Goal: Task Accomplishment & Management: Complete application form

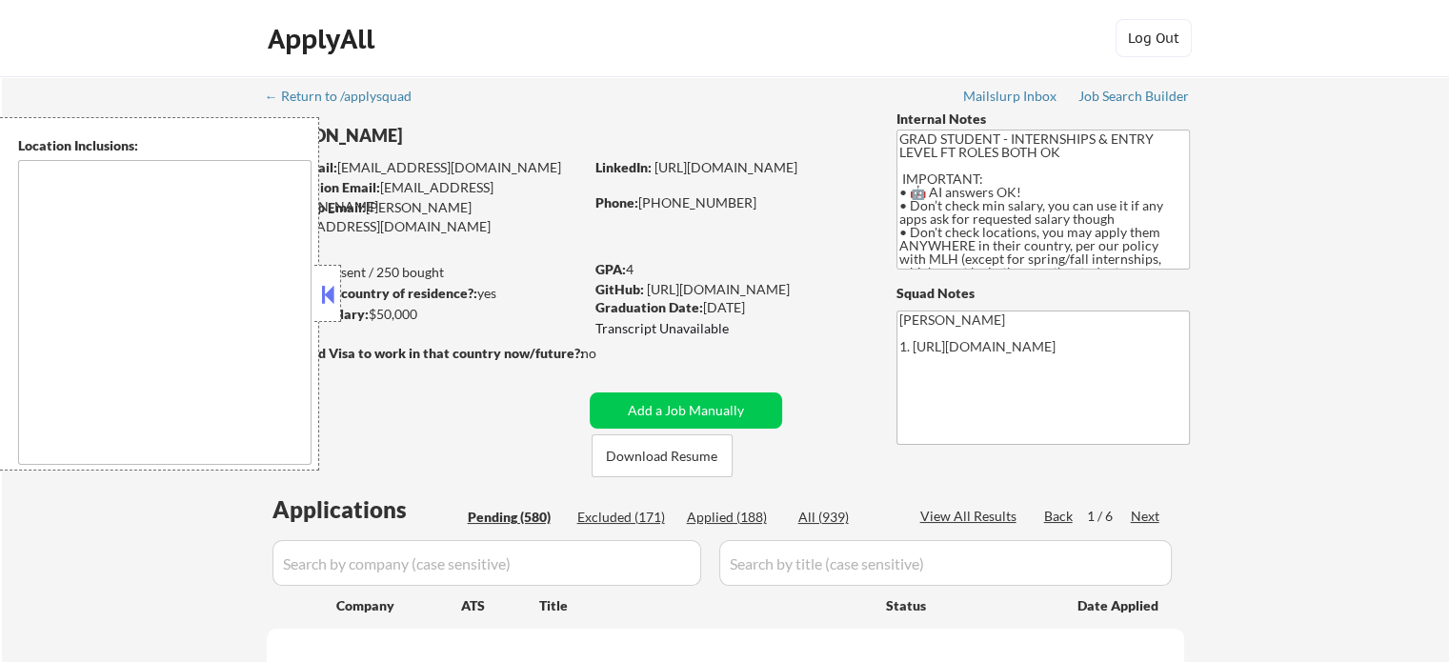
type textarea "country:[GEOGRAPHIC_DATA]"
select select ""pending""
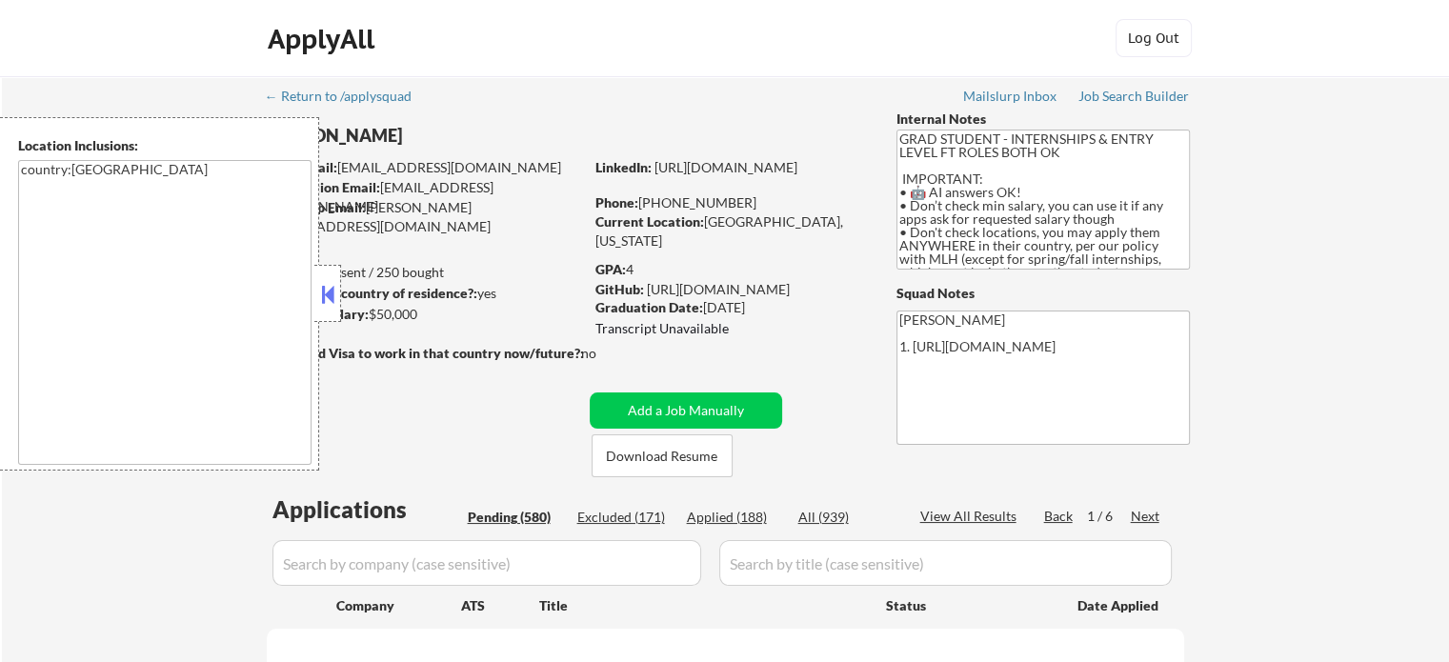
select select ""pending""
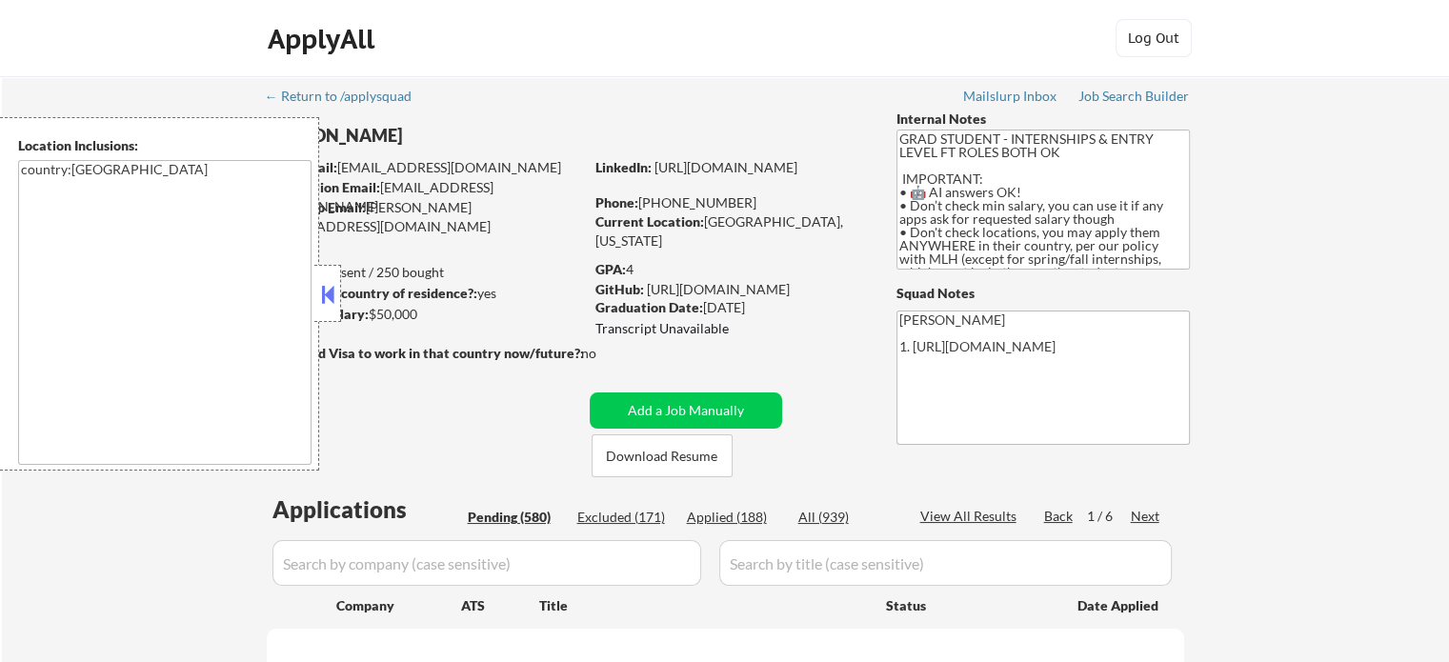
select select ""pending""
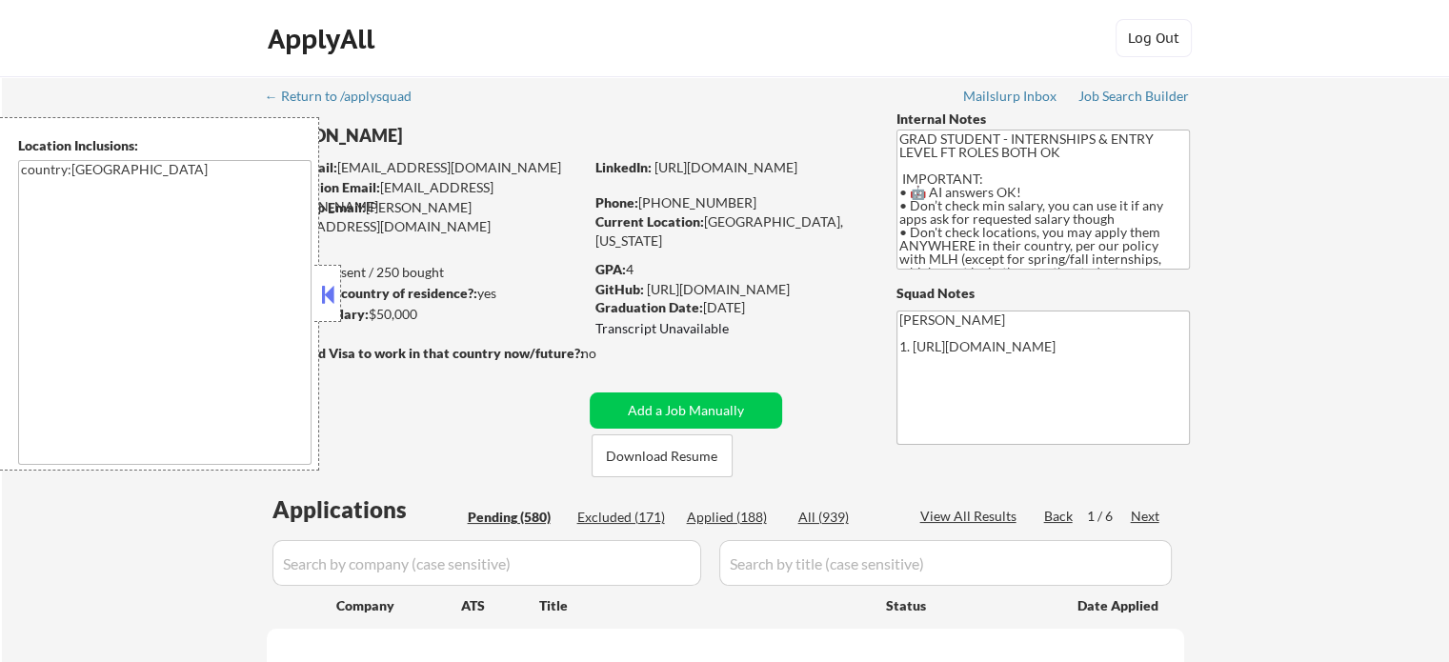
select select ""pending""
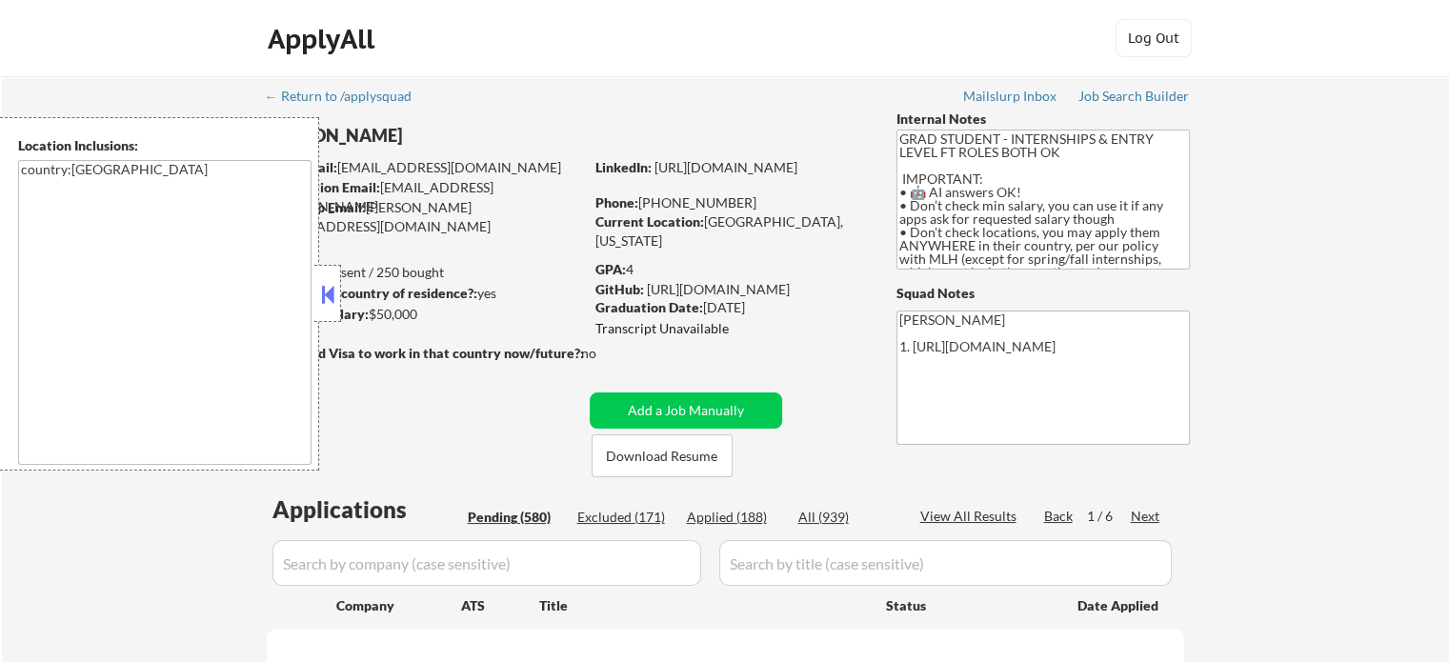
select select ""pending""
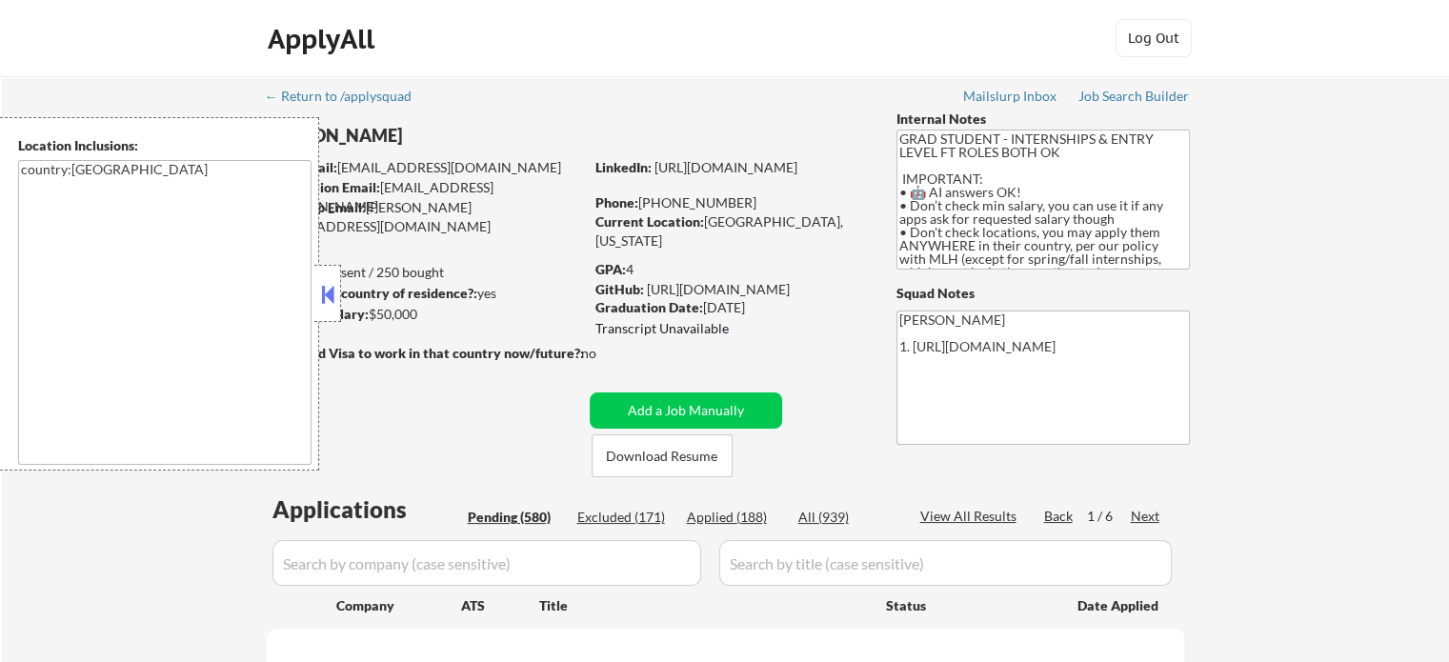
select select ""pending""
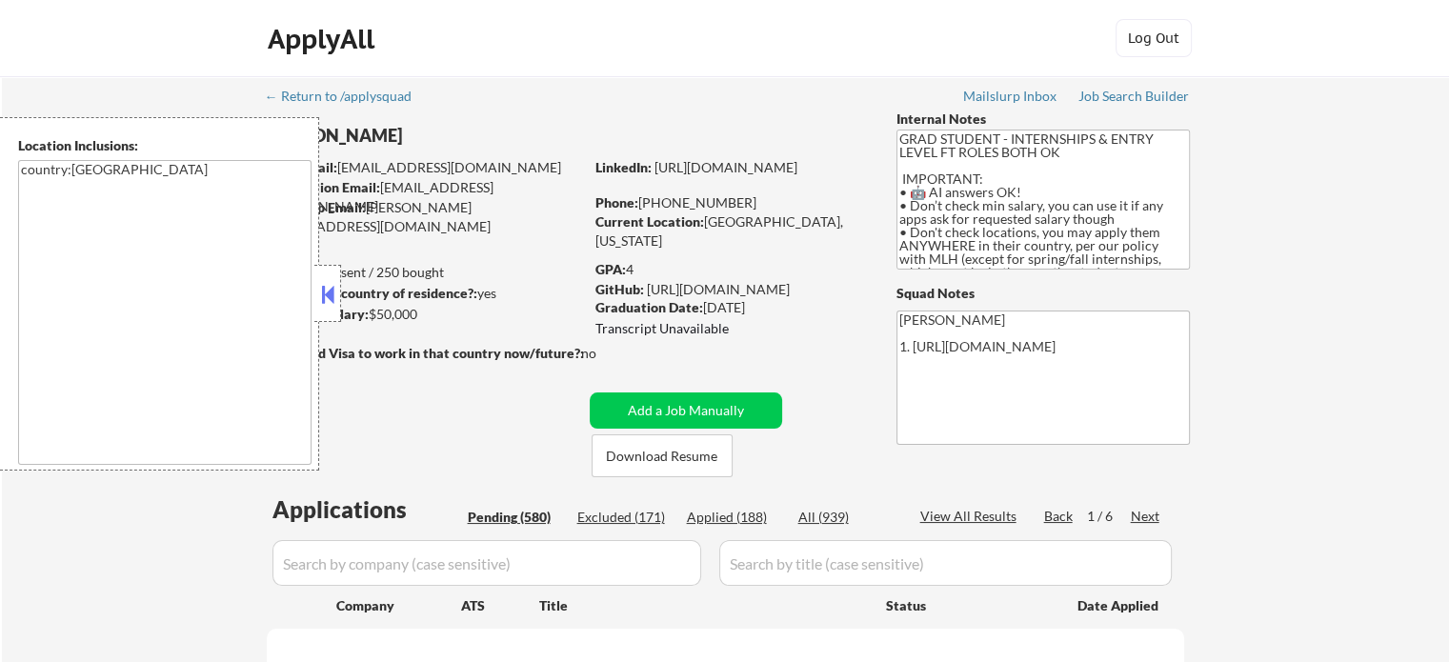
select select ""pending""
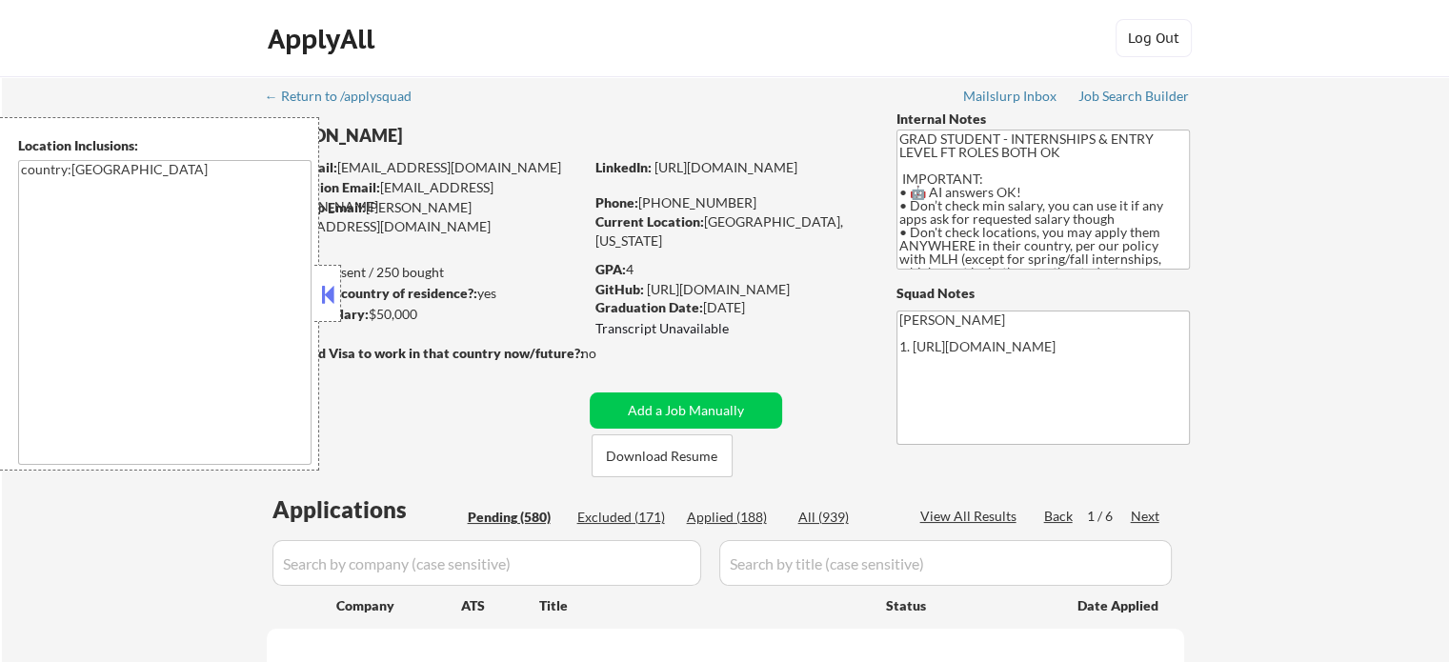
select select ""pending""
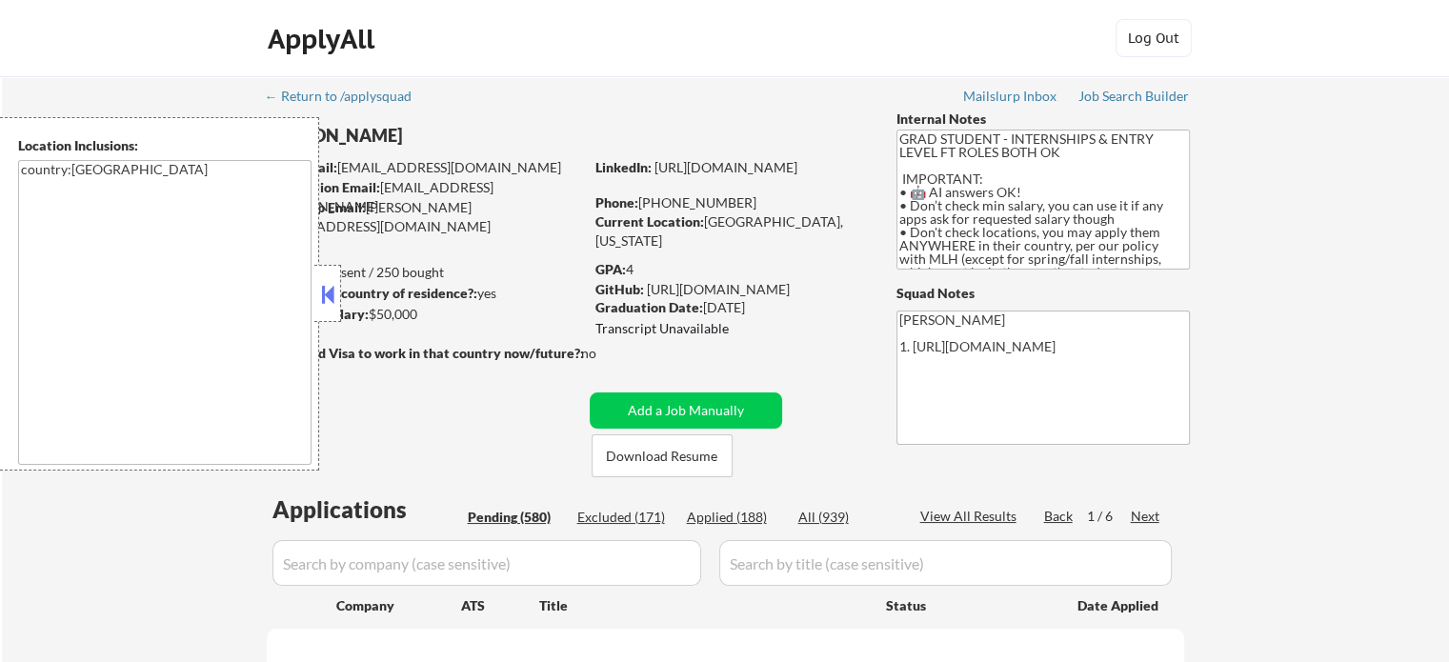
select select ""pending""
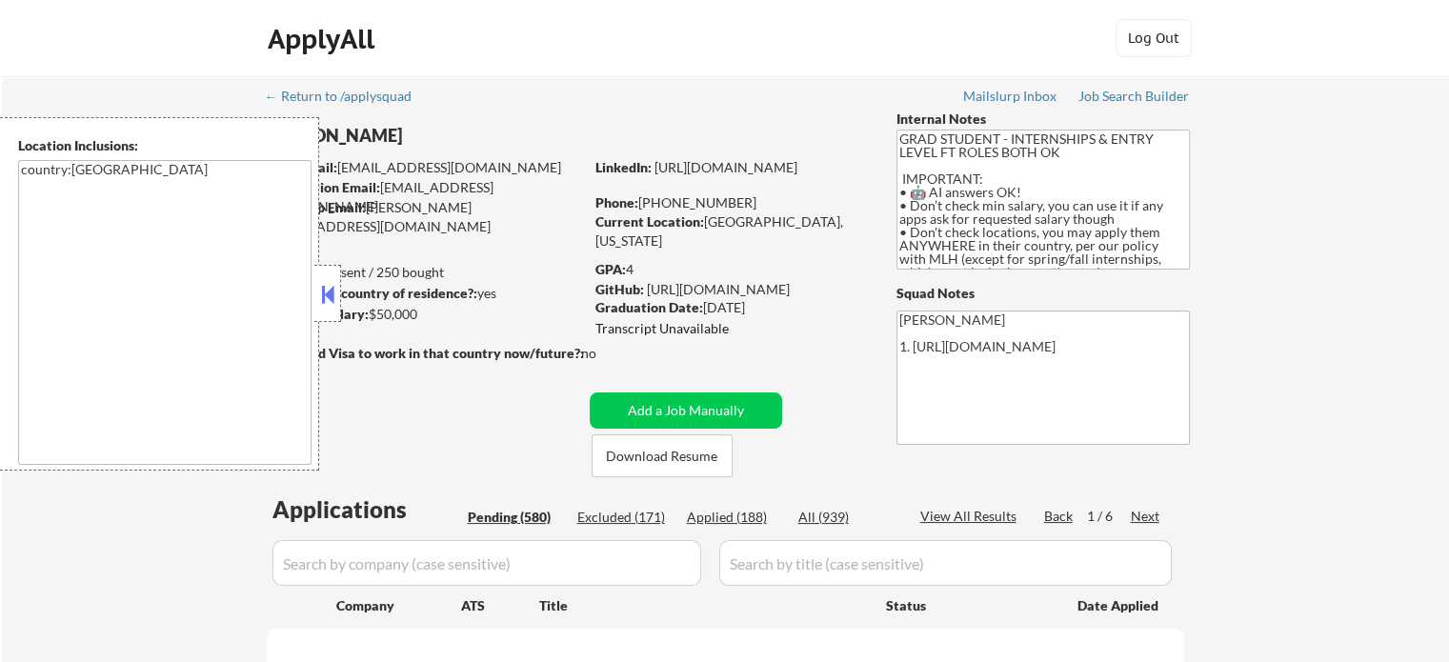
select select ""pending""
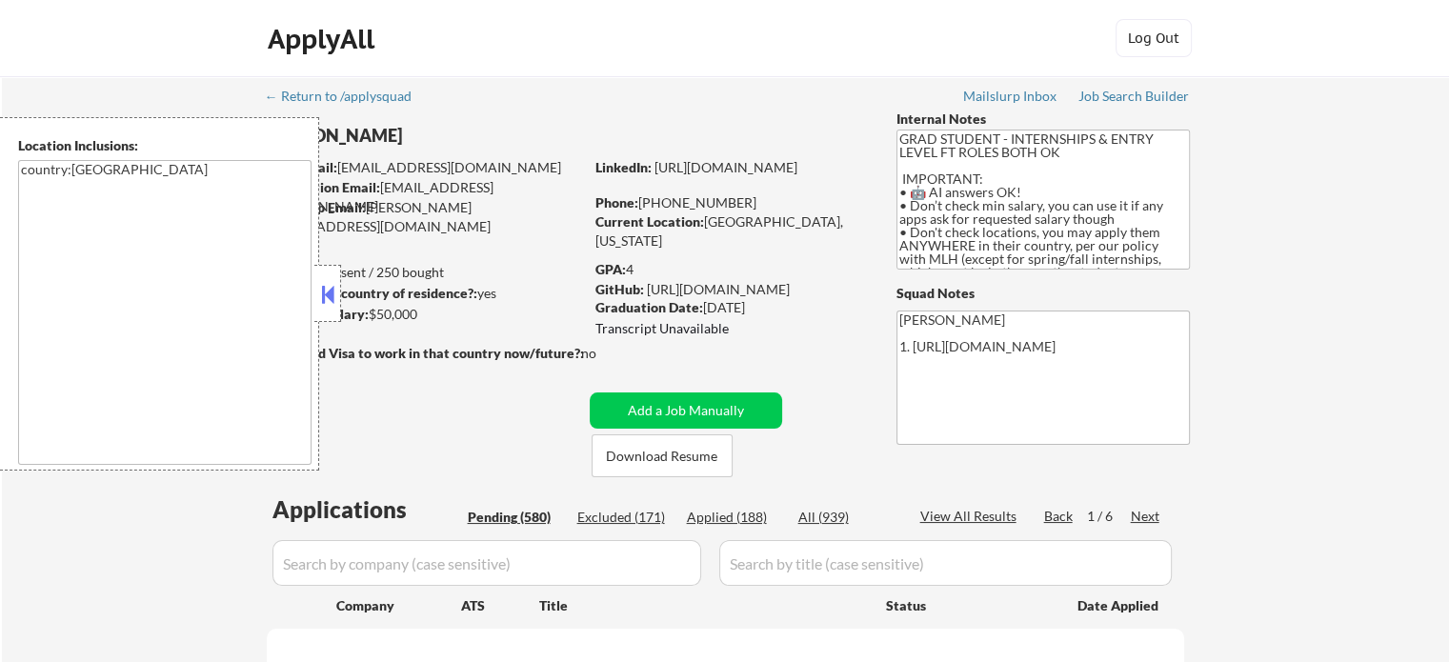
select select ""pending""
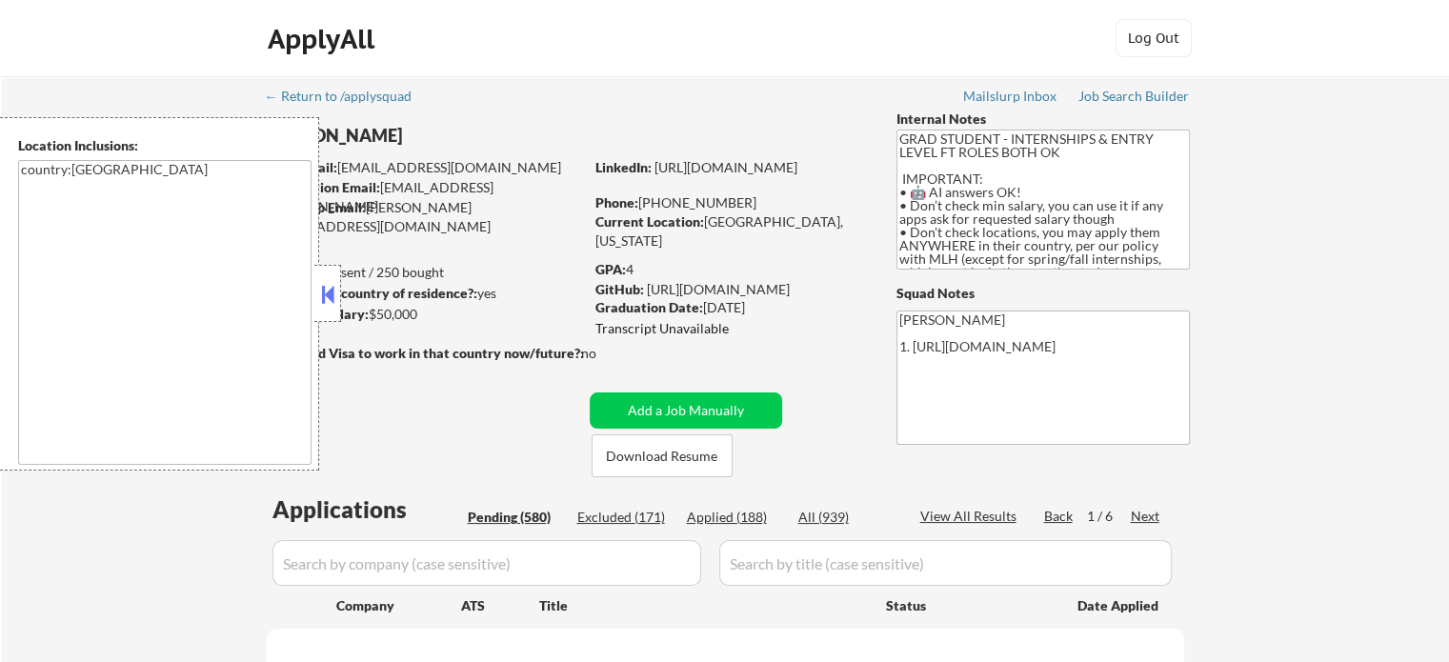
select select ""pending""
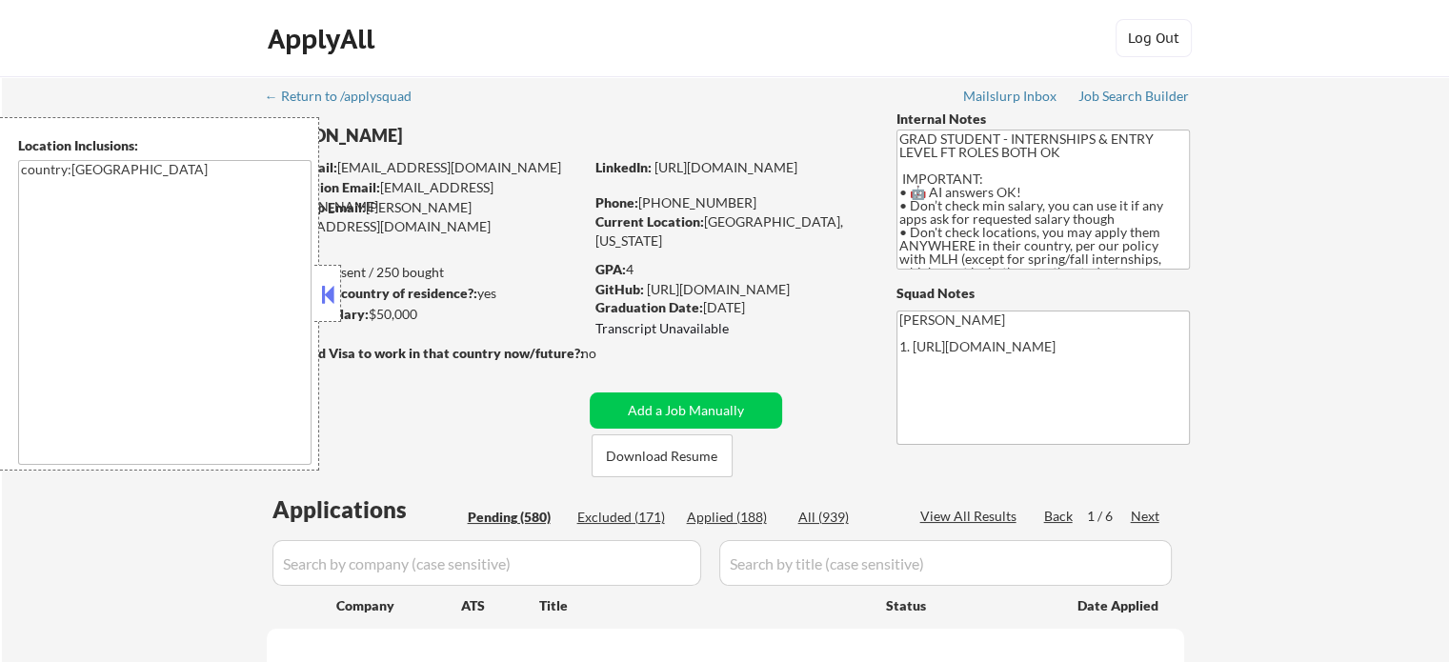
select select ""pending""
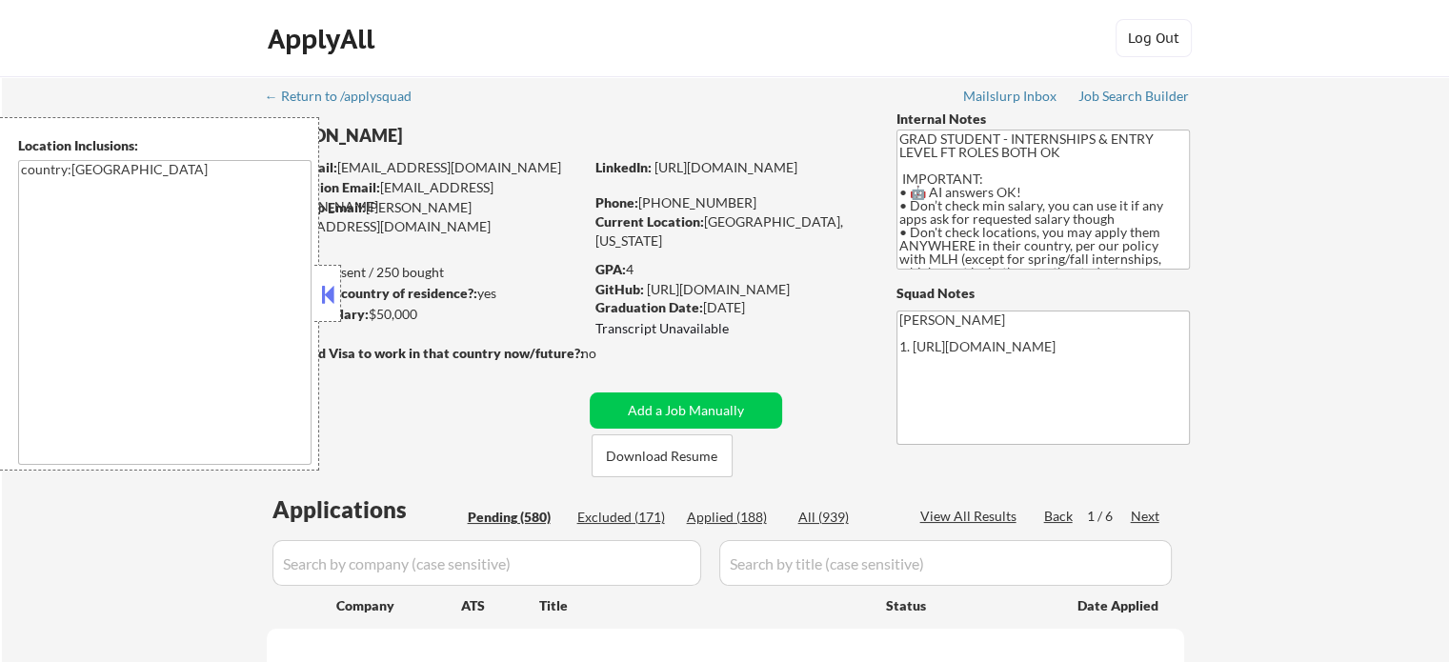
select select ""pending""
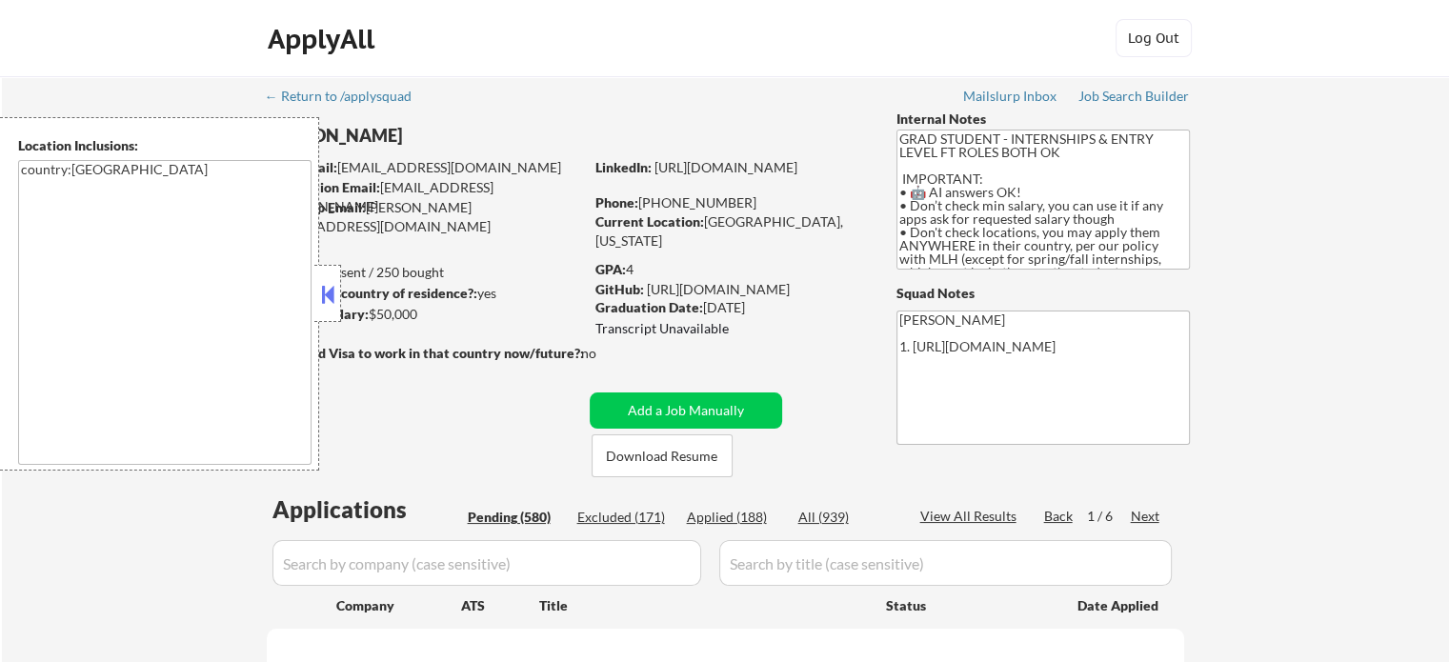
select select ""pending""
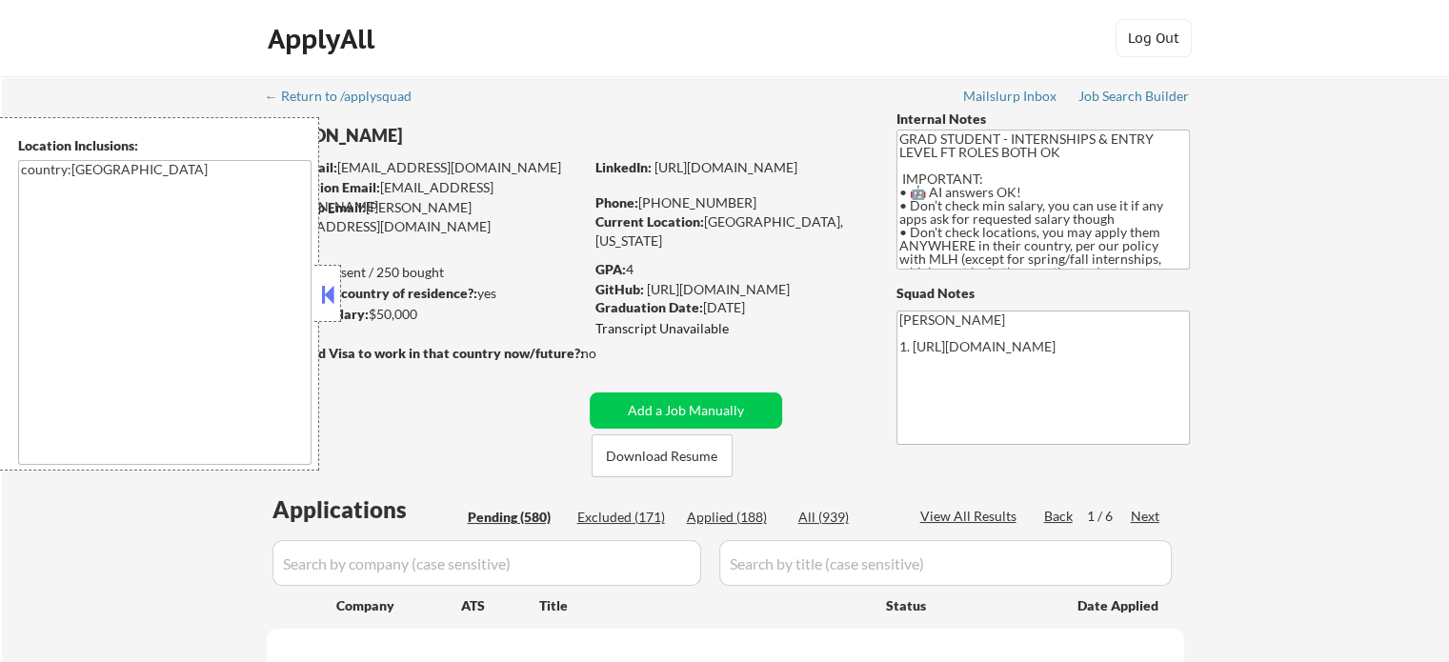
select select ""pending""
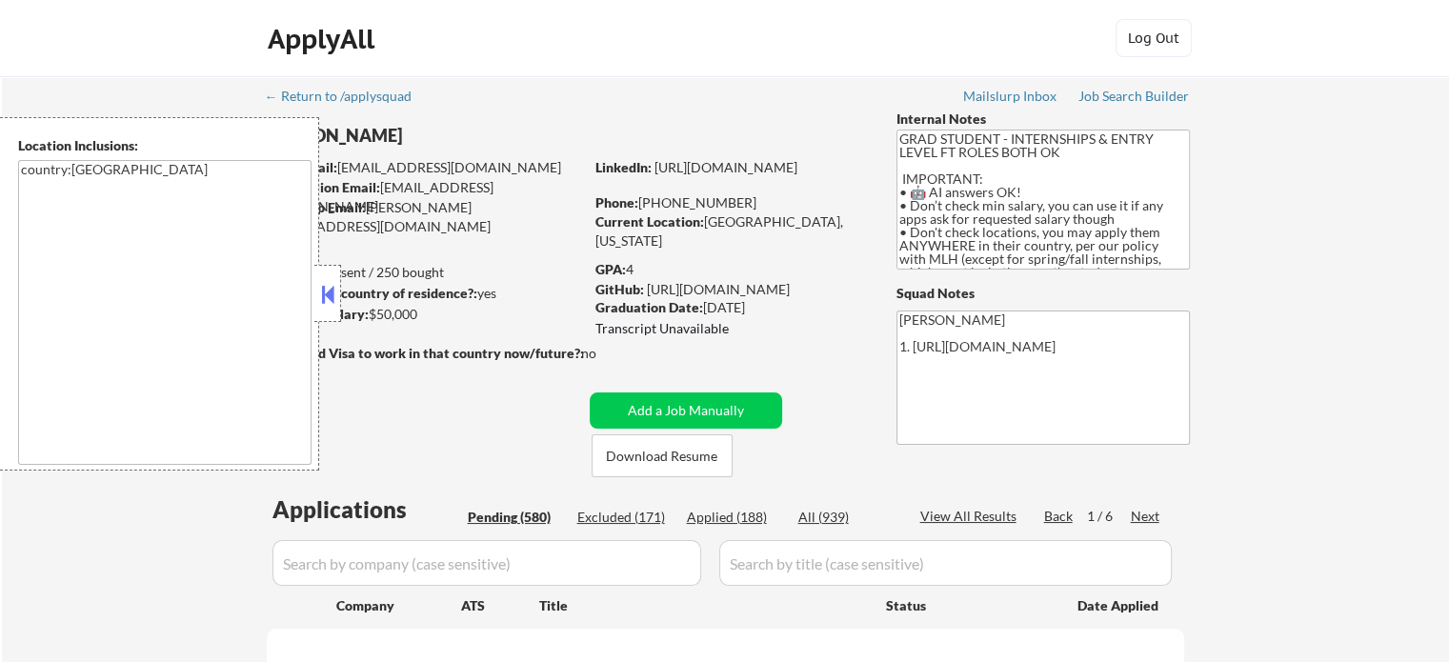
select select ""pending""
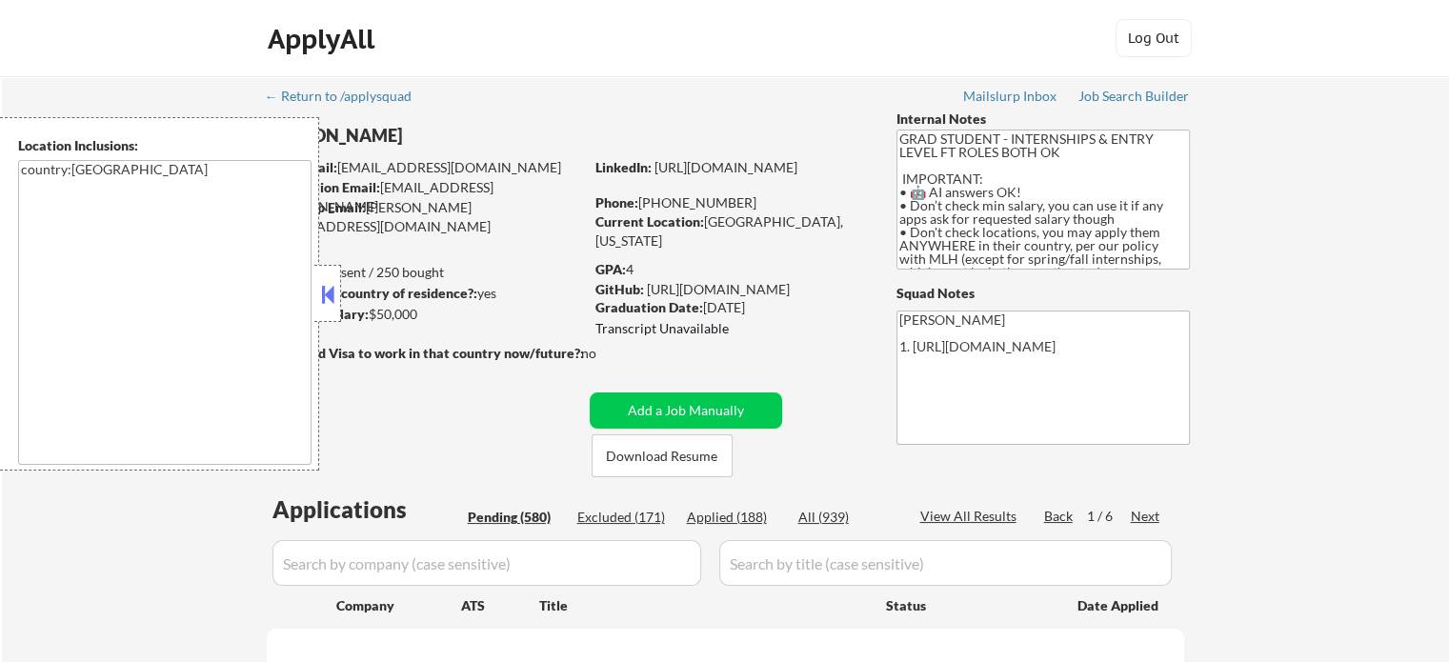
select select ""pending""
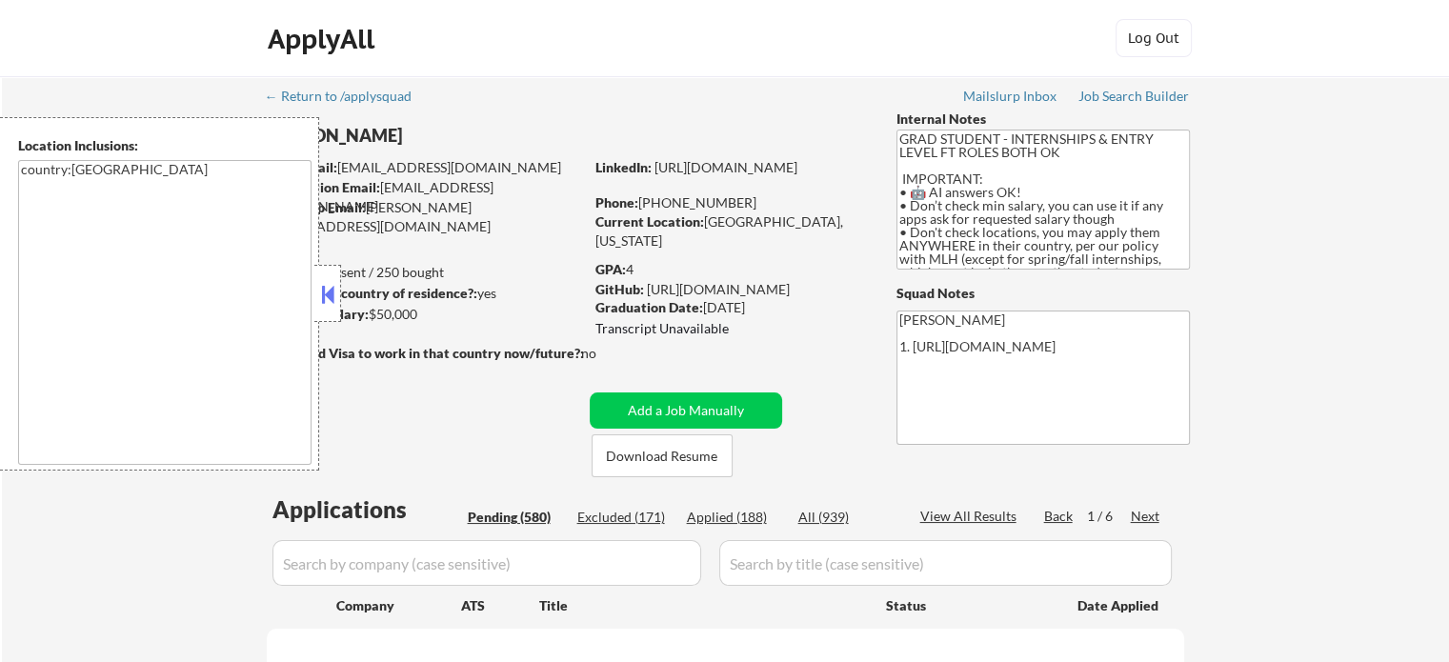
select select ""pending""
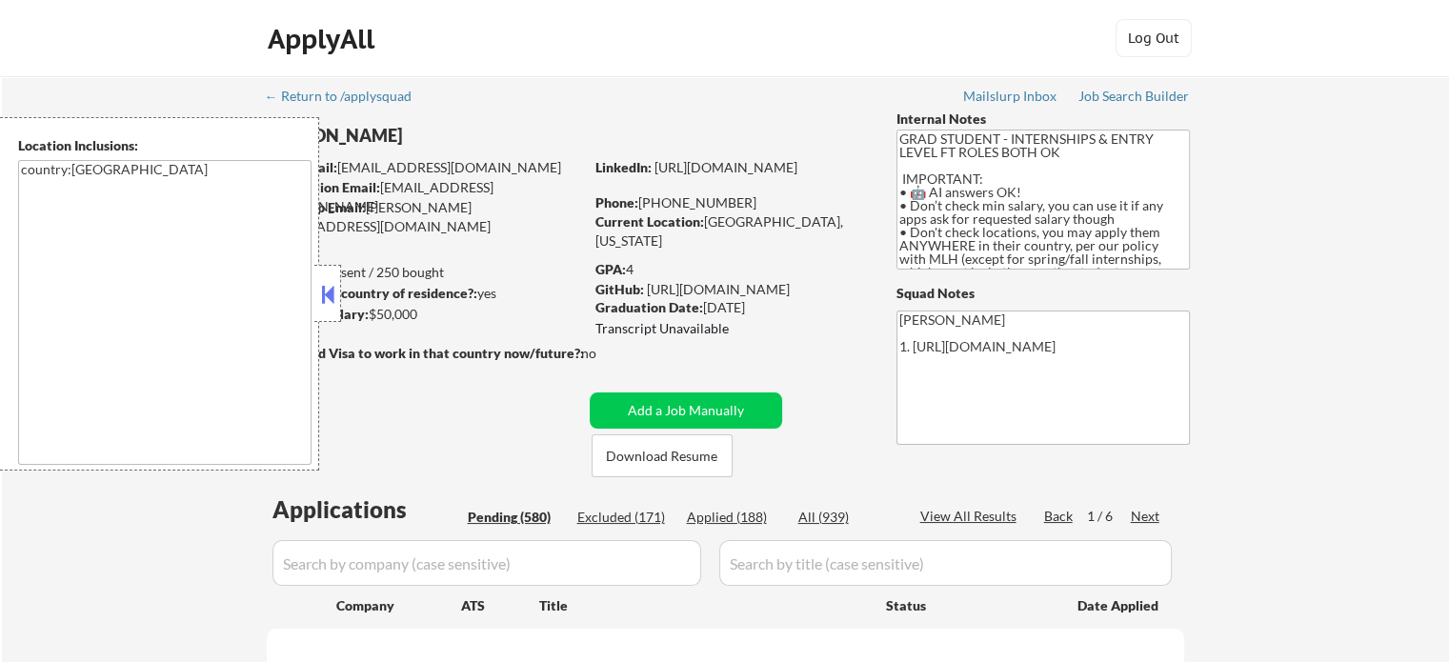
select select ""pending""
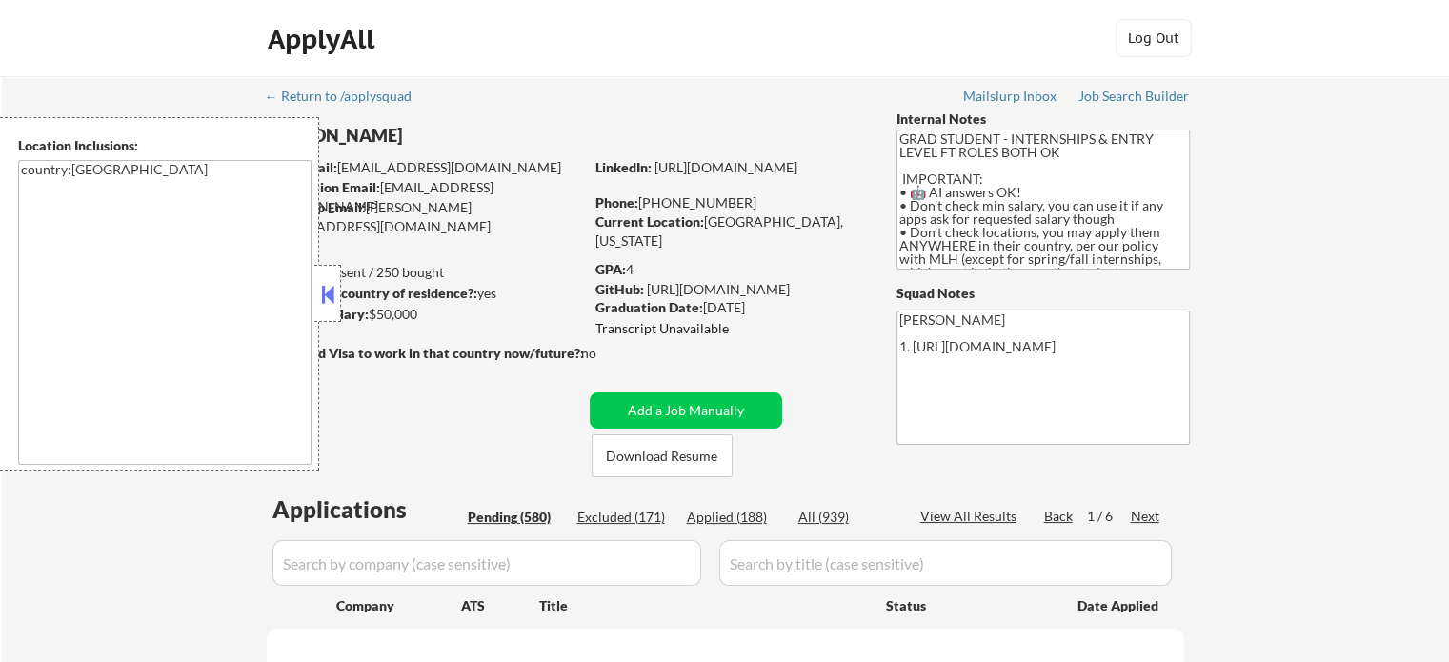
select select ""pending""
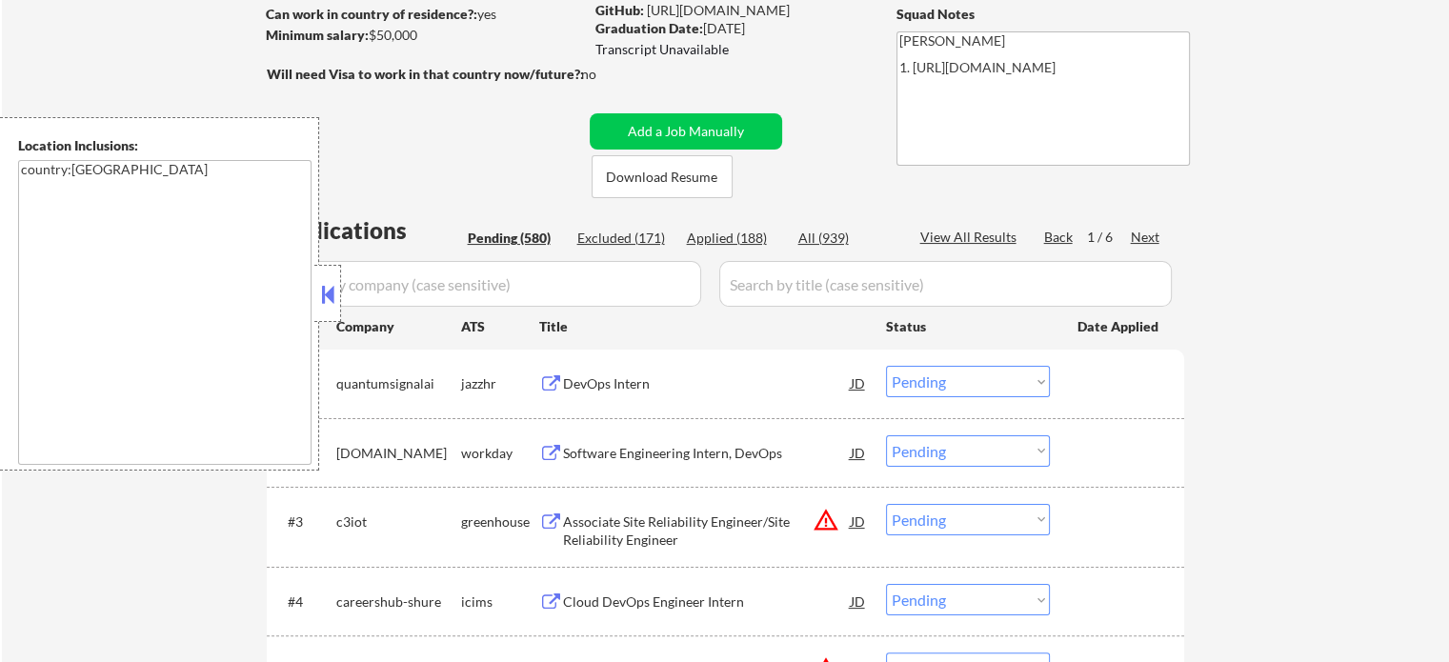
scroll to position [476, 0]
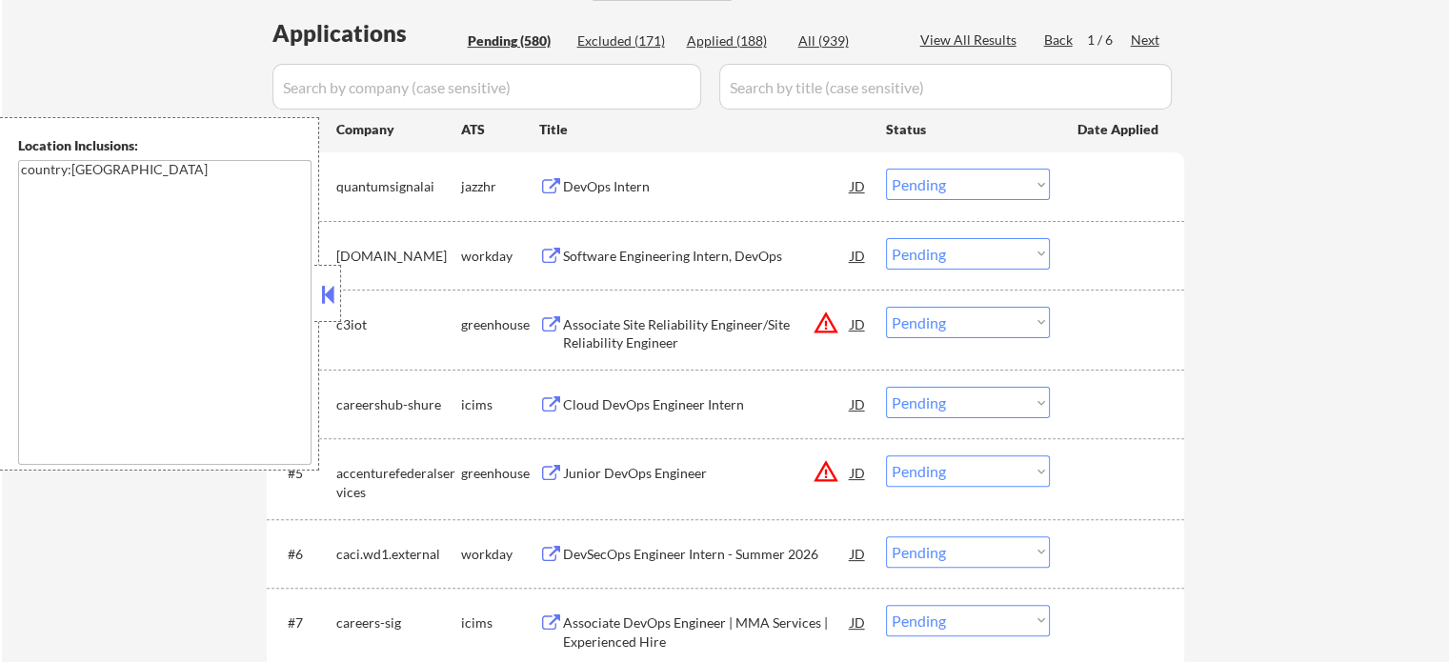
click at [696, 325] on div "Associate Site Reliability Engineer/Site Reliability Engineer" at bounding box center [707, 333] width 288 height 37
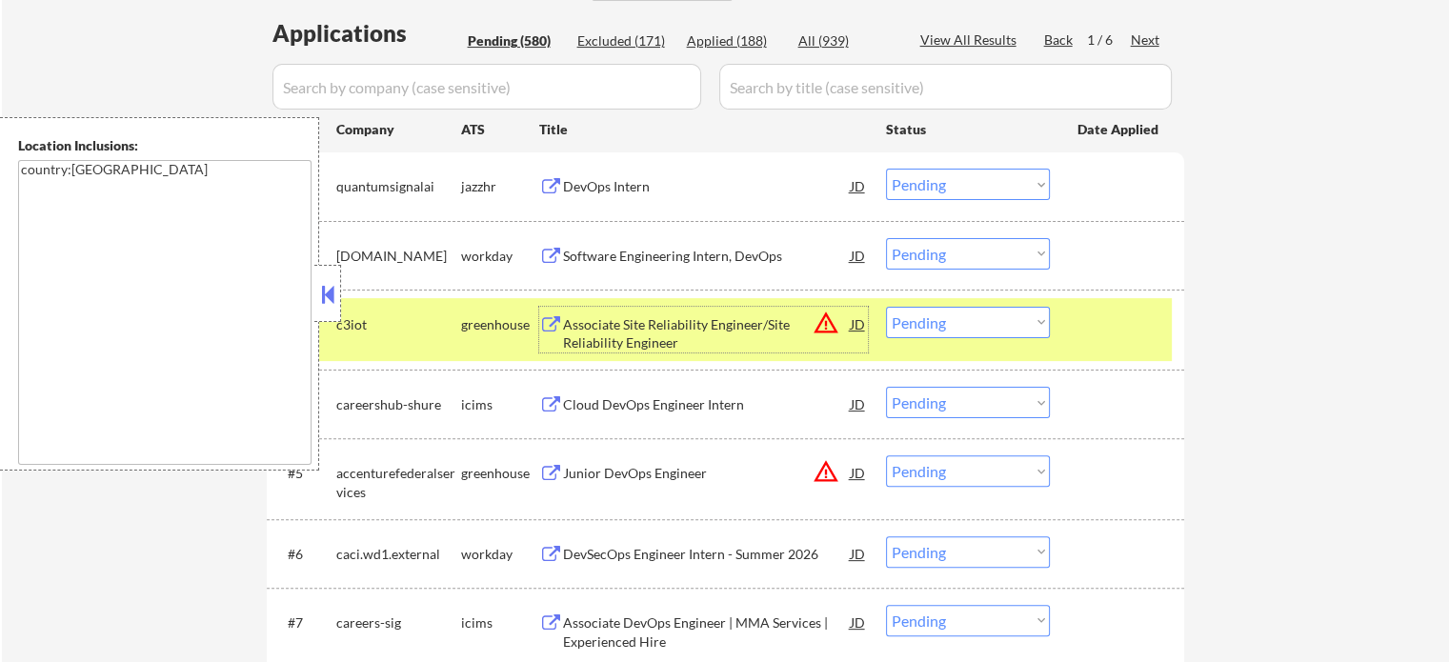
click at [1082, 328] on div at bounding box center [1119, 324] width 84 height 34
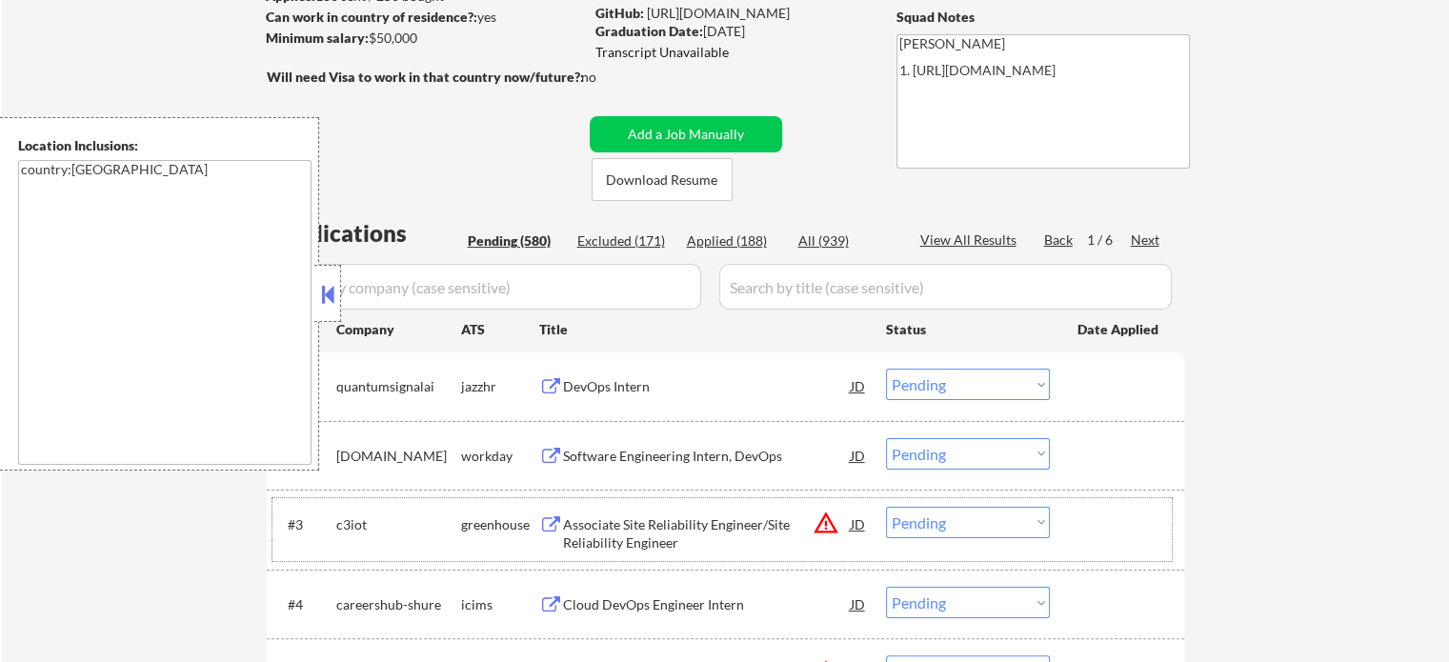
scroll to position [343, 0]
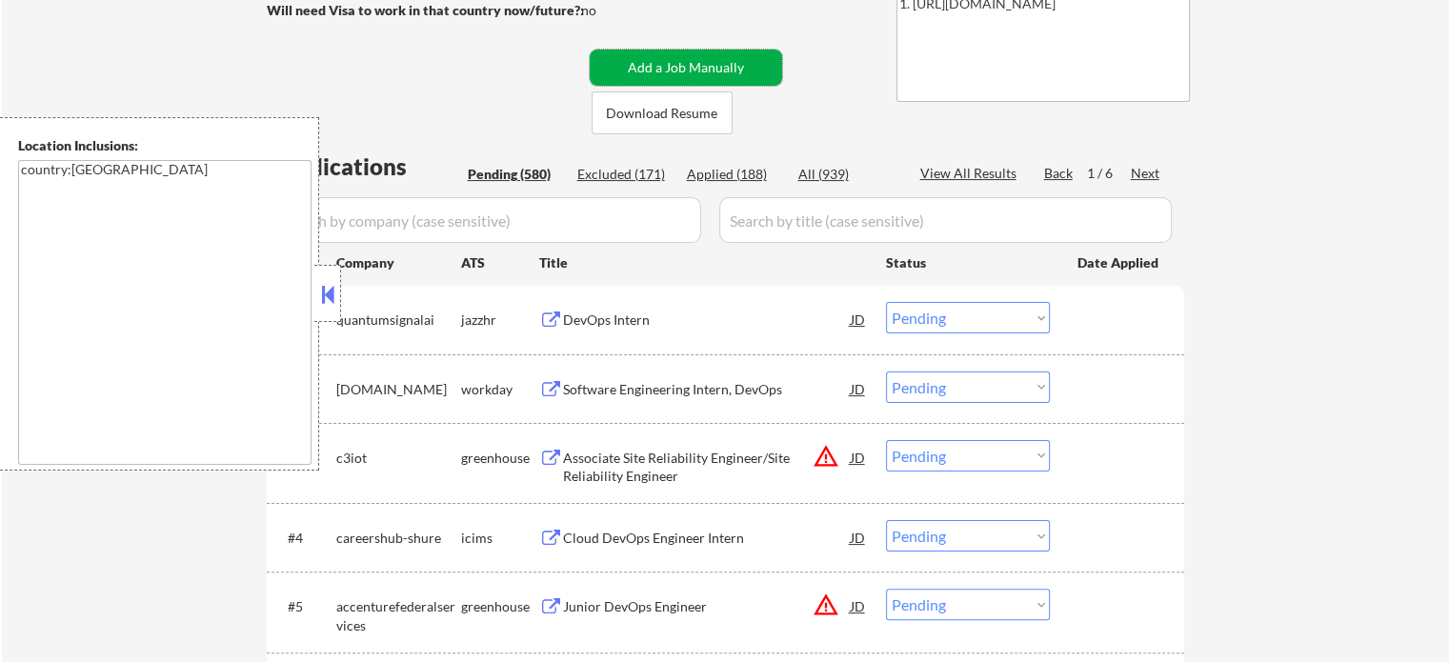
click at [682, 71] on button "Add a Job Manually" at bounding box center [686, 68] width 192 height 36
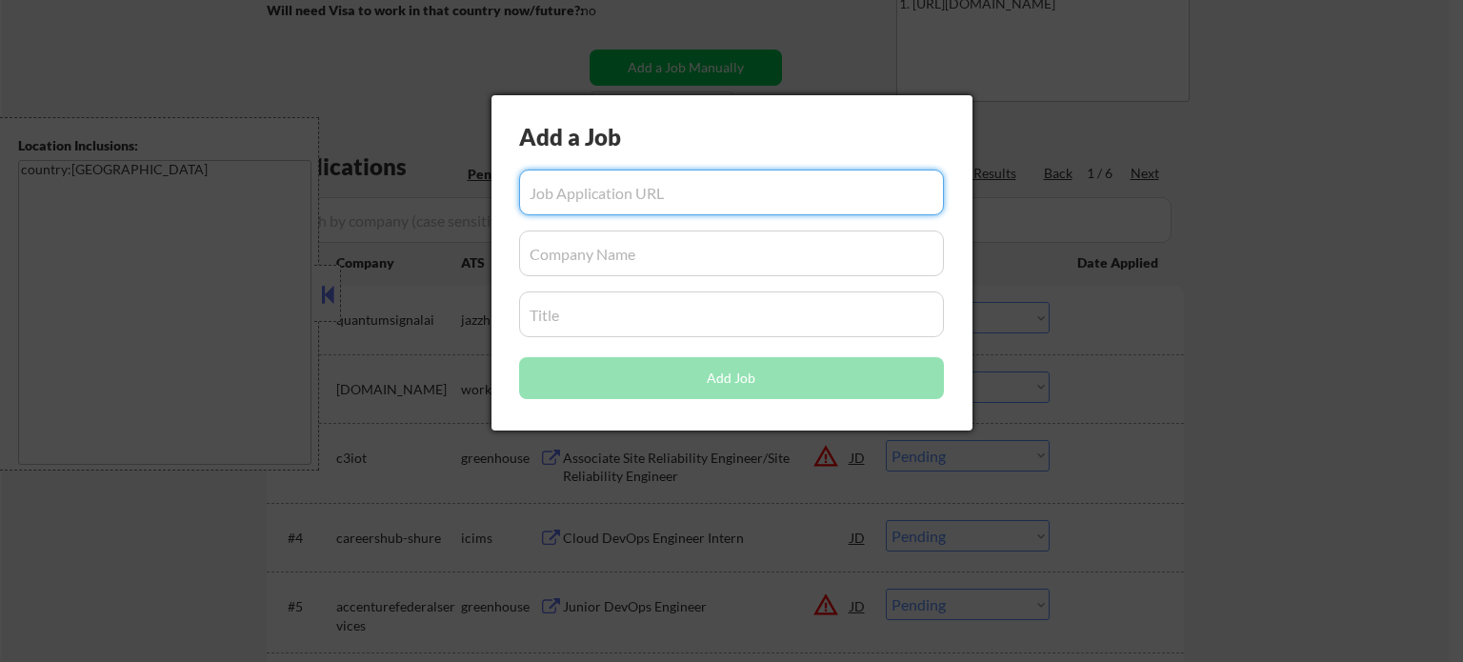
paste input "https://www.metacareers.com/jobs/800571352515182"
type input "https://www.metacareers.com/jobs/800571352515182"
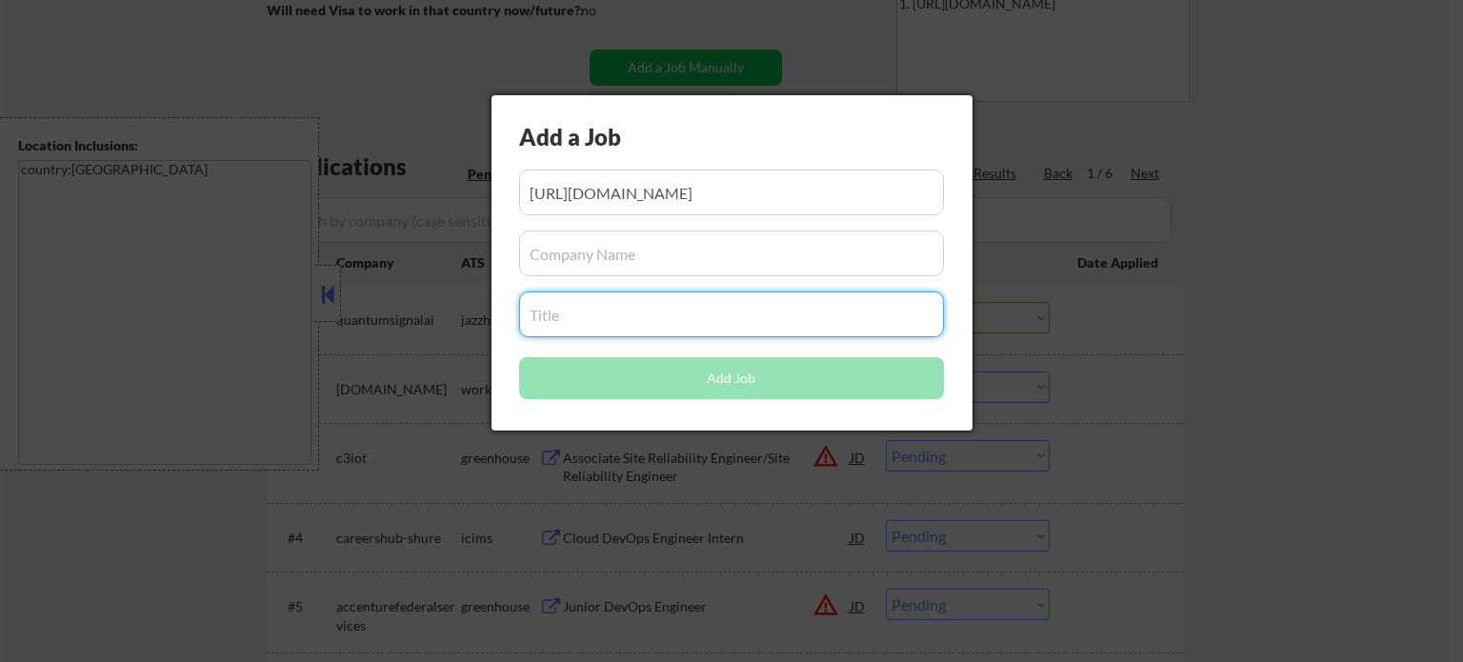
click at [593, 312] on input "input" at bounding box center [731, 314] width 425 height 46
paste input "Performance and Capacity Engineer"
type input "Performance and Capacity Engineer"
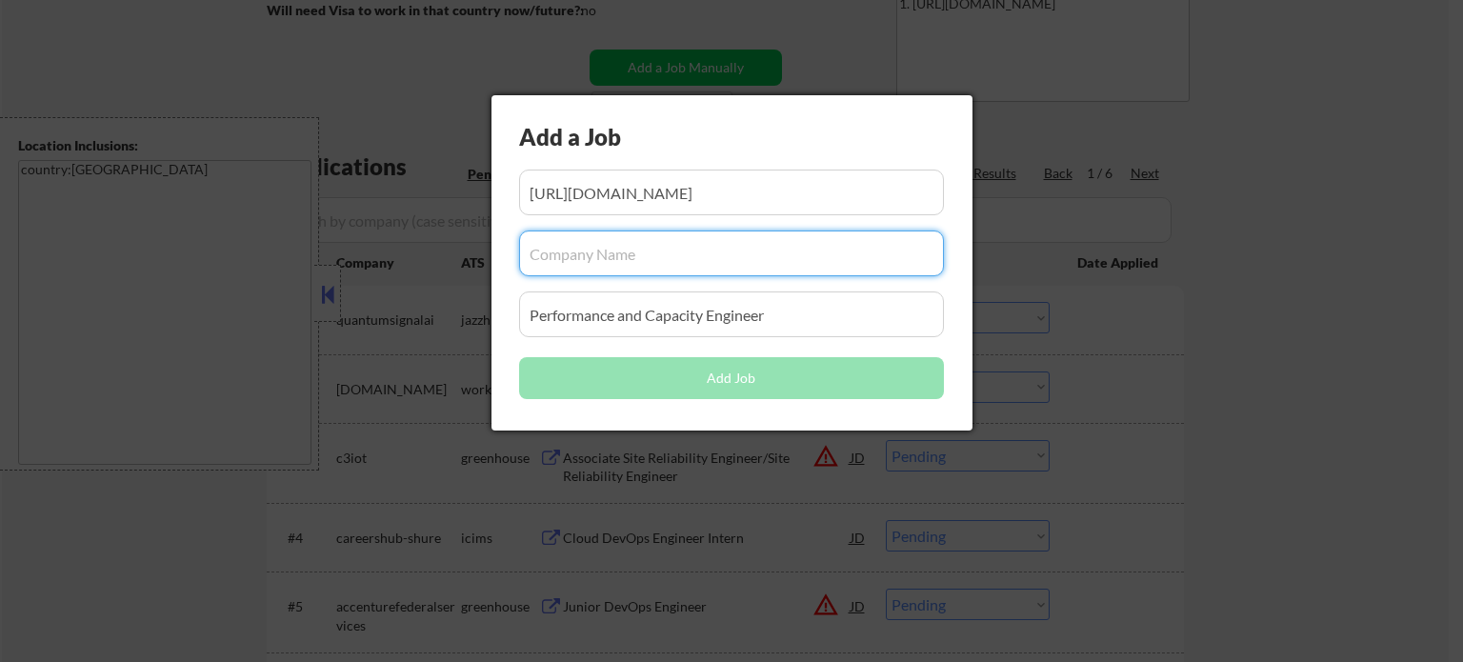
click at [657, 273] on input "input" at bounding box center [731, 254] width 425 height 46
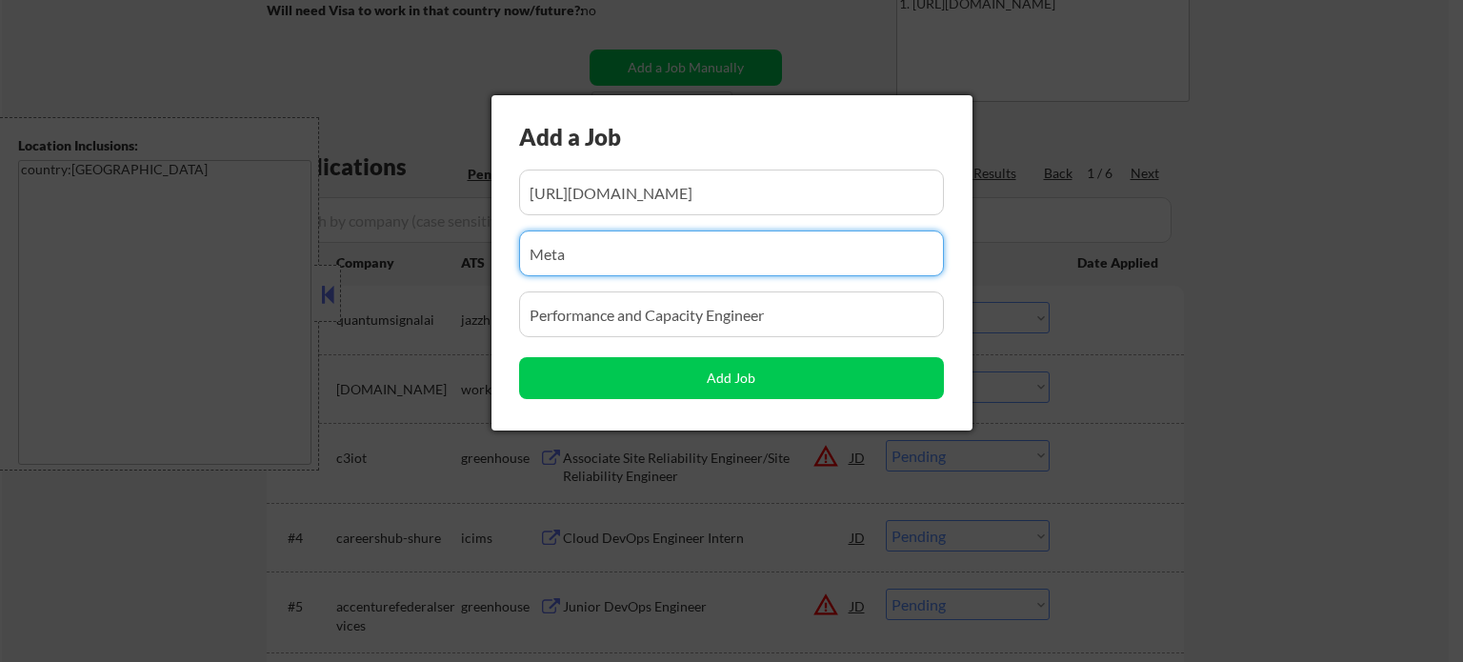
type input "Meta"
click at [714, 287] on div "Add a Job Add Job" at bounding box center [732, 262] width 481 height 335
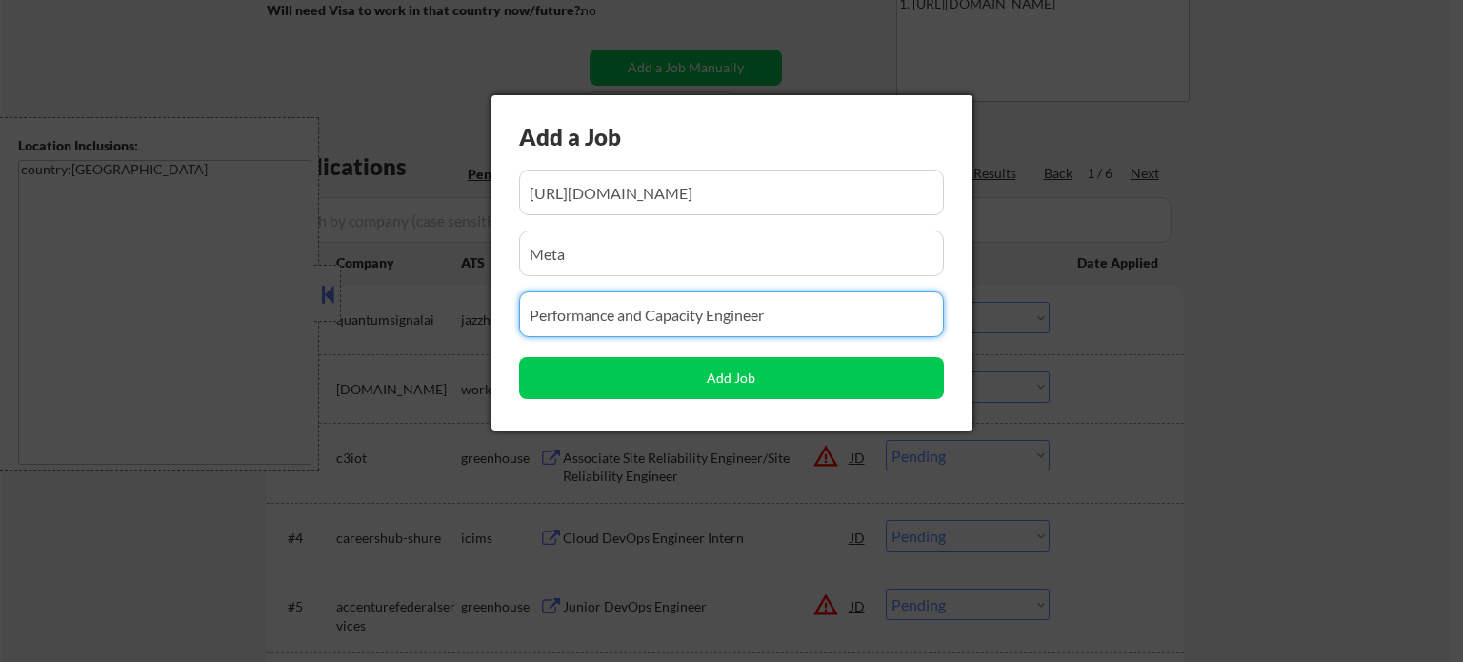
click at [712, 268] on input "input" at bounding box center [731, 254] width 425 height 46
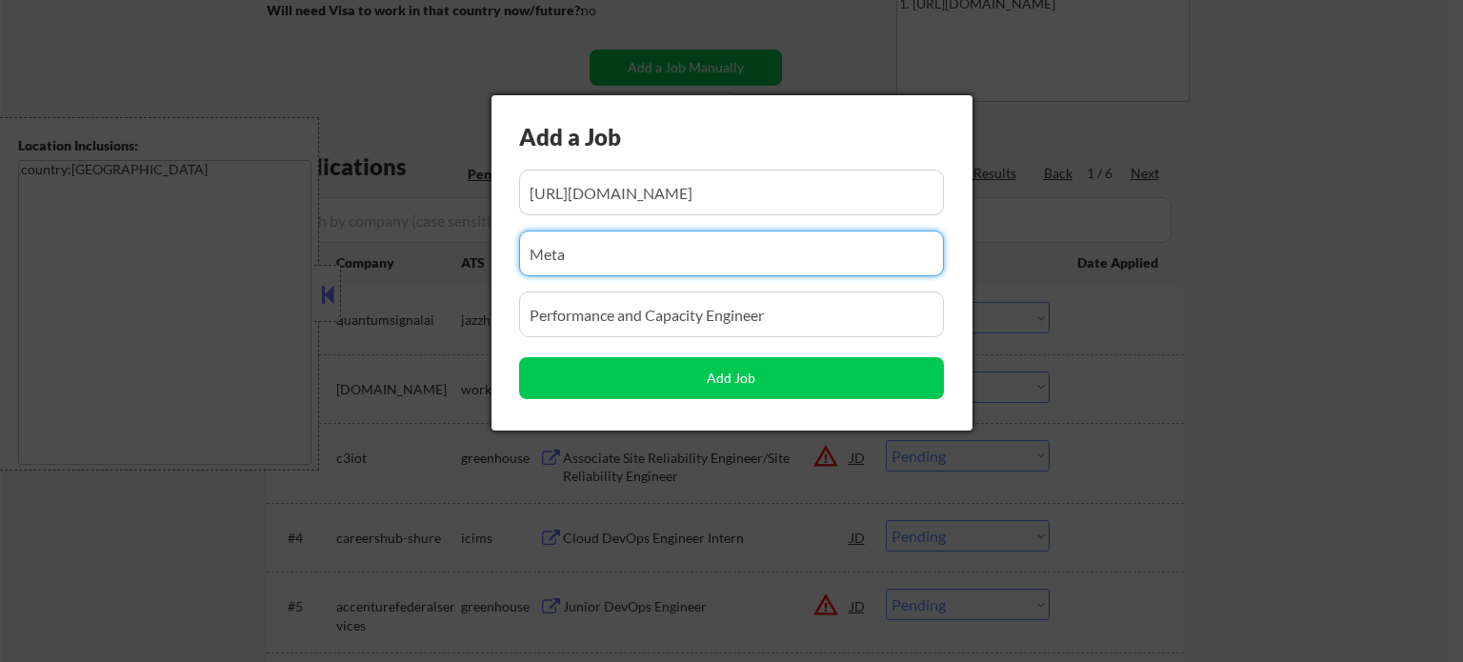
click at [712, 268] on input "input" at bounding box center [731, 254] width 425 height 46
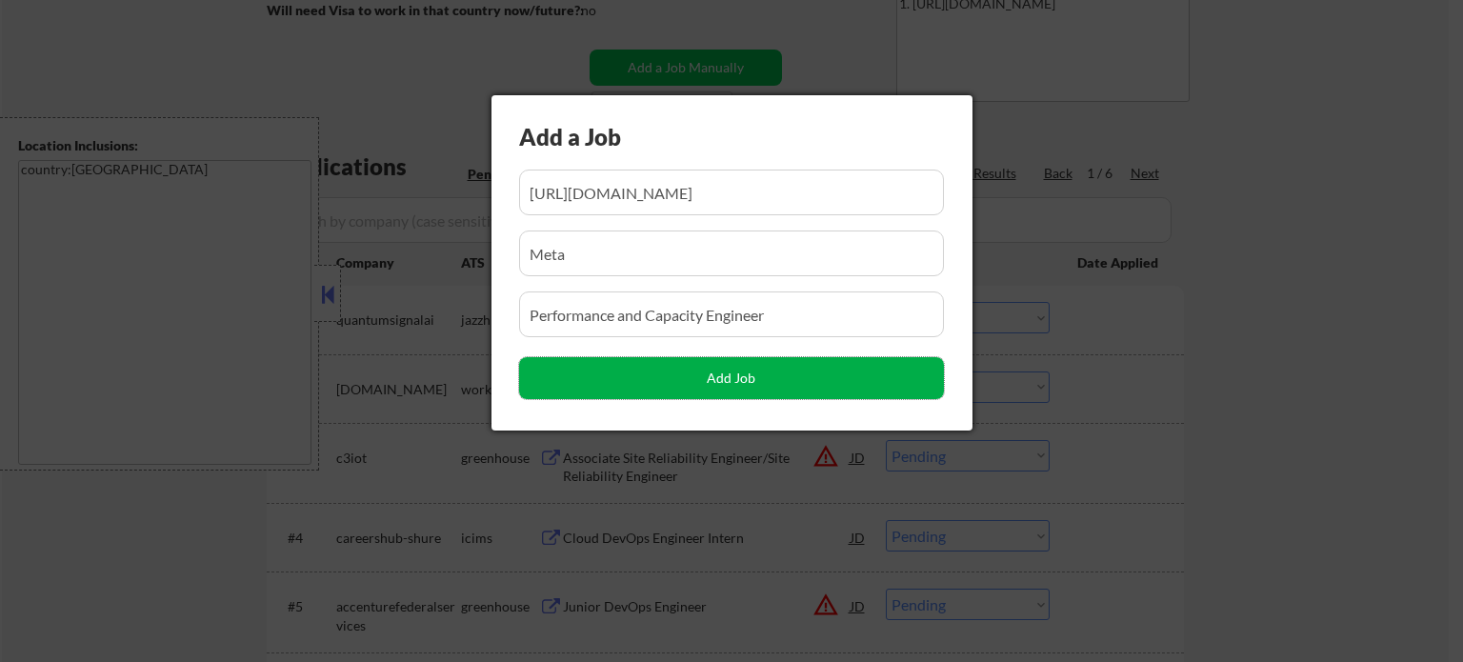
click at [716, 372] on button "Add Job" at bounding box center [731, 378] width 425 height 42
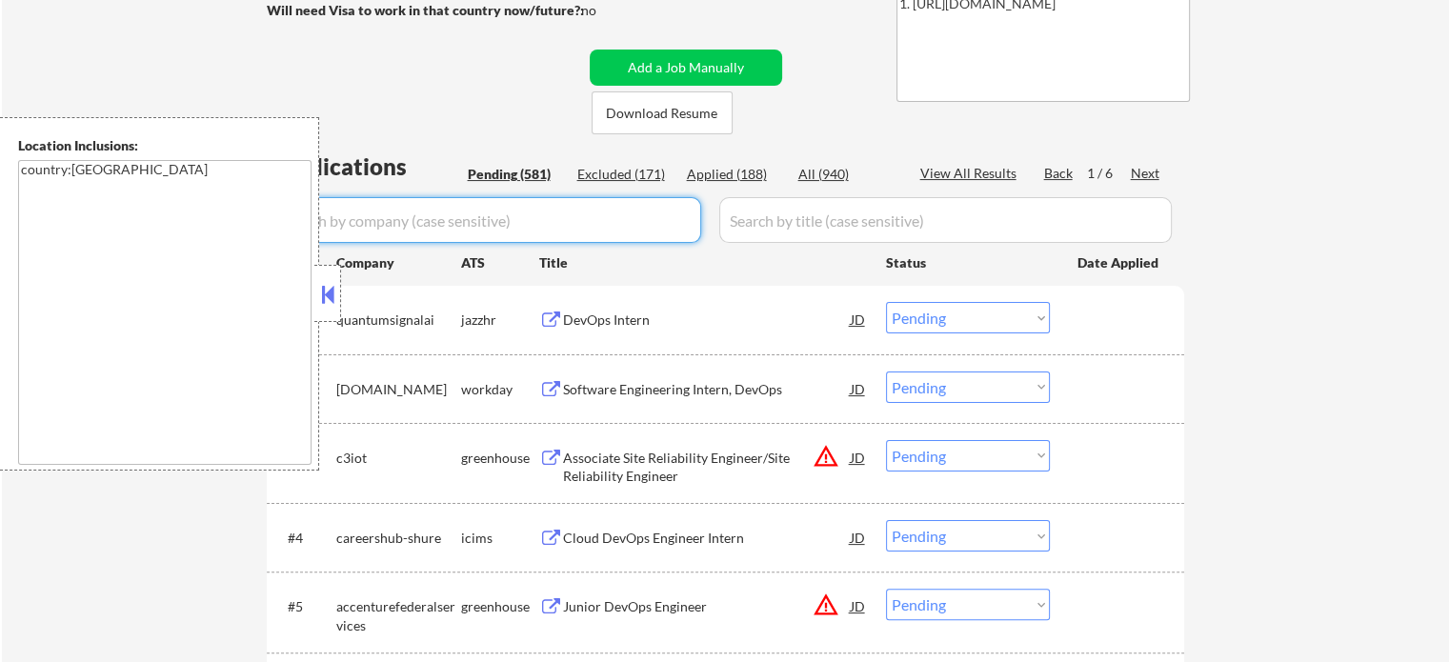
click at [674, 220] on input "input" at bounding box center [486, 220] width 429 height 46
paste input "Meta"
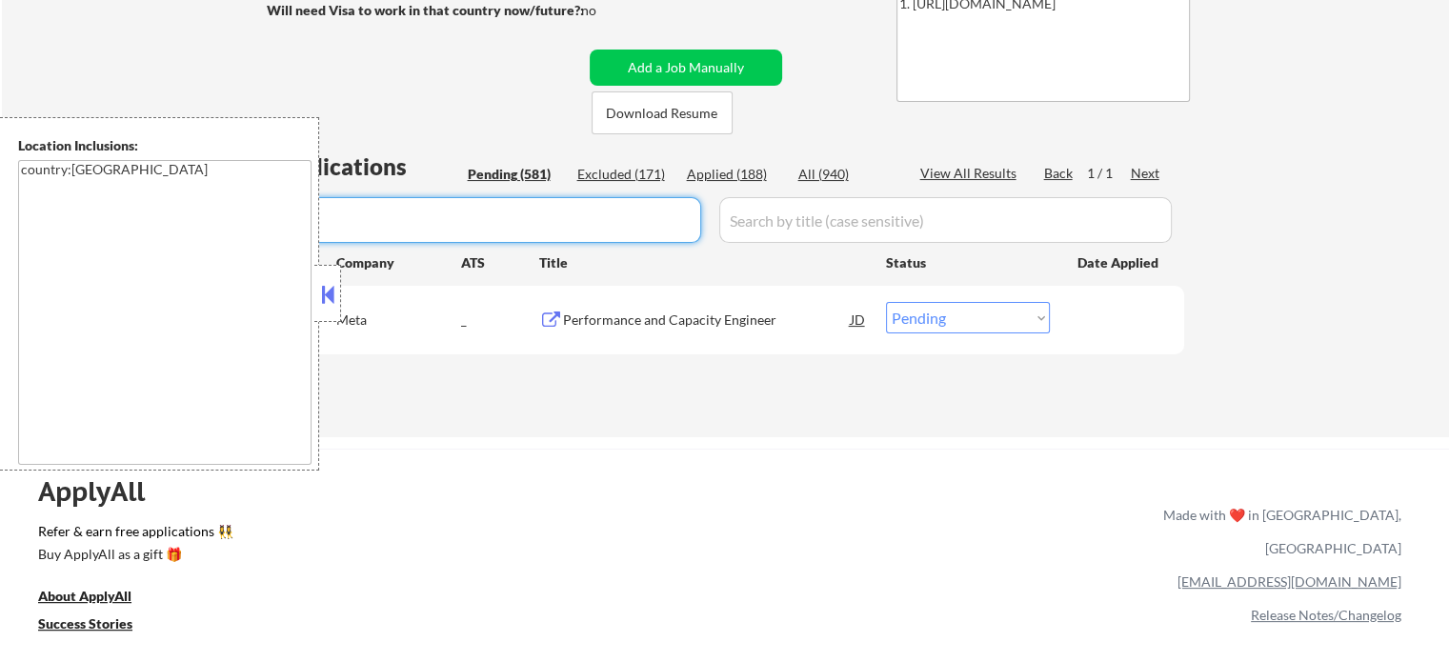
type input "Meta"
click at [1001, 326] on select "Choose an option... Pending Applied Excluded (Questions) Excluded (Expired) Exc…" at bounding box center [968, 317] width 164 height 31
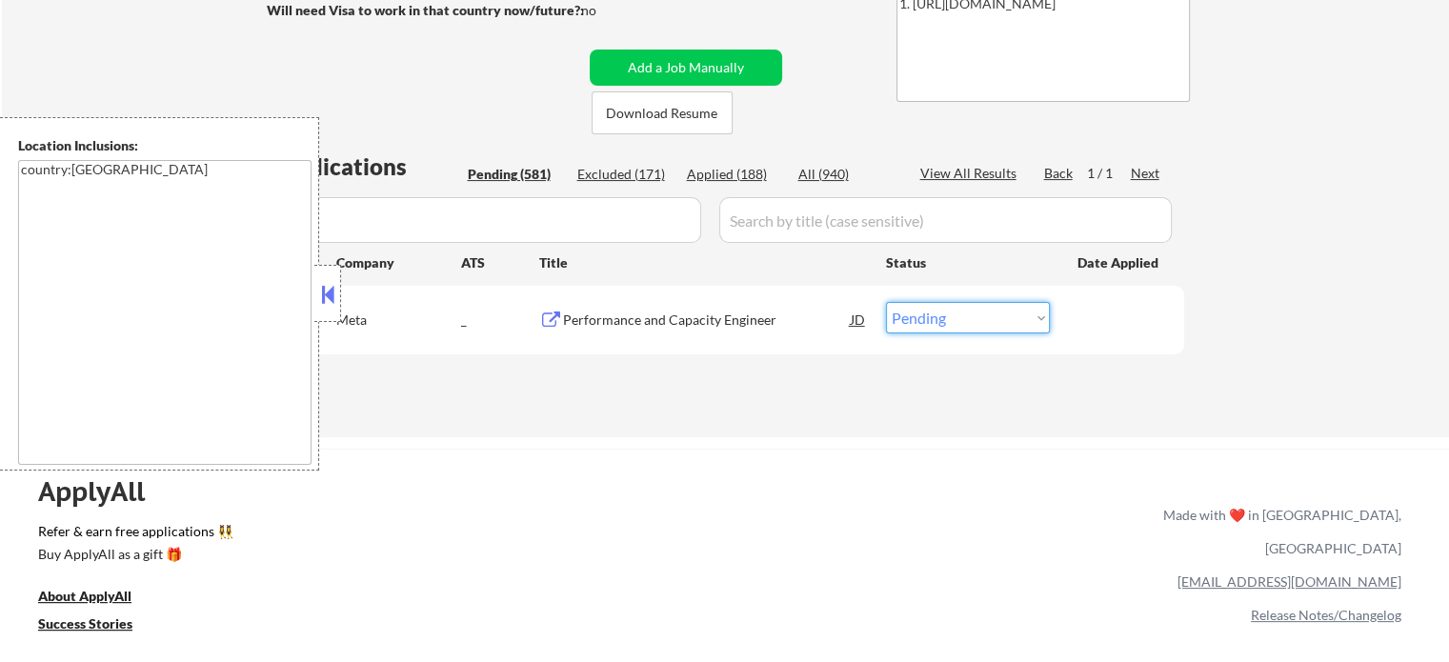
select select ""applied""
click at [886, 302] on select "Choose an option... Pending Applied Excluded (Questions) Excluded (Expired) Exc…" at bounding box center [968, 317] width 164 height 31
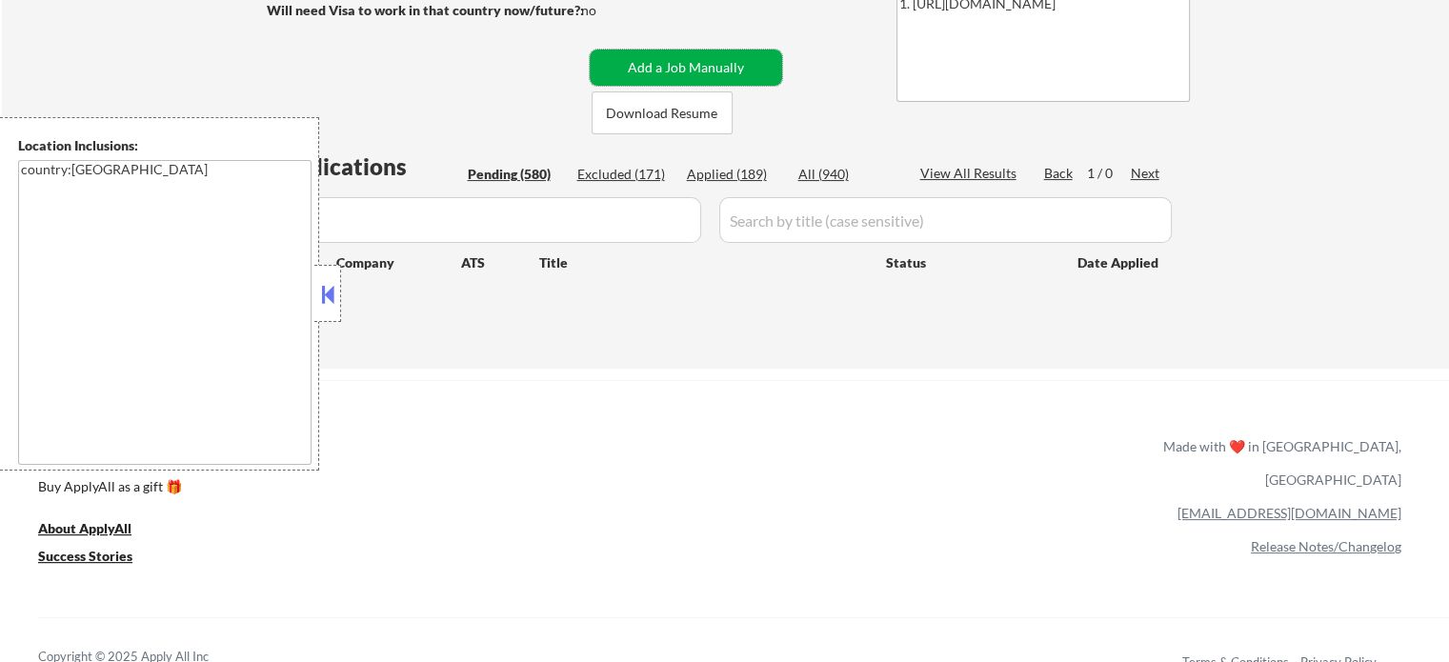
click at [688, 68] on button "Add a Job Manually" at bounding box center [686, 68] width 192 height 36
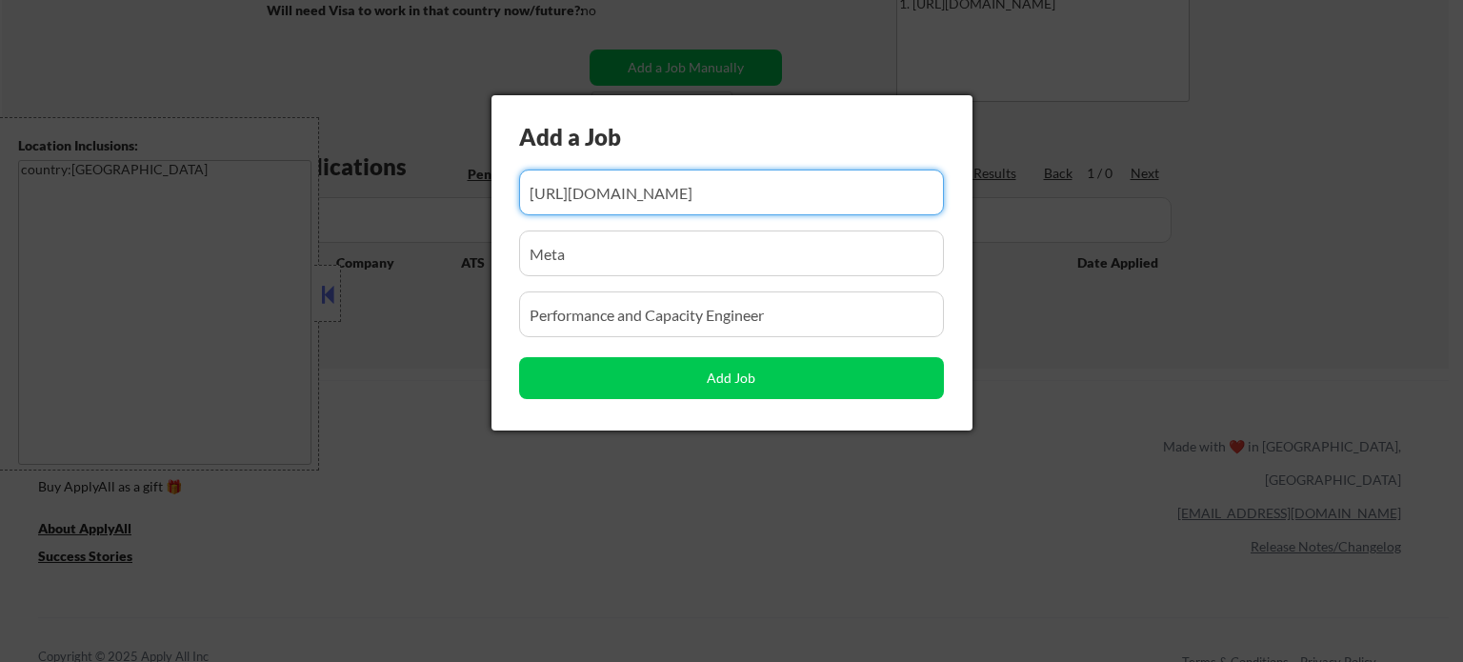
click at [650, 193] on input "input" at bounding box center [731, 193] width 425 height 46
paste input "https://www.metacareers.com/jobs/1471056164046415/"
type input "https://www.metacareers.com/jobs/1471056164046415/"
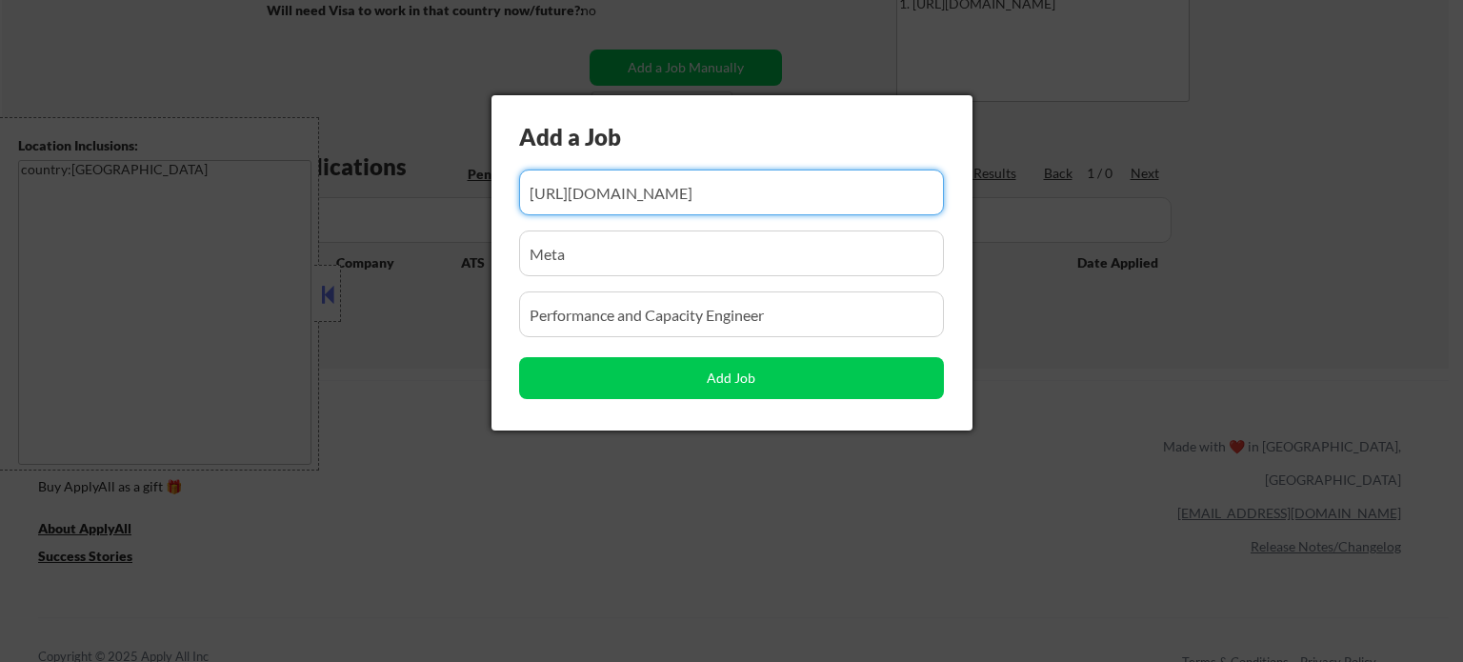
click at [684, 314] on input "input" at bounding box center [731, 314] width 425 height 46
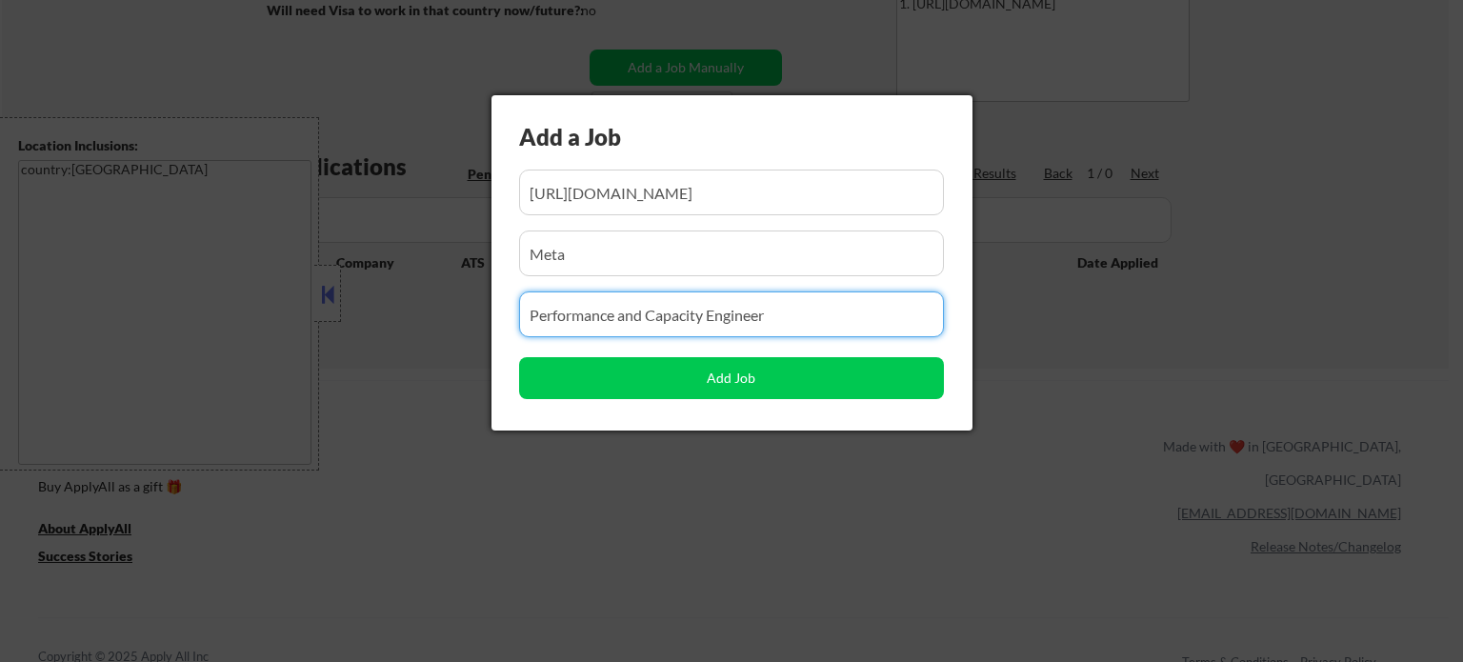
click at [684, 314] on input "input" at bounding box center [731, 314] width 425 height 46
paste input "Software Engineer, Intern/Co-op"
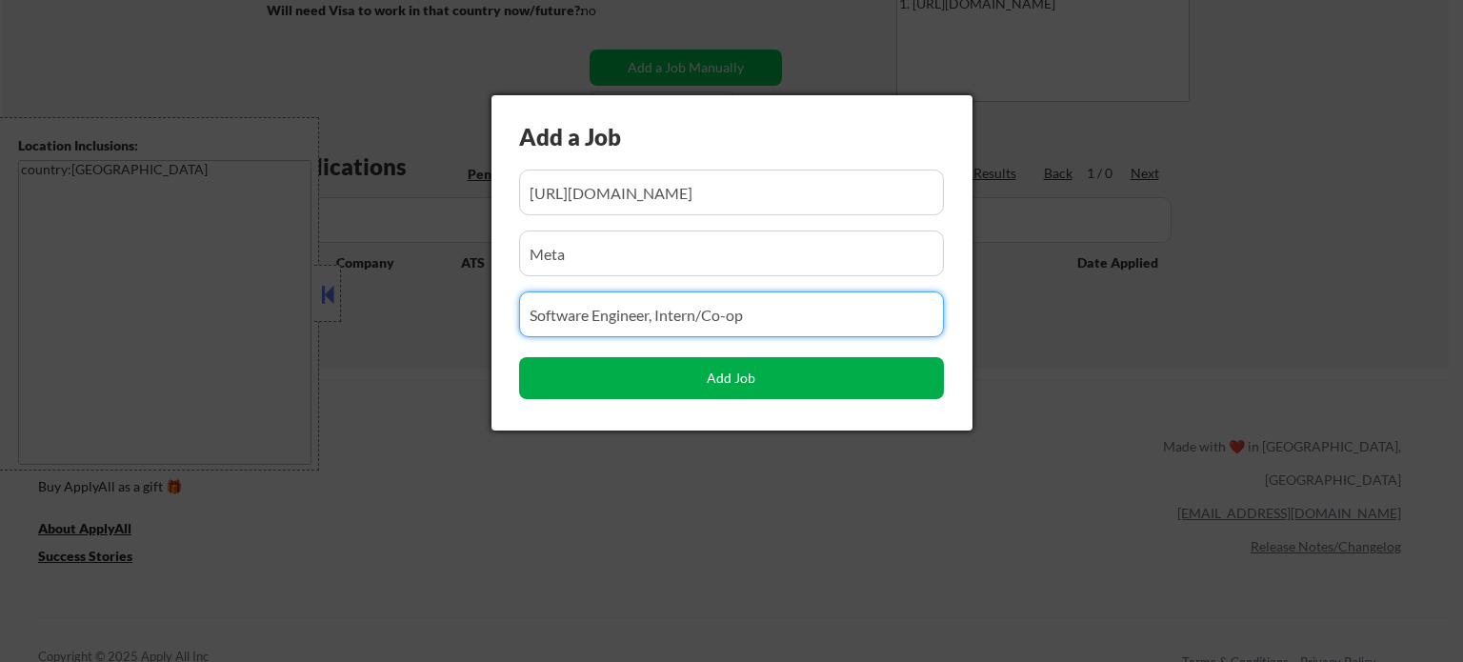
type input "Software Engineer, Intern/Co-op"
click at [687, 379] on button "Add Job" at bounding box center [731, 378] width 425 height 42
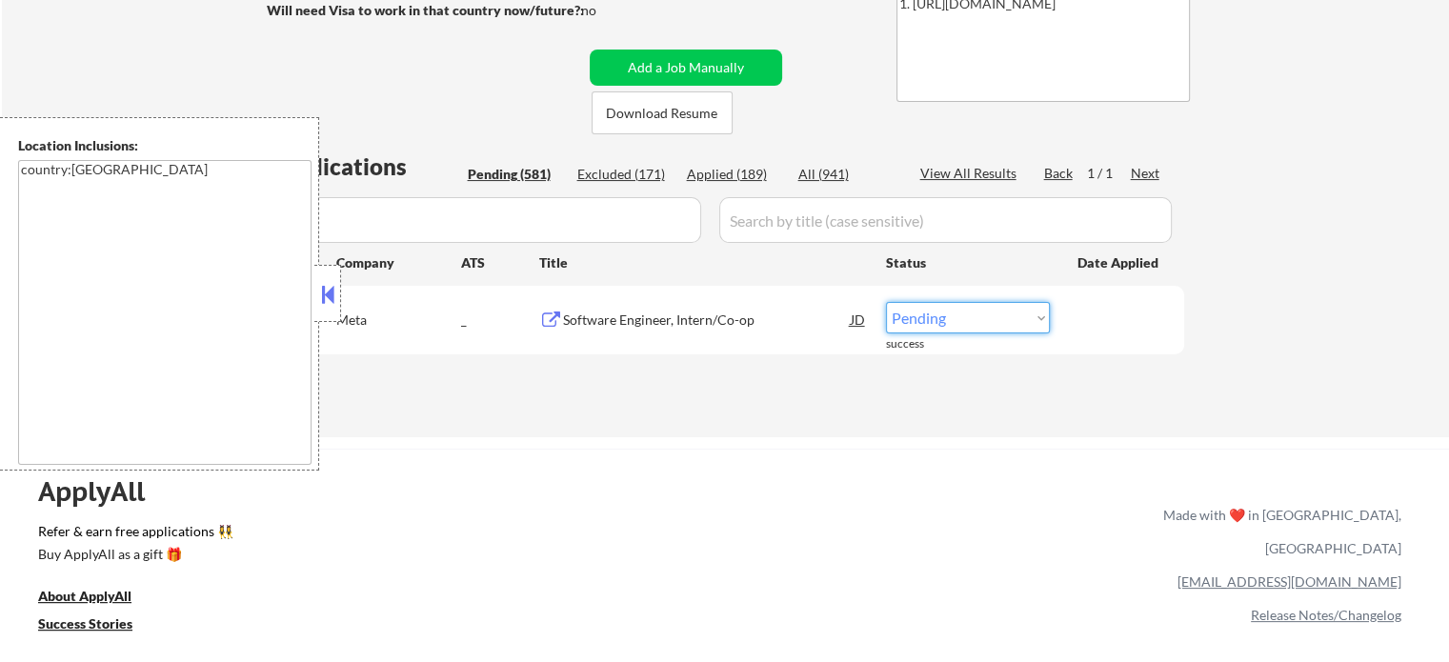
click at [918, 323] on select "Choose an option... Pending Applied Excluded (Questions) Excluded (Expired) Exc…" at bounding box center [968, 317] width 164 height 31
select select ""applied""
click at [886, 302] on select "Choose an option... Pending Applied Excluded (Questions) Excluded (Expired) Exc…" at bounding box center [968, 317] width 164 height 31
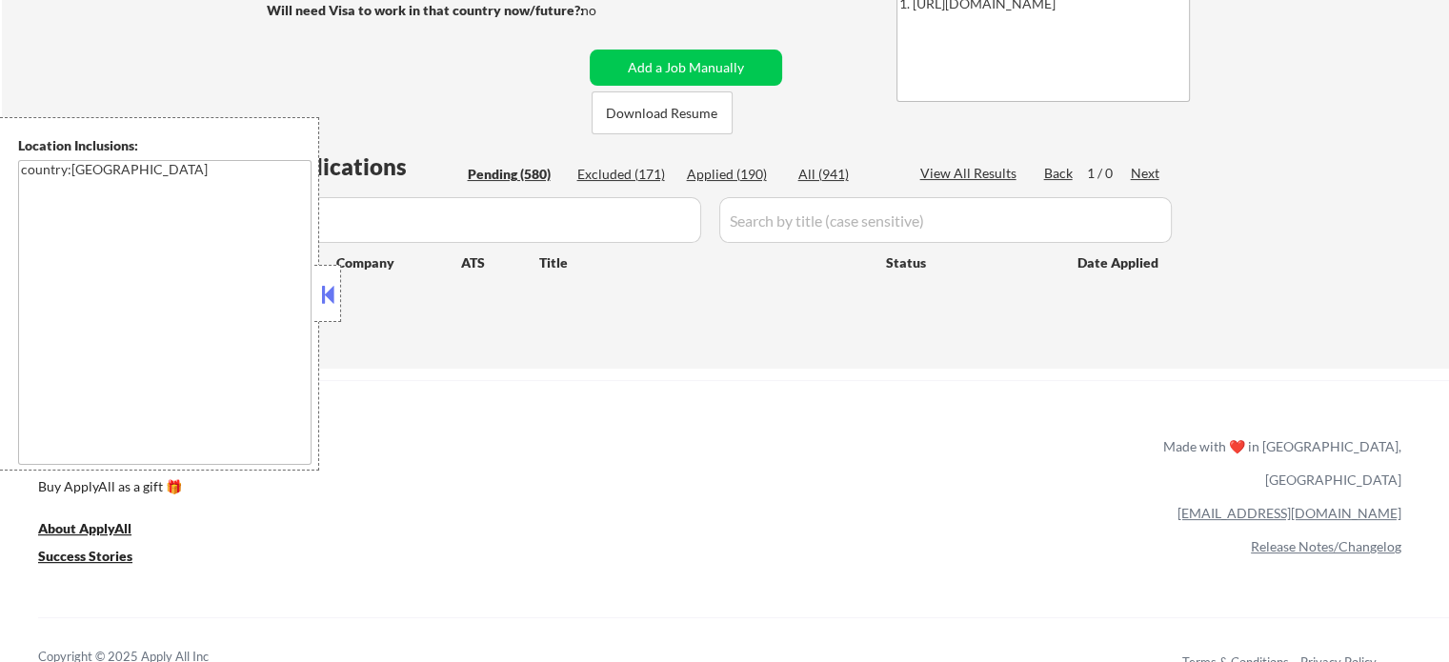
click at [754, 176] on div "Applied (190)" at bounding box center [734, 174] width 95 height 19
select select ""applied""
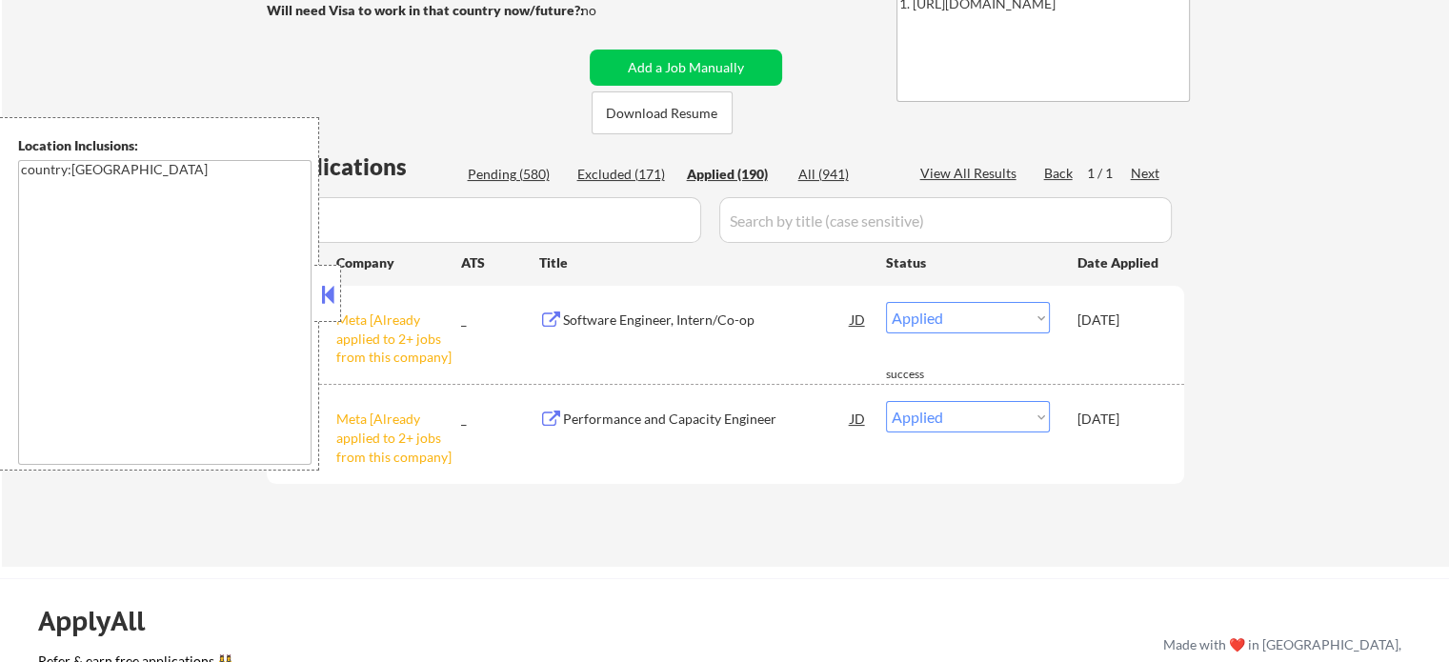
click at [532, 177] on div "Pending (580)" at bounding box center [515, 174] width 95 height 19
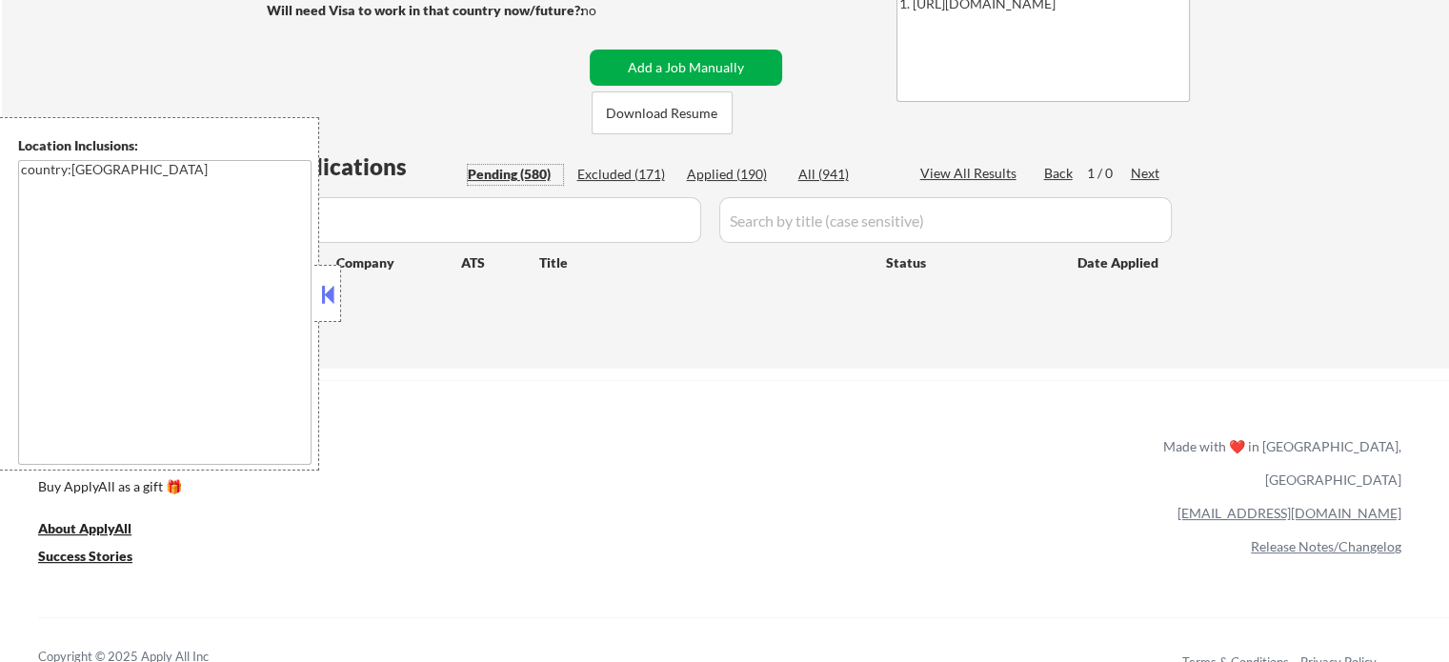
click at [688, 71] on button "Add a Job Manually" at bounding box center [686, 68] width 192 height 36
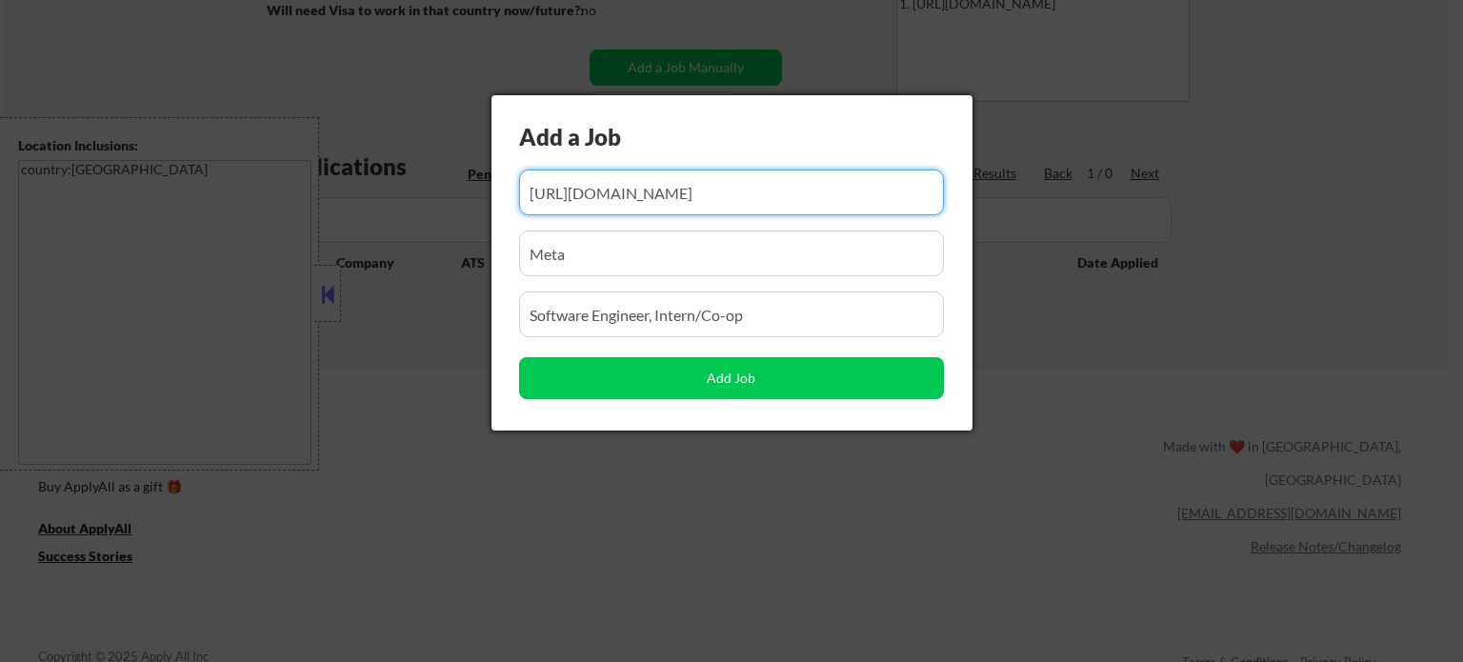
click at [683, 181] on input "input" at bounding box center [731, 193] width 425 height 46
paste input "https://jobs.ashbyhq.com/GPTZero/e1f12af2-d017-4fca-a9af-99431d989d53"
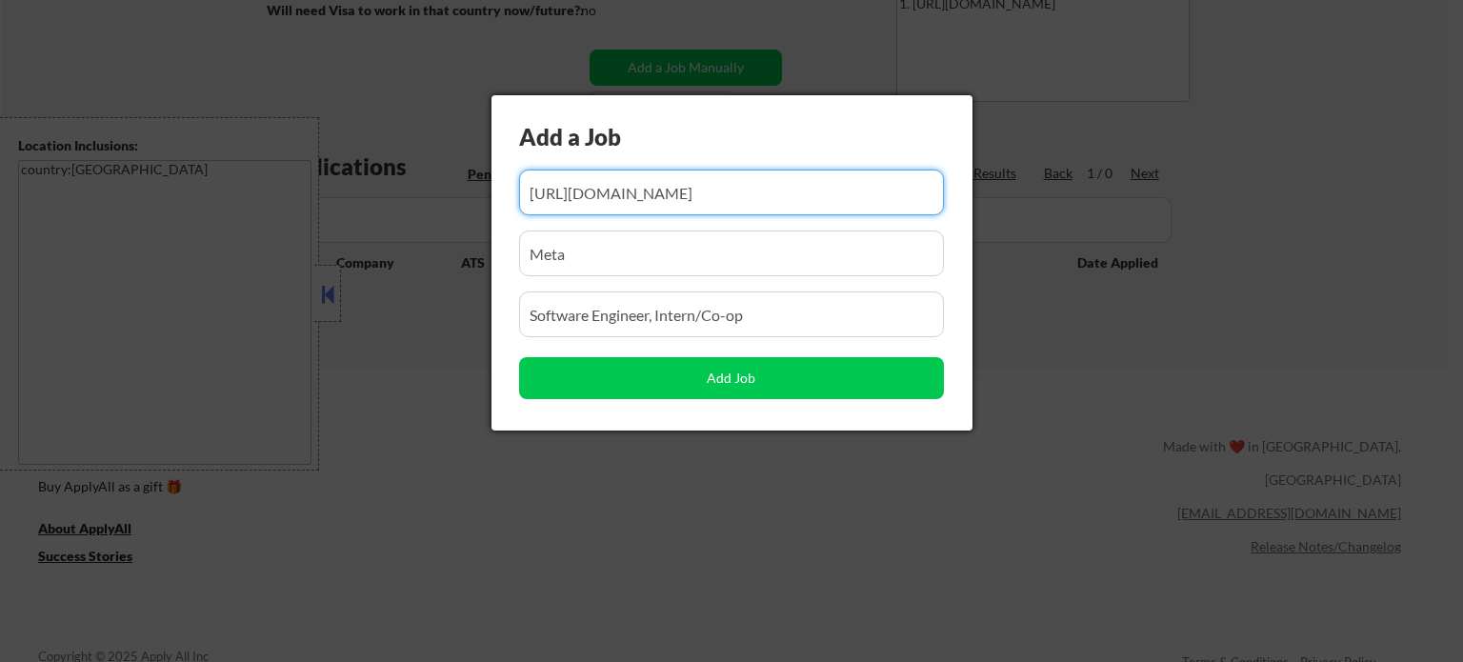
type input "https://jobs.ashbyhq.com/GPTZero/e1f12af2-d017-4fca-a9af-99431d989d53"
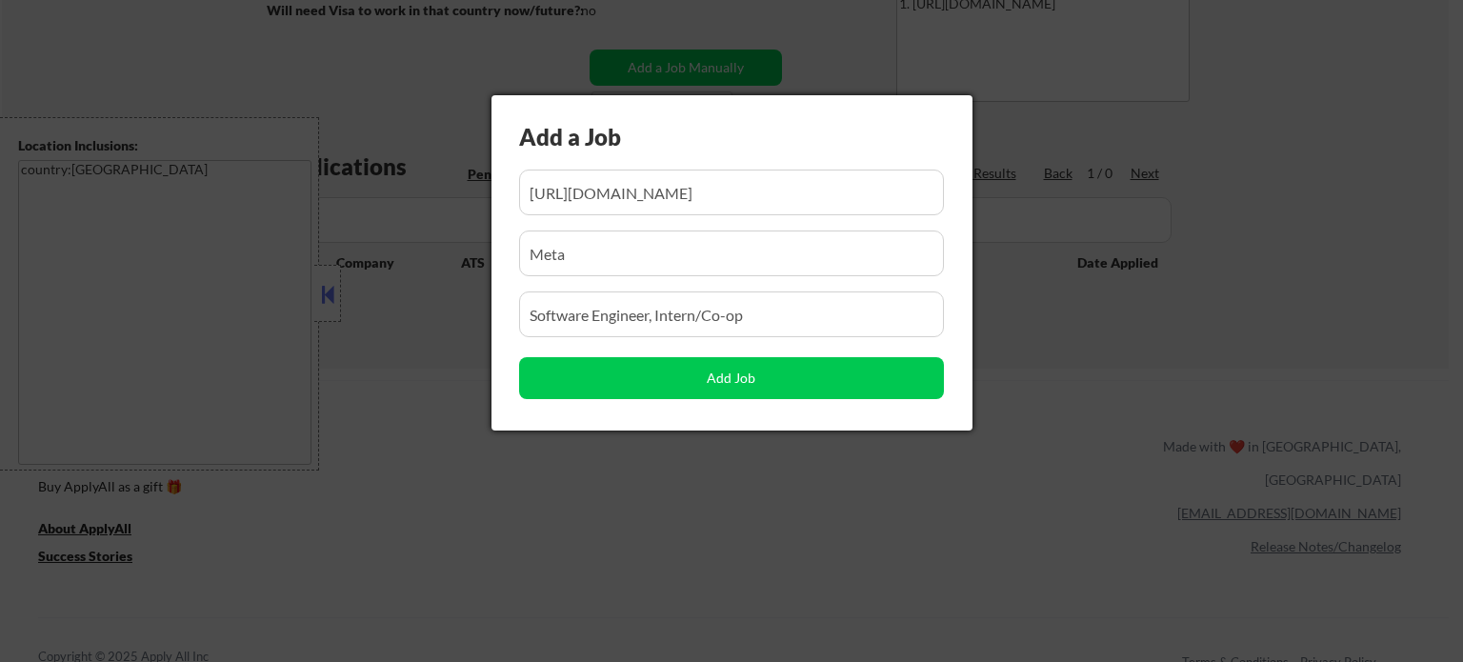
scroll to position [0, 0]
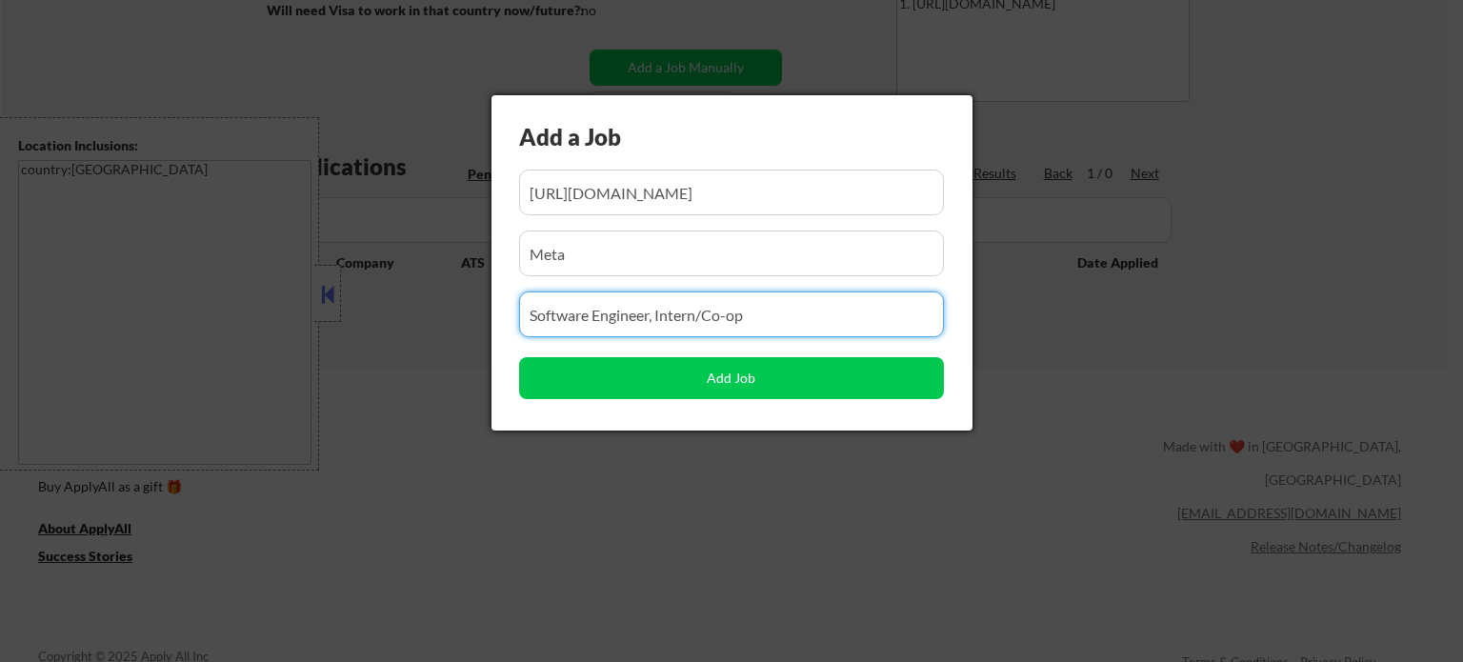
click at [636, 321] on input "input" at bounding box center [731, 314] width 425 height 46
paste input "Software Engineering Intern"
type input "Software Engineering Intern"
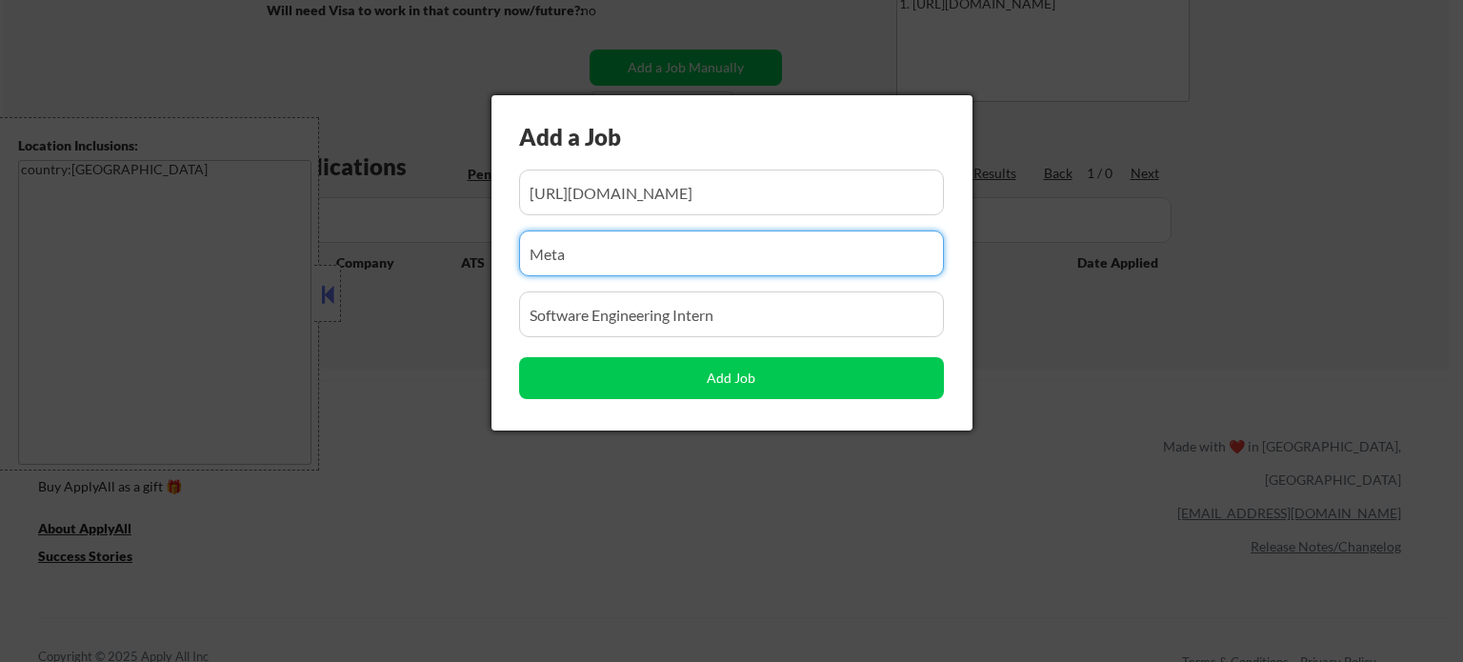
click at [619, 251] on input "input" at bounding box center [731, 254] width 425 height 46
paste input "GPTZero"
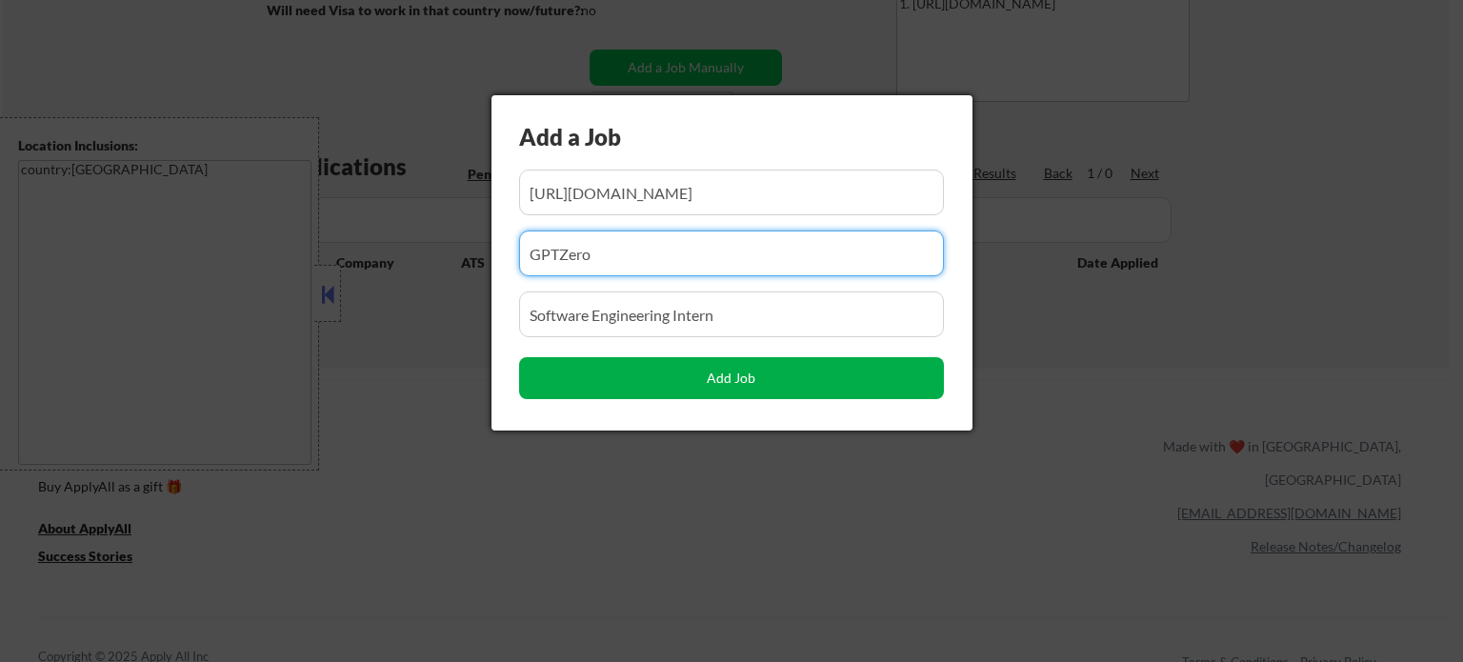
type input "GPTZero"
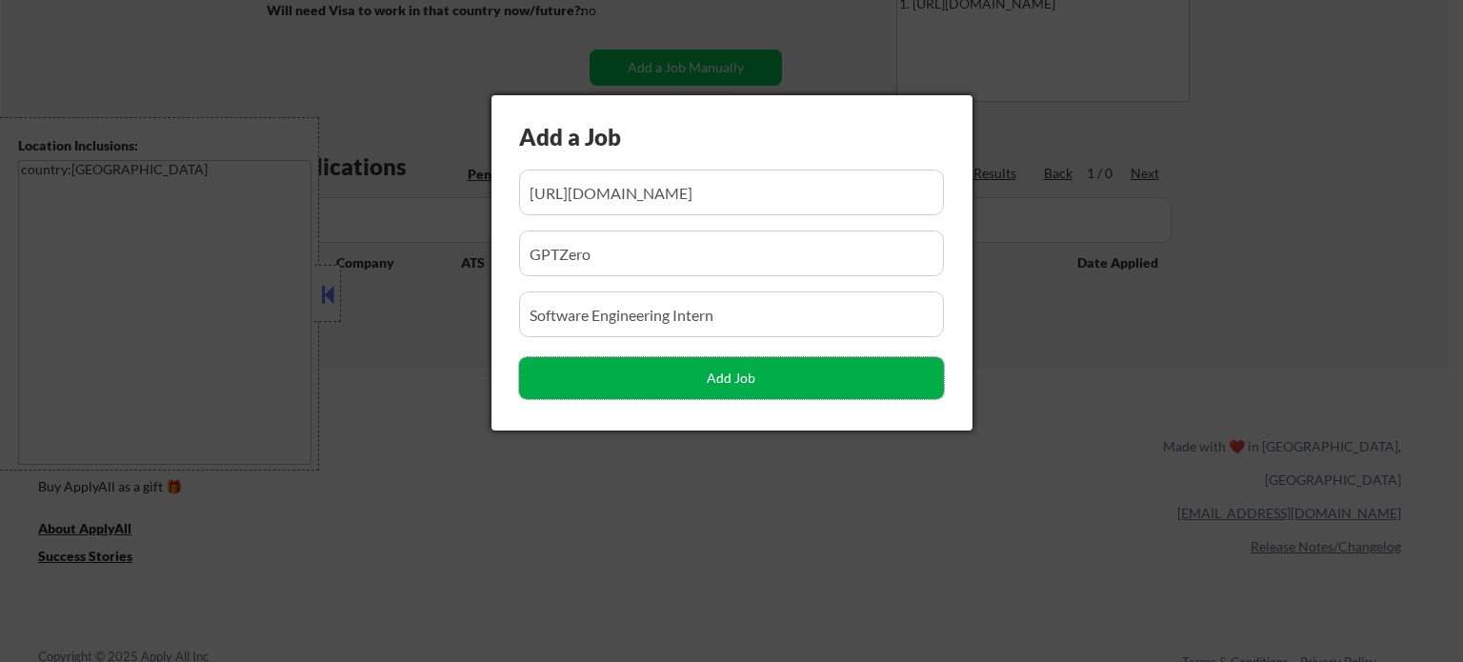
click at [659, 391] on button "Add Job" at bounding box center [731, 378] width 425 height 42
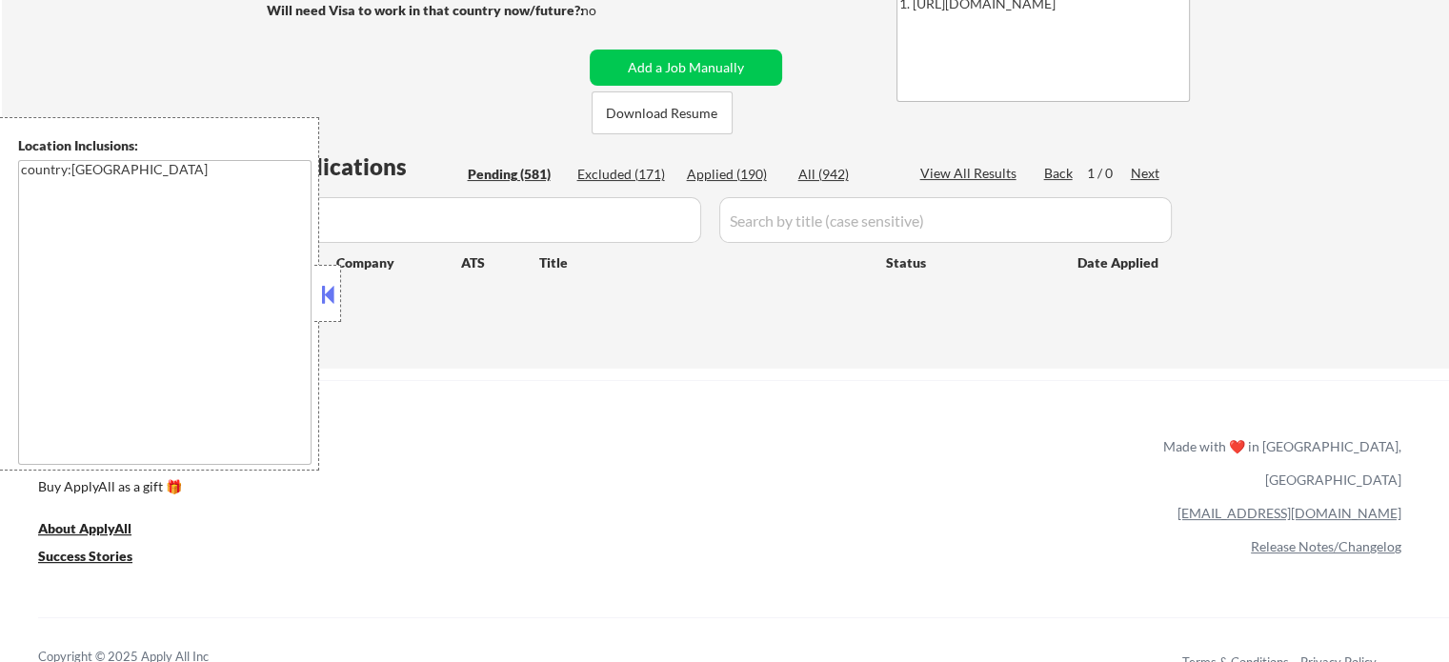
click at [688, 217] on input "input" at bounding box center [486, 220] width 429 height 46
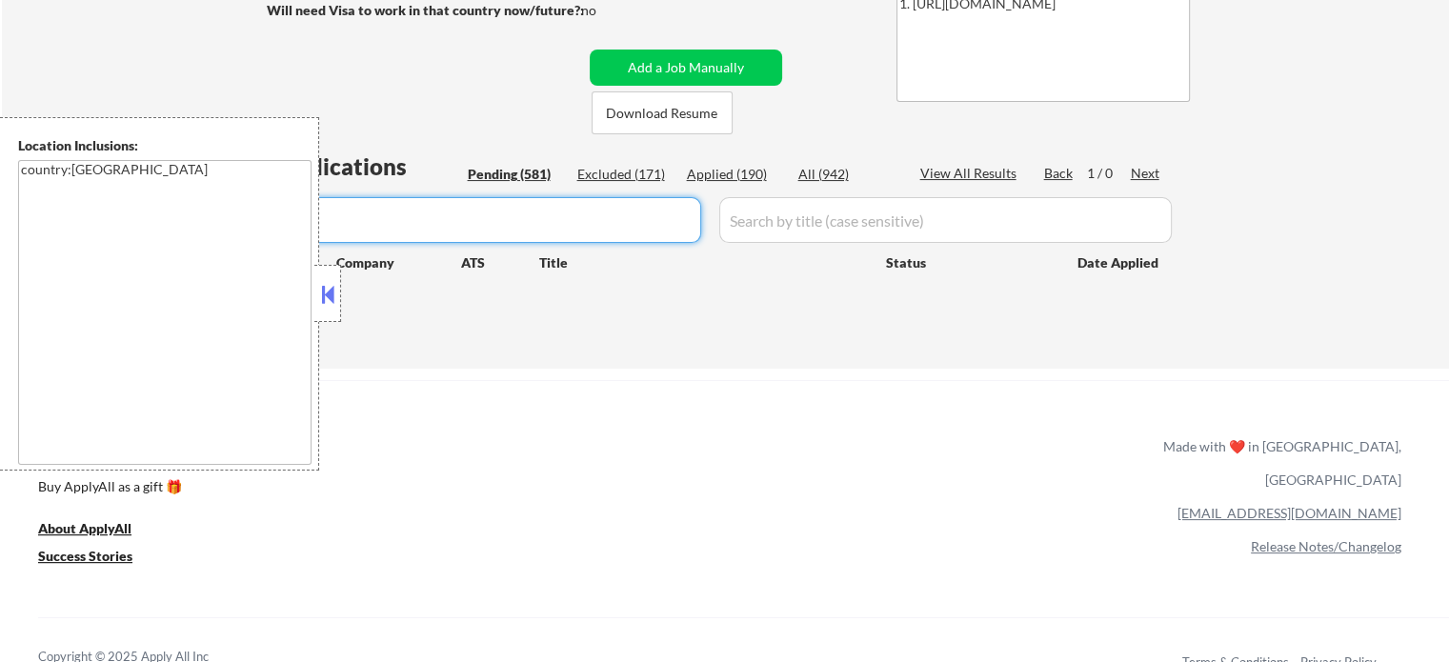
click at [688, 217] on input "input" at bounding box center [486, 220] width 429 height 46
paste input "GPTZero"
type input "GPTZero"
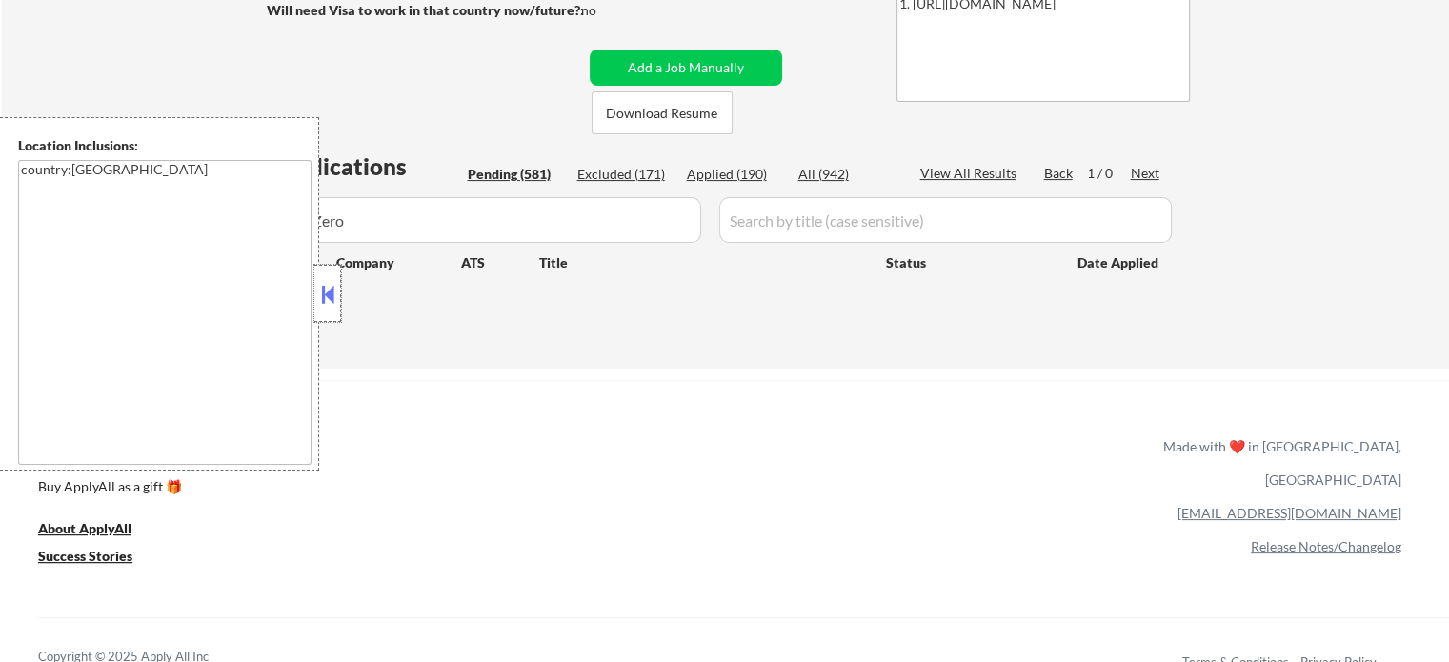
click at [322, 308] on div at bounding box center [327, 293] width 27 height 57
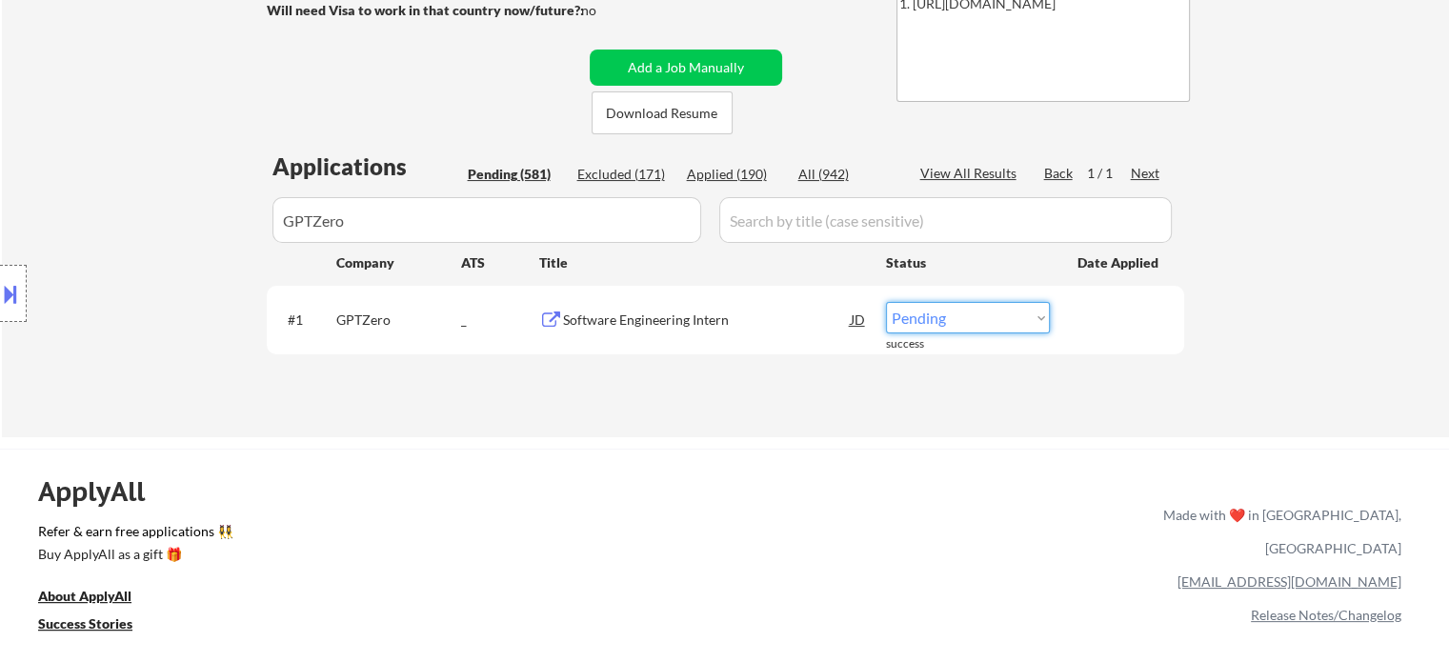
click at [923, 329] on select "Choose an option... Pending Applied Excluded (Questions) Excluded (Expired) Exc…" at bounding box center [968, 317] width 164 height 31
select select ""applied""
click at [886, 302] on select "Choose an option... Pending Applied Excluded (Questions) Excluded (Expired) Exc…" at bounding box center [968, 317] width 164 height 31
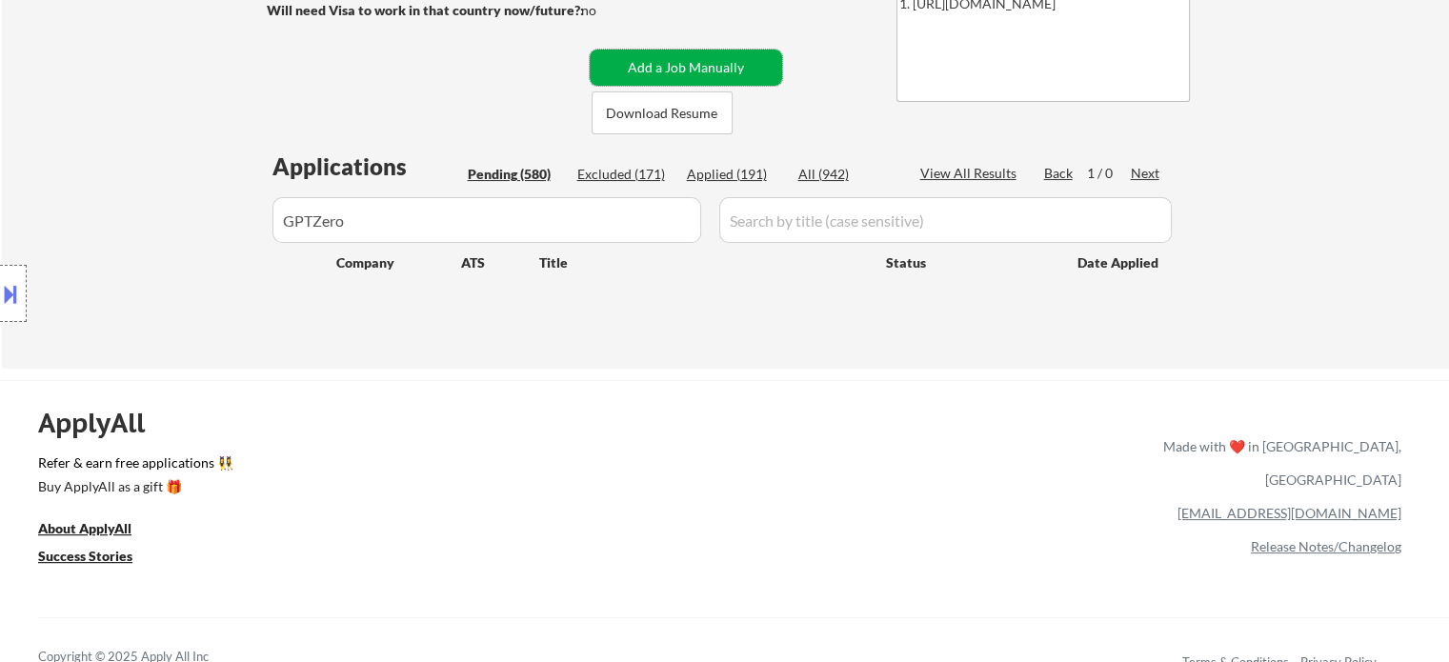
click at [678, 62] on button "Add a Job Manually" at bounding box center [686, 68] width 192 height 36
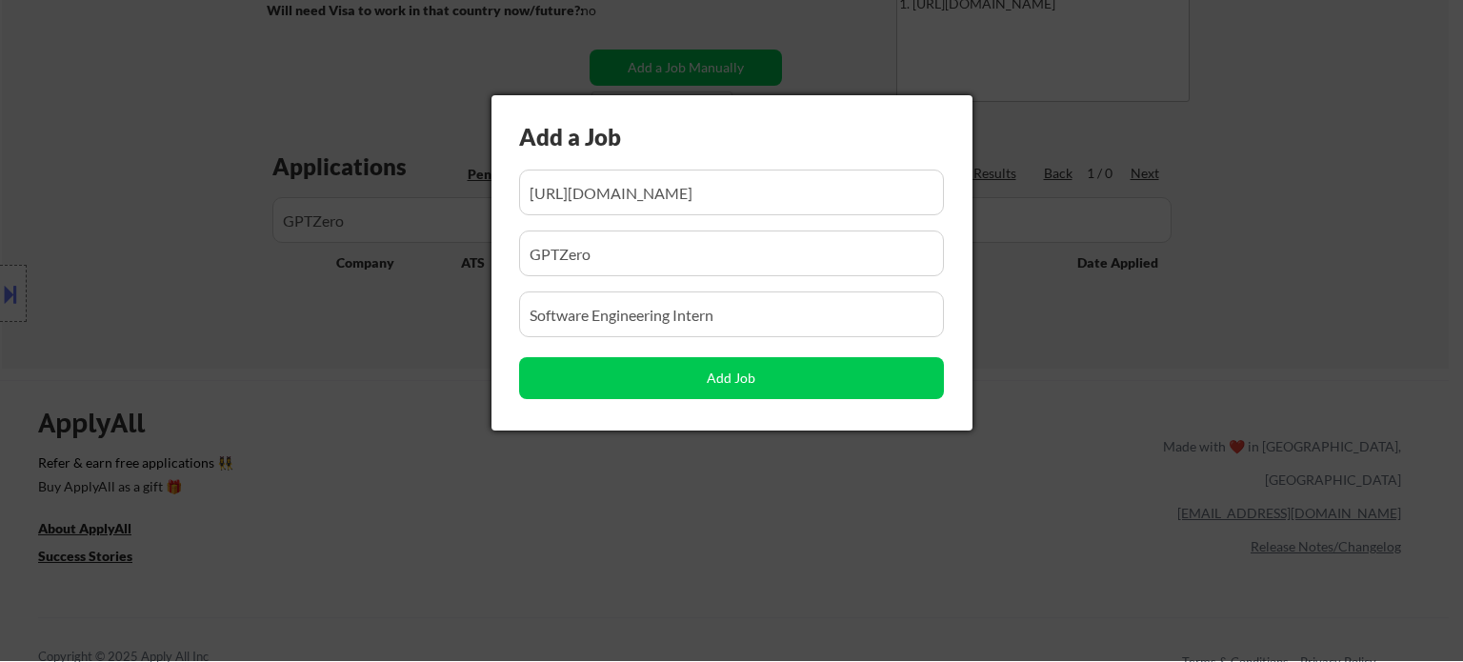
scroll to position [0, 114]
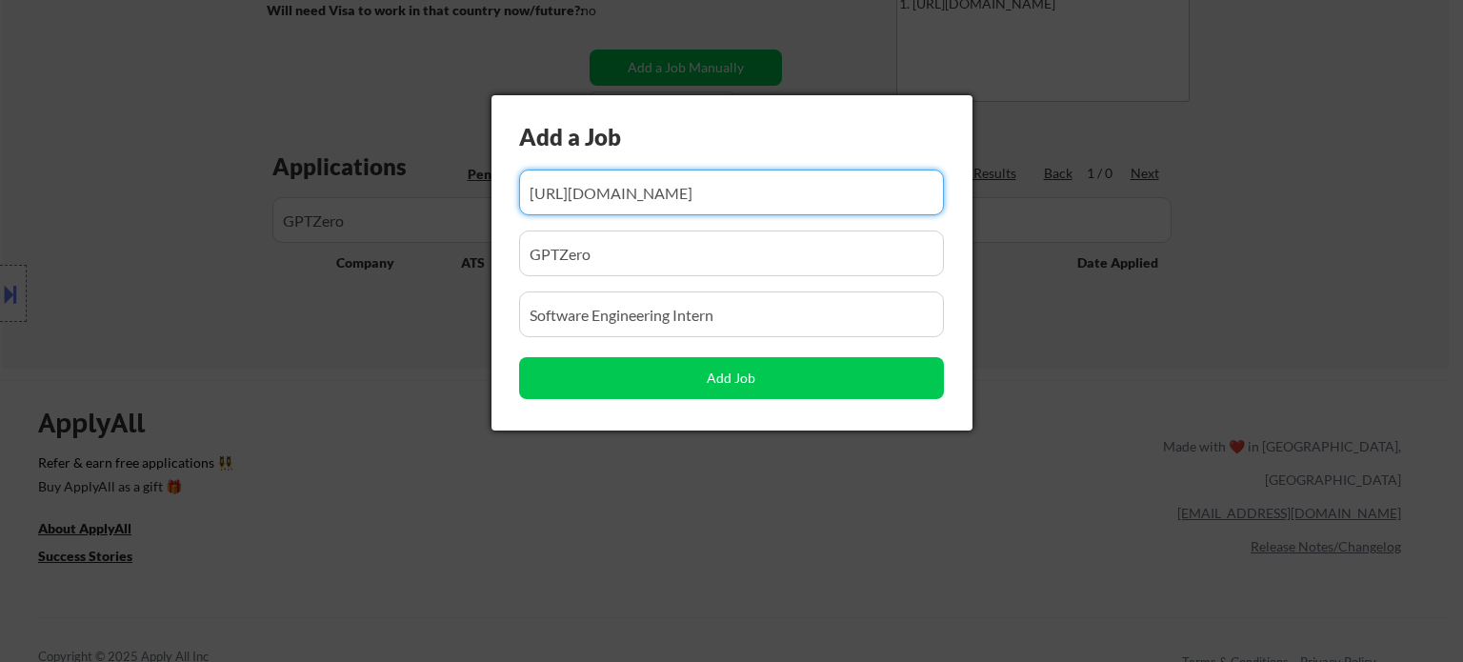
click at [707, 191] on input "input" at bounding box center [731, 193] width 425 height 46
paste input "https://app.dover.com/apply/e33be195-1074-4f64-88a0-615d0d8de760/7aecaf44-6d6b-…"
type input "https://app.dover.com/apply/e33be195-1074-4f64-88a0-615d0d8de760/7aecaf44-6d6b-…"
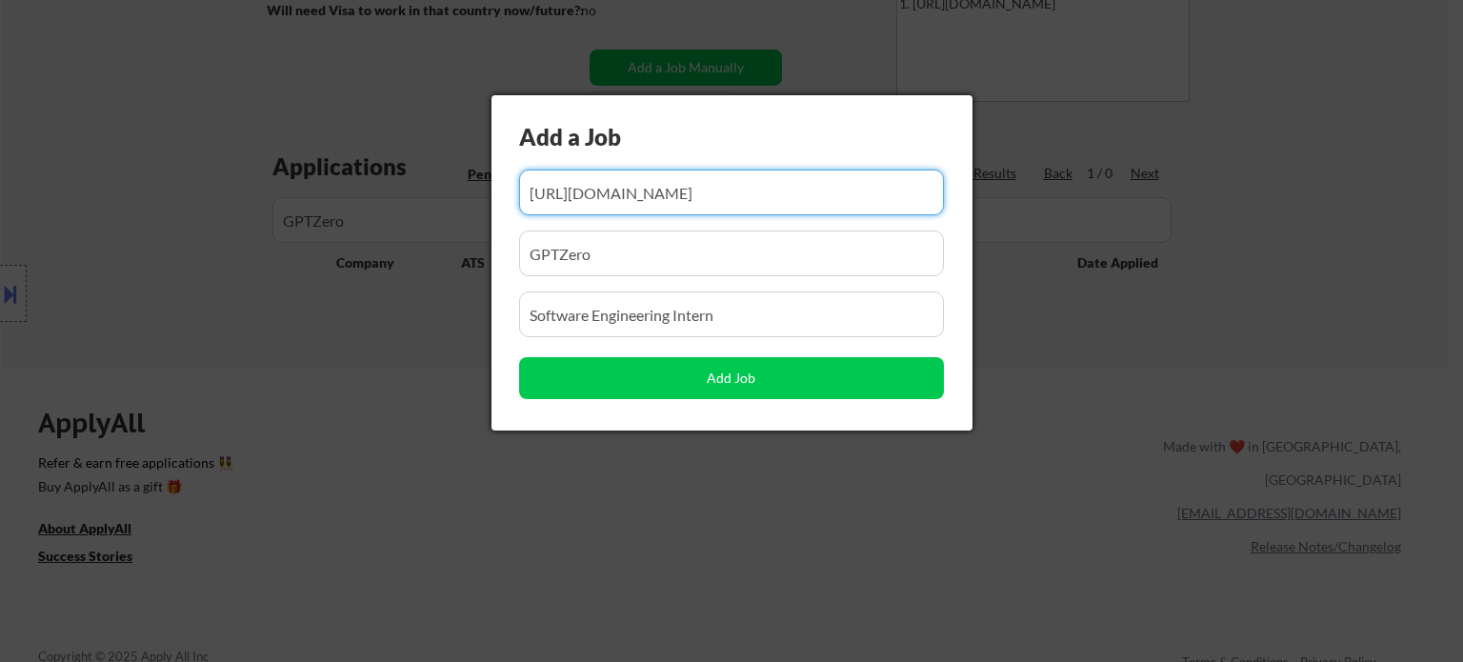
click at [775, 331] on input "input" at bounding box center [731, 314] width 425 height 46
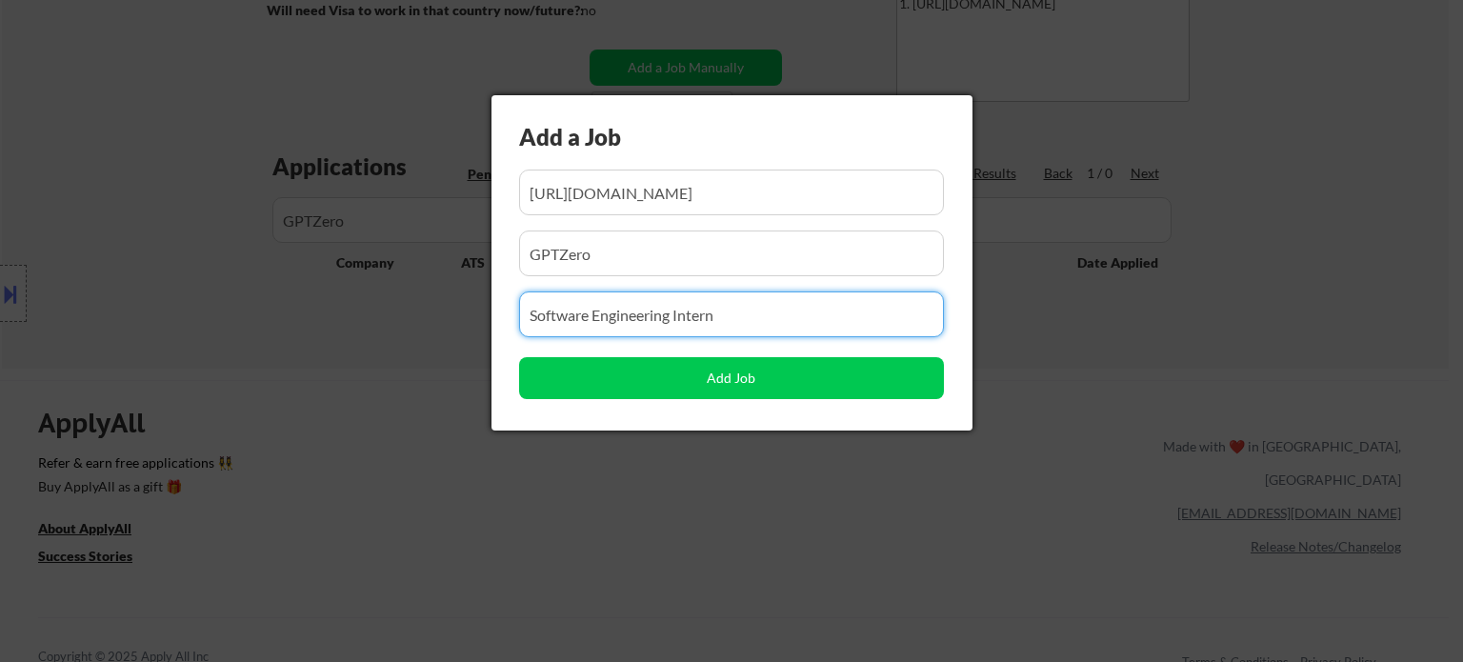
click at [776, 331] on input "input" at bounding box center [731, 314] width 425 height 46
paste input "GPTZero ML Intern"
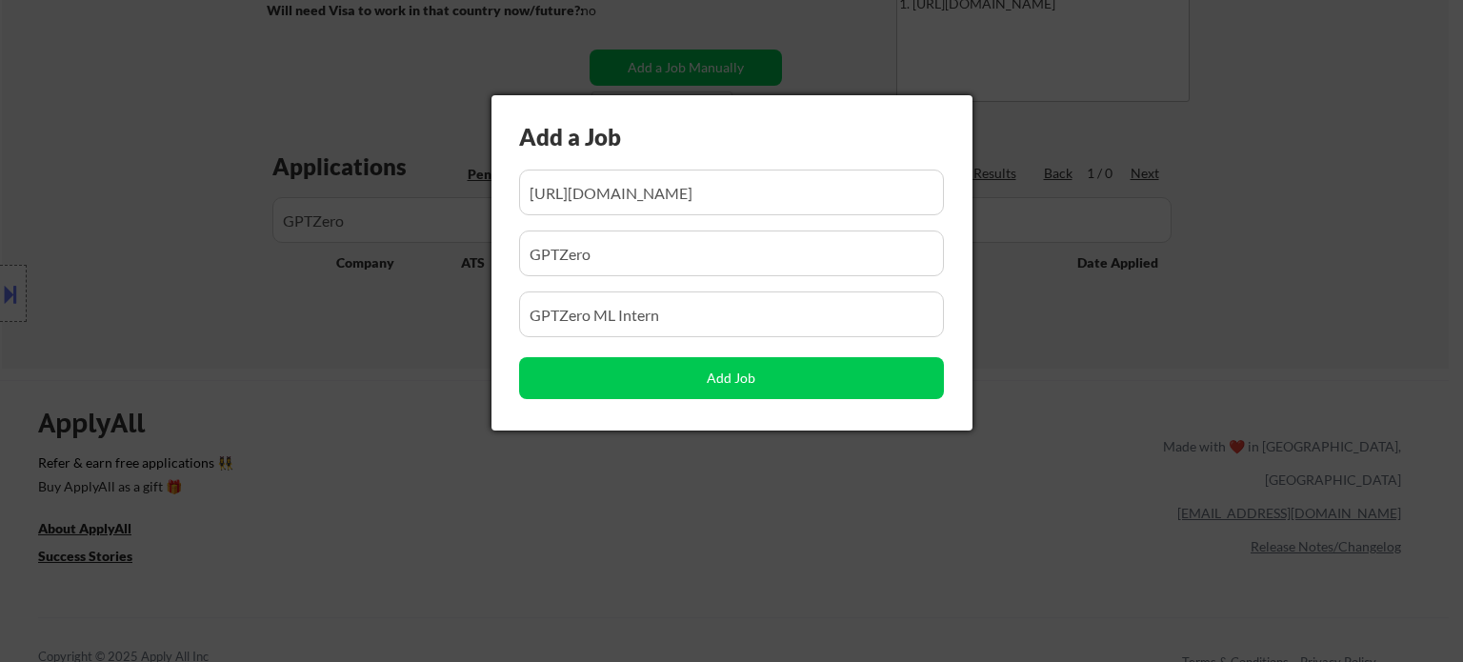
click at [704, 346] on div "Add a Job Add Job" at bounding box center [732, 262] width 481 height 335
click at [699, 327] on input "input" at bounding box center [731, 314] width 425 height 46
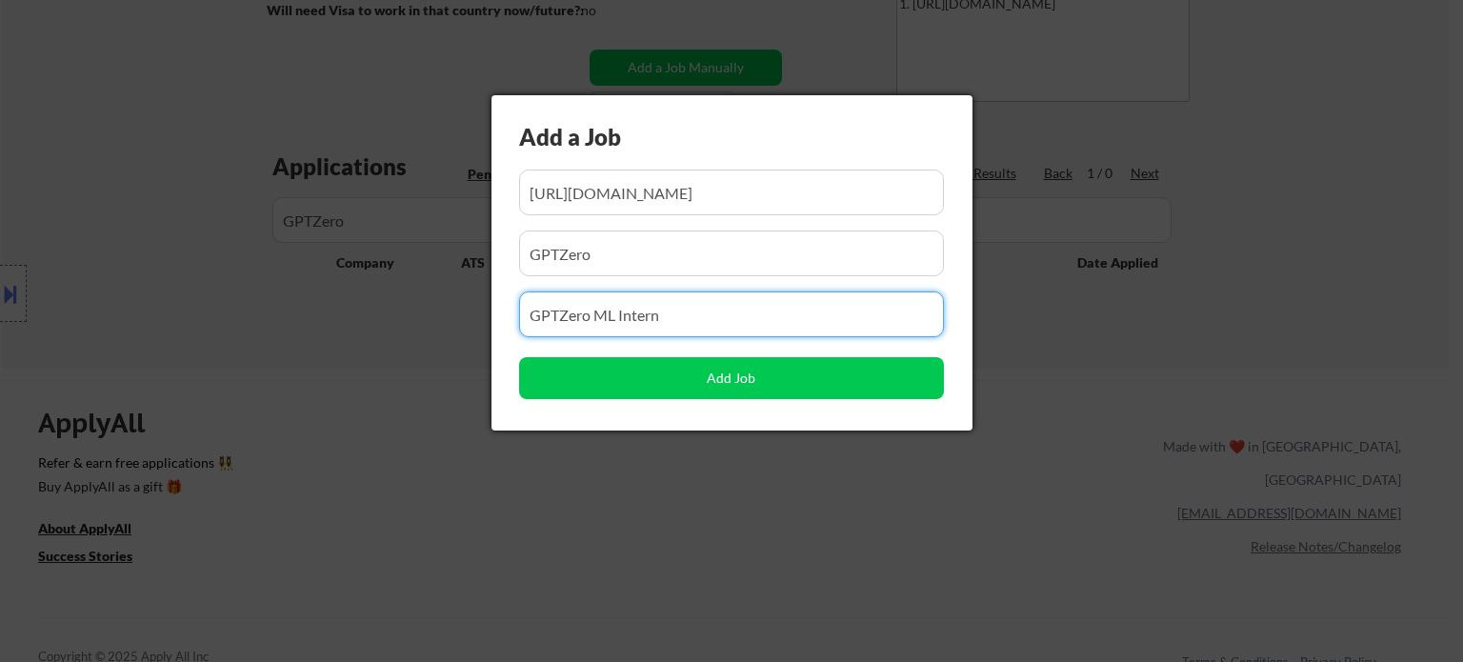
click at [699, 327] on input "input" at bounding box center [731, 314] width 425 height 46
paste input "WorkWhile SWE Intern (Winter / Spring ’26)"
type input "WorkWhile SWE Intern (Winter / Spring ’26)"
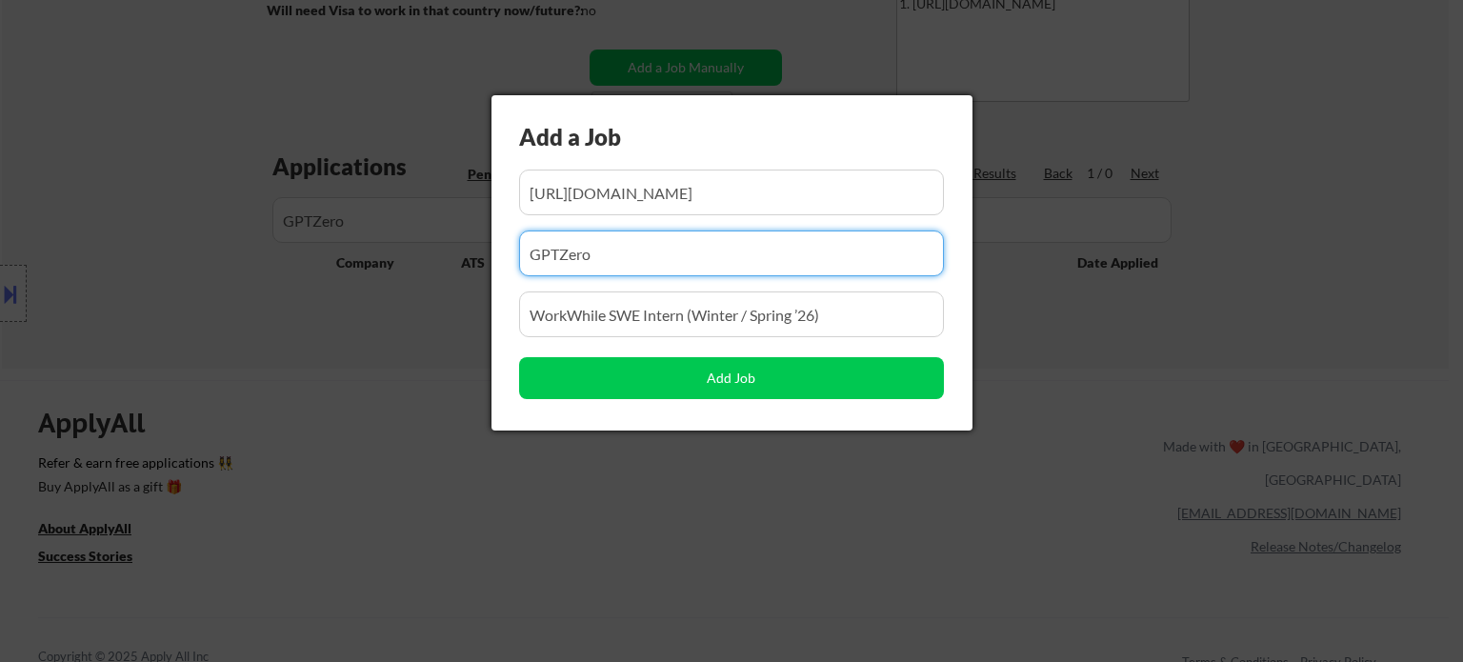
click at [677, 253] on input "input" at bounding box center [731, 254] width 425 height 46
paste input "WorkWhile"
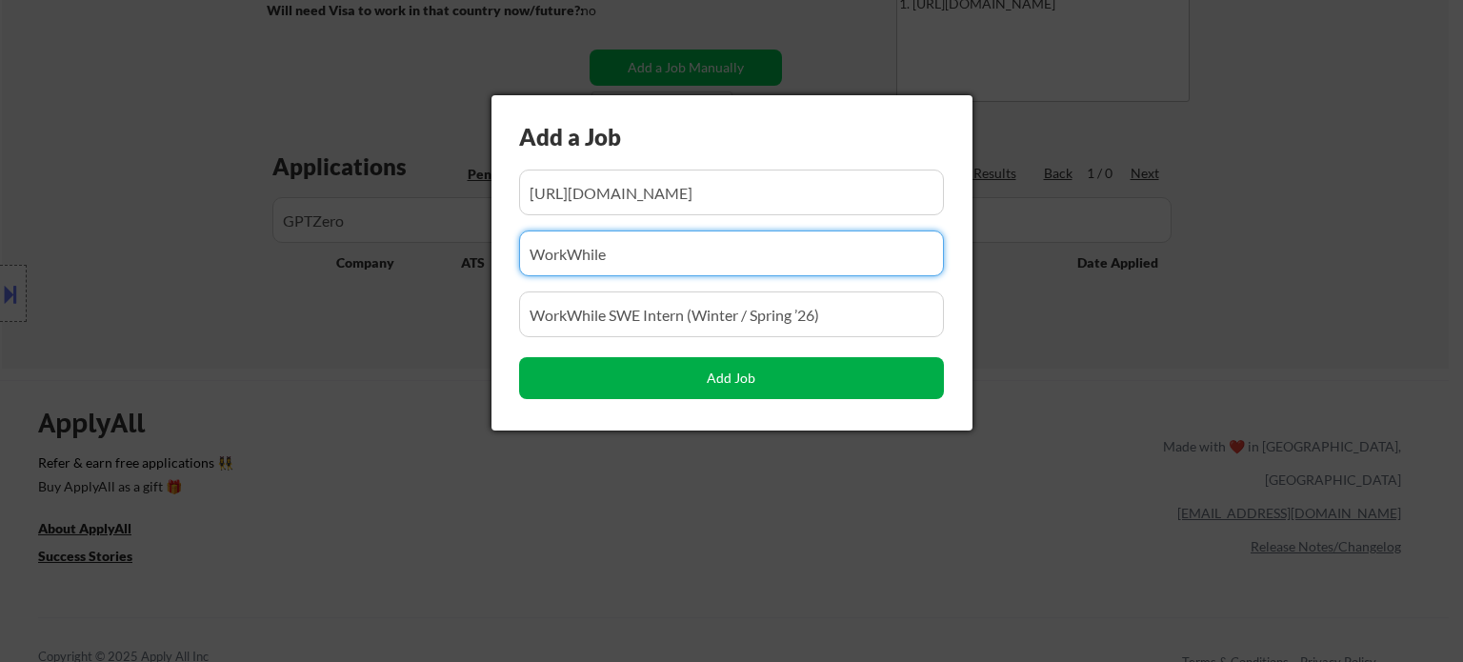
type input "WorkWhile"
click at [777, 380] on button "Add Job" at bounding box center [731, 378] width 425 height 42
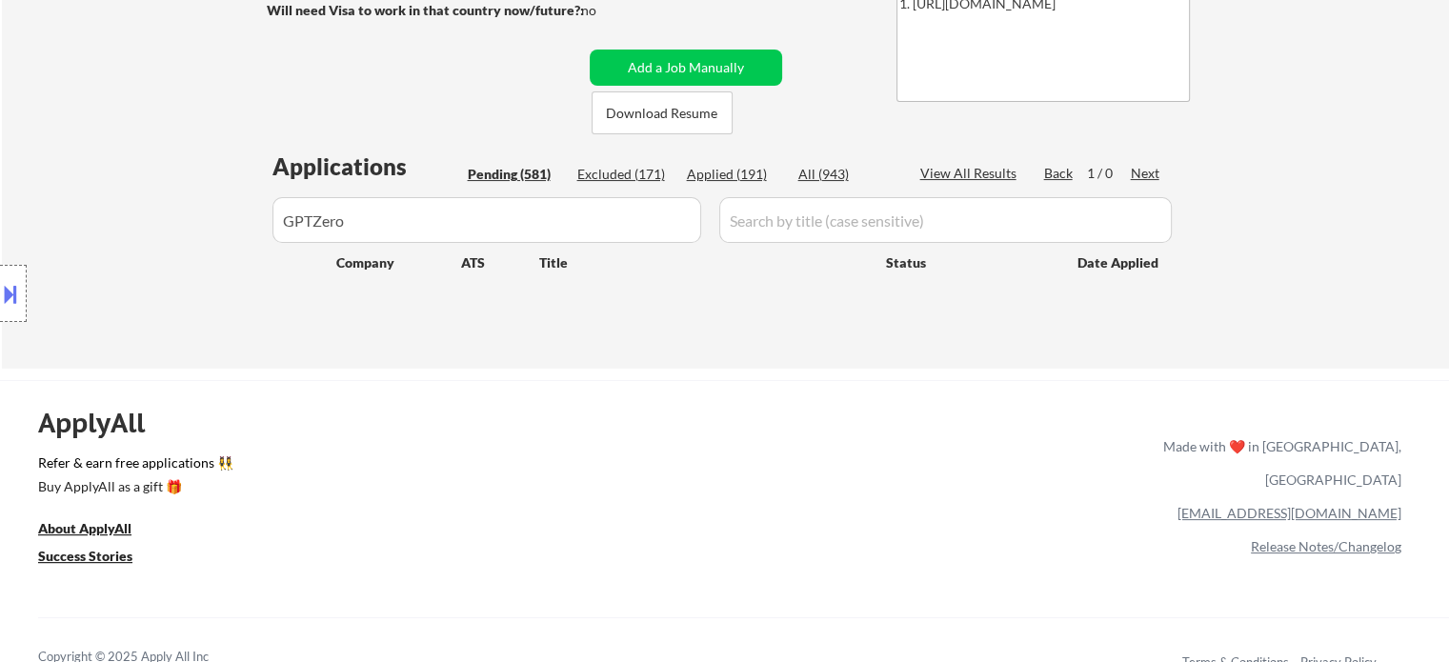
click at [667, 220] on input "input" at bounding box center [486, 220] width 429 height 46
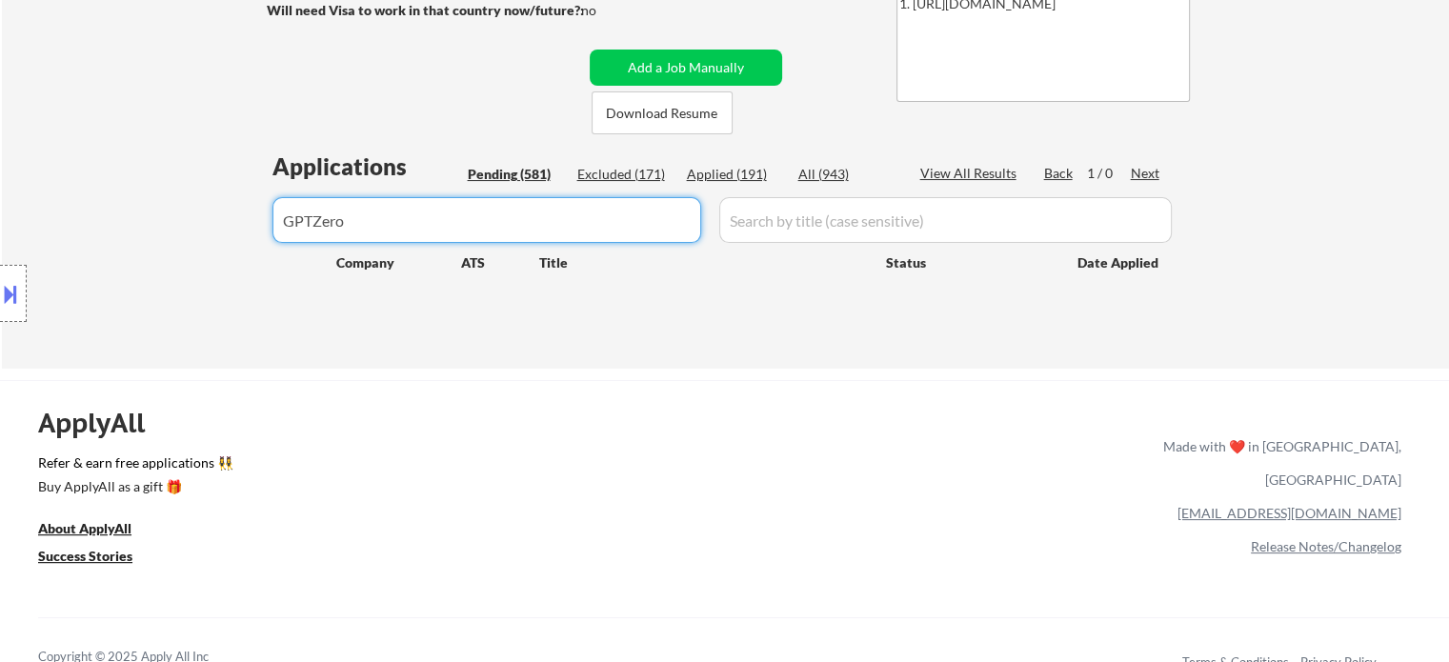
click at [667, 220] on input "input" at bounding box center [486, 220] width 429 height 46
paste input "WorkWhile"
type input "WorkWhile"
select select ""pending""
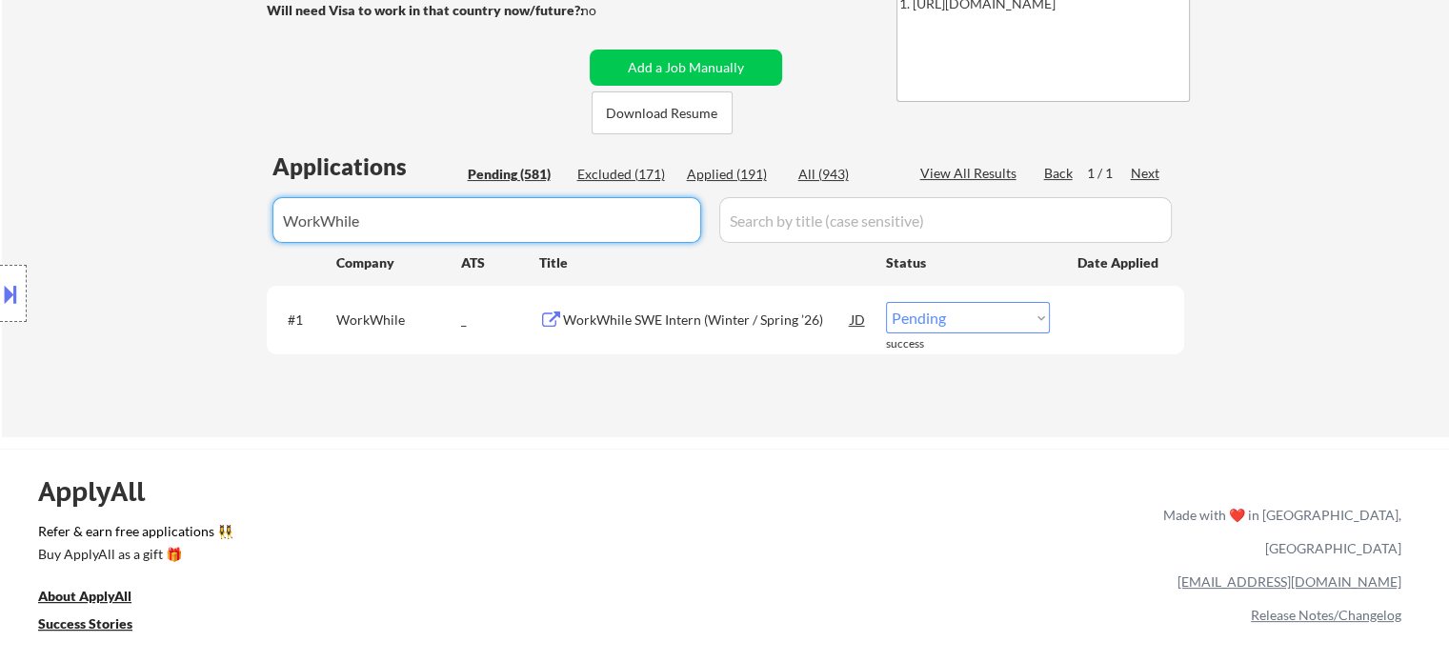
type input "WorkWhile"
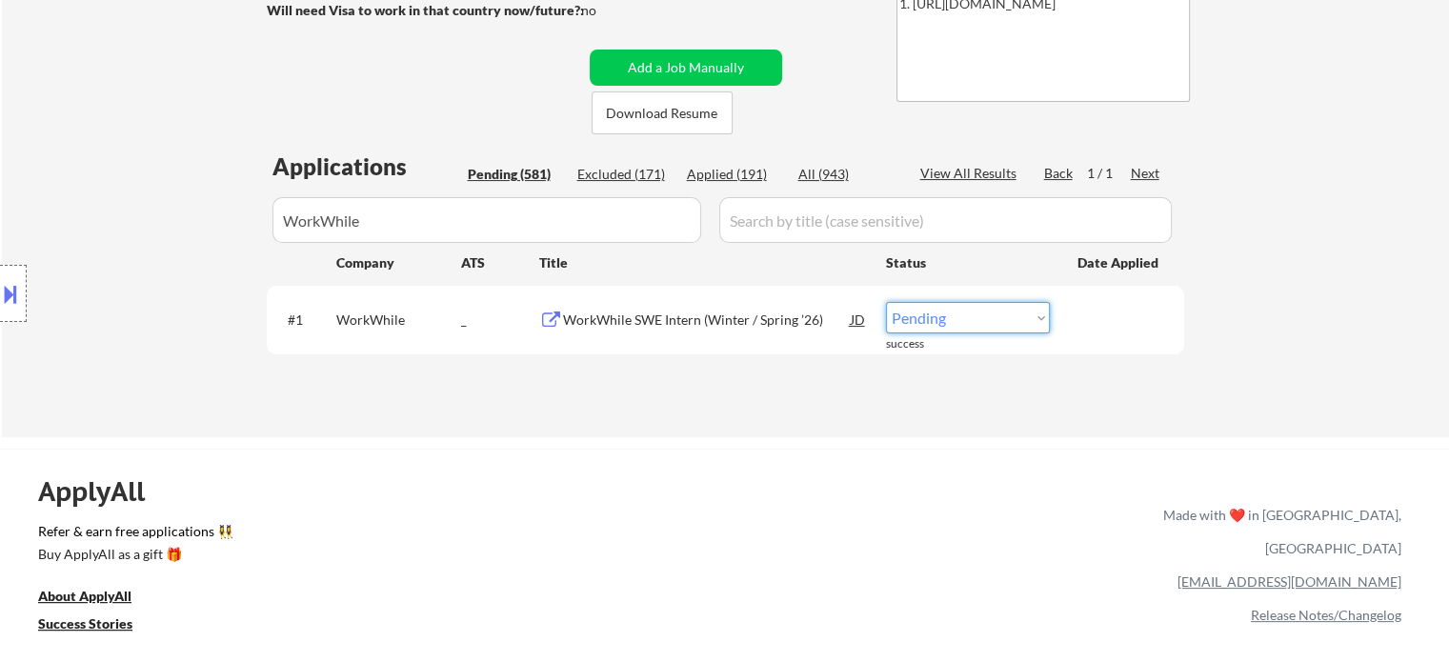
click at [995, 315] on select "Choose an option... Pending Applied Excluded (Questions) Excluded (Expired) Exc…" at bounding box center [968, 317] width 164 height 31
select select ""applied""
click at [886, 302] on select "Choose an option... Pending Applied Excluded (Questions) Excluded (Expired) Exc…" at bounding box center [968, 317] width 164 height 31
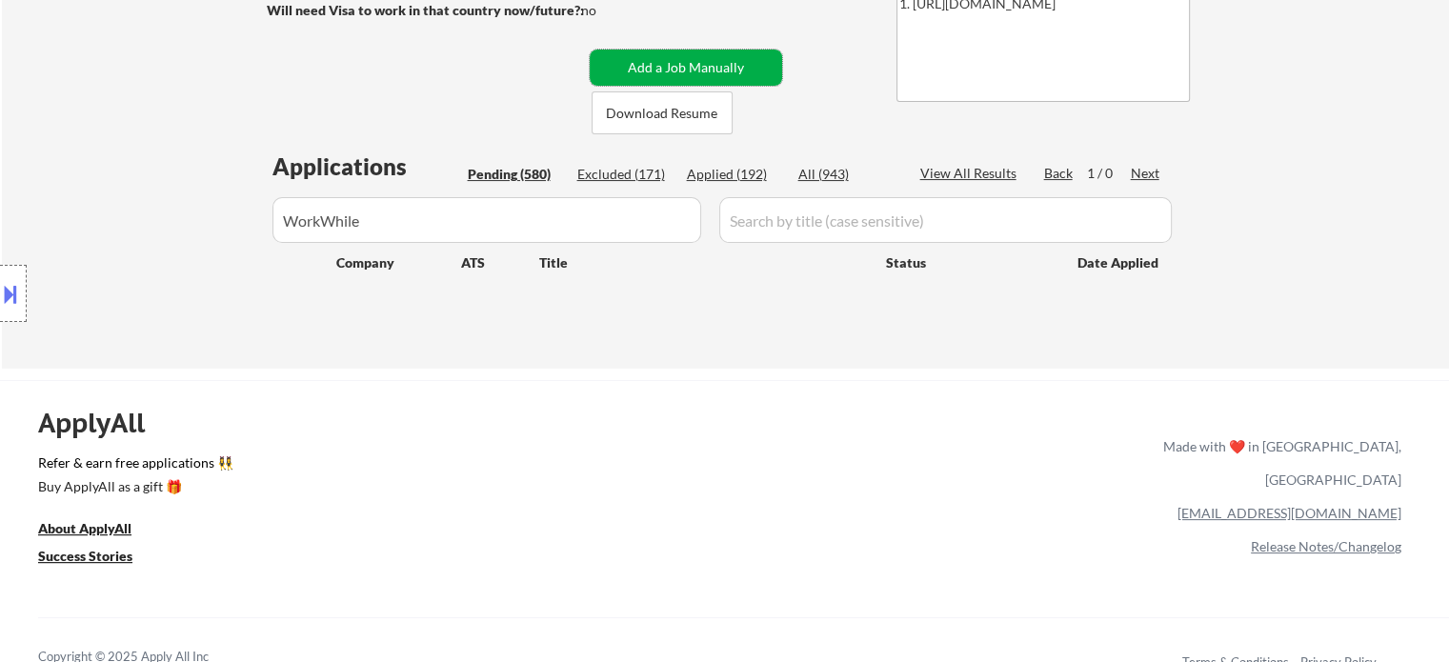
click at [652, 60] on button "Add a Job Manually" at bounding box center [686, 68] width 192 height 36
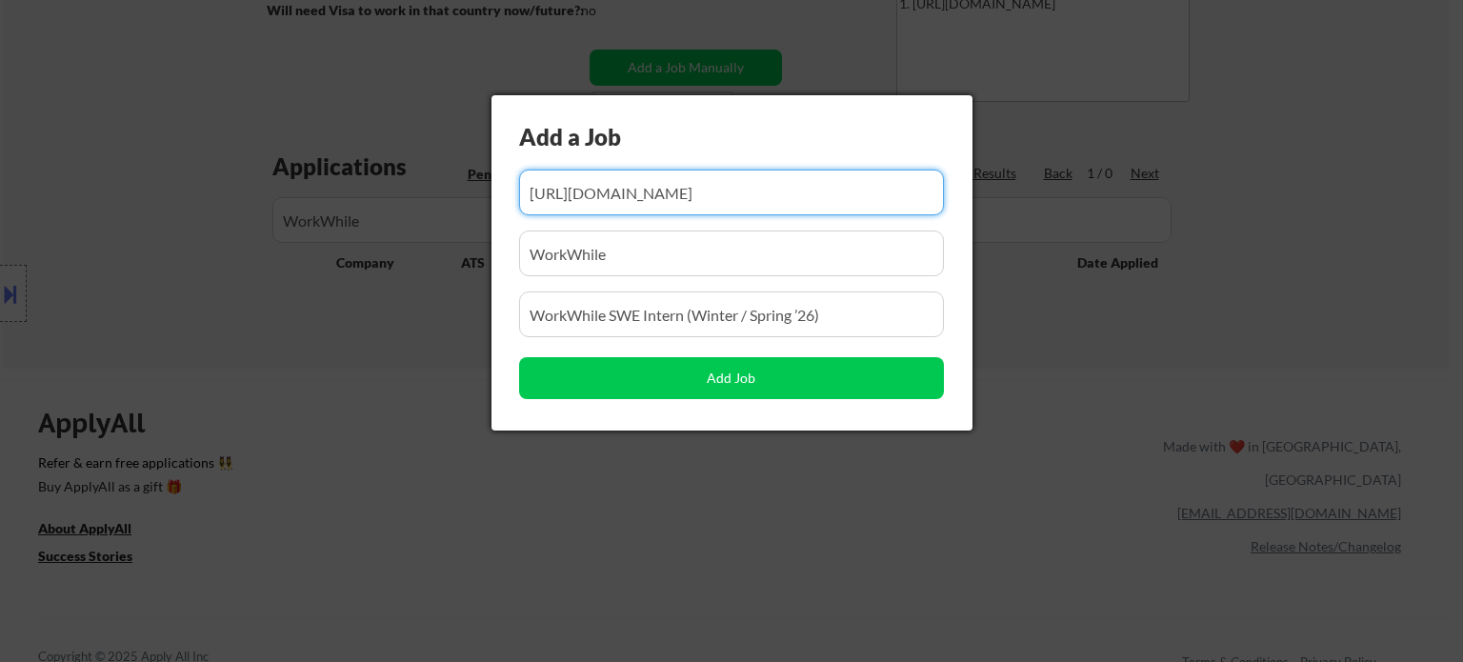
scroll to position [0, 375]
click at [667, 193] on input "input" at bounding box center [731, 193] width 425 height 46
paste input "https://jobs.ashbyhq.com/replit/b5e81eae-06f9-4798-8988-2d06ca936dbc?department…"
type input "https://jobs.ashbyhq.com/replit/b5e81eae-06f9-4798-8988-2d06ca936dbc?department…"
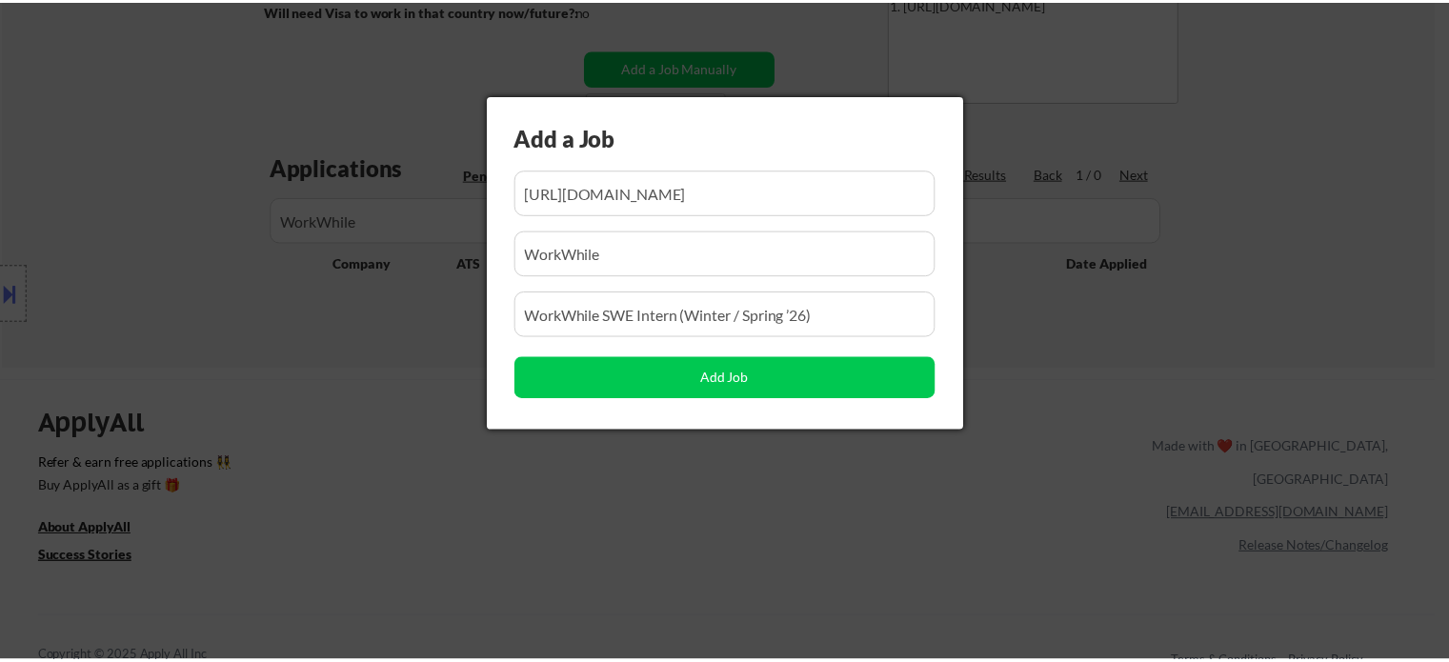
scroll to position [0, 0]
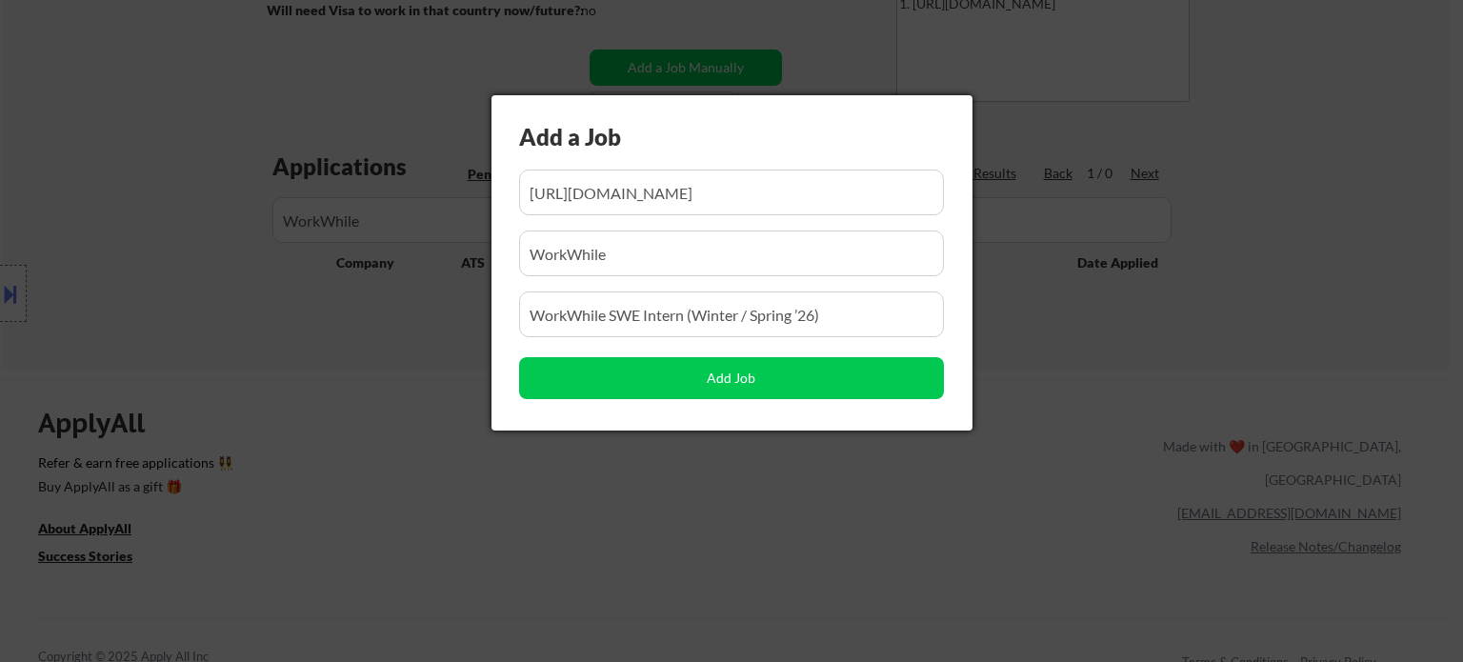
click at [827, 319] on input "input" at bounding box center [731, 314] width 425 height 46
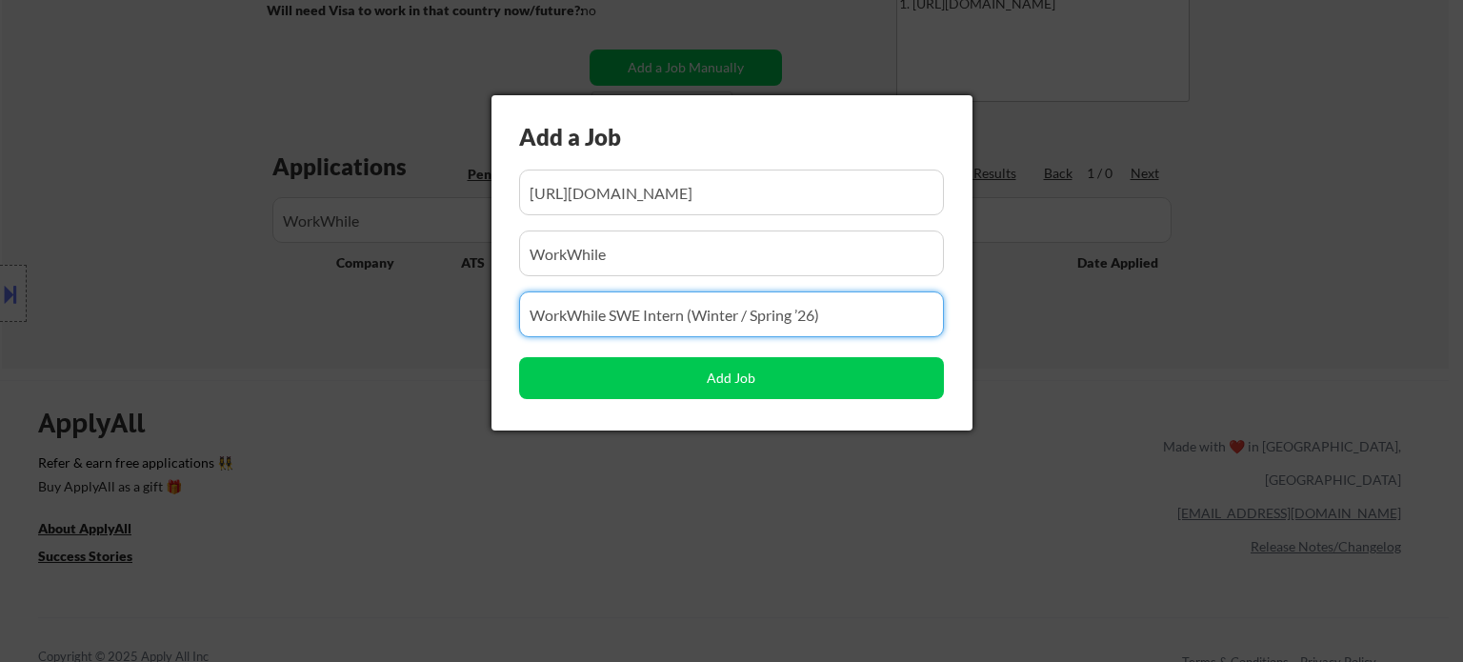
click at [827, 319] on input "input" at bounding box center [731, 314] width 425 height 46
paste input "Replit SWE New Grad (Summer ’26)"
type input "Replit SWE New Grad (Summer ’26)"
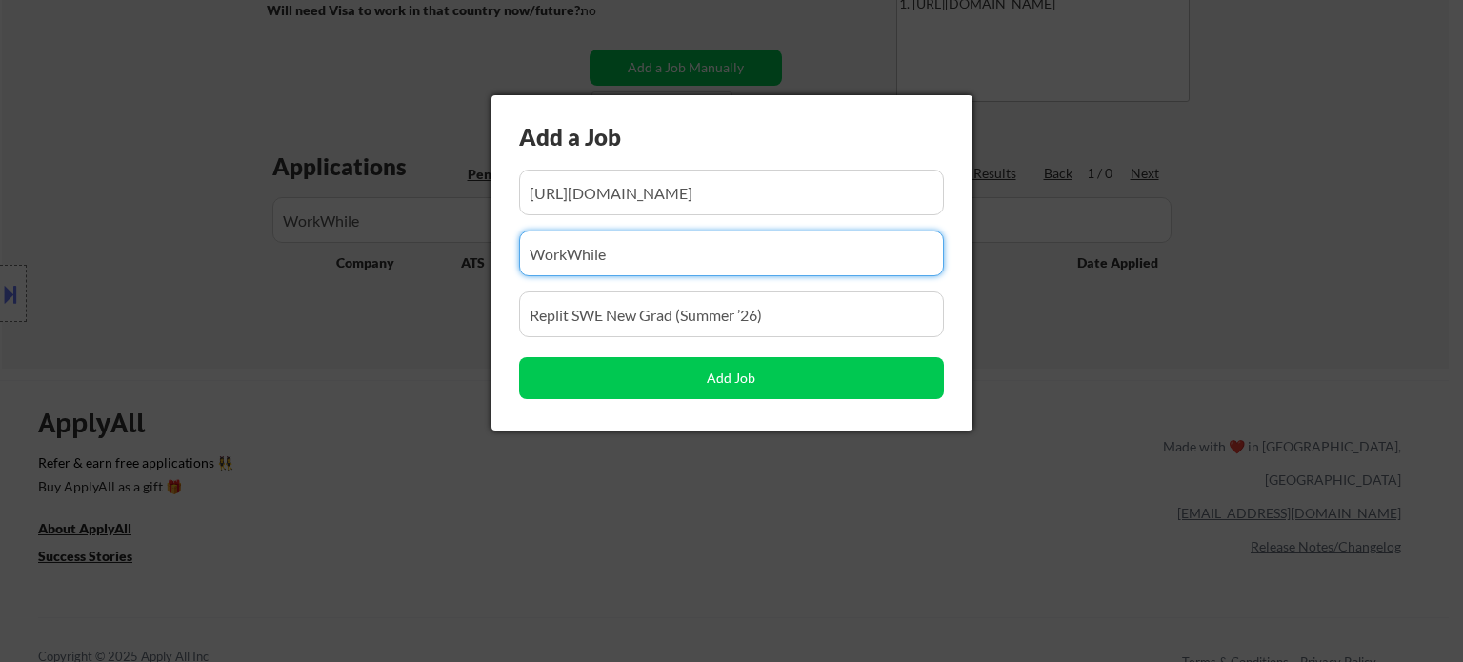
click at [634, 269] on input "input" at bounding box center [731, 254] width 425 height 46
paste input "Replit"
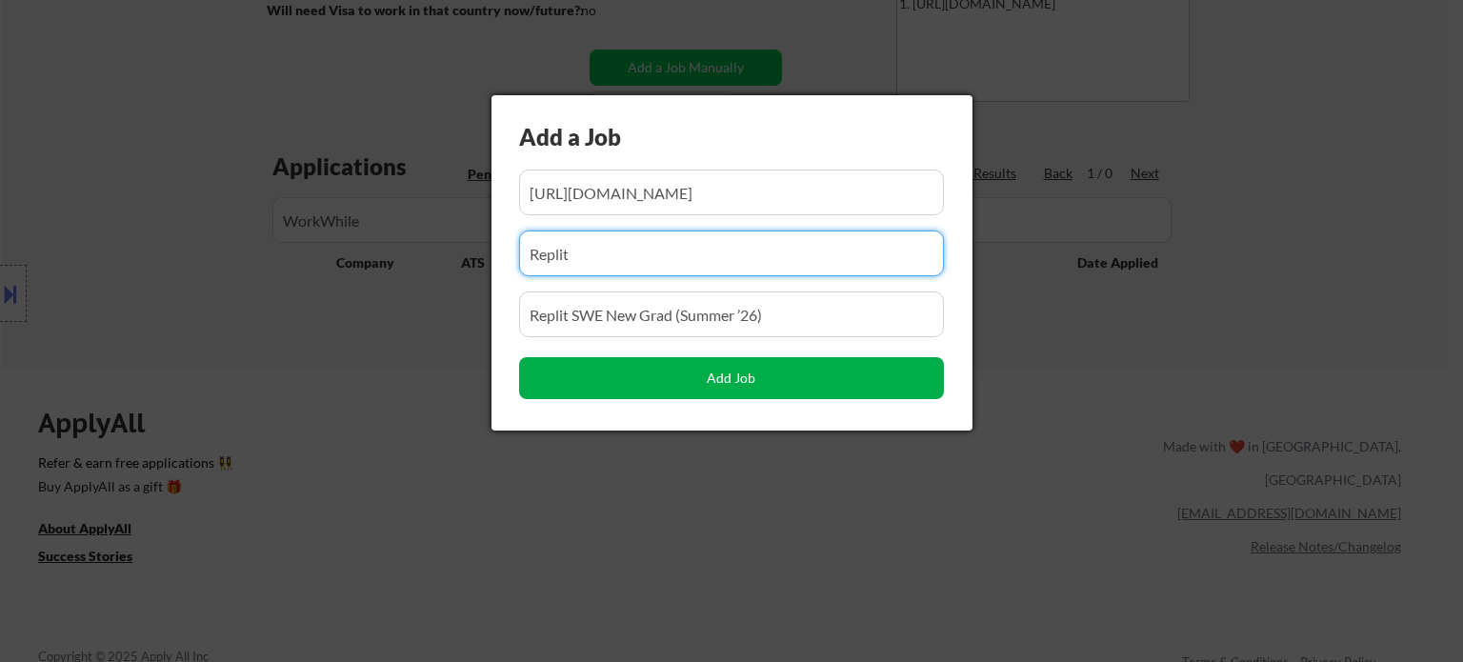
type input "Replit"
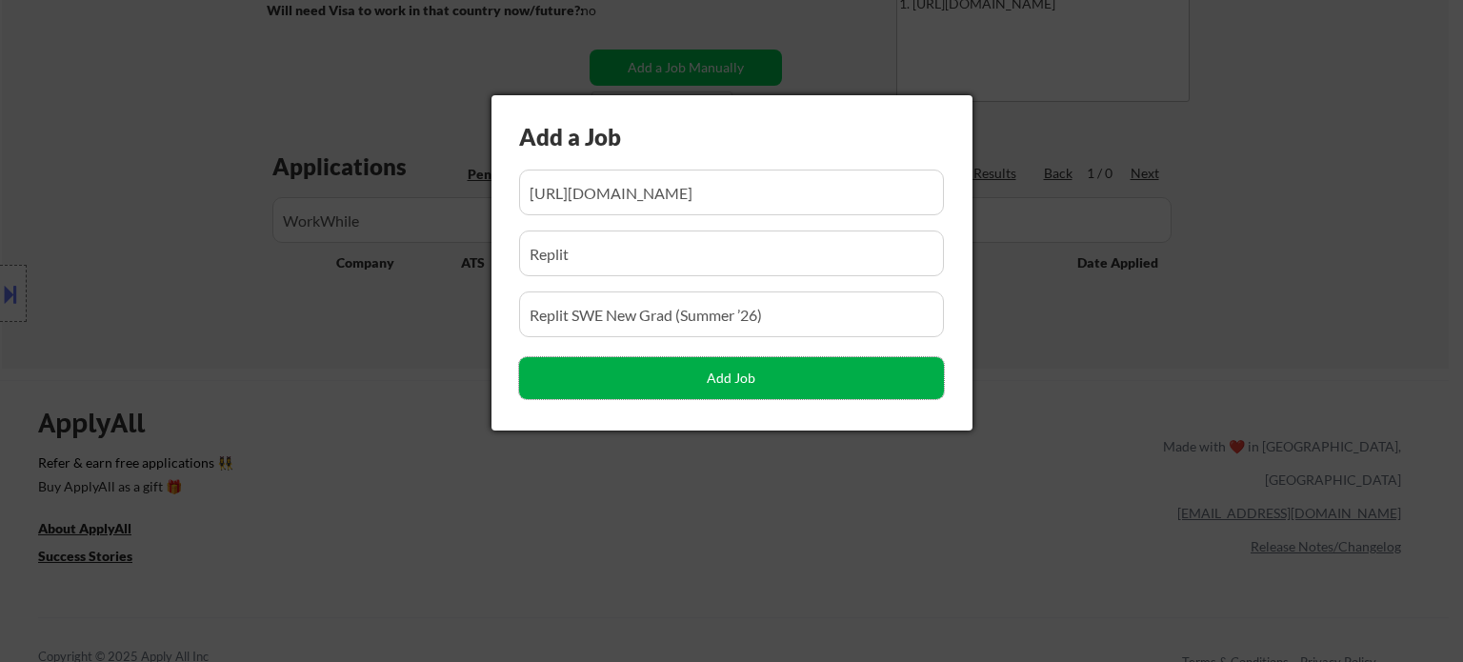
click at [641, 376] on button "Add Job" at bounding box center [731, 378] width 425 height 42
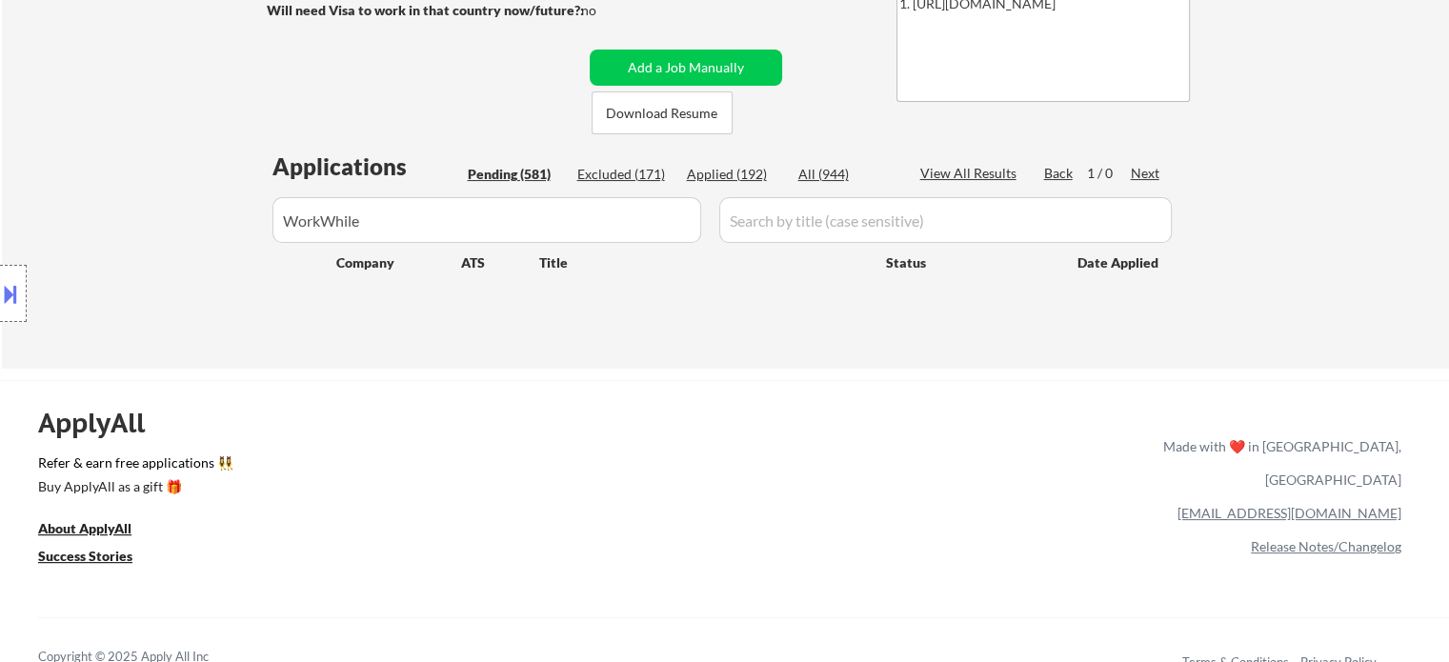
click at [674, 231] on input "input" at bounding box center [486, 220] width 429 height 46
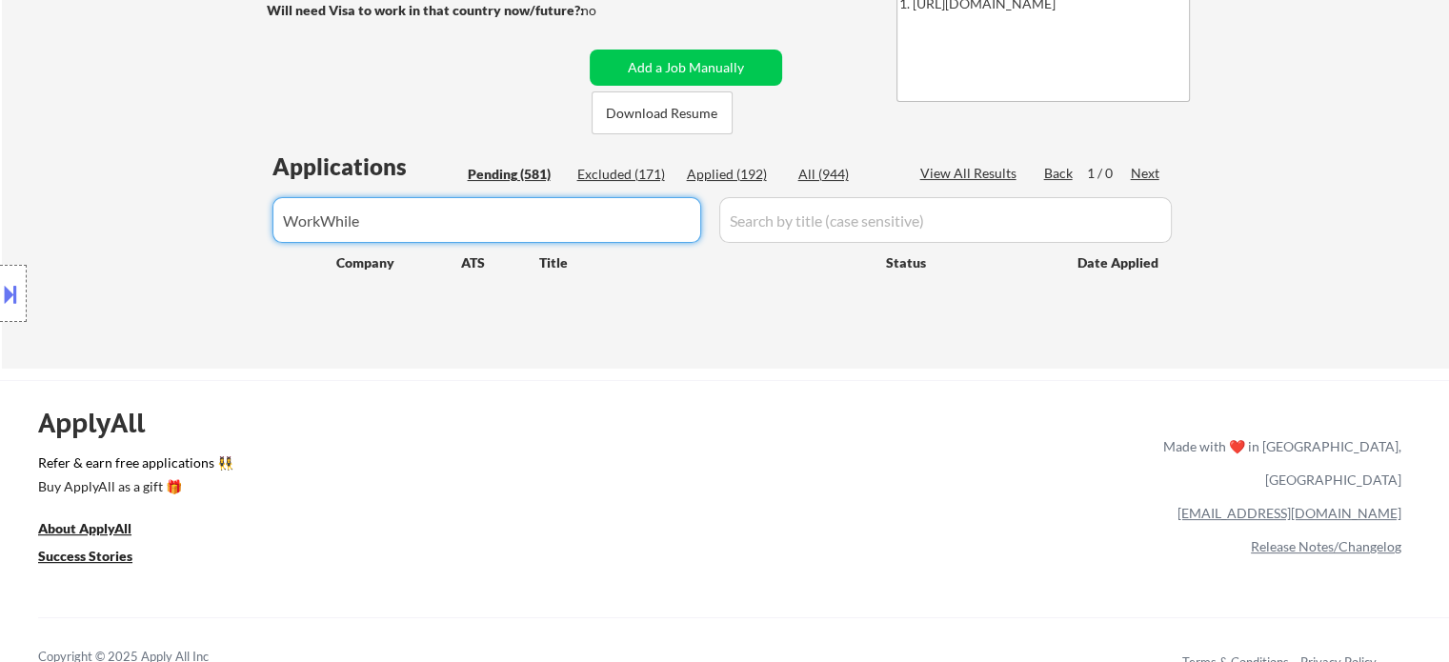
click at [674, 231] on input "input" at bounding box center [486, 220] width 429 height 46
paste input "Replit"
type input "Replit"
select select ""pending""
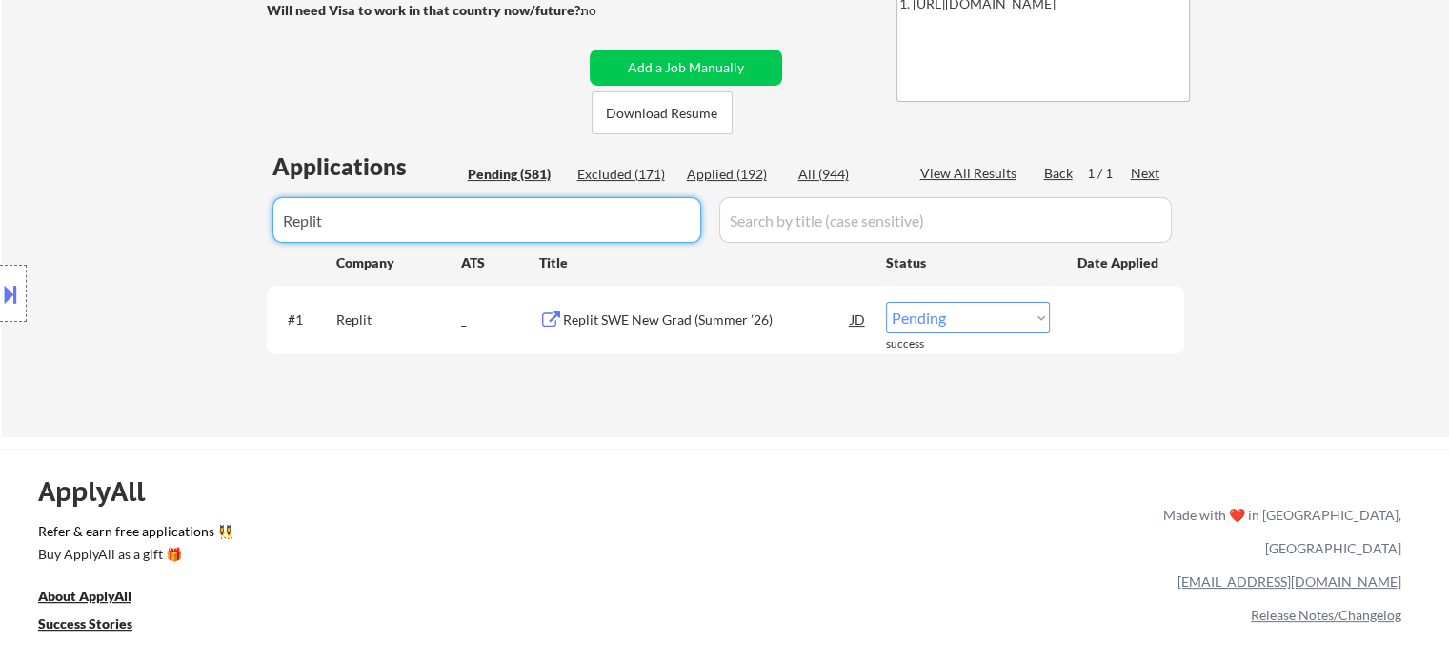
type input "Replit"
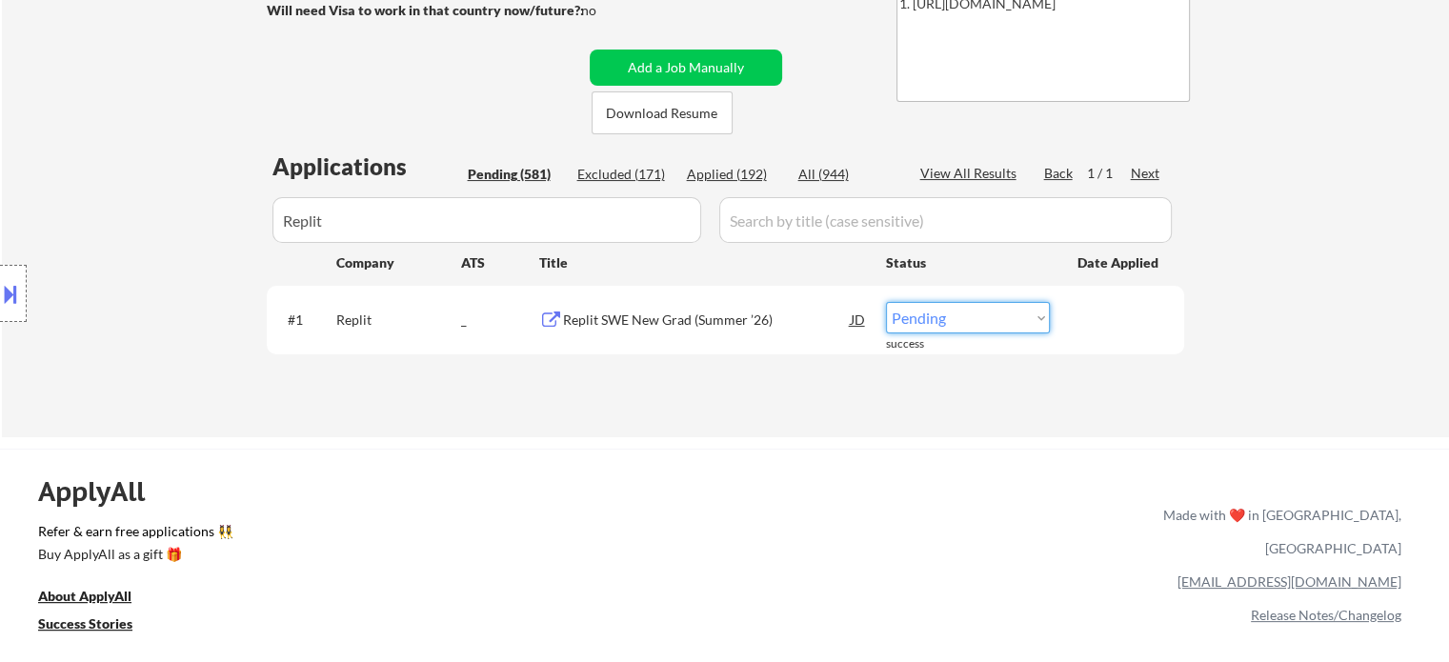
click at [1007, 316] on select "Choose an option... Pending Applied Excluded (Questions) Excluded (Expired) Exc…" at bounding box center [968, 317] width 164 height 31
select select ""applied""
click at [886, 302] on select "Choose an option... Pending Applied Excluded (Questions) Excluded (Expired) Exc…" at bounding box center [968, 317] width 164 height 31
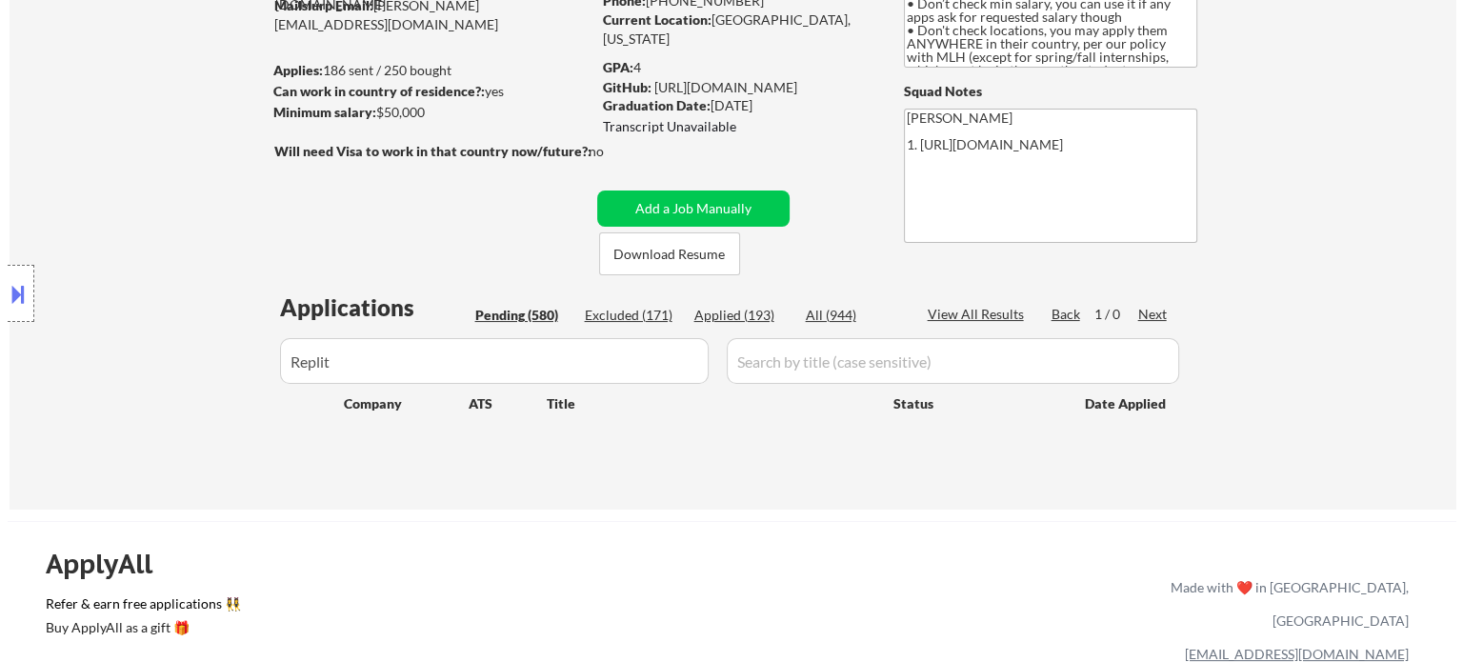
scroll to position [248, 0]
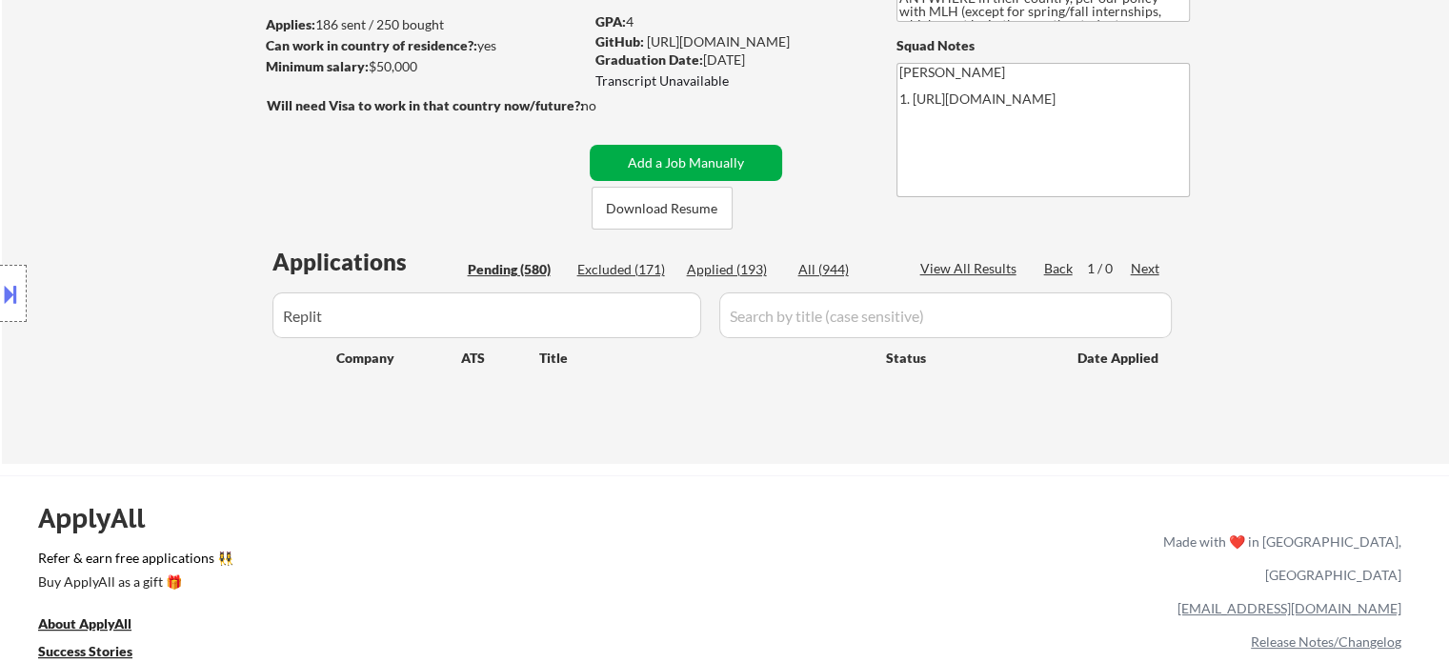
click at [717, 166] on button "Add a Job Manually" at bounding box center [686, 163] width 192 height 36
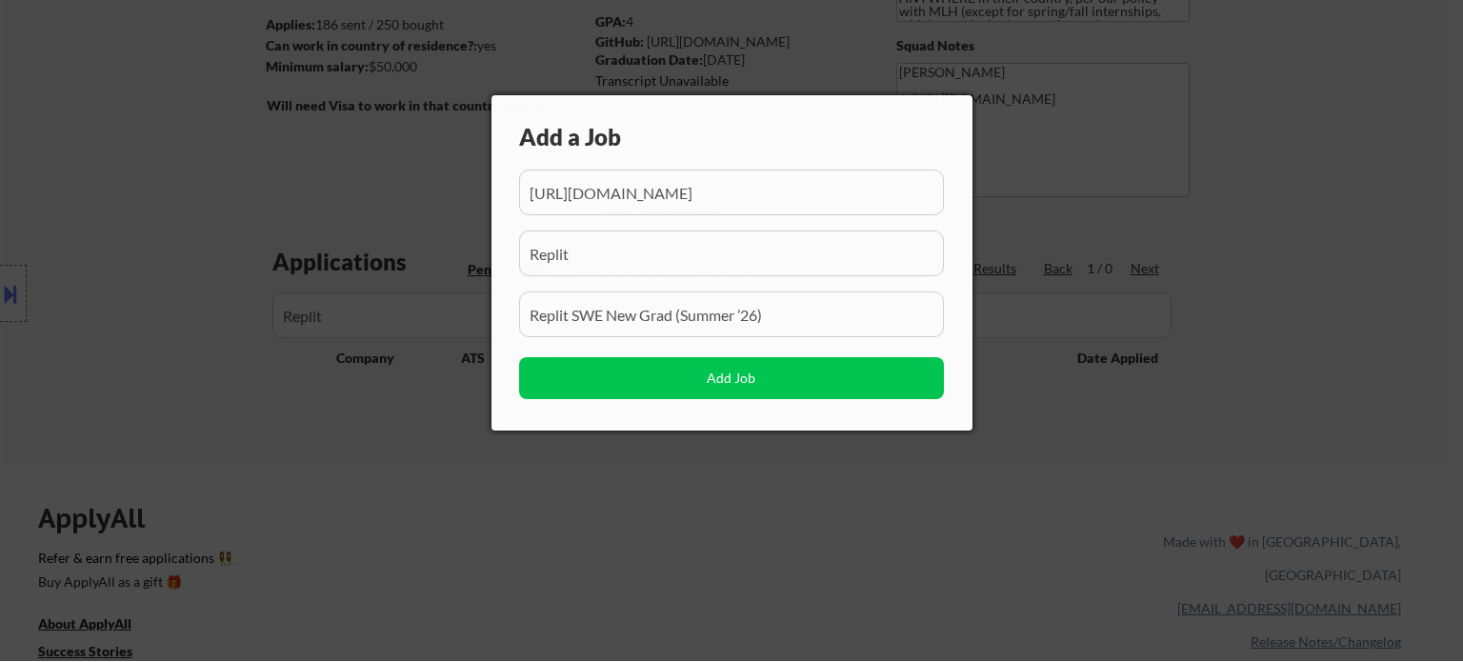
scroll to position [0, 499]
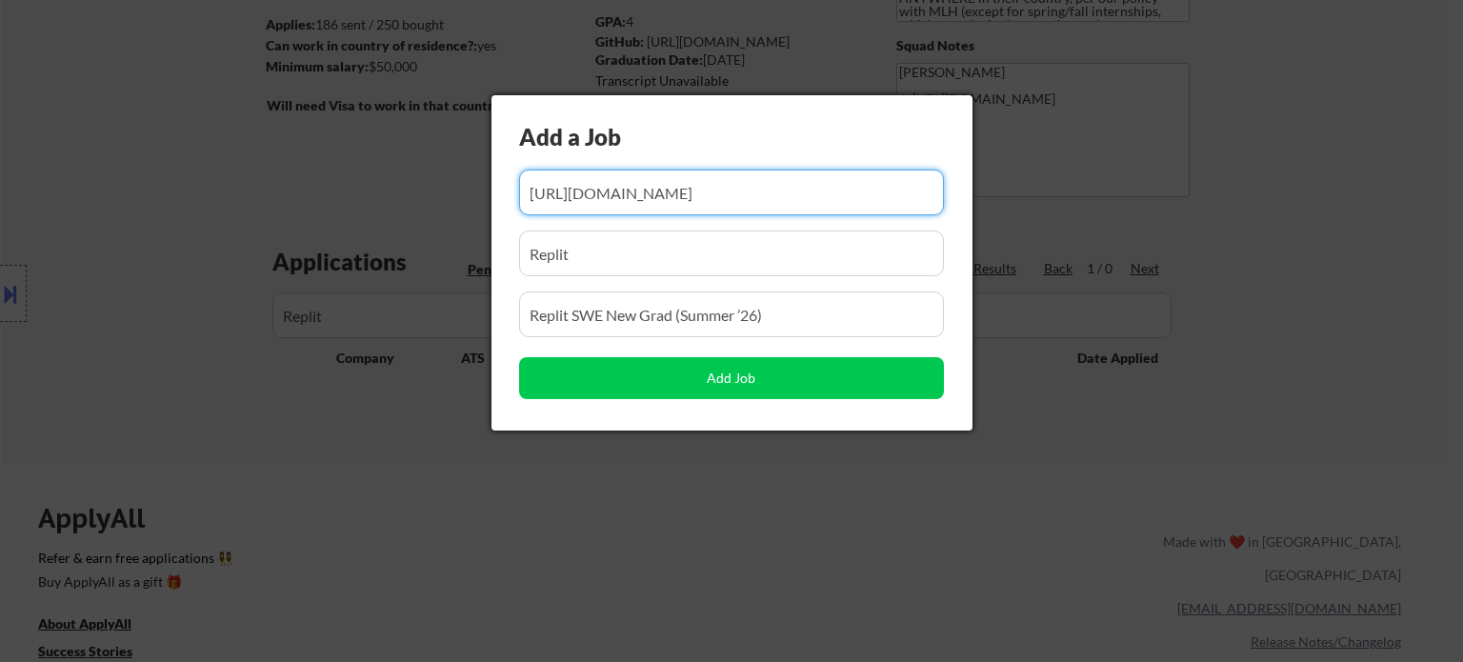
click at [751, 202] on input "input" at bounding box center [731, 193] width 425 height 46
paste input "https://app.dover.com/apply/e33be195-1074-4f64-88a0-615d0d8de760/434eaf2d-d6de-…"
type input "https://app.dover.com/apply/e33be195-1074-4f64-88a0-615d0d8de760/434eaf2d-d6de-…"
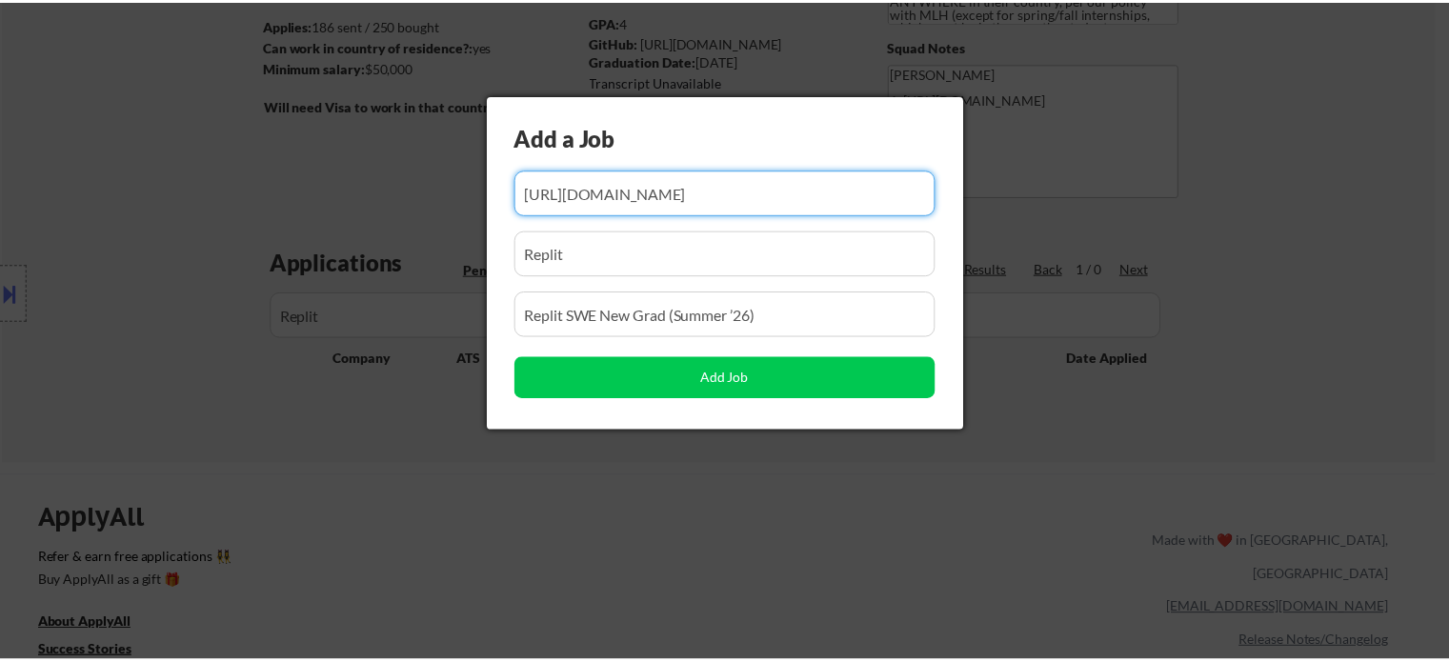
scroll to position [0, 0]
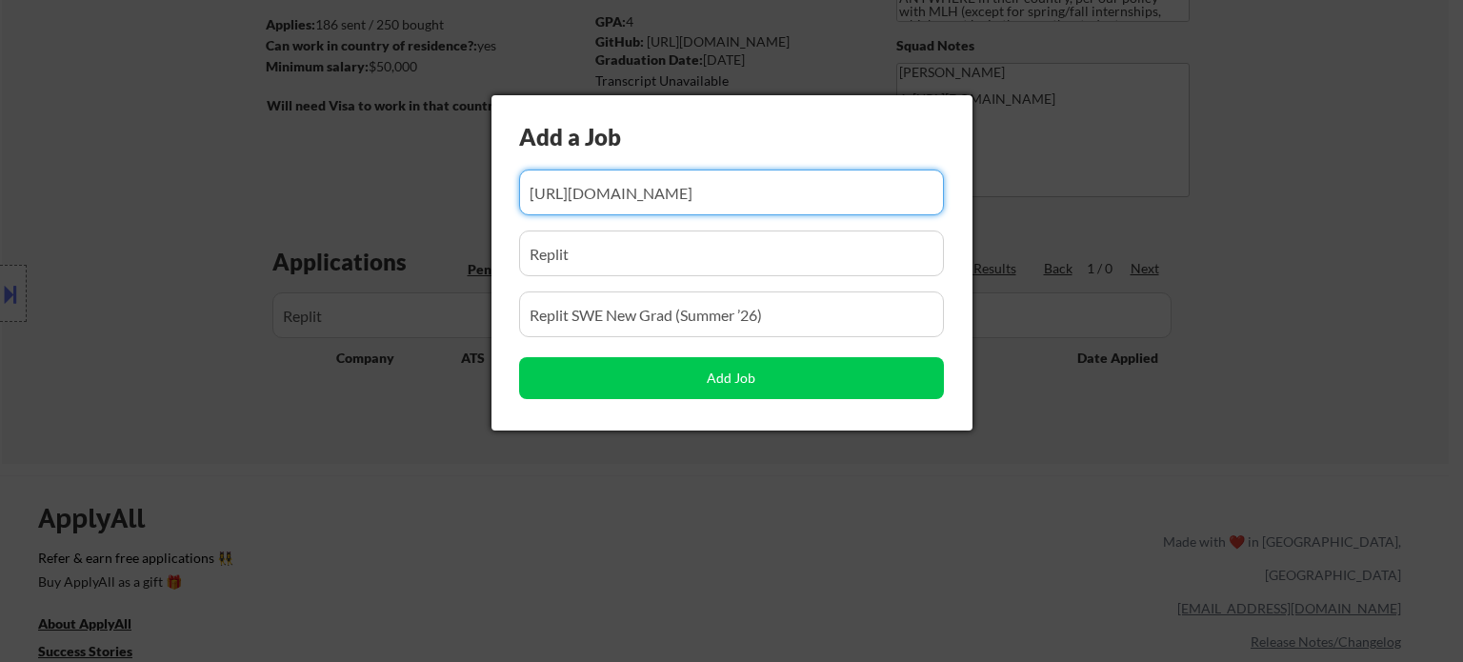
click at [790, 325] on input "input" at bounding box center [731, 314] width 425 height 46
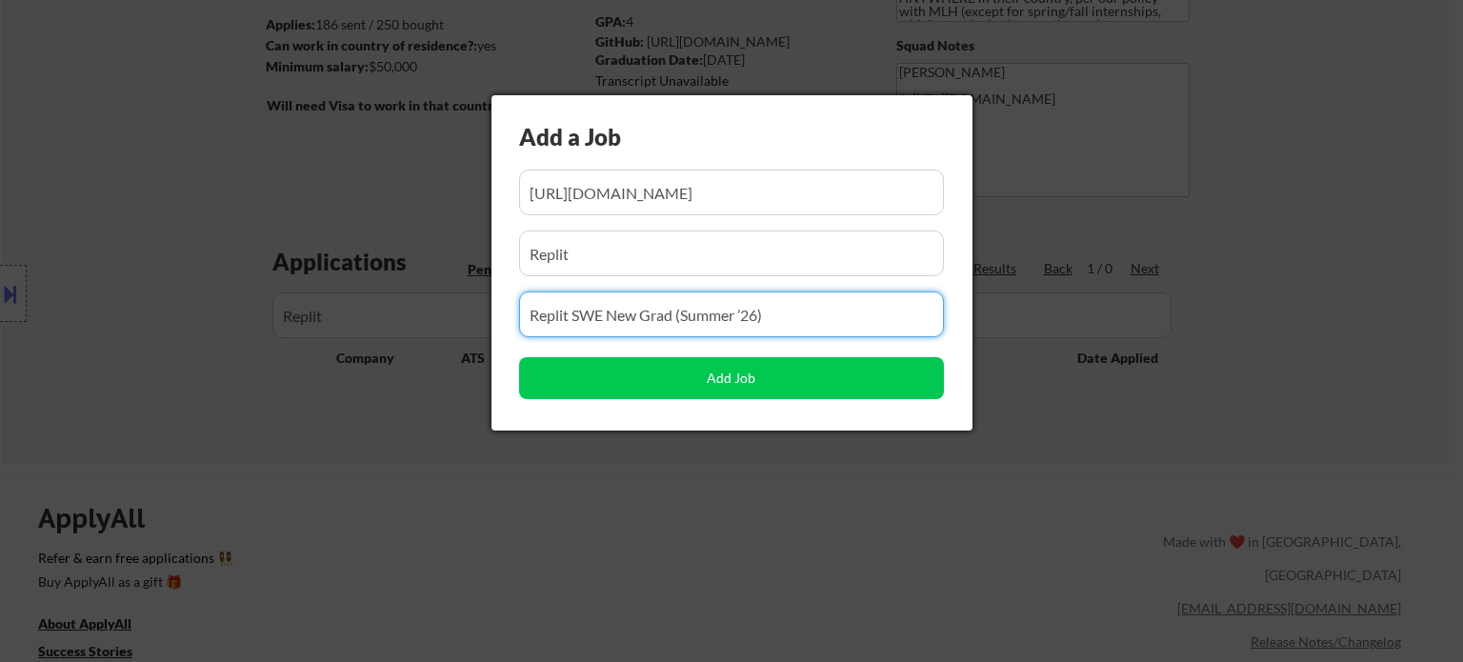
click at [790, 325] on input "input" at bounding box center [731, 314] width 425 height 46
paste input "Software Engineer, Fullstack at WorkWhile"
type input "Software Engineer, Fullstack at WorkWhile"
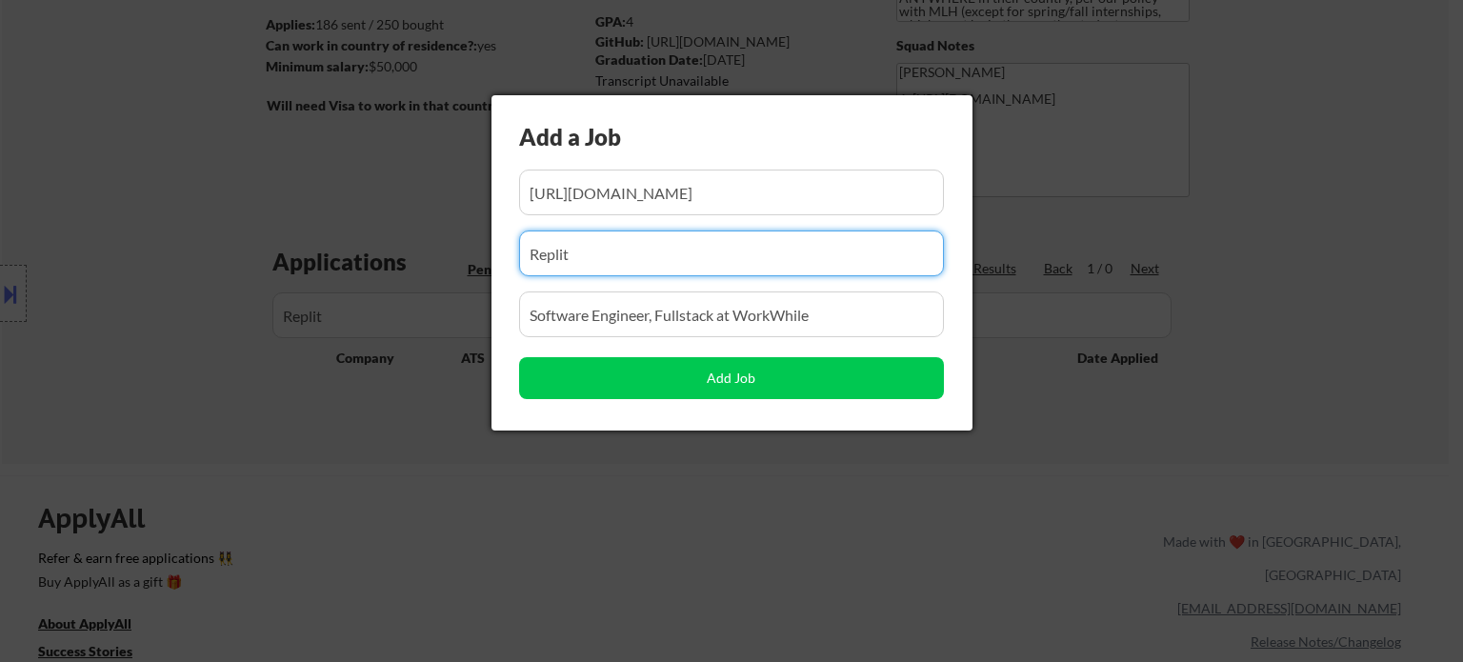
click at [728, 264] on input "input" at bounding box center [731, 254] width 425 height 46
paste input "WorkWhile"
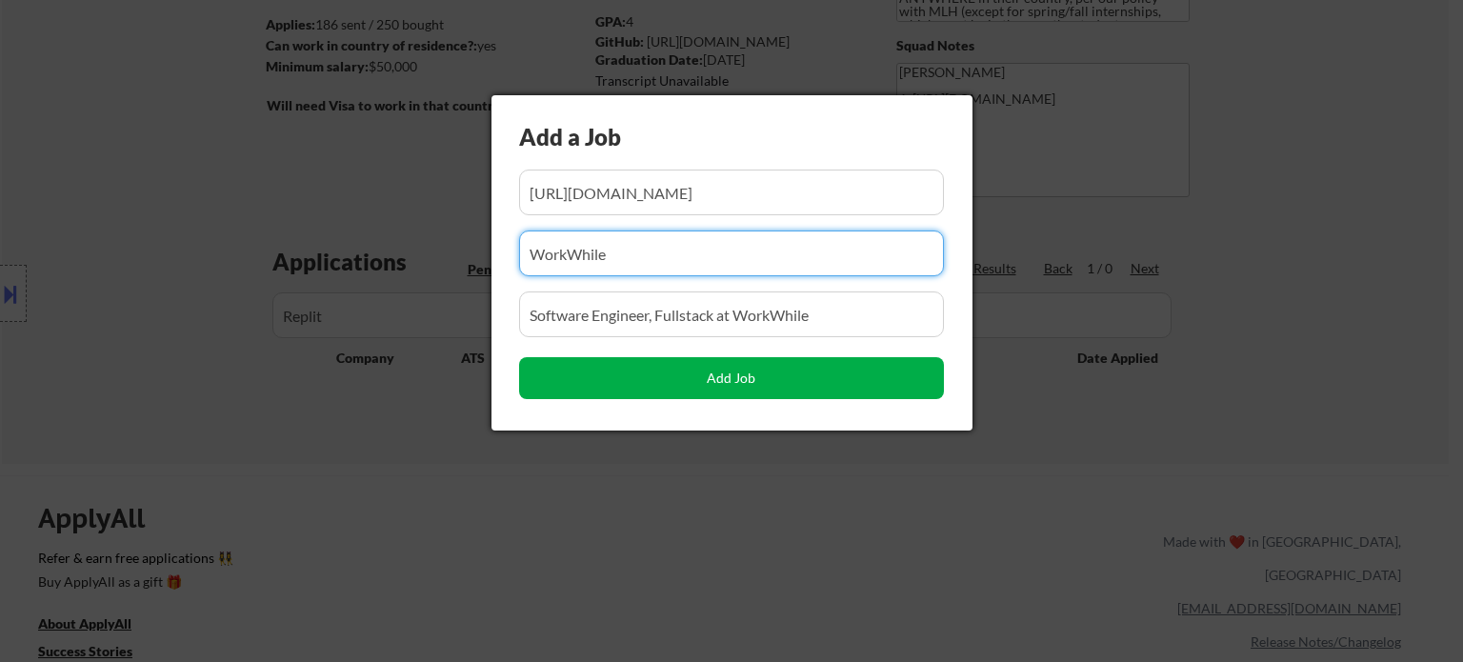
type input "WorkWhile"
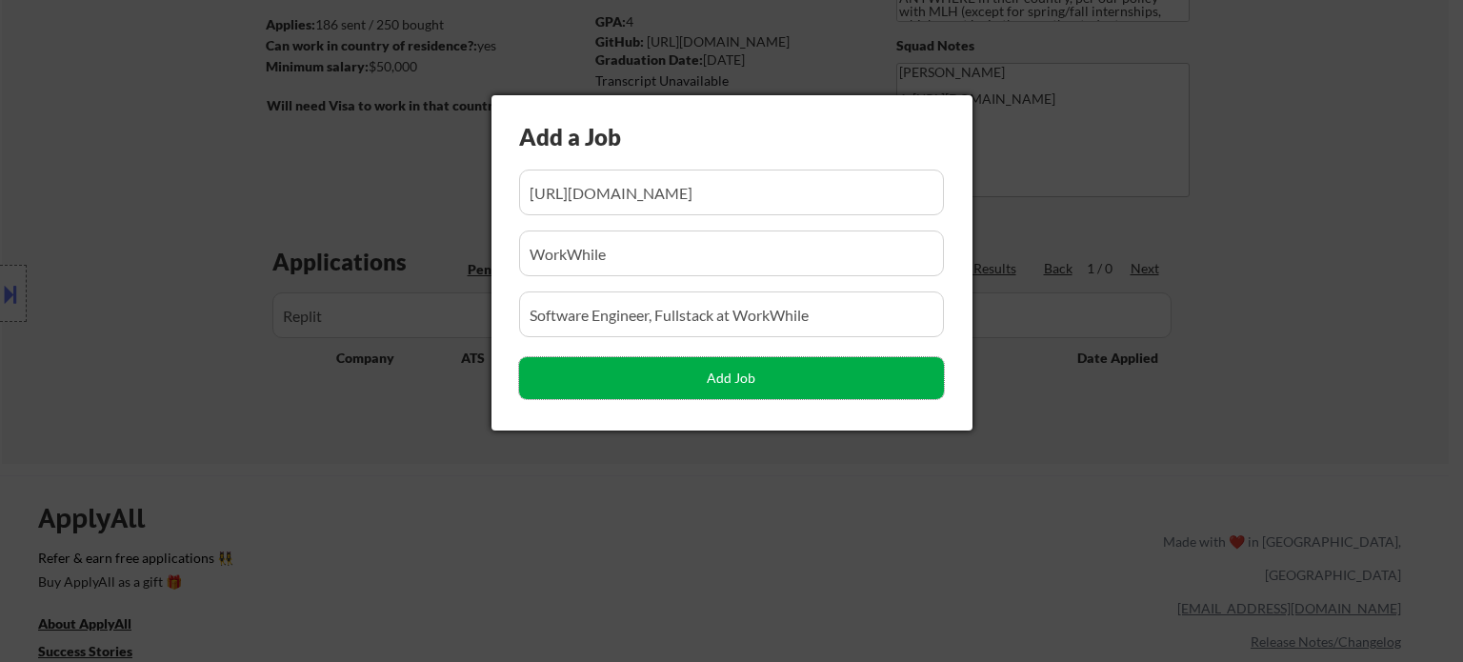
click at [693, 382] on button "Add Job" at bounding box center [731, 378] width 425 height 42
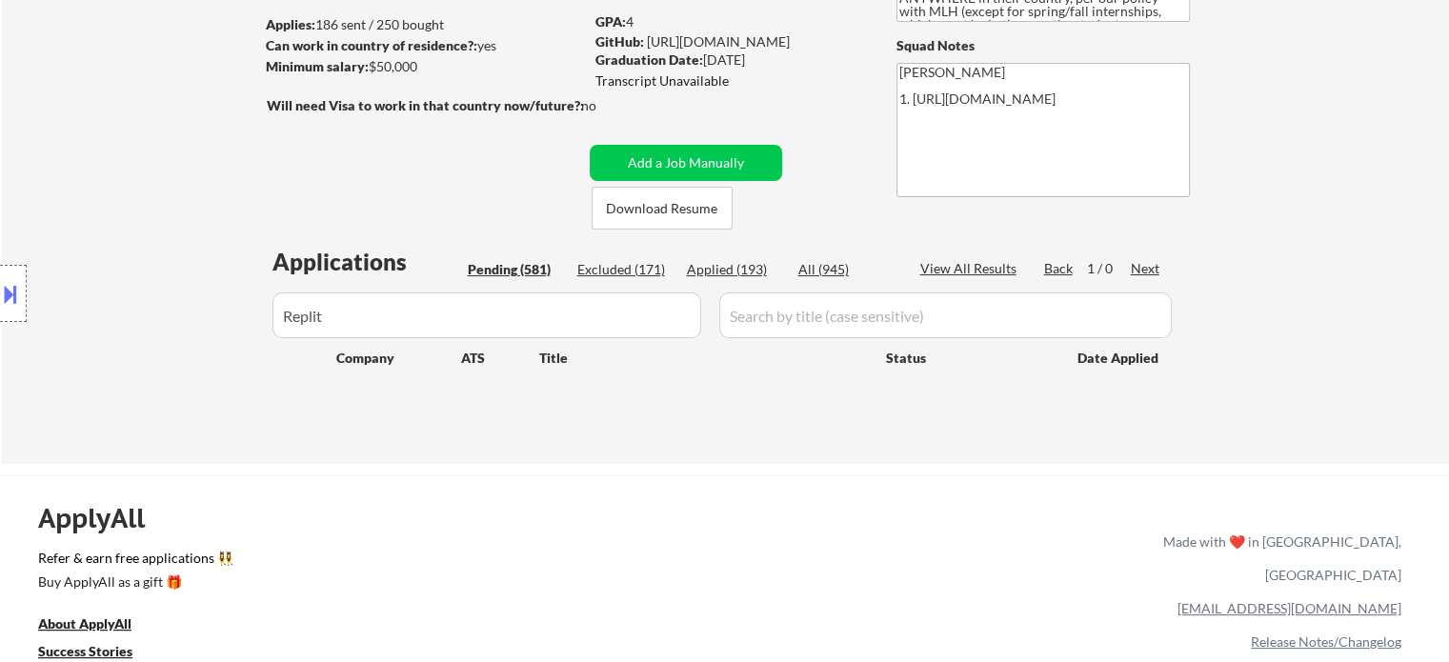
click at [681, 326] on input "input" at bounding box center [486, 315] width 429 height 46
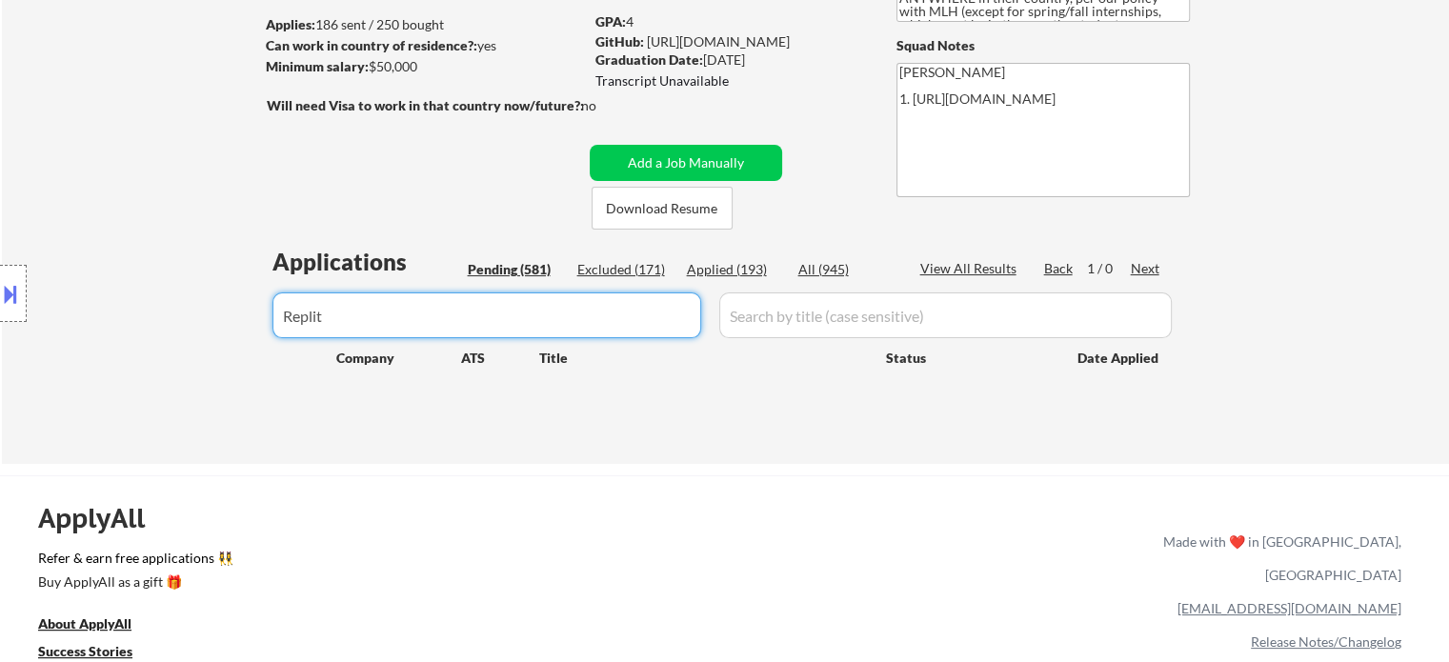
click at [681, 326] on input "input" at bounding box center [486, 315] width 429 height 46
paste input "WorkWhile"
type input "WorkWhile"
select select ""pending""
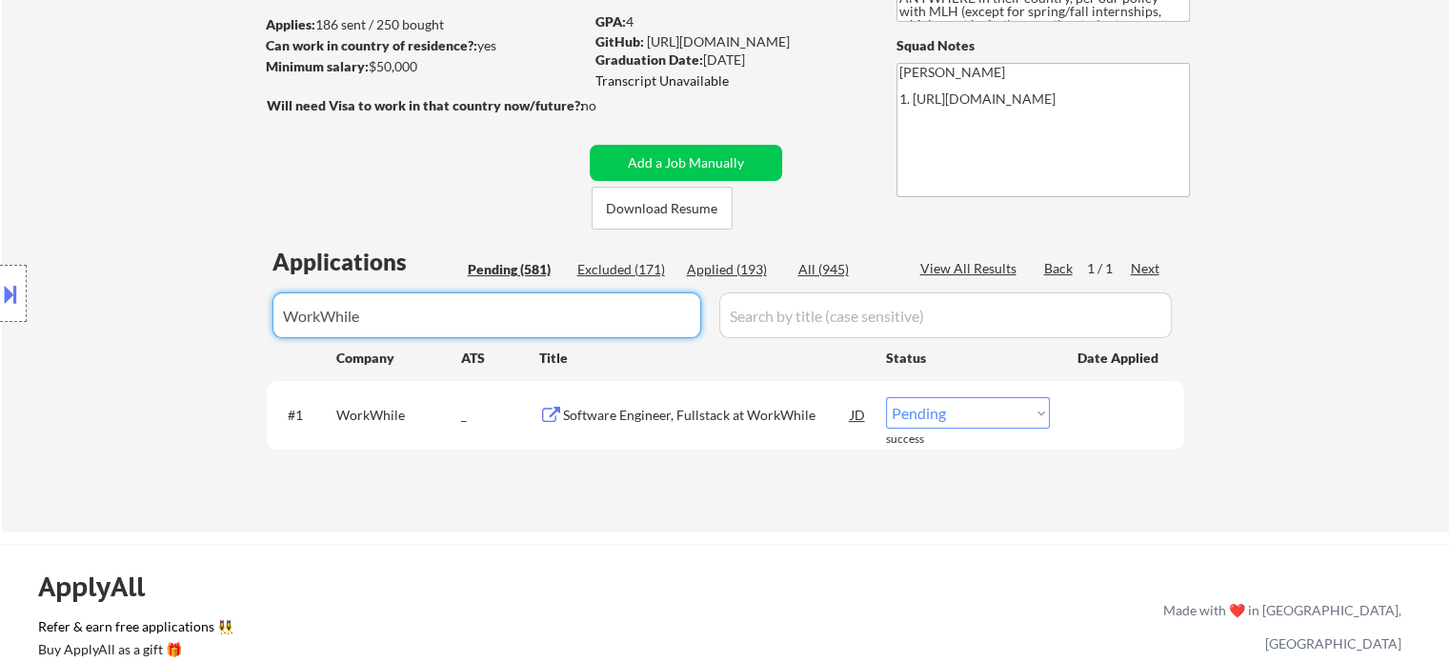
type input "WorkWhile"
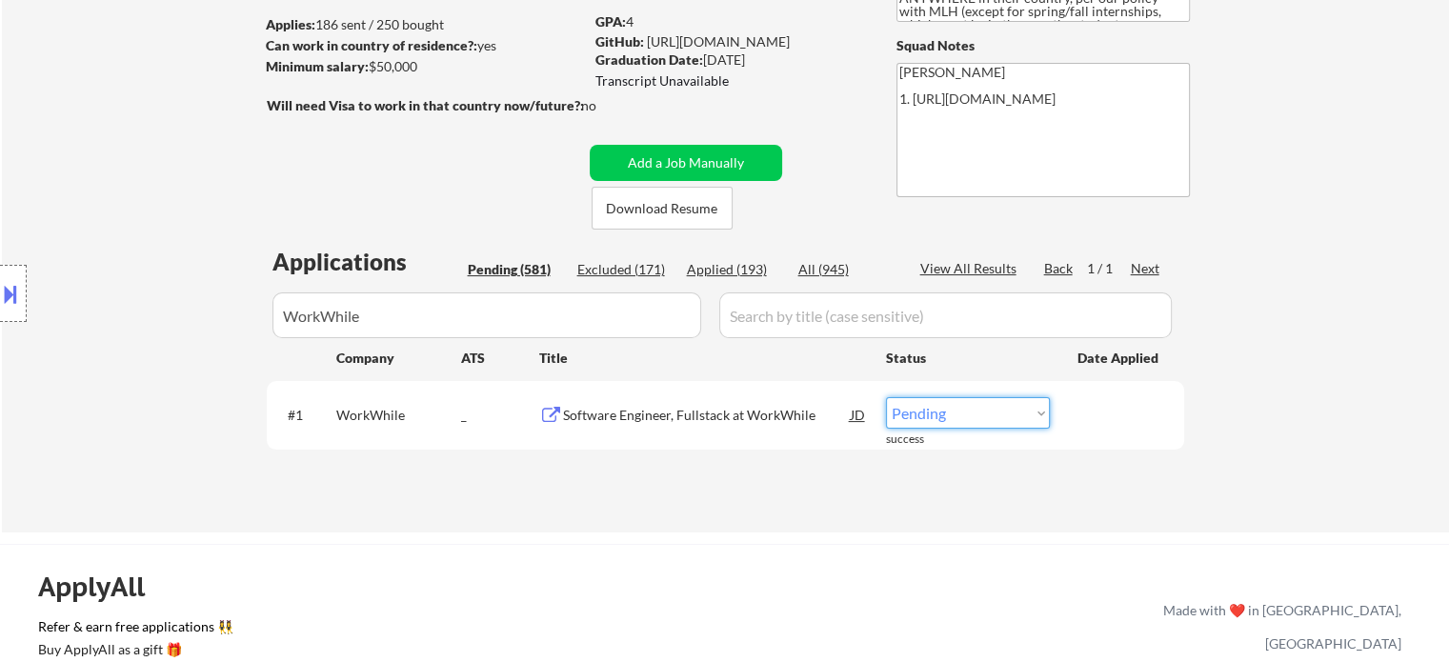
click at [921, 408] on select "Choose an option... Pending Applied Excluded (Questions) Excluded (Expired) Exc…" at bounding box center [968, 412] width 164 height 31
select select ""applied""
click at [886, 397] on select "Choose an option... Pending Applied Excluded (Questions) Excluded (Expired) Exc…" at bounding box center [968, 412] width 164 height 31
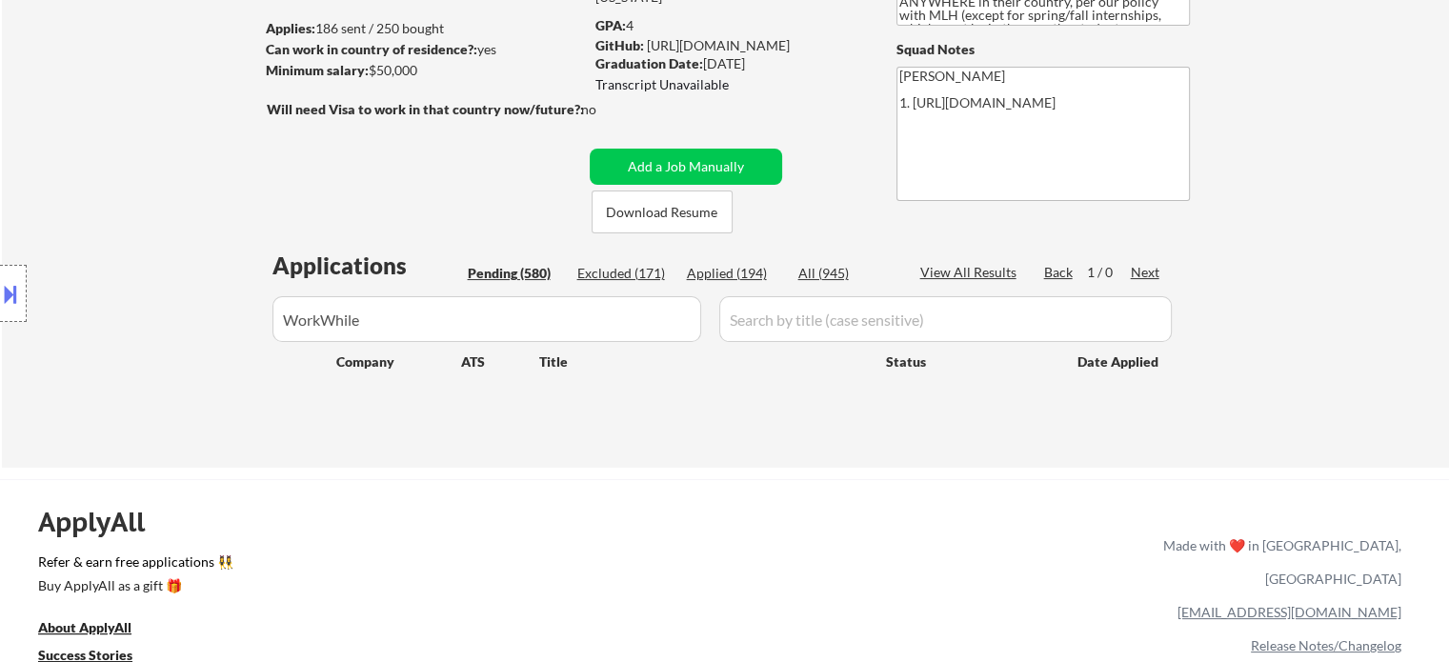
scroll to position [286, 0]
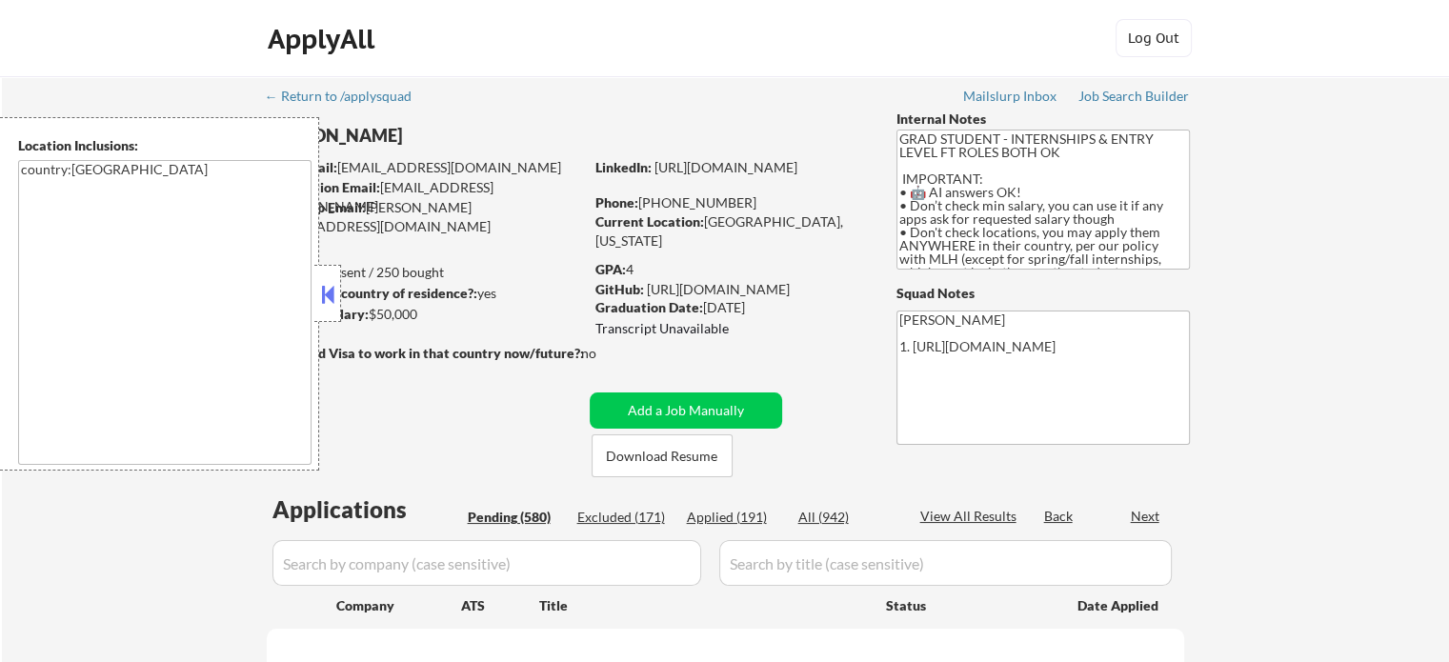
select select ""pending""
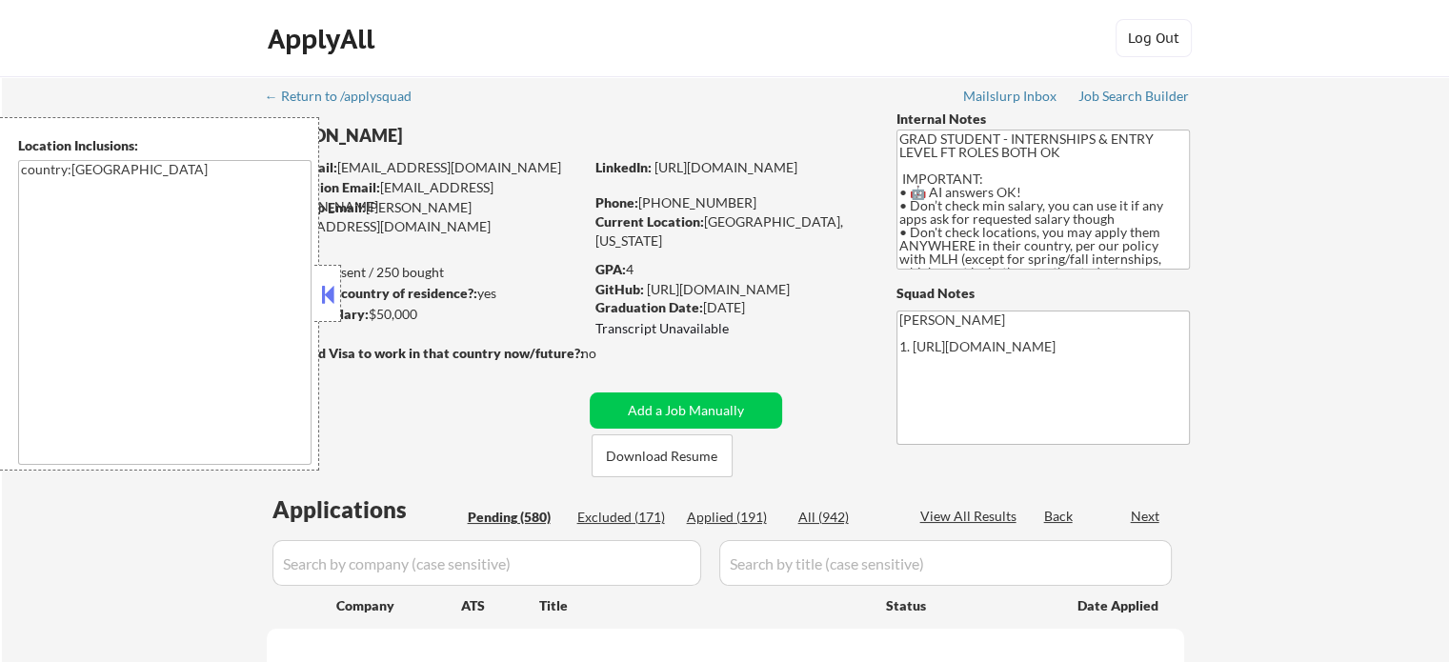
select select ""pending""
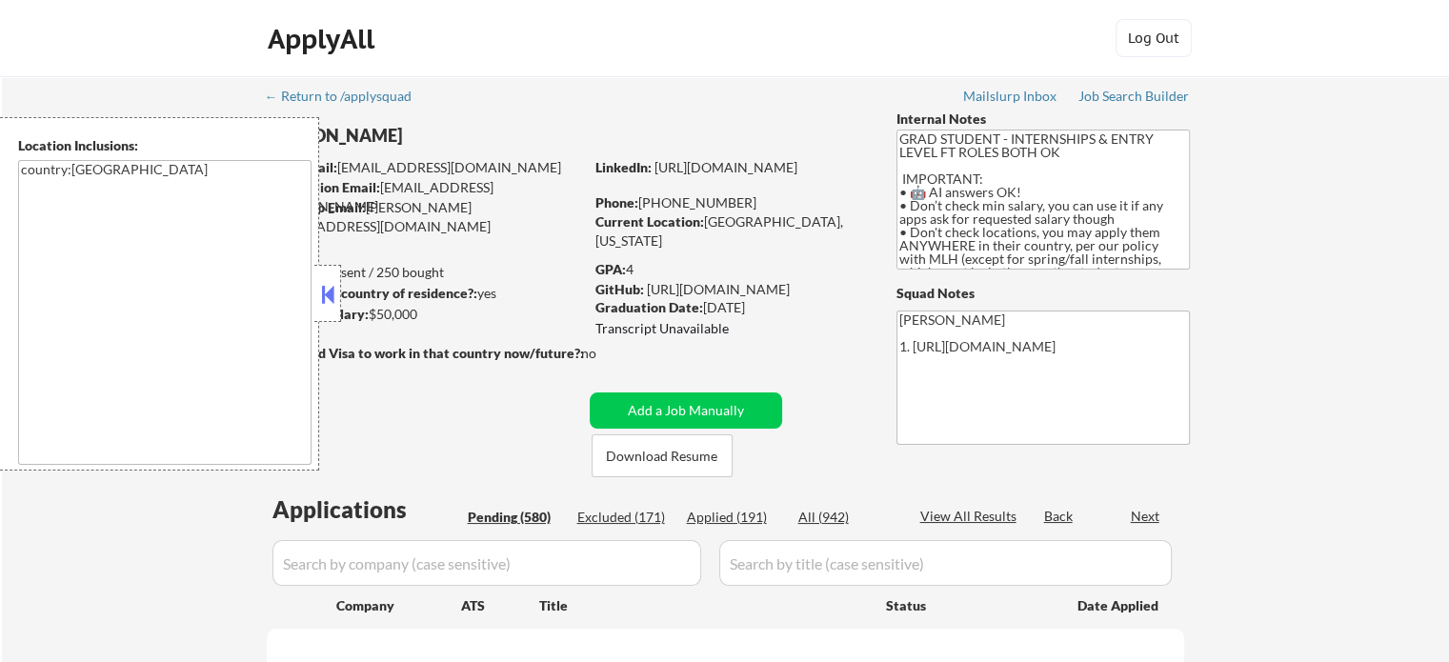
select select ""pending""
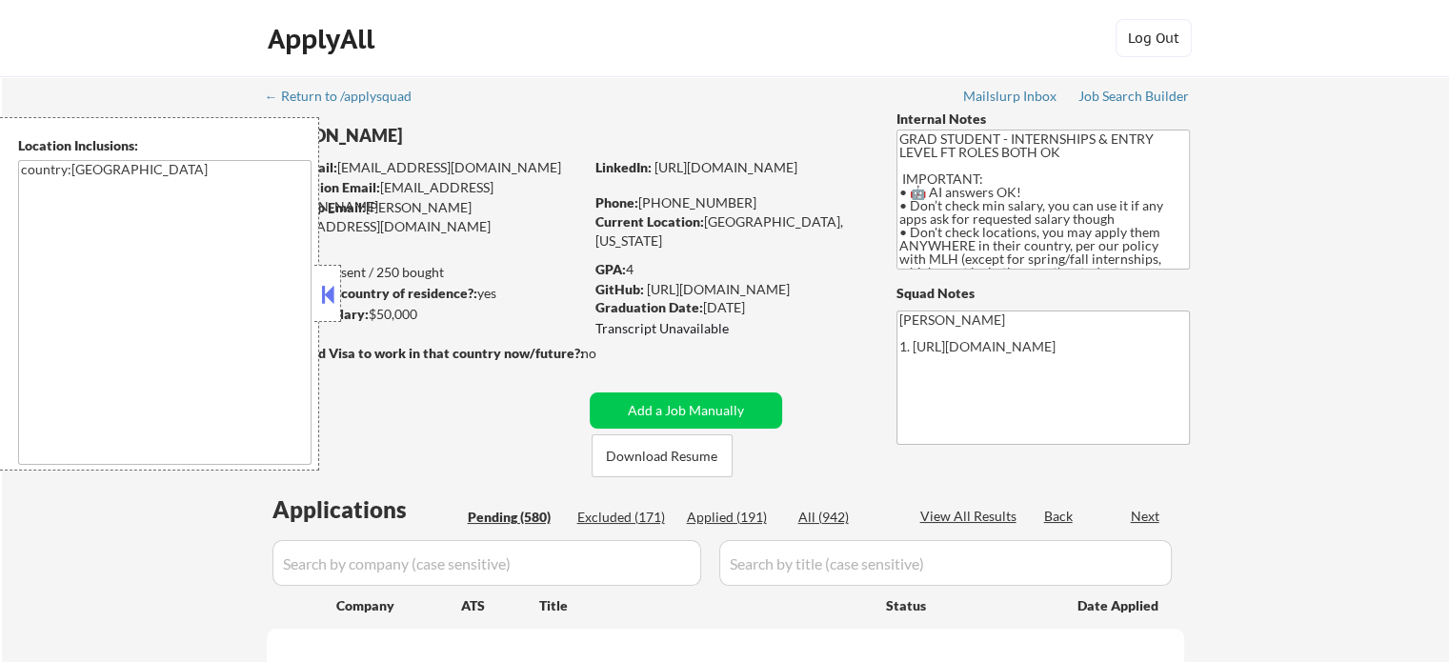
select select ""pending""
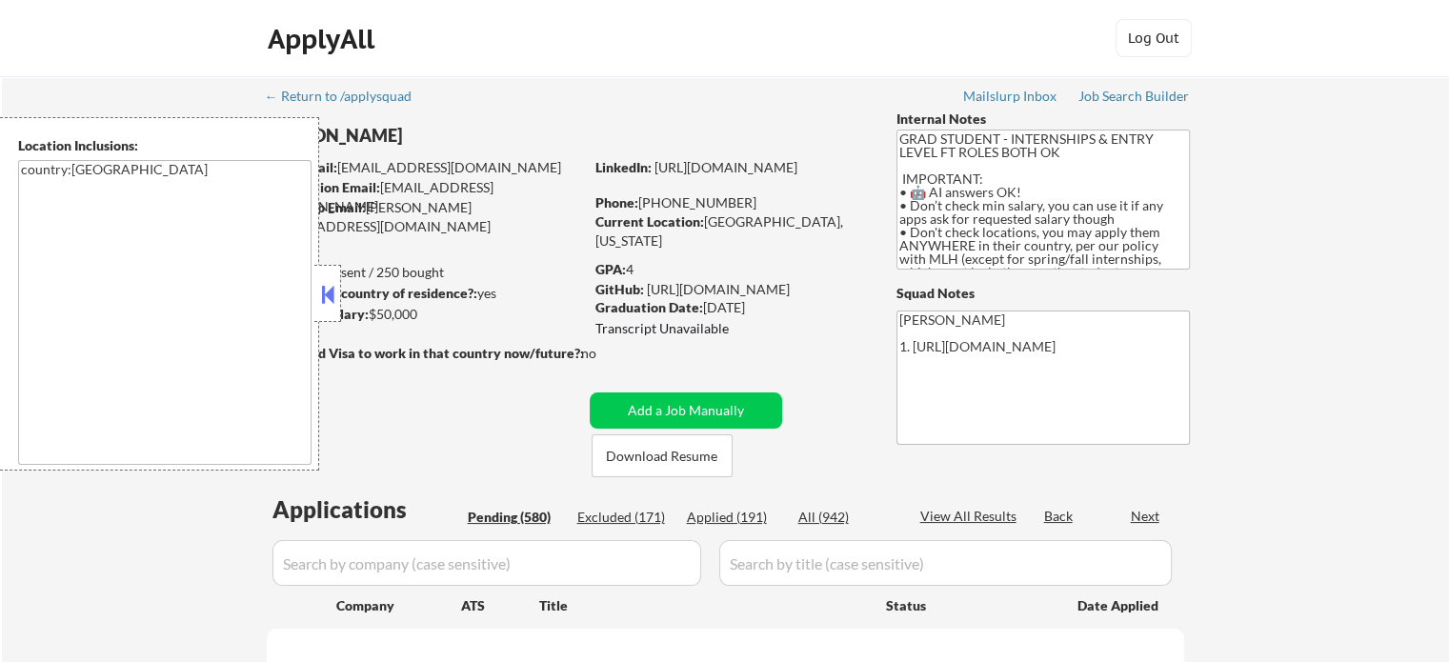
select select ""pending""
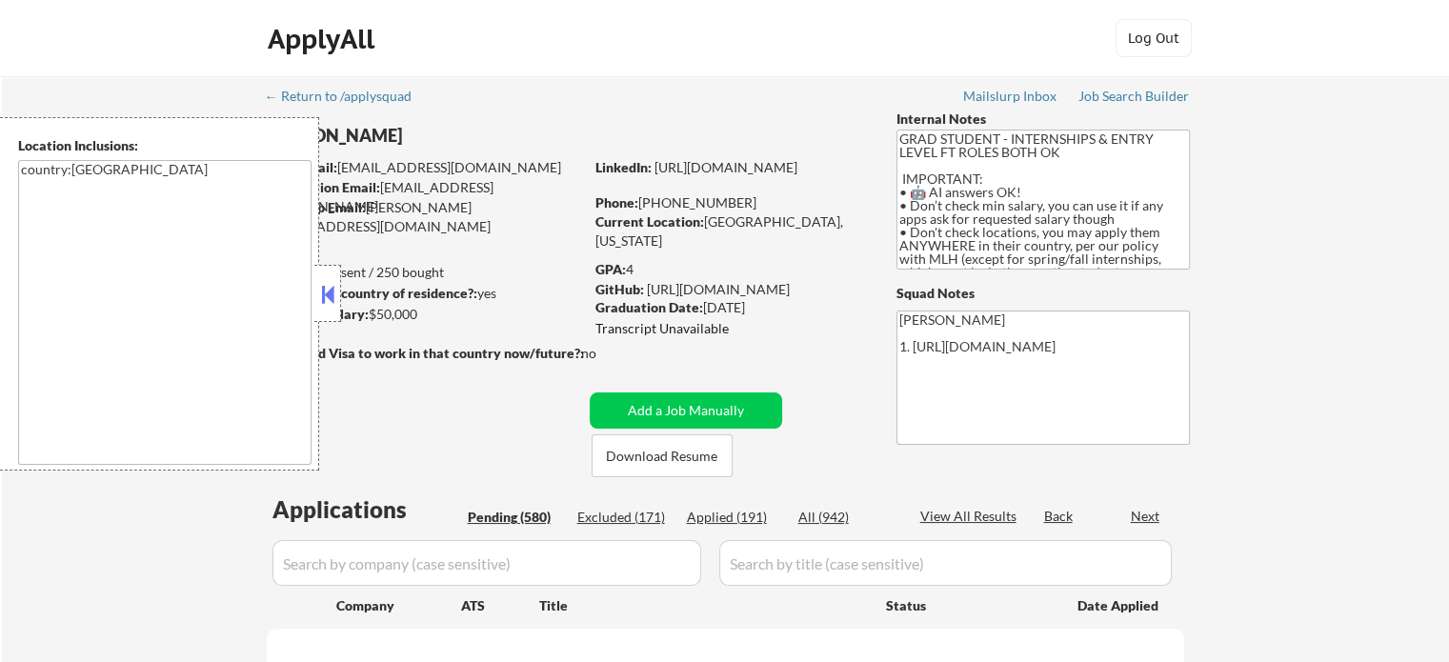
select select ""pending""
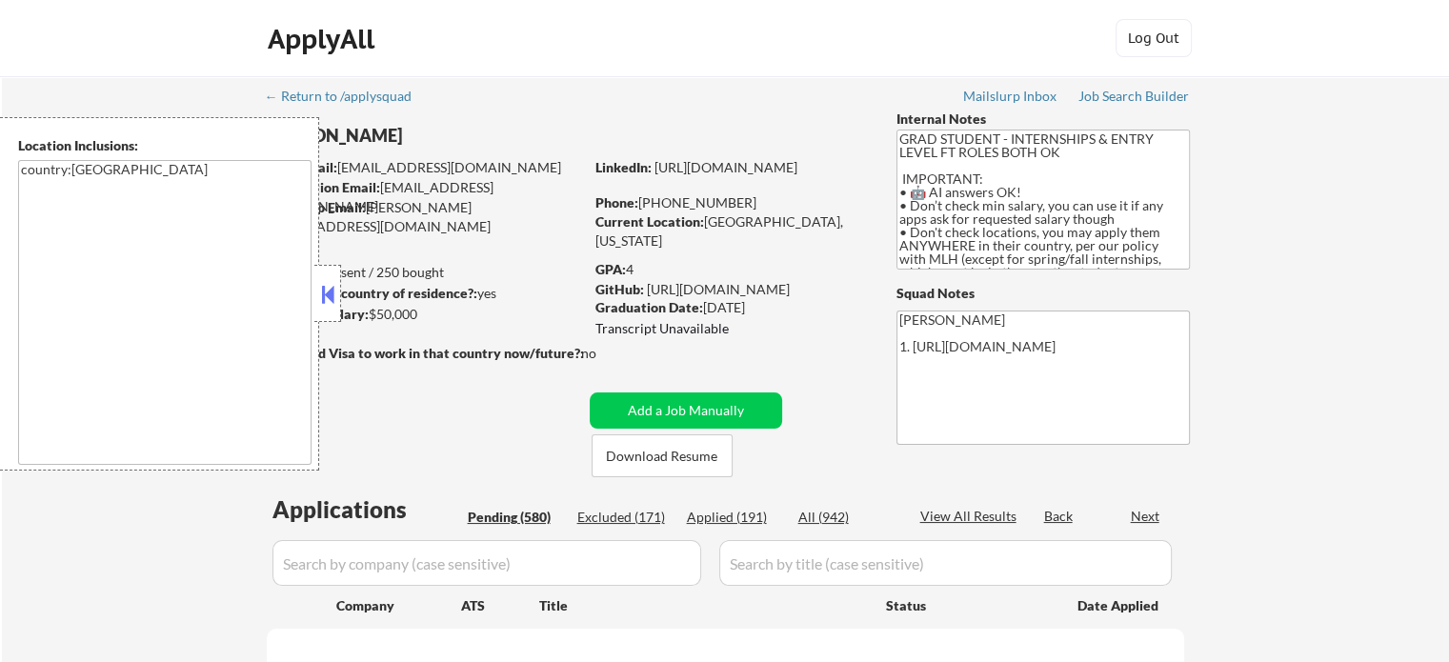
select select ""pending""
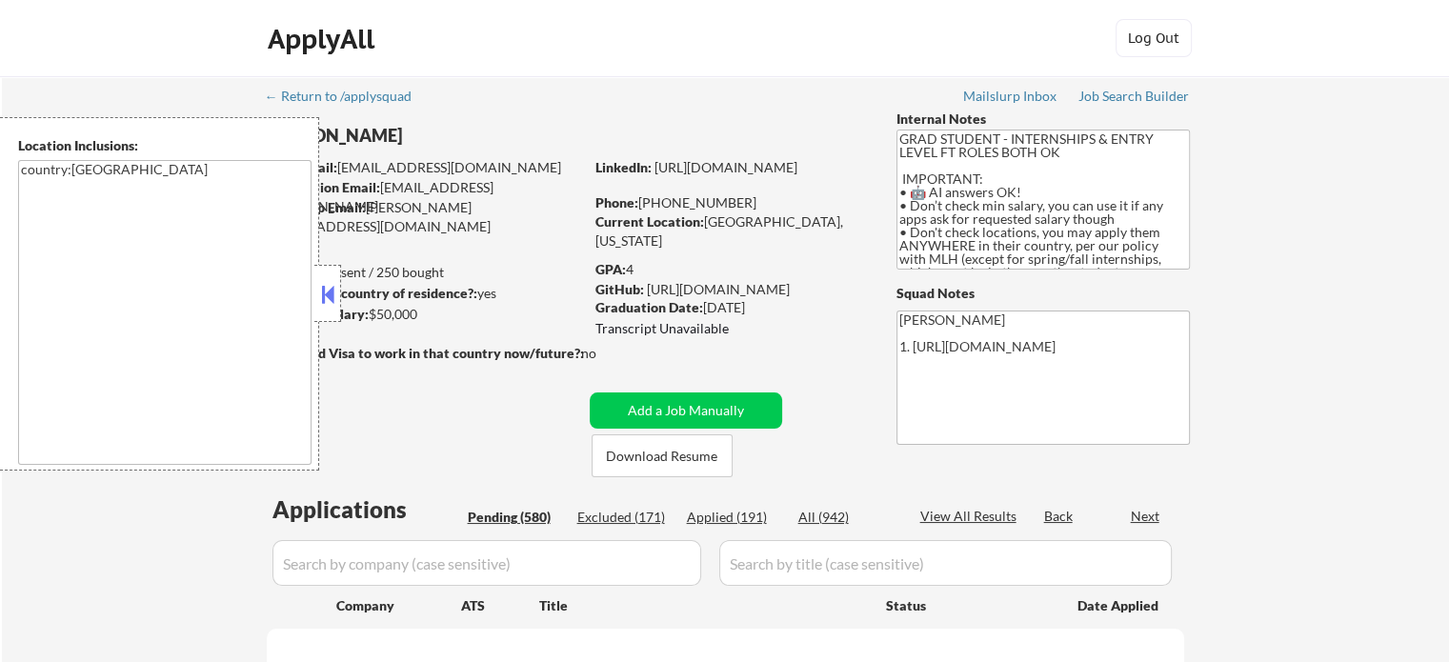
select select ""pending""
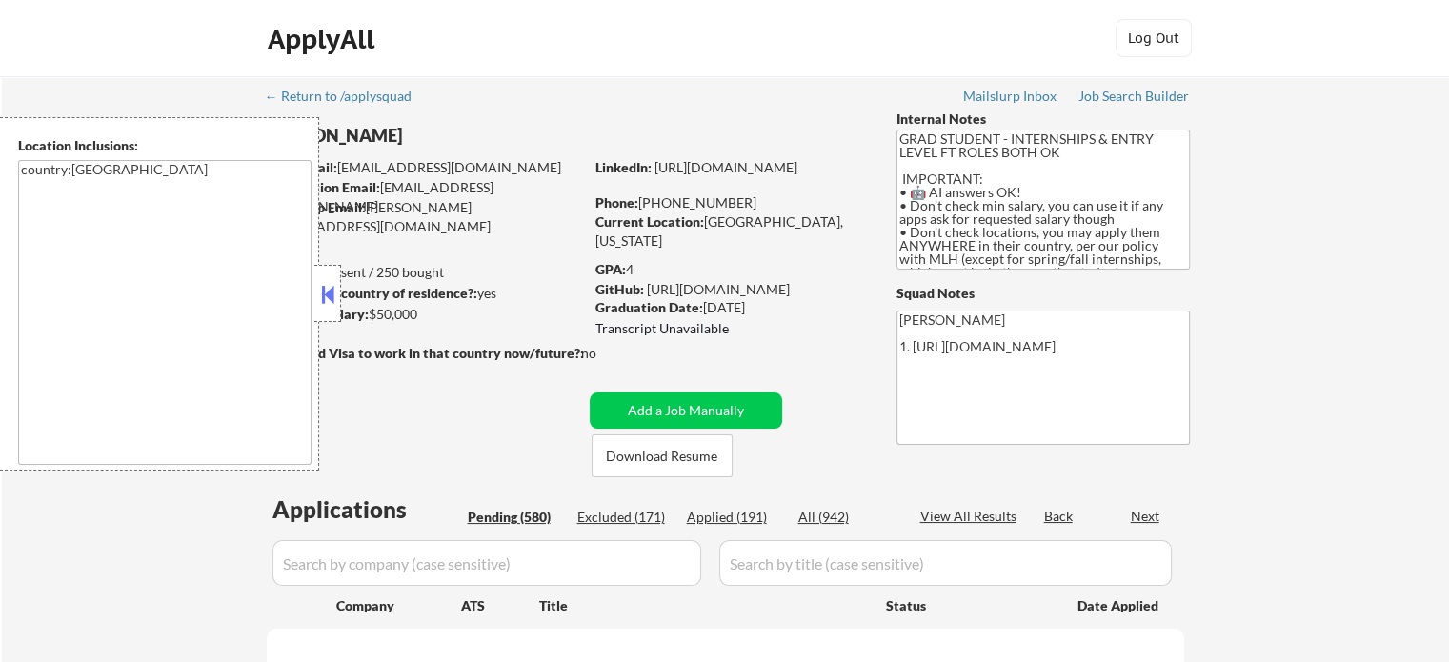
select select ""pending""
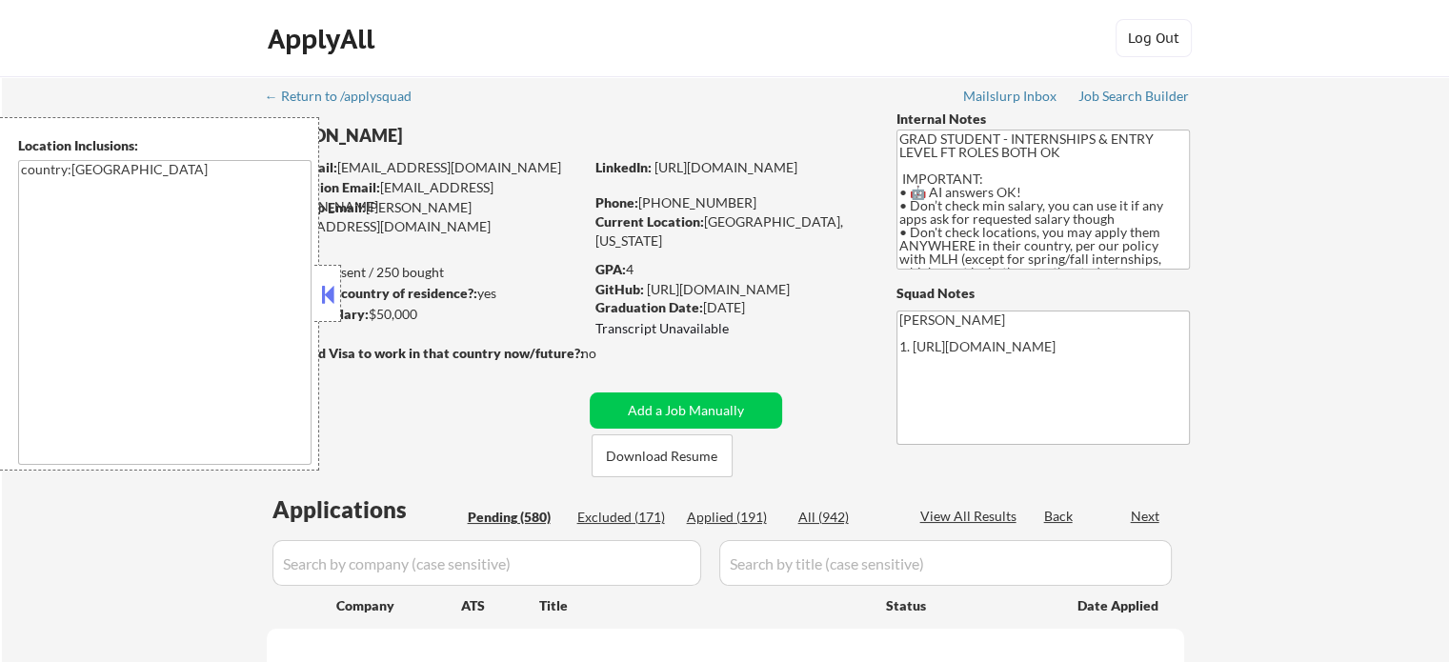
select select ""pending""
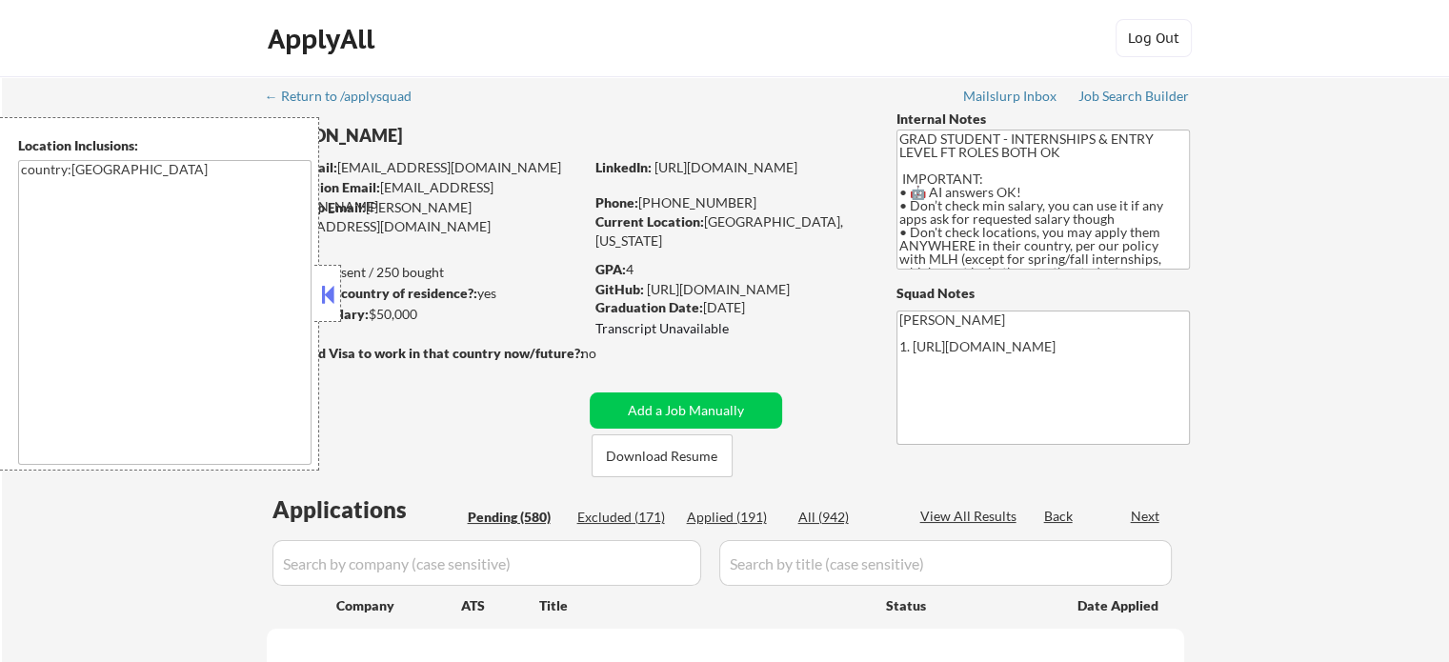
select select ""pending""
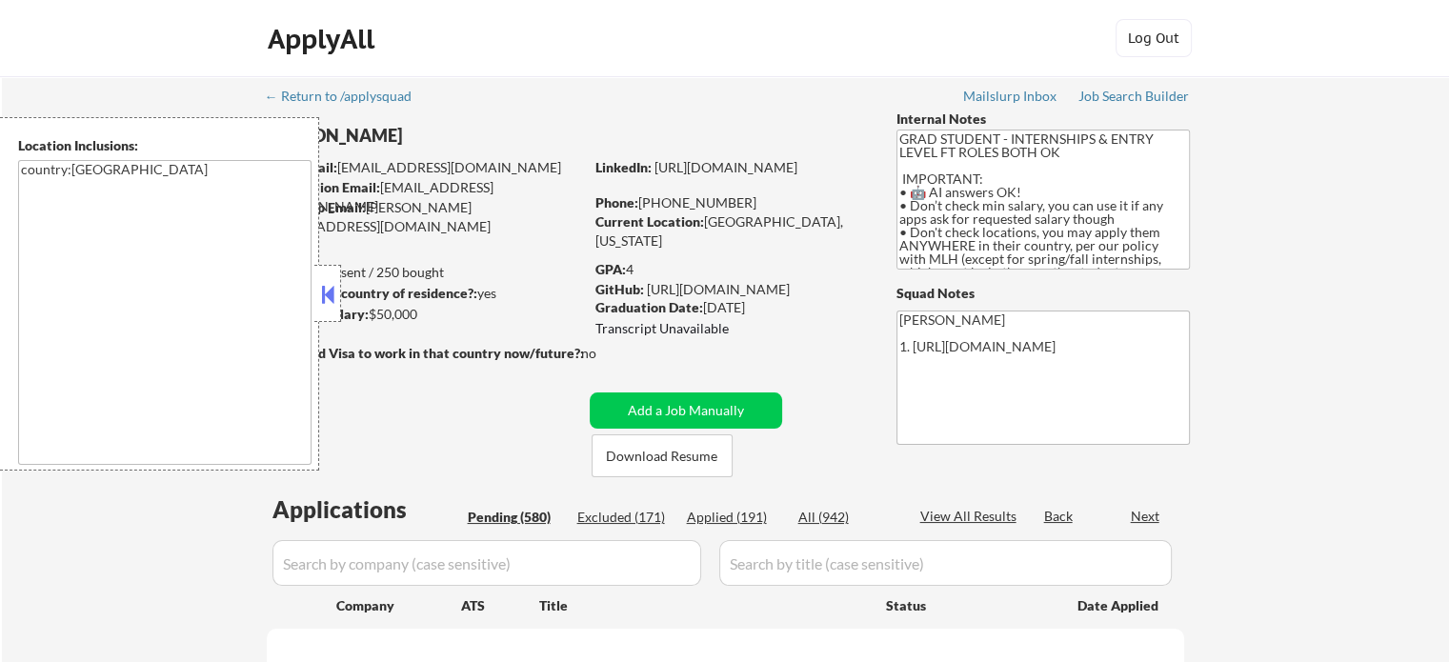
select select ""pending""
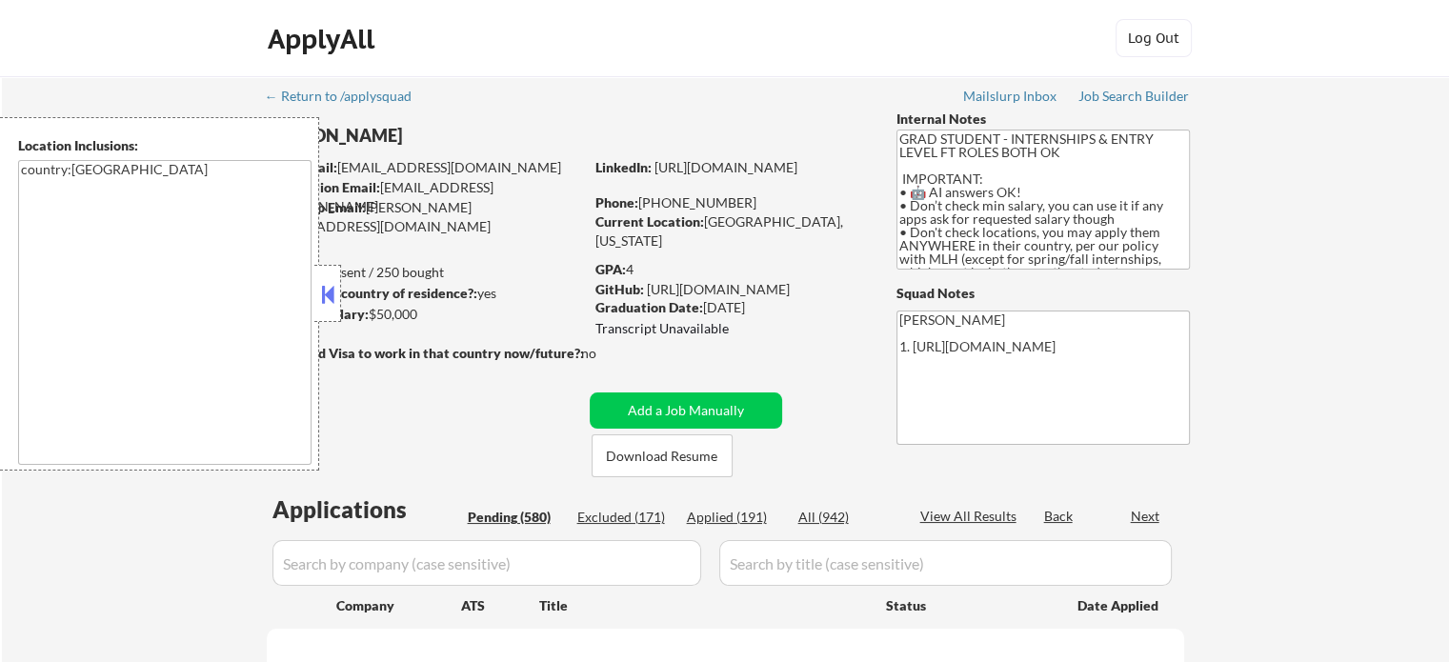
select select ""pending""
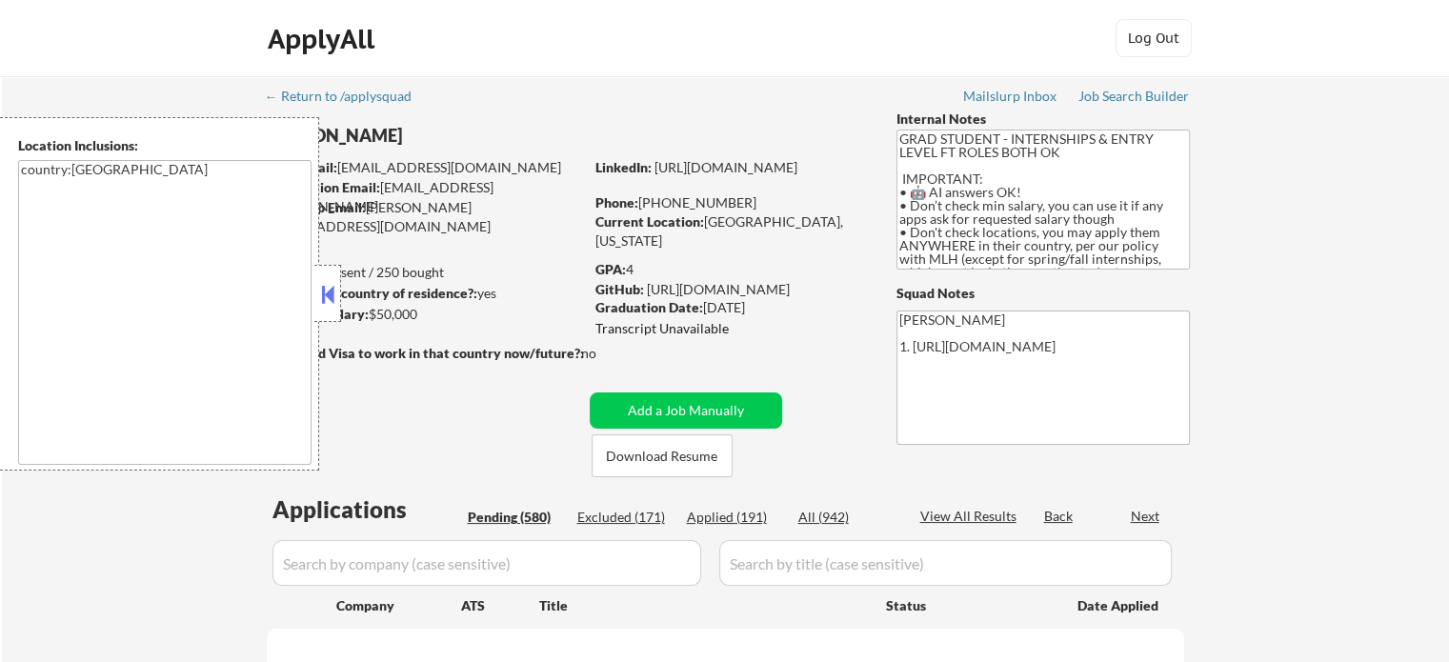
select select ""pending""
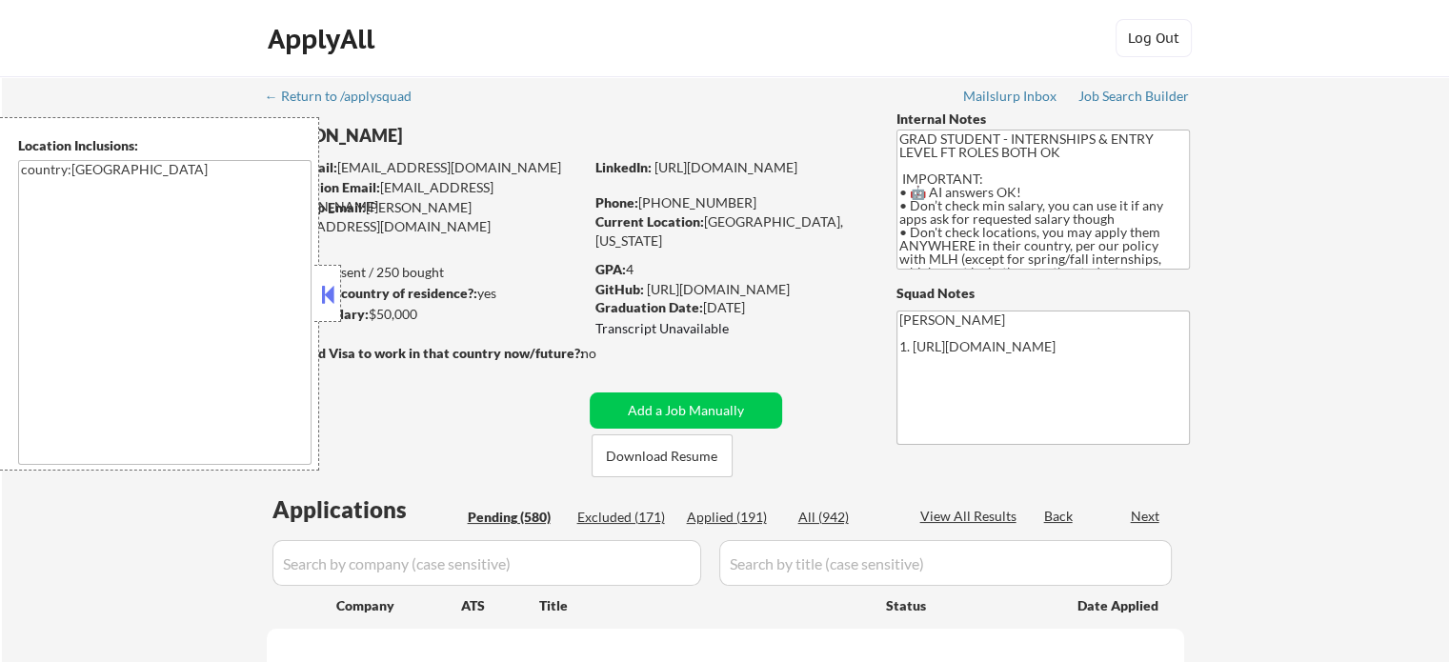
select select ""pending""
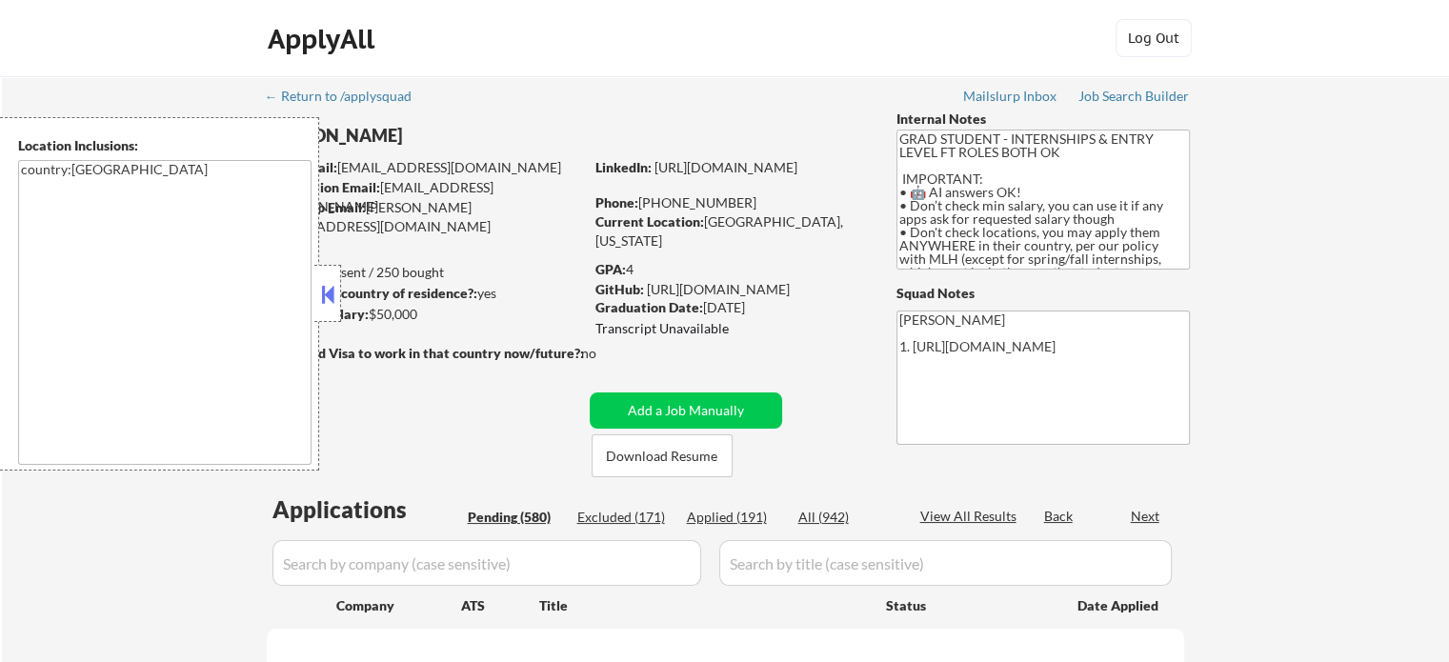
select select ""pending""
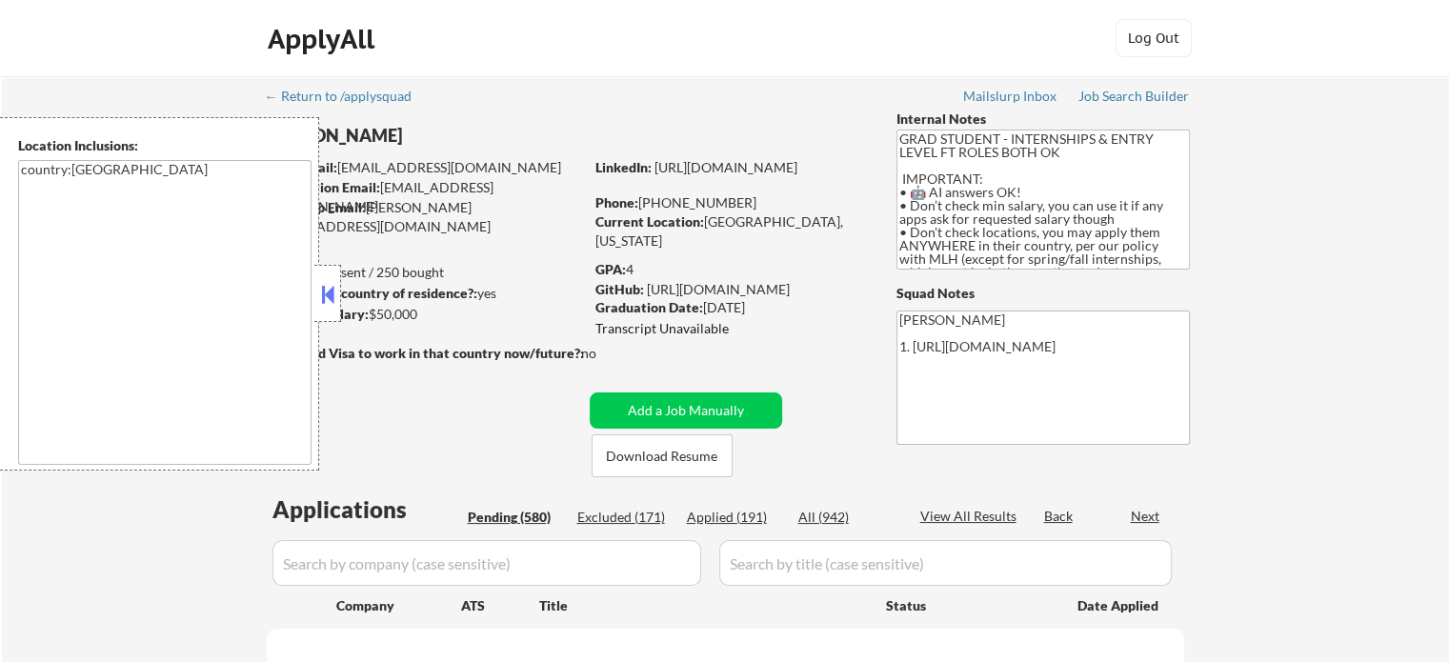
select select ""pending""
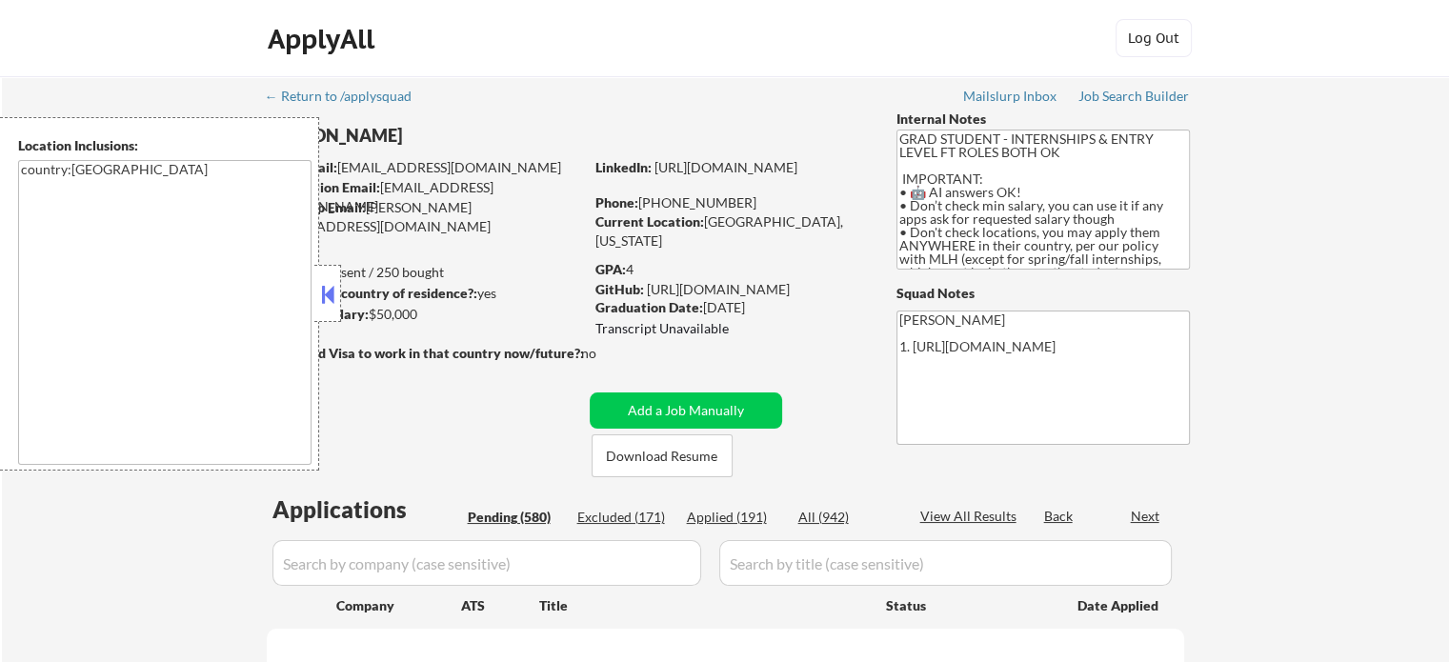
select select ""pending""
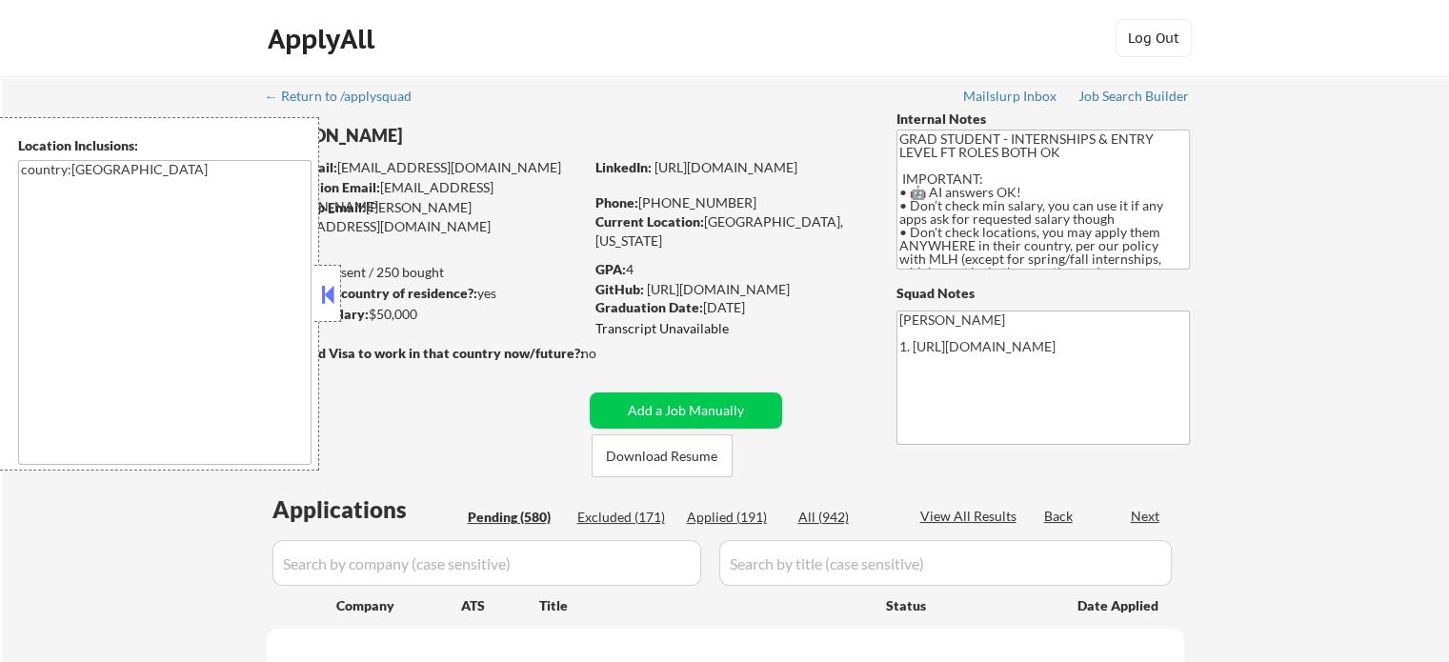
select select ""pending""
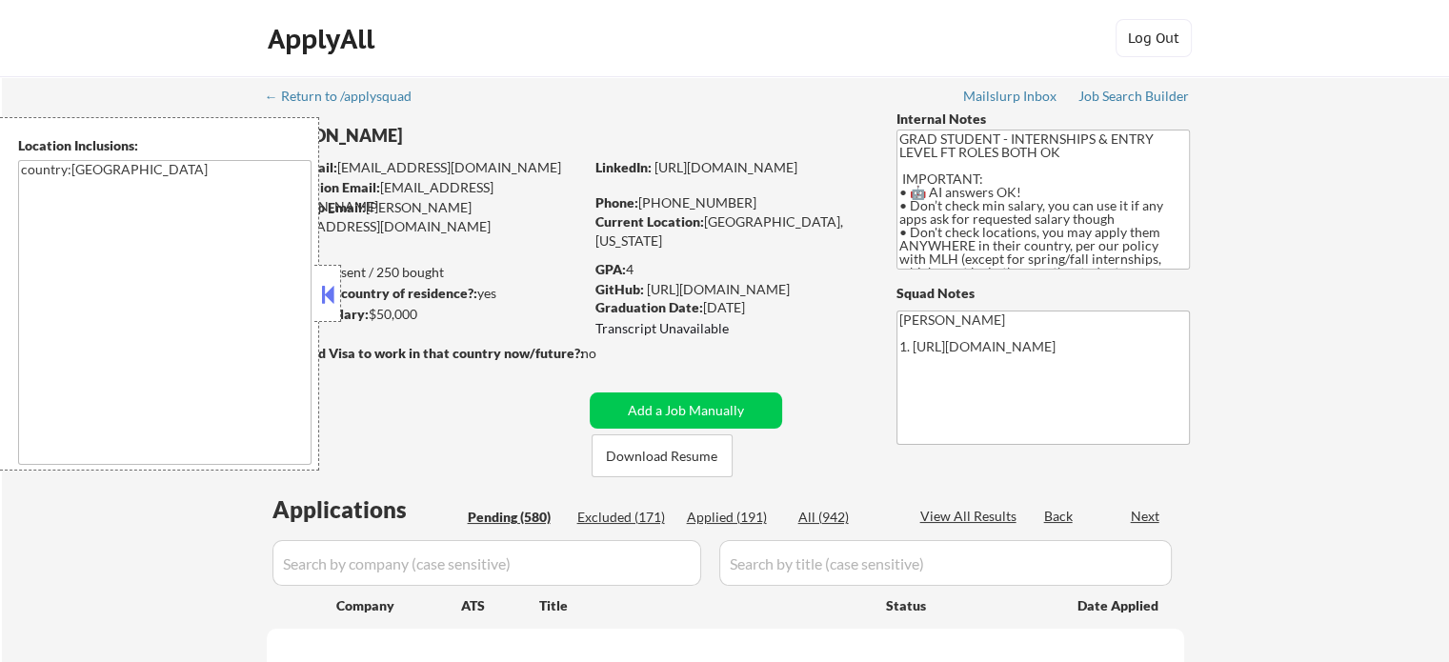
select select ""pending""
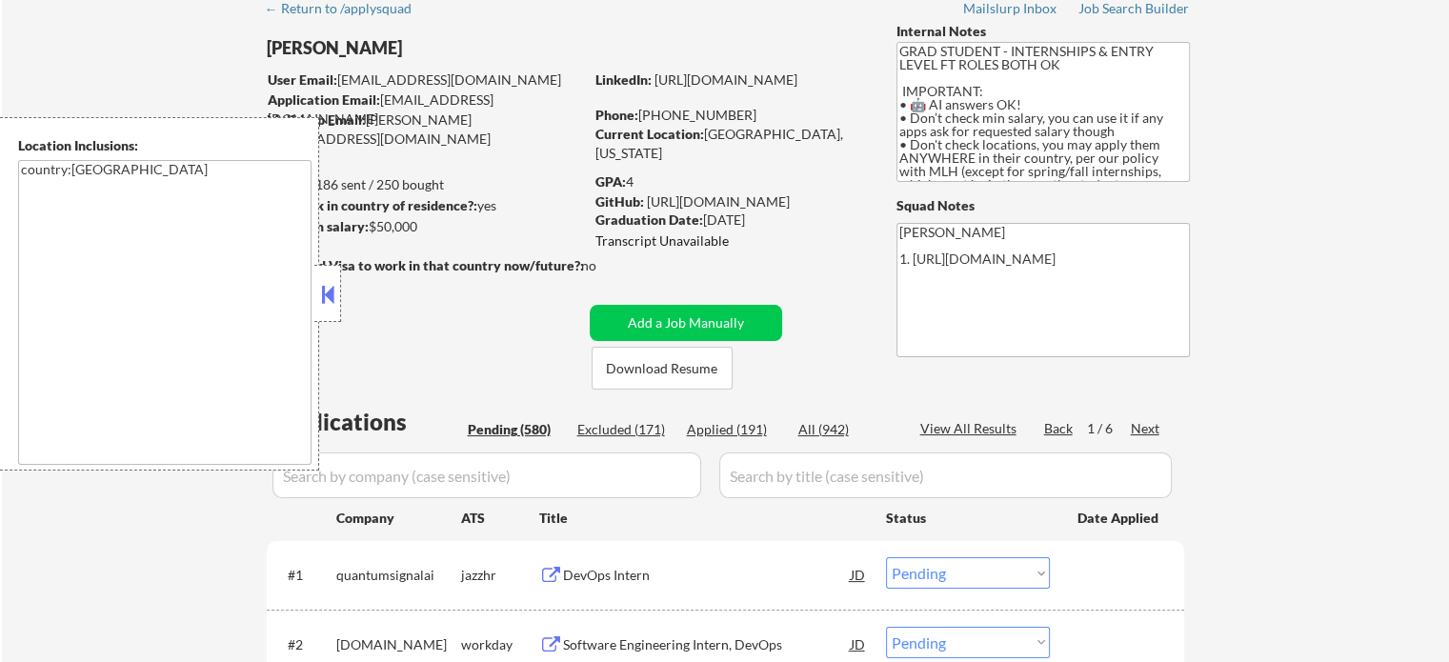
scroll to position [191, 0]
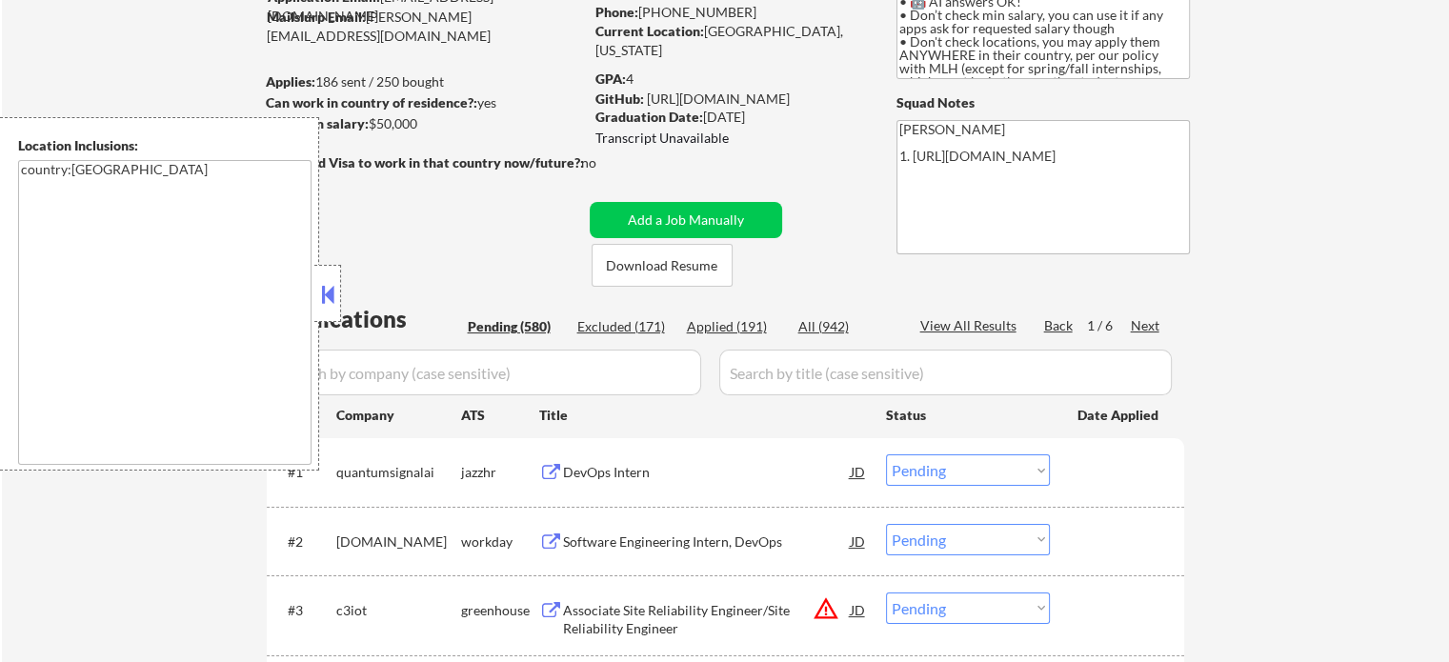
click at [721, 331] on div "Applied (191)" at bounding box center [734, 326] width 95 height 19
select select ""applied""
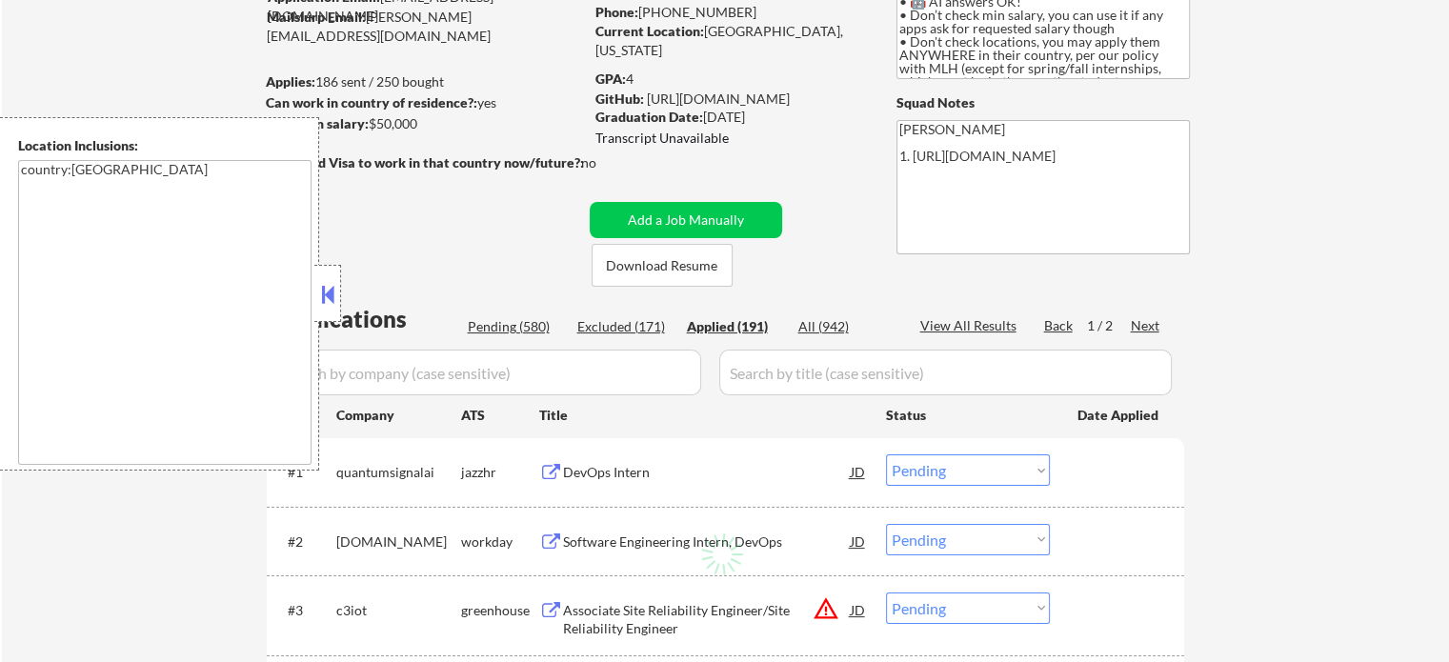
select select ""applied""
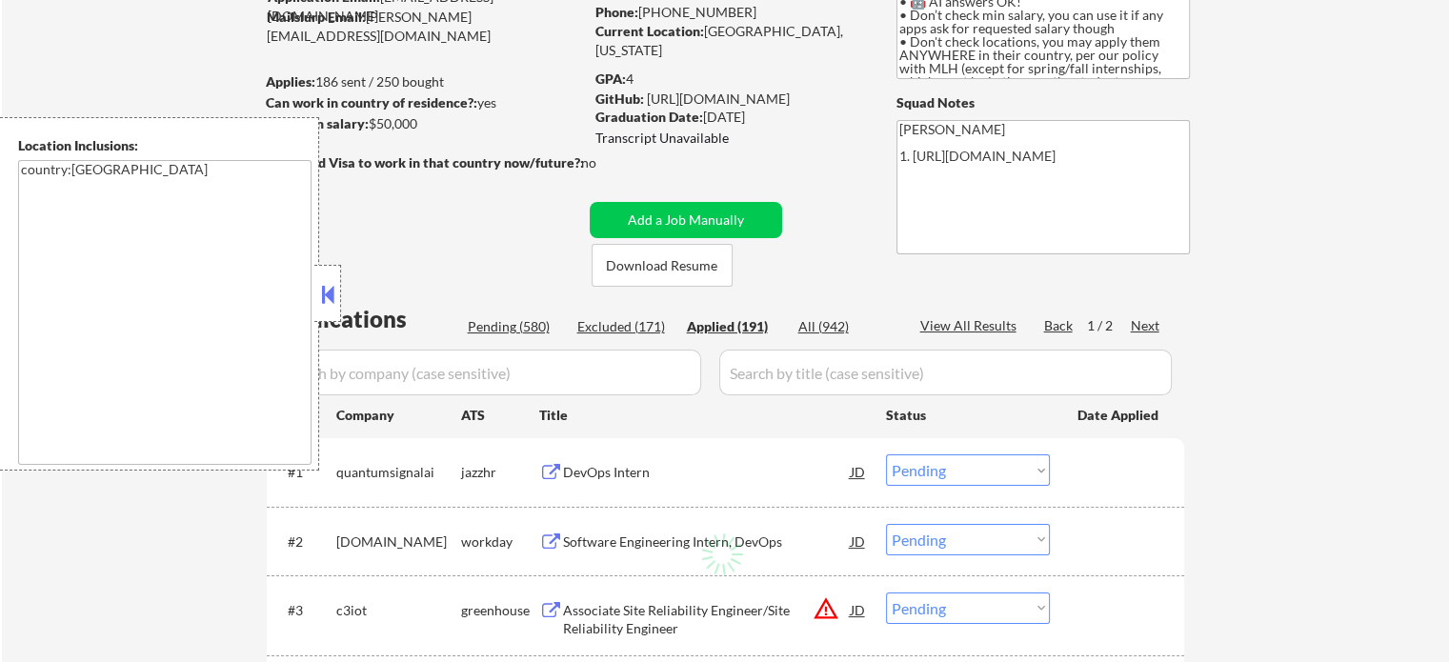
select select ""applied""
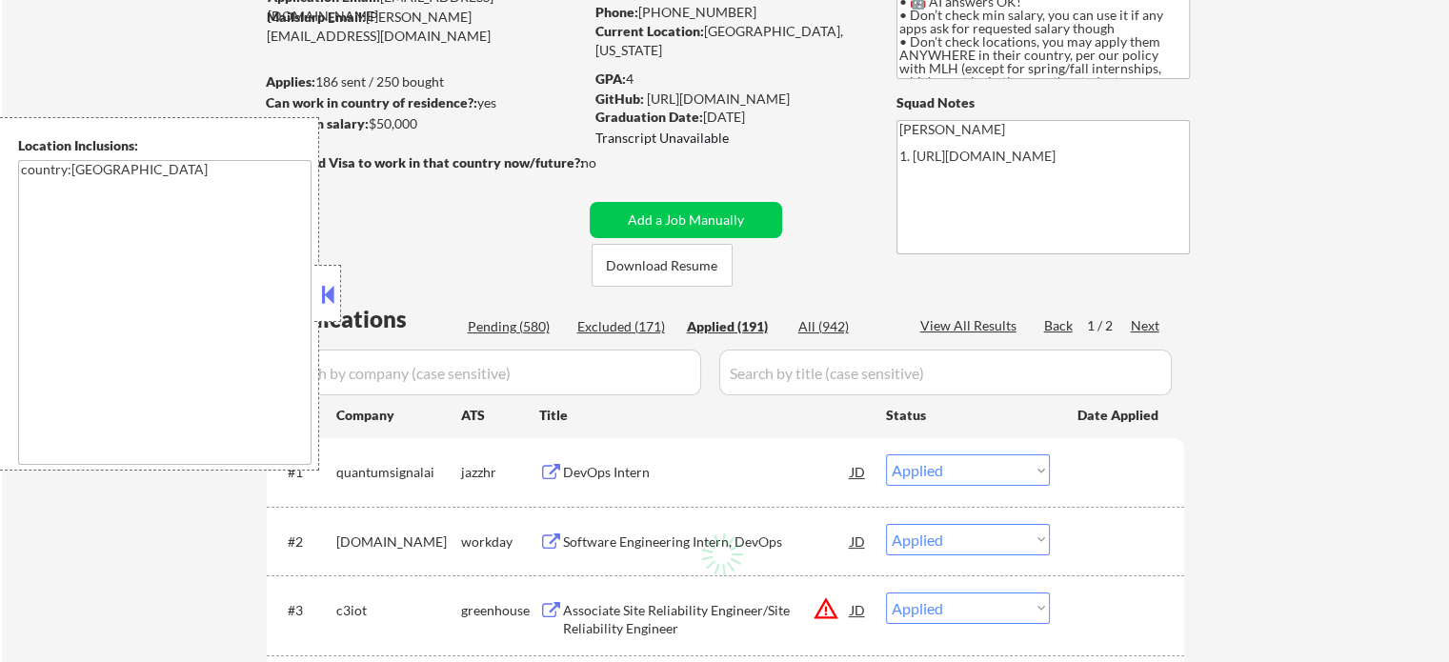
select select ""applied""
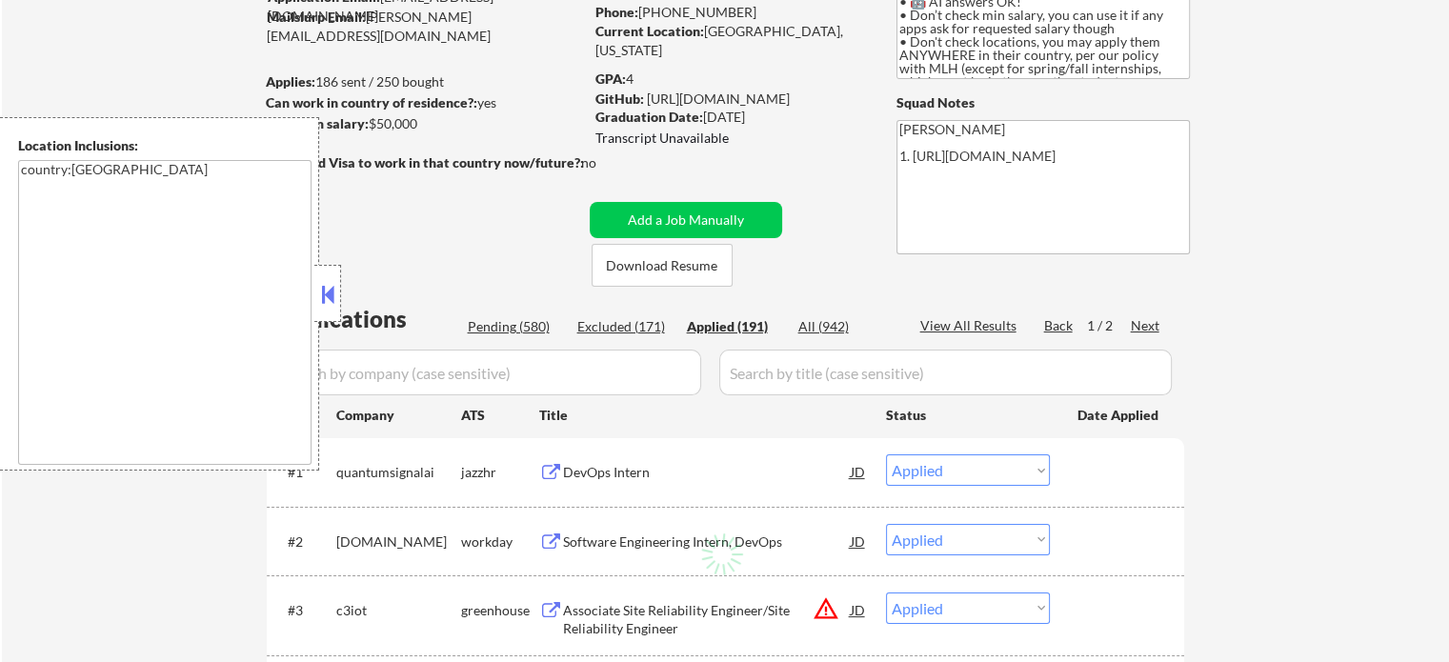
select select ""applied""
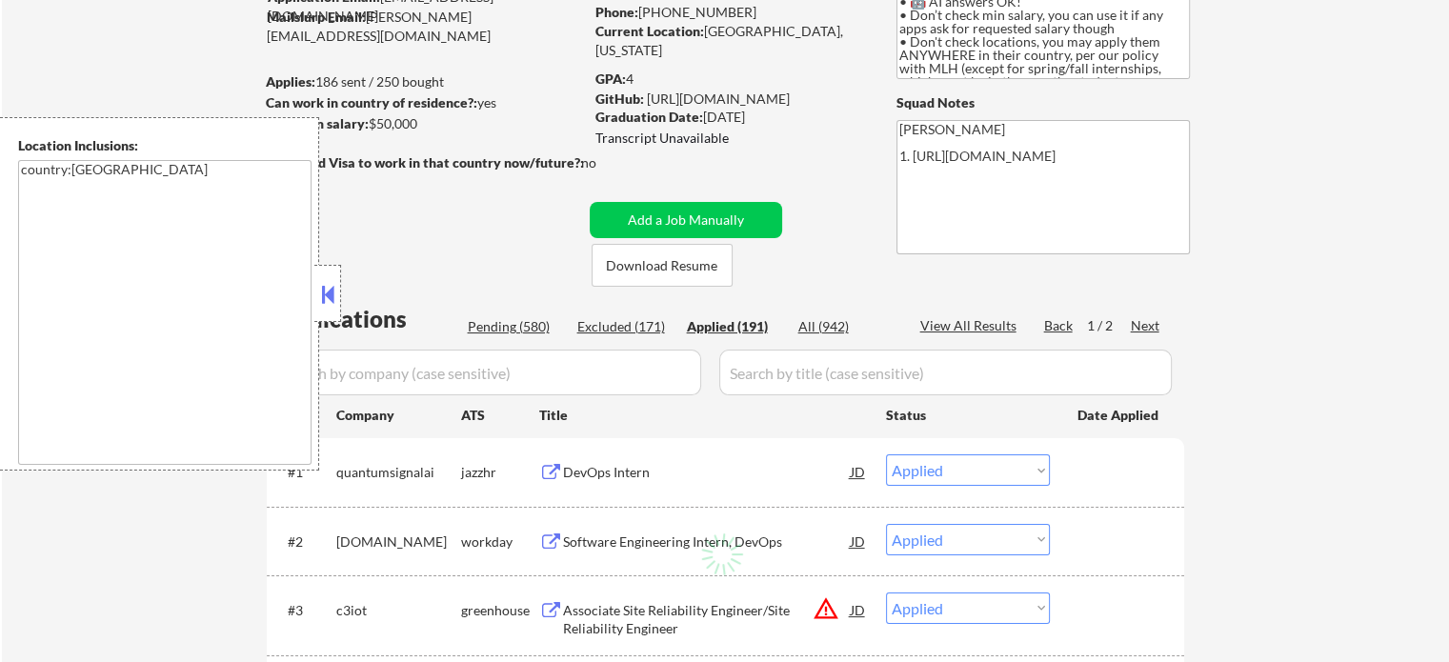
select select ""applied""
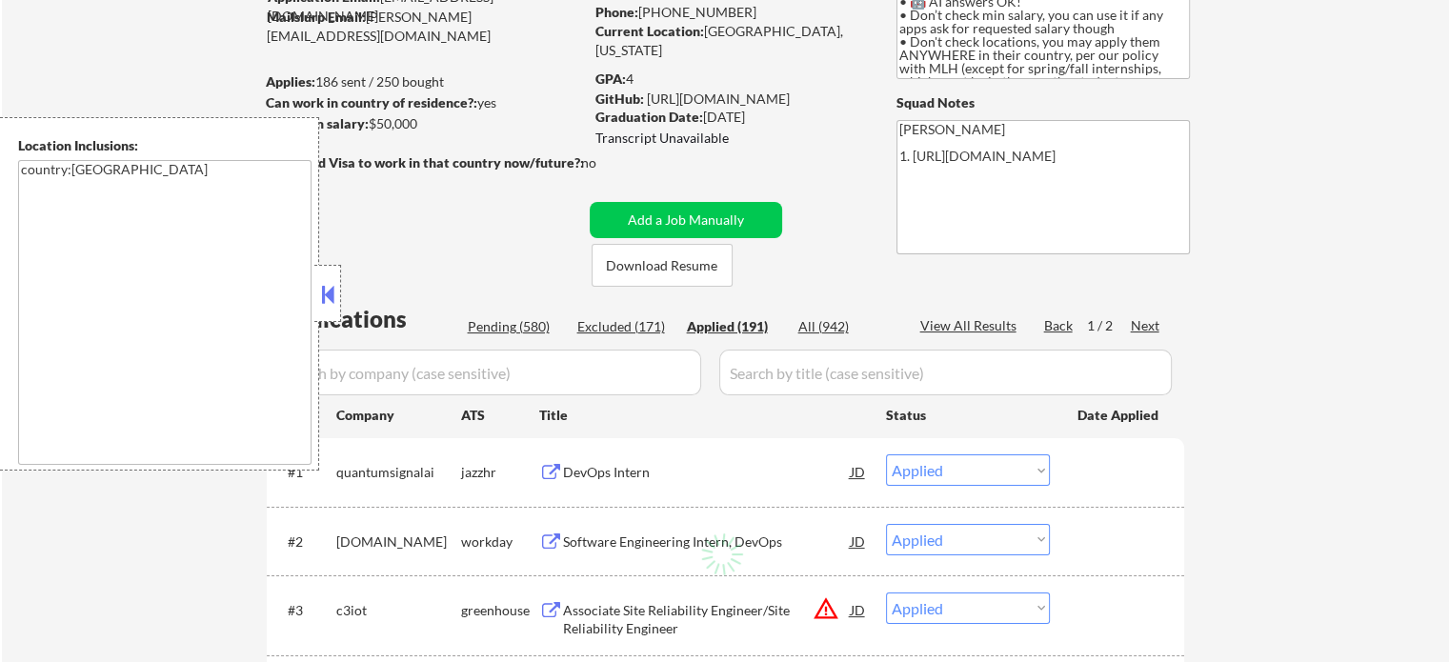
select select ""applied""
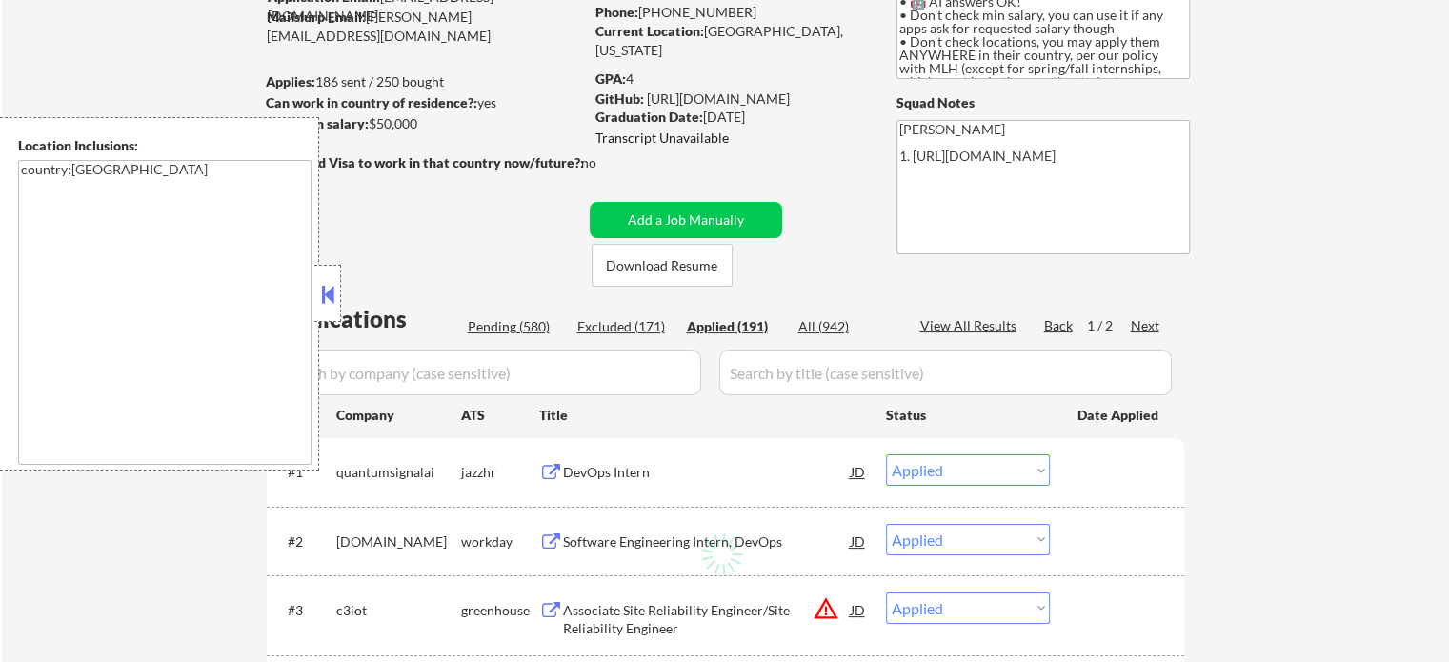
select select ""applied""
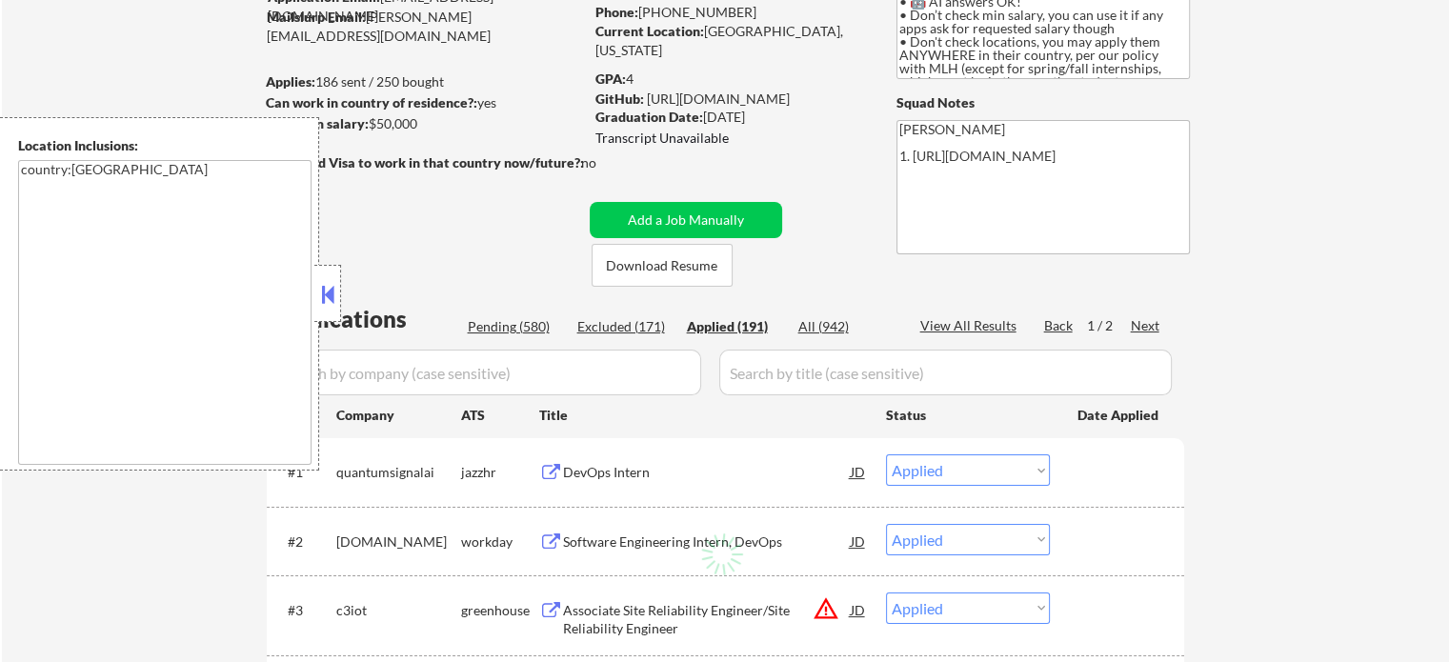
select select ""applied""
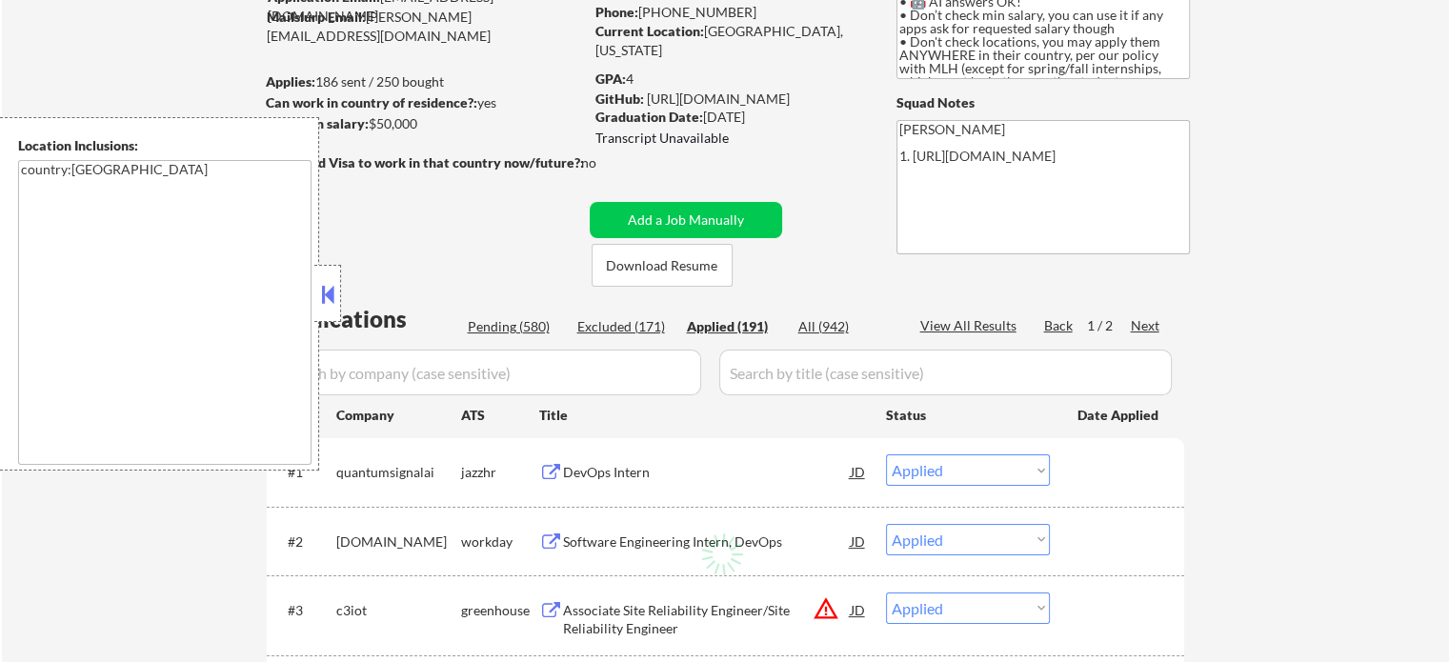
select select ""applied""
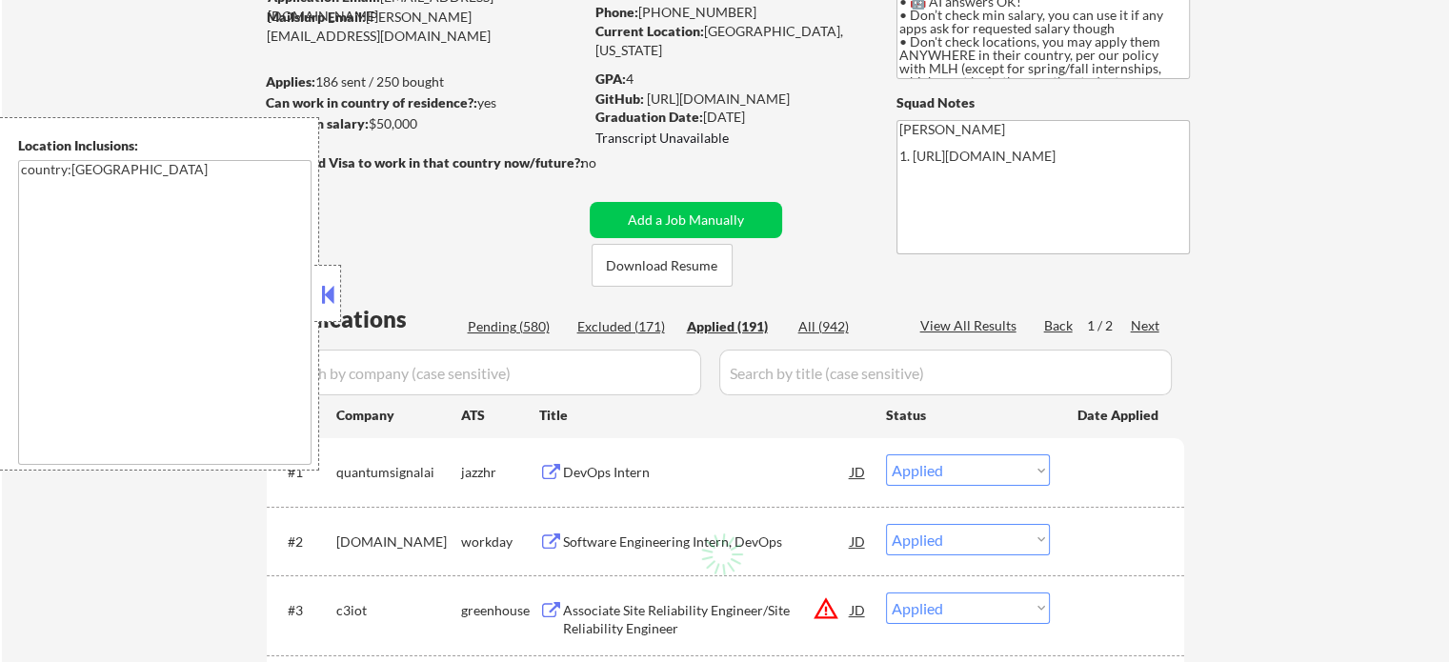
select select ""applied""
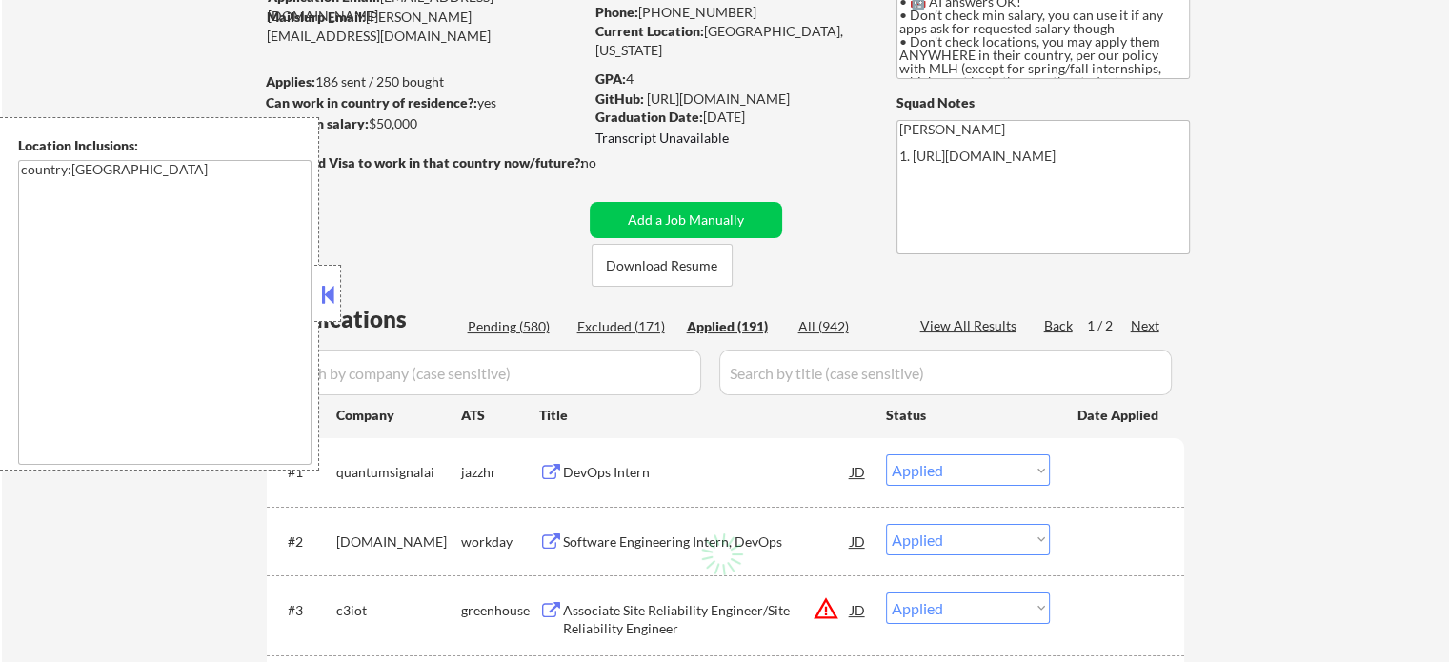
select select ""applied""
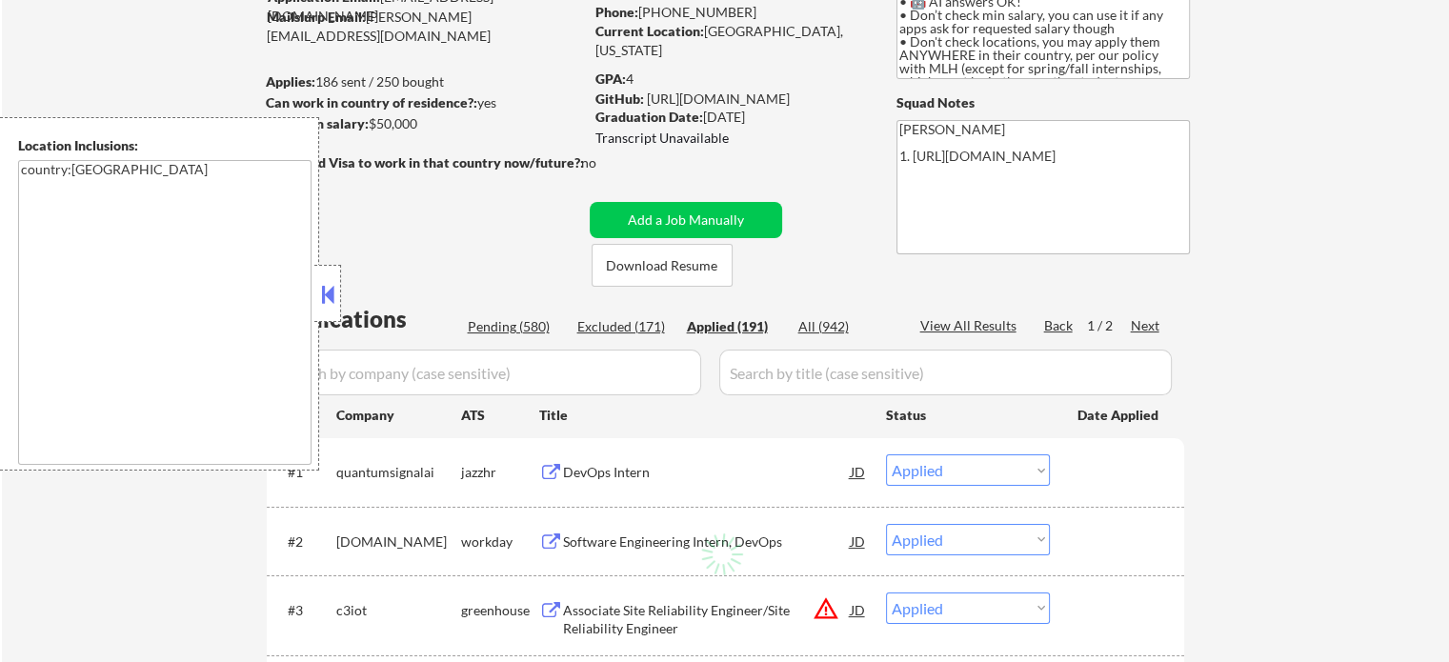
select select ""applied""
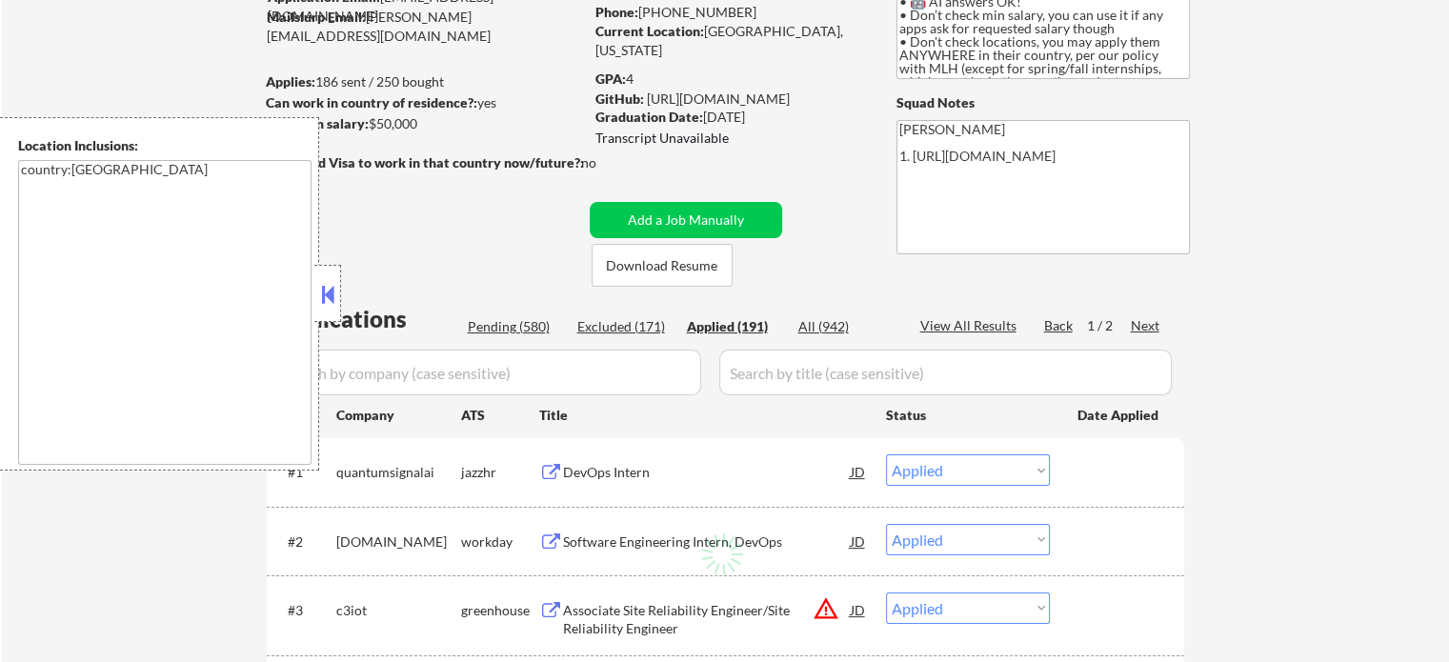
select select ""applied""
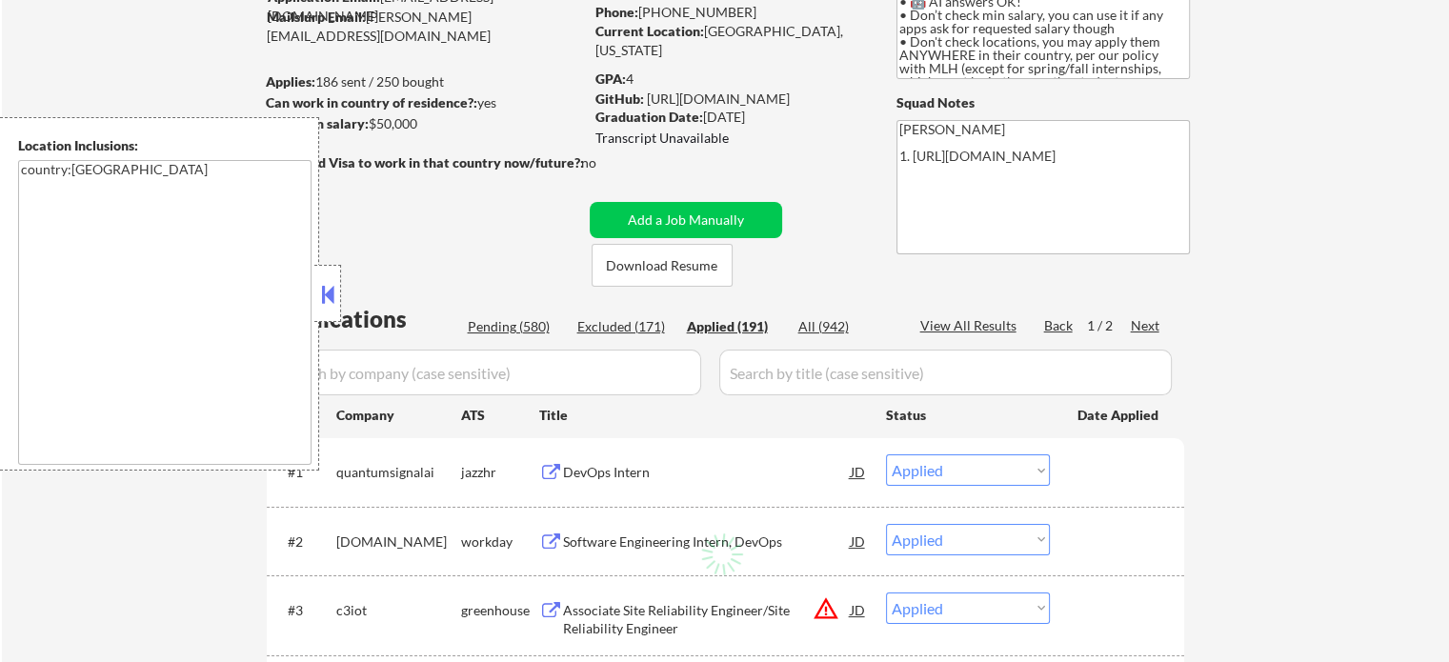
select select ""applied""
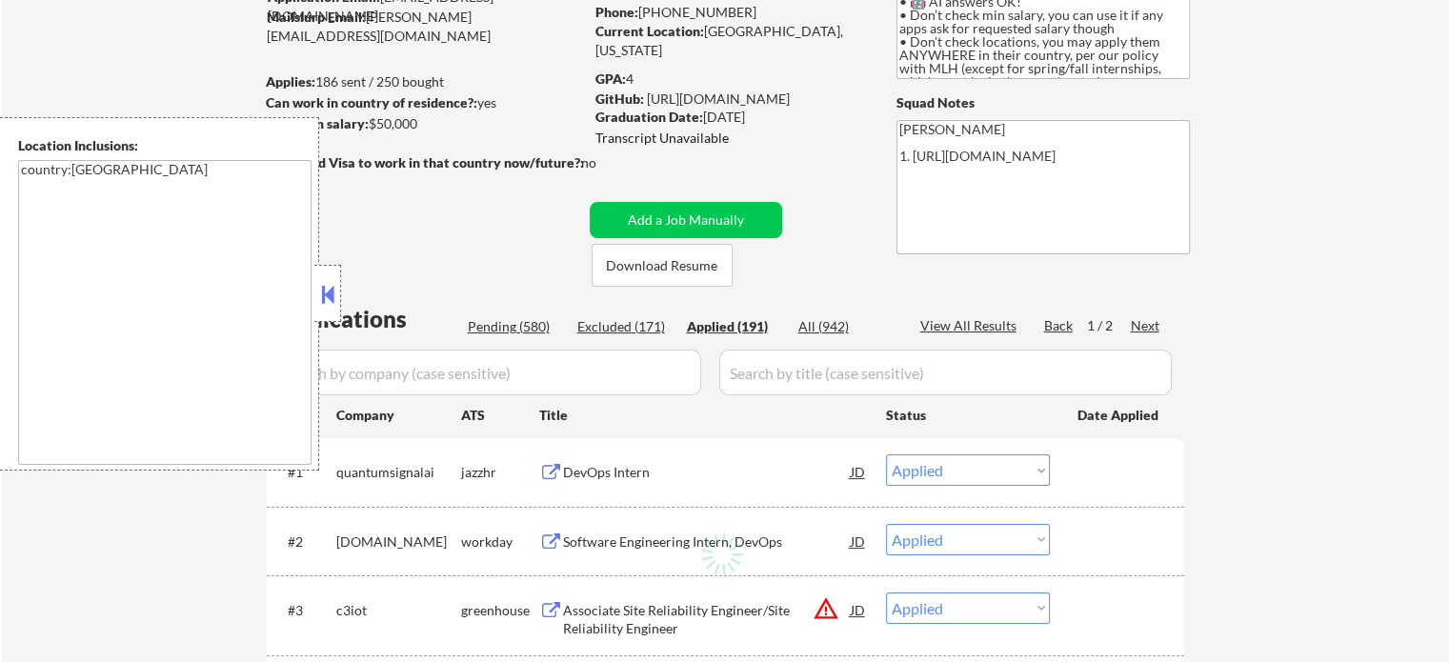
select select ""applied""
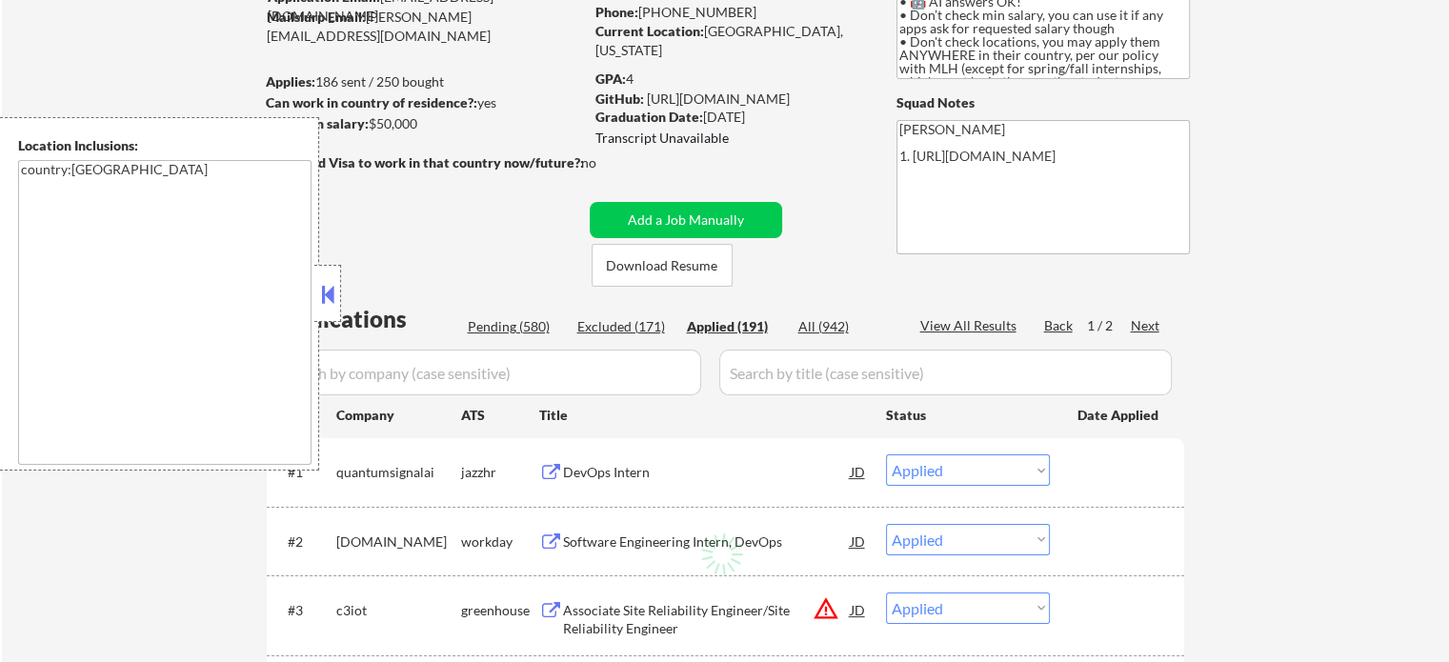
select select ""applied""
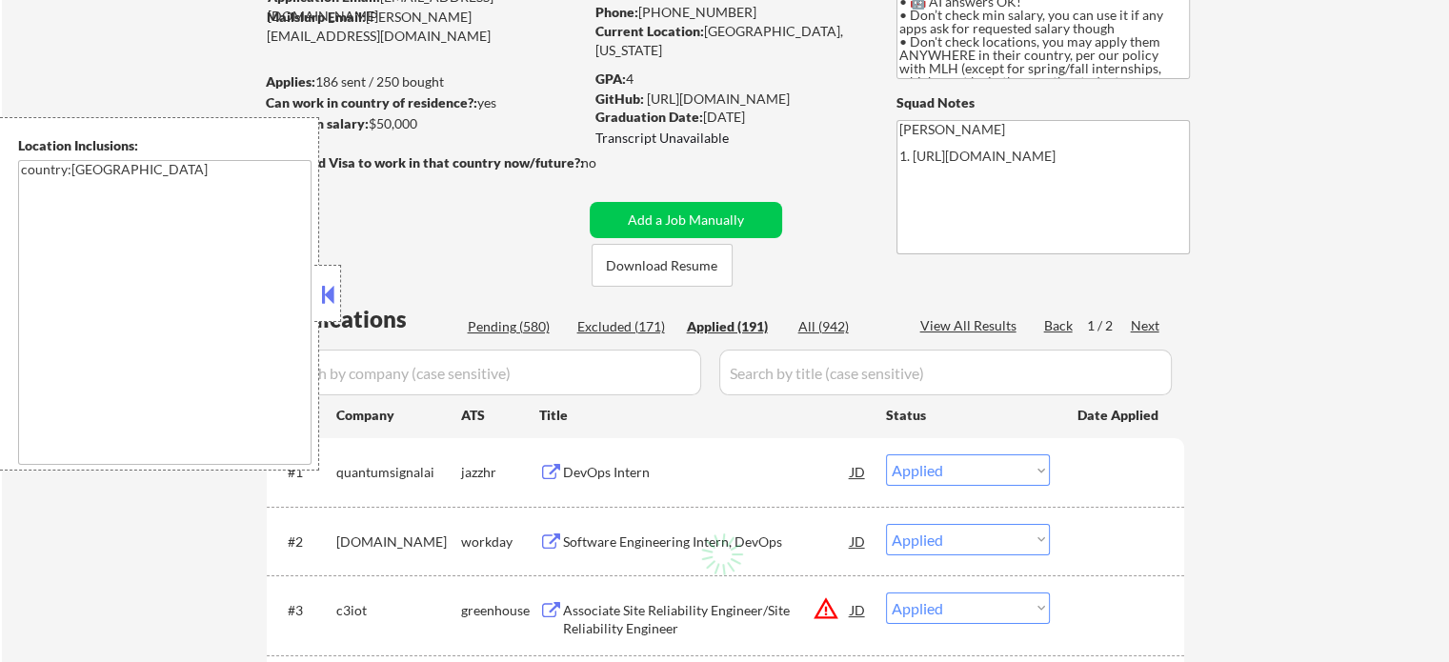
select select ""applied""
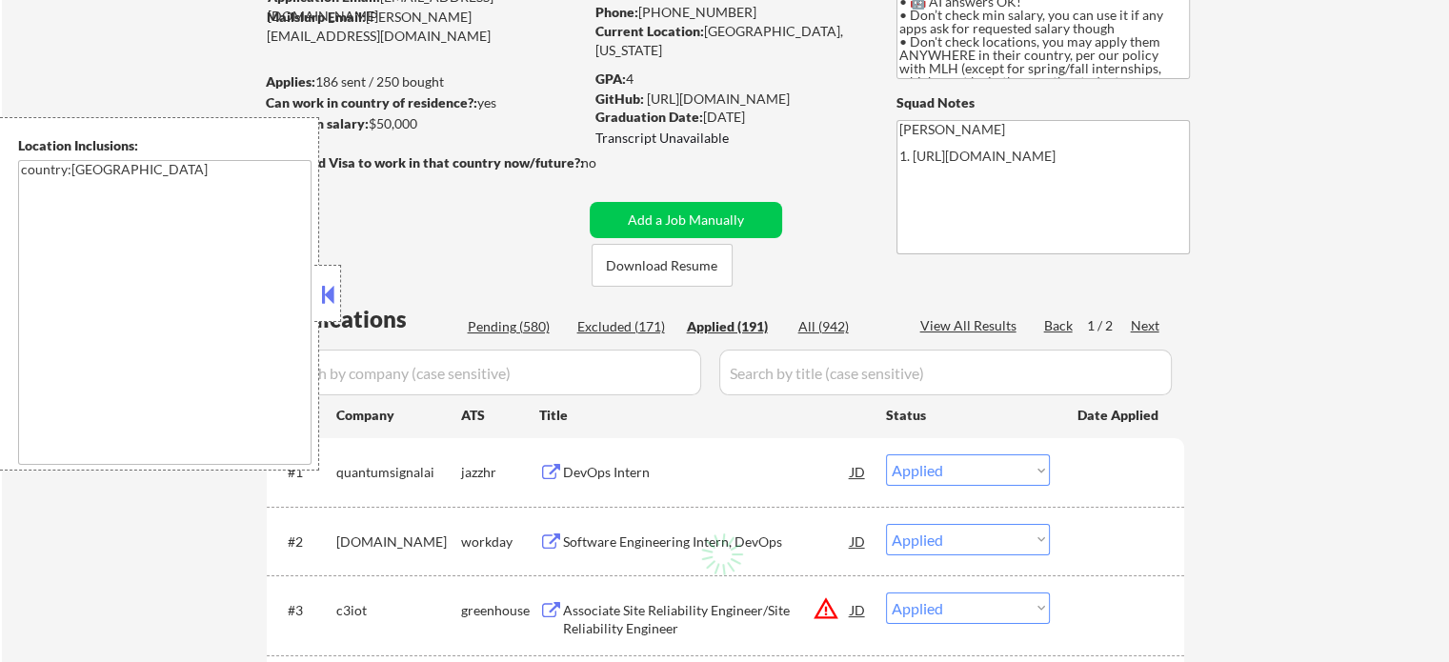
select select ""applied""
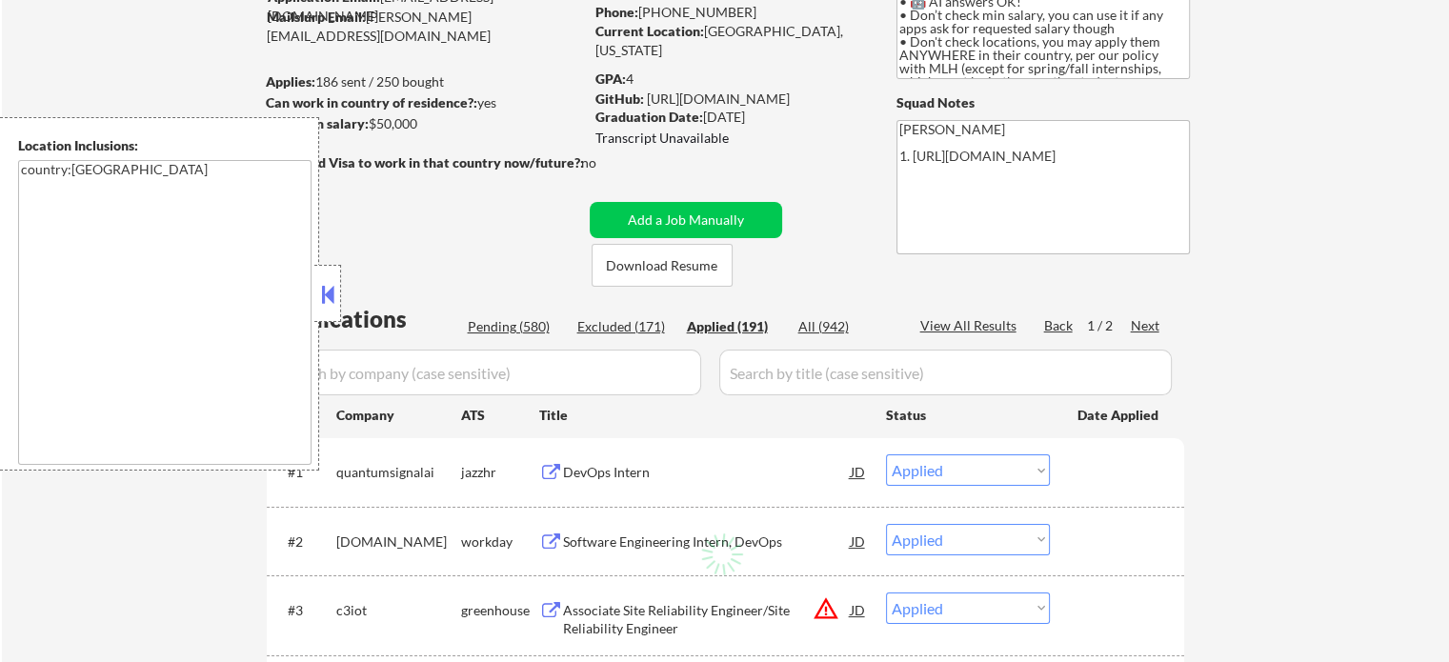
select select ""applied""
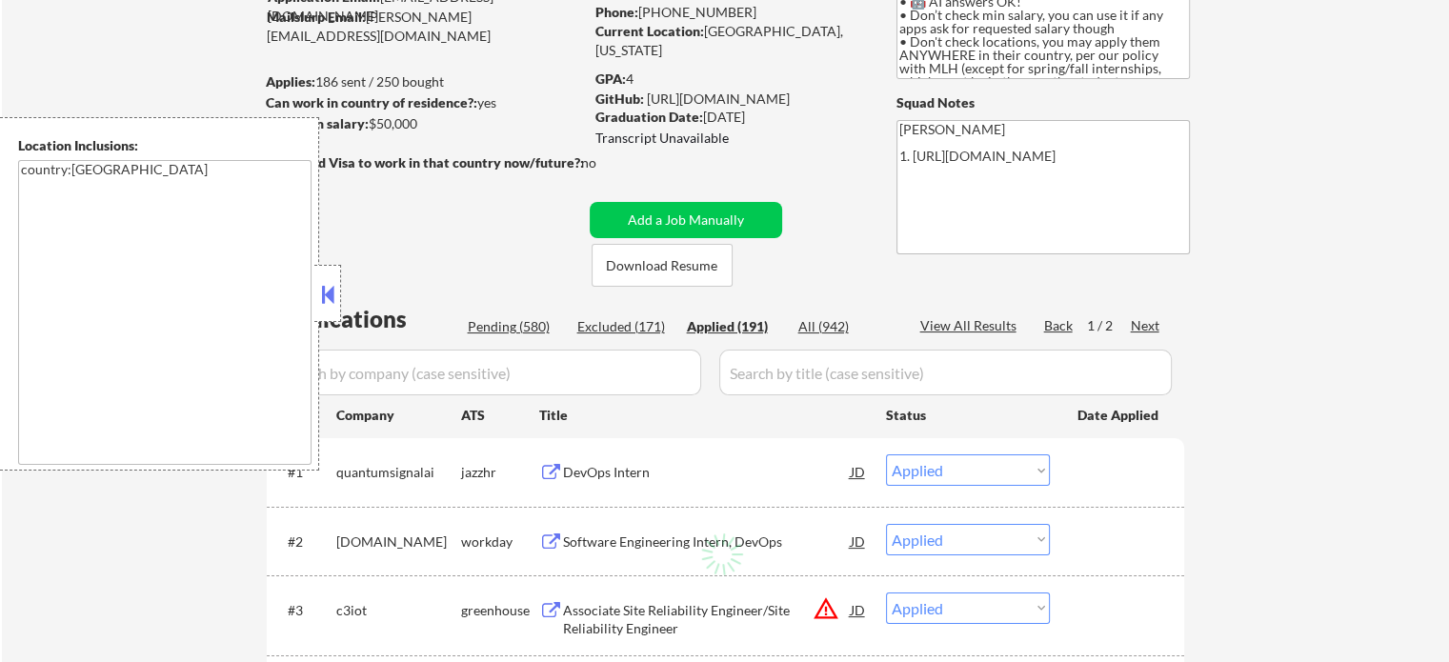
select select ""applied""
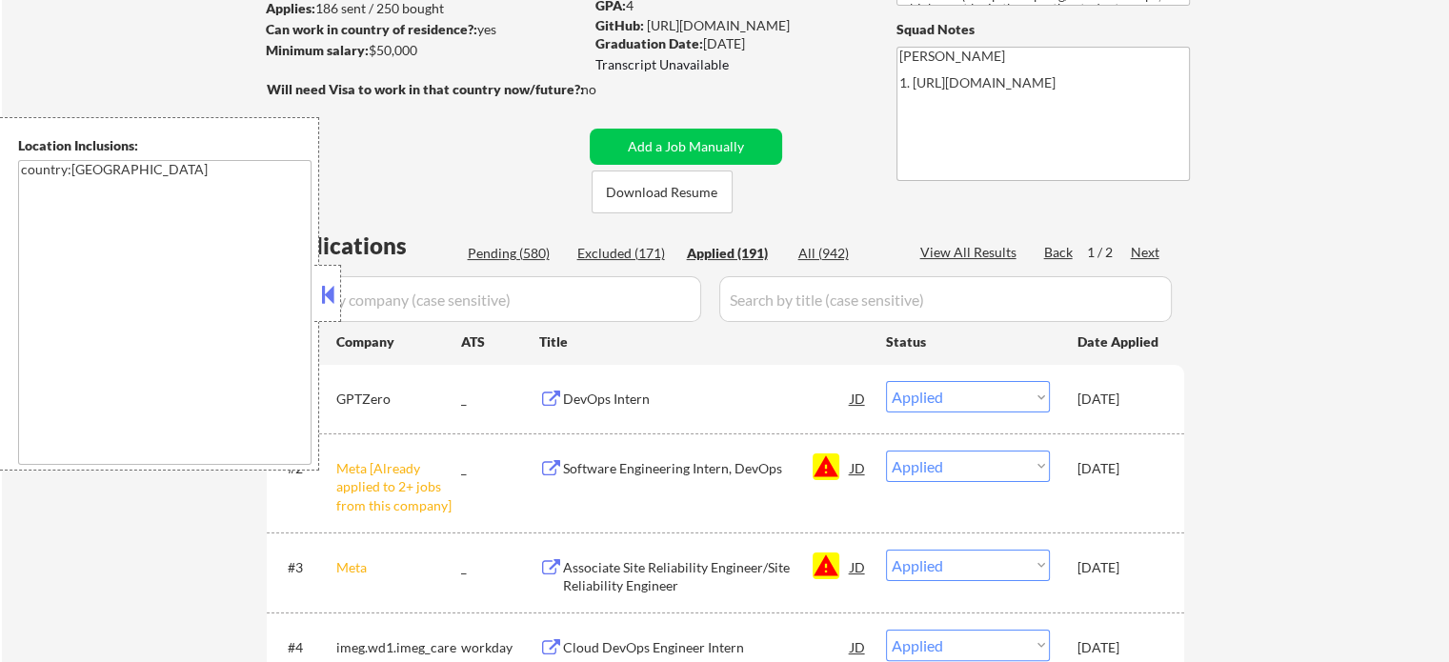
scroll to position [381, 0]
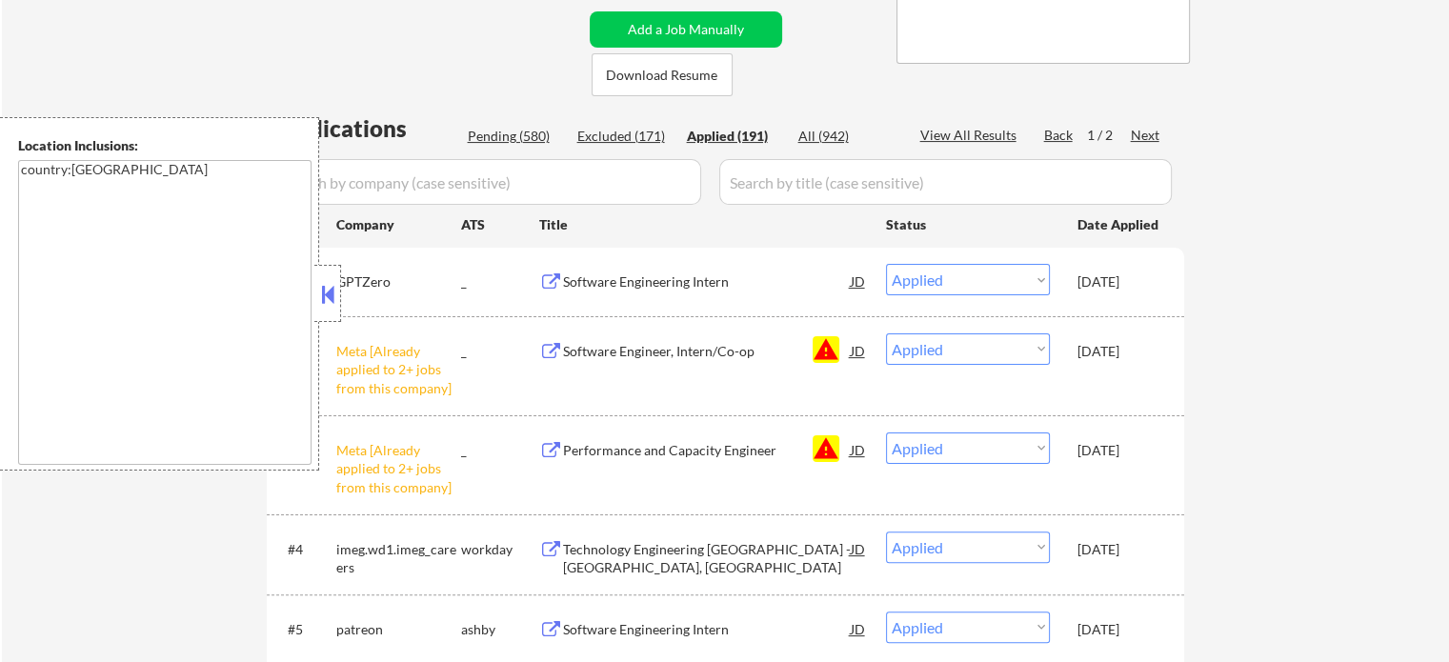
click at [854, 355] on div "JD" at bounding box center [858, 350] width 19 height 34
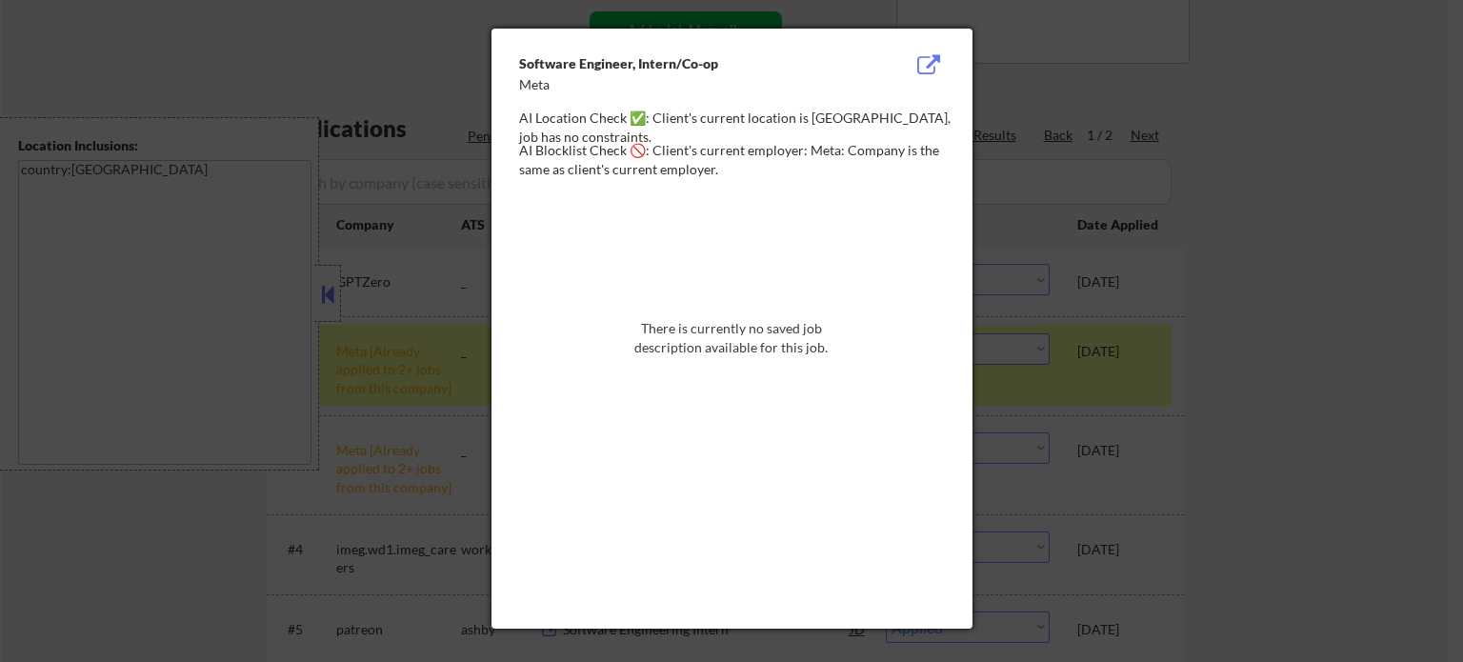
click at [1239, 291] on div at bounding box center [731, 331] width 1463 height 662
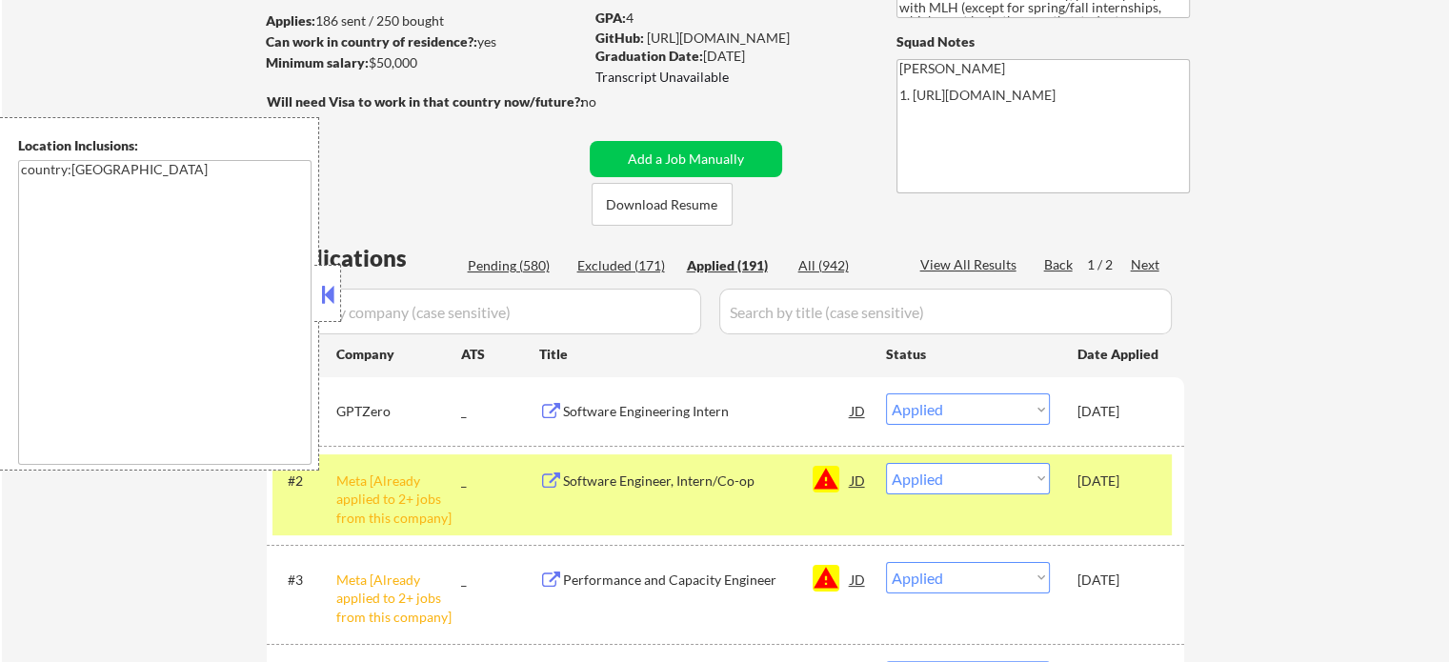
scroll to position [286, 0]
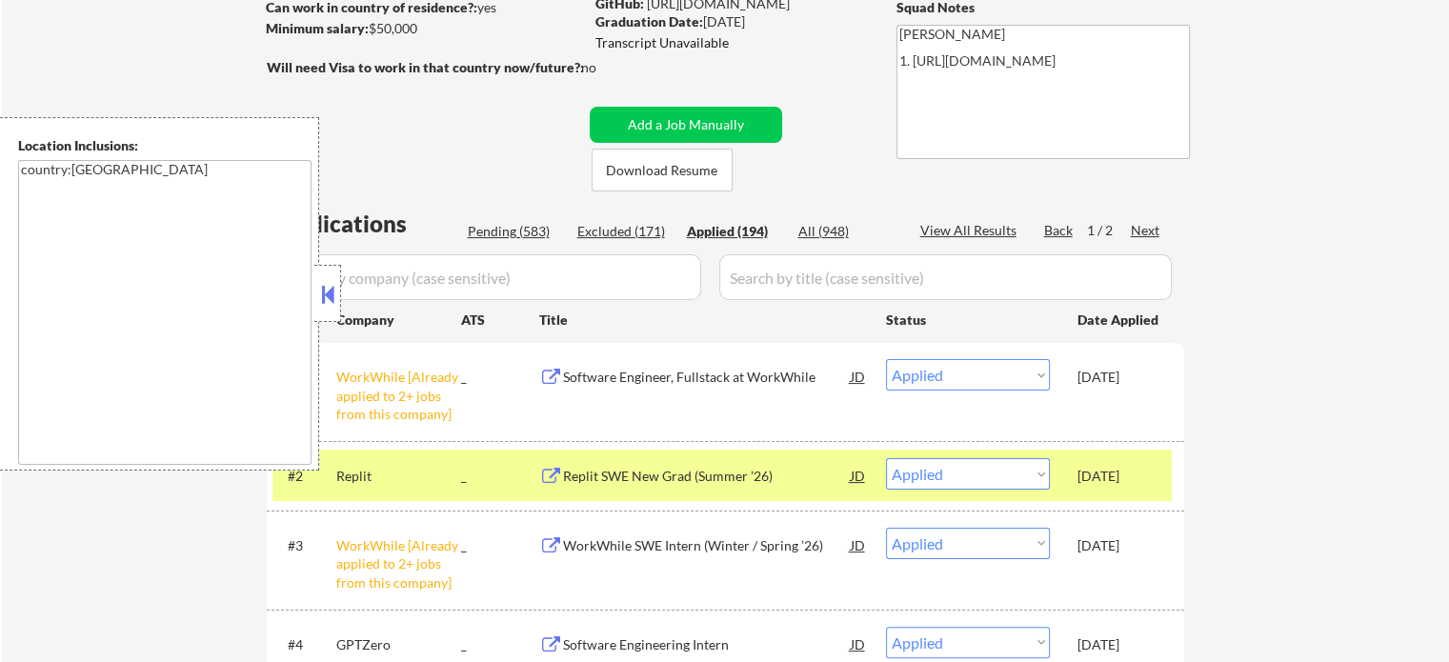
click at [513, 224] on div "Pending (583)" at bounding box center [515, 231] width 95 height 19
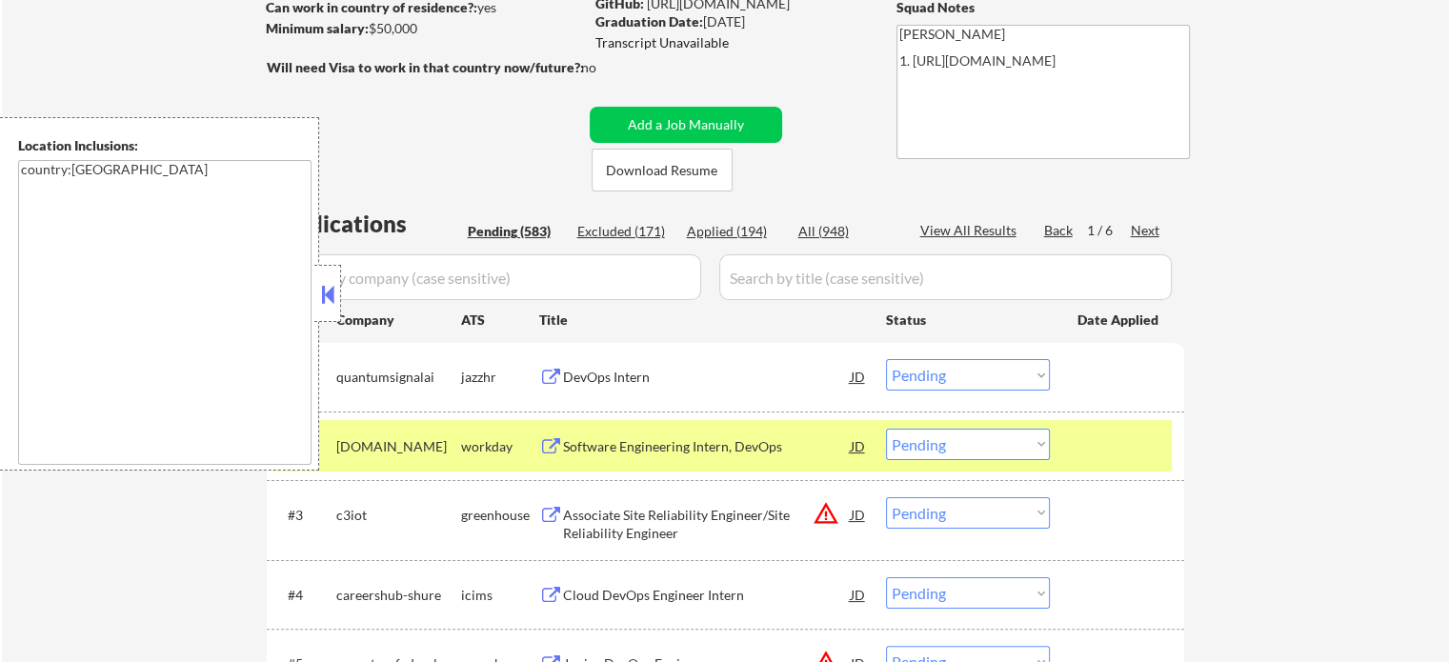
click at [514, 224] on div "Pending (583)" at bounding box center [515, 231] width 95 height 19
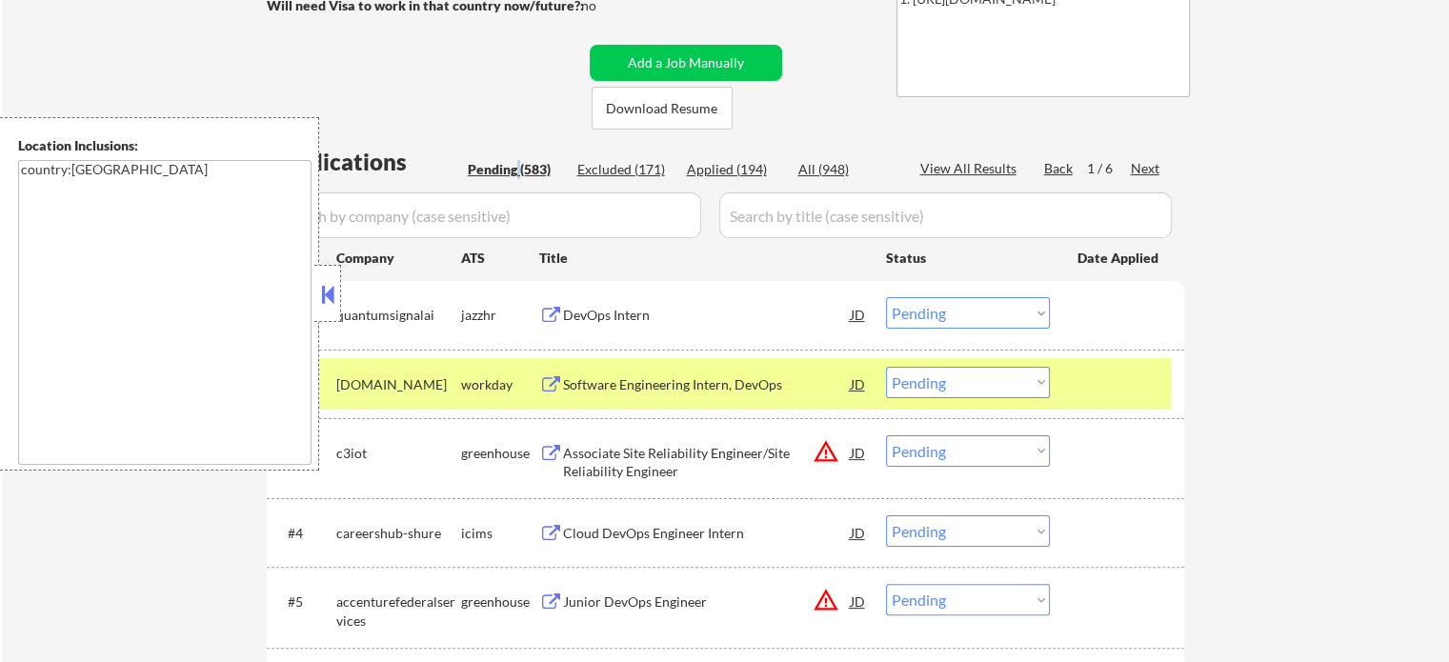
scroll to position [381, 0]
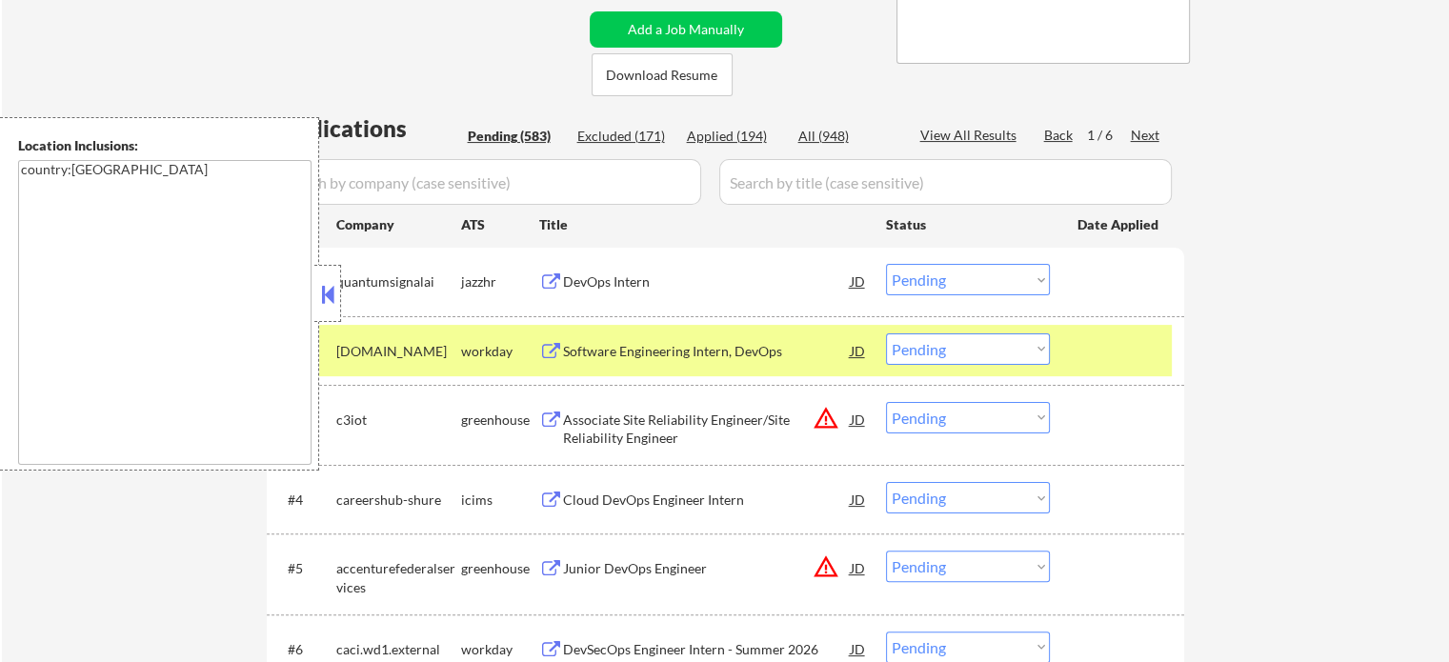
click at [677, 423] on div "Associate Site Reliability Engineer/Site Reliability Engineer" at bounding box center [707, 429] width 288 height 37
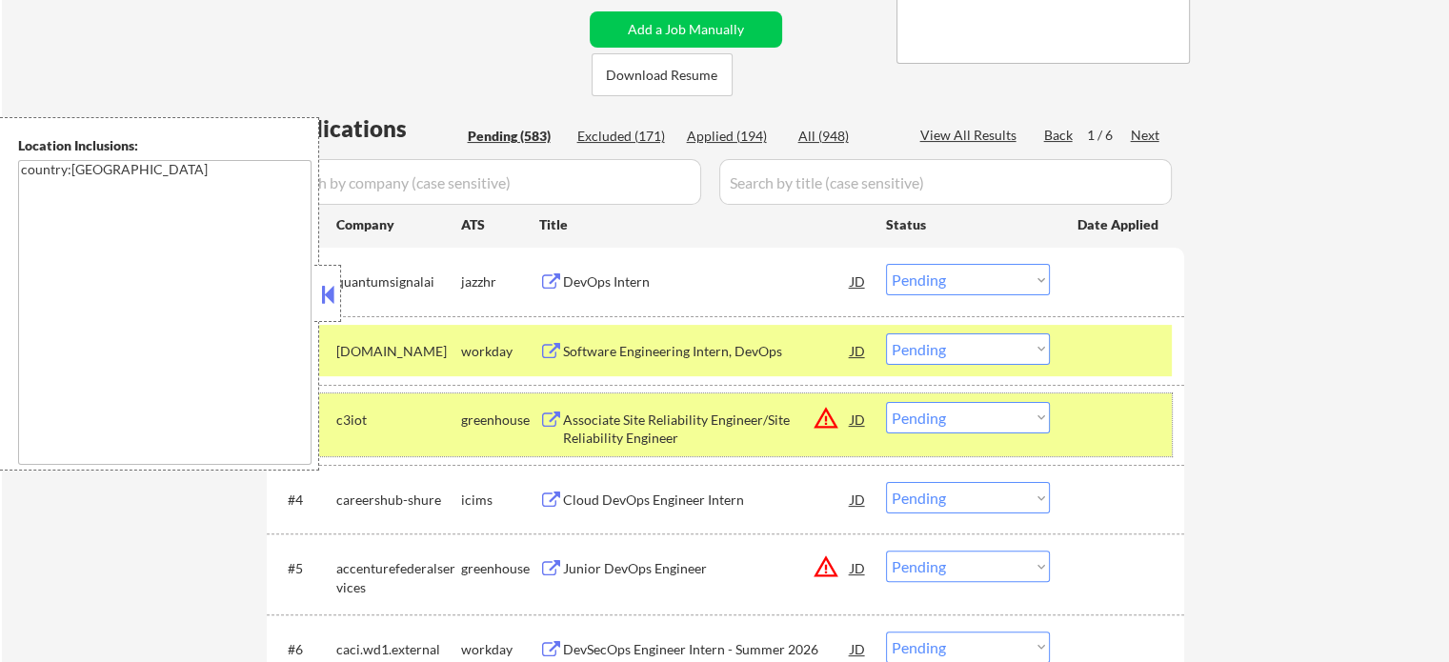
click at [1114, 424] on div at bounding box center [1119, 419] width 84 height 34
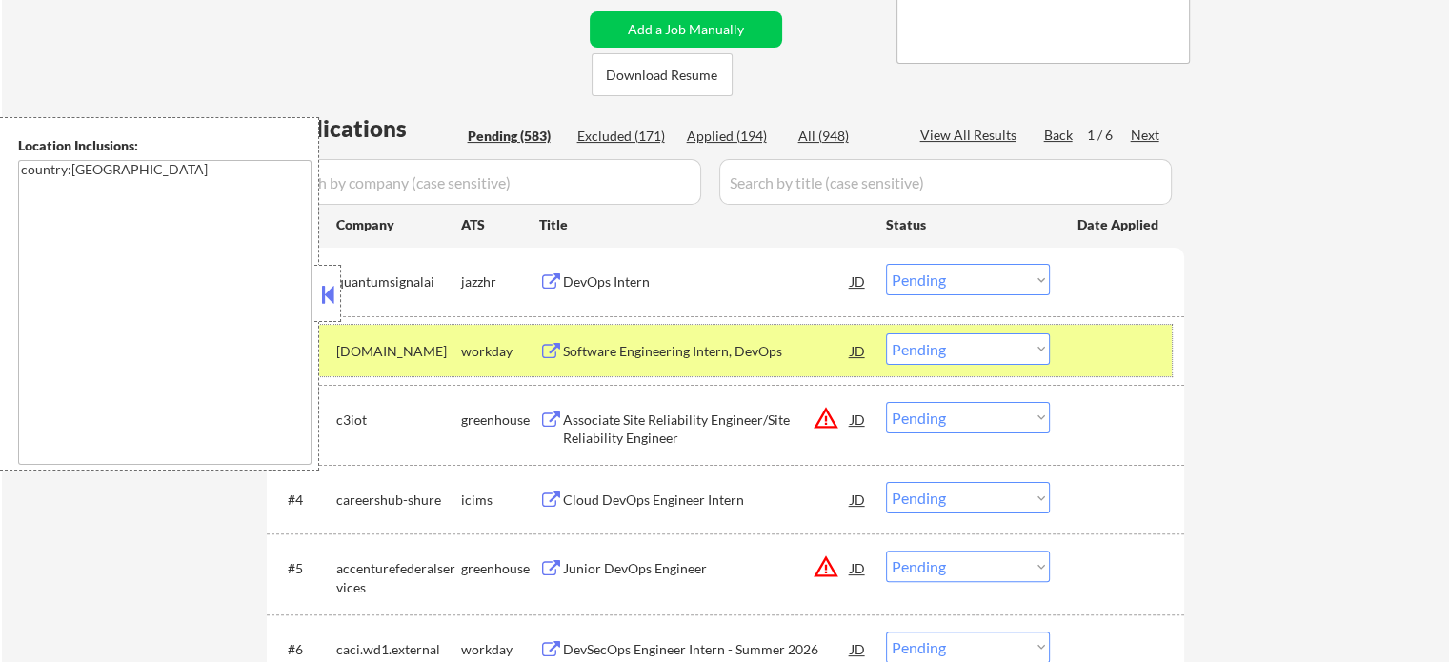
click at [1100, 330] on div "#2 allegion.wd5.careers workday Software Engineering Intern, DevOps JD warning_…" at bounding box center [721, 350] width 899 height 51
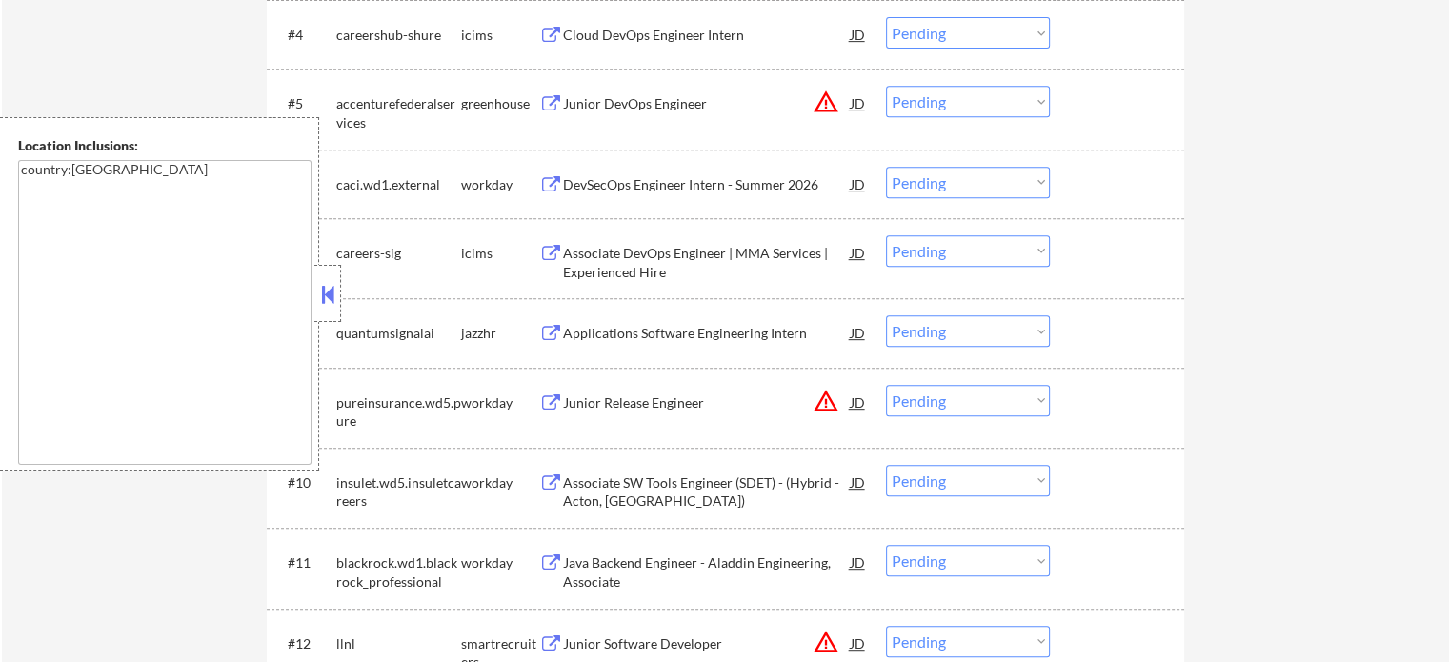
scroll to position [857, 0]
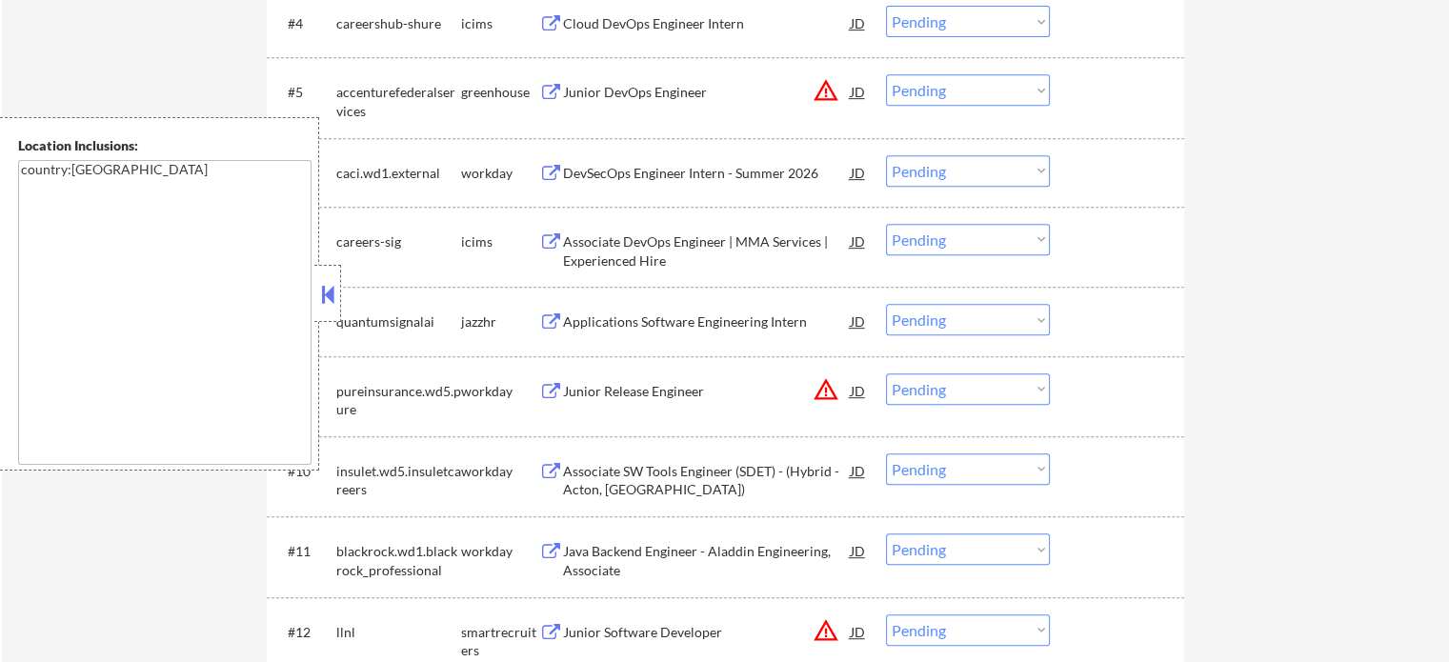
click at [654, 324] on div "Applications Software Engineering Intern" at bounding box center [707, 321] width 288 height 19
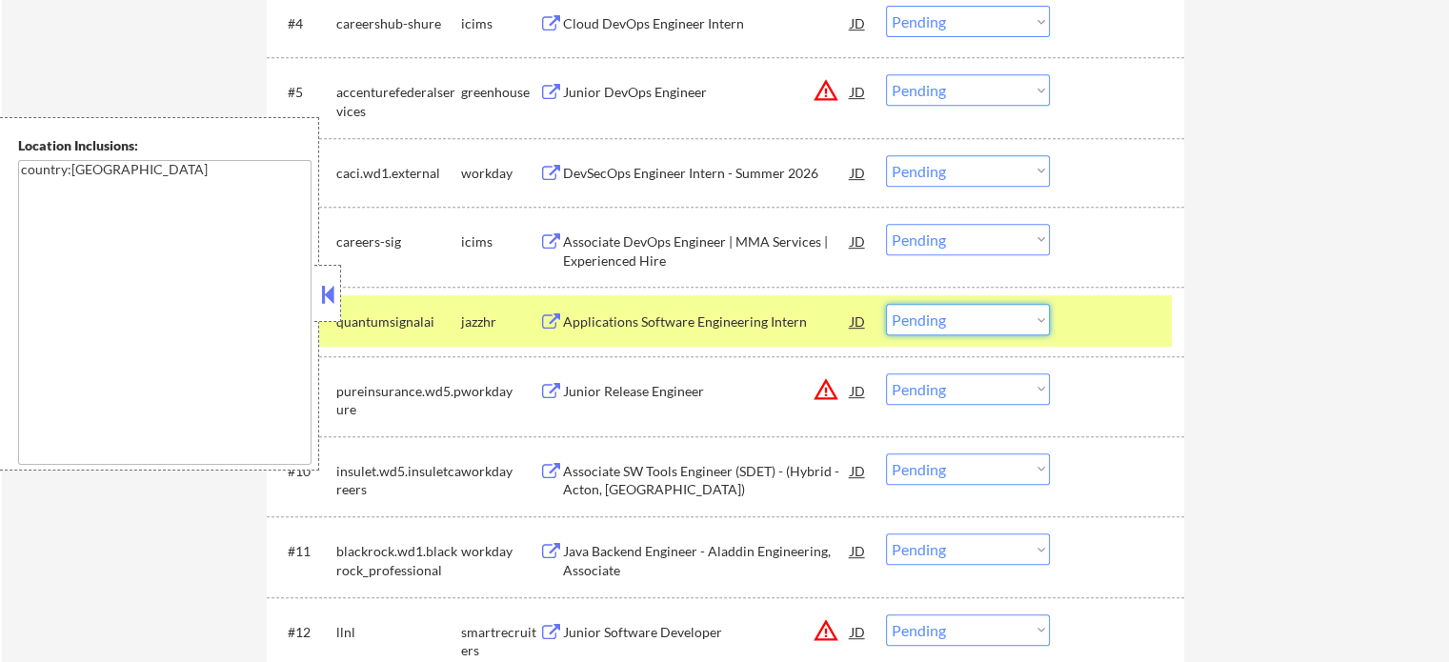
click at [1005, 326] on select "Choose an option... Pending Applied Excluded (Questions) Excluded (Expired) Exc…" at bounding box center [968, 319] width 164 height 31
click at [886, 304] on select "Choose an option... Pending Applied Excluded (Questions) Excluded (Expired) Exc…" at bounding box center [968, 319] width 164 height 31
click at [1097, 332] on div at bounding box center [1119, 321] width 84 height 34
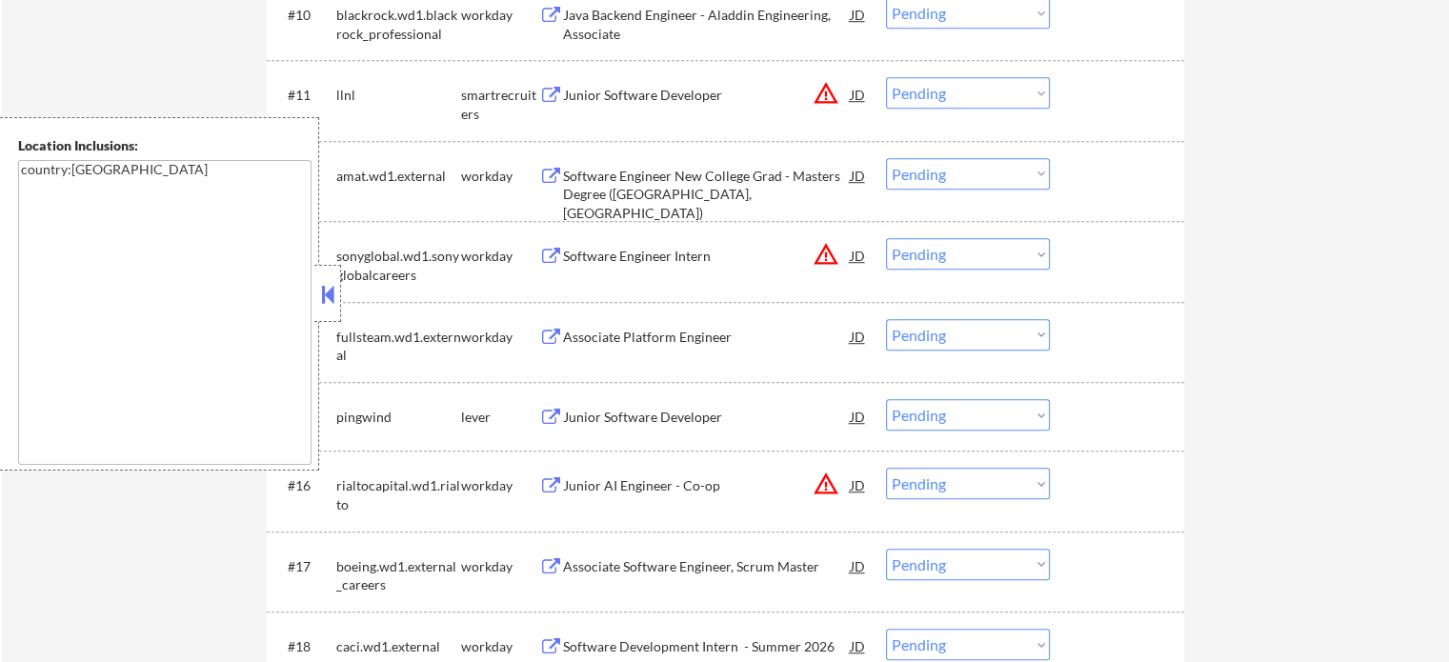
scroll to position [1429, 0]
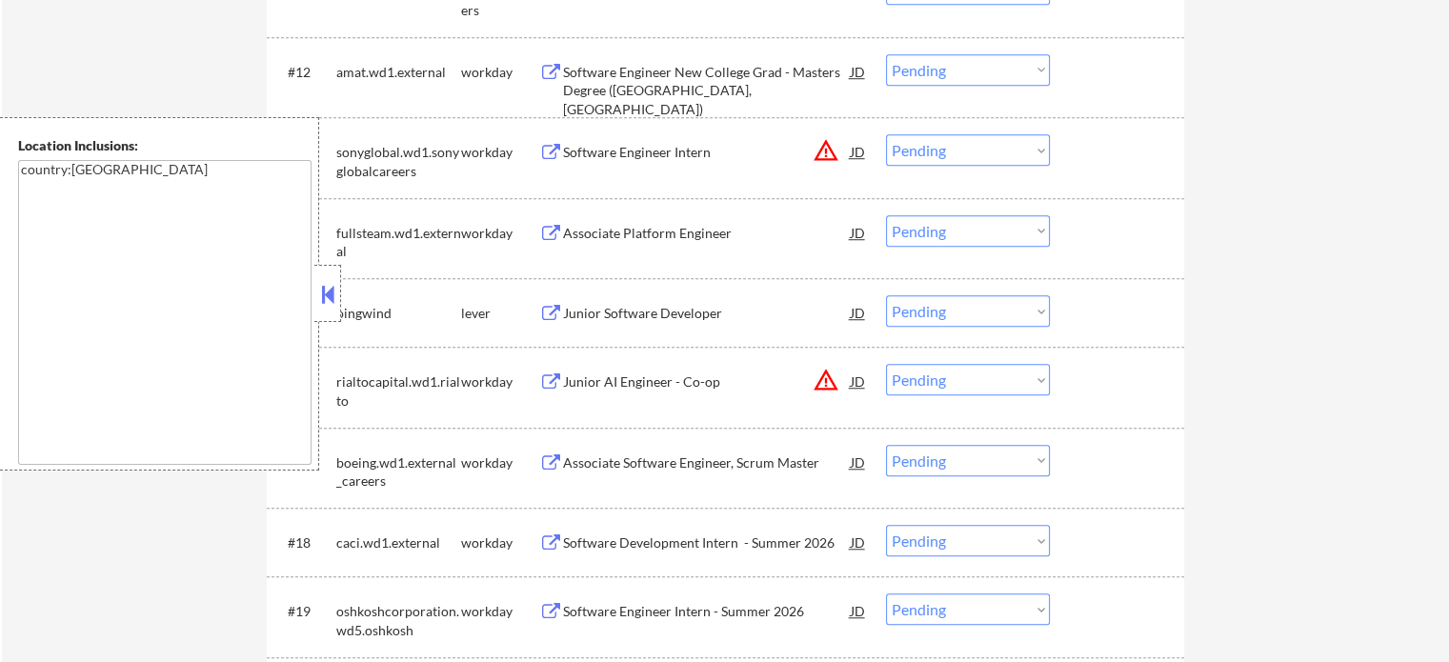
click at [640, 308] on div "Junior Software Developer" at bounding box center [707, 313] width 288 height 19
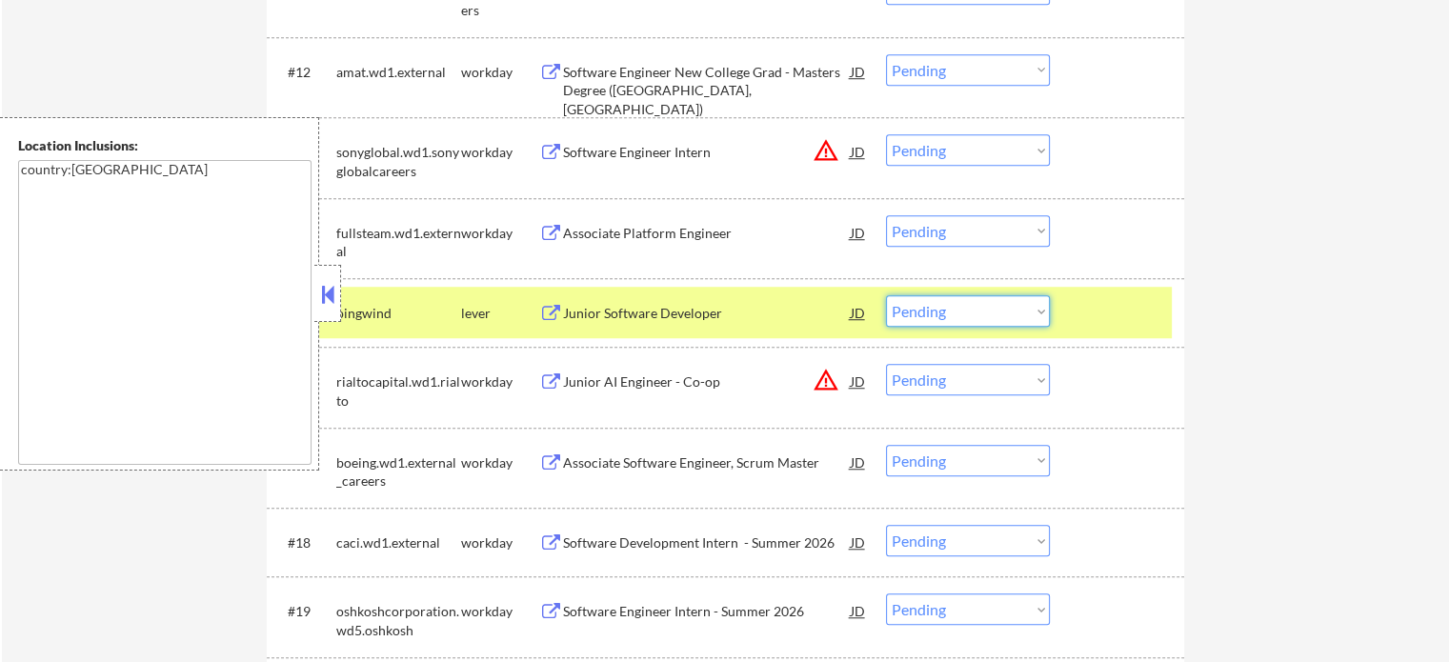
click at [979, 309] on select "Choose an option... Pending Applied Excluded (Questions) Excluded (Expired) Exc…" at bounding box center [968, 310] width 164 height 31
click at [886, 295] on select "Choose an option... Pending Applied Excluded (Questions) Excluded (Expired) Exc…" at bounding box center [968, 310] width 164 height 31
click at [1139, 321] on div at bounding box center [1119, 312] width 84 height 34
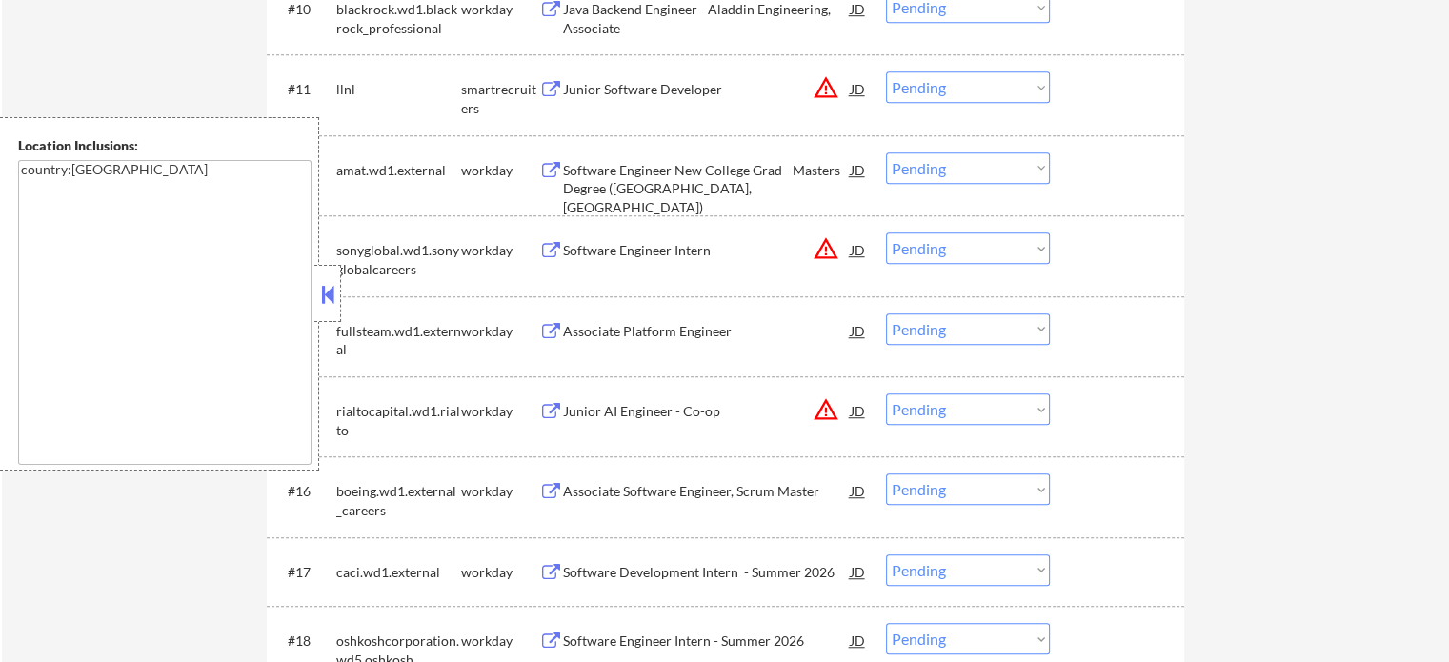
scroll to position [1238, 0]
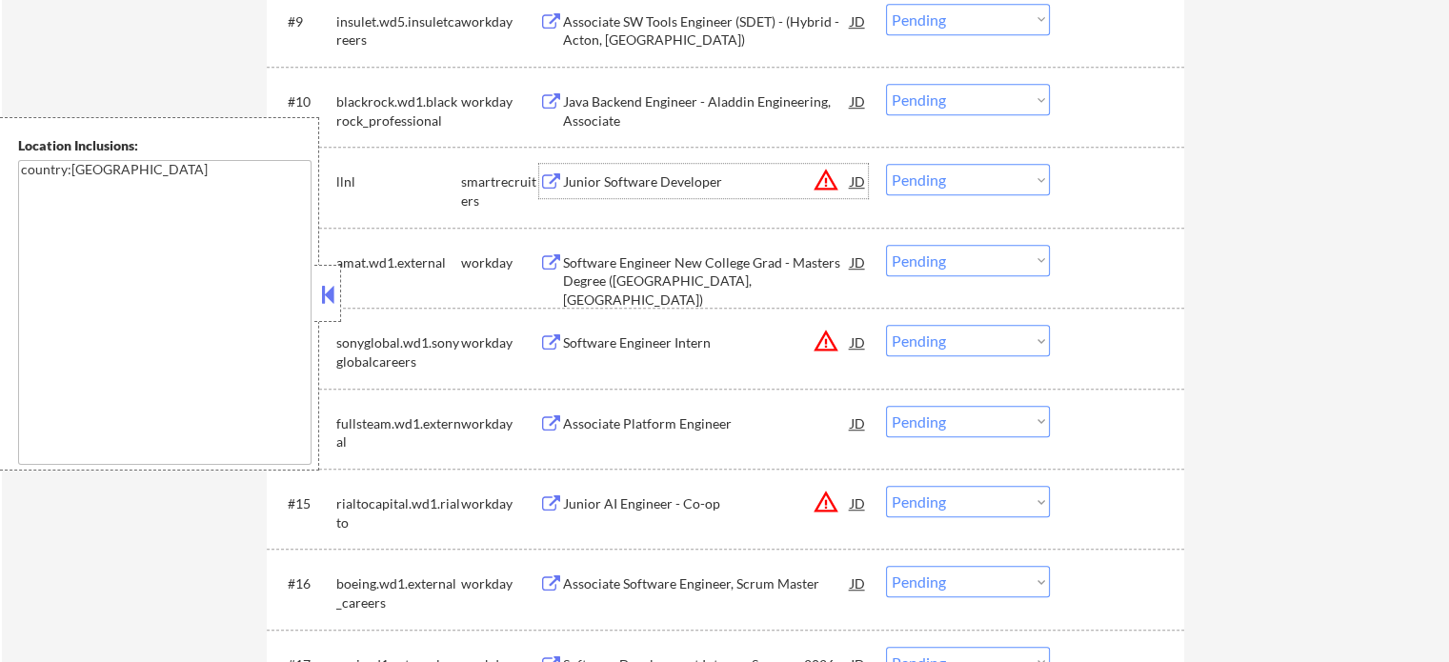
click at [630, 183] on div "Junior Software Developer" at bounding box center [707, 181] width 288 height 19
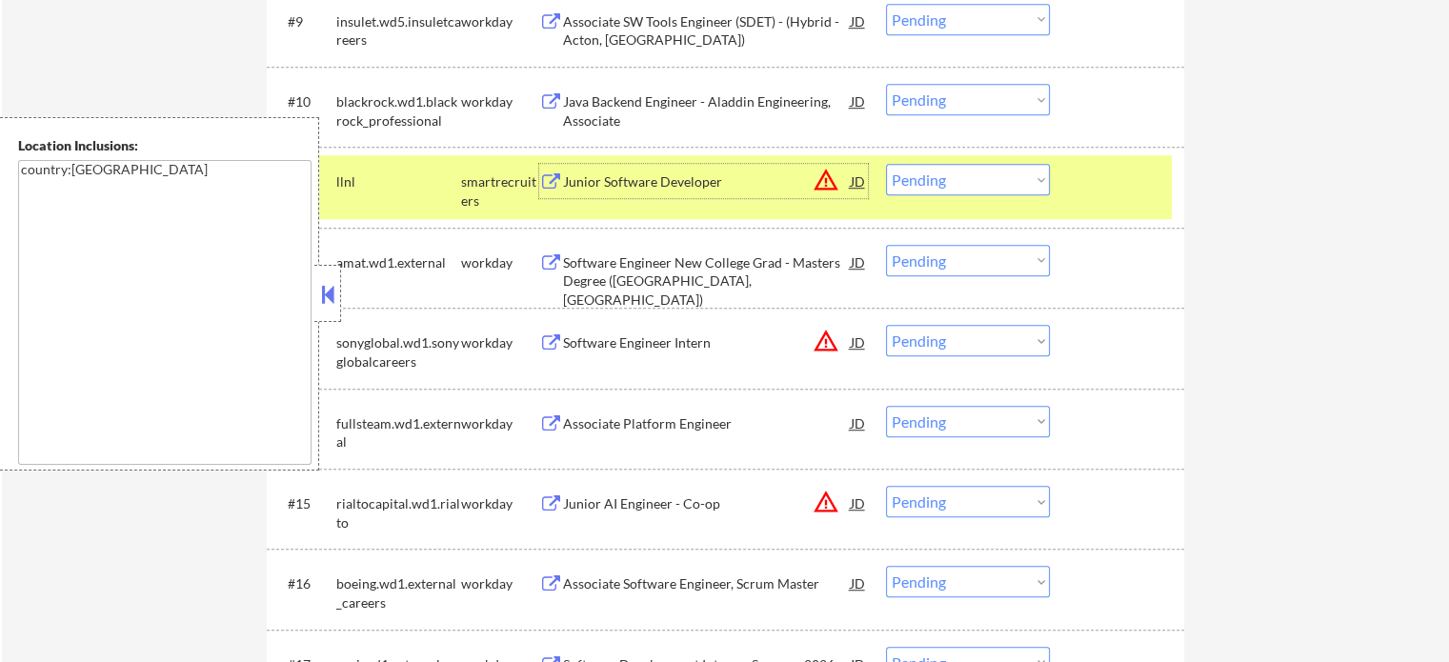
click at [977, 187] on select "Choose an option... Pending Applied Excluded (Questions) Excluded (Expired) Exc…" at bounding box center [968, 179] width 164 height 31
click at [886, 164] on select "Choose an option... Pending Applied Excluded (Questions) Excluded (Expired) Exc…" at bounding box center [968, 179] width 164 height 31
click at [1064, 192] on div "#11 llnl smartrecruiters Junior Software Developer JD warning_amber Choose an o…" at bounding box center [721, 186] width 899 height 63
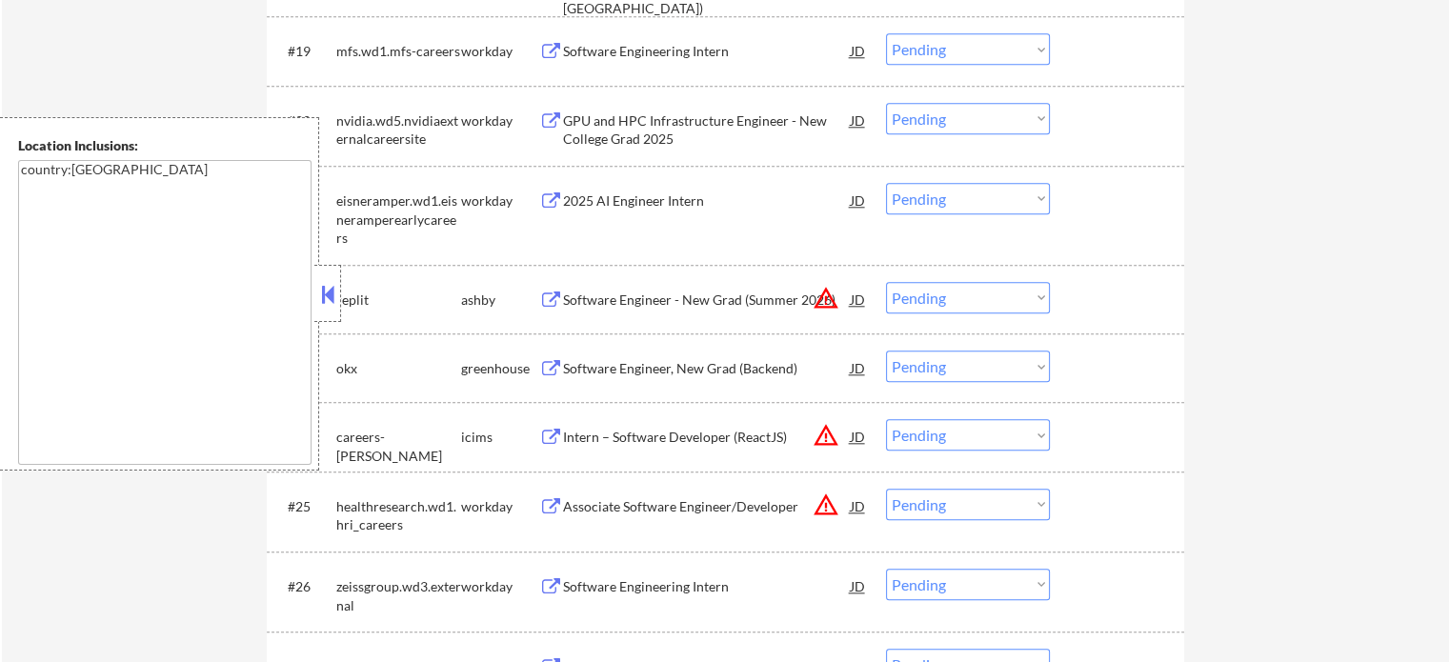
scroll to position [2096, 0]
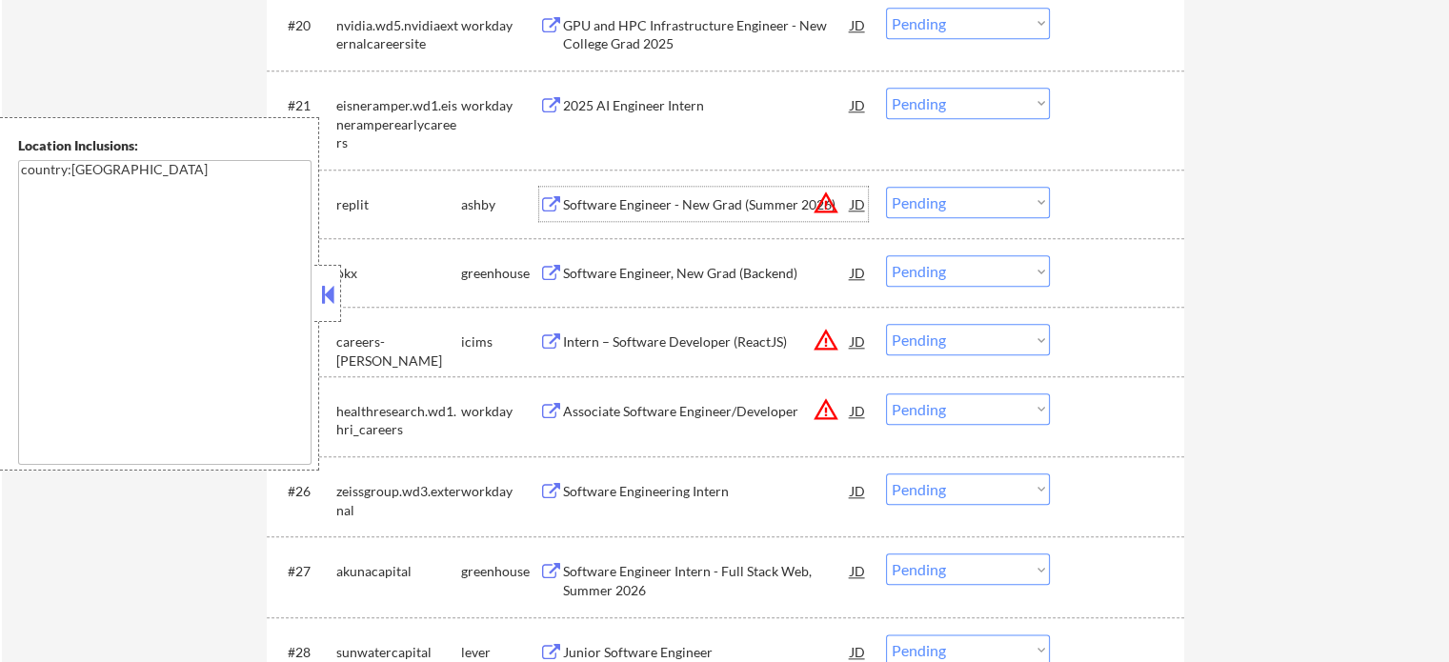
click at [647, 205] on div "Software Engineer - New Grad (Summer 2026)" at bounding box center [707, 204] width 288 height 19
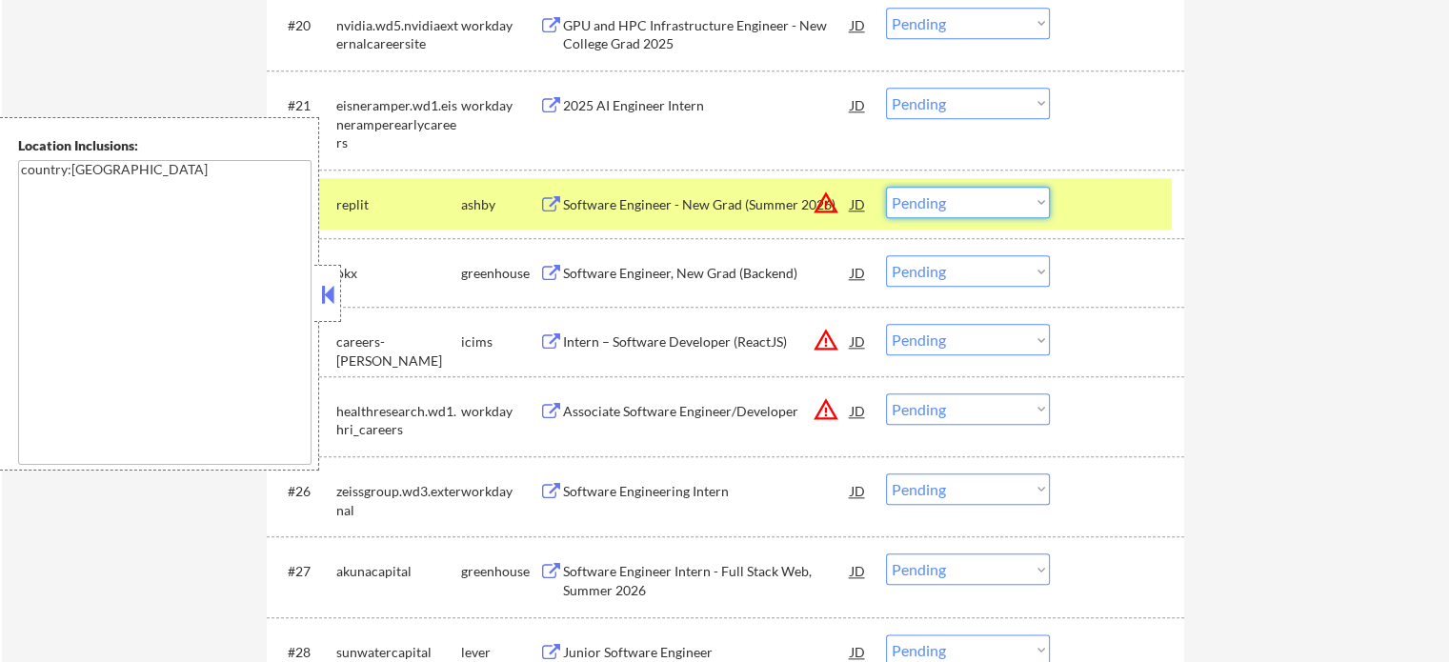
click at [955, 202] on select "Choose an option... Pending Applied Excluded (Questions) Excluded (Expired) Exc…" at bounding box center [968, 202] width 164 height 31
click at [886, 187] on select "Choose an option... Pending Applied Excluded (Questions) Excluded (Expired) Exc…" at bounding box center [968, 202] width 164 height 31
click at [1139, 212] on div at bounding box center [1119, 204] width 84 height 34
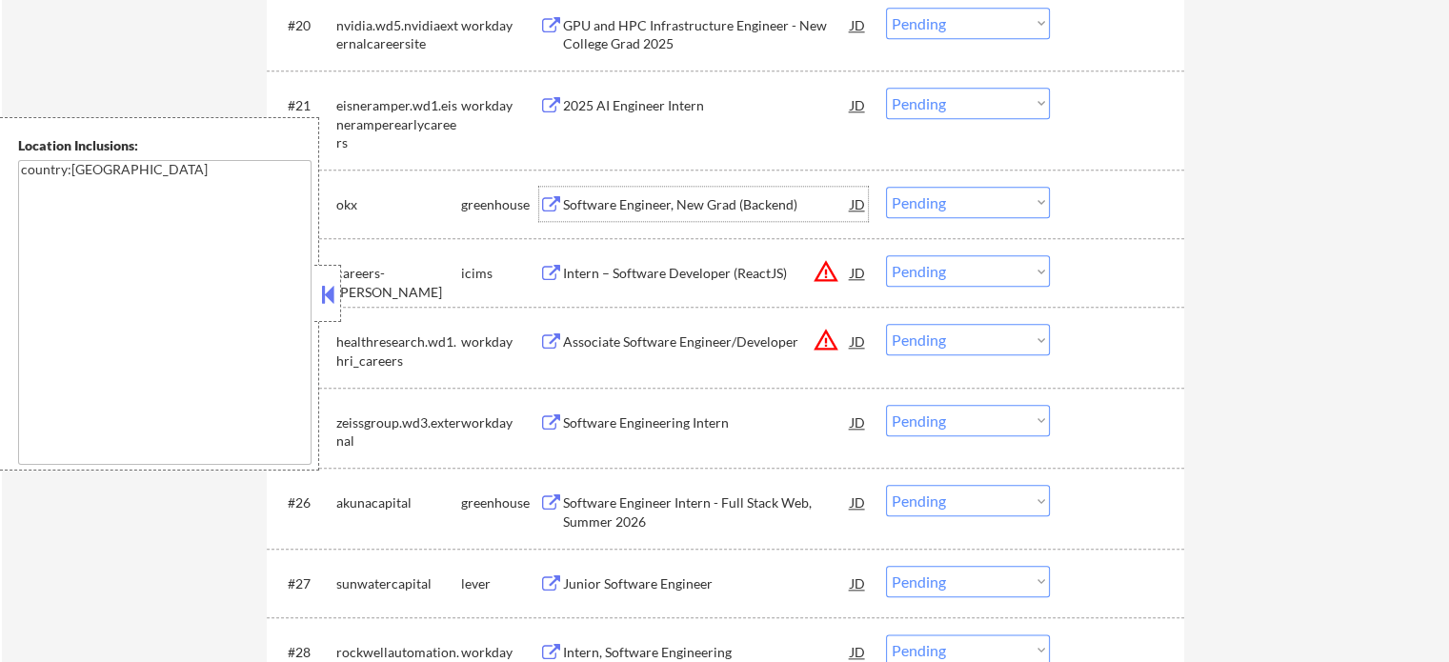
click at [734, 197] on div "Software Engineer, New Grad (Backend)" at bounding box center [707, 204] width 288 height 19
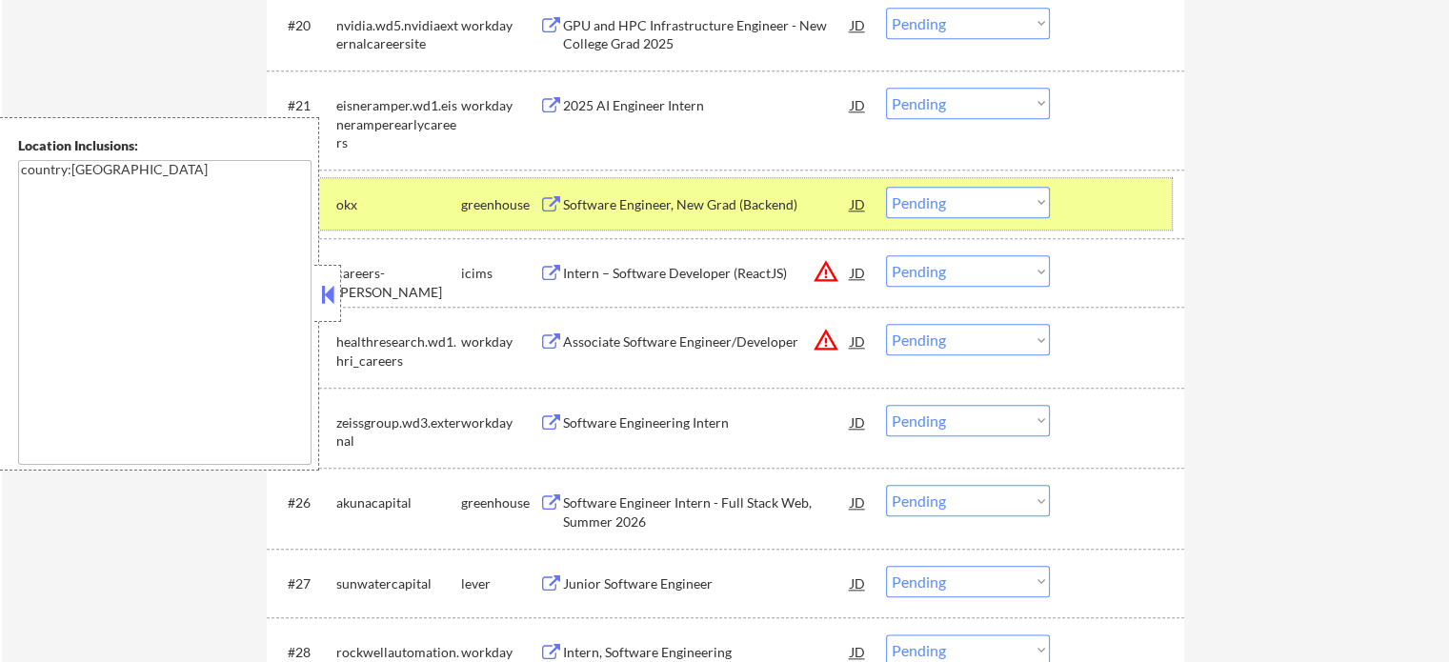
click at [1116, 210] on div at bounding box center [1119, 204] width 84 height 34
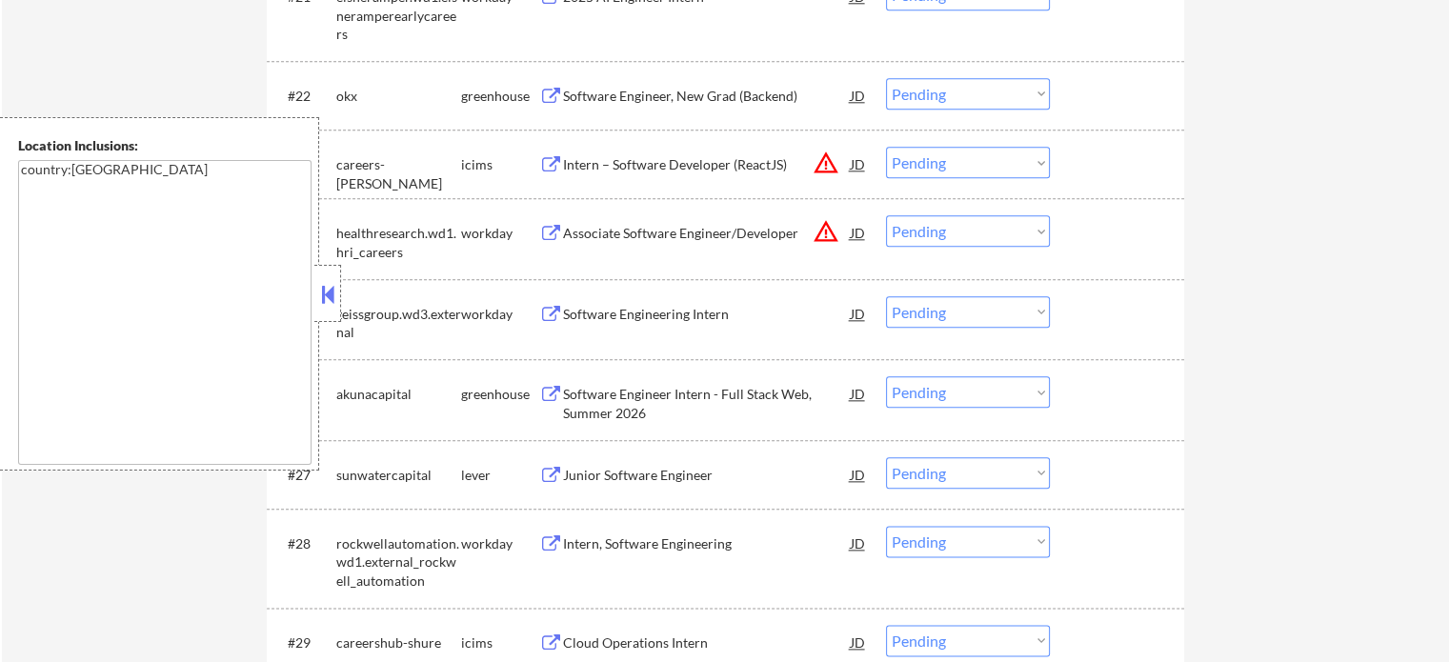
scroll to position [2286, 0]
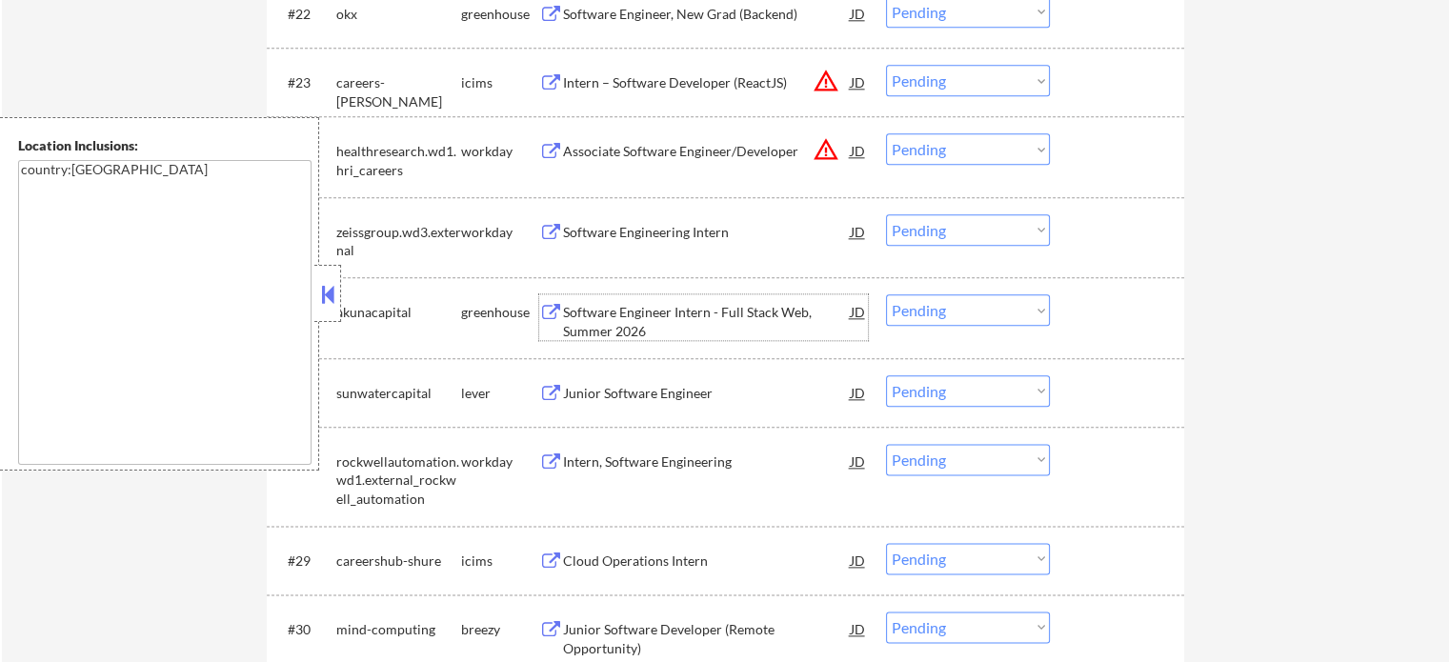
click at [674, 306] on div "Software Engineer Intern - Full Stack Web, Summer 2026" at bounding box center [707, 321] width 288 height 37
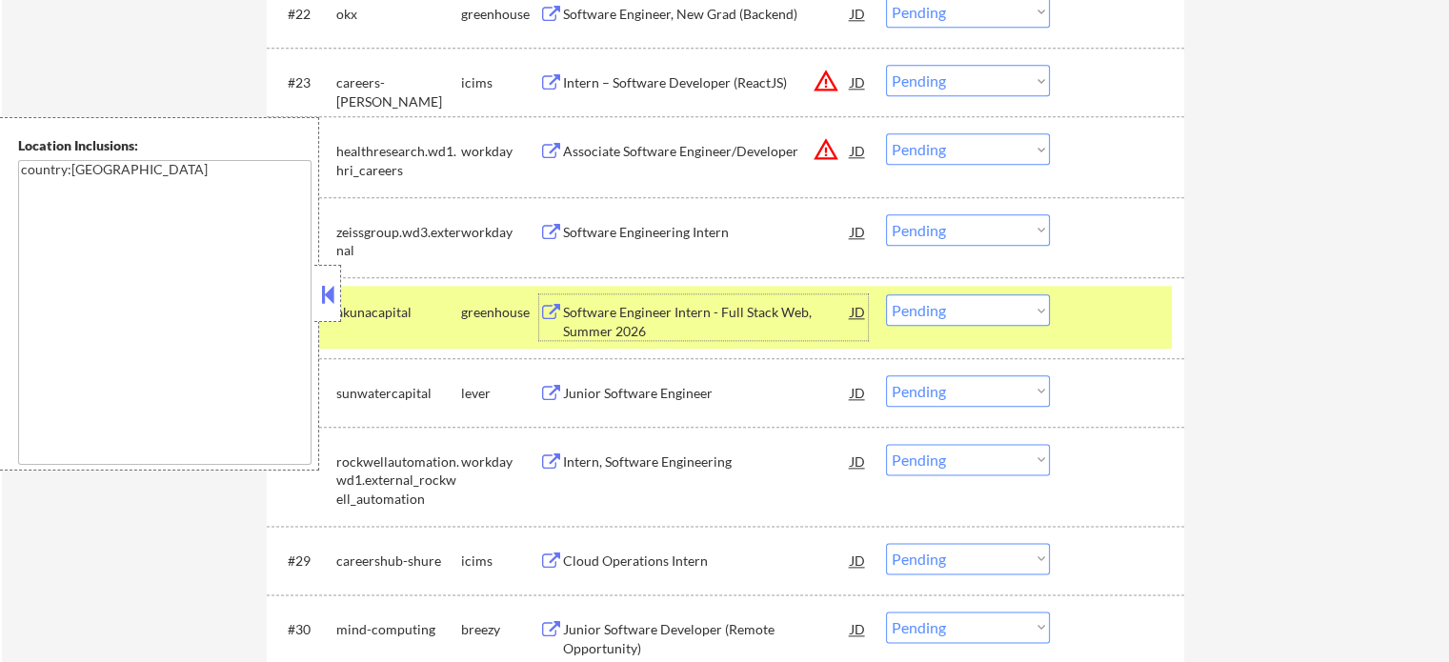
click at [1132, 311] on div at bounding box center [1119, 311] width 84 height 34
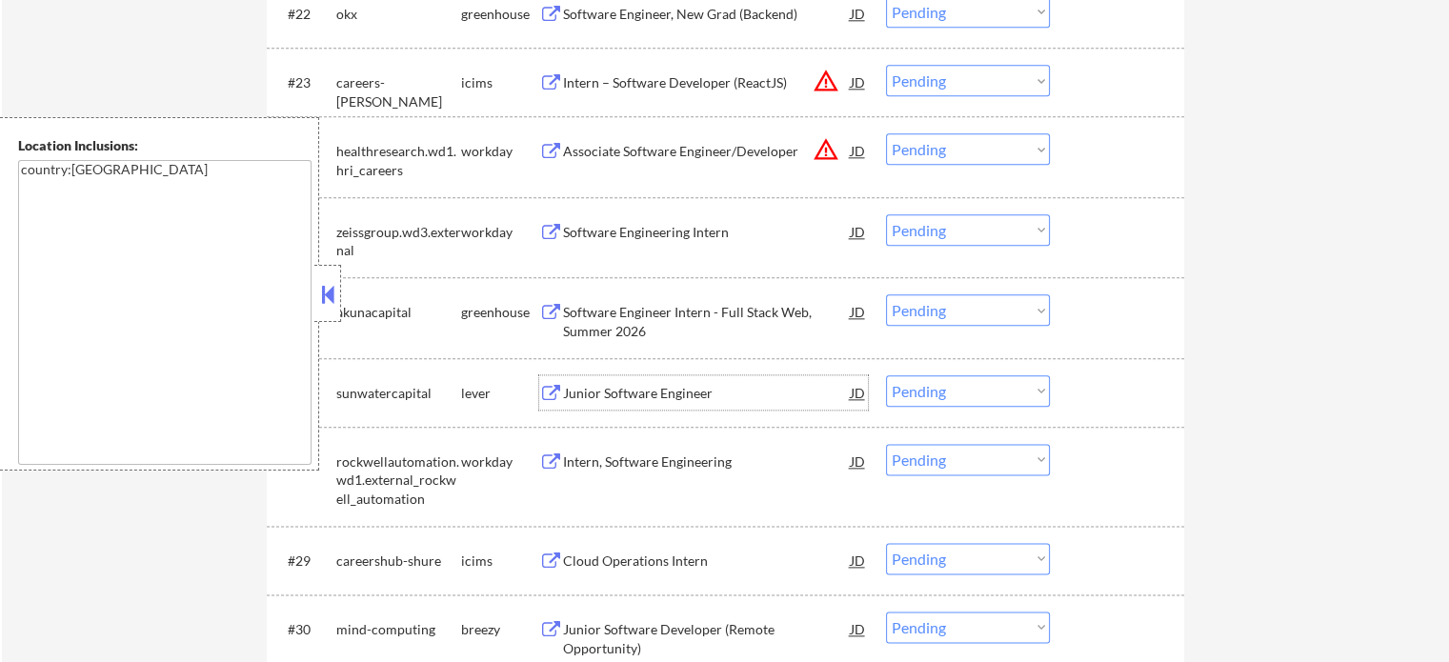
click at [654, 384] on div "Junior Software Engineer" at bounding box center [707, 393] width 288 height 19
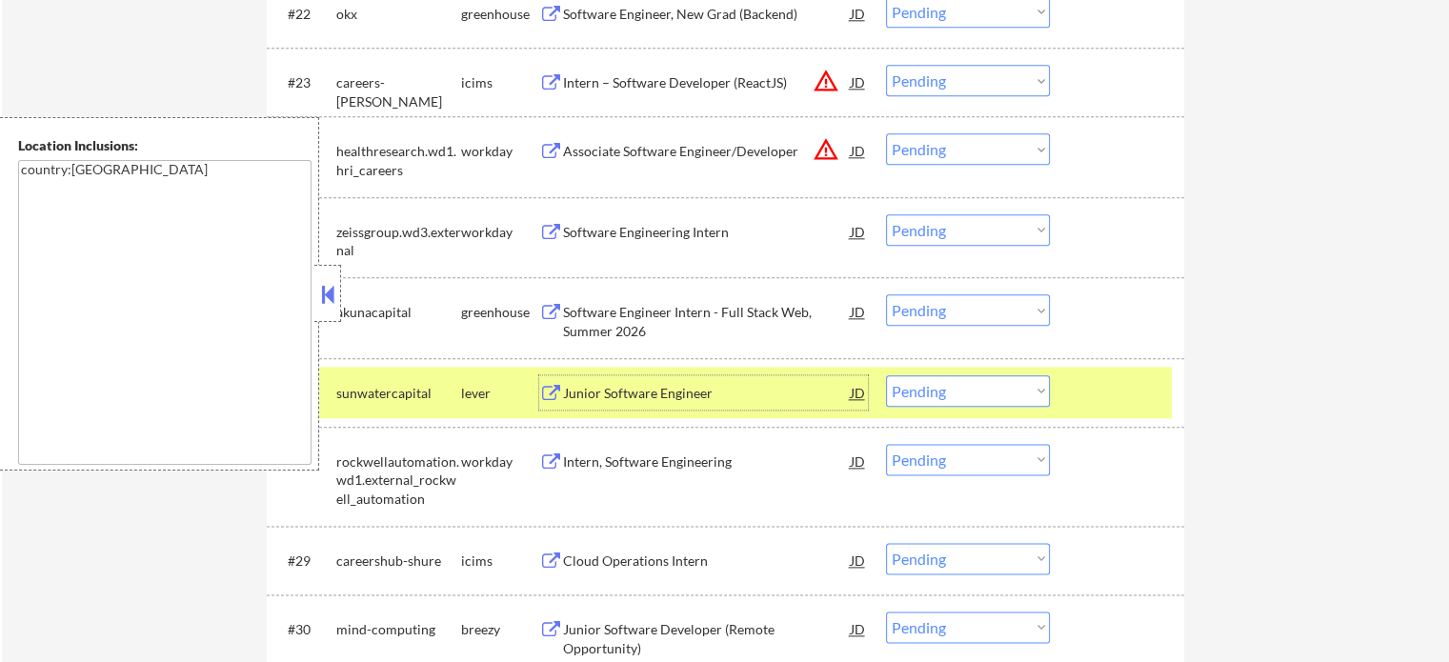
click at [971, 393] on select "Choose an option... Pending Applied Excluded (Questions) Excluded (Expired) Exc…" at bounding box center [968, 390] width 164 height 31
click at [886, 375] on select "Choose an option... Pending Applied Excluded (Questions) Excluded (Expired) Exc…" at bounding box center [968, 390] width 164 height 31
click at [1099, 401] on div at bounding box center [1119, 392] width 84 height 34
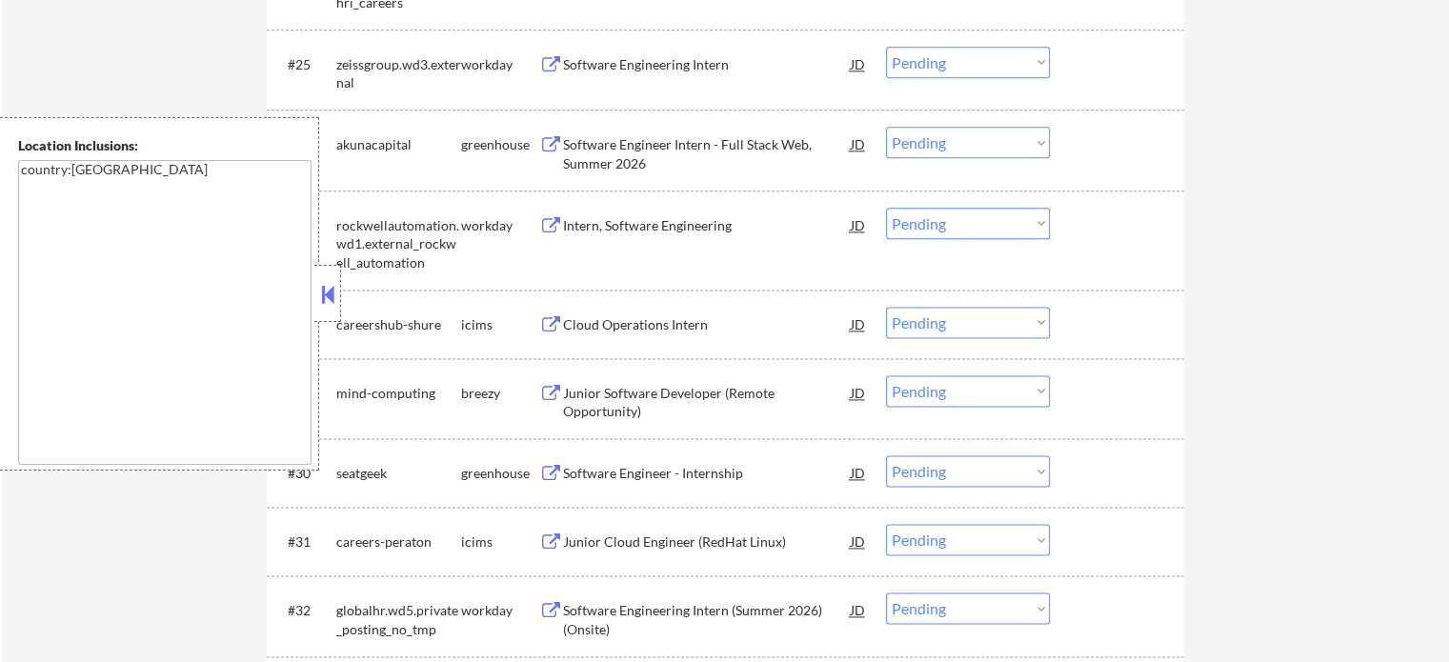
scroll to position [2572, 0]
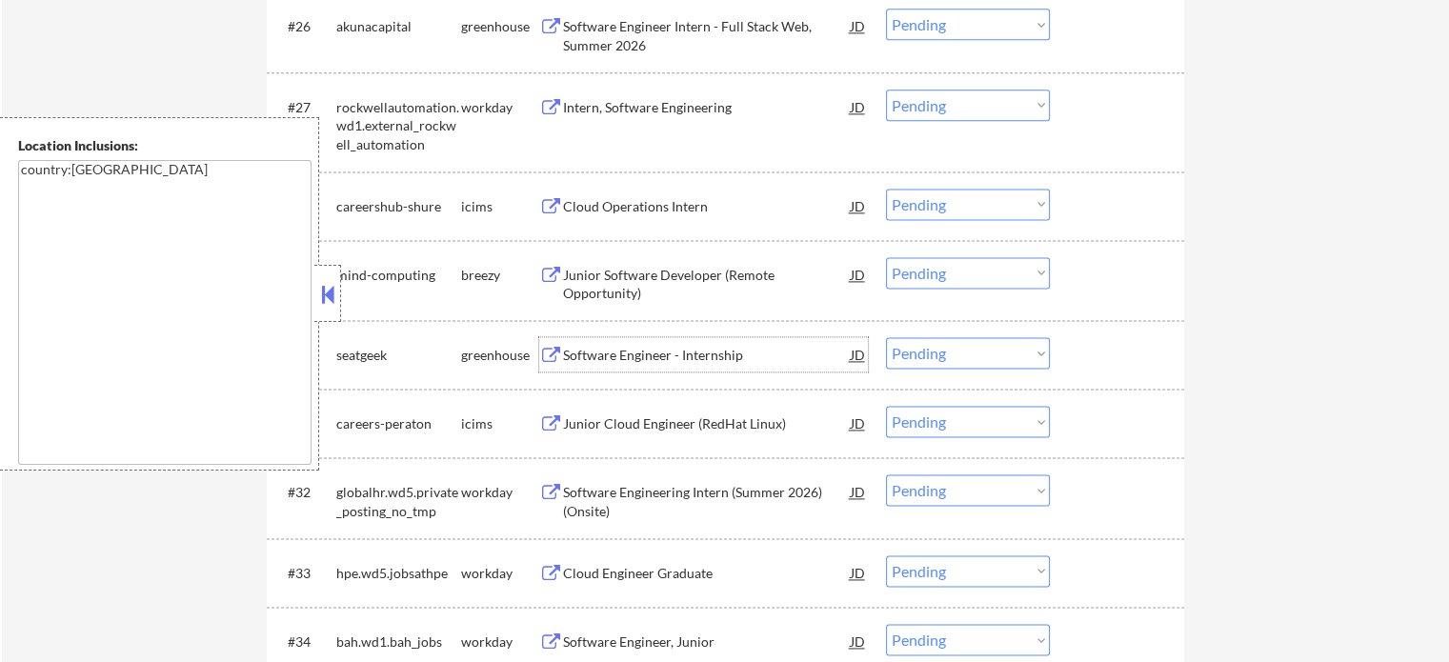
click at [693, 366] on div "Software Engineer - Internship" at bounding box center [707, 354] width 288 height 34
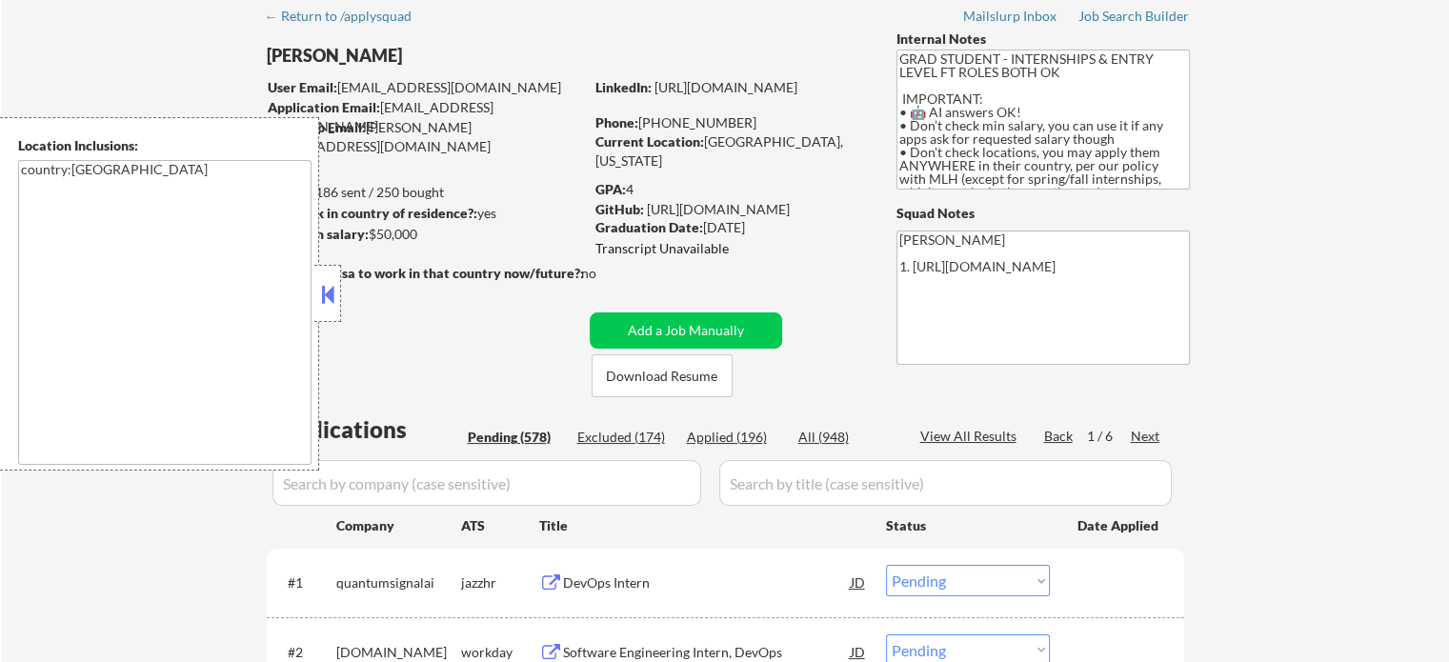
scroll to position [191, 0]
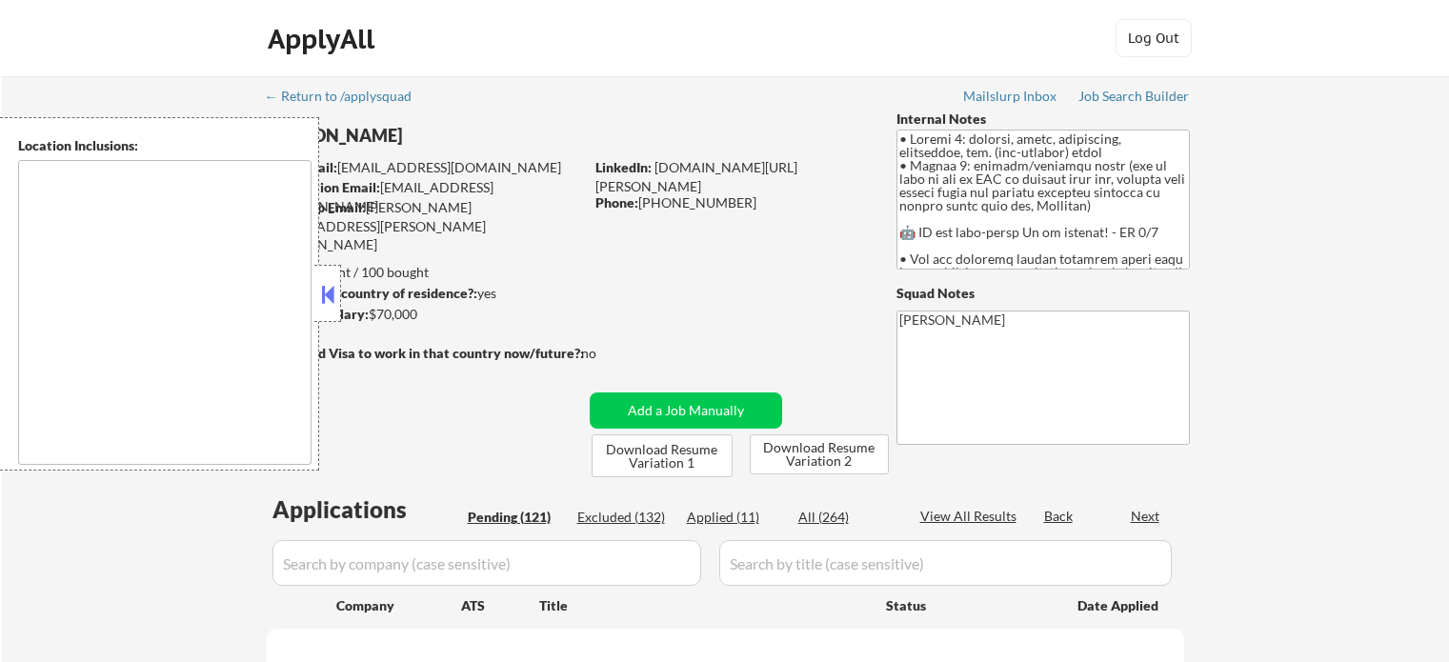
type textarea "Denver, CO Edgewater, CO Wheat Ridge, CO Lakewood, CO Englewood, CO Sheridan, C…"
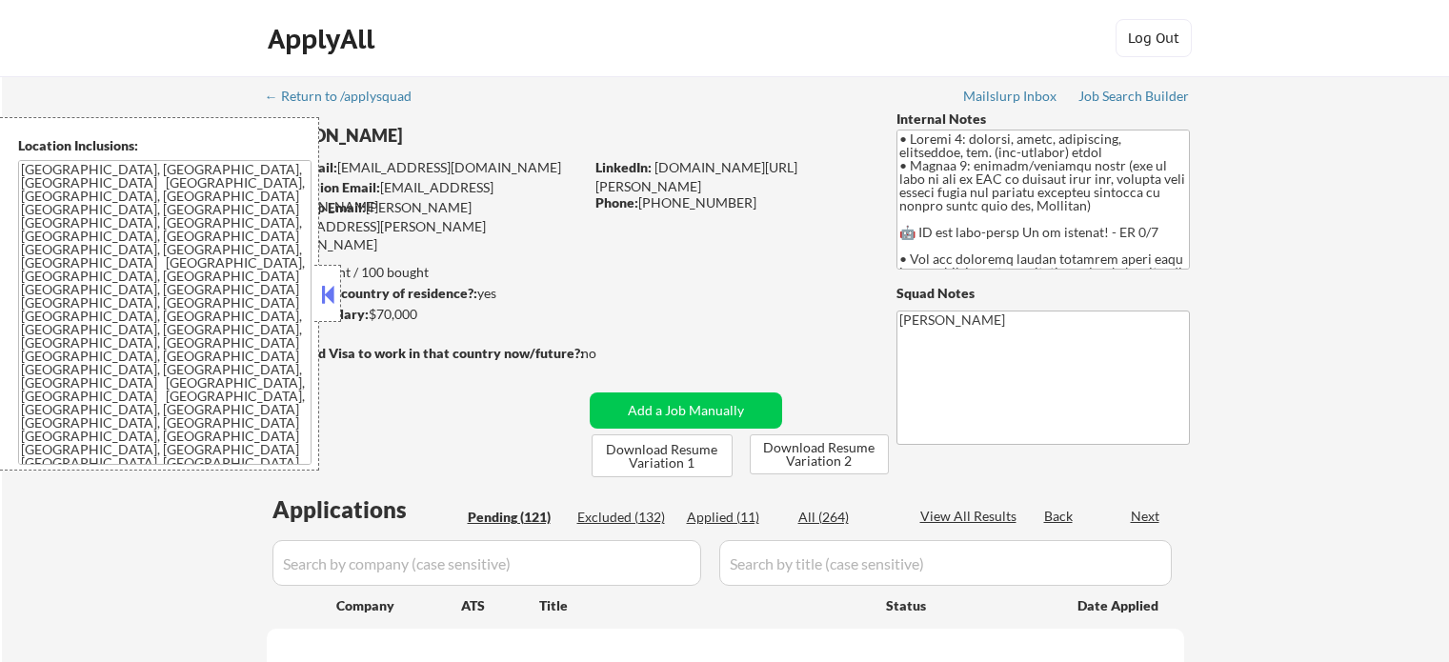
select select ""pending""
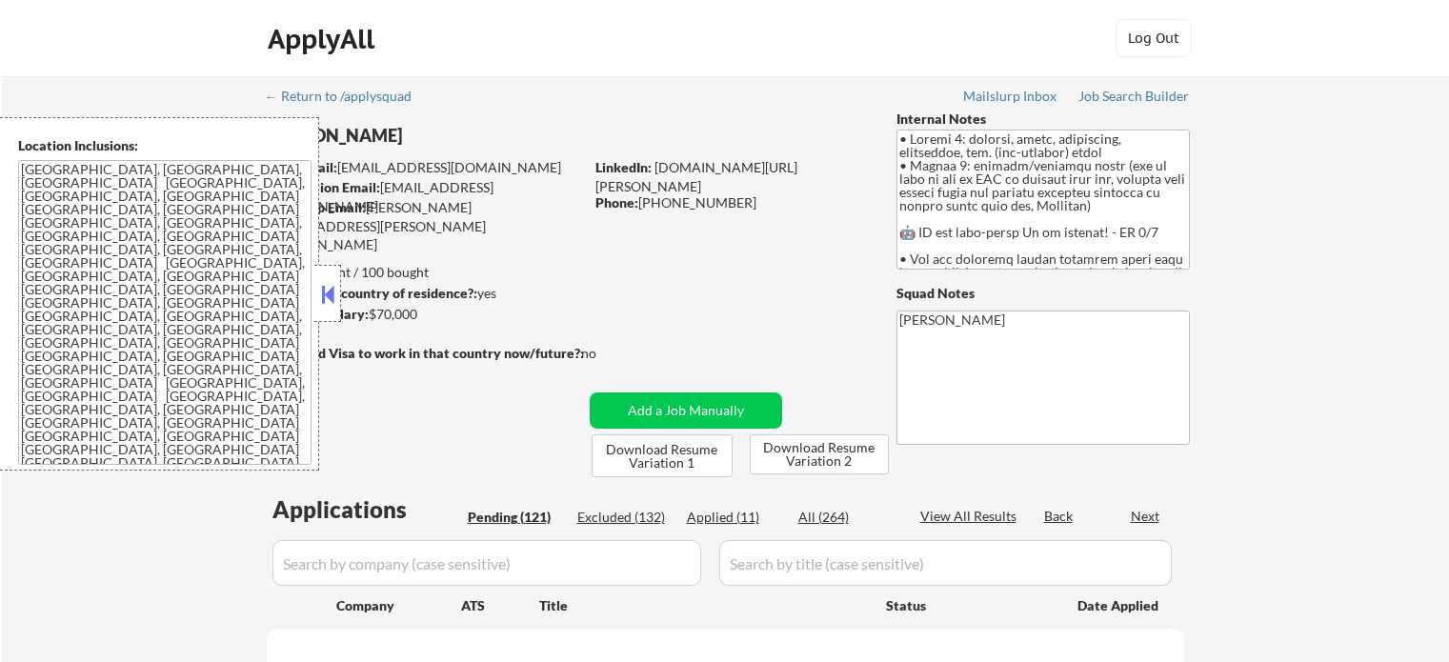
select select ""pending""
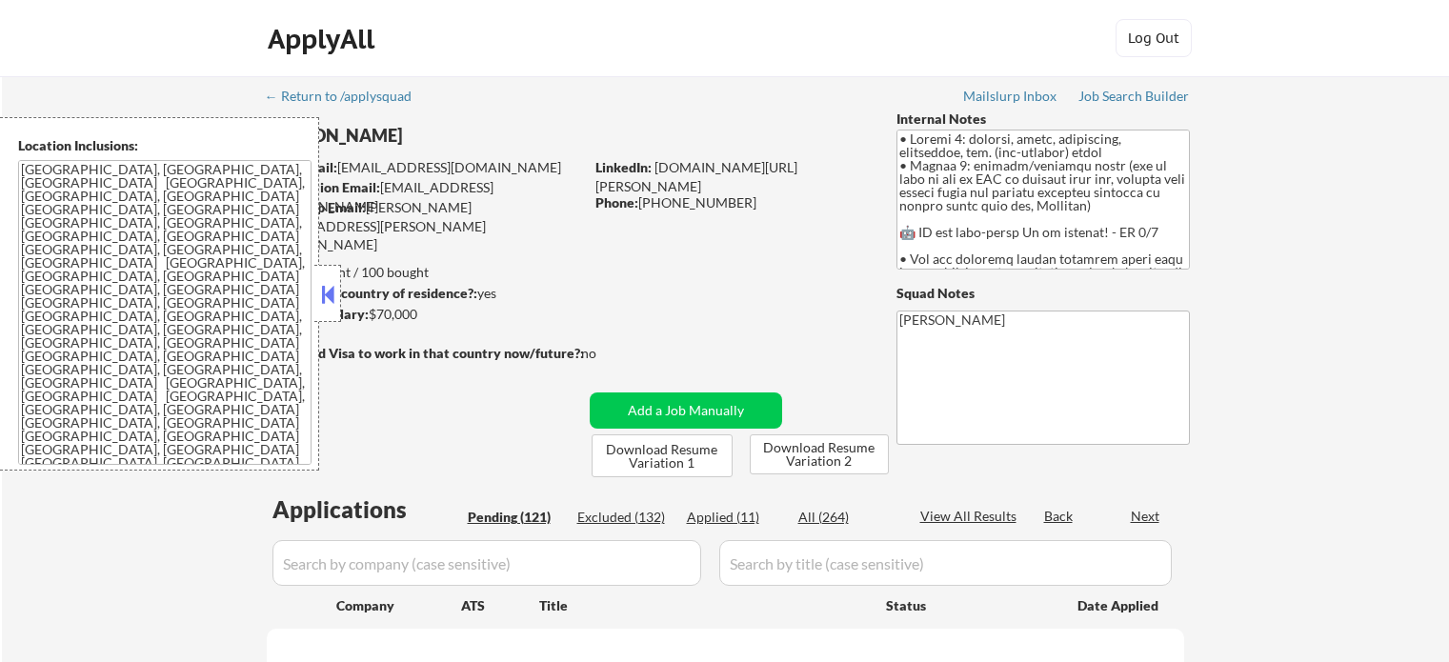
select select ""pending""
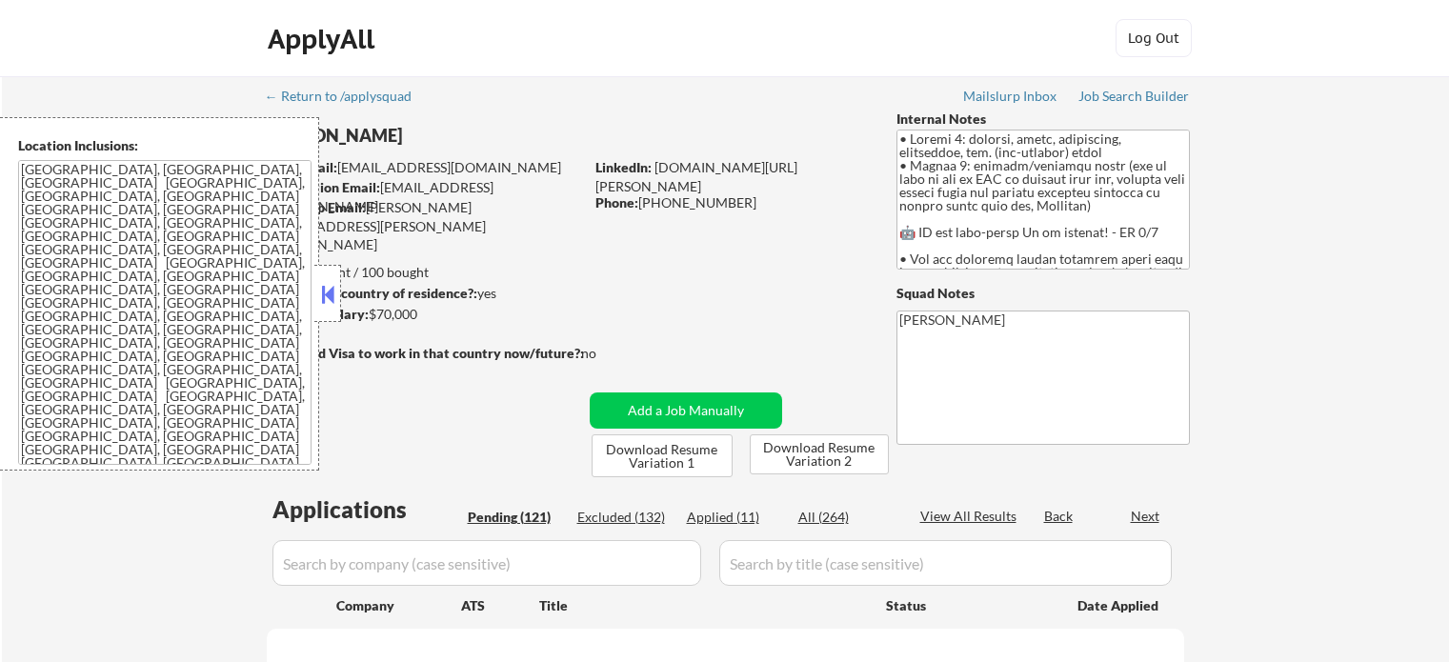
select select ""pending""
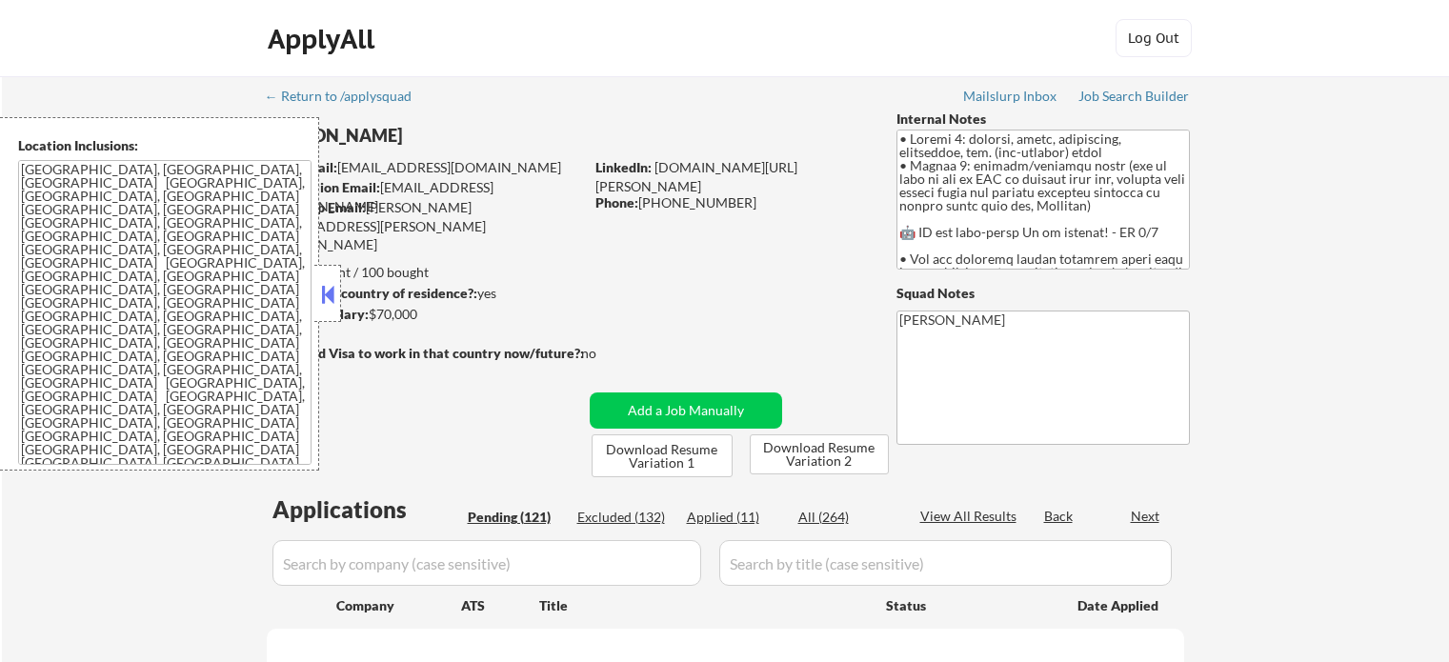
select select ""pending""
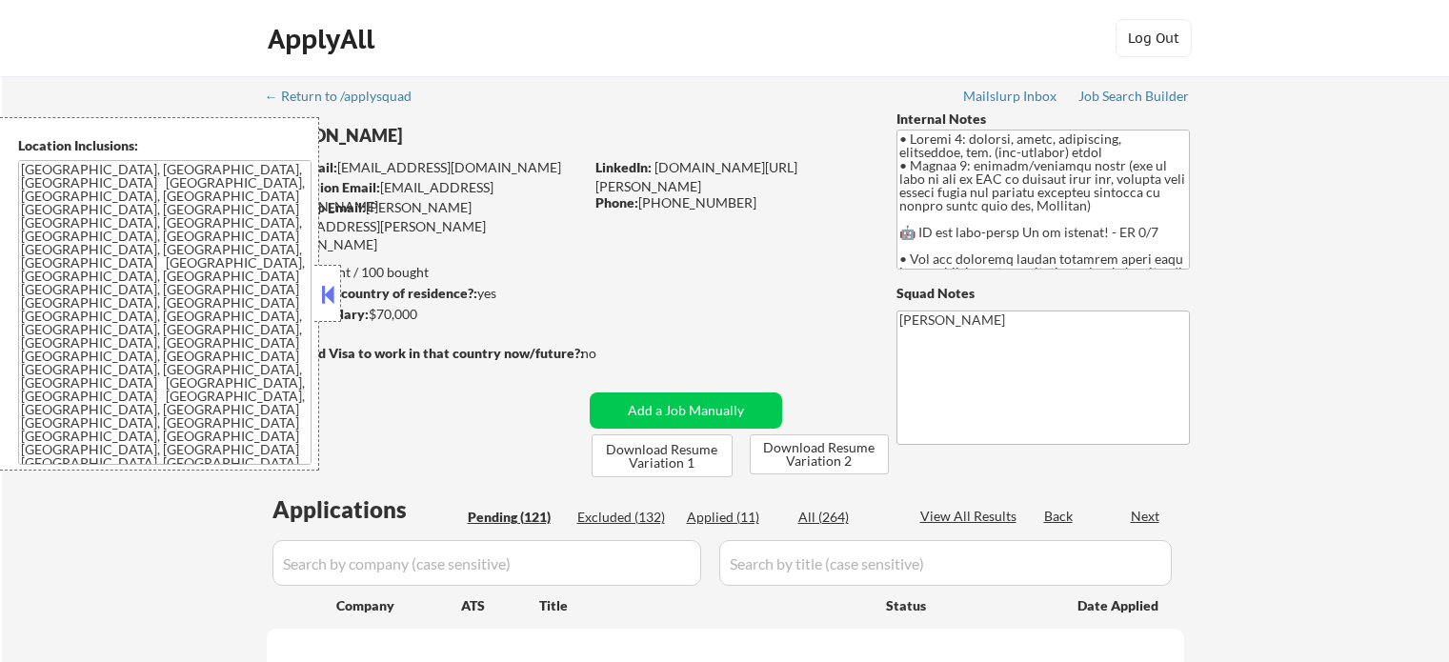
select select ""pending""
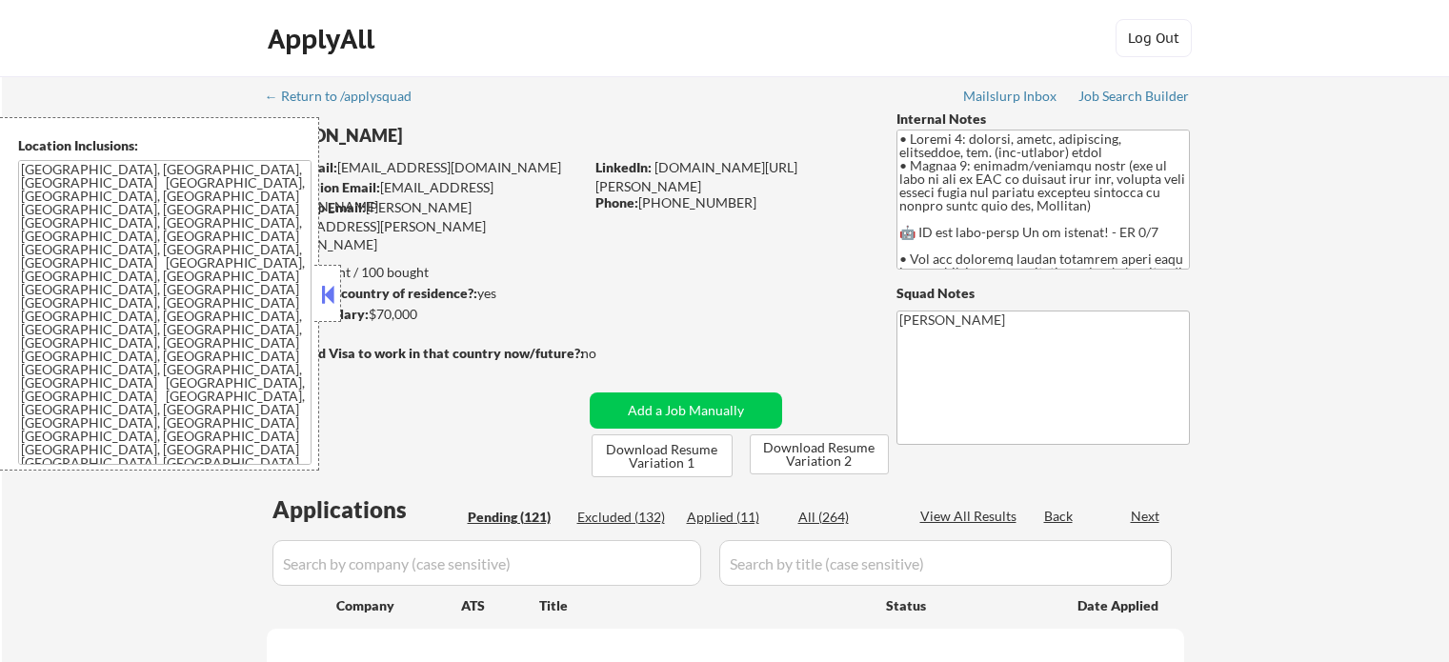
select select ""pending""
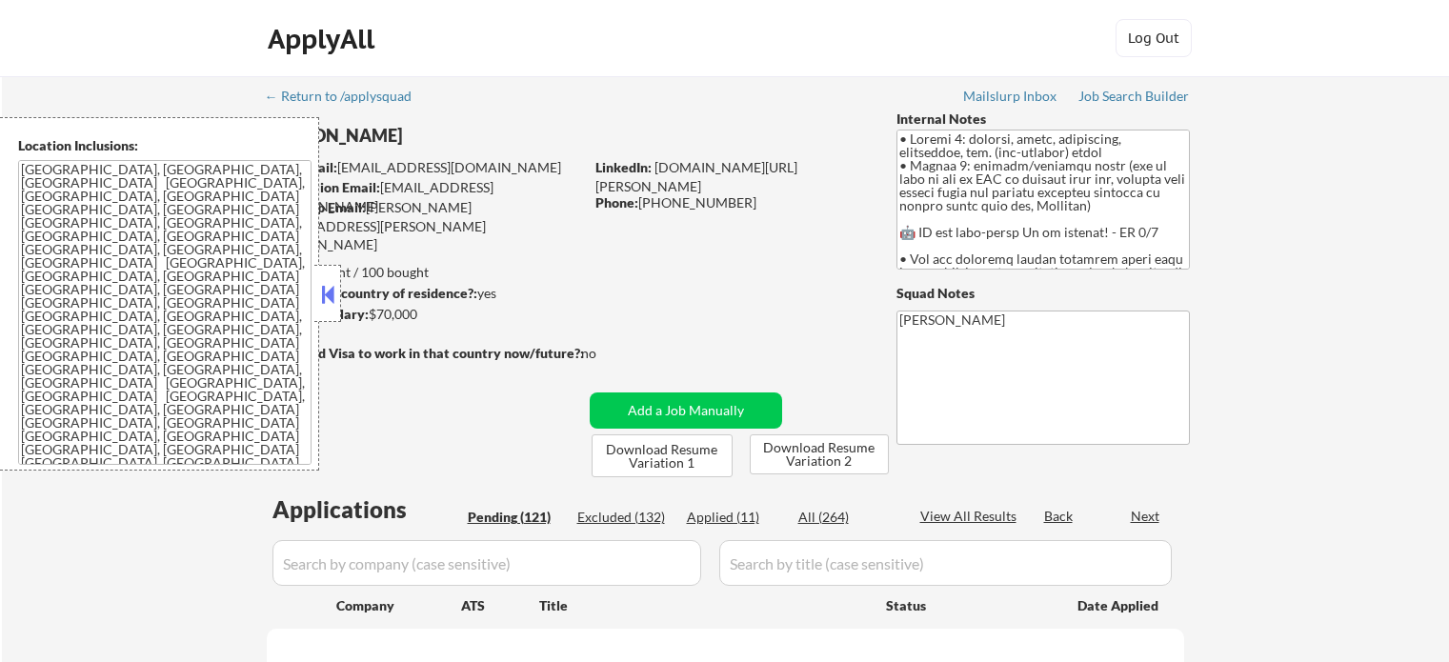
select select ""pending""
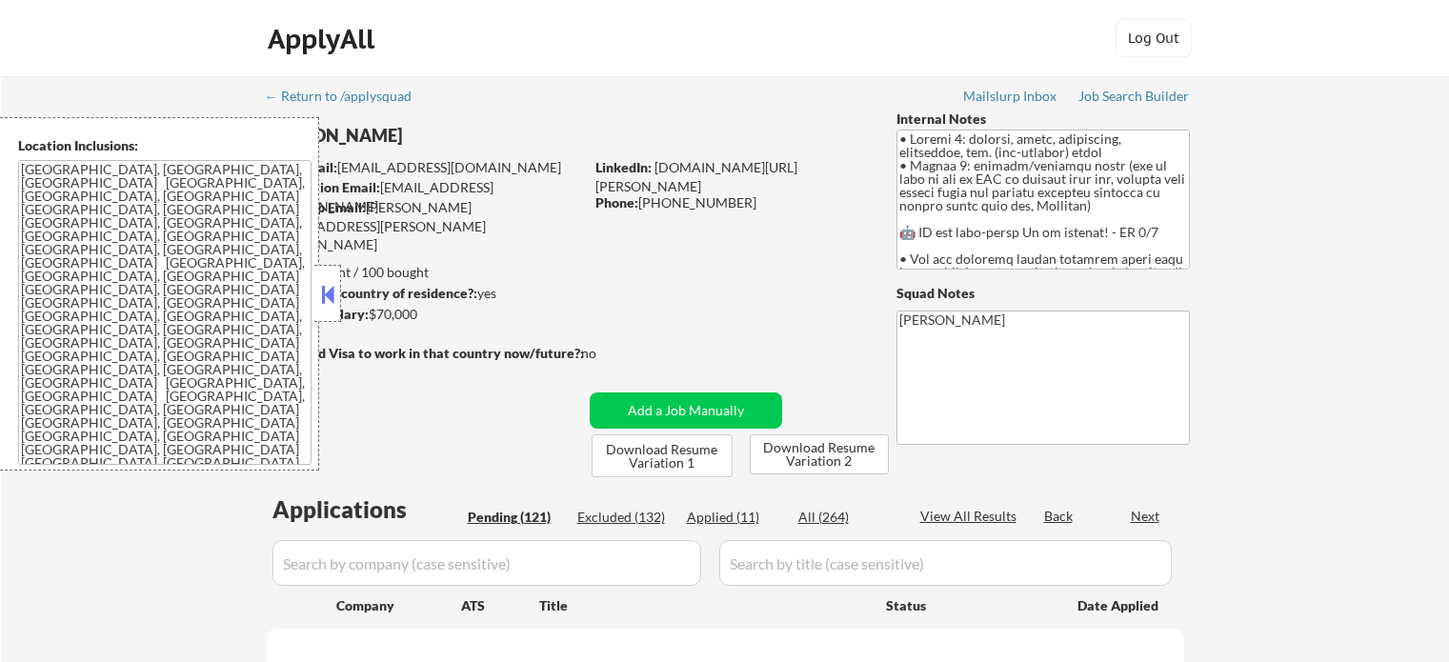
select select ""pending""
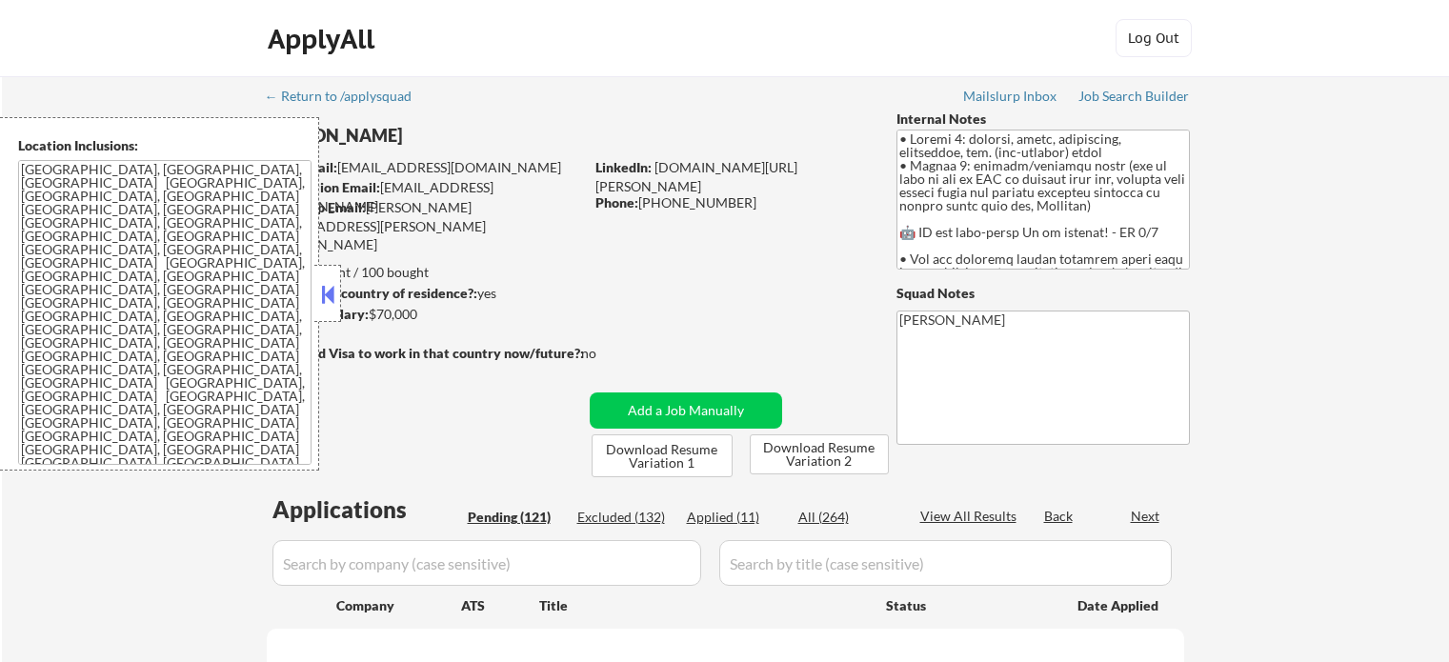
select select ""pending""
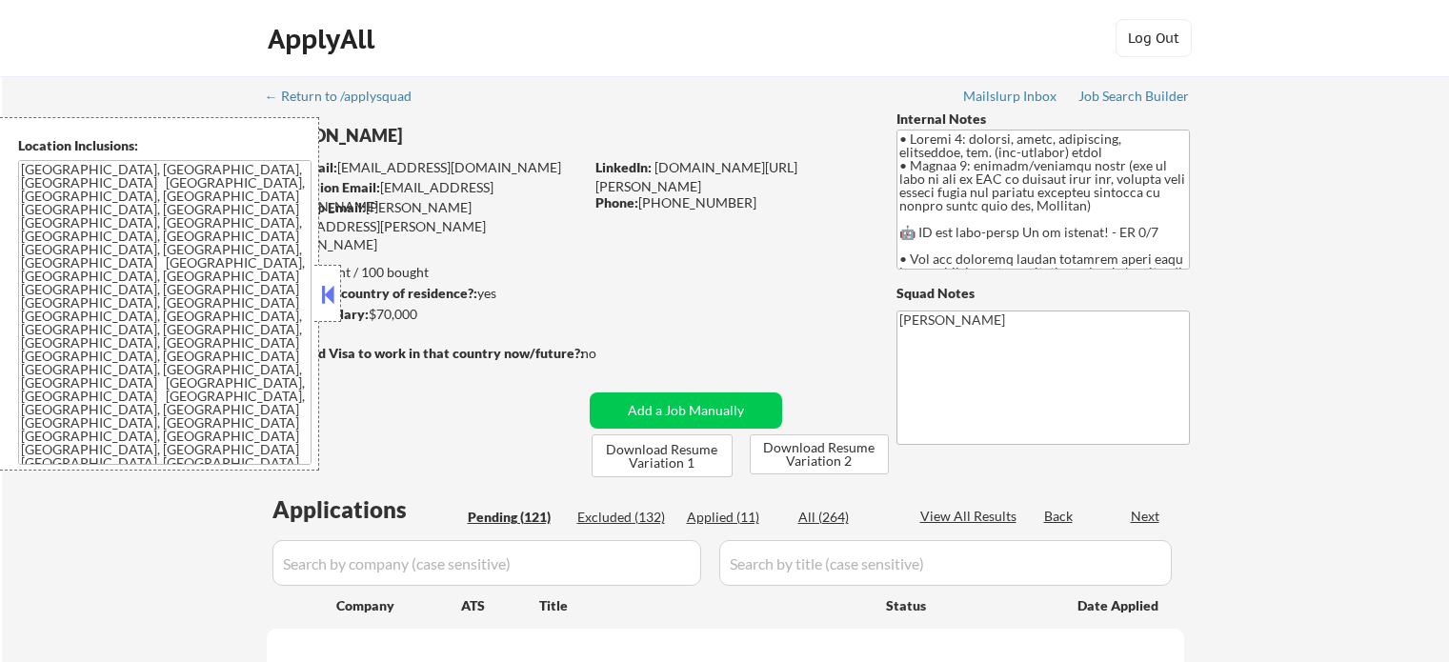
select select ""pending""
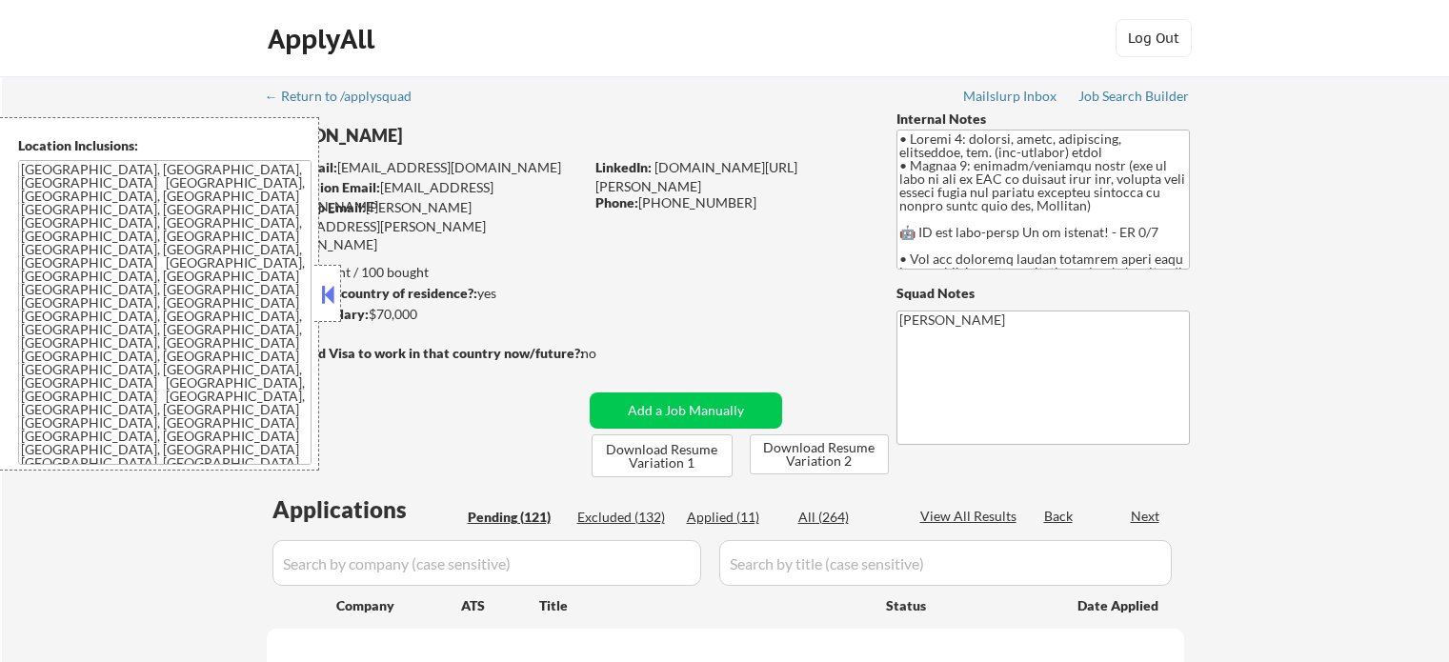
select select ""pending""
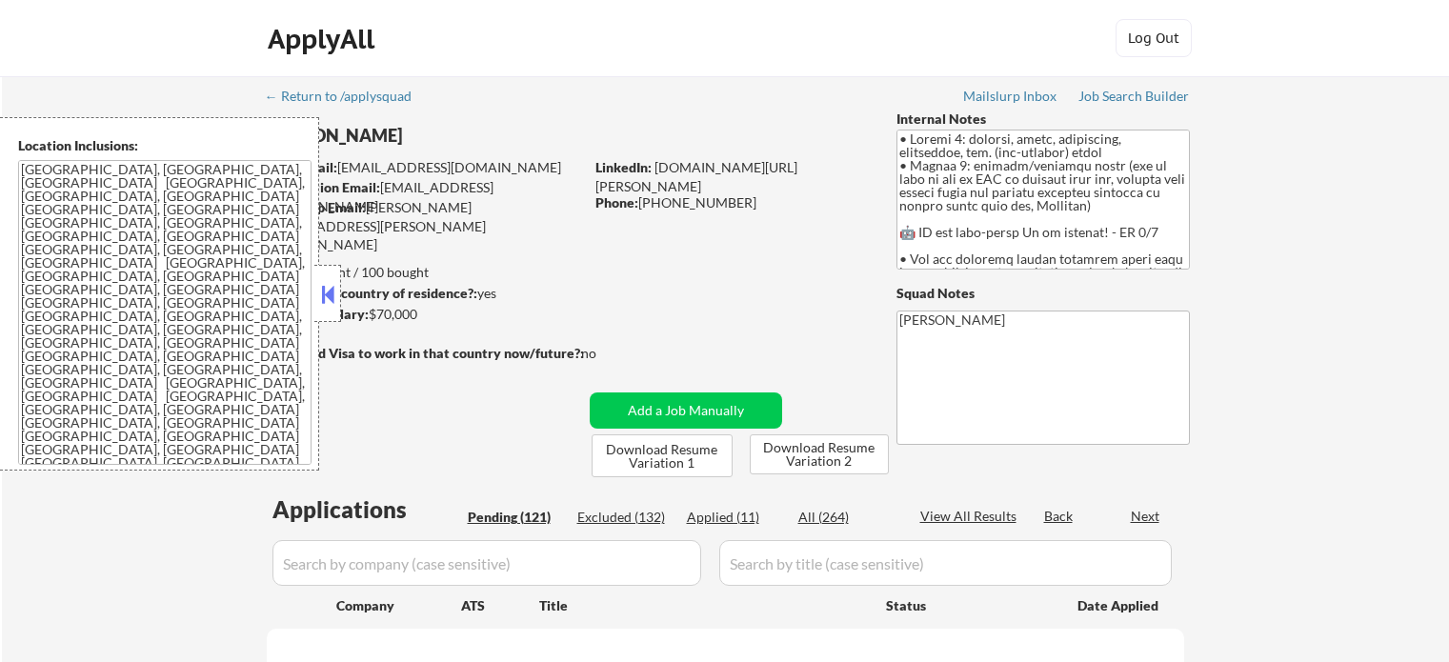
select select ""pending""
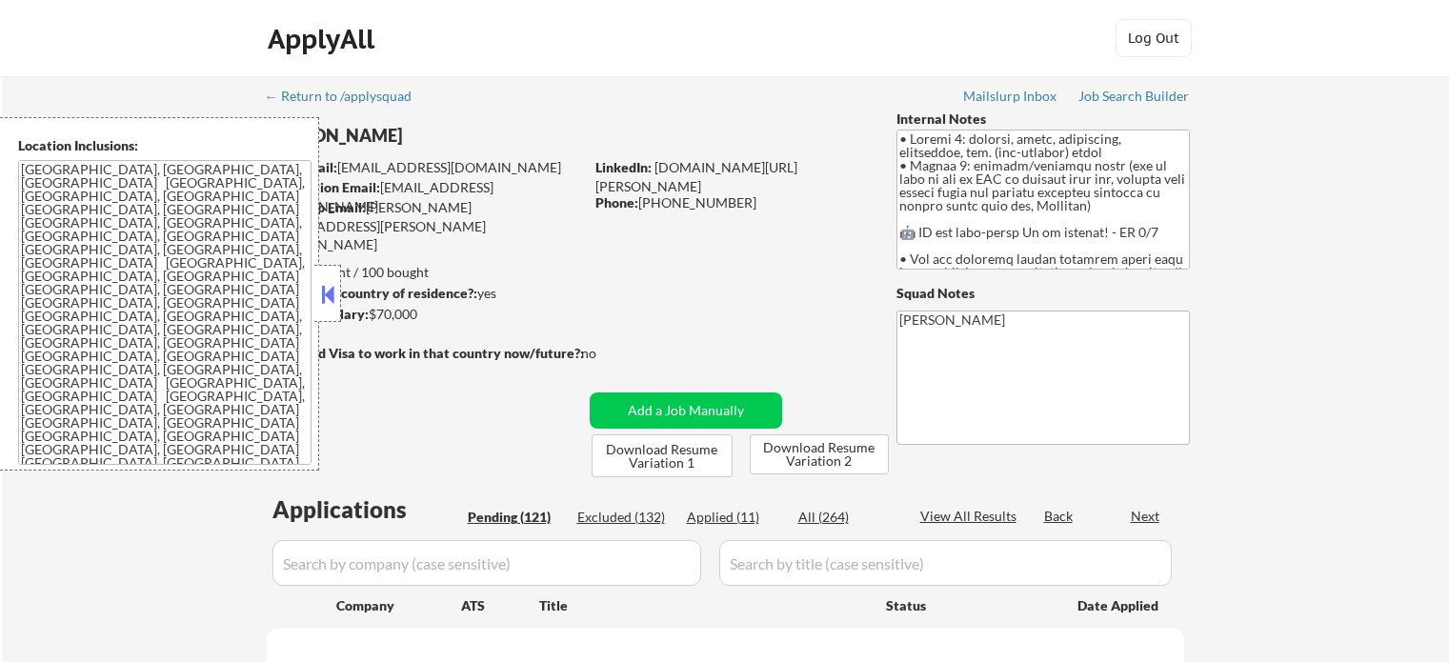
select select ""pending""
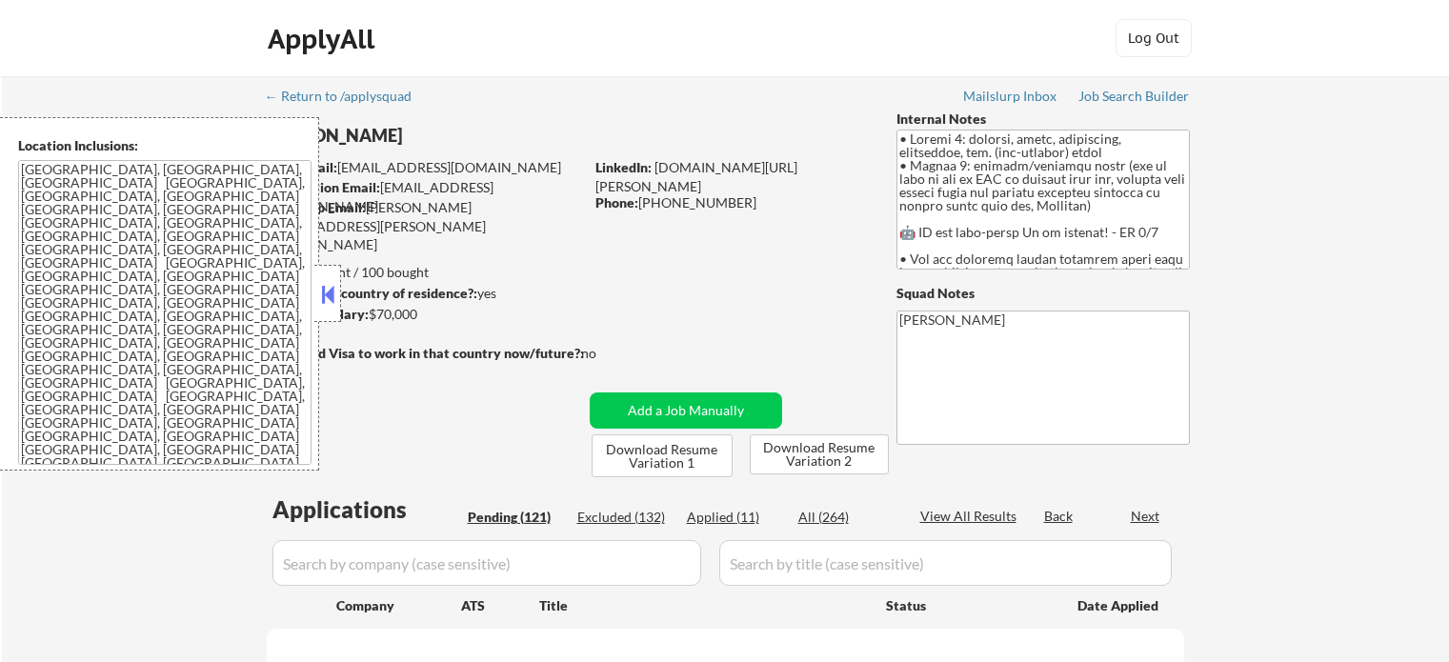
select select ""pending""
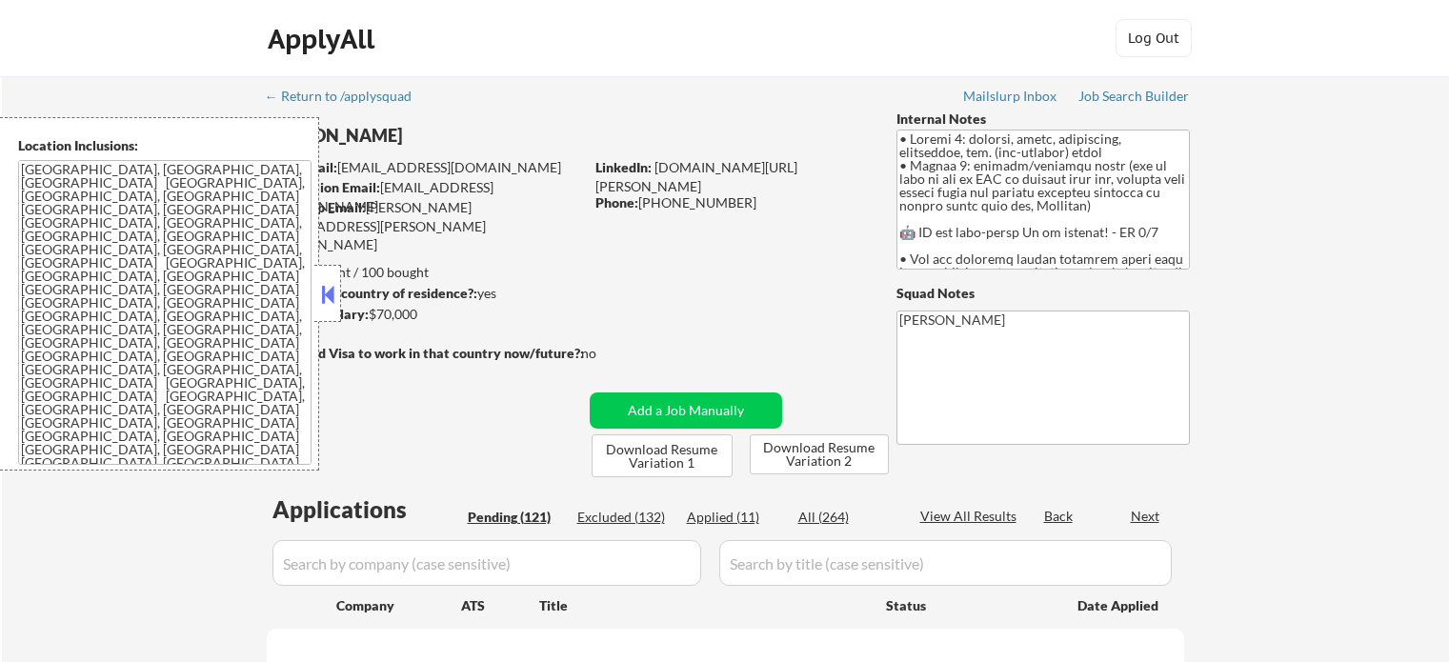
select select ""pending""
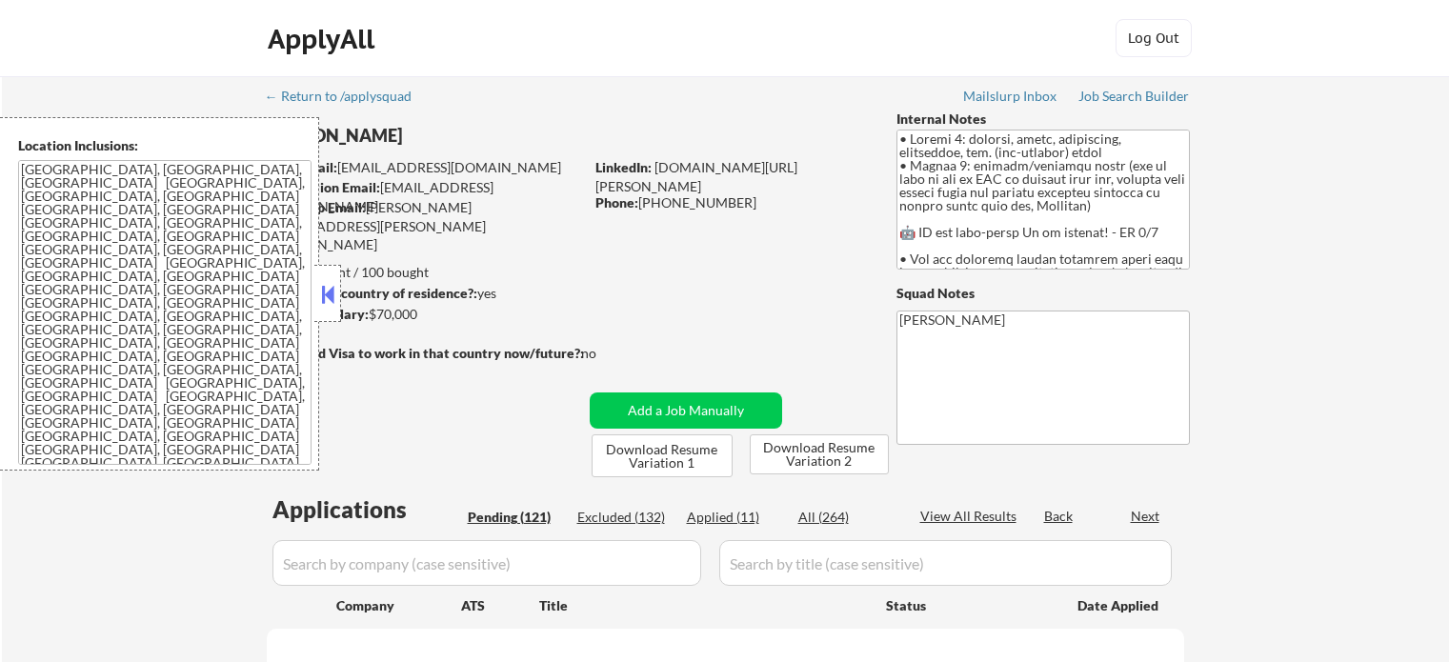
select select ""pending""
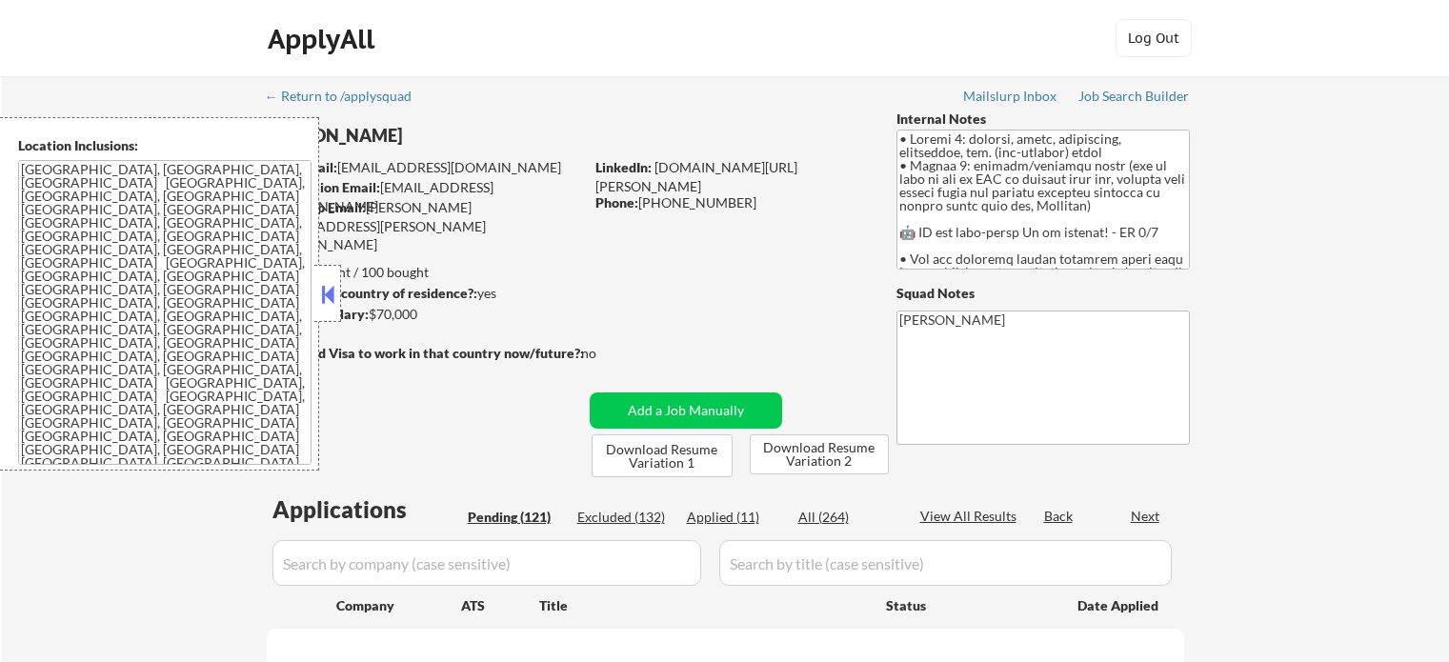
select select ""pending""
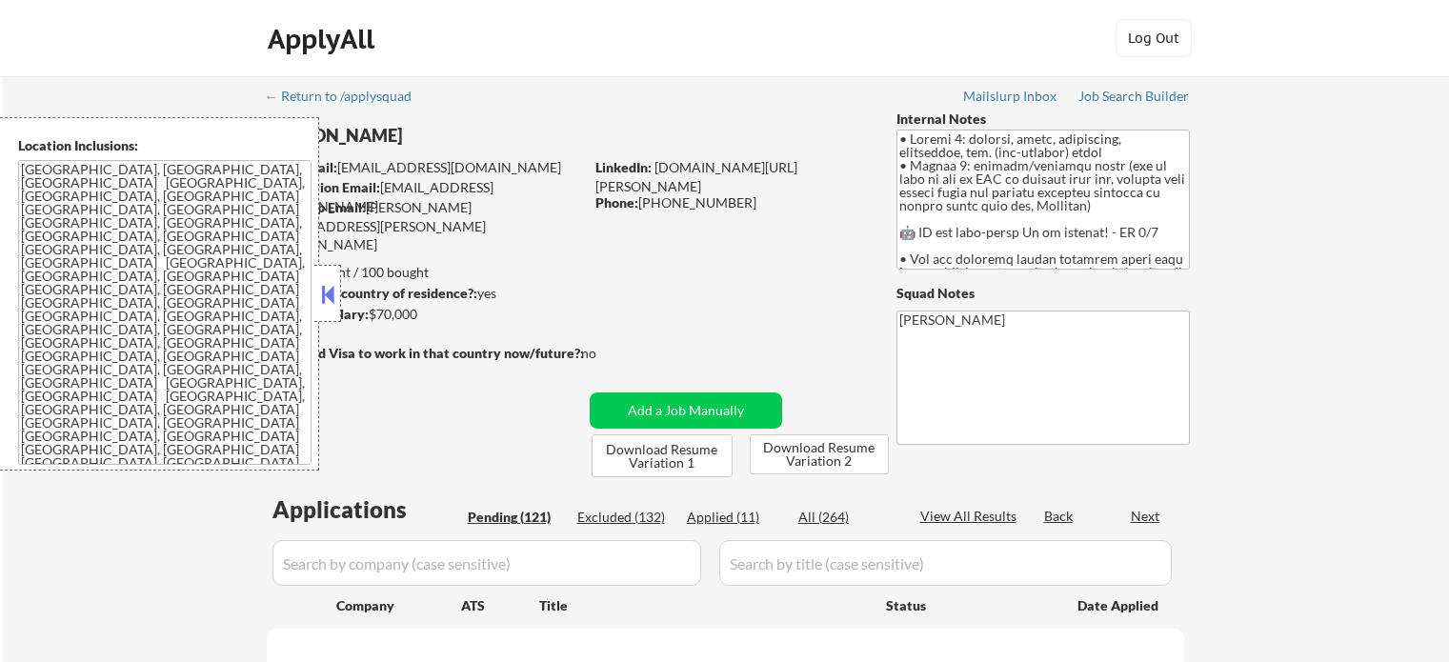
select select ""pending""
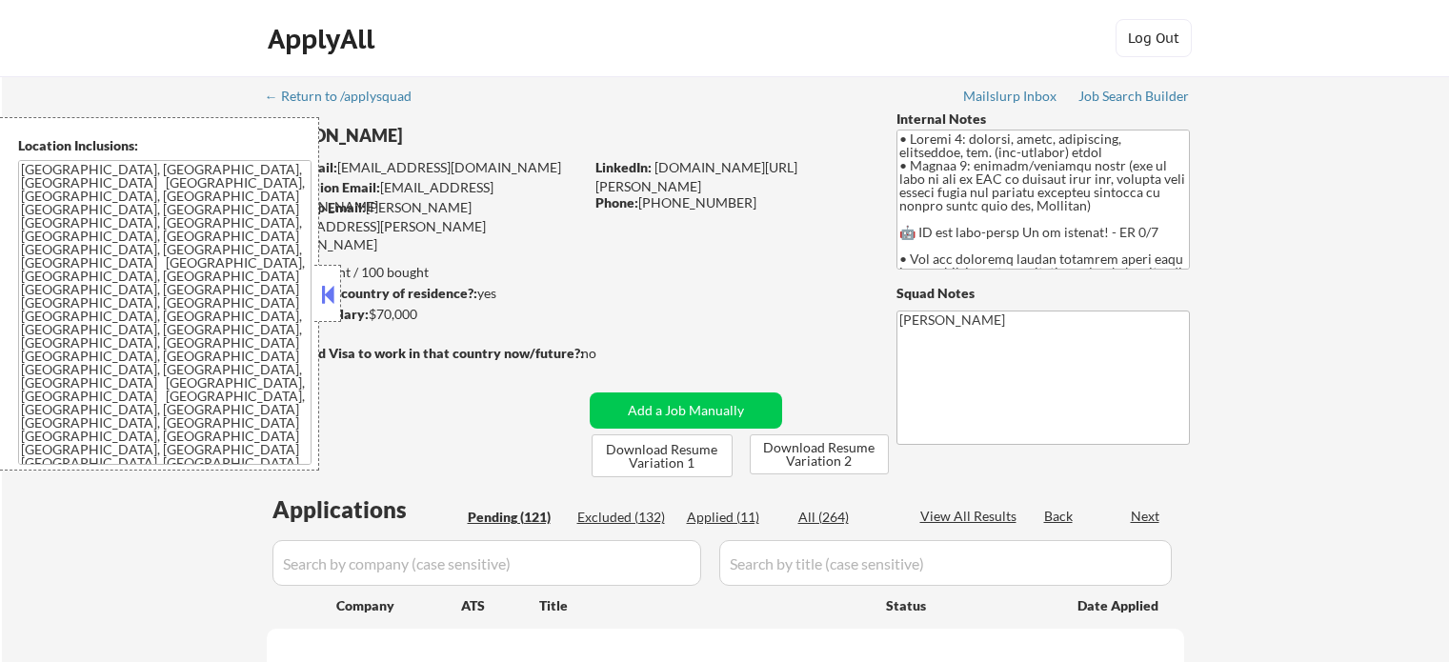
select select ""pending""
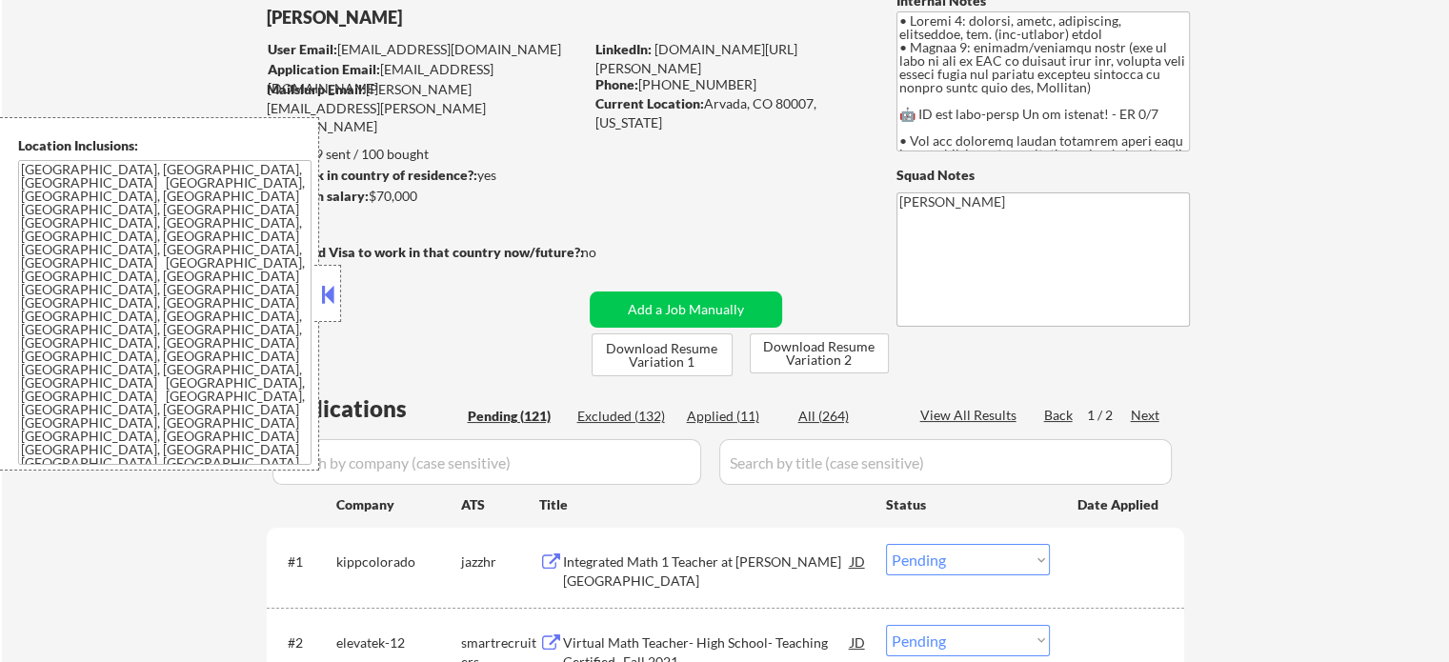
scroll to position [286, 0]
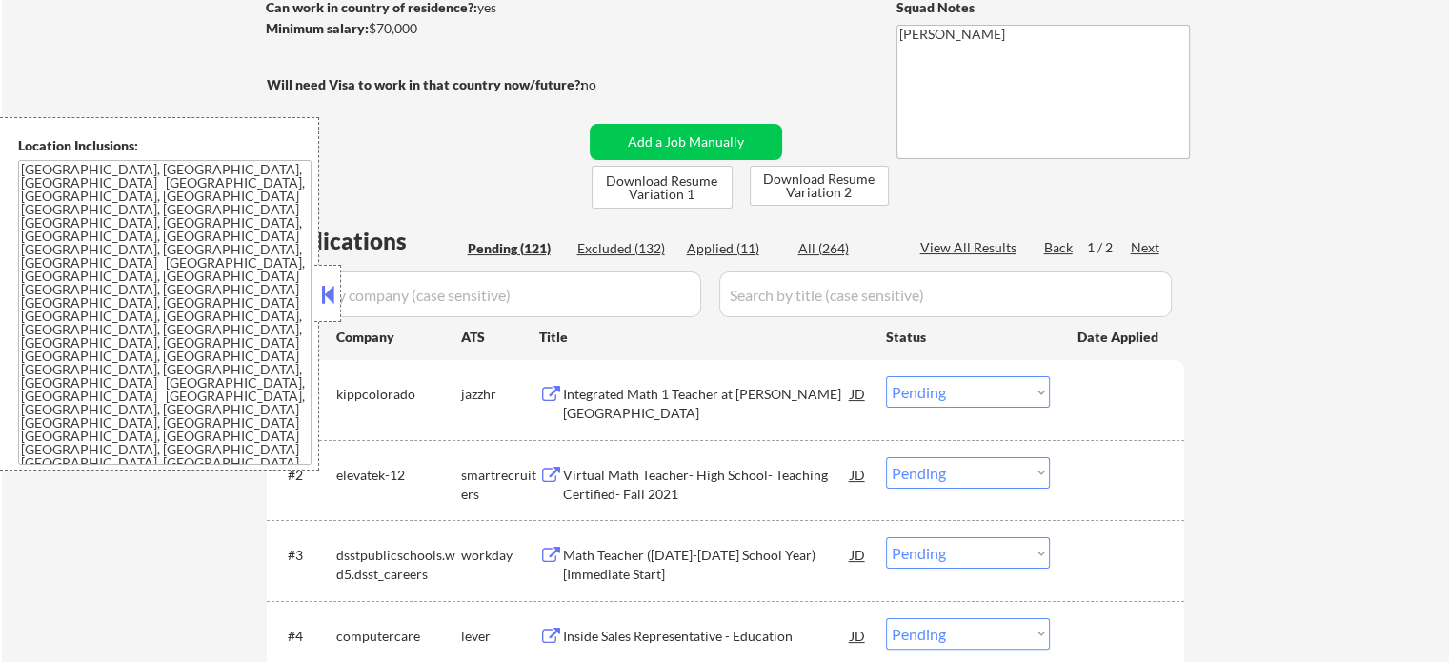
click at [613, 391] on div "Integrated Math 1 Teacher at KIPP Denver Collegiate" at bounding box center [707, 403] width 288 height 37
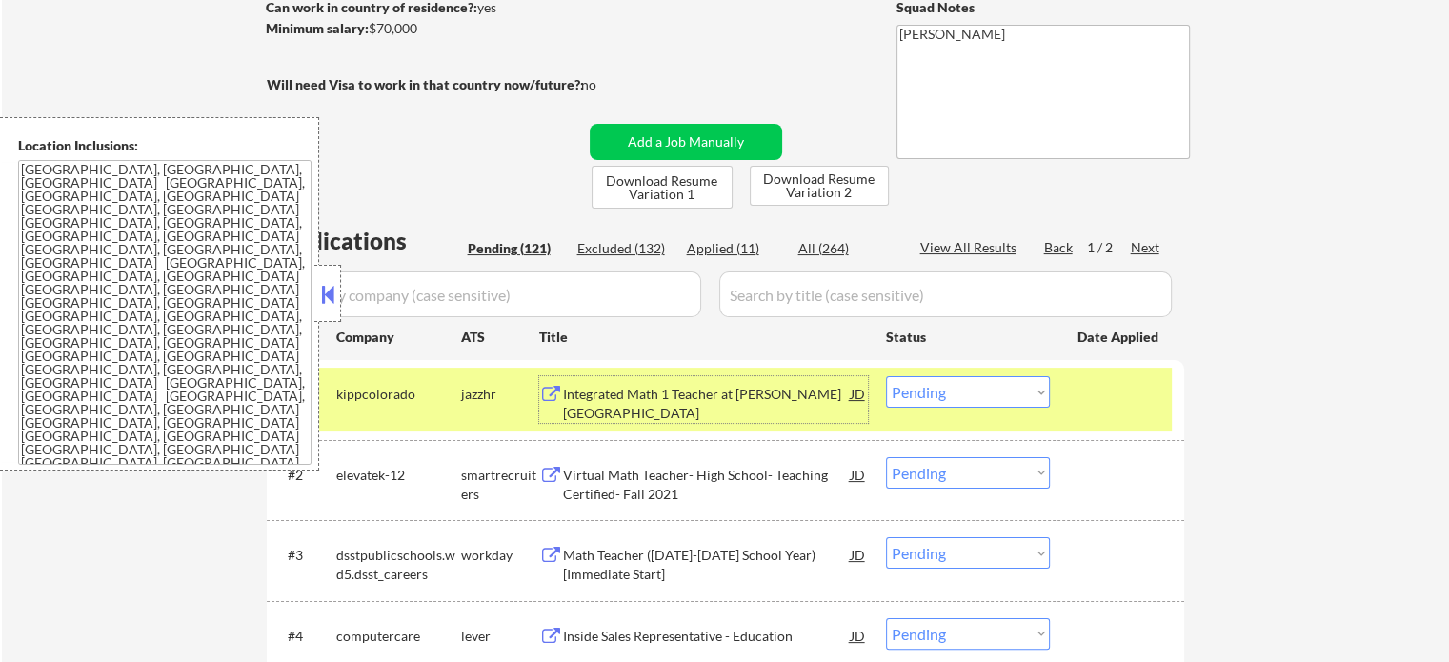
click at [971, 392] on select "Choose an option... Pending Applied Excluded (Questions) Excluded (Expired) Exc…" at bounding box center [968, 391] width 164 height 31
click at [1128, 404] on div at bounding box center [1119, 393] width 84 height 34
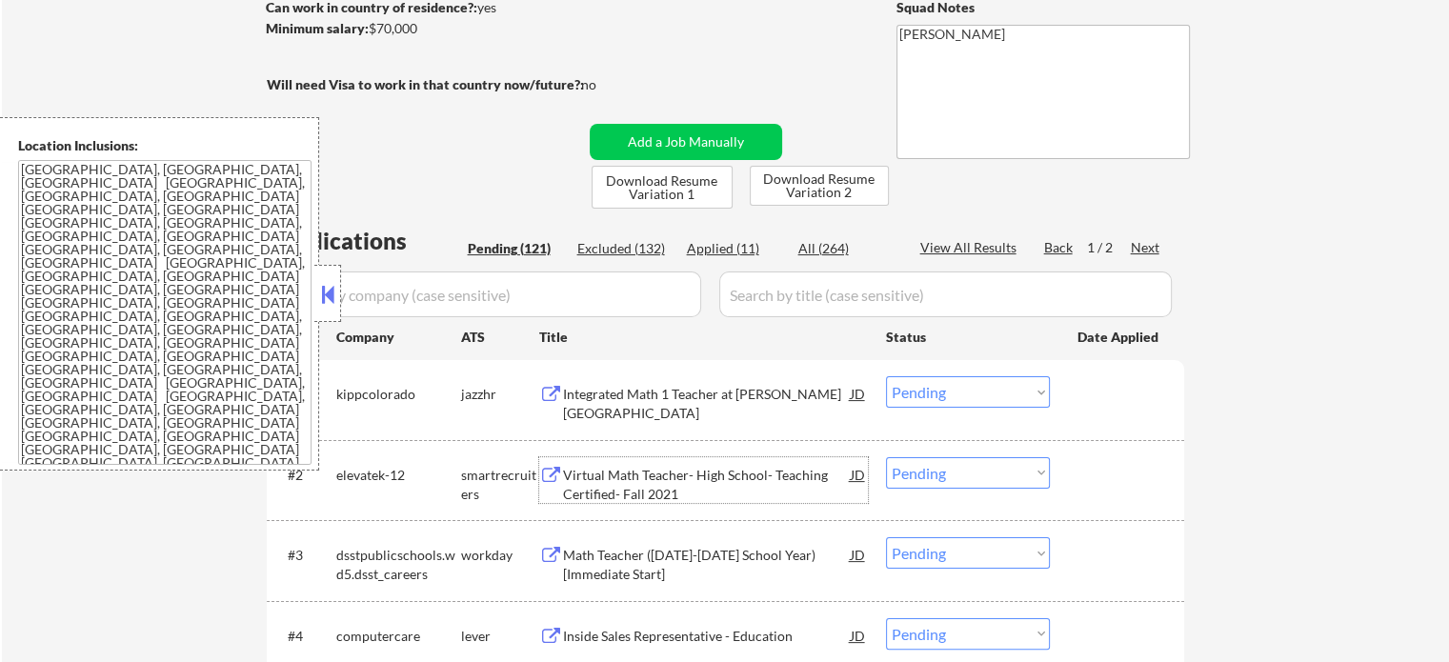
click at [709, 477] on div "Virtual Math Teacher- High School- Teaching Certified- Fall 2021" at bounding box center [707, 484] width 288 height 37
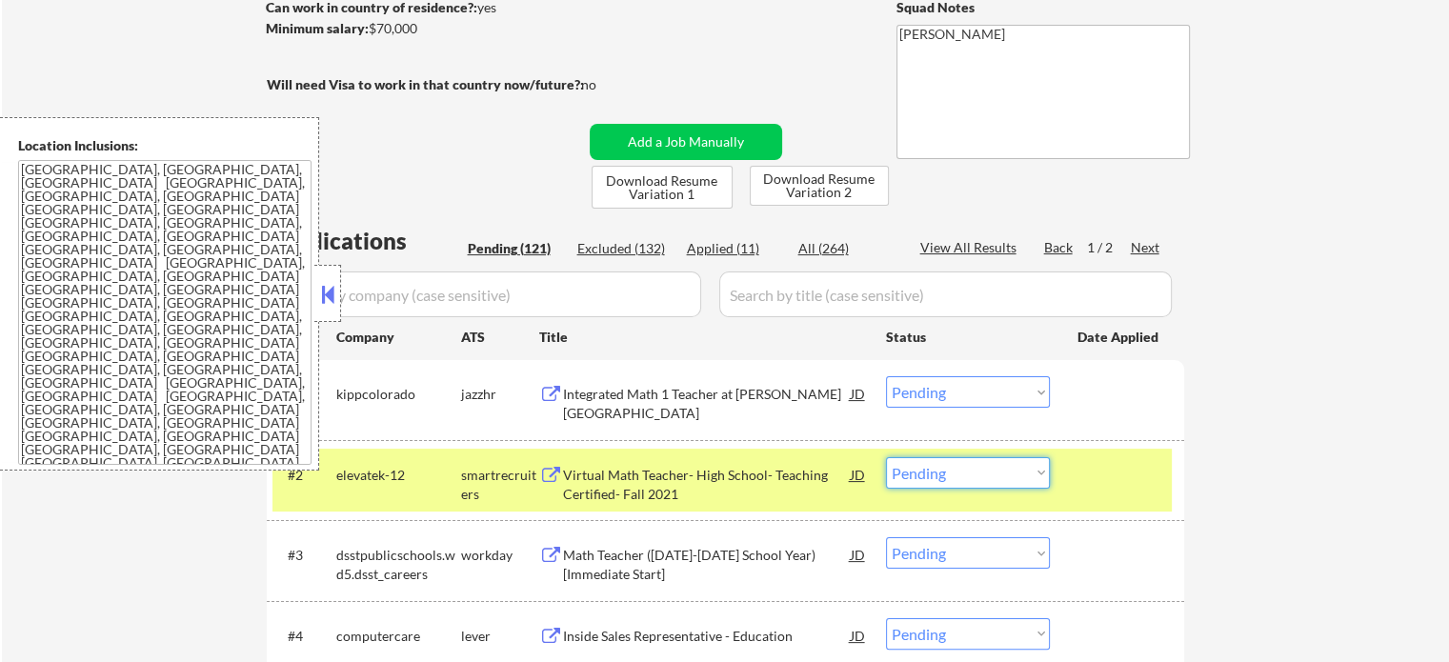
click at [979, 478] on select "Choose an option... Pending Applied Excluded (Questions) Excluded (Expired) Exc…" at bounding box center [968, 472] width 164 height 31
click at [886, 457] on select "Choose an option... Pending Applied Excluded (Questions) Excluded (Expired) Exc…" at bounding box center [968, 472] width 164 height 31
select select ""pending""
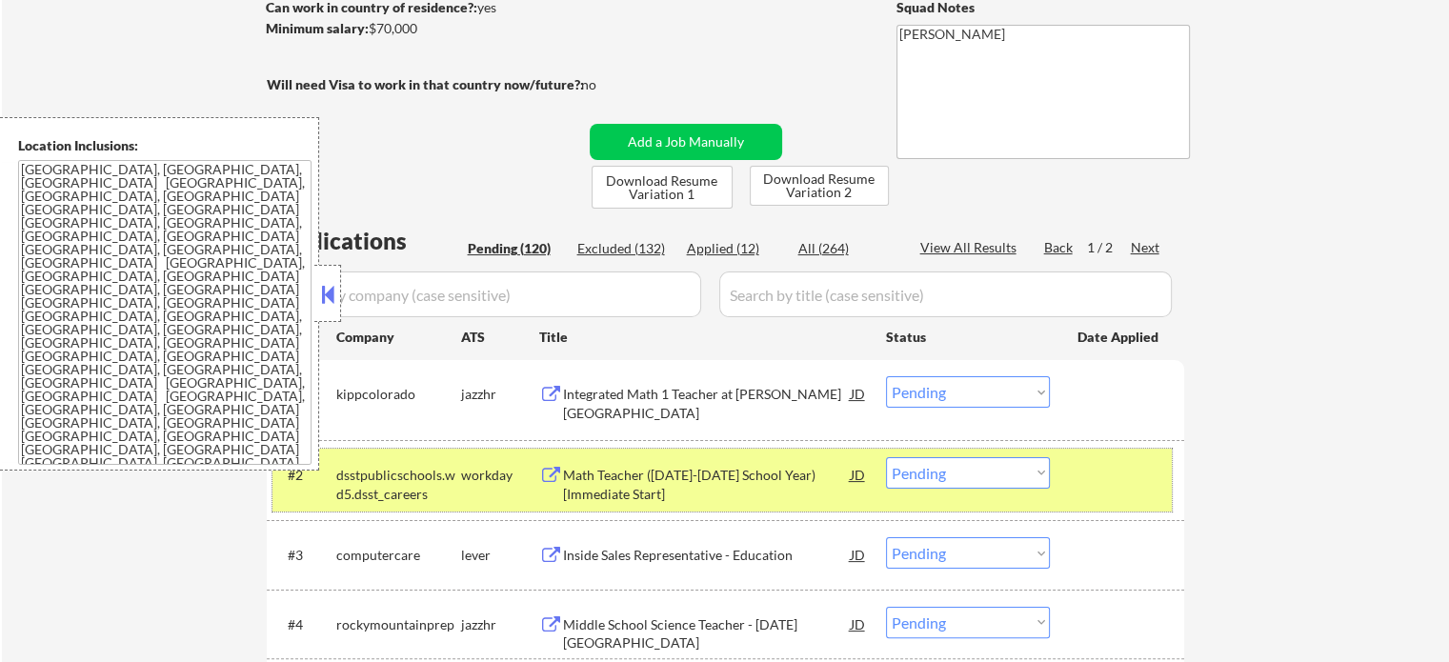
click at [1145, 478] on div at bounding box center [1119, 474] width 84 height 34
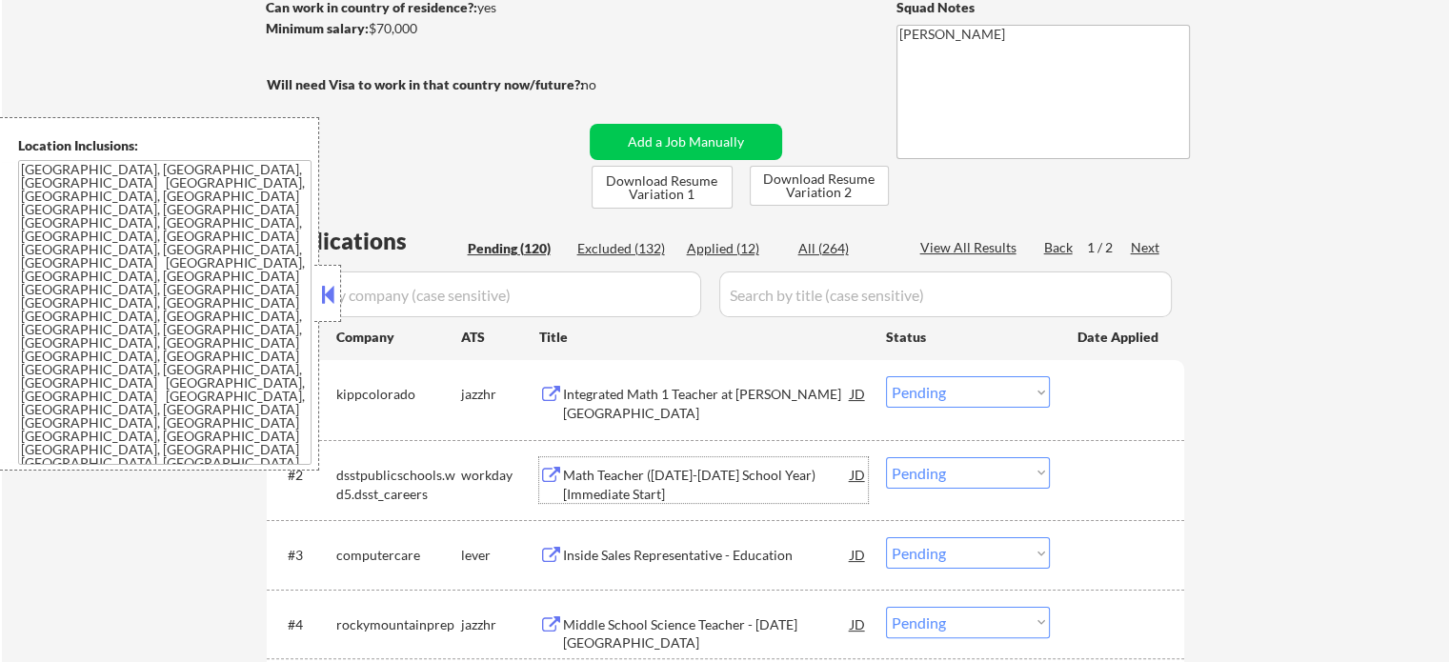
click at [611, 490] on div "Math Teacher (2025-2026 School Year) [Immediate Start]" at bounding box center [707, 484] width 288 height 37
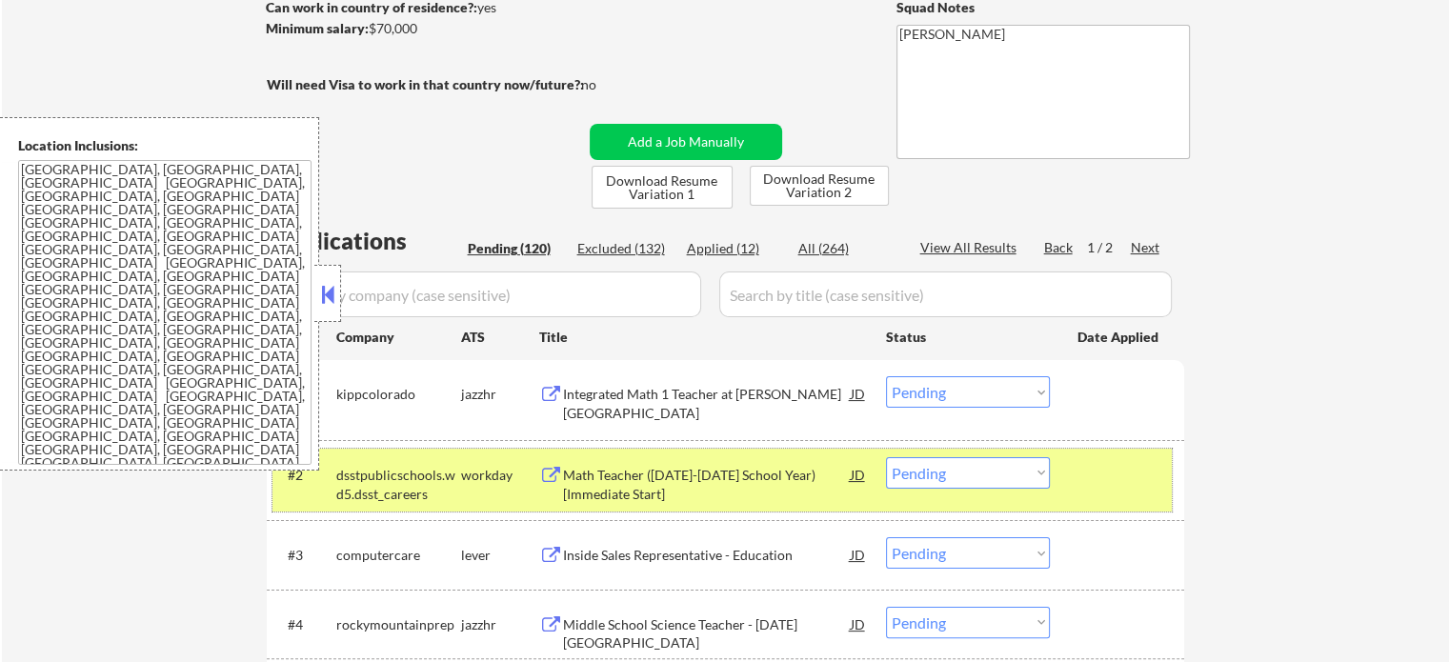
click at [1105, 471] on div at bounding box center [1119, 474] width 84 height 34
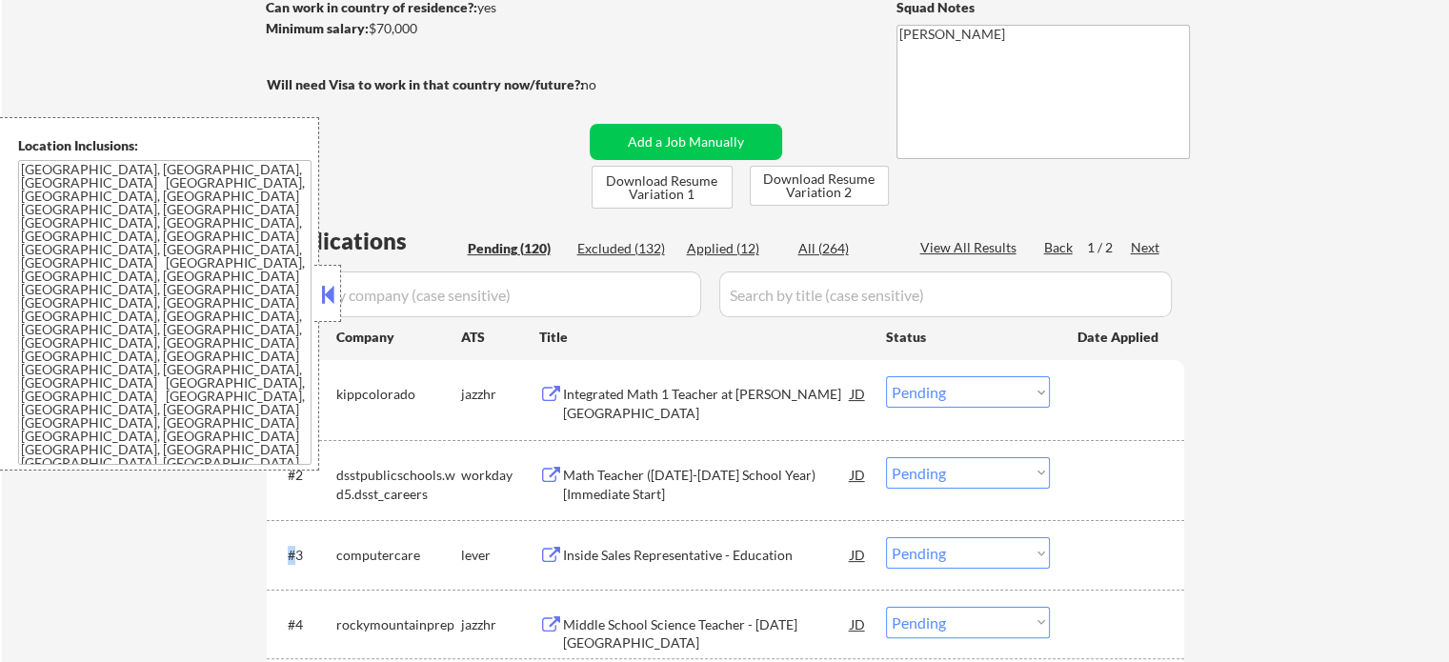
click at [1105, 471] on div at bounding box center [1119, 474] width 84 height 34
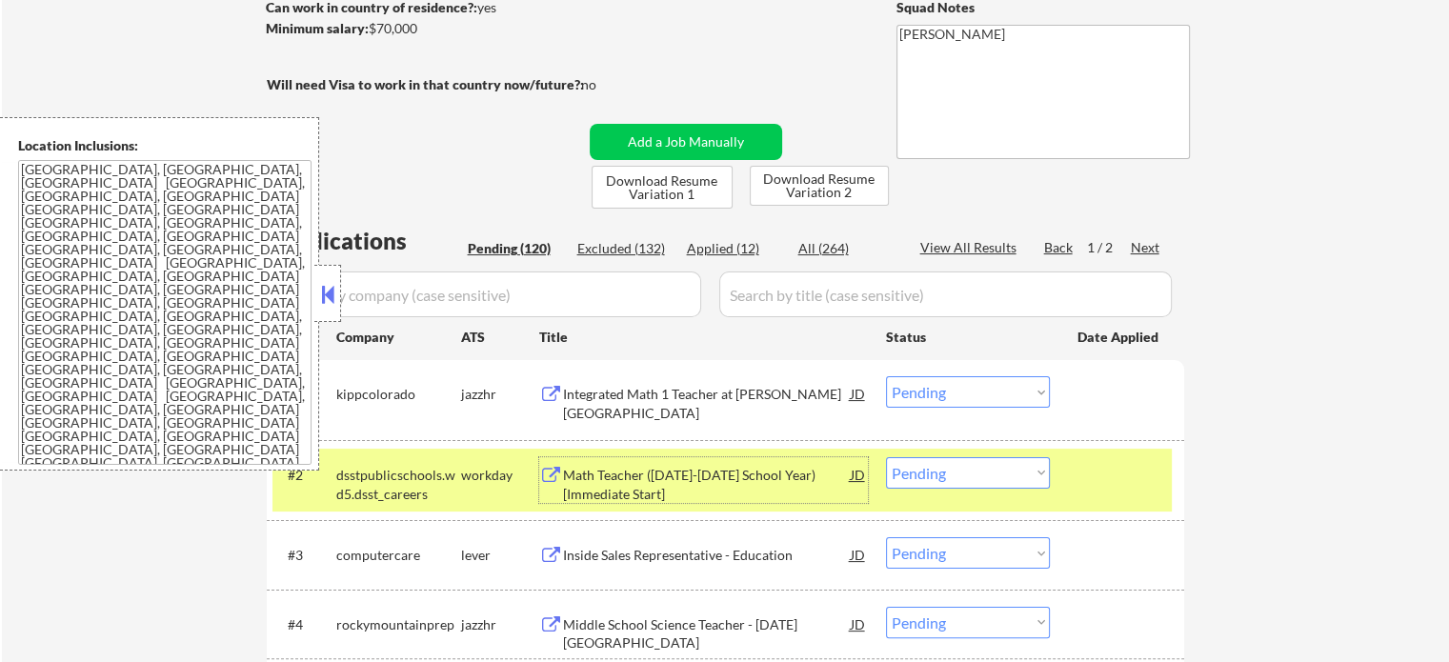
click at [792, 482] on div "Math Teacher (2025-2026 School Year) [Immediate Start]" at bounding box center [707, 484] width 288 height 37
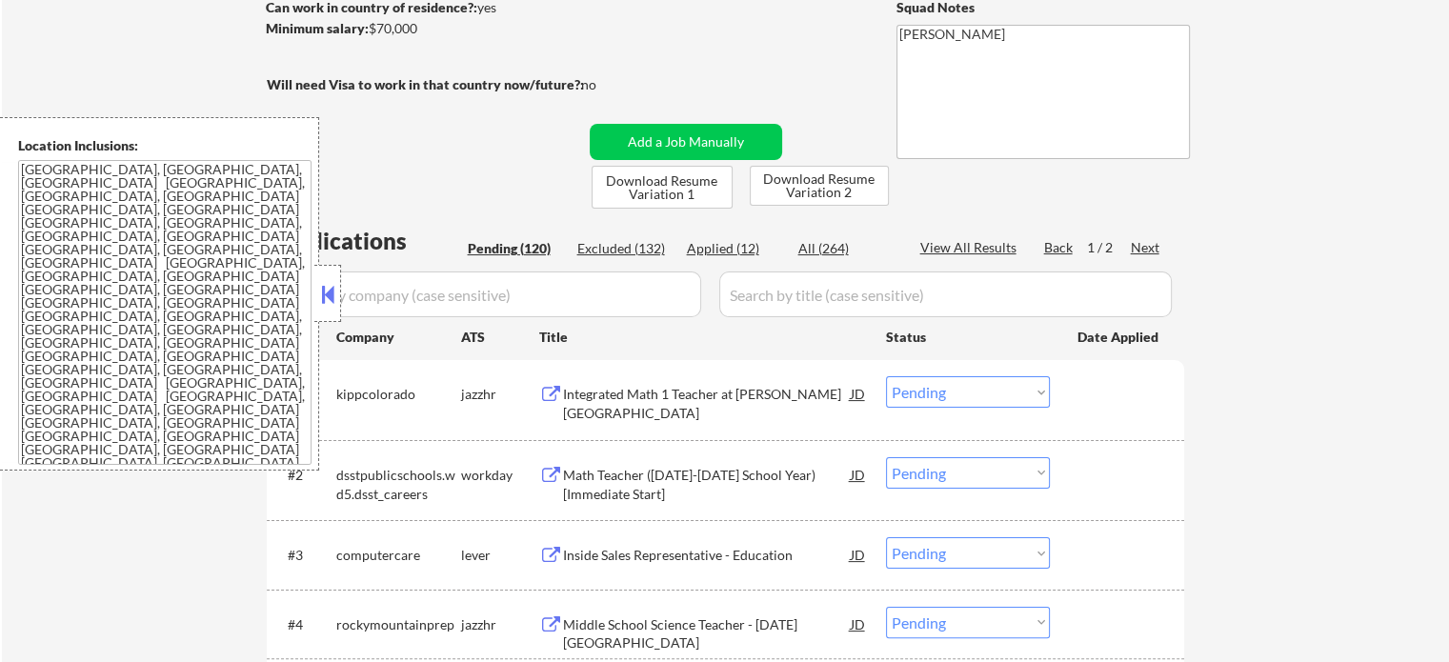
select select ""pending""
click at [951, 475] on select "Choose an option... Pending Applied Excluded (Questions) Excluded (Expired) Exc…" at bounding box center [968, 472] width 164 height 31
click at [886, 457] on select "Choose an option... Pending Applied Excluded (Questions) Excluded (Expired) Exc…" at bounding box center [968, 472] width 164 height 31
click at [1075, 460] on div "#2 dsstpublicschools.wd5.dsst_careers workday Math Teacher (2025-2026 School Ye…" at bounding box center [721, 480] width 899 height 63
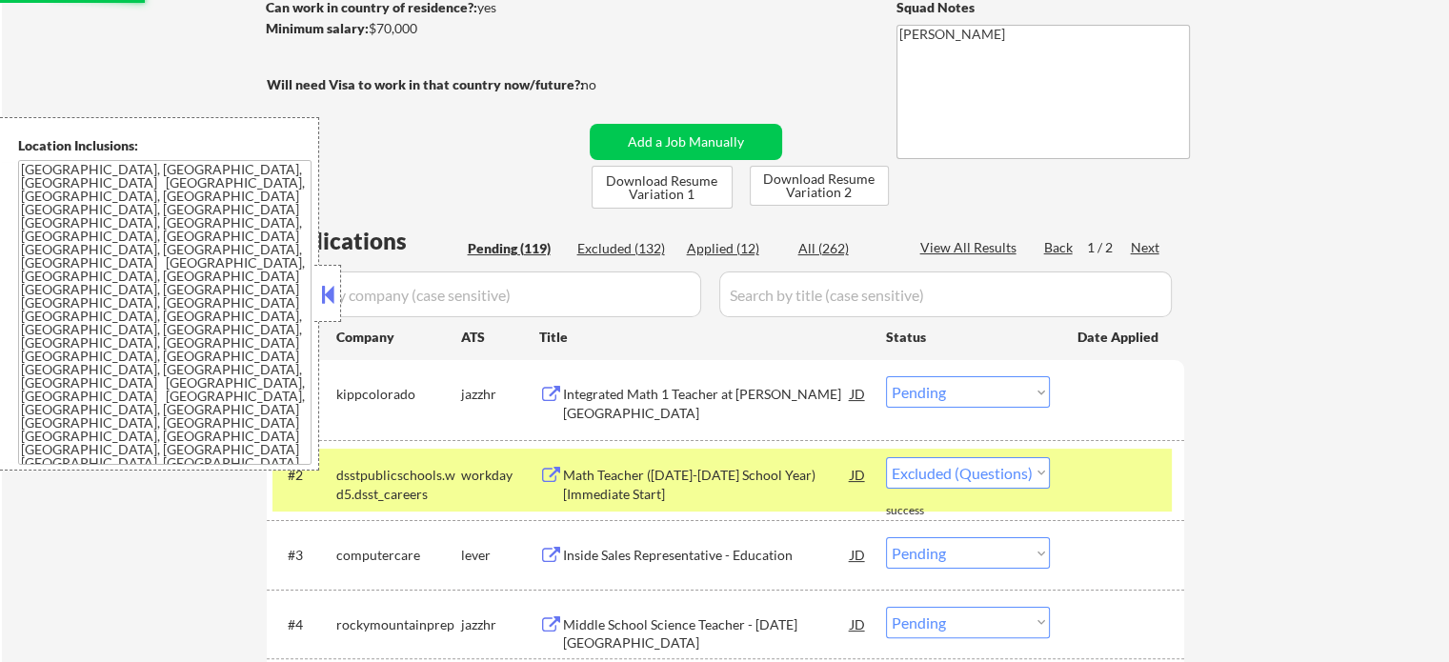
click at [1105, 459] on div at bounding box center [1119, 474] width 84 height 34
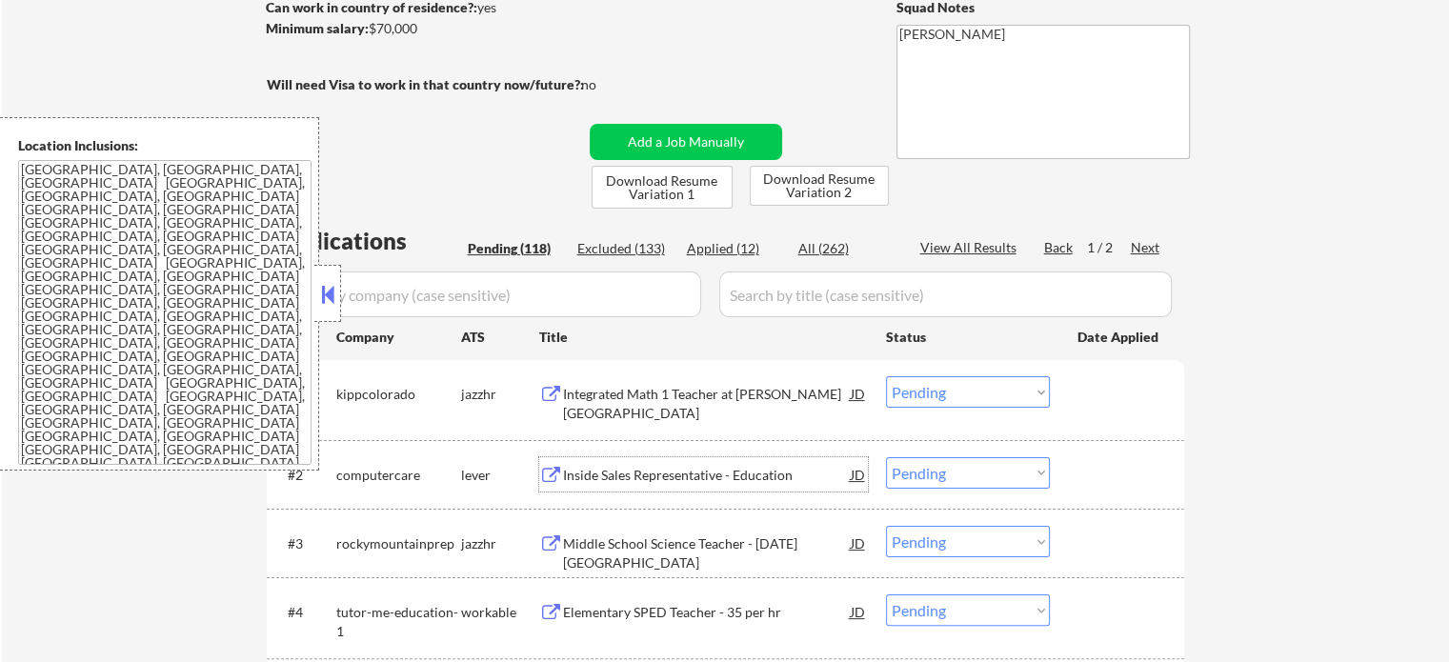
click at [669, 466] on div "Inside Sales Representative - Education" at bounding box center [707, 475] width 288 height 19
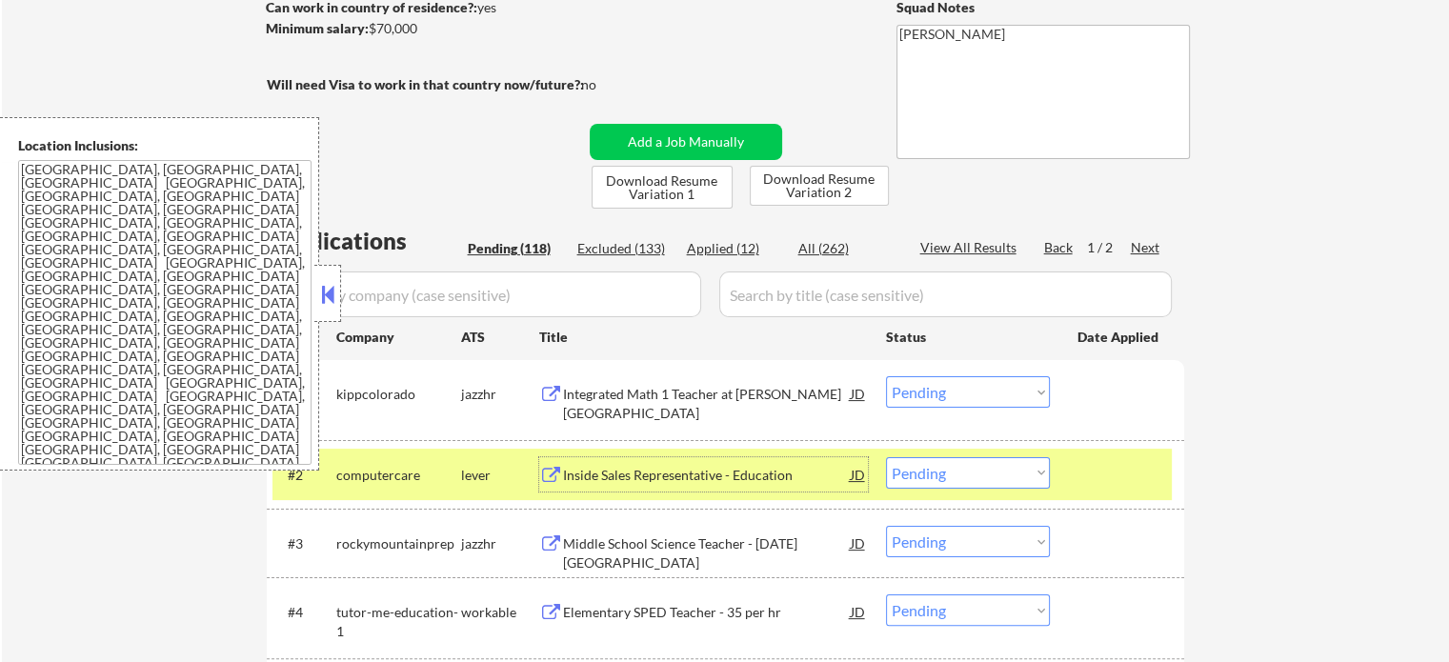
click at [978, 483] on select "Choose an option... Pending Applied Excluded (Questions) Excluded (Expired) Exc…" at bounding box center [968, 472] width 164 height 31
click at [886, 457] on select "Choose an option... Pending Applied Excluded (Questions) Excluded (Expired) Exc…" at bounding box center [968, 472] width 164 height 31
click at [1118, 441] on div "#2 computercare lever Inside Sales Representative - Education JD Choose an opti…" at bounding box center [725, 474] width 917 height 69
click at [1097, 479] on div at bounding box center [1119, 474] width 84 height 34
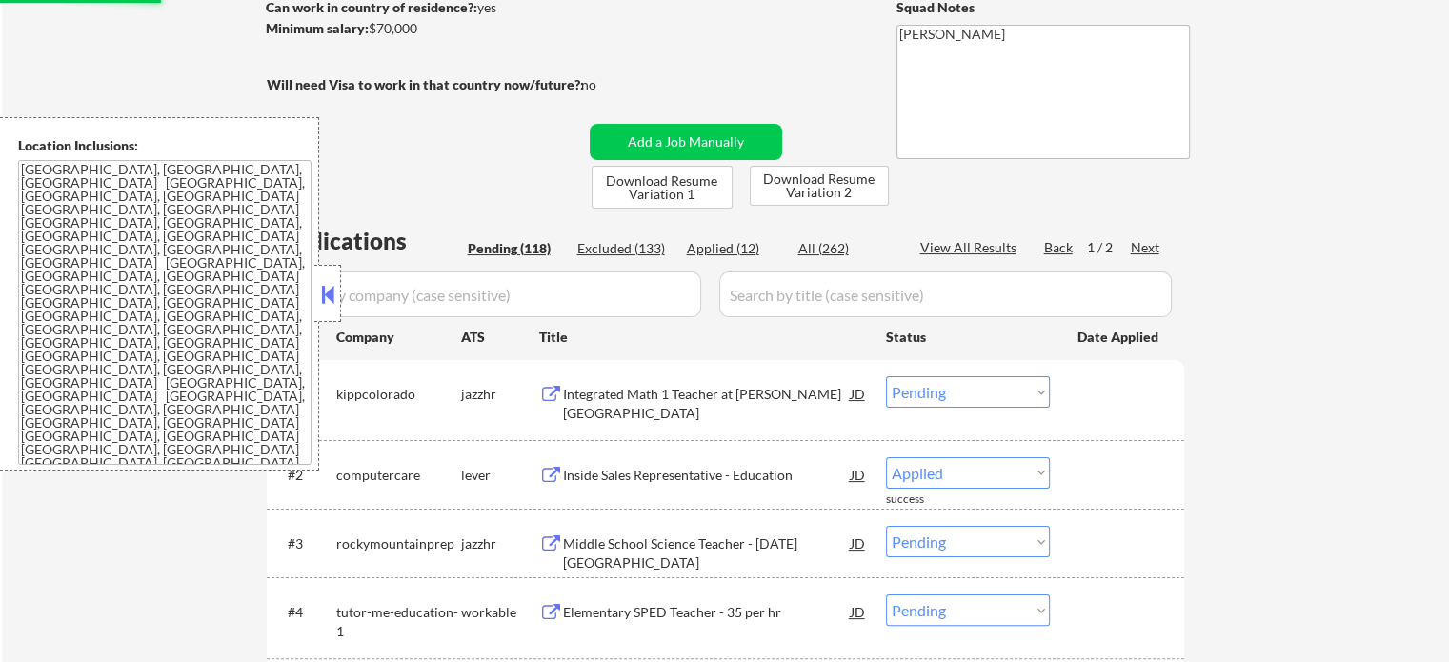
select select ""pending""
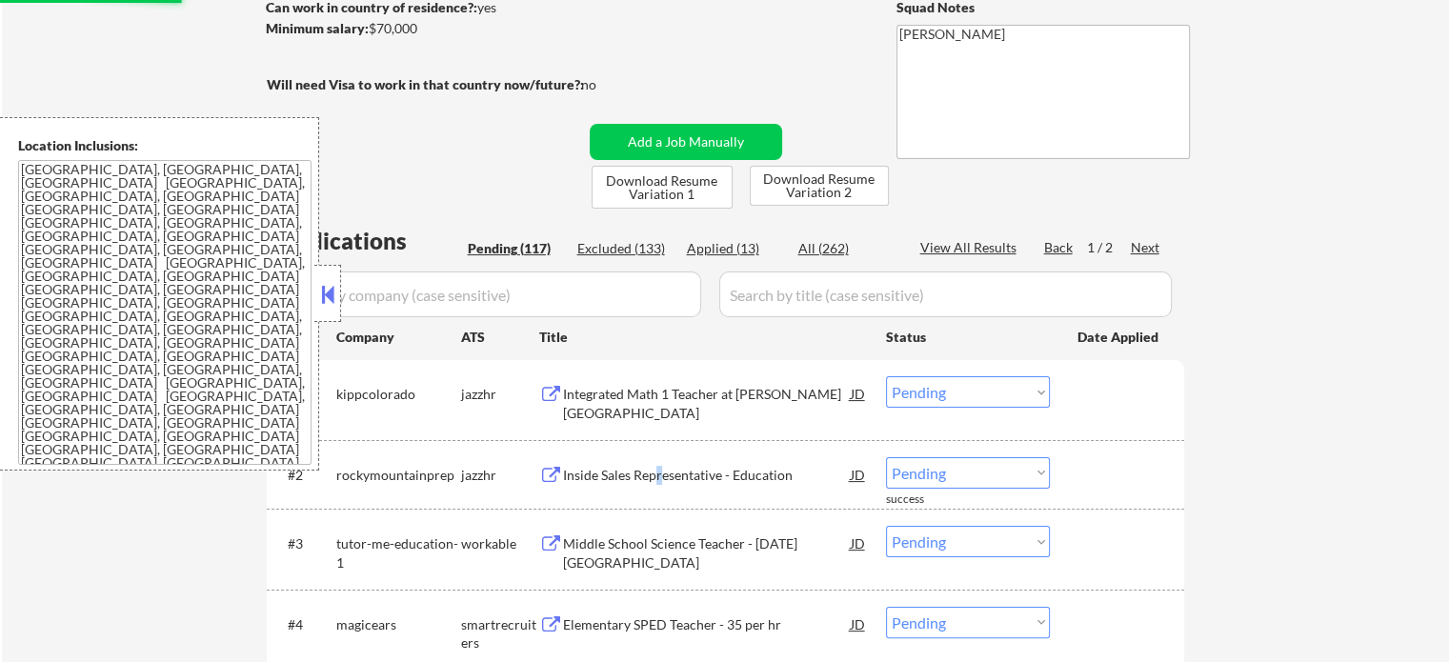
click at [659, 487] on div "Inside Sales Representative - Education" at bounding box center [707, 474] width 288 height 34
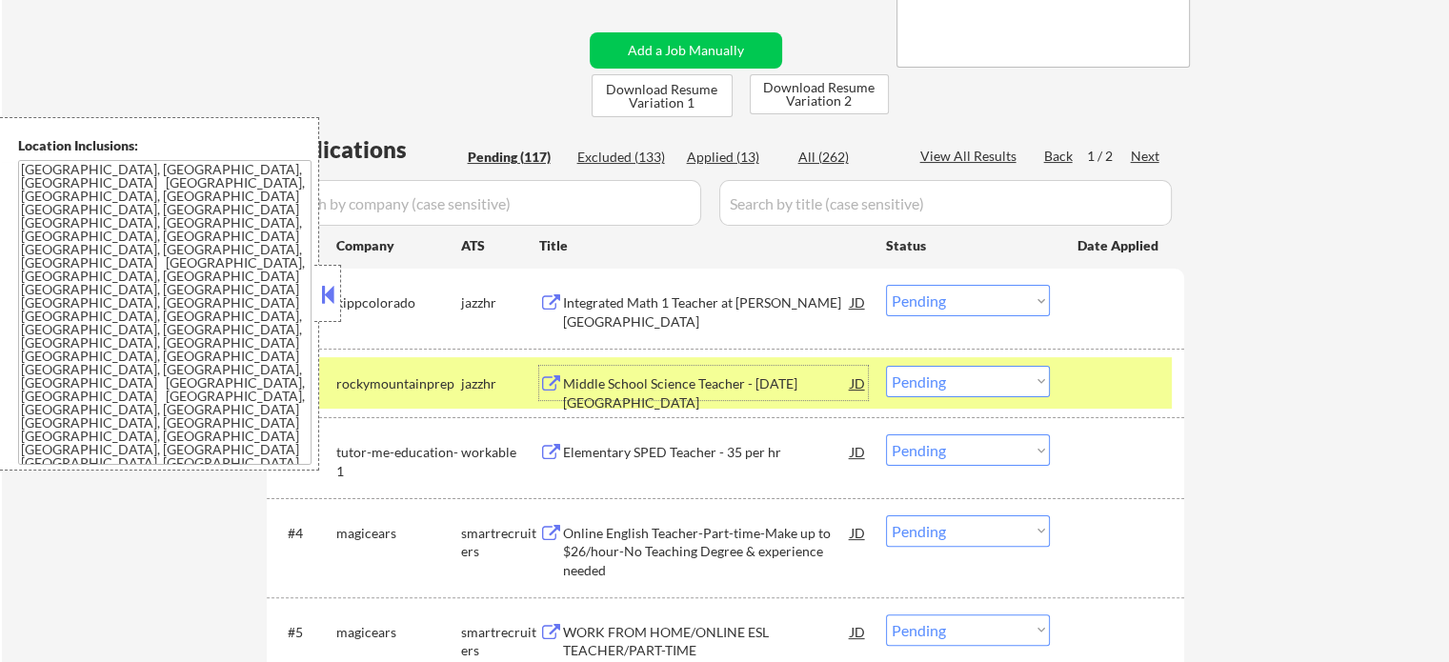
scroll to position [381, 0]
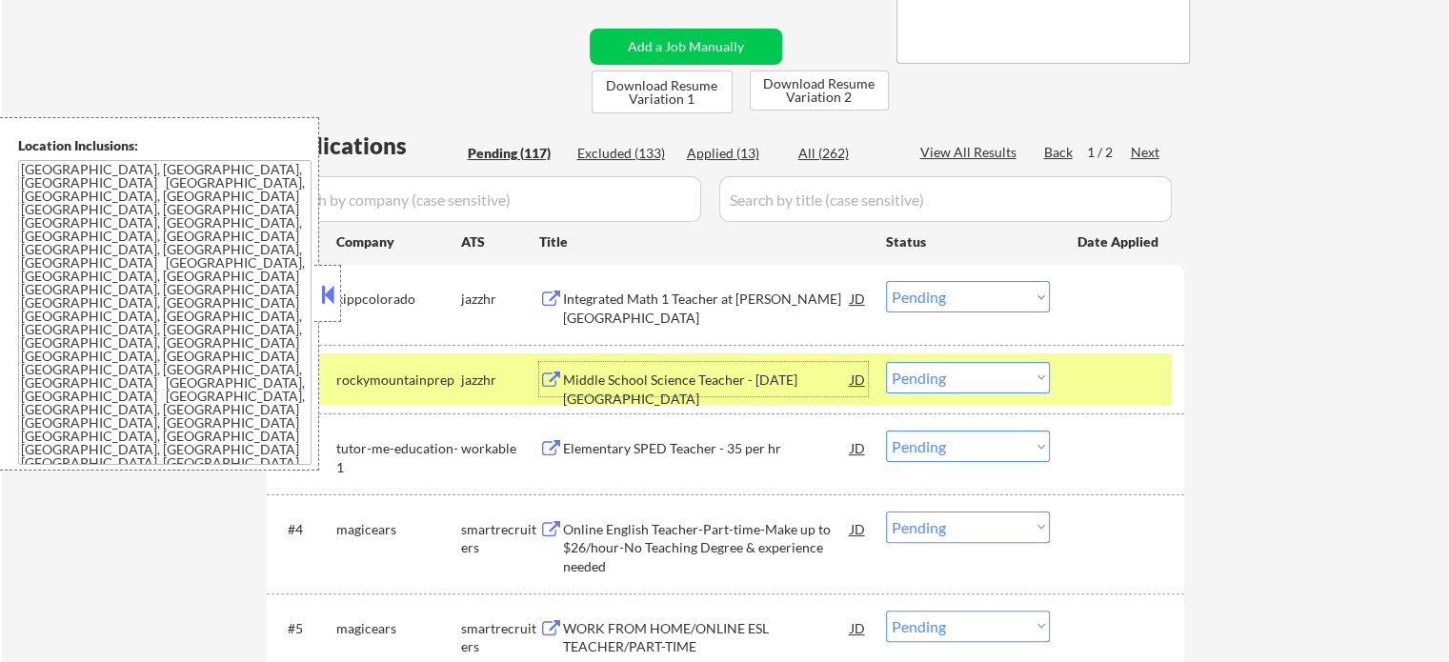
click at [620, 452] on div "Elementary SPED Teacher - 35 per hr" at bounding box center [707, 448] width 288 height 19
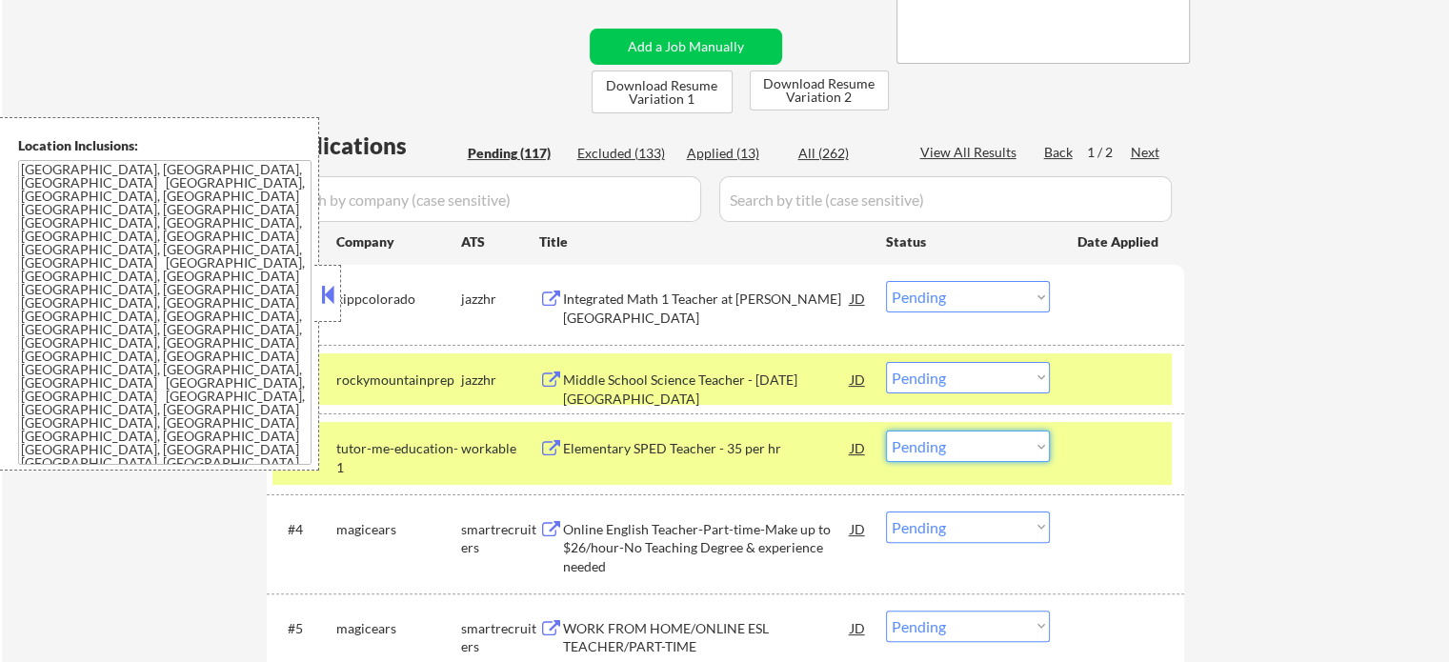
click at [954, 448] on select "Choose an option... Pending Applied Excluded (Questions) Excluded (Expired) Exc…" at bounding box center [968, 446] width 164 height 31
click at [886, 431] on select "Choose an option... Pending Applied Excluded (Questions) Excluded (Expired) Exc…" at bounding box center [968, 446] width 164 height 31
click at [1119, 456] on div at bounding box center [1119, 448] width 84 height 34
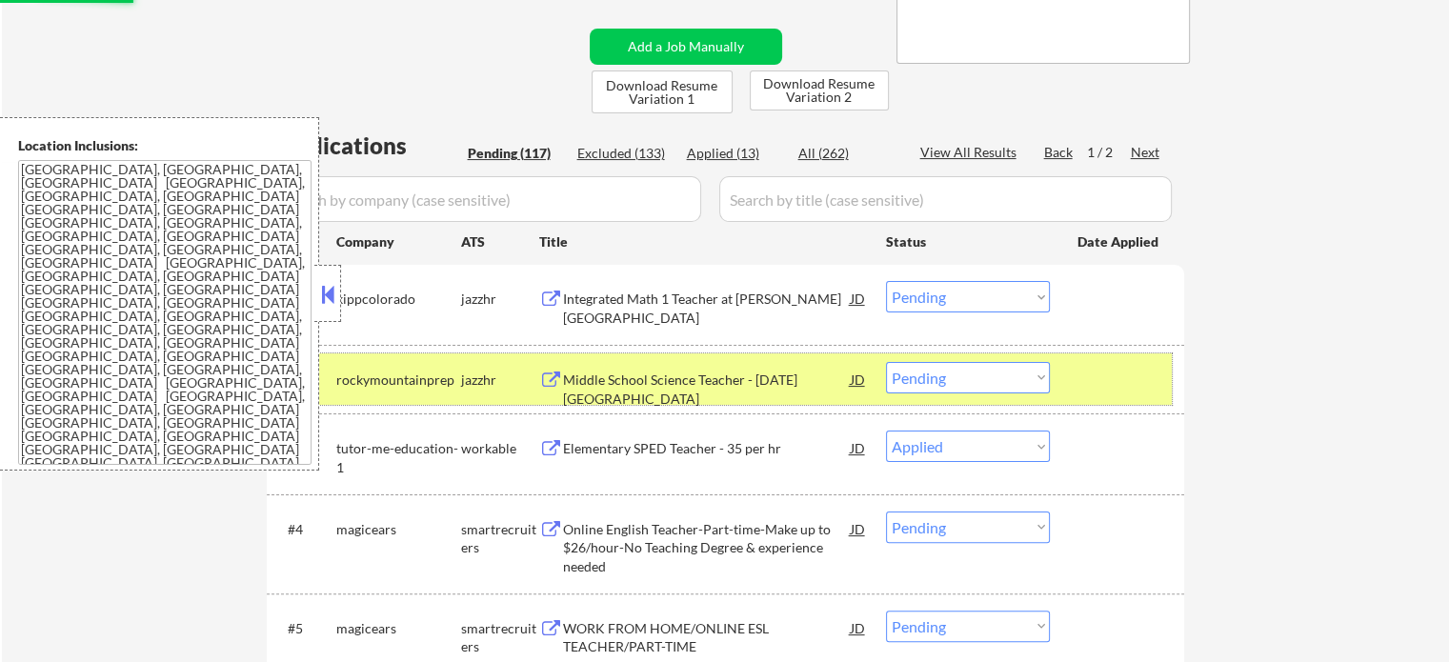
click at [1117, 392] on div at bounding box center [1119, 379] width 84 height 34
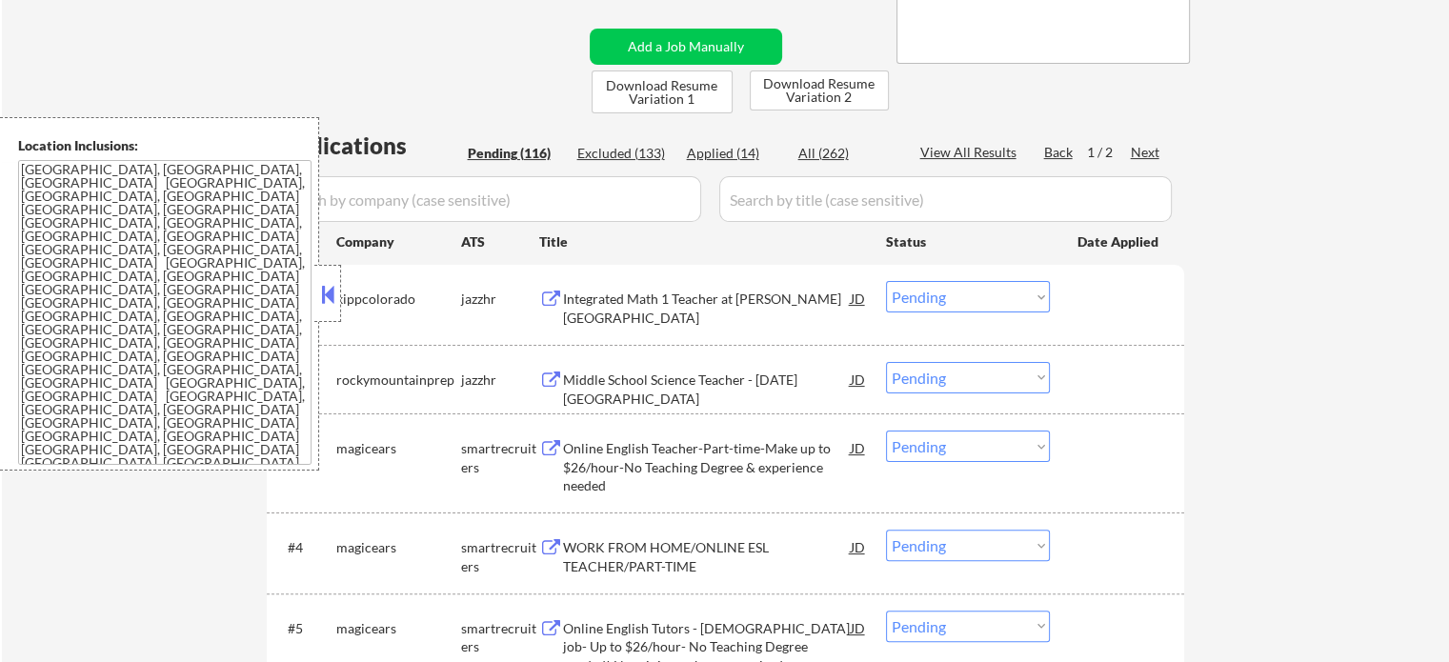
click at [690, 445] on div "Online English Teacher-Part-time-Make up to $26/hour-No Teaching Degree & exper…" at bounding box center [707, 467] width 288 height 56
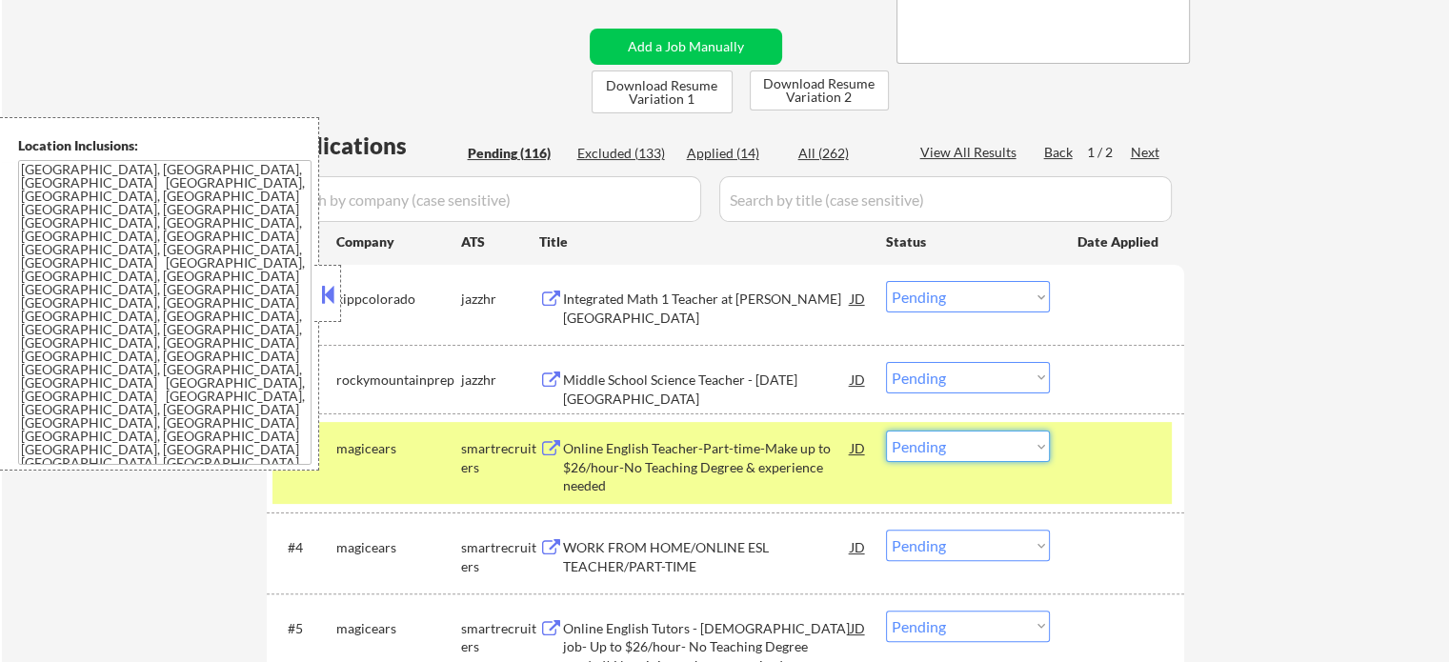
click at [903, 447] on select "Choose an option... Pending Applied Excluded (Questions) Excluded (Expired) Exc…" at bounding box center [968, 446] width 164 height 31
click at [886, 431] on select "Choose an option... Pending Applied Excluded (Questions) Excluded (Expired) Exc…" at bounding box center [968, 446] width 164 height 31
click at [1101, 460] on div at bounding box center [1119, 448] width 84 height 34
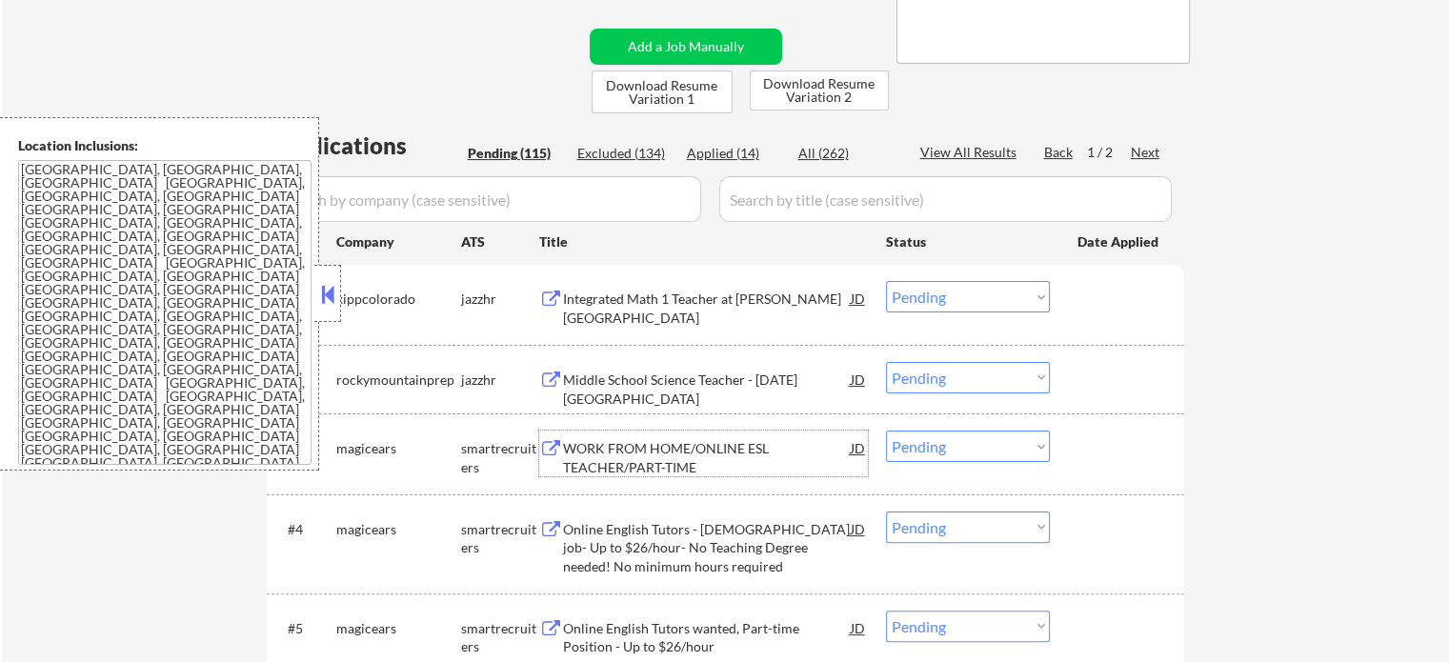
click at [663, 468] on div "WORK FROM HOME/ONLINE ESL TEACHER/PART-TIME" at bounding box center [707, 457] width 288 height 37
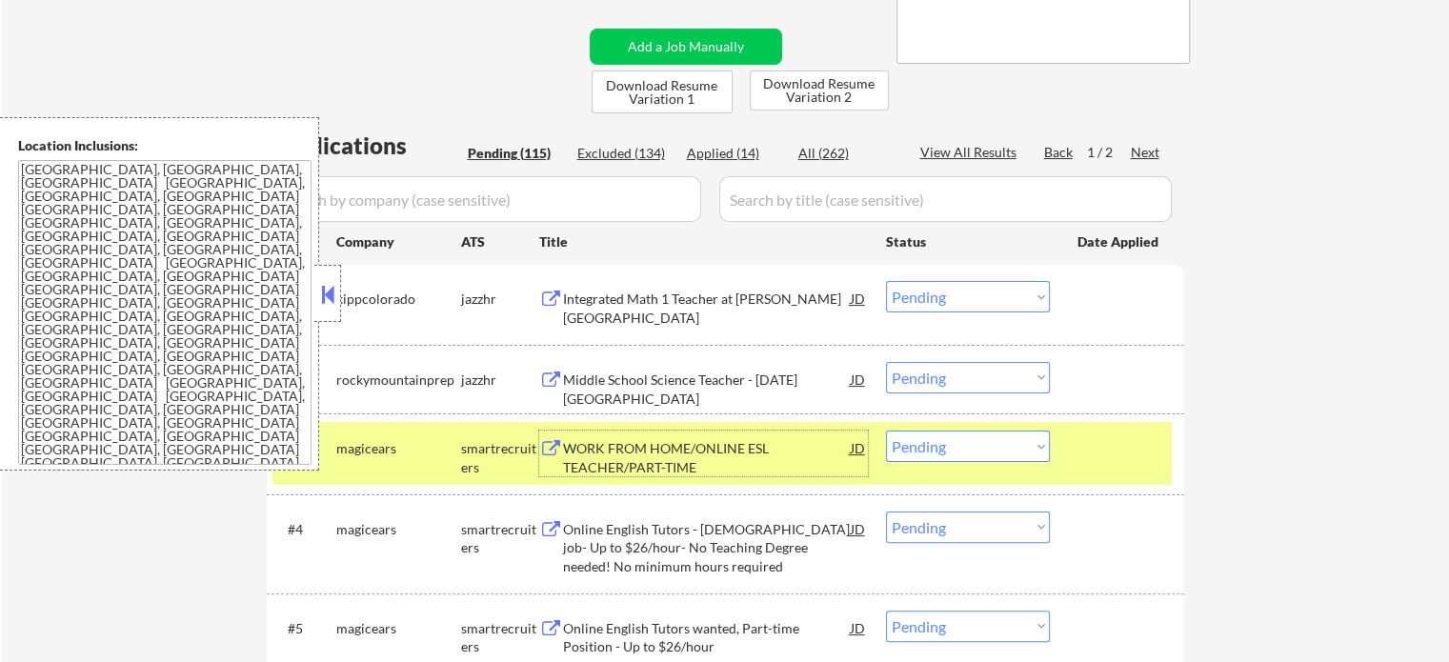
click at [985, 440] on select "Choose an option... Pending Applied Excluded (Questions) Excluded (Expired) Exc…" at bounding box center [968, 446] width 164 height 31
click at [886, 431] on select "Choose an option... Pending Applied Excluded (Questions) Excluded (Expired) Exc…" at bounding box center [968, 446] width 164 height 31
click at [1115, 464] on div at bounding box center [1119, 448] width 84 height 34
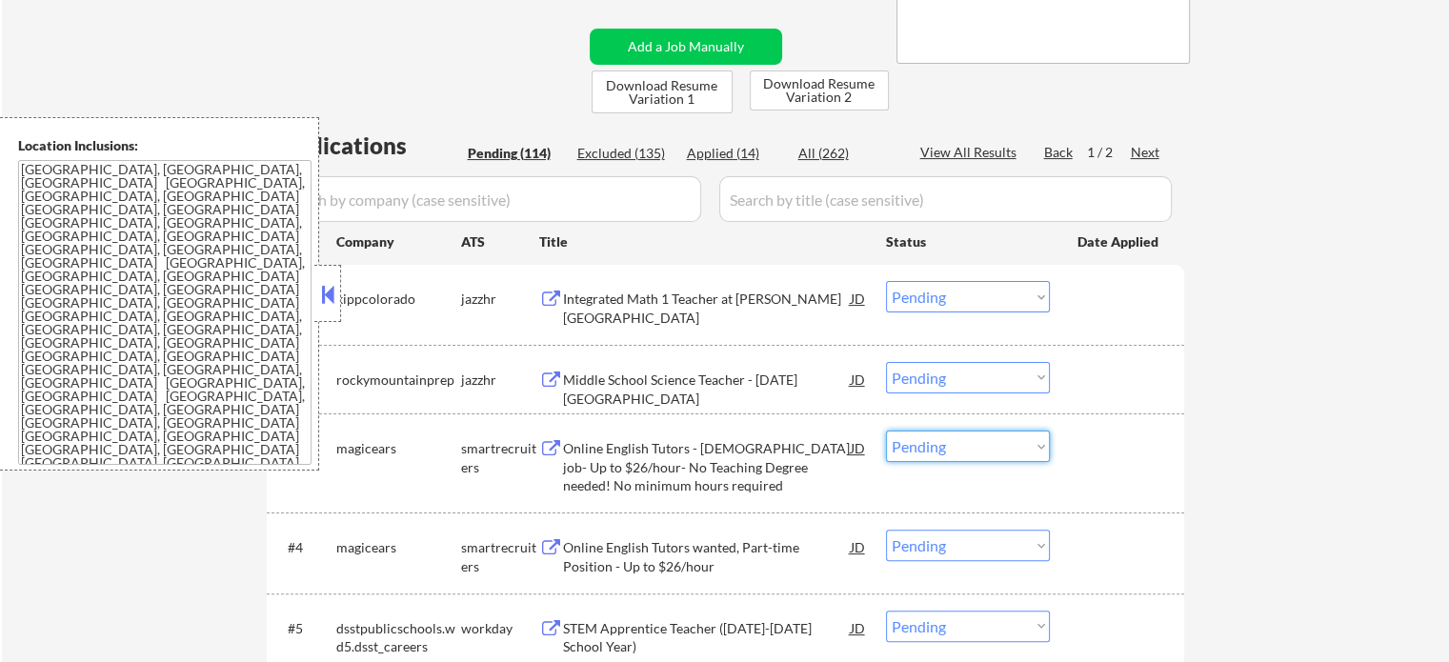
click at [977, 448] on select "Choose an option... Pending Applied Excluded (Questions) Excluded (Expired) Exc…" at bounding box center [968, 446] width 164 height 31
click at [886, 431] on select "Choose an option... Pending Applied Excluded (Questions) Excluded (Expired) Exc…" at bounding box center [968, 446] width 164 height 31
click at [1084, 446] on div at bounding box center [1119, 448] width 84 height 34
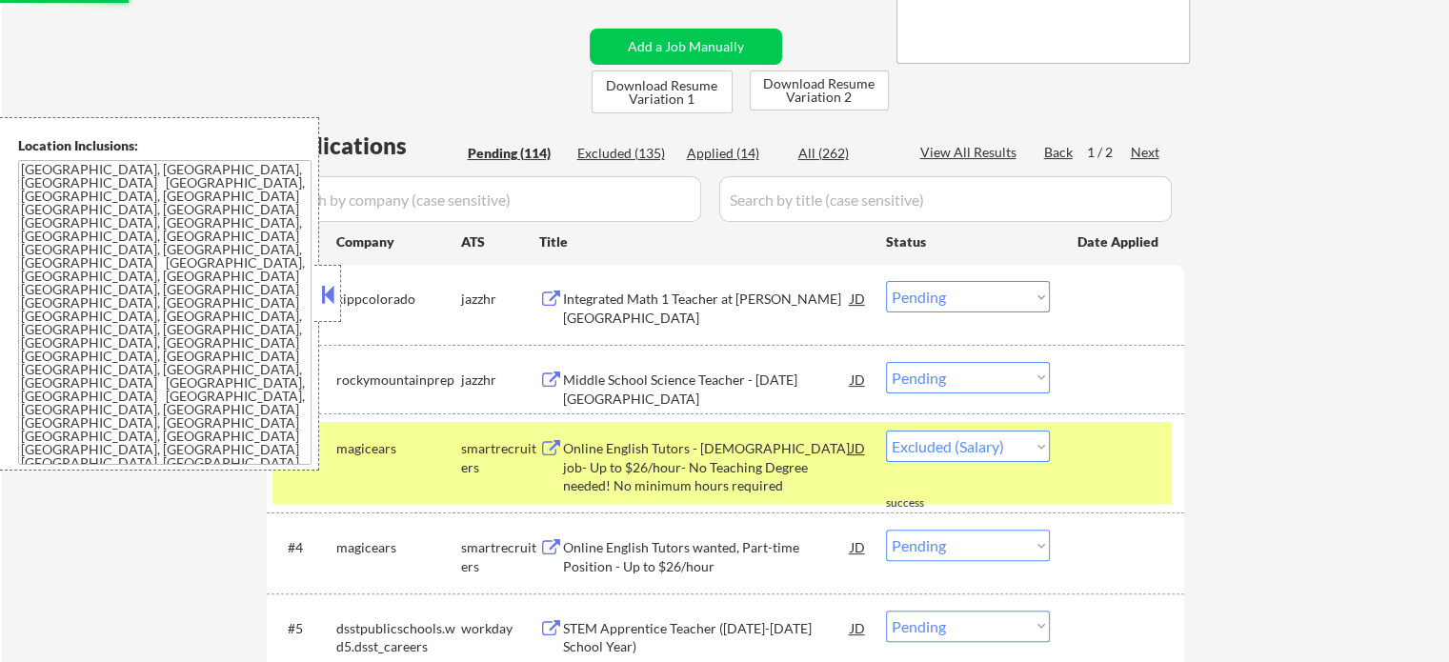
click at [1084, 446] on div at bounding box center [1119, 448] width 84 height 34
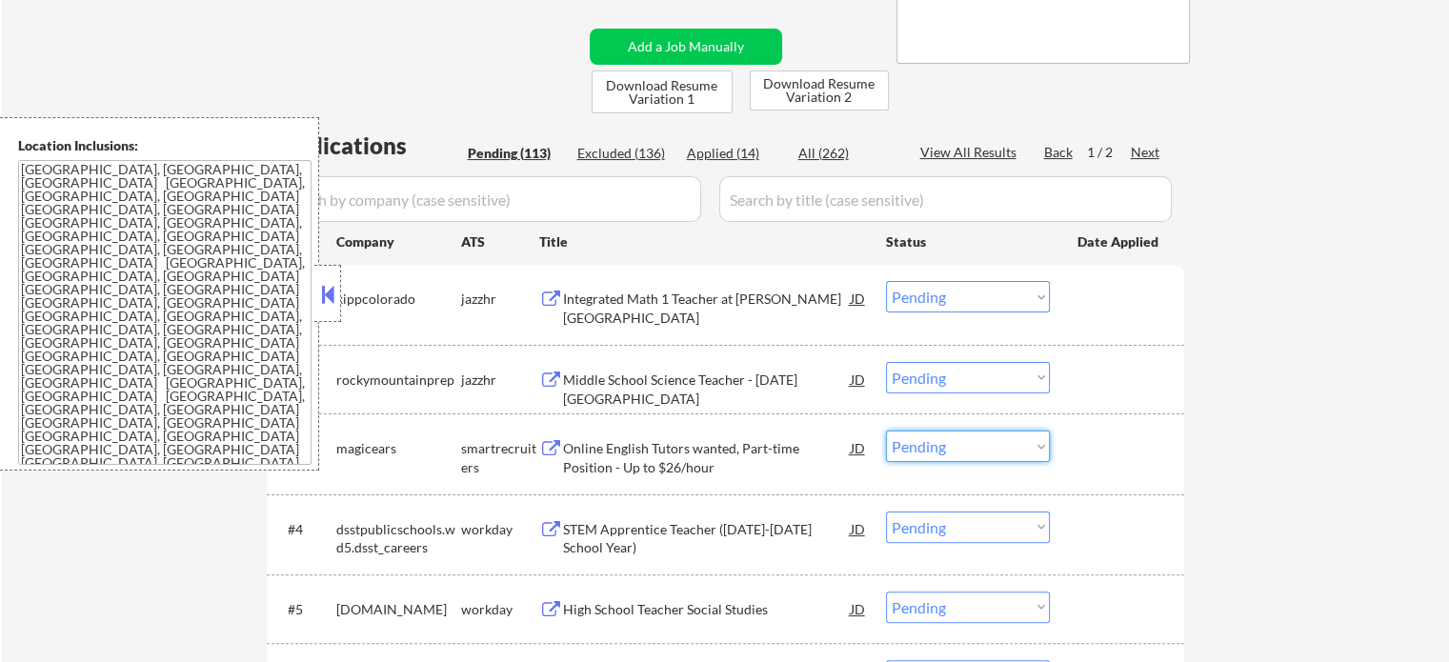
click at [953, 445] on select "Choose an option... Pending Applied Excluded (Questions) Excluded (Expired) Exc…" at bounding box center [968, 446] width 164 height 31
click at [886, 431] on select "Choose an option... Pending Applied Excluded (Questions) Excluded (Expired) Exc…" at bounding box center [968, 446] width 164 height 31
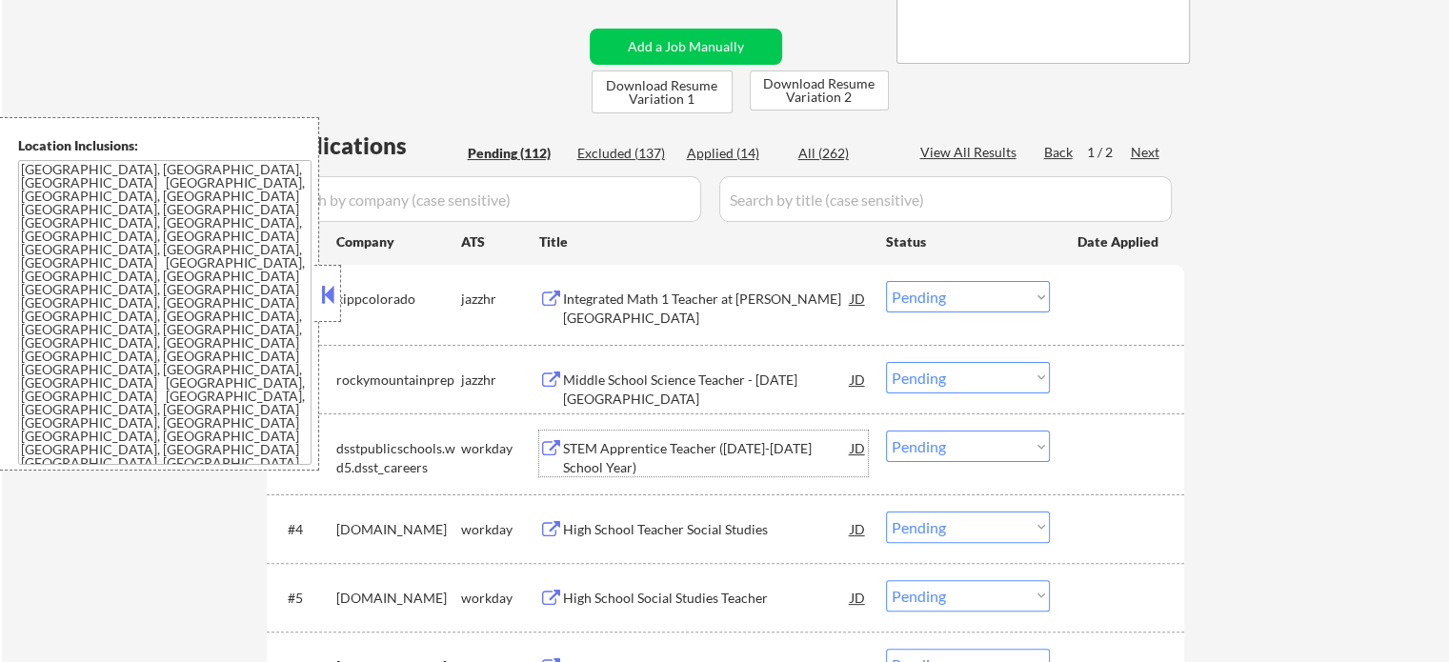
click at [690, 458] on div "STEM Apprentice Teacher (2026-2027 School Year)" at bounding box center [707, 457] width 288 height 37
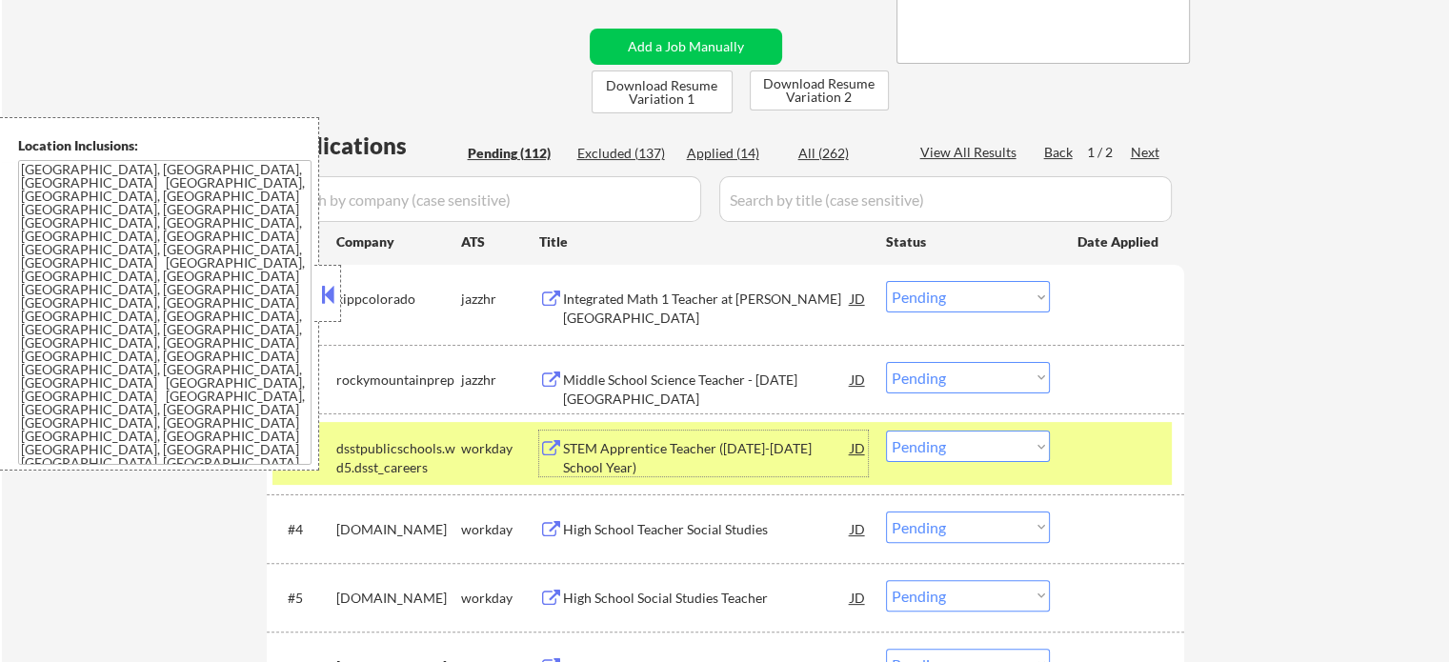
click at [939, 446] on select "Choose an option... Pending Applied Excluded (Questions) Excluded (Expired) Exc…" at bounding box center [968, 446] width 164 height 31
click at [886, 431] on select "Choose an option... Pending Applied Excluded (Questions) Excluded (Expired) Exc…" at bounding box center [968, 446] width 164 height 31
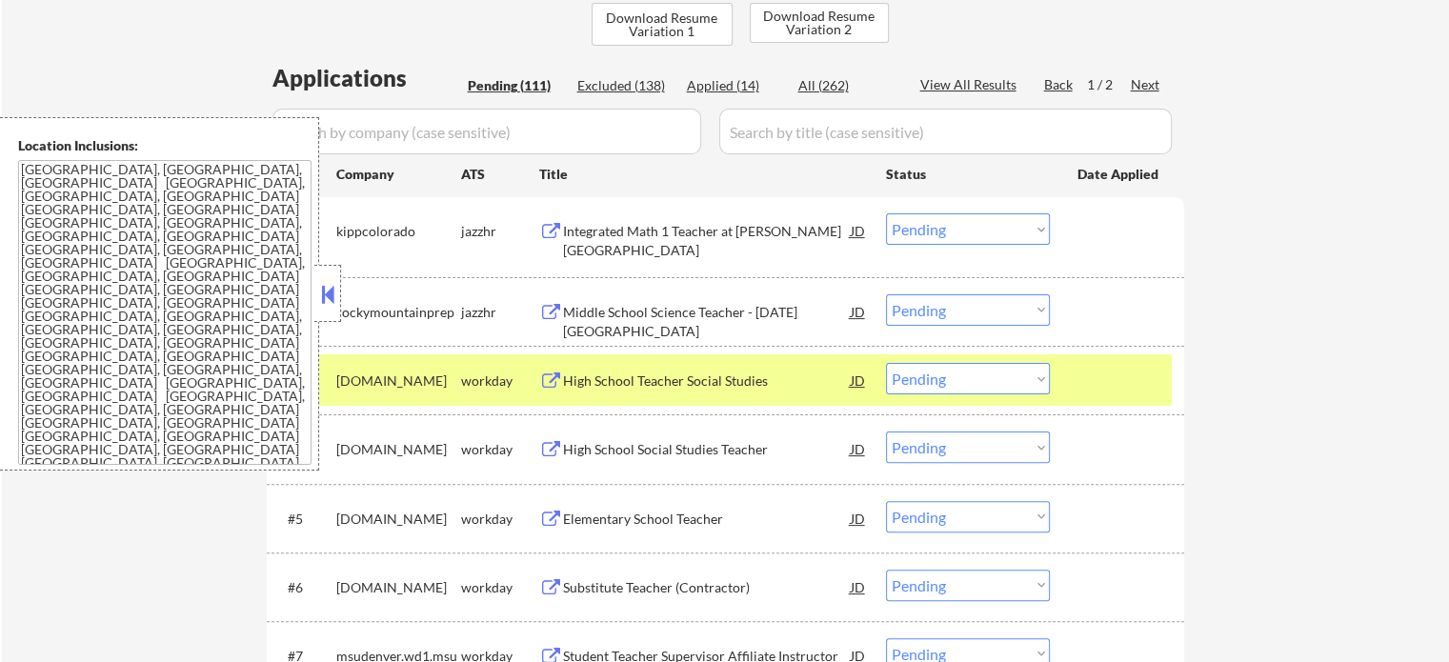
scroll to position [476, 0]
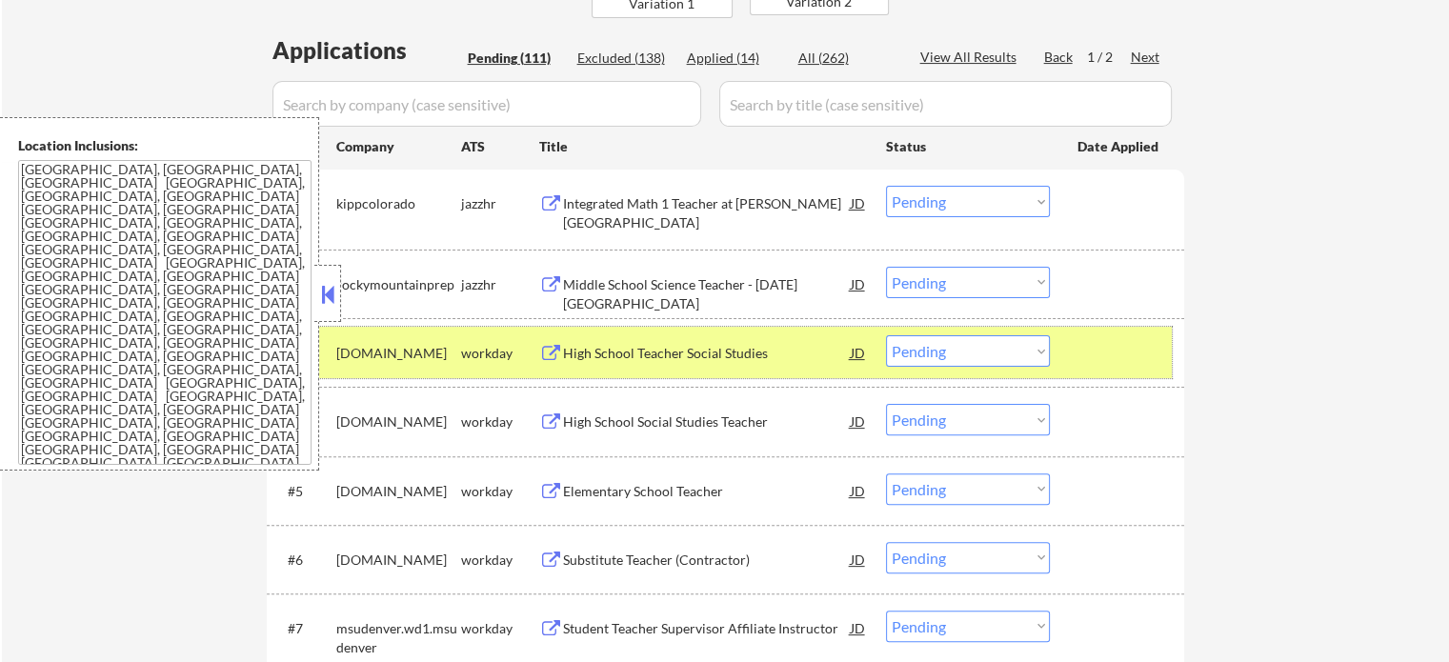
click at [1103, 359] on div at bounding box center [1119, 352] width 84 height 34
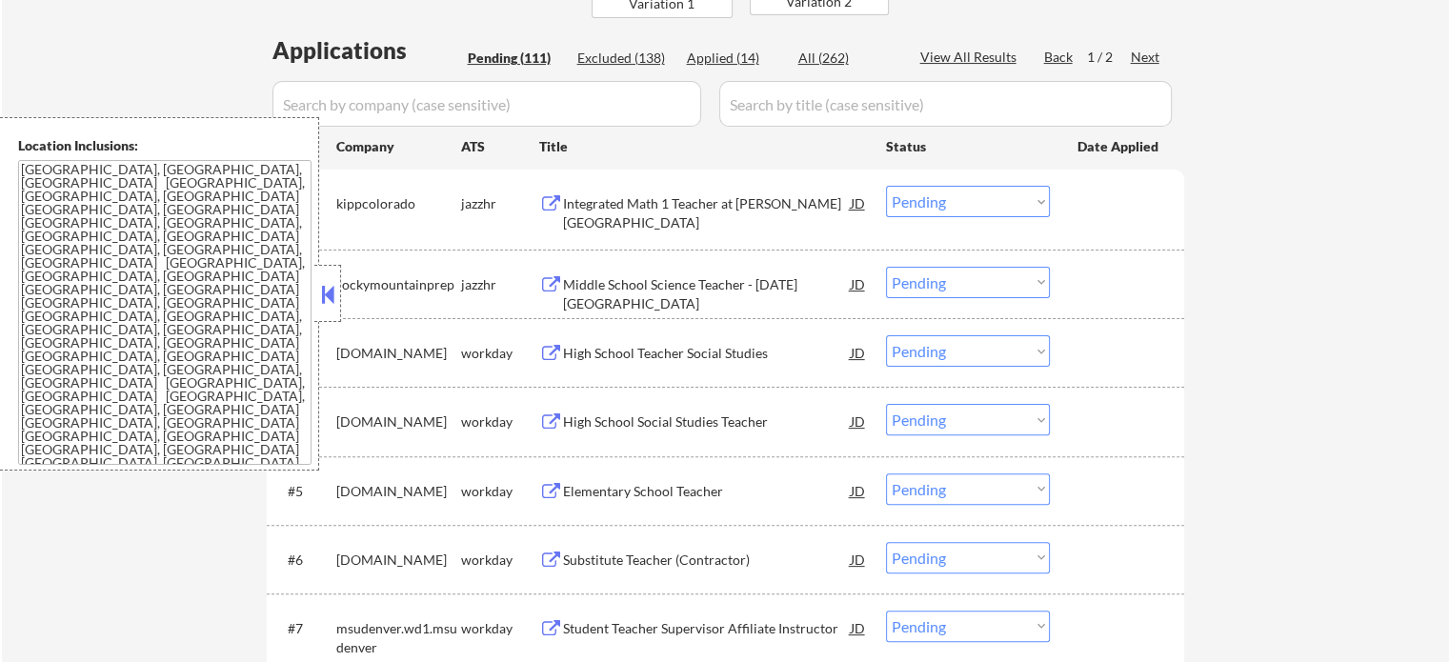
scroll to position [572, 0]
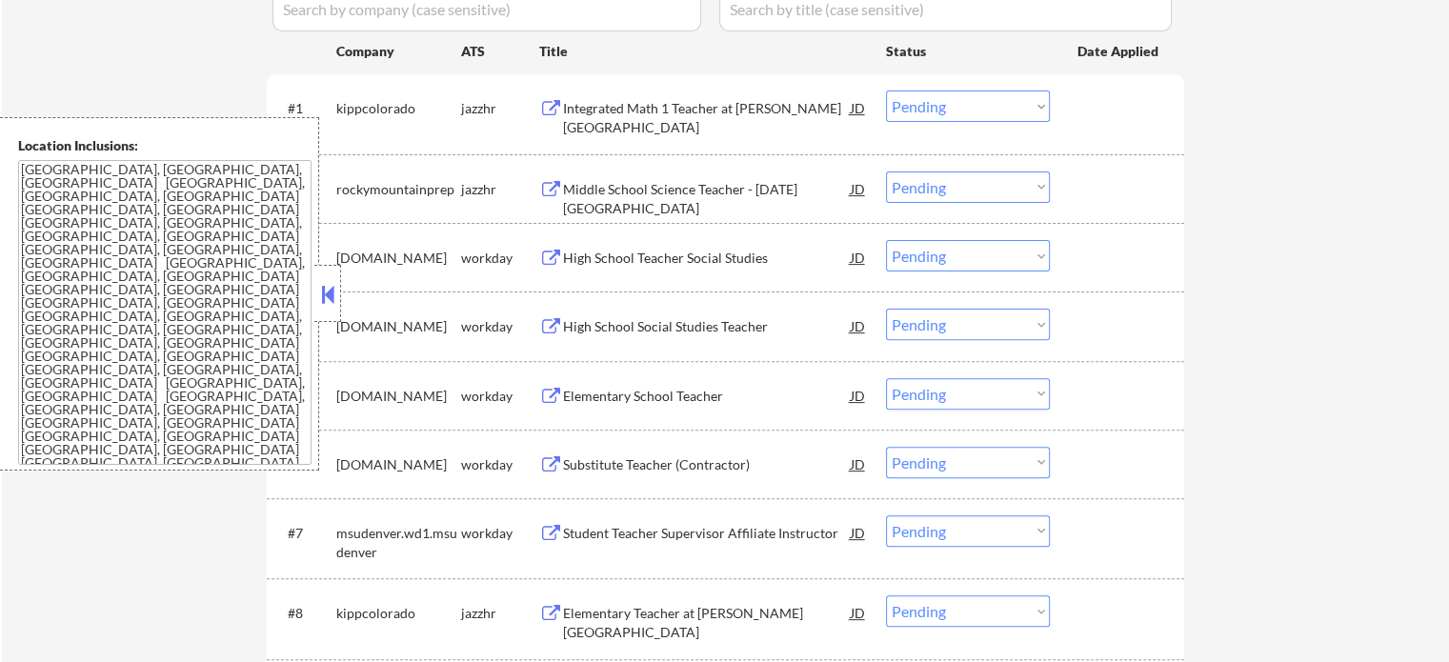
click at [617, 253] on div "High School Teacher Social Studies" at bounding box center [707, 258] width 288 height 19
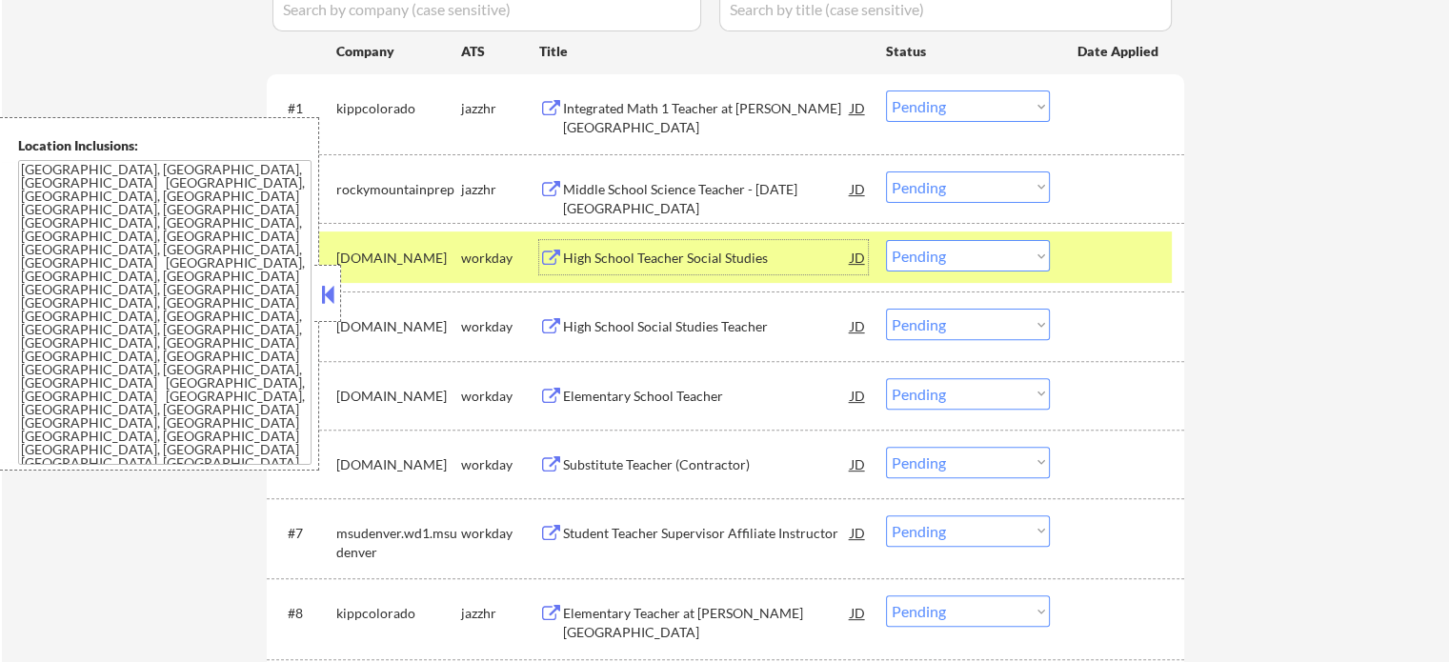
click at [975, 251] on select "Choose an option... Pending Applied Excluded (Questions) Excluded (Expired) Exc…" at bounding box center [968, 255] width 164 height 31
click at [886, 240] on select "Choose an option... Pending Applied Excluded (Questions) Excluded (Expired) Exc…" at bounding box center [968, 255] width 164 height 31
click at [1069, 255] on div "#3 strideinc.wd1.sk workday High School Teacher Social Studies JD Choose an opt…" at bounding box center [721, 256] width 899 height 51
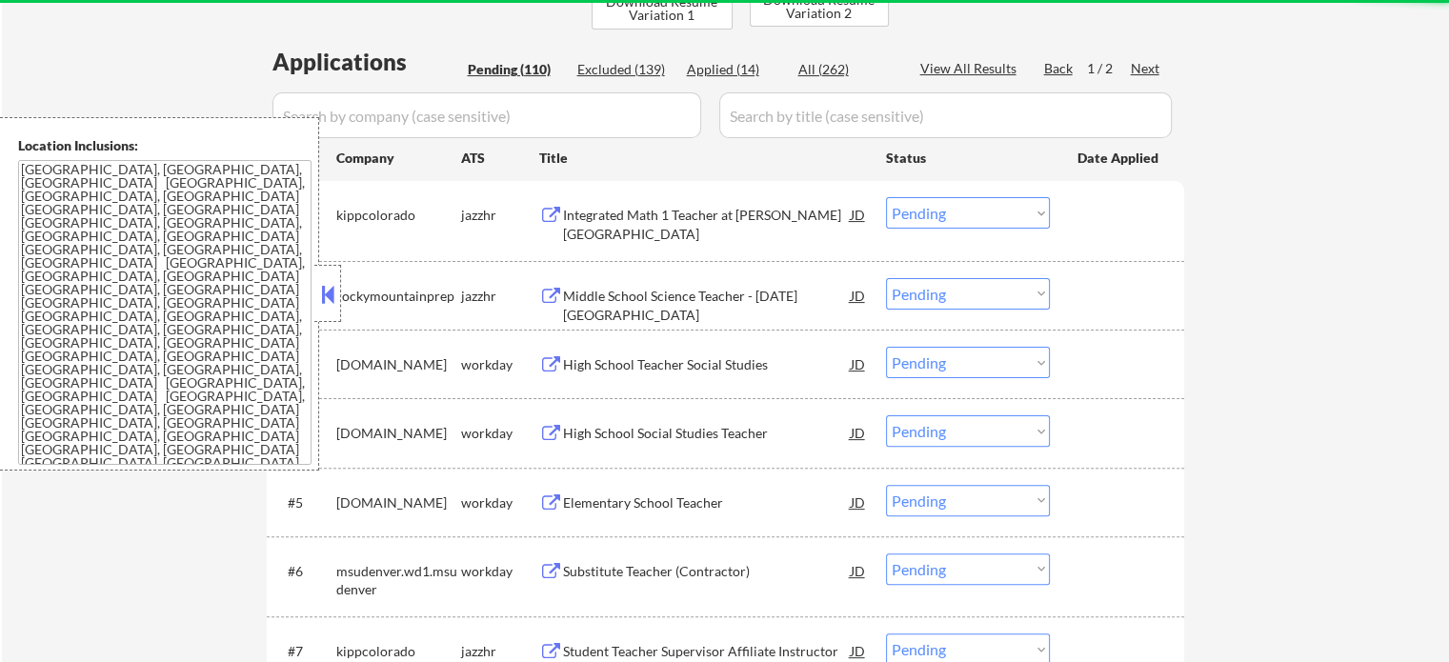
scroll to position [476, 0]
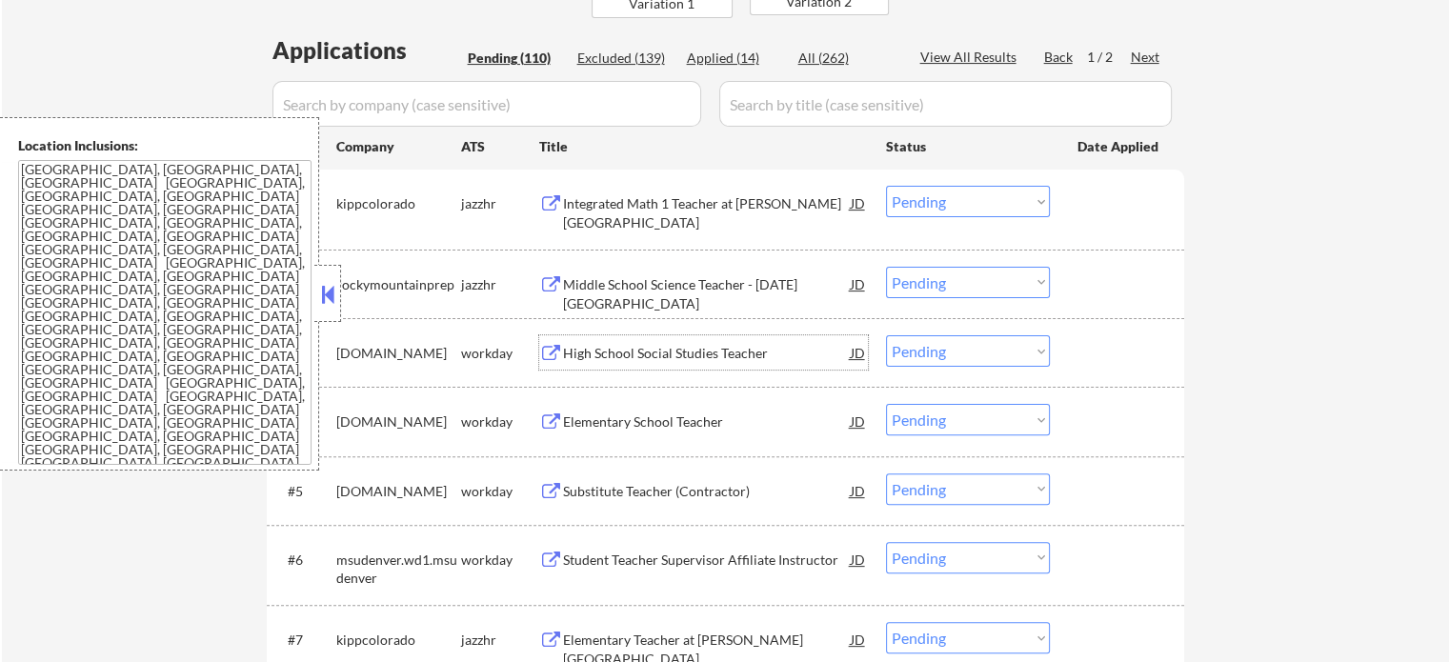
click at [622, 360] on div "High School Social Studies Teacher" at bounding box center [707, 353] width 288 height 19
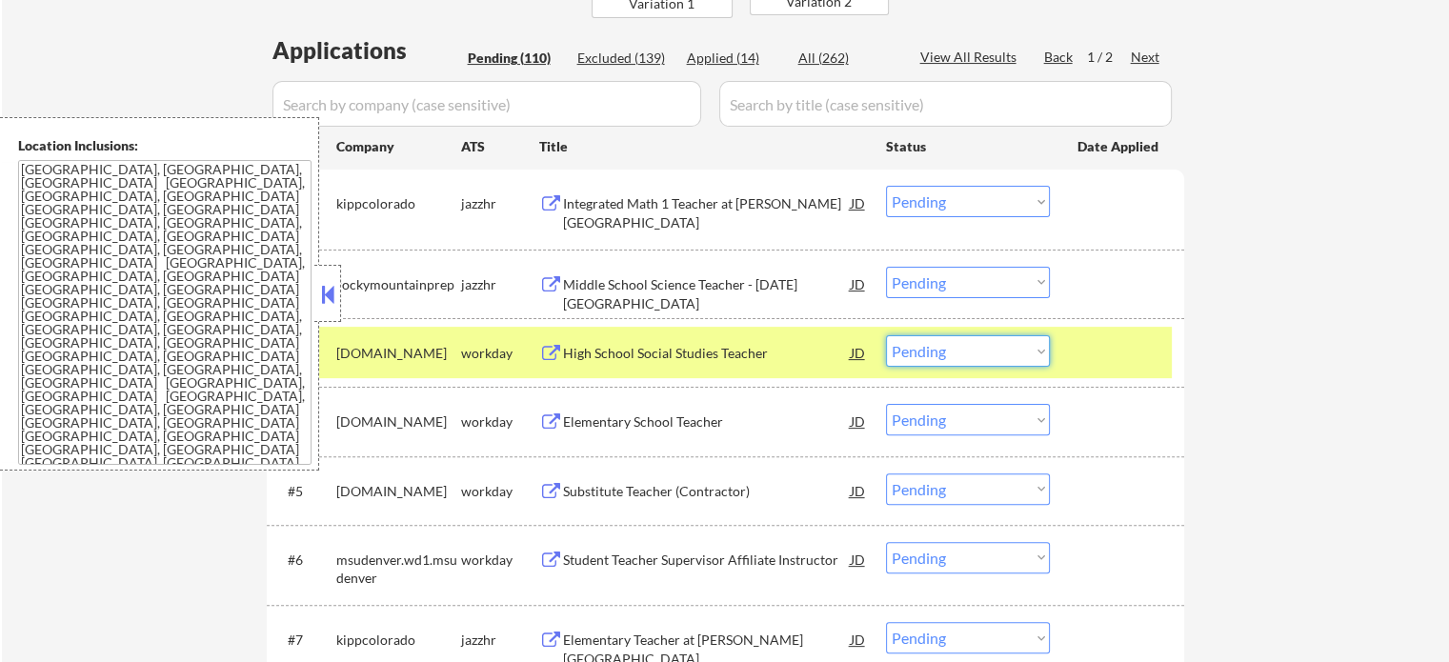
click at [942, 352] on select "Choose an option... Pending Applied Excluded (Questions) Excluded (Expired) Exc…" at bounding box center [968, 350] width 164 height 31
click at [886, 335] on select "Choose an option... Pending Applied Excluded (Questions) Excluded (Expired) Exc…" at bounding box center [968, 350] width 164 height 31
click at [1102, 357] on div at bounding box center [1119, 352] width 84 height 34
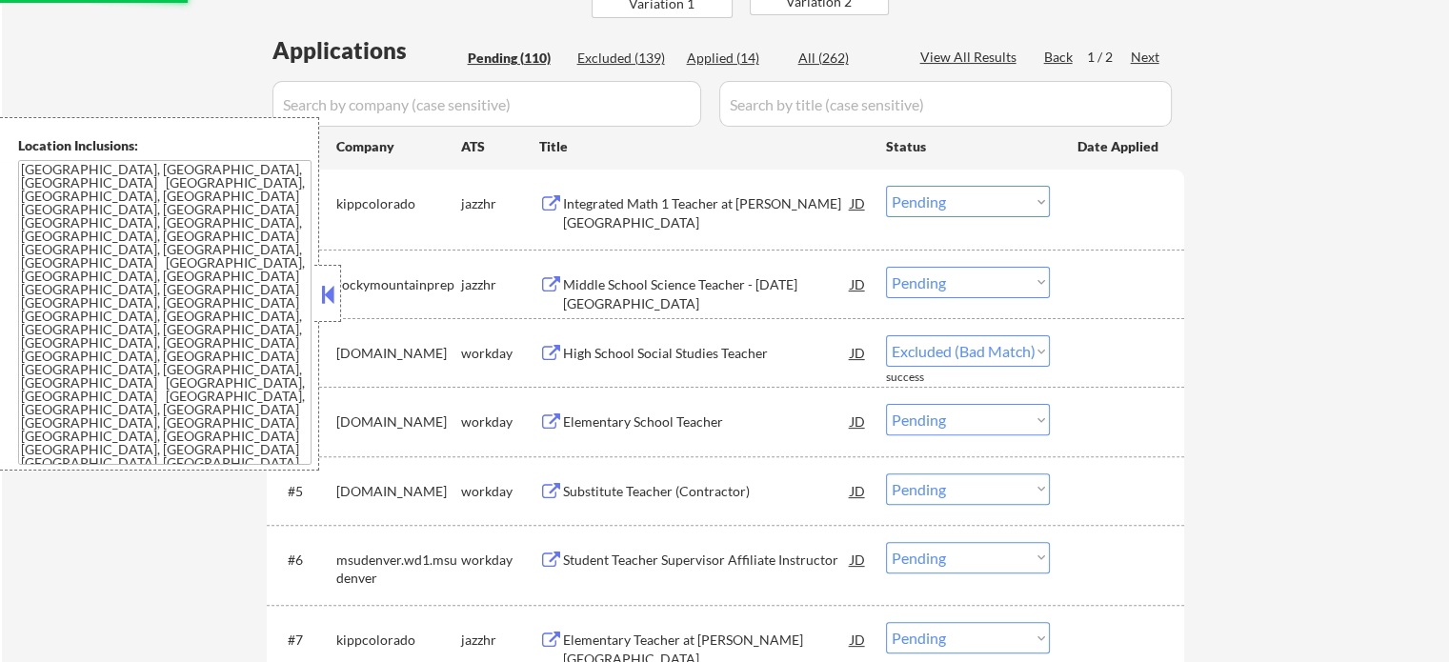
select select ""pending""
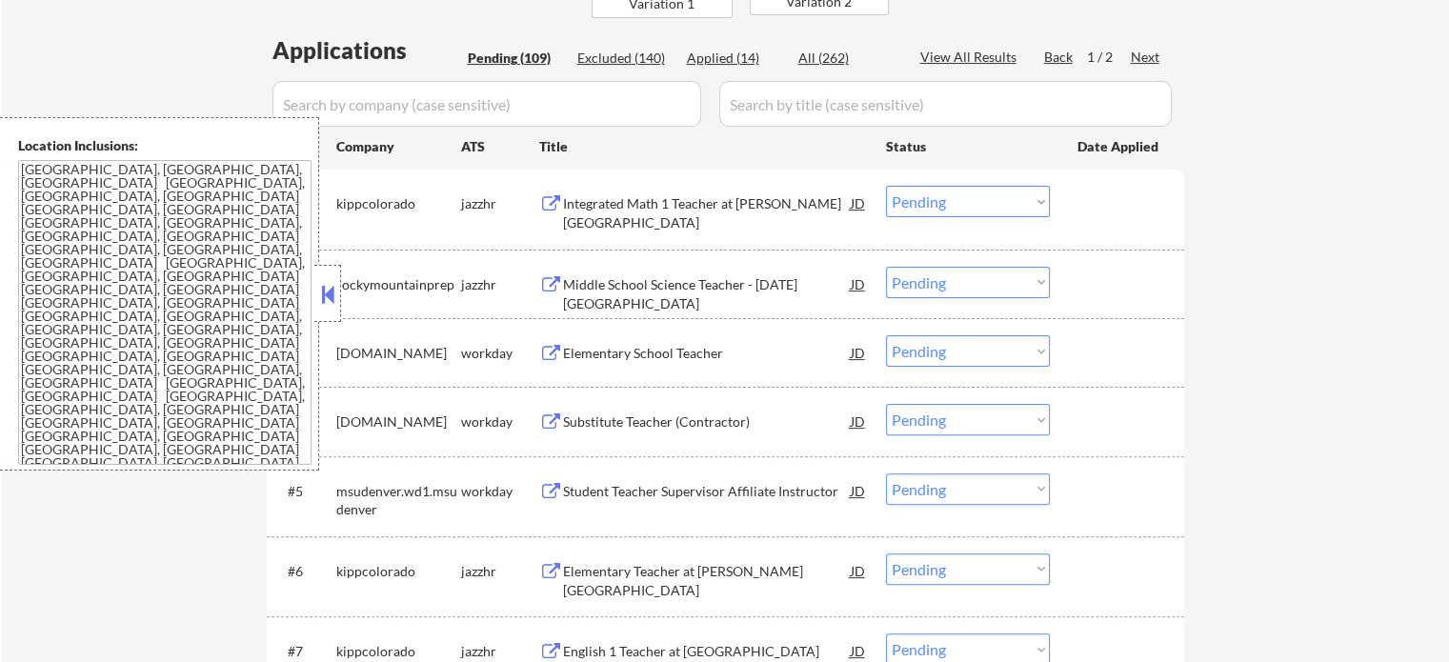
click at [693, 354] on div "Elementary School Teacher" at bounding box center [707, 353] width 288 height 19
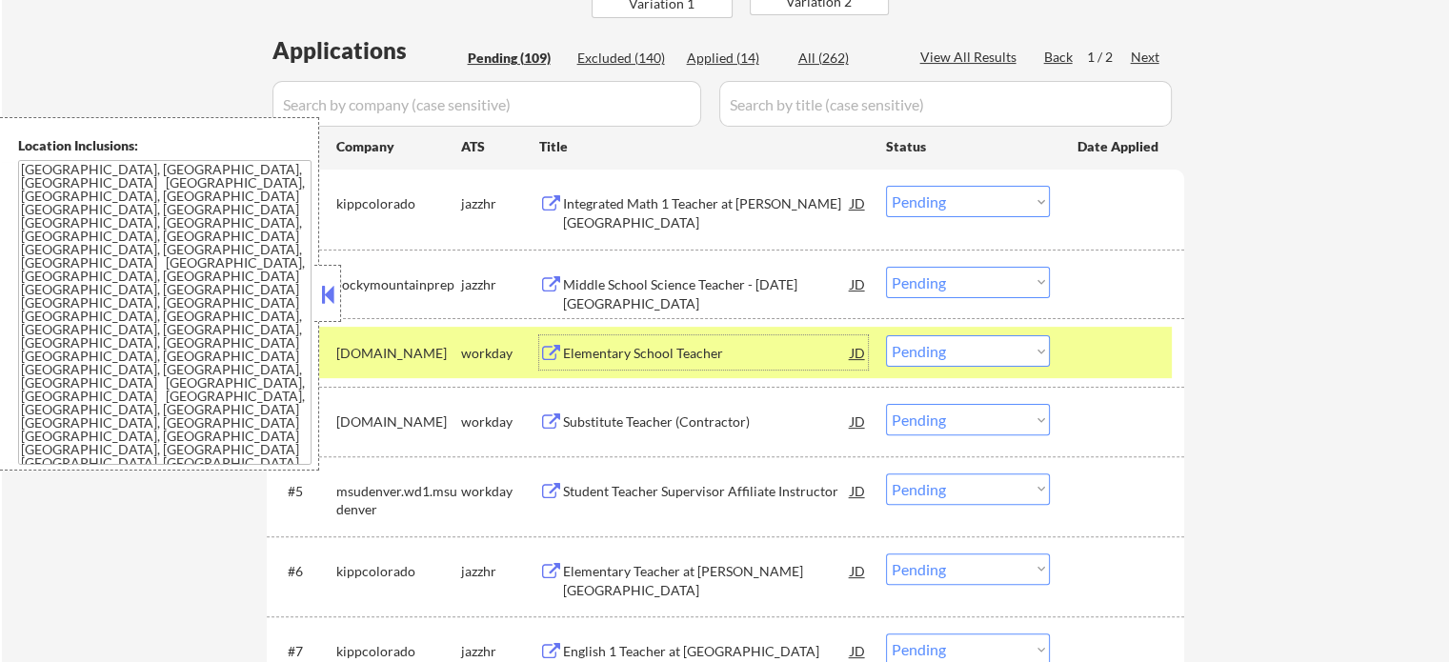
click at [1125, 366] on div at bounding box center [1119, 352] width 84 height 34
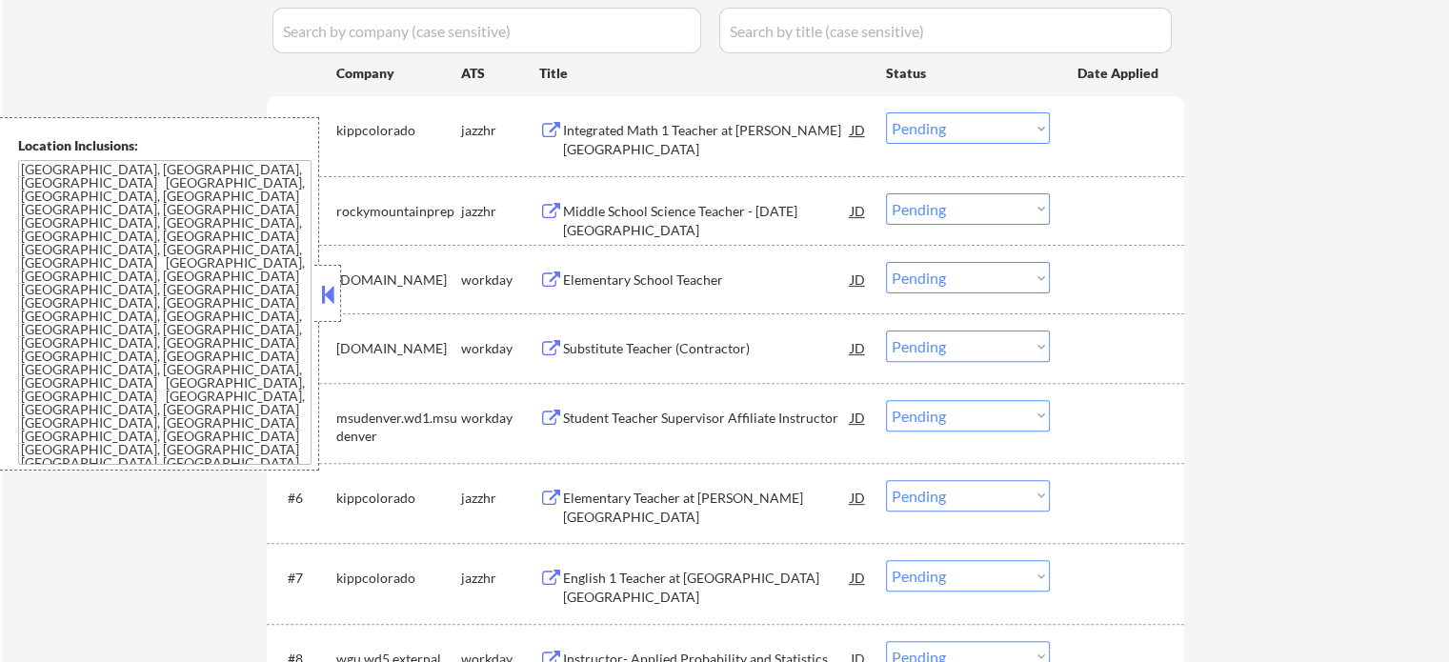
scroll to position [667, 0]
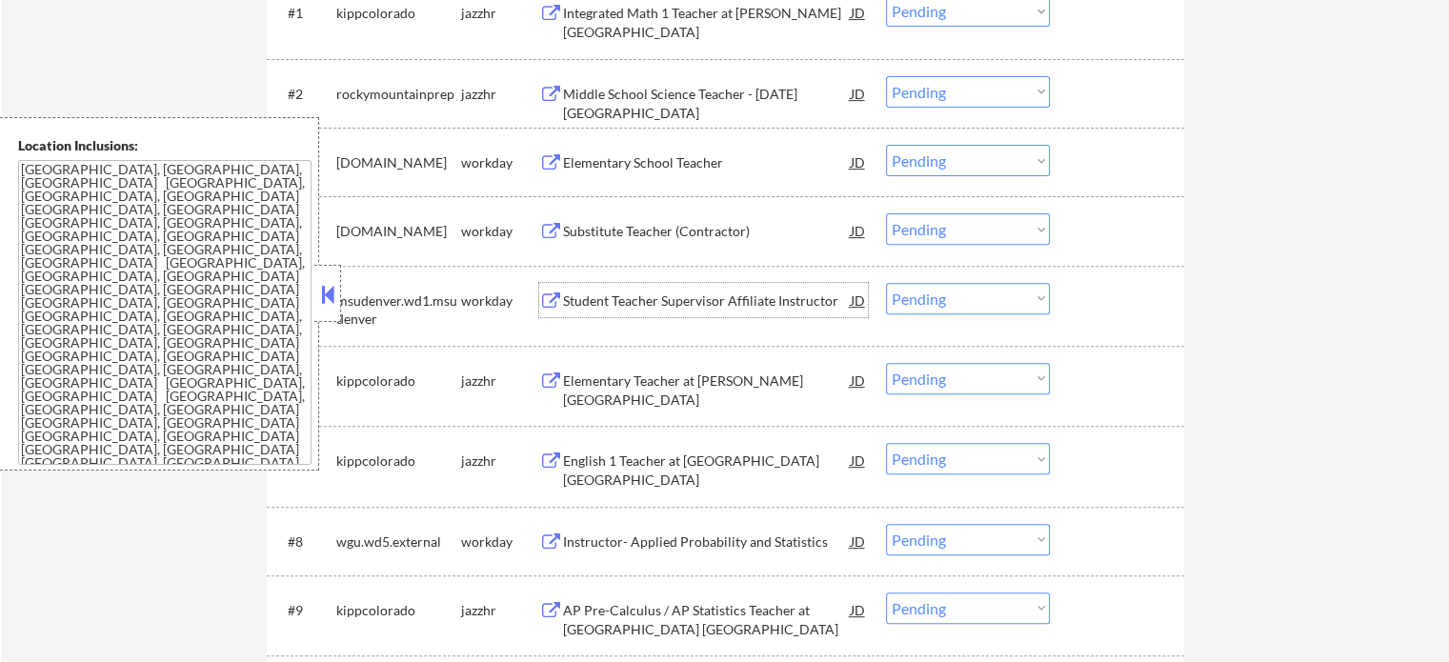
click at [709, 314] on div "Student Teacher Supervisor Affiliate Instructor" at bounding box center [707, 300] width 288 height 34
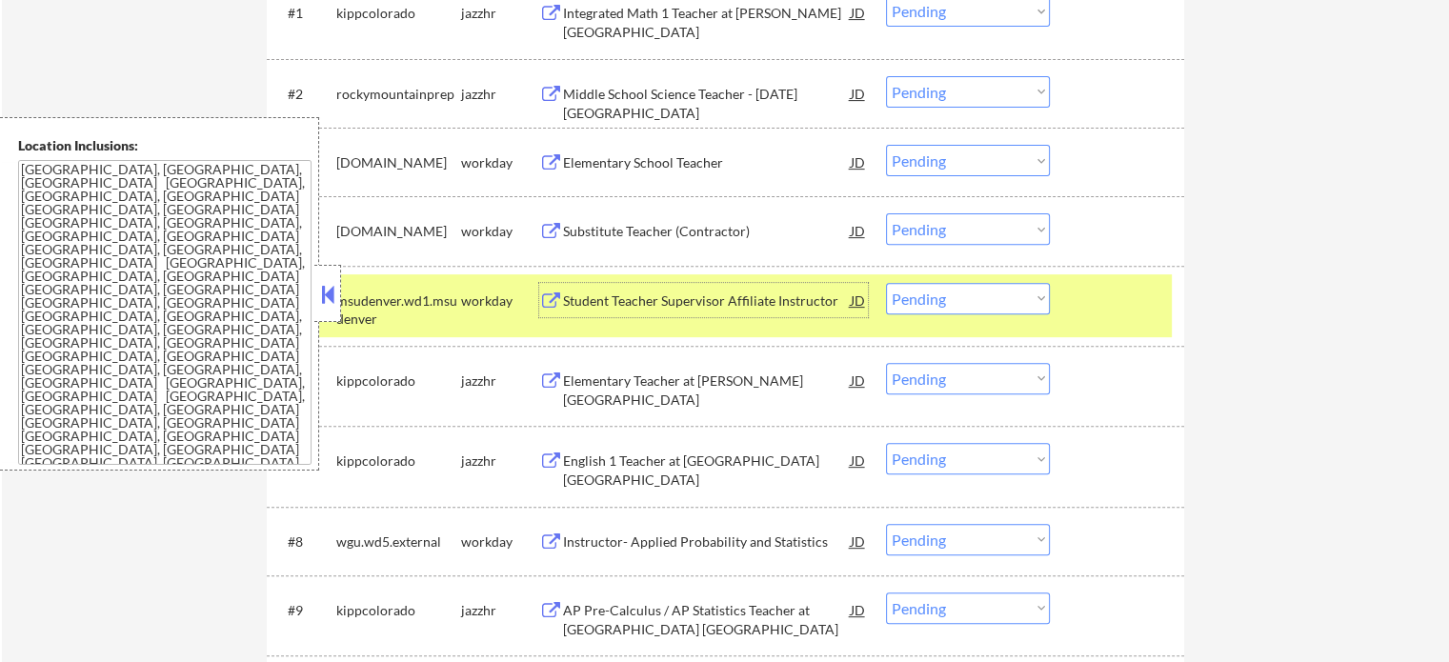
click at [968, 298] on select "Choose an option... Pending Applied Excluded (Questions) Excluded (Expired) Exc…" at bounding box center [968, 298] width 164 height 31
click at [886, 283] on select "Choose an option... Pending Applied Excluded (Questions) Excluded (Expired) Exc…" at bounding box center [968, 298] width 164 height 31
select select ""pending""
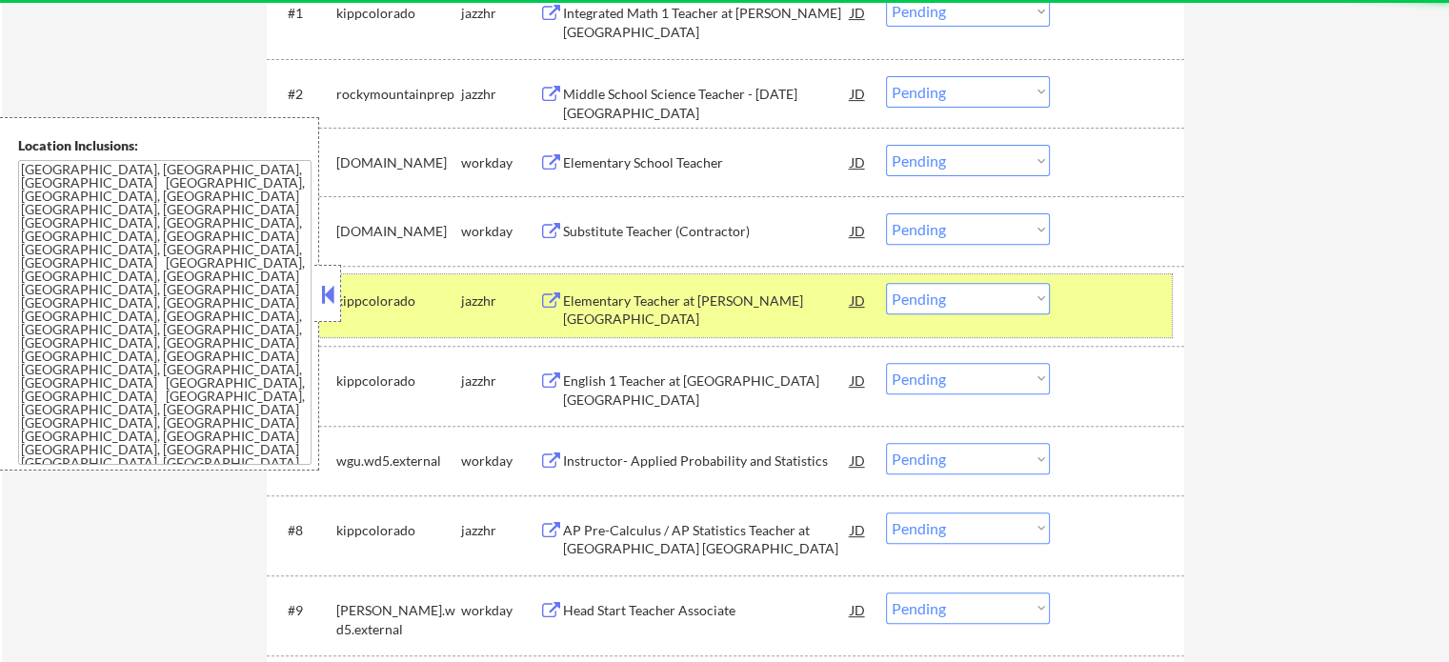
click at [1117, 293] on div at bounding box center [1119, 300] width 84 height 34
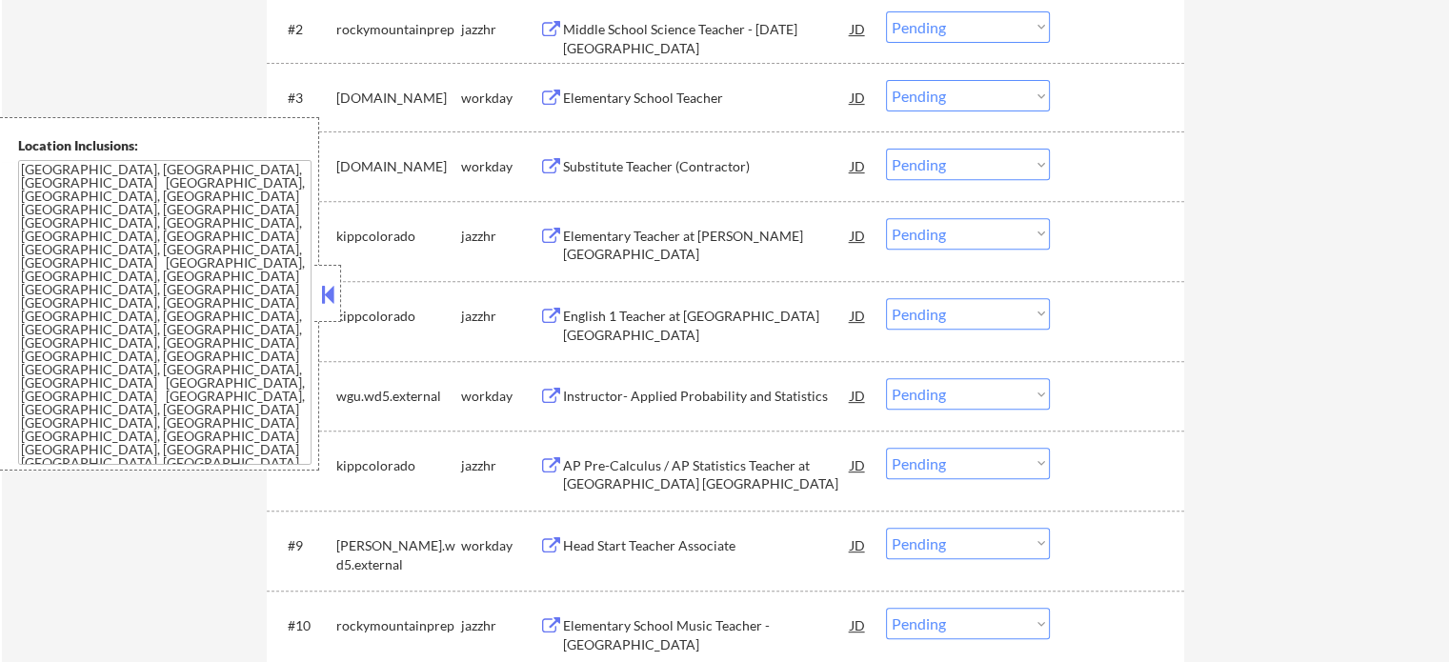
scroll to position [762, 0]
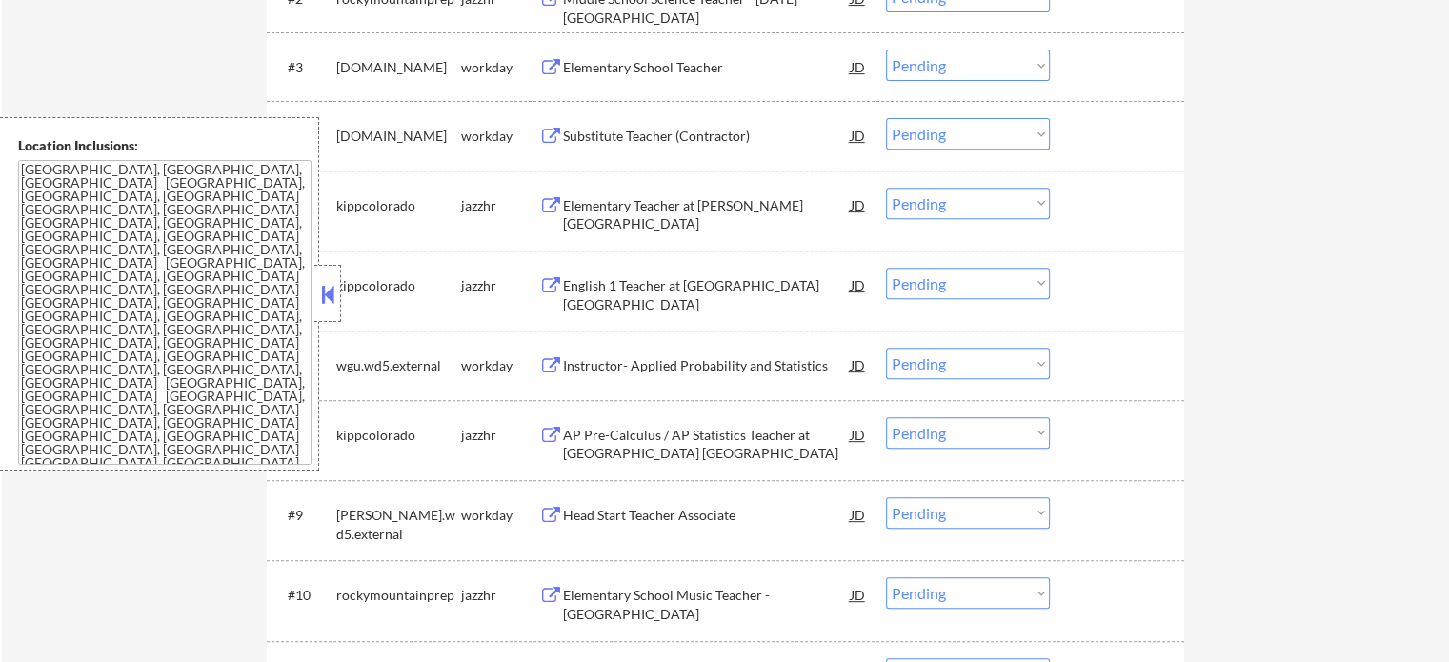
click at [659, 431] on div "AP Pre-Calculus / AP Statistics Teacher at [GEOGRAPHIC_DATA] [GEOGRAPHIC_DATA]" at bounding box center [707, 444] width 288 height 37
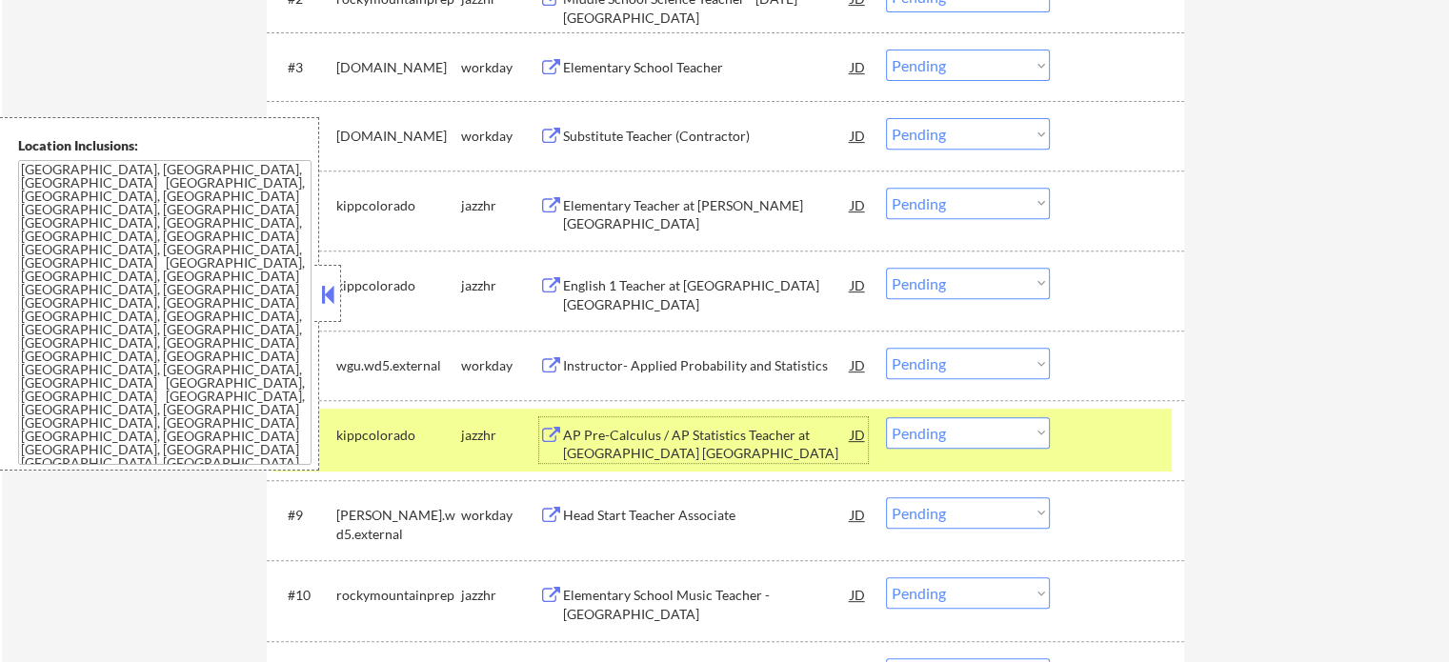
click at [1097, 455] on div "#8 kippcolorado jazzhr AP Pre-Calculus / AP Statistics Teacher at KIPP Northeas…" at bounding box center [721, 440] width 899 height 63
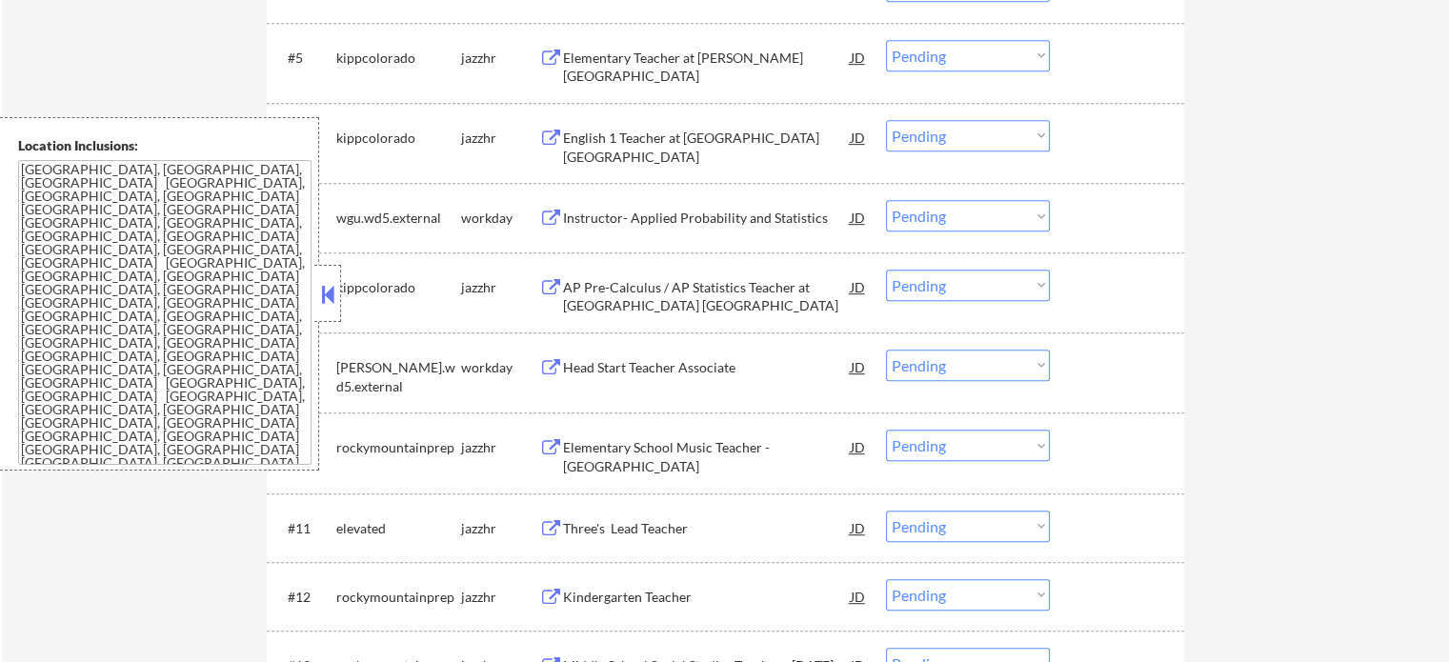
scroll to position [953, 0]
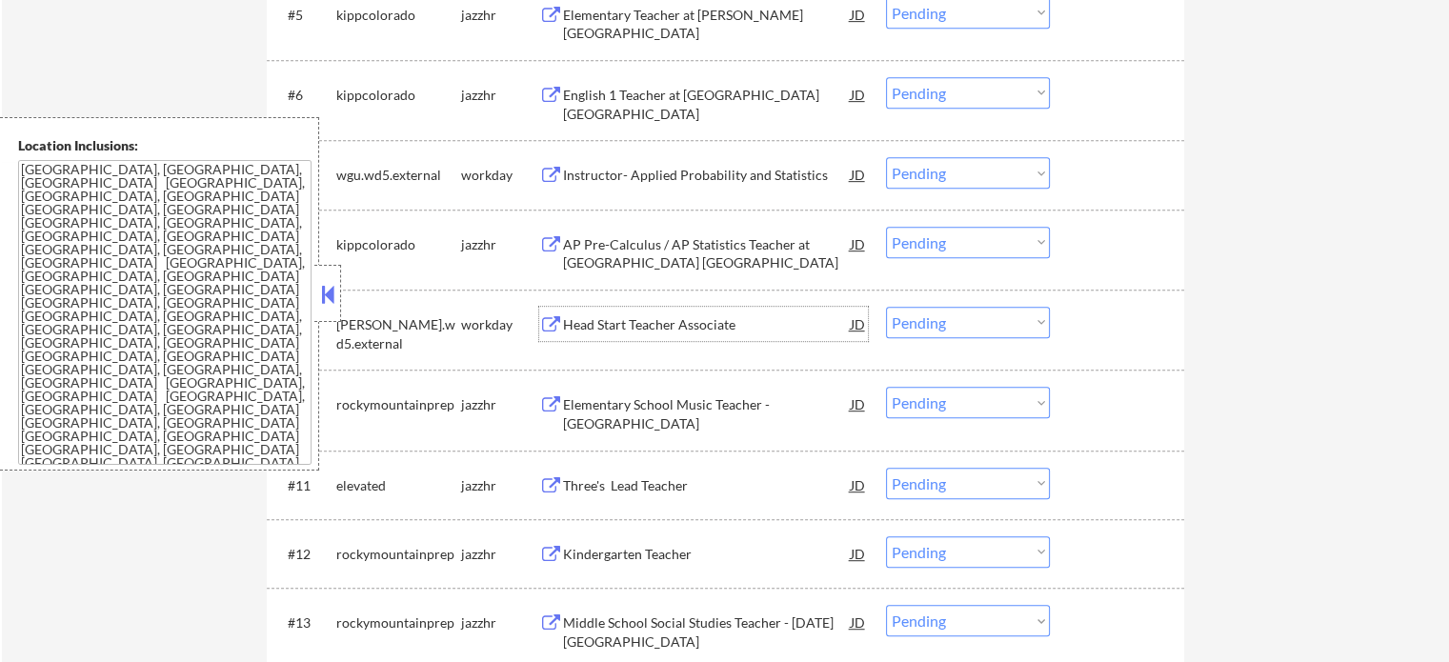
click at [692, 317] on div "Head Start Teacher Associate" at bounding box center [707, 324] width 288 height 19
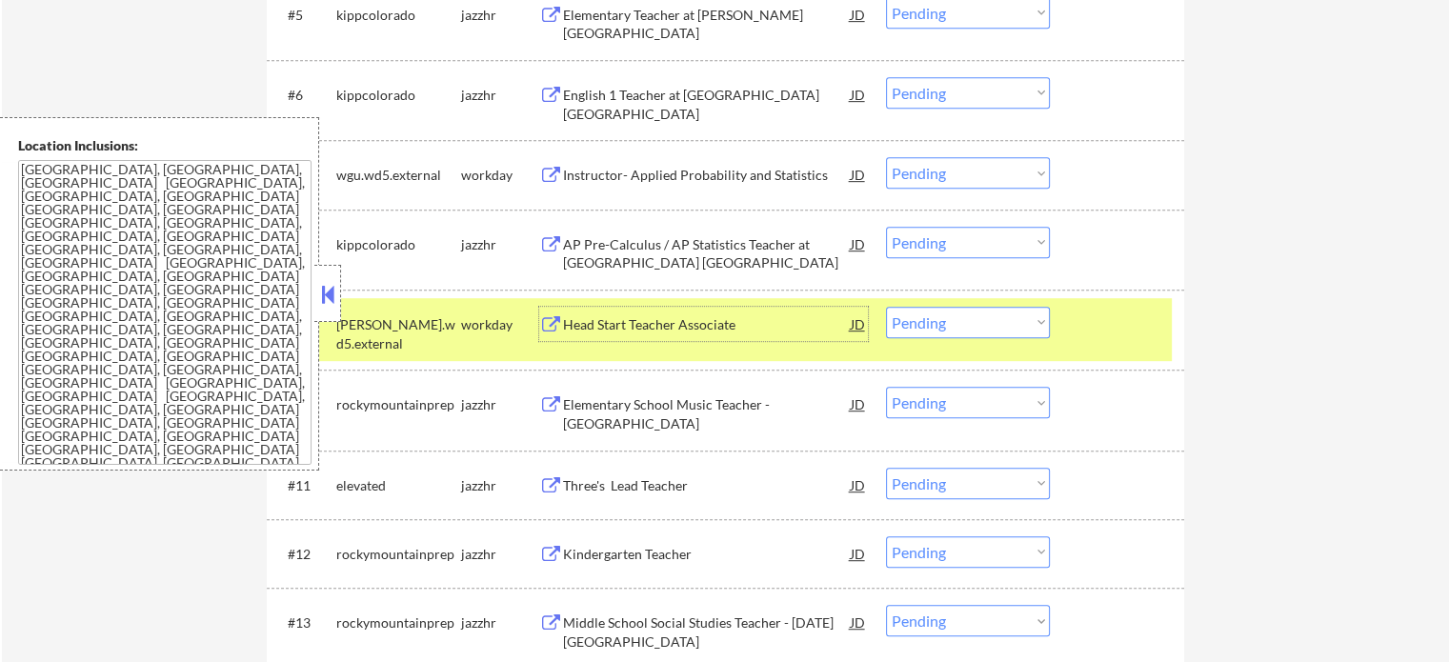
click at [945, 320] on select "Choose an option... Pending Applied Excluded (Questions) Excluded (Expired) Exc…" at bounding box center [968, 322] width 164 height 31
click at [886, 307] on select "Choose an option... Pending Applied Excluded (Questions) Excluded (Expired) Exc…" at bounding box center [968, 322] width 164 height 31
click at [1093, 339] on div at bounding box center [1119, 324] width 84 height 34
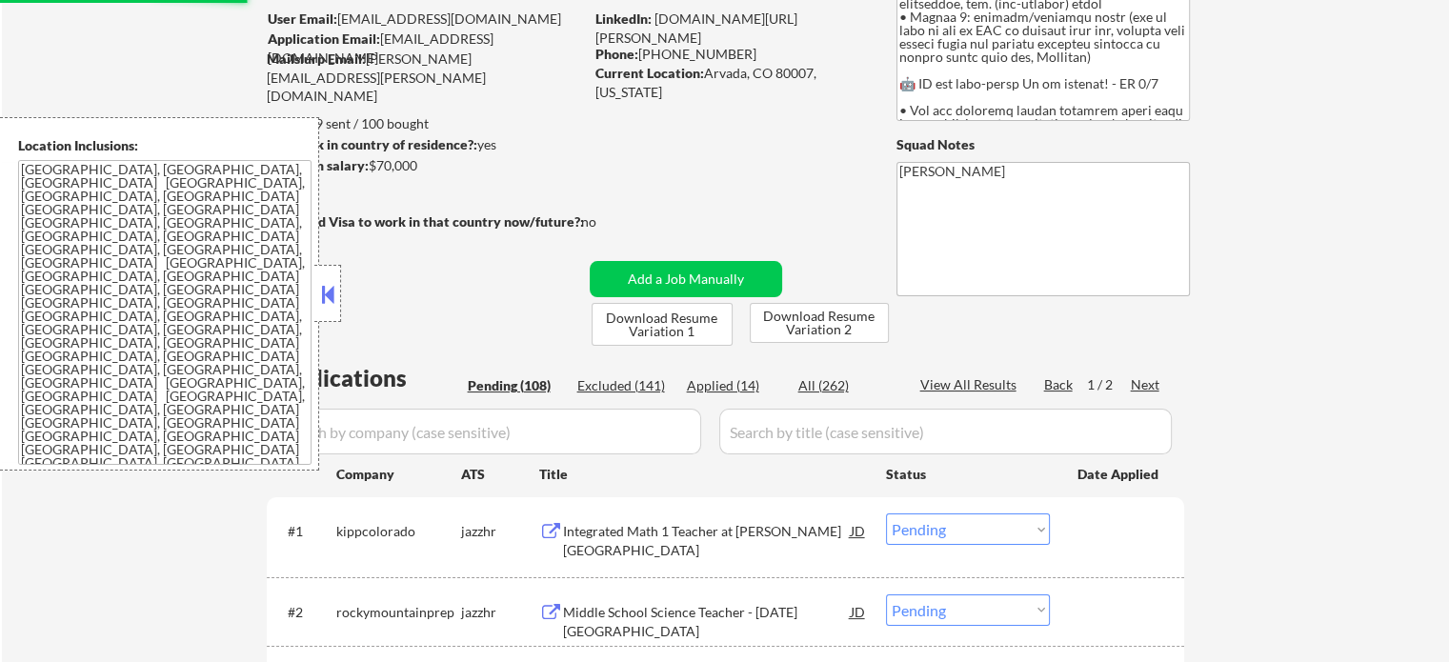
scroll to position [0, 0]
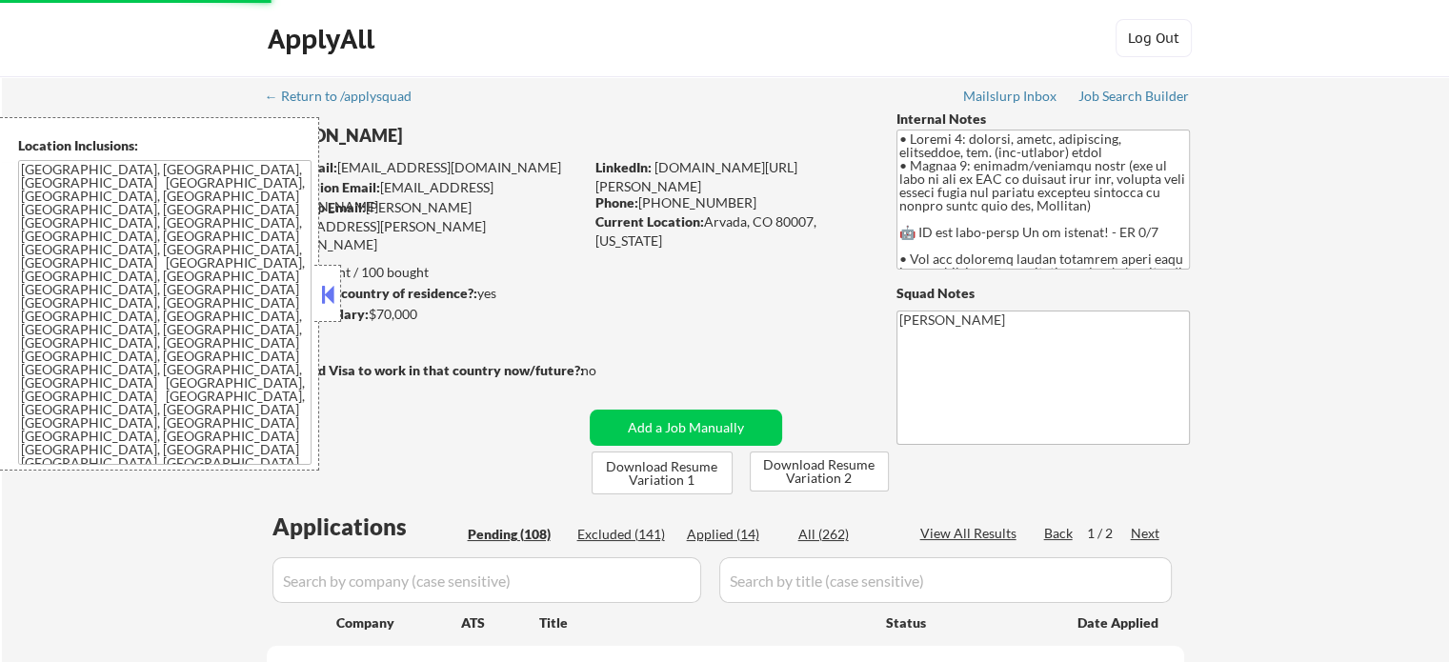
select select ""pending""
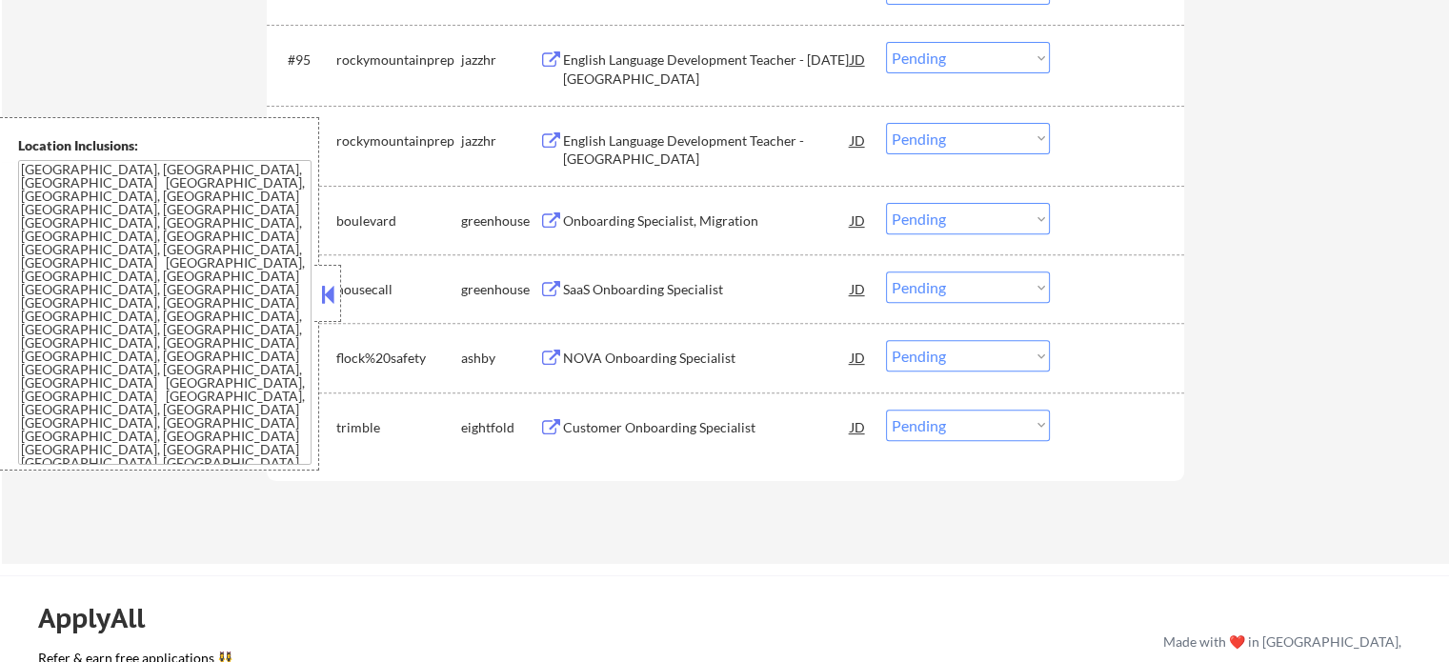
scroll to position [7888, 0]
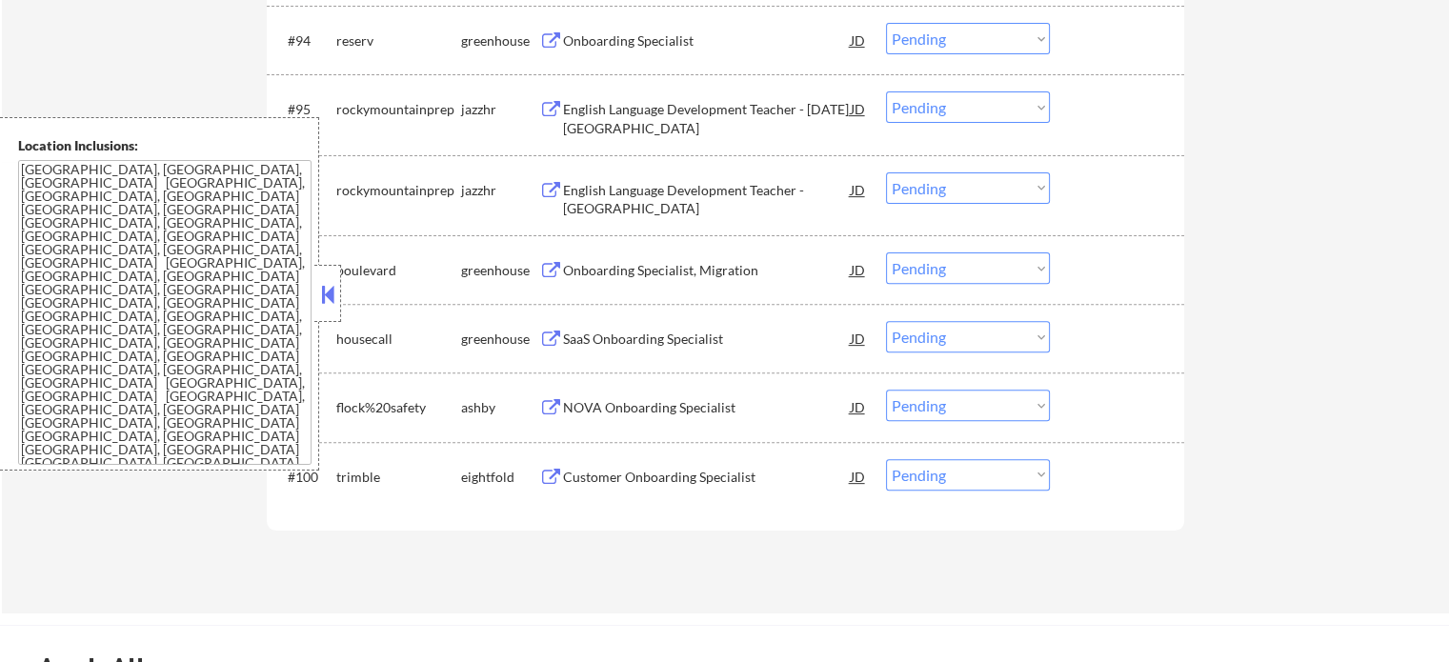
click at [663, 199] on div "English Language Development Teacher - [GEOGRAPHIC_DATA]" at bounding box center [707, 199] width 288 height 37
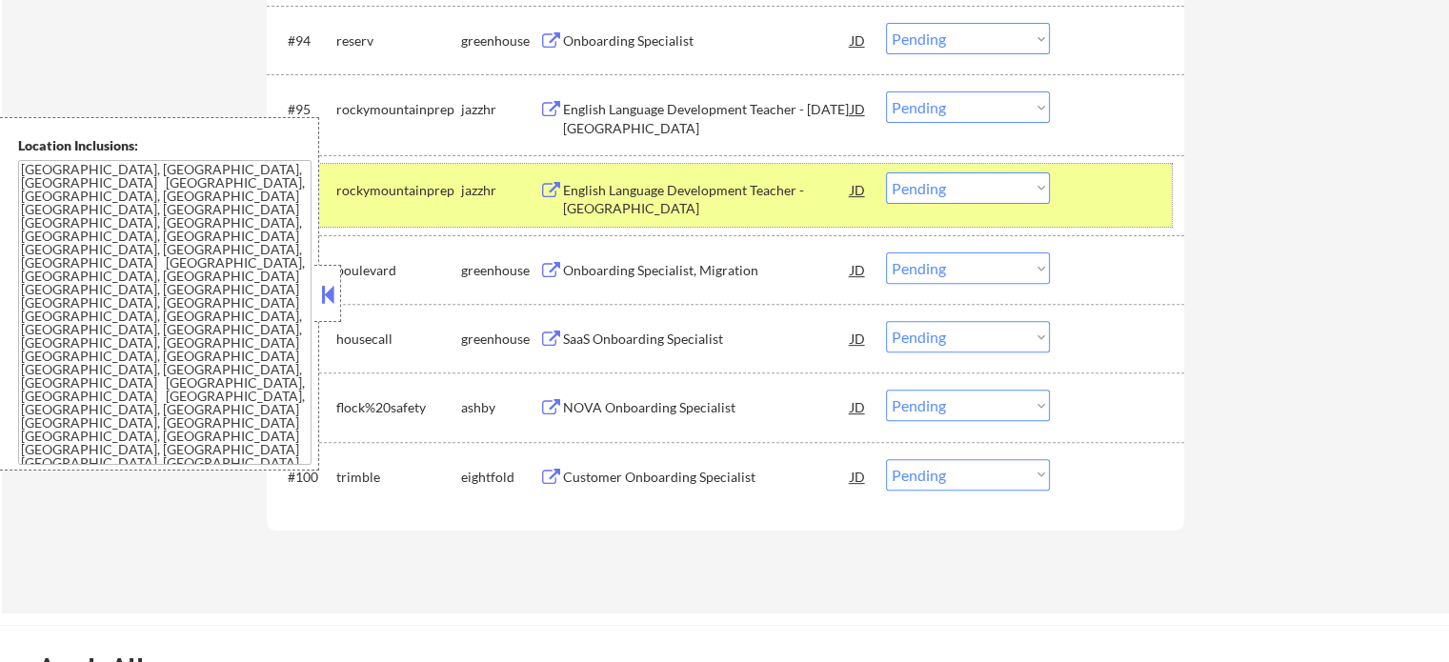
click at [1139, 194] on div at bounding box center [1119, 189] width 84 height 34
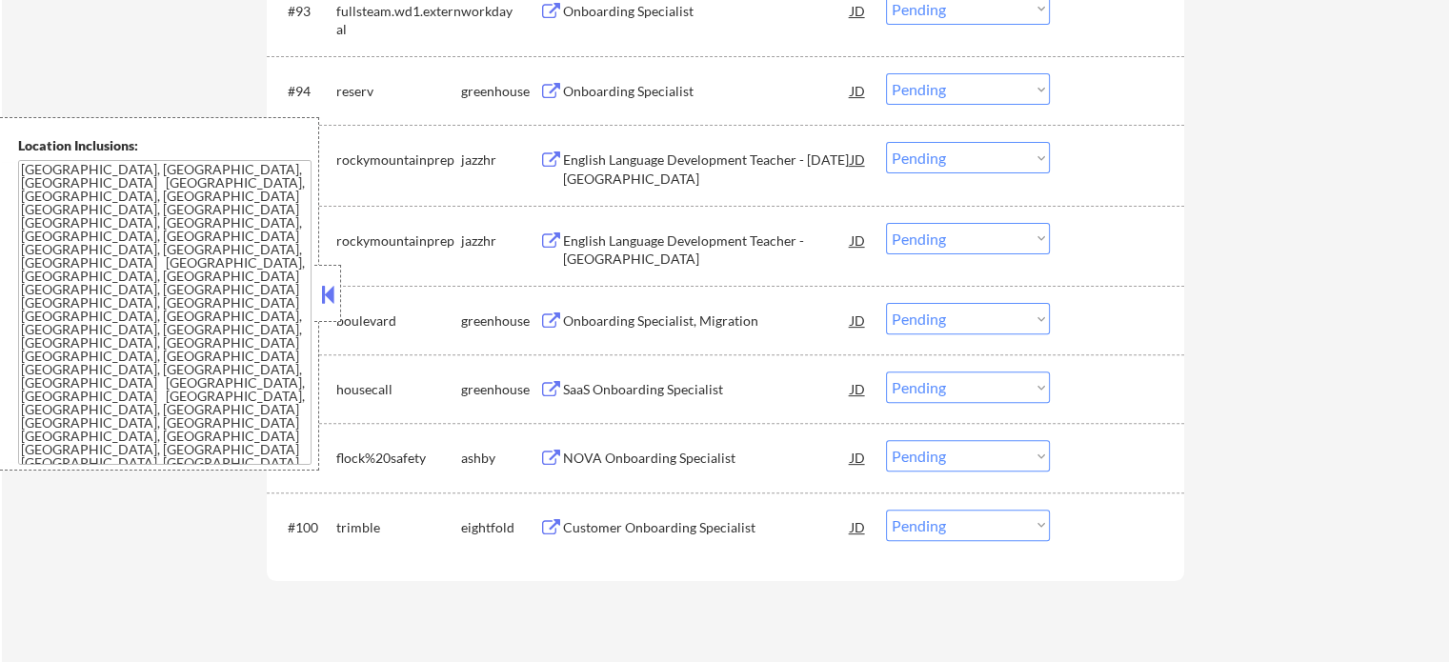
scroll to position [7793, 0]
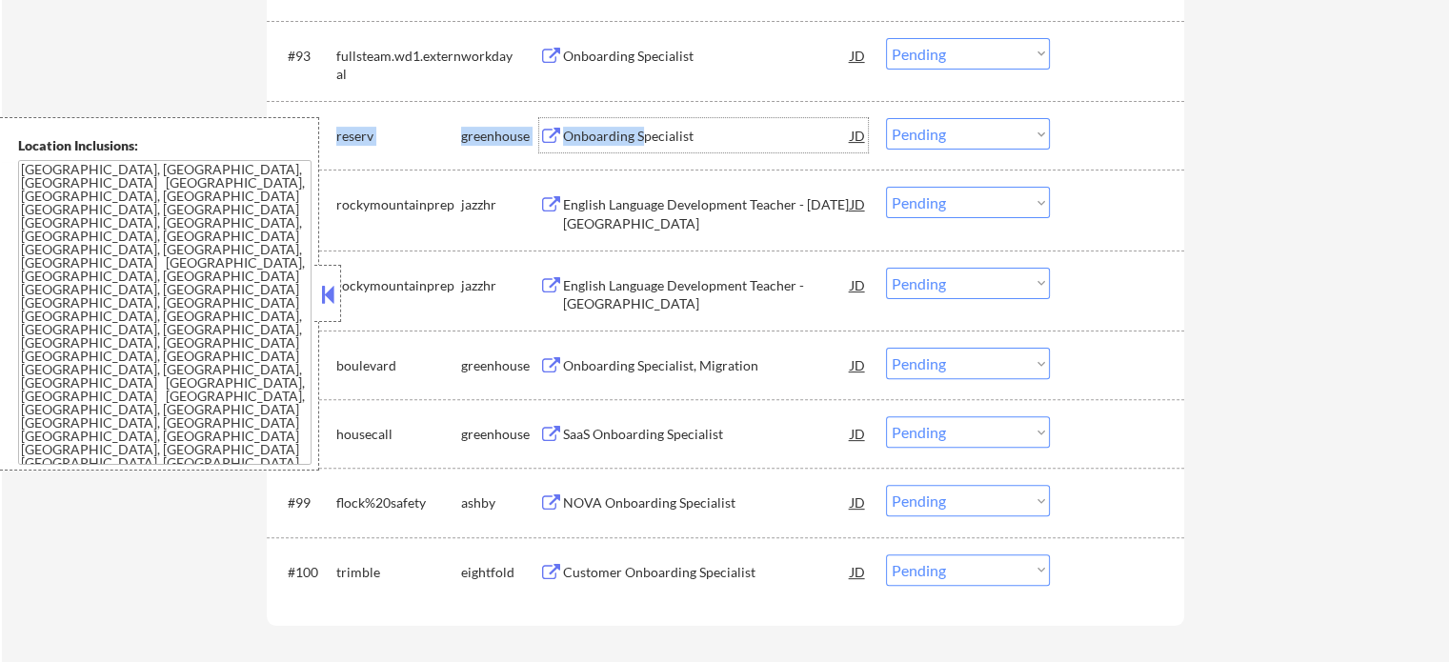
drag, startPoint x: 641, startPoint y: 142, endPoint x: 653, endPoint y: 168, distance: 28.1
click at [653, 168] on div "#94 reserv greenhouse Onboarding Specialist JD warning_amber Choose an option..…" at bounding box center [725, 135] width 917 height 69
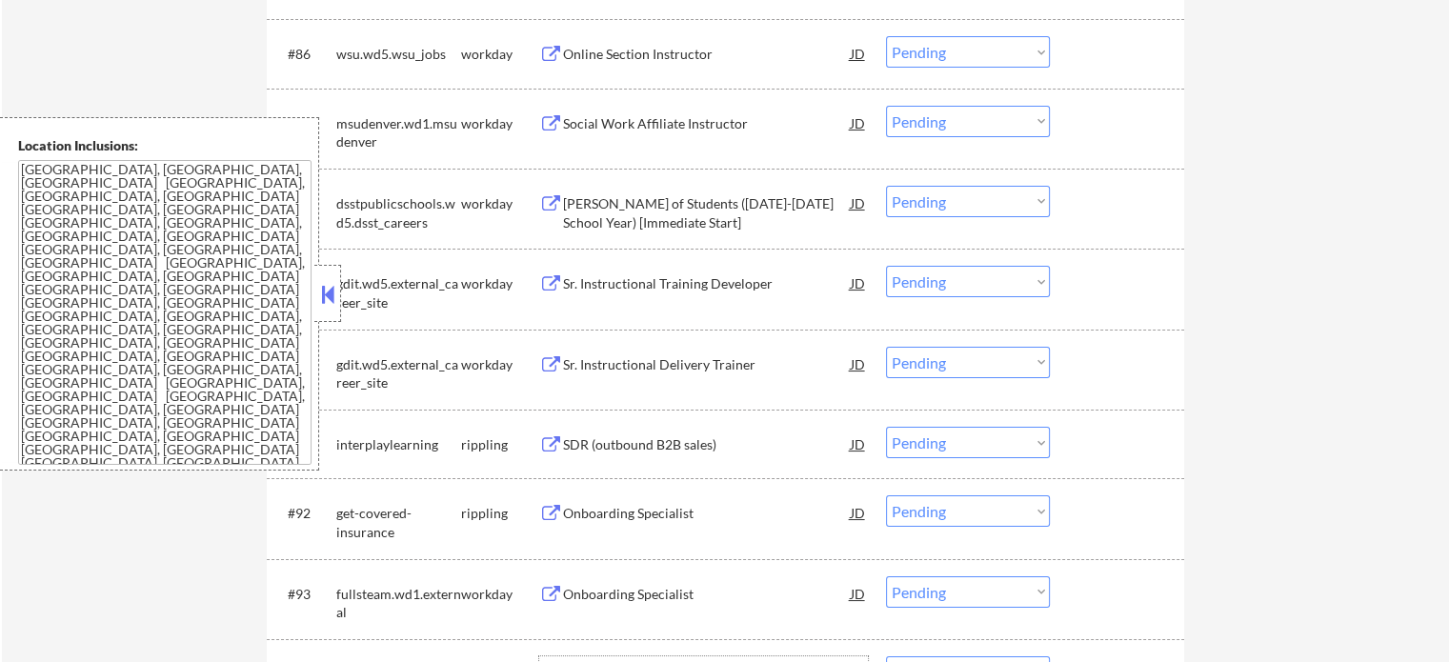
scroll to position [7222, 0]
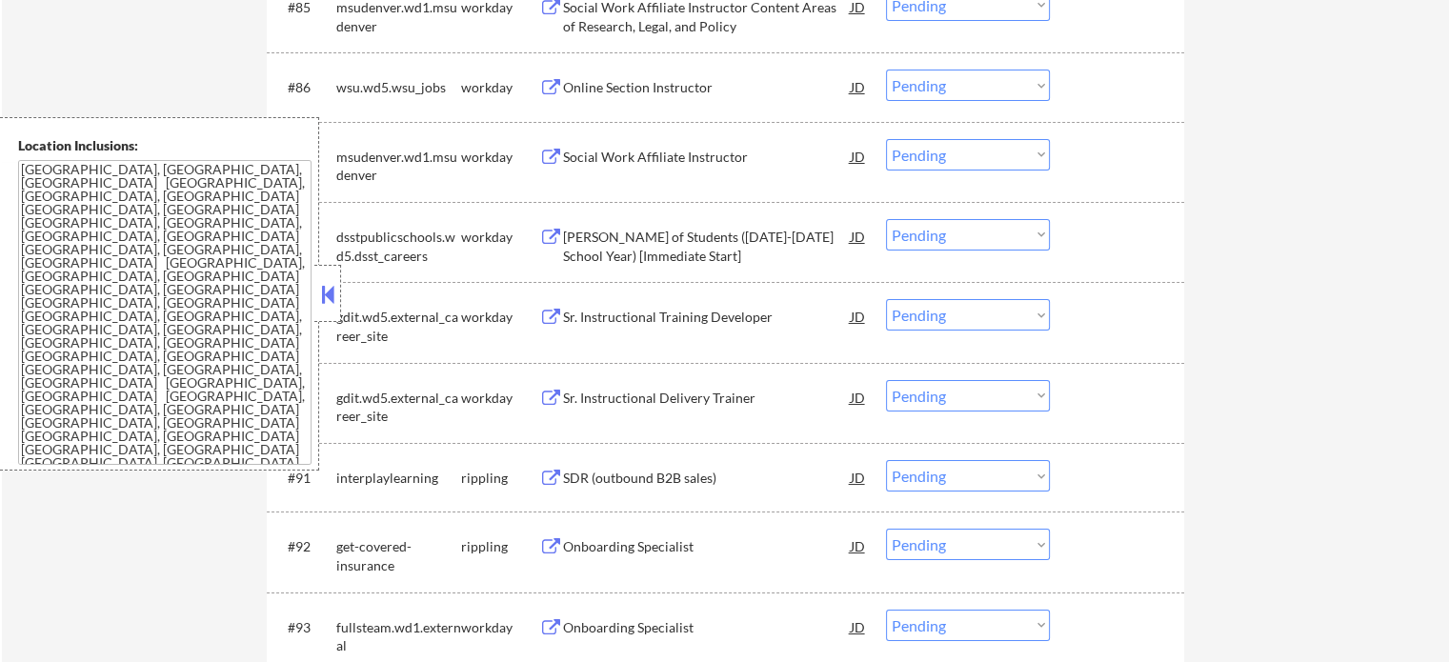
click at [627, 247] on div "[PERSON_NAME] of Students ([DATE]-[DATE] School Year) [Immediate Start]" at bounding box center [707, 246] width 288 height 37
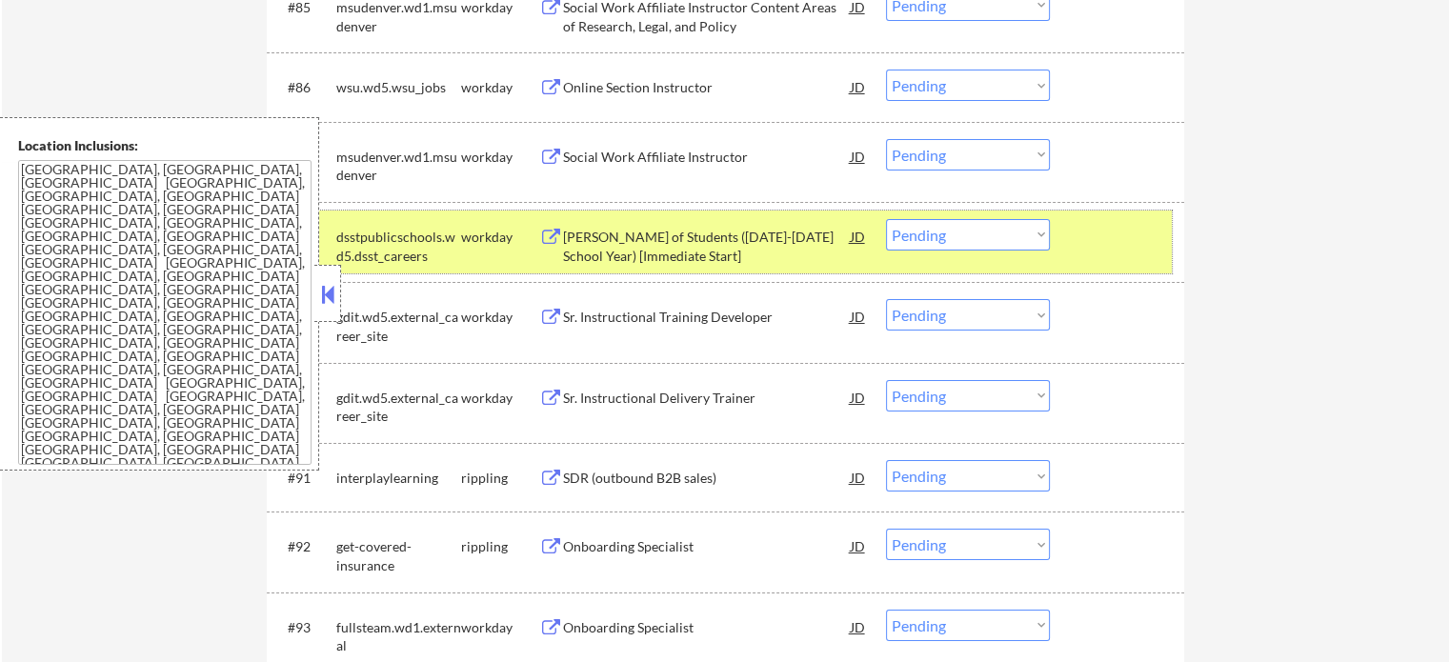
click at [1128, 248] on div at bounding box center [1119, 236] width 84 height 34
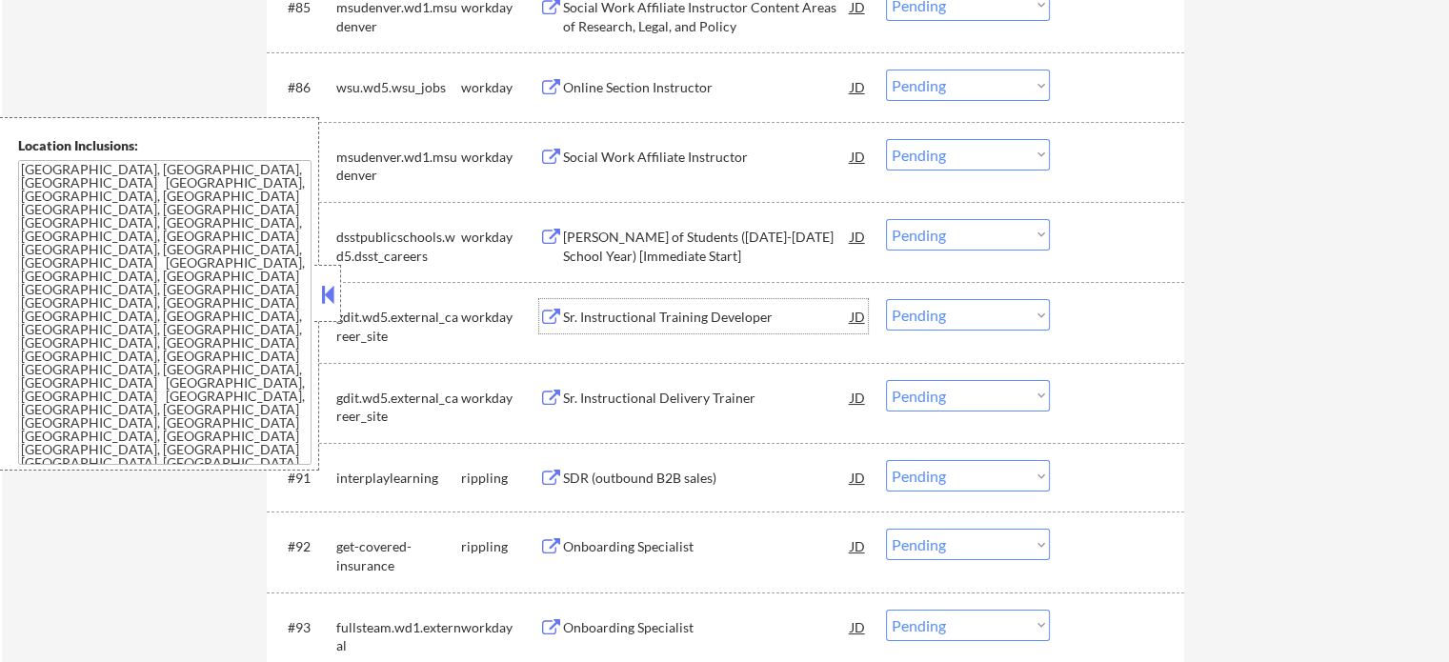
click at [680, 315] on div "Sr. Instructional Training Developer" at bounding box center [707, 317] width 288 height 19
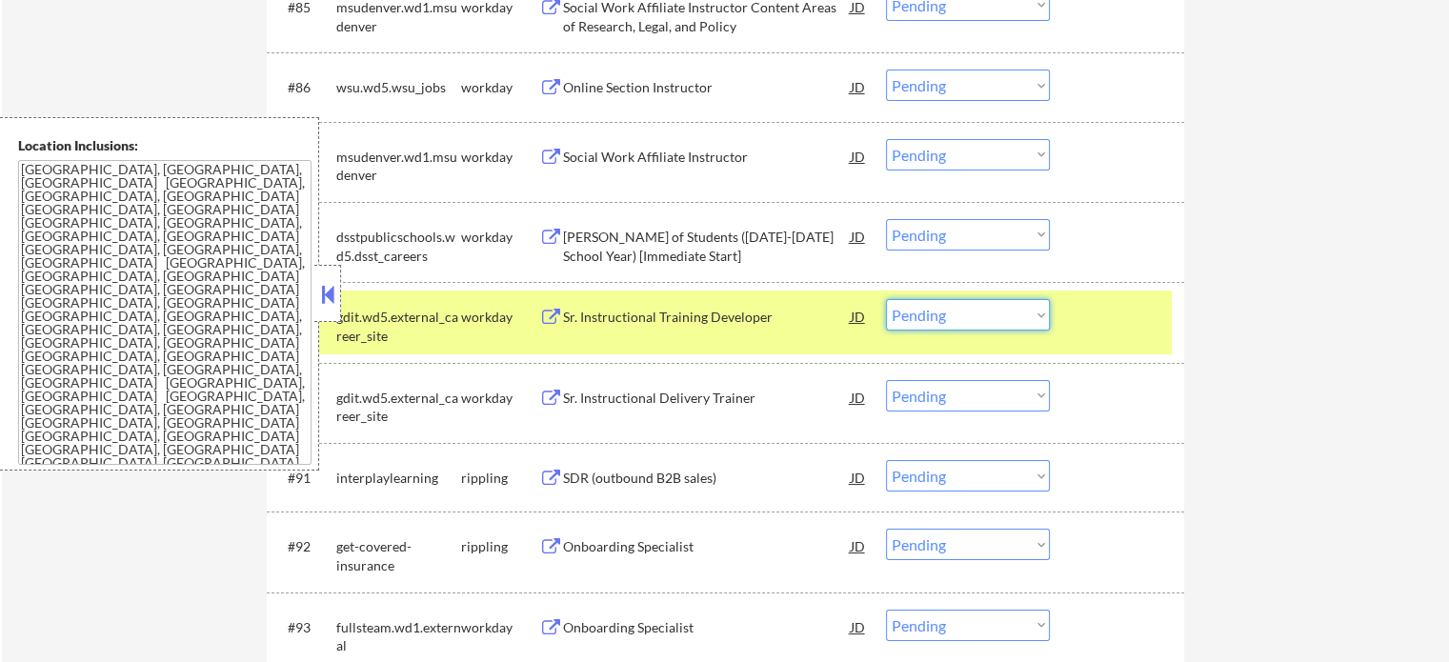
click at [953, 320] on select "Choose an option... Pending Applied Excluded (Questions) Excluded (Expired) Exc…" at bounding box center [968, 314] width 164 height 31
click at [886, 299] on select "Choose an option... Pending Applied Excluded (Questions) Excluded (Expired) Exc…" at bounding box center [968, 314] width 164 height 31
click at [1078, 312] on div at bounding box center [1119, 316] width 84 height 34
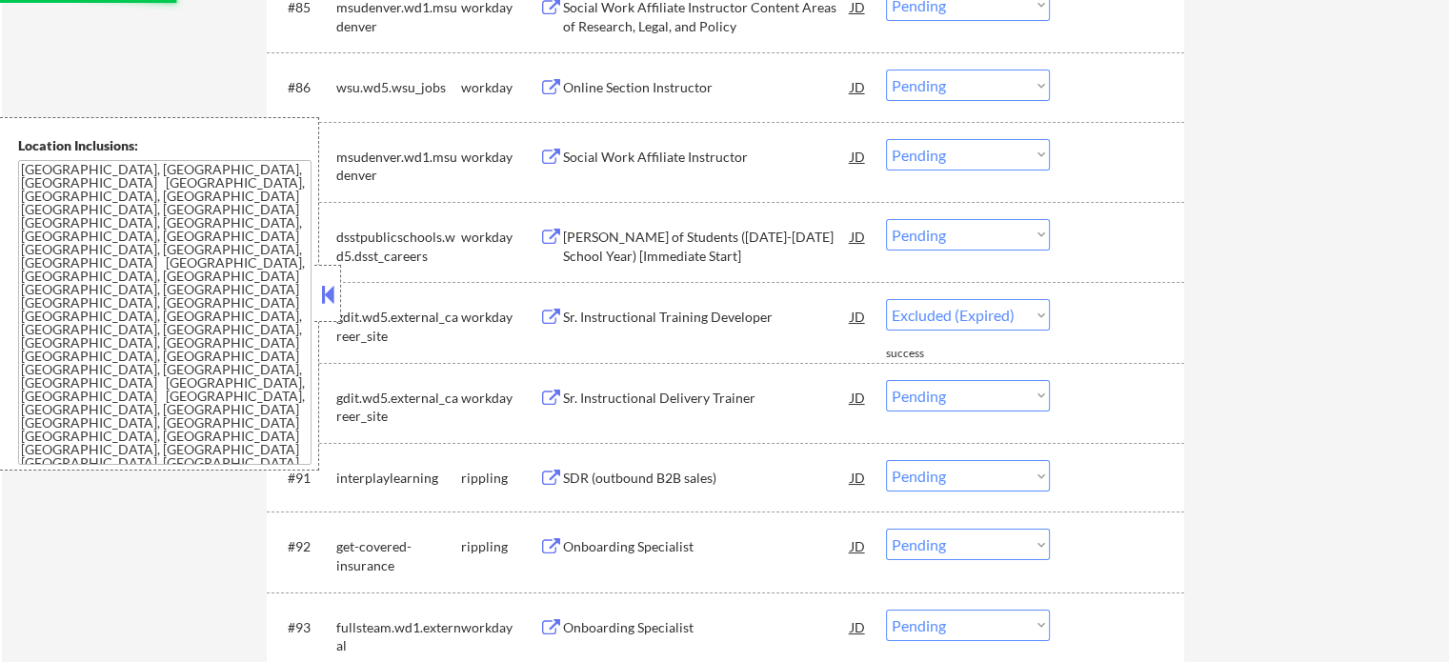
click at [644, 151] on div "Social Work Affiliate Instructor" at bounding box center [707, 157] width 288 height 19
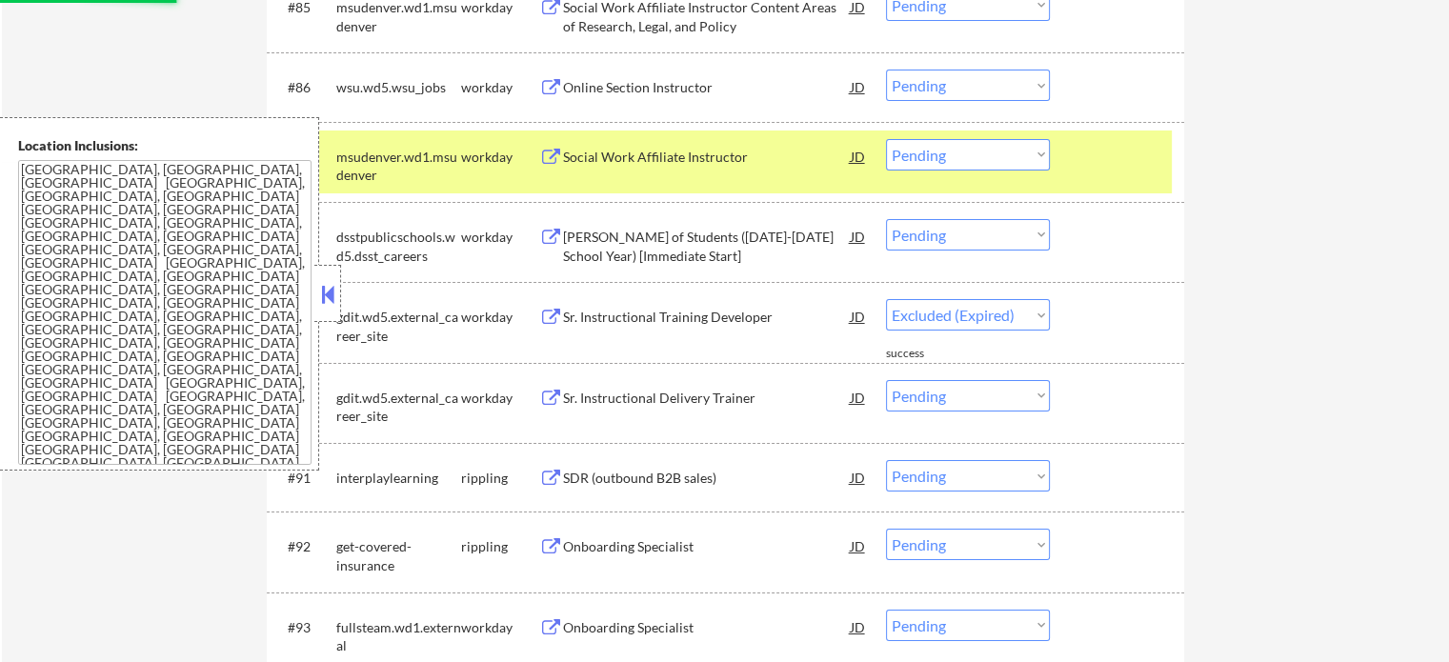
select select ""pending""
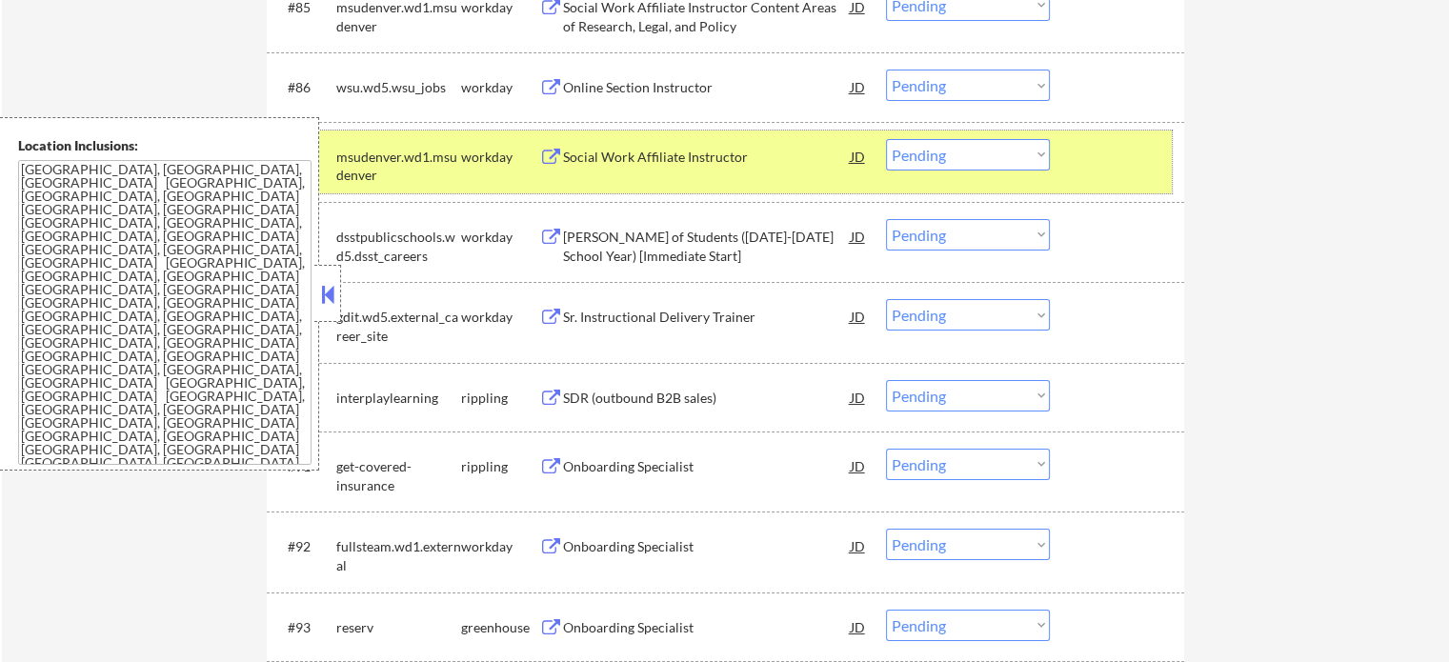
click at [436, 159] on div "msudenver.wd1.msudenver" at bounding box center [398, 166] width 125 height 37
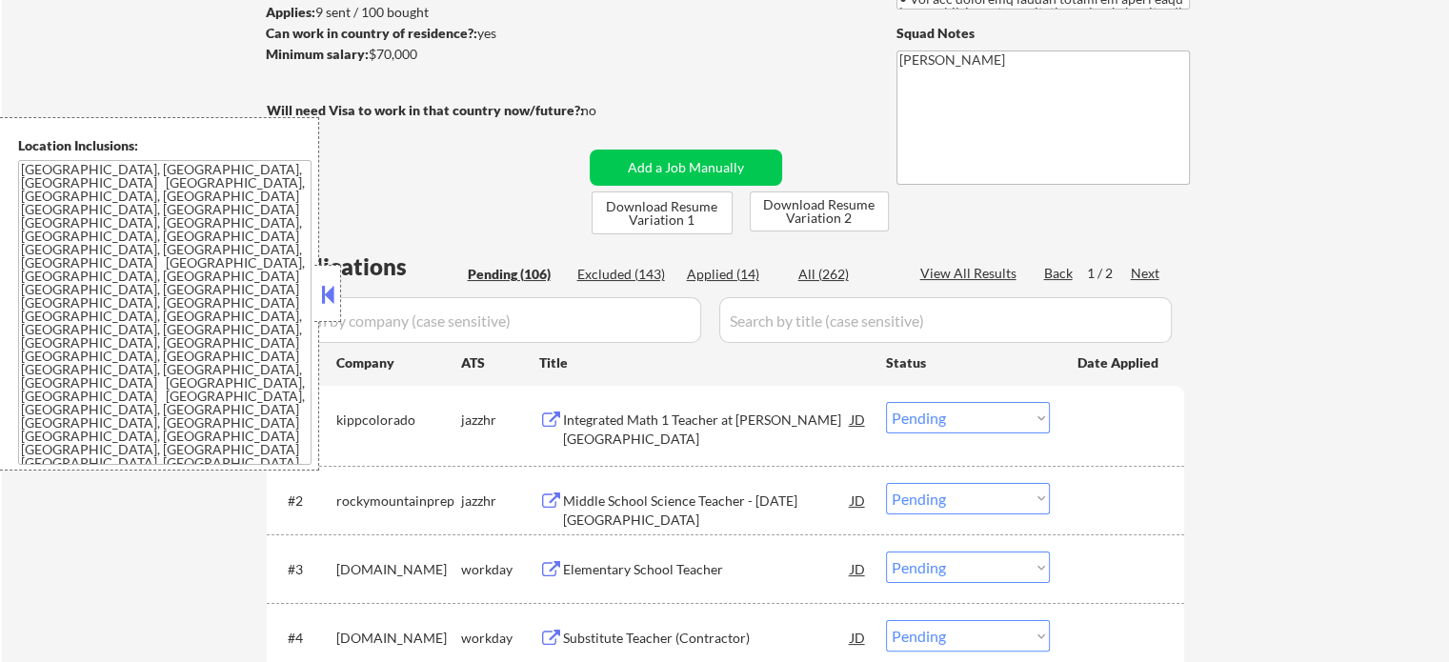
scroll to position [286, 0]
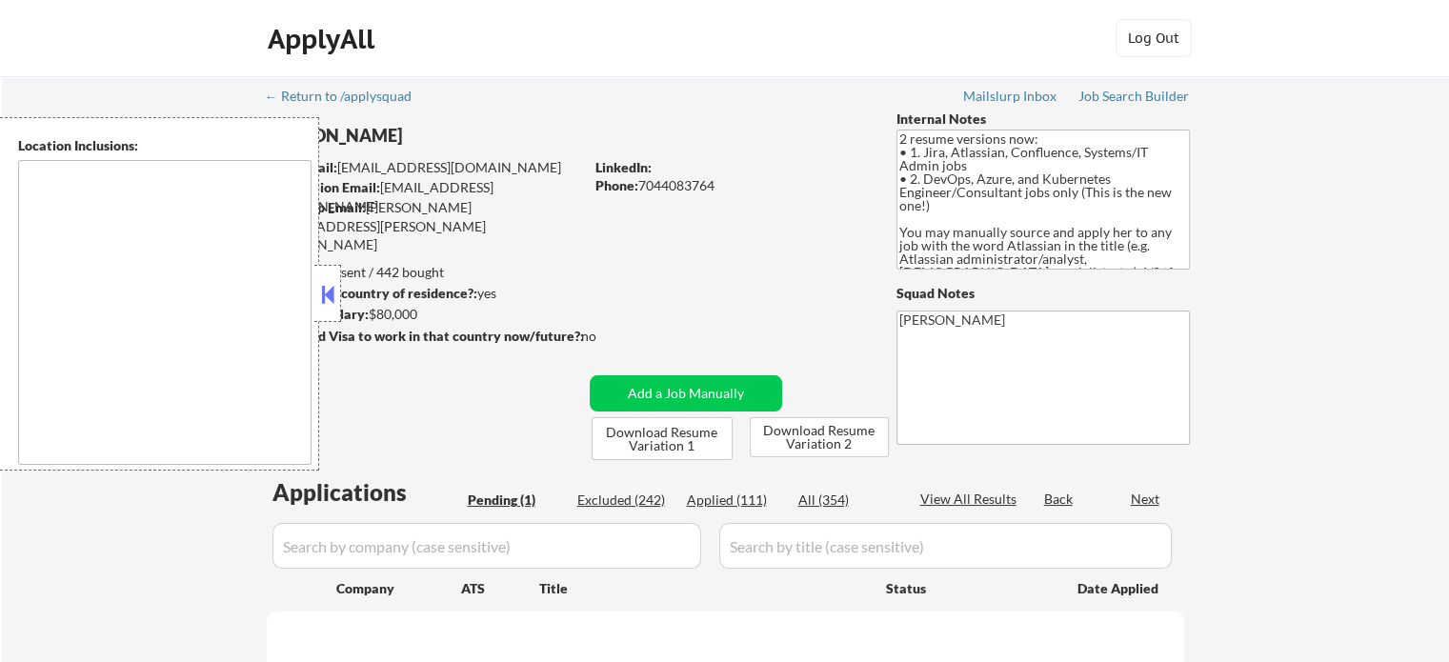
select select ""pending""
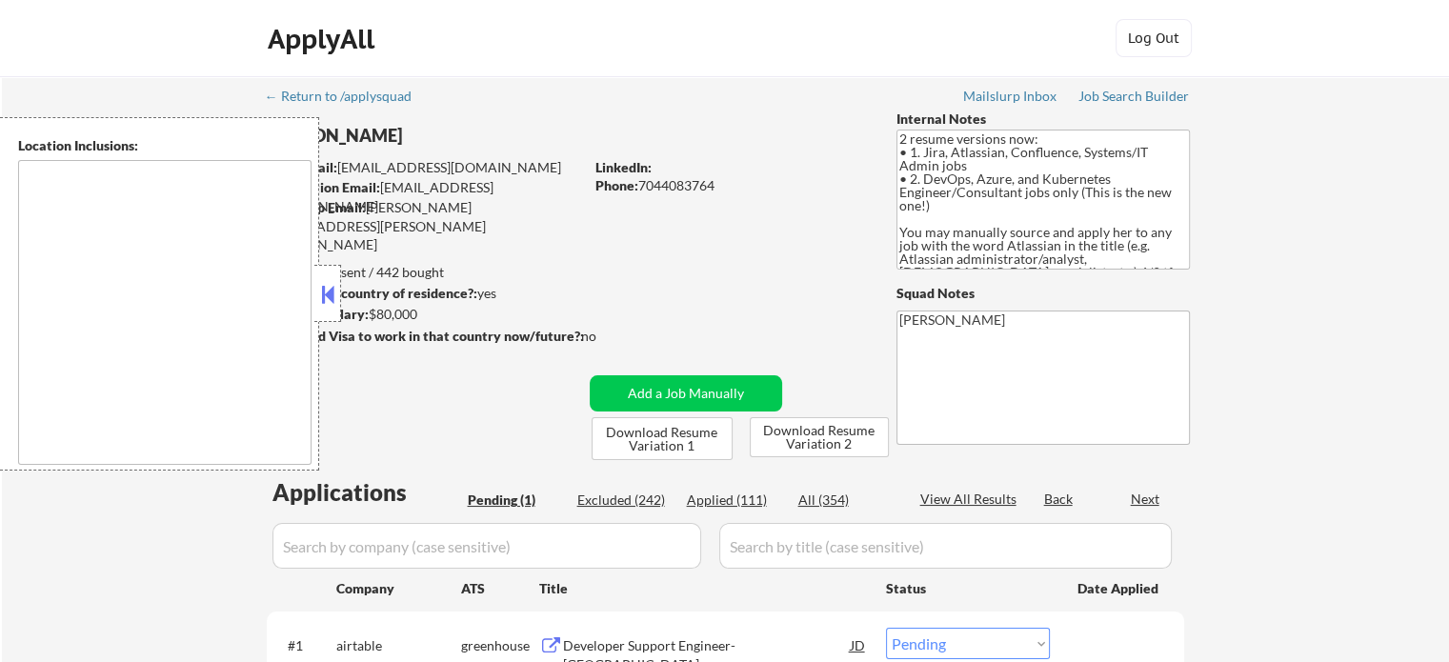
type textarea "[GEOGRAPHIC_DATA], [GEOGRAPHIC_DATA] [GEOGRAPHIC_DATA], [GEOGRAPHIC_DATA] [GEOG…"
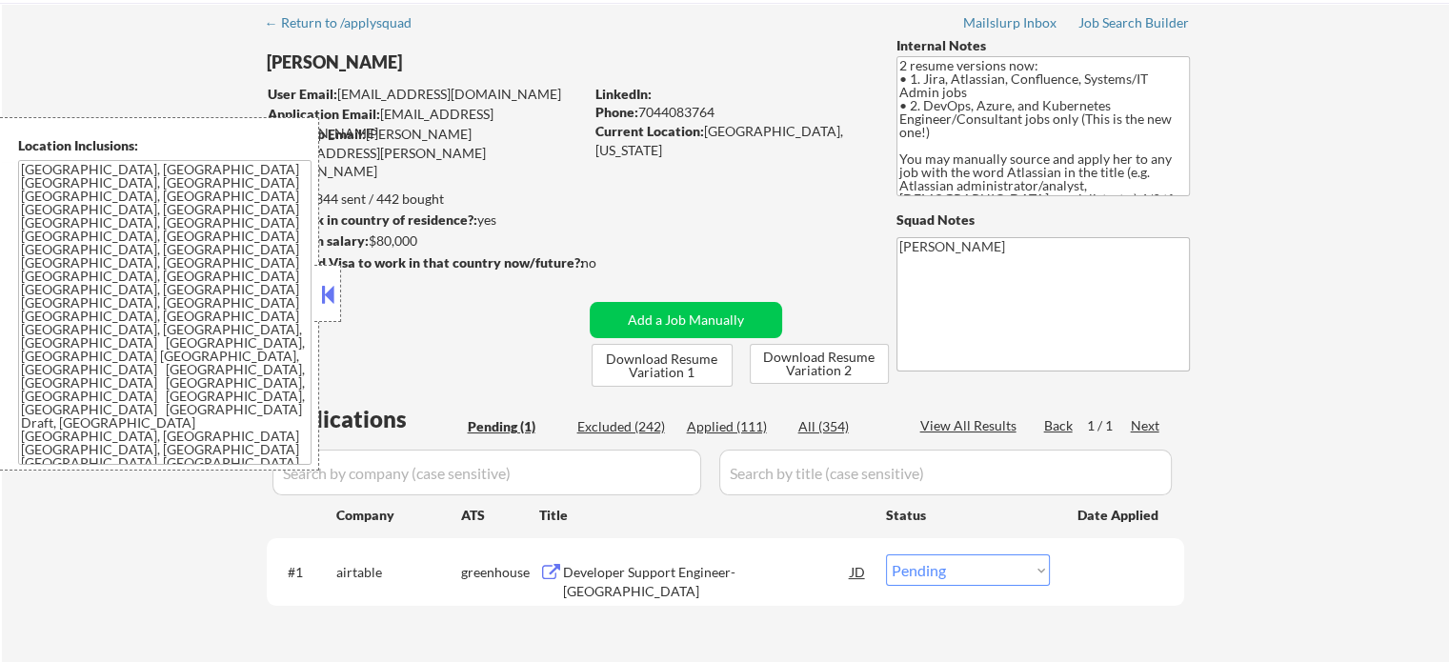
scroll to position [191, 0]
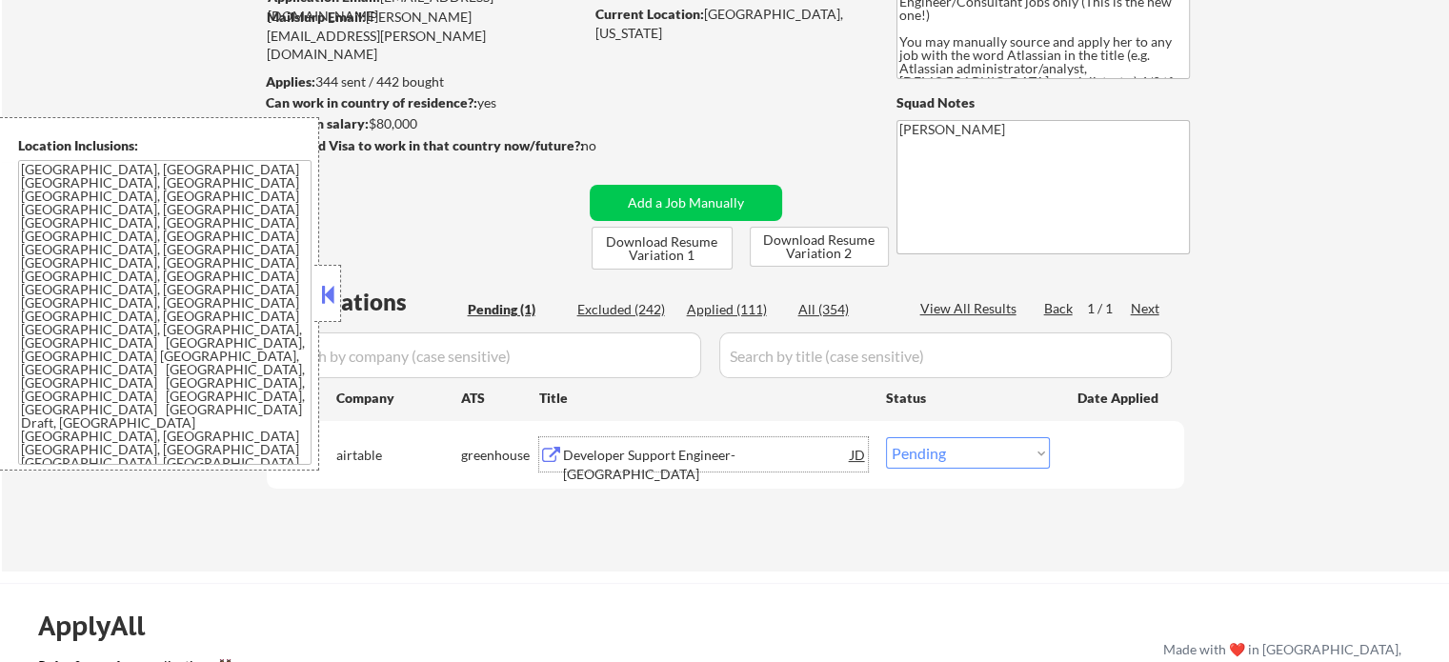
click at [667, 449] on div "Developer Support Engineer- East Coast" at bounding box center [707, 464] width 288 height 37
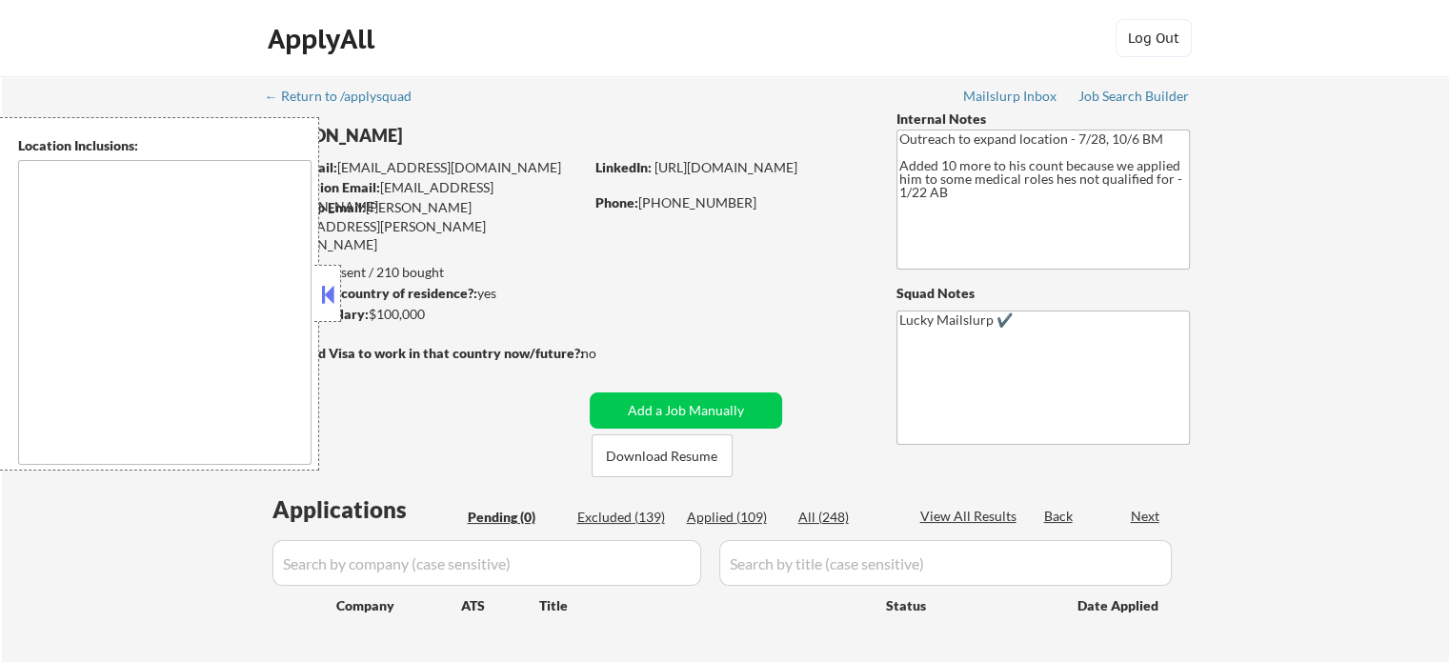
type textarea "[GEOGRAPHIC_DATA], [GEOGRAPHIC_DATA] [GEOGRAPHIC_DATA], [GEOGRAPHIC_DATA] [GEOG…"
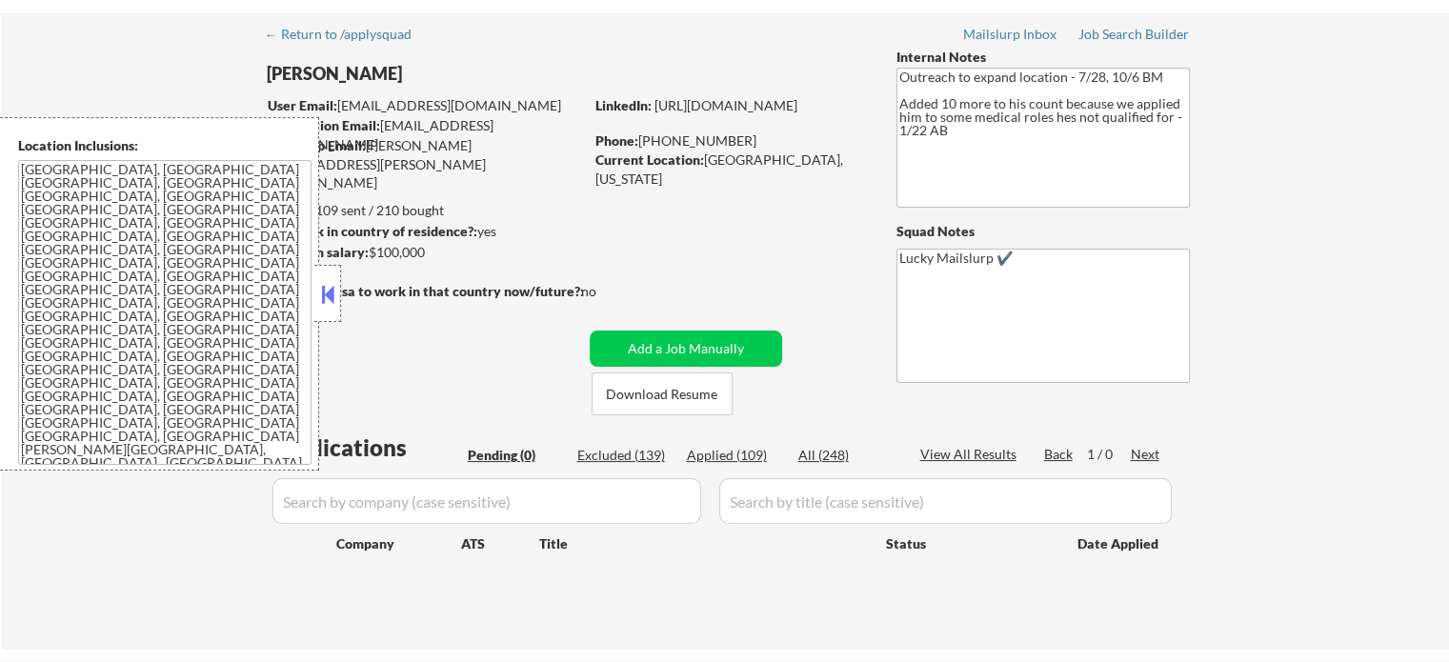
scroll to position [95, 0]
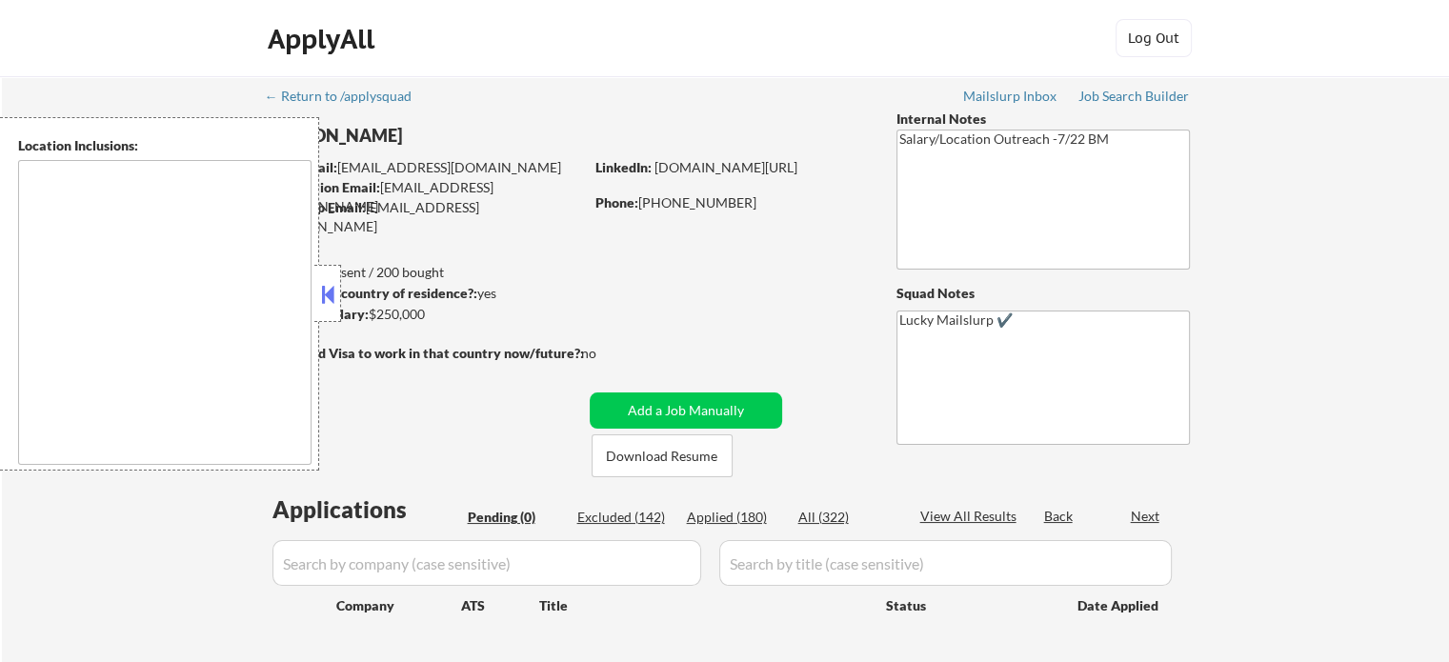
type textarea "[GEOGRAPHIC_DATA], [GEOGRAPHIC_DATA] [GEOGRAPHIC_DATA], [GEOGRAPHIC_DATA] [GEOG…"
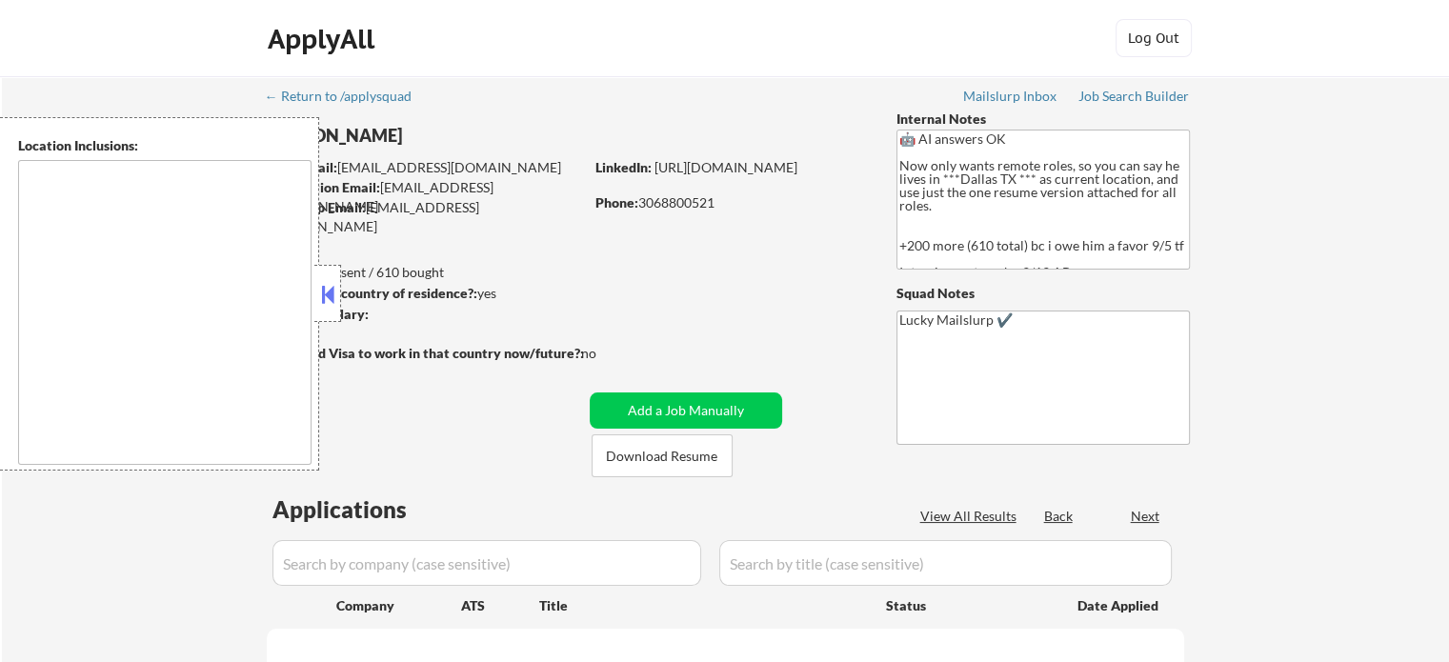
select select ""pending""
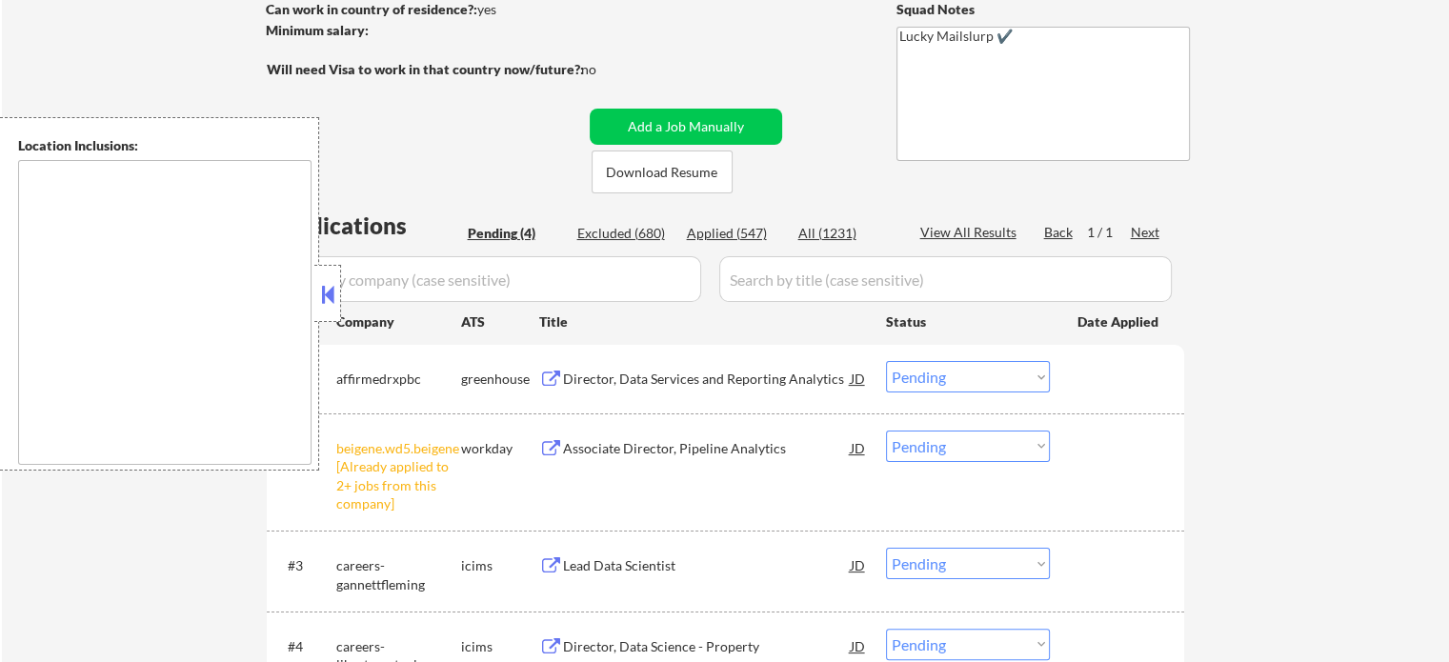
scroll to position [381, 0]
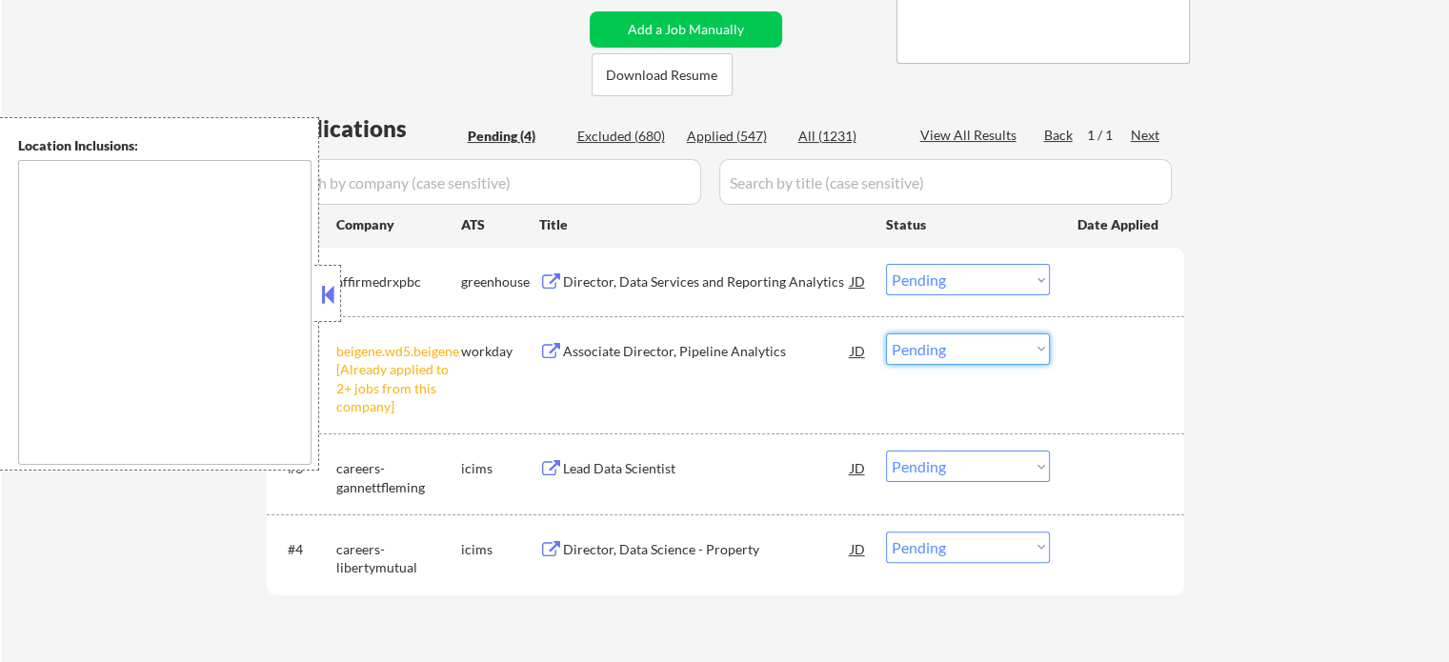
click at [922, 355] on select "Choose an option... Pending Applied Excluded (Questions) Excluded (Expired) Exc…" at bounding box center [968, 348] width 164 height 31
click at [886, 333] on select "Choose an option... Pending Applied Excluded (Questions) Excluded (Expired) Exc…" at bounding box center [968, 348] width 164 height 31
click at [637, 285] on div "Director, Data Services and Reporting Analytics" at bounding box center [707, 281] width 288 height 19
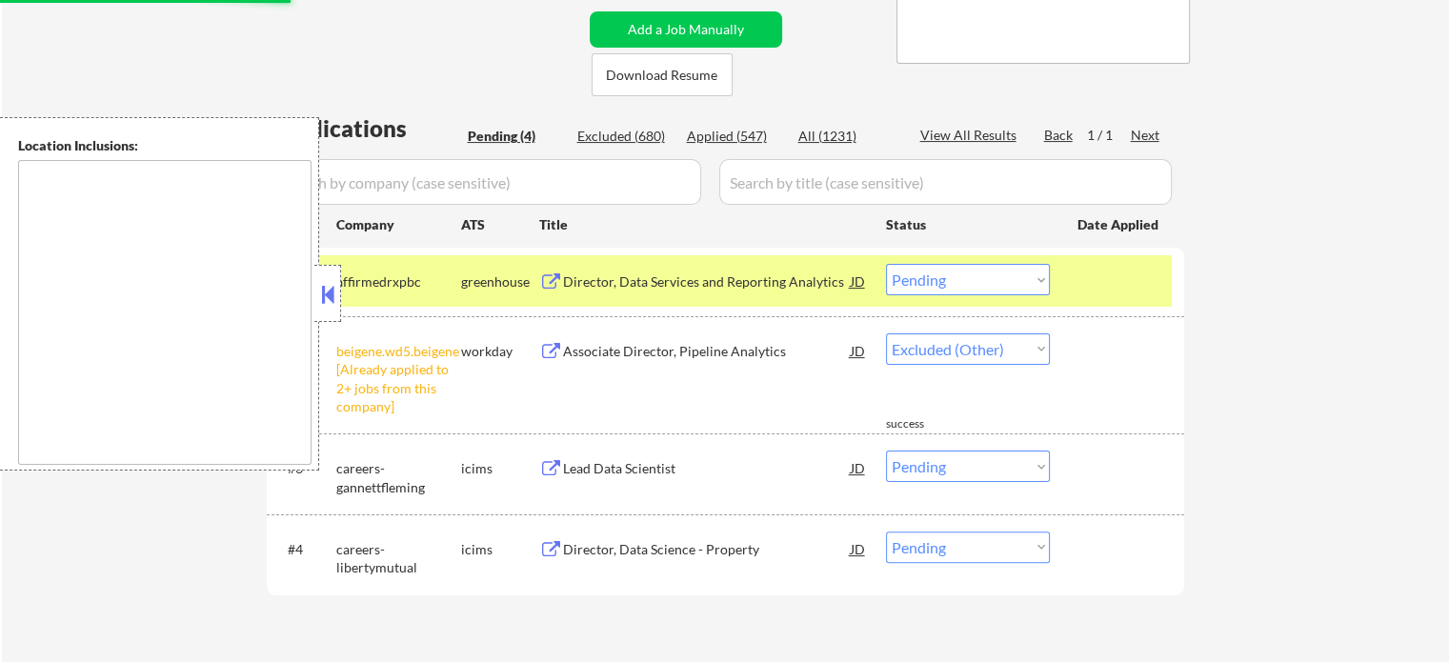
select select ""pending""
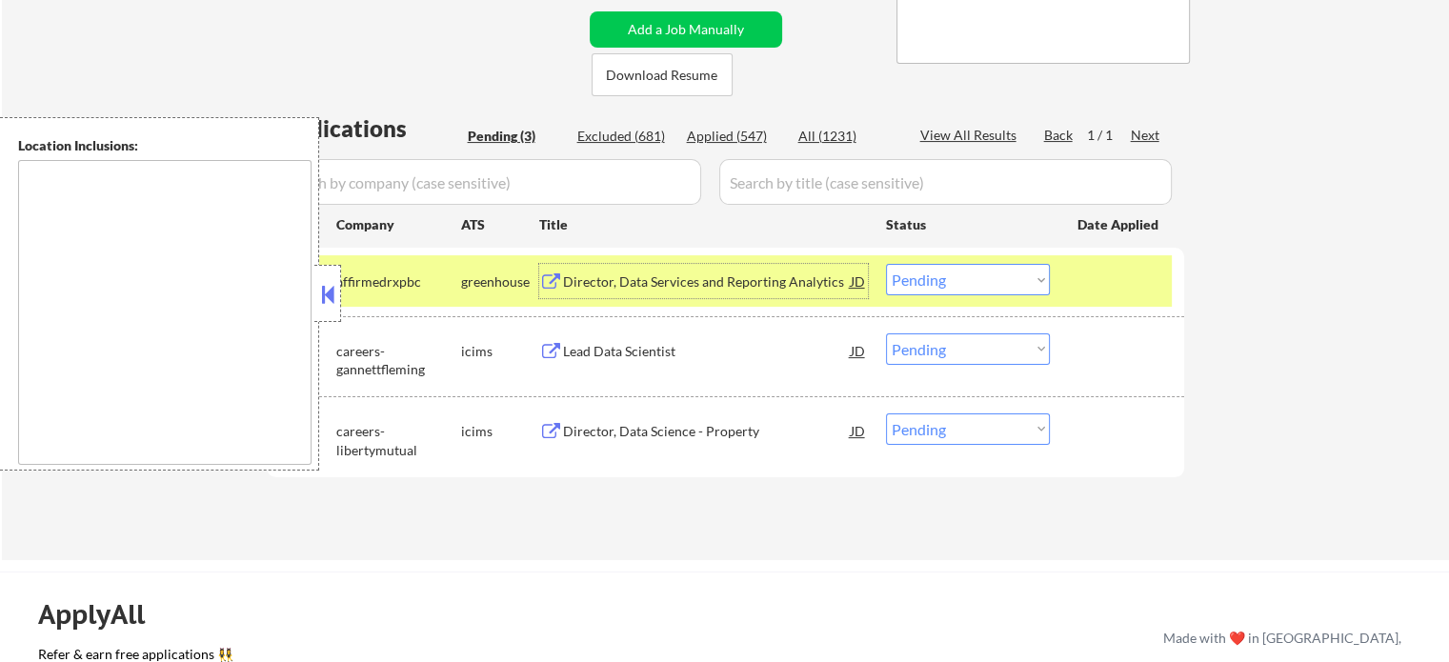
click at [1105, 269] on div at bounding box center [1119, 281] width 84 height 34
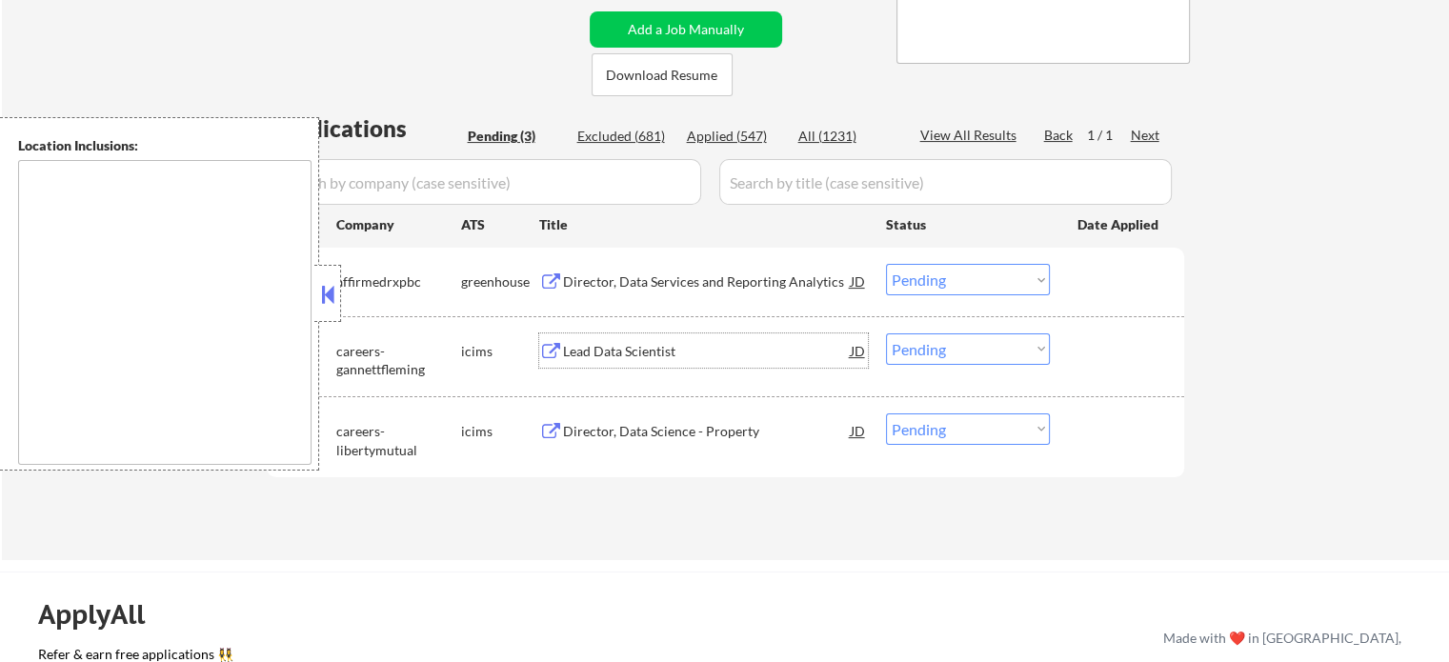
click at [607, 352] on div "Lead Data Scientist" at bounding box center [707, 351] width 288 height 19
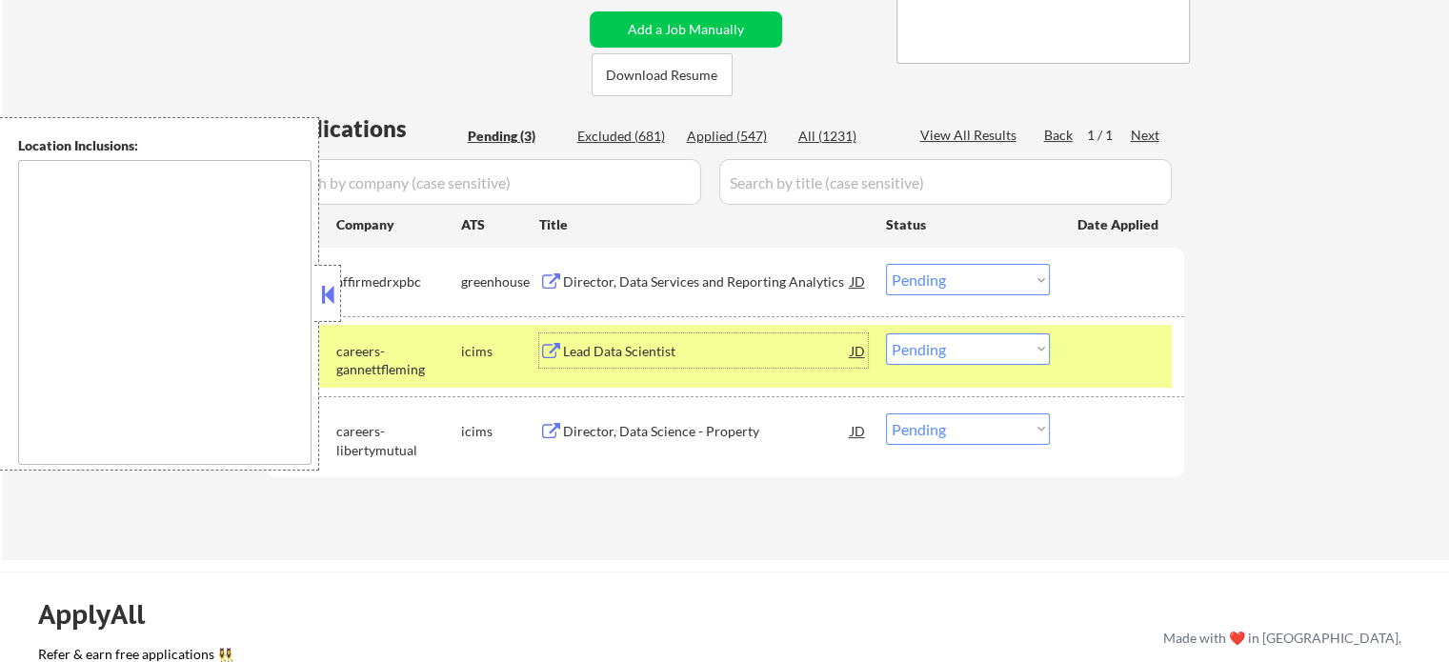
click at [1095, 346] on div at bounding box center [1119, 350] width 84 height 34
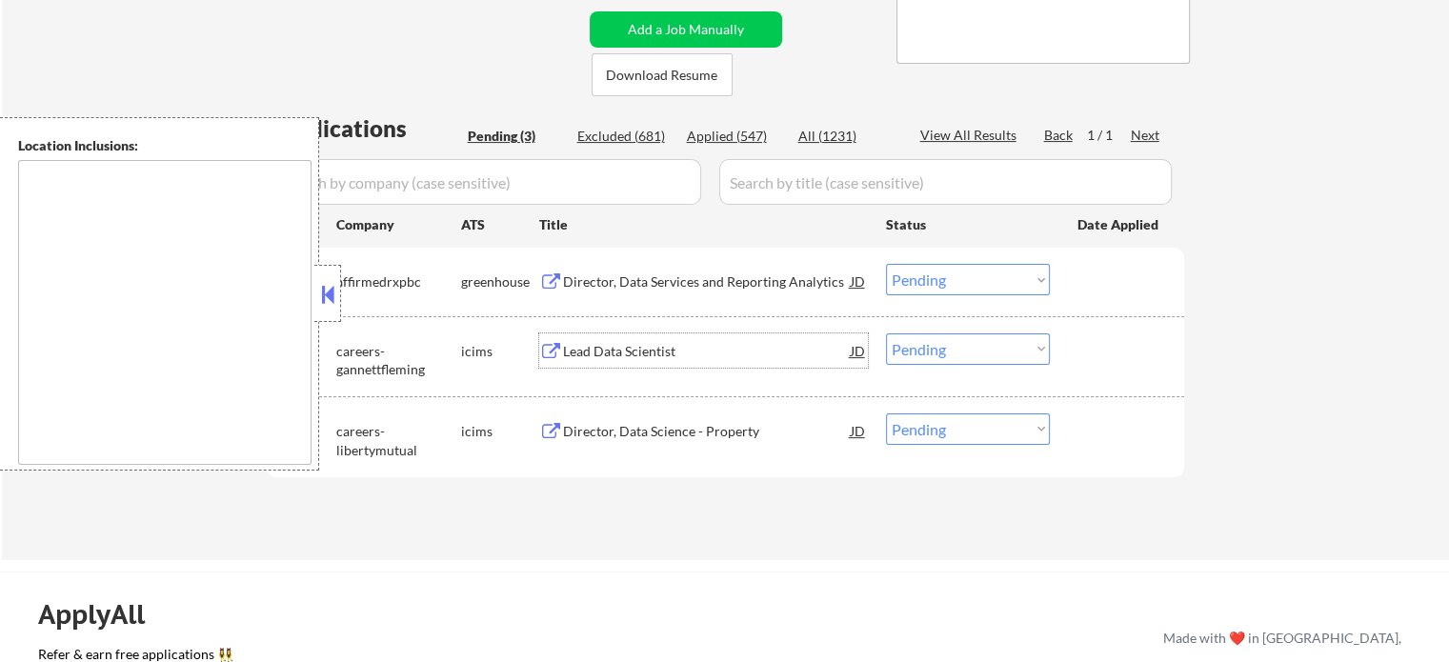
click at [582, 347] on div "Lead Data Scientist" at bounding box center [707, 351] width 288 height 19
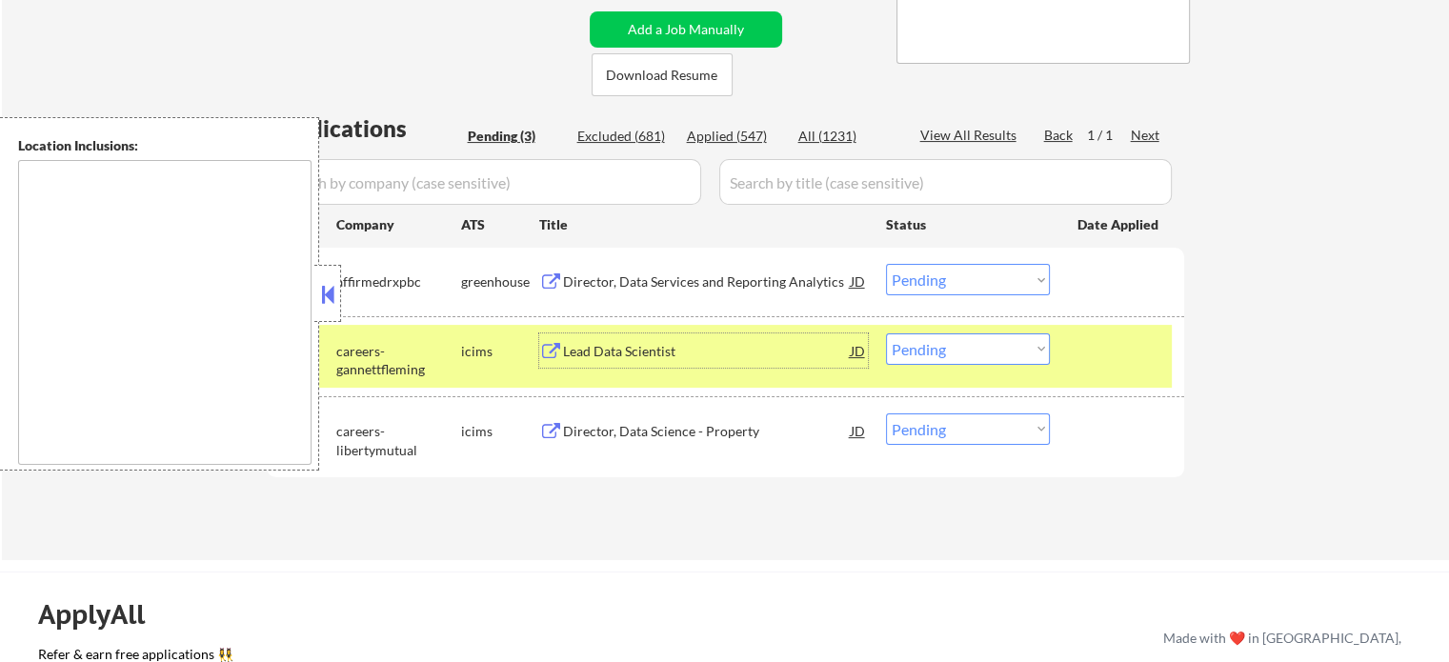
click at [1048, 361] on select "Choose an option... Pending Applied Excluded (Questions) Excluded (Expired) Exc…" at bounding box center [968, 348] width 164 height 31
click at [1074, 361] on div "#2 careers-gannettfleming icims Lead Data Scientist JD Choose an option... Pend…" at bounding box center [721, 356] width 899 height 63
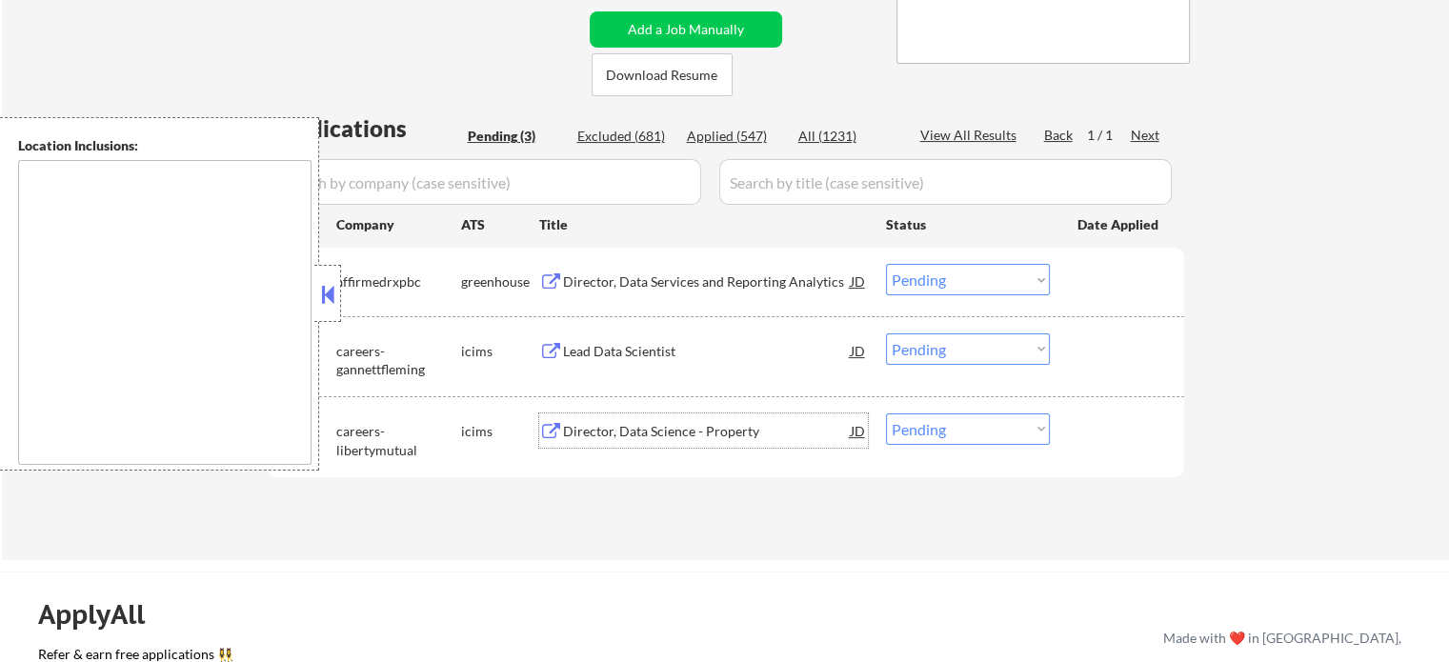
click at [695, 435] on div "Director, Data Science - Property" at bounding box center [707, 431] width 288 height 19
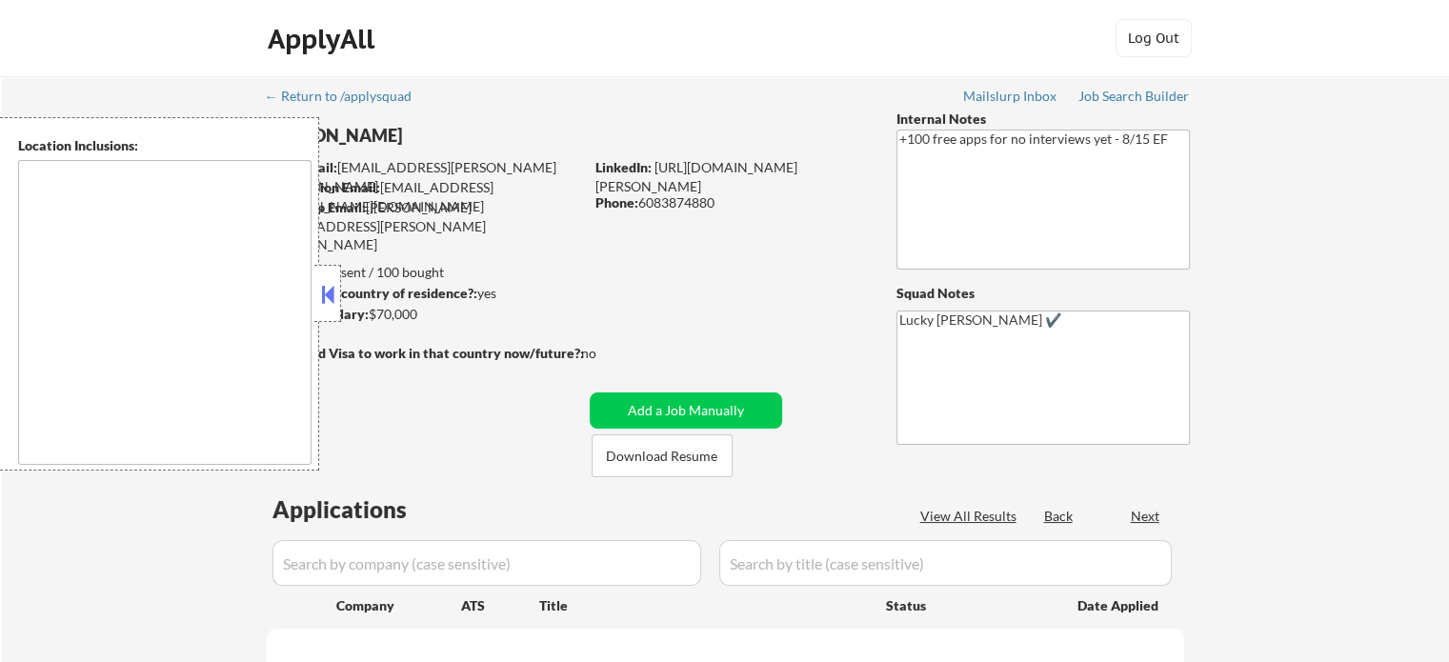
select select ""pending""
type textarea "remote"
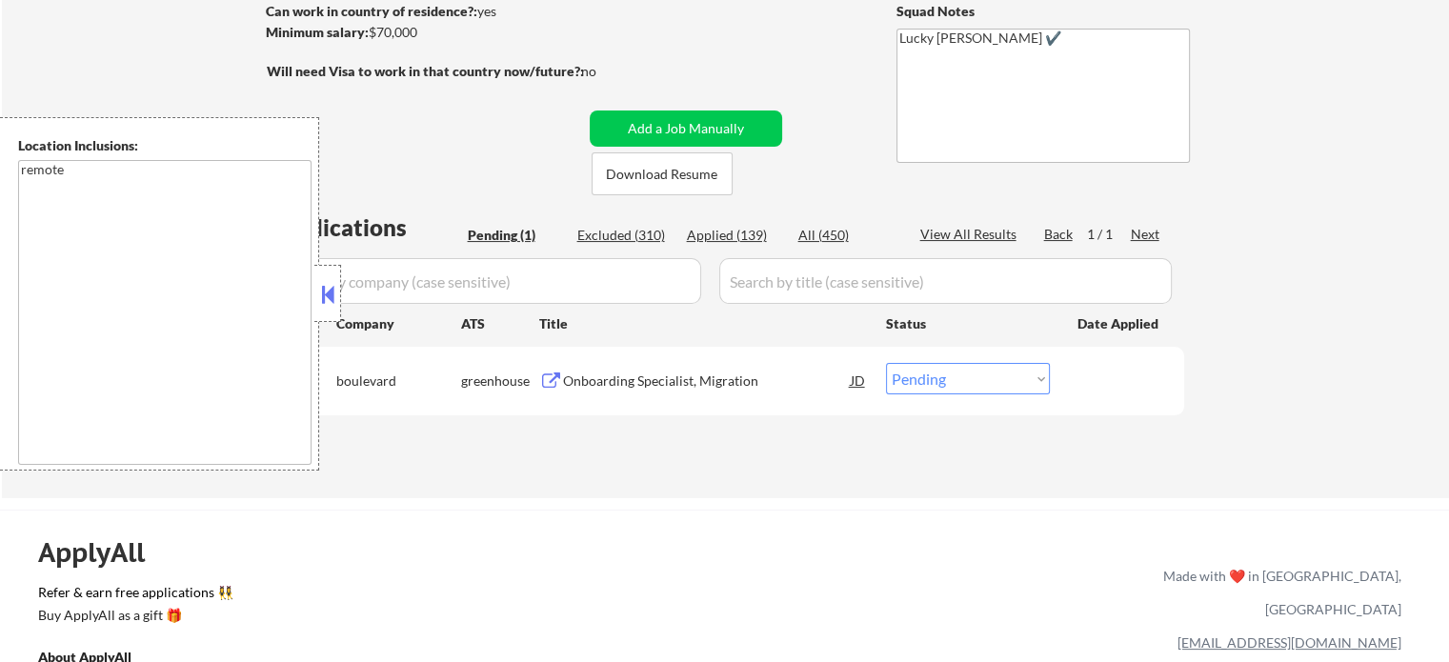
scroll to position [286, 0]
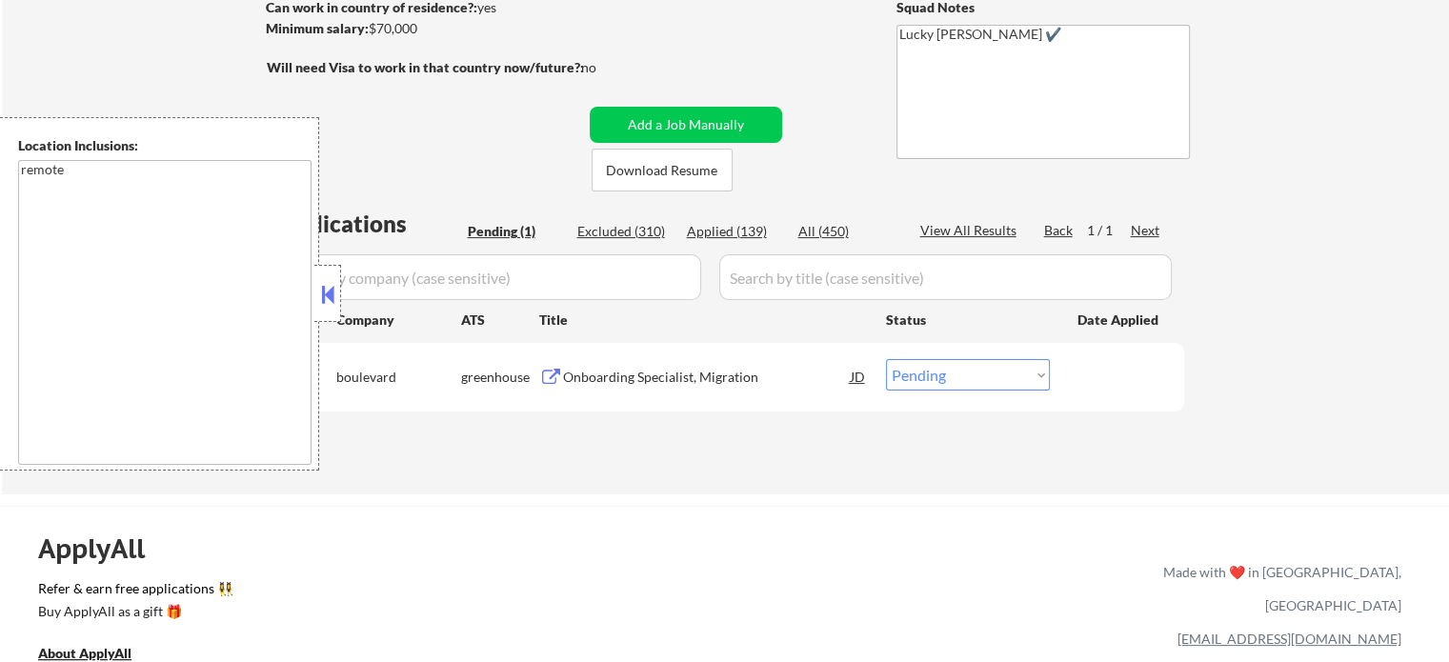
click at [724, 386] on div "Onboarding Specialist, Migration" at bounding box center [707, 377] width 288 height 19
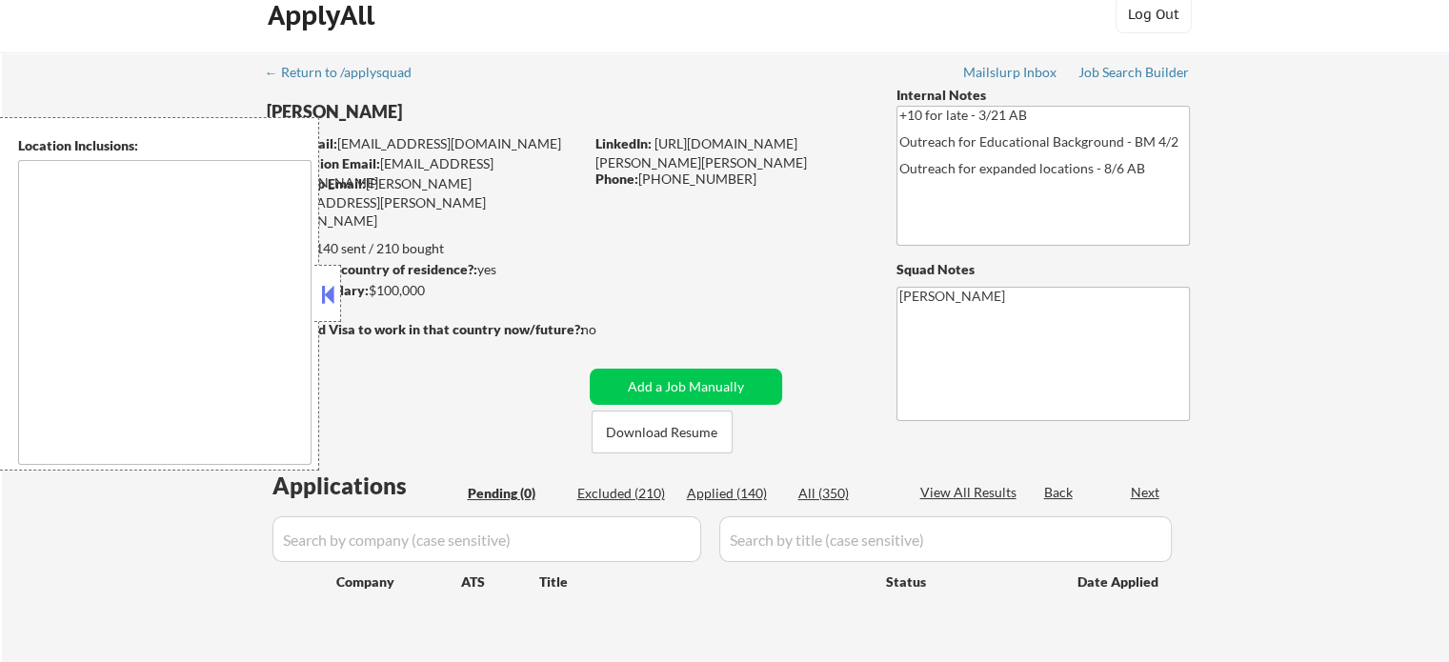
scroll to position [191, 0]
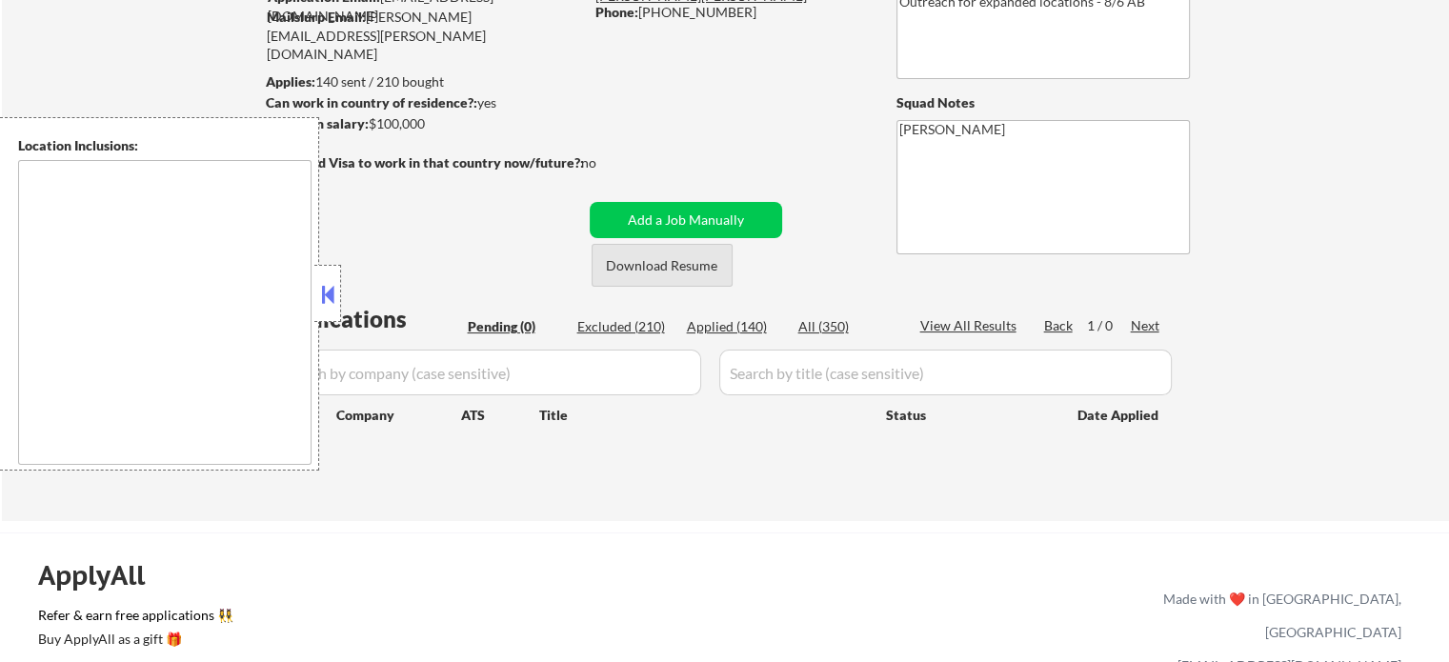
type textarea "[GEOGRAPHIC_DATA], [GEOGRAPHIC_DATA] [GEOGRAPHIC_DATA][PERSON_NAME], [GEOGRAPHI…"
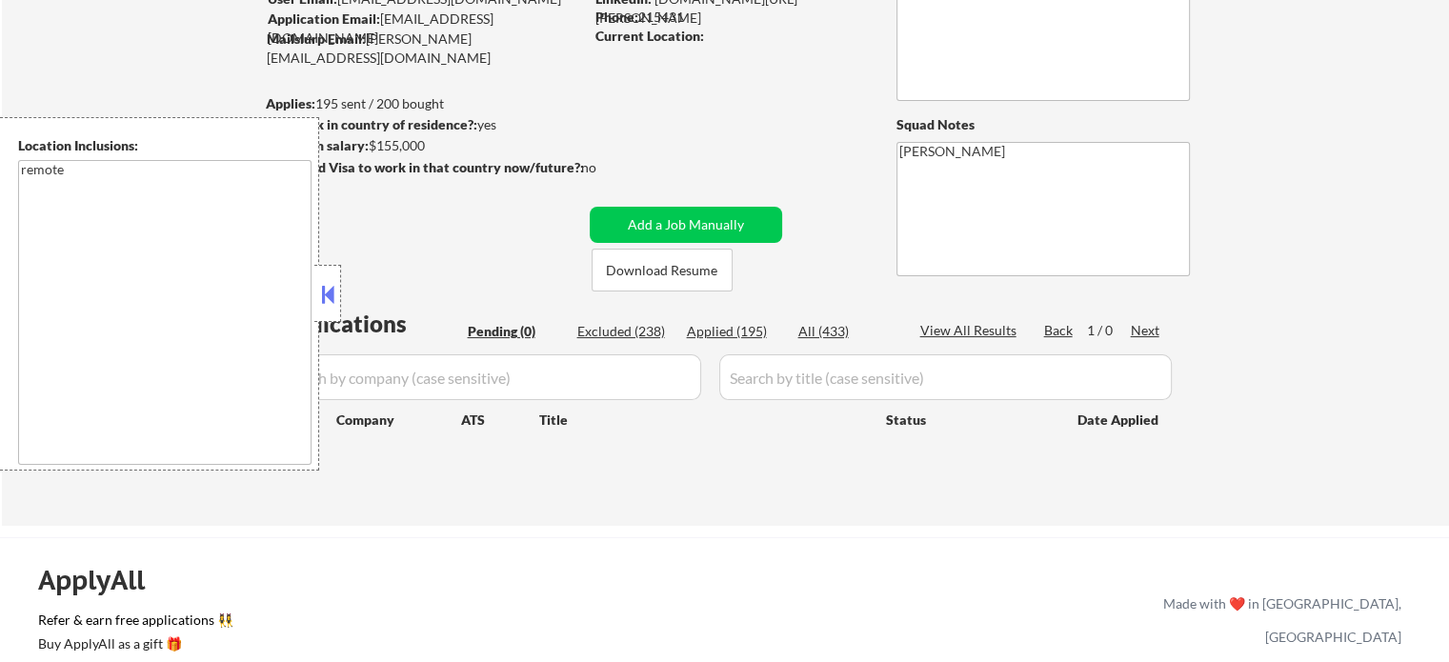
scroll to position [191, 0]
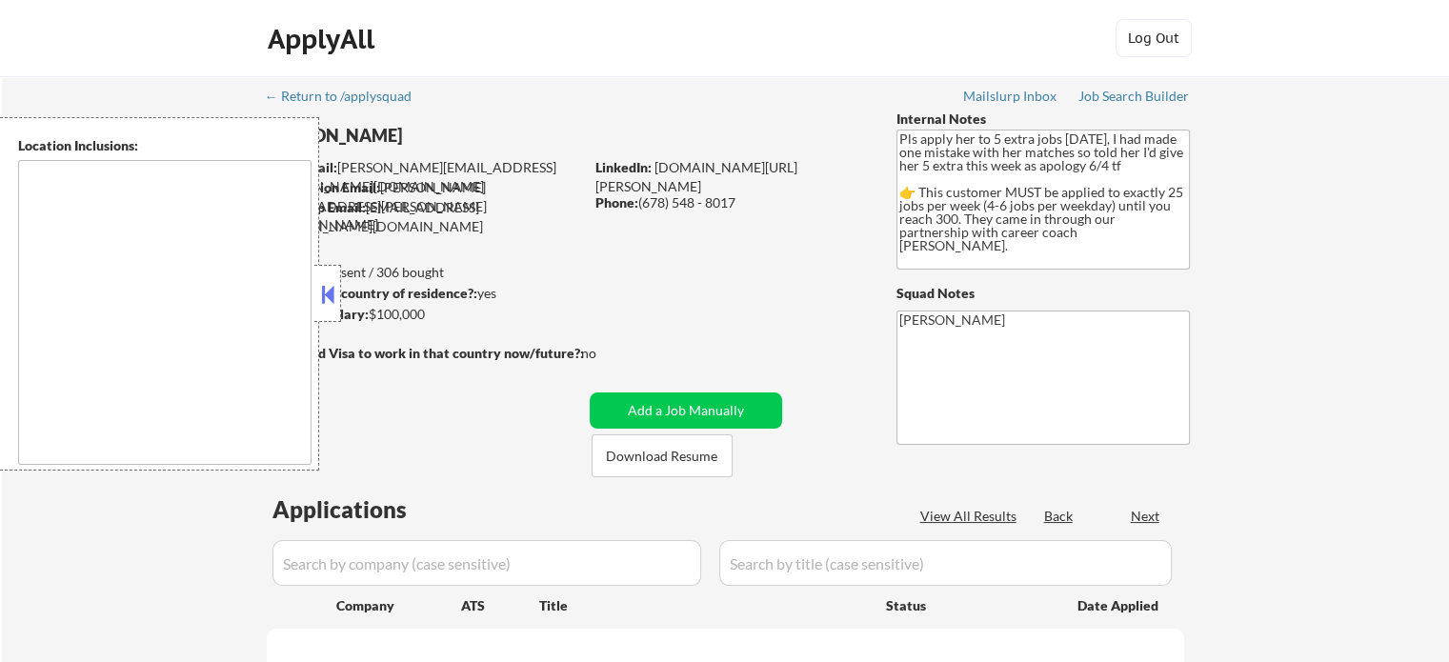
select select ""pending""
type textarea "[GEOGRAPHIC_DATA], [GEOGRAPHIC_DATA] [GEOGRAPHIC_DATA], [GEOGRAPHIC_DATA] [GEOG…"
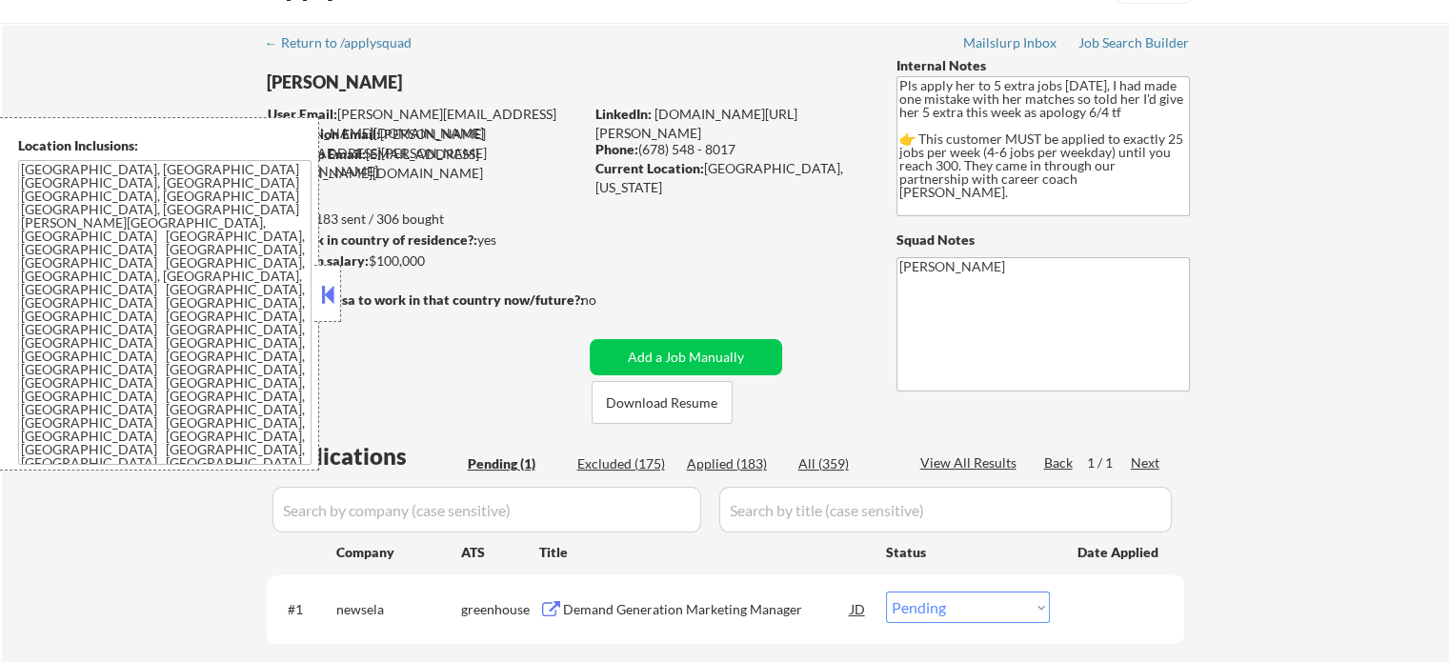
scroll to position [95, 0]
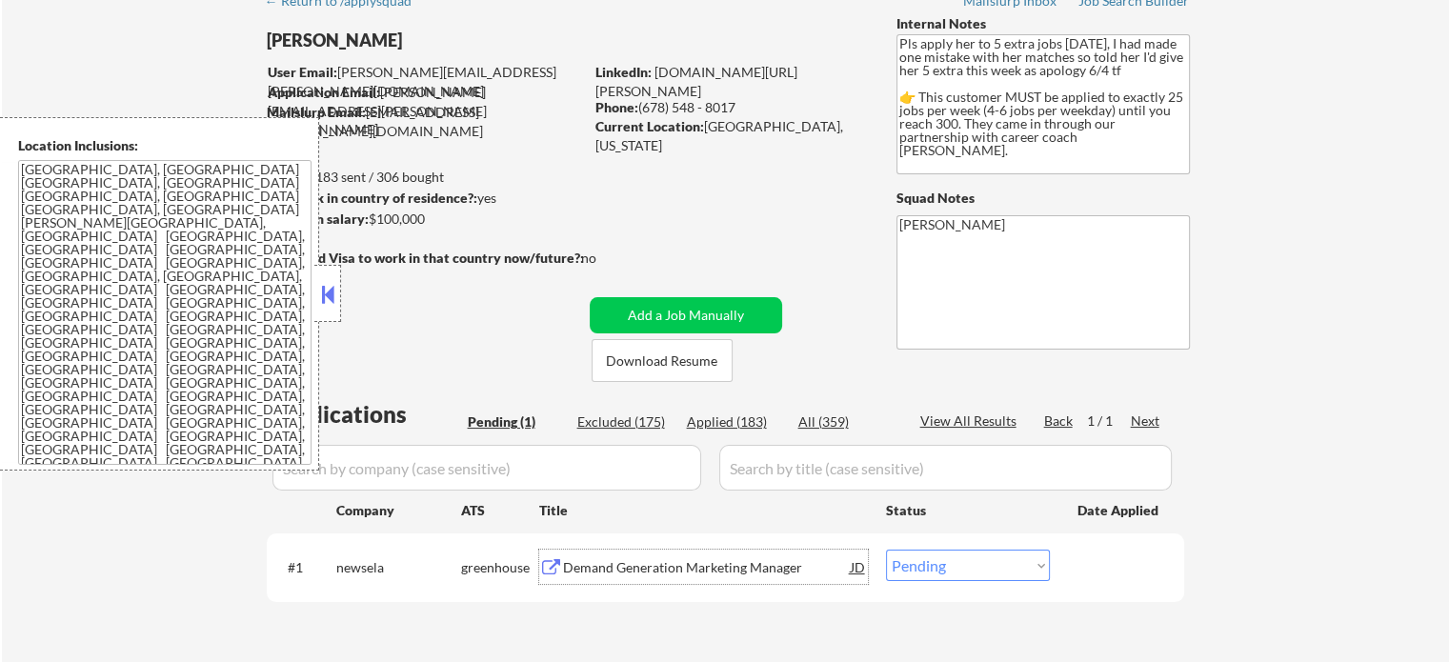
click at [687, 566] on div "Demand Generation Marketing Manager" at bounding box center [707, 567] width 288 height 19
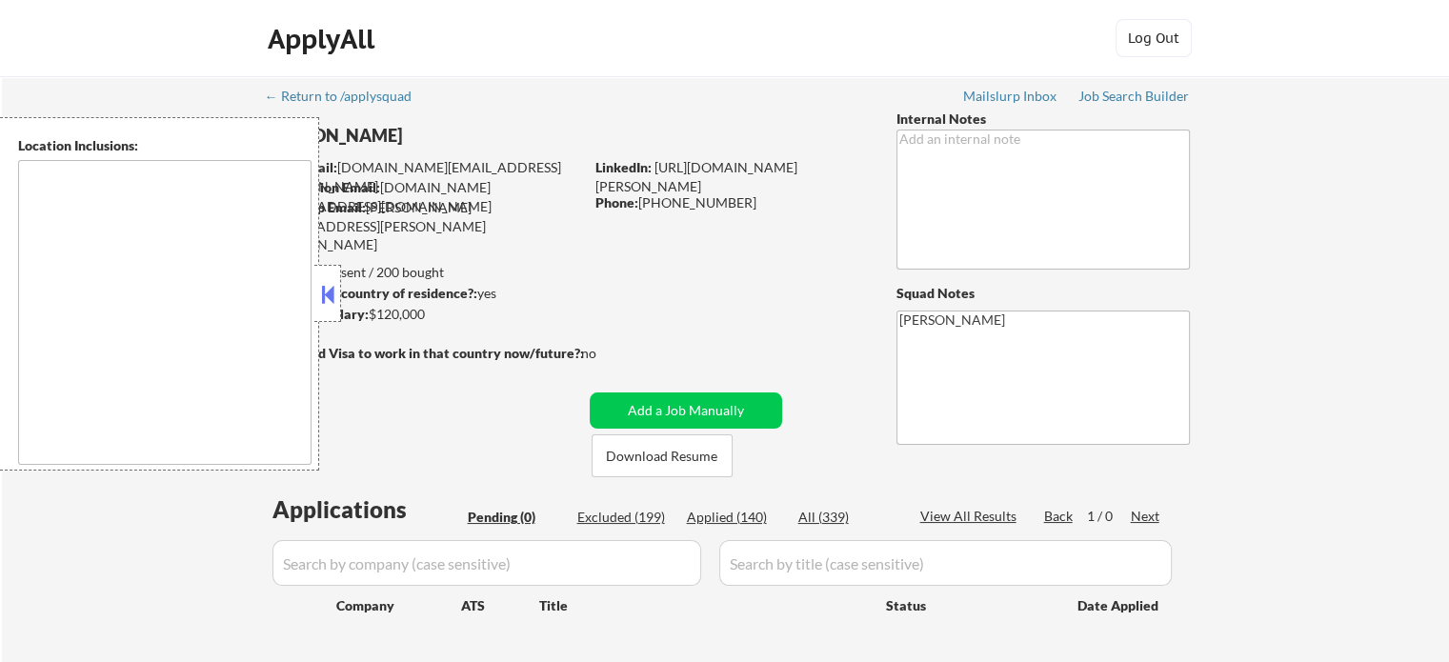
type textarea "[GEOGRAPHIC_DATA], [GEOGRAPHIC_DATA], [GEOGRAPHIC_DATA] [GEOGRAPHIC_DATA], [GEO…"
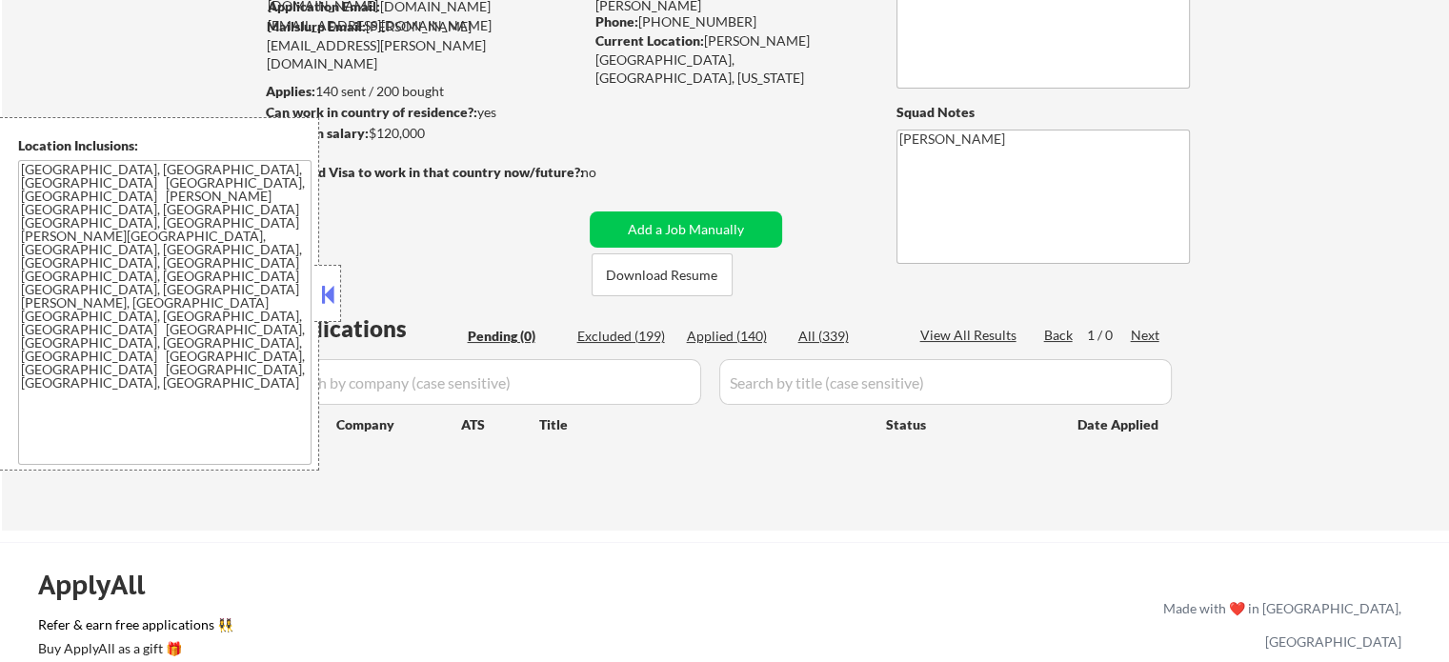
scroll to position [191, 0]
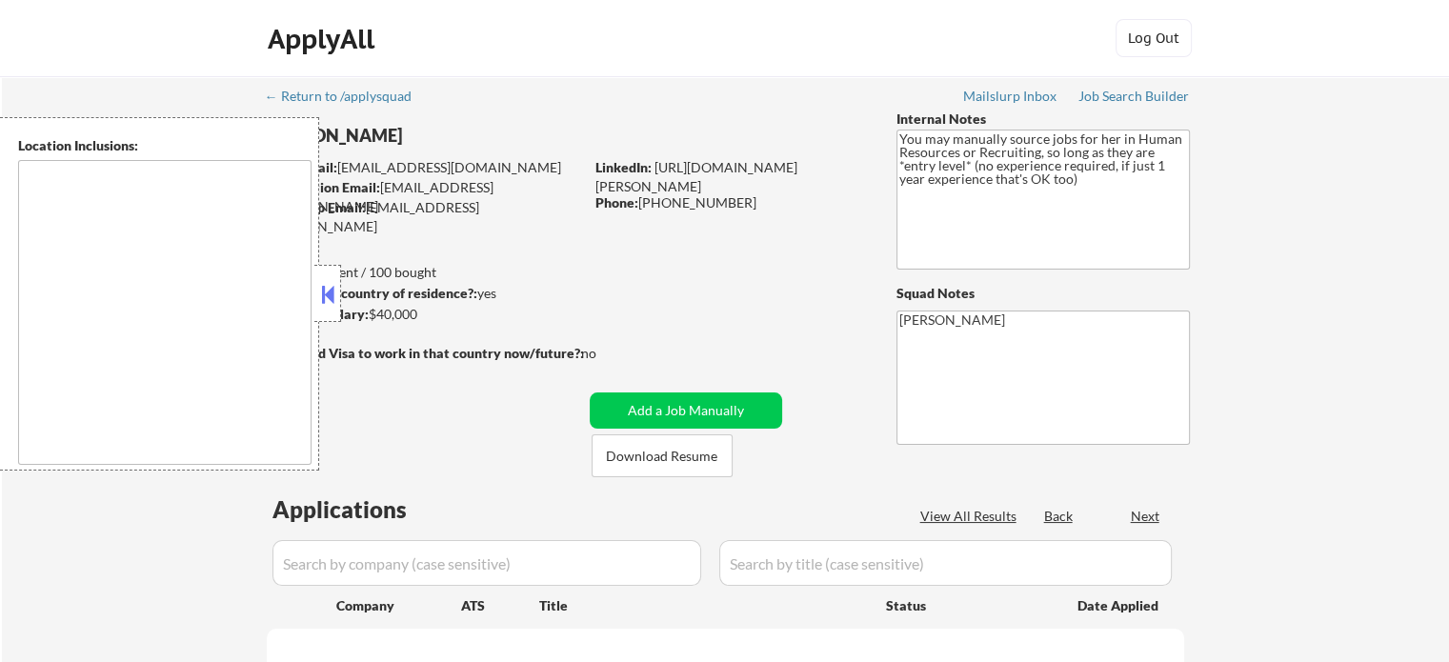
select select ""pending""
type textarea "It seems there is a misunderstanding in the location specified as "Remote." "Re…"
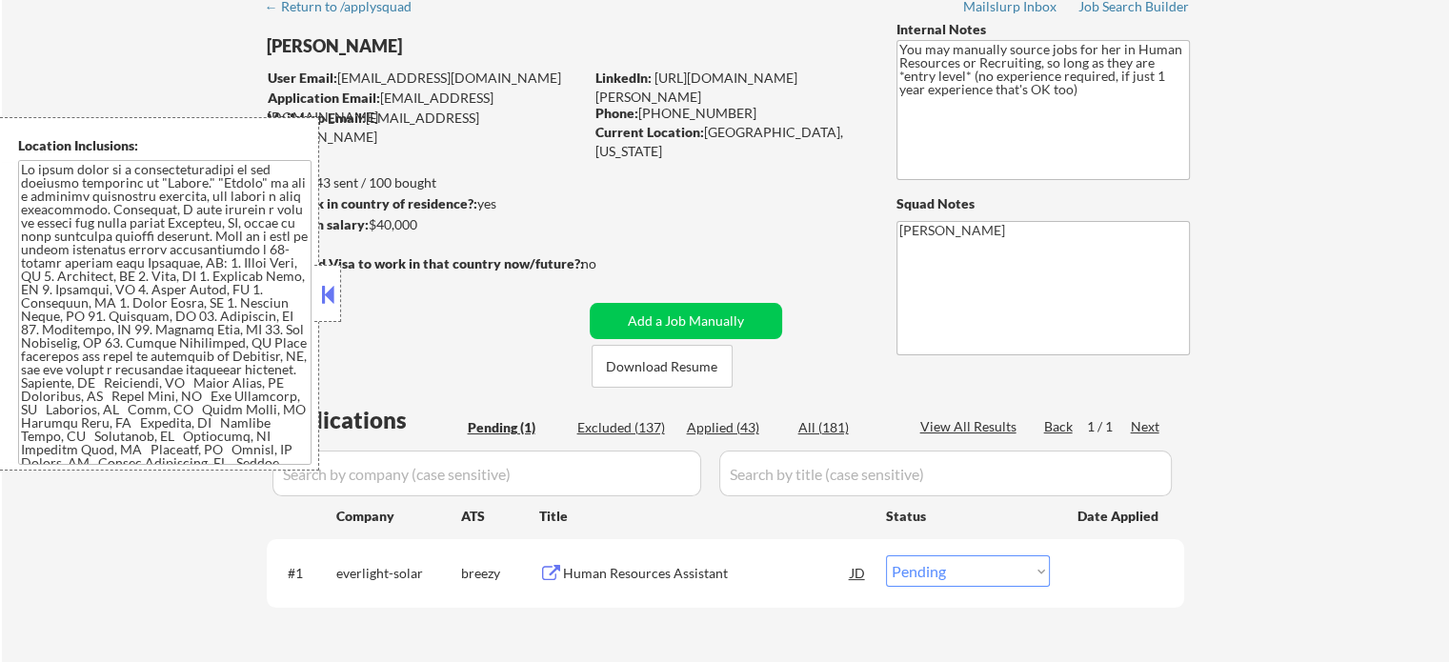
scroll to position [191, 0]
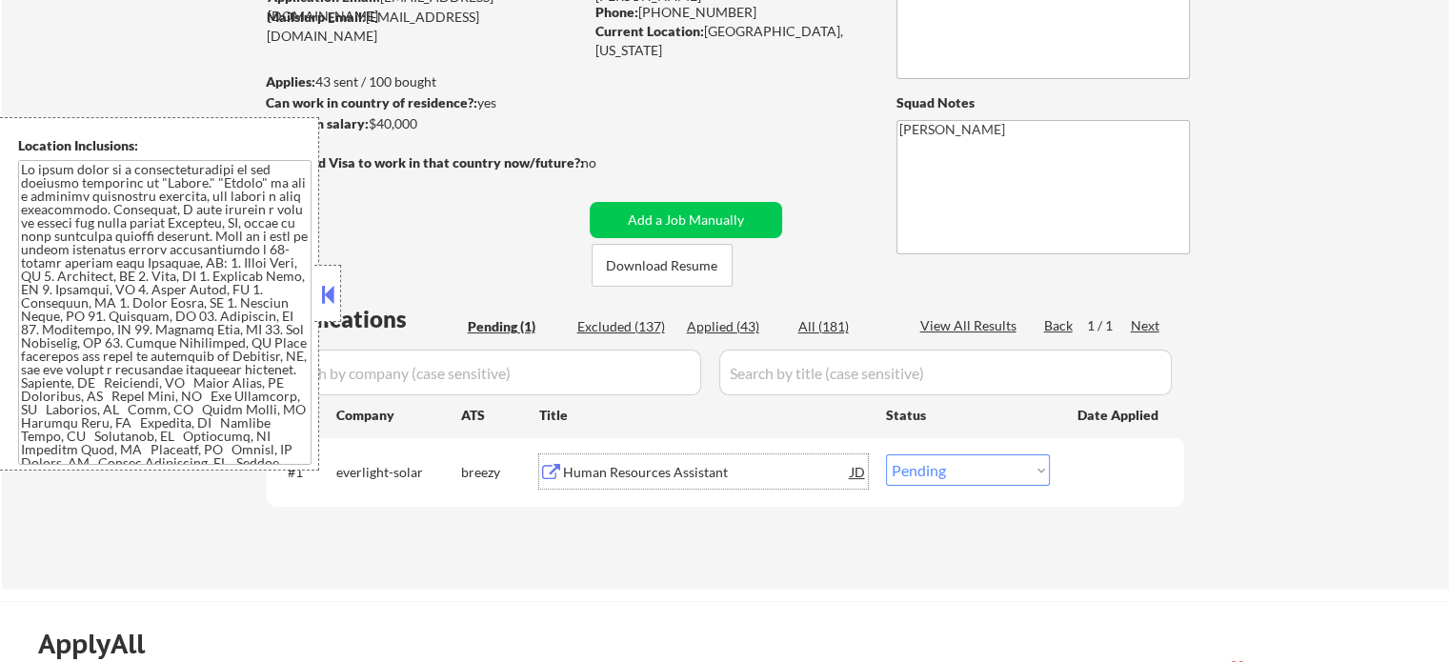
click at [613, 480] on div "Human Resources Assistant" at bounding box center [707, 472] width 288 height 19
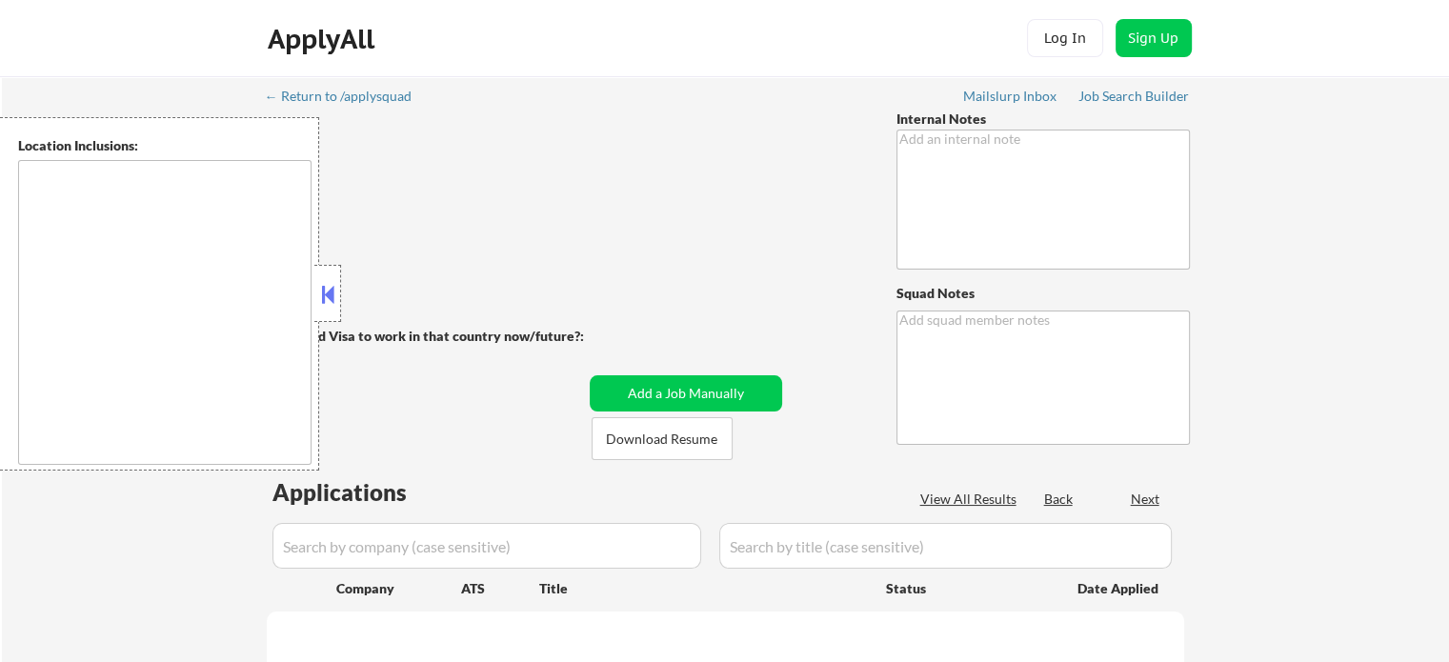
type textarea "👉 This customer purchased a package of 100 via our partnership with Skillhat"
type textarea "[PERSON_NAME]"
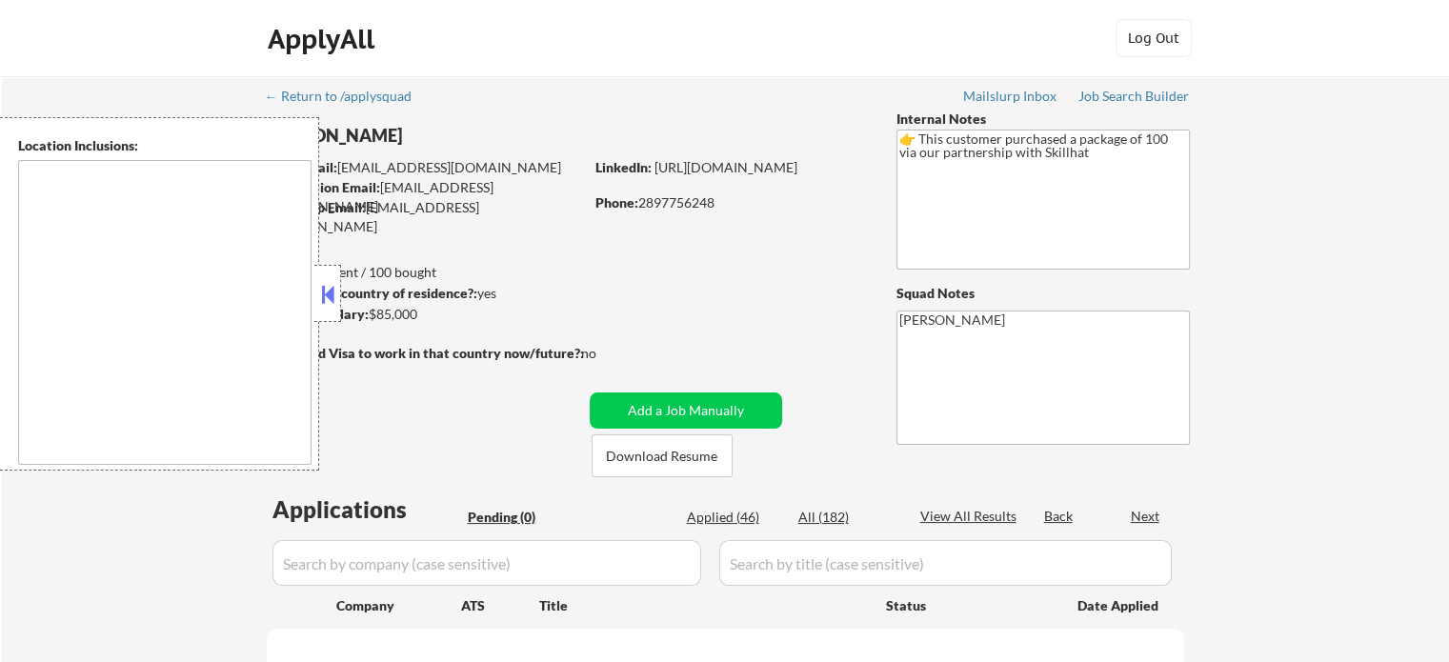
type textarea "[GEOGRAPHIC_DATA], ON [GEOGRAPHIC_DATA], ON [GEOGRAPHIC_DATA], ON [GEOGRAPHIC_D…"
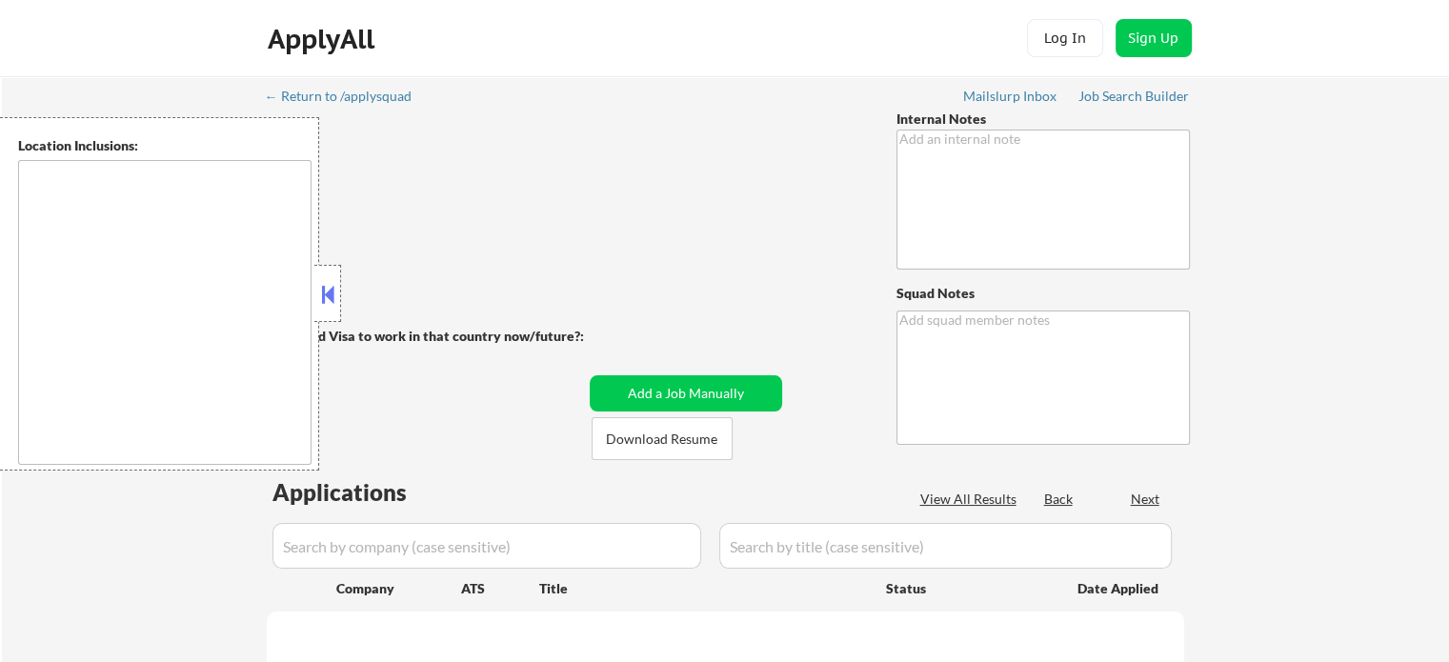
type textarea "Resume #1 uploaded, it's for Project Manager. He is making another resume for c…"
type textarea "[PERSON_NAME]"
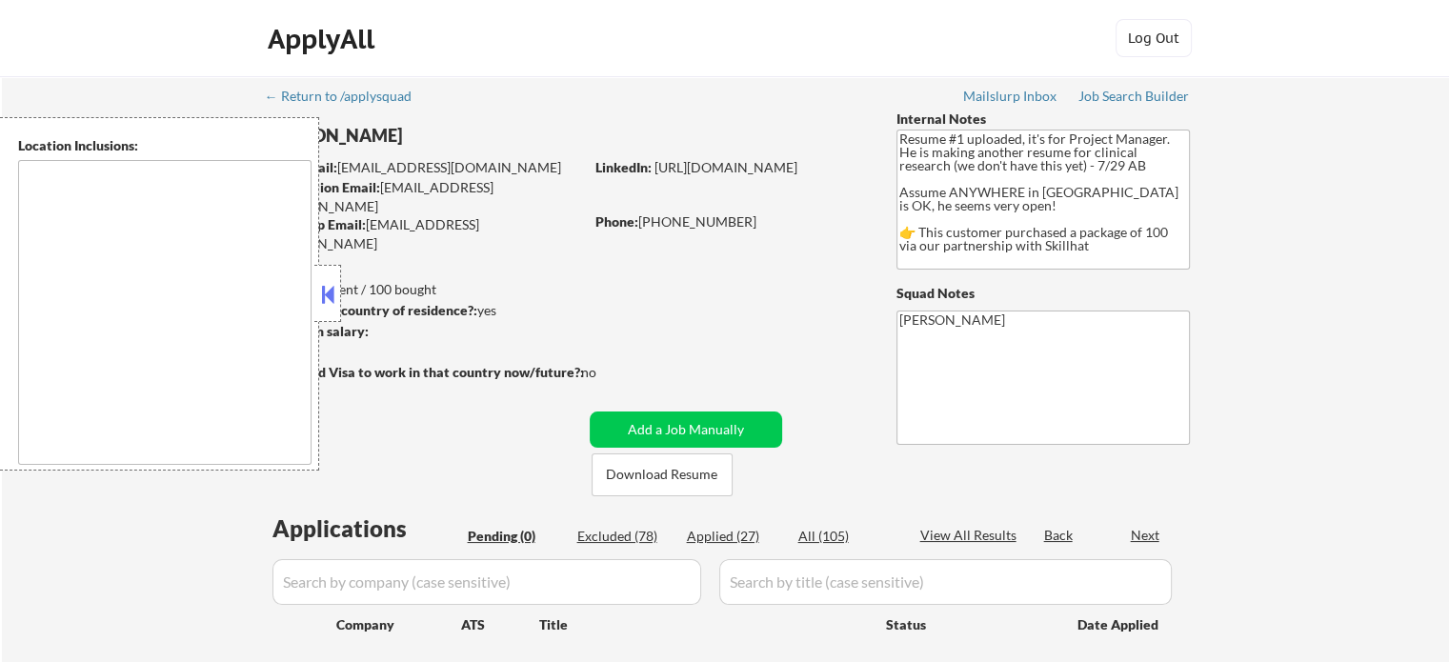
type textarea "country:[GEOGRAPHIC_DATA]"
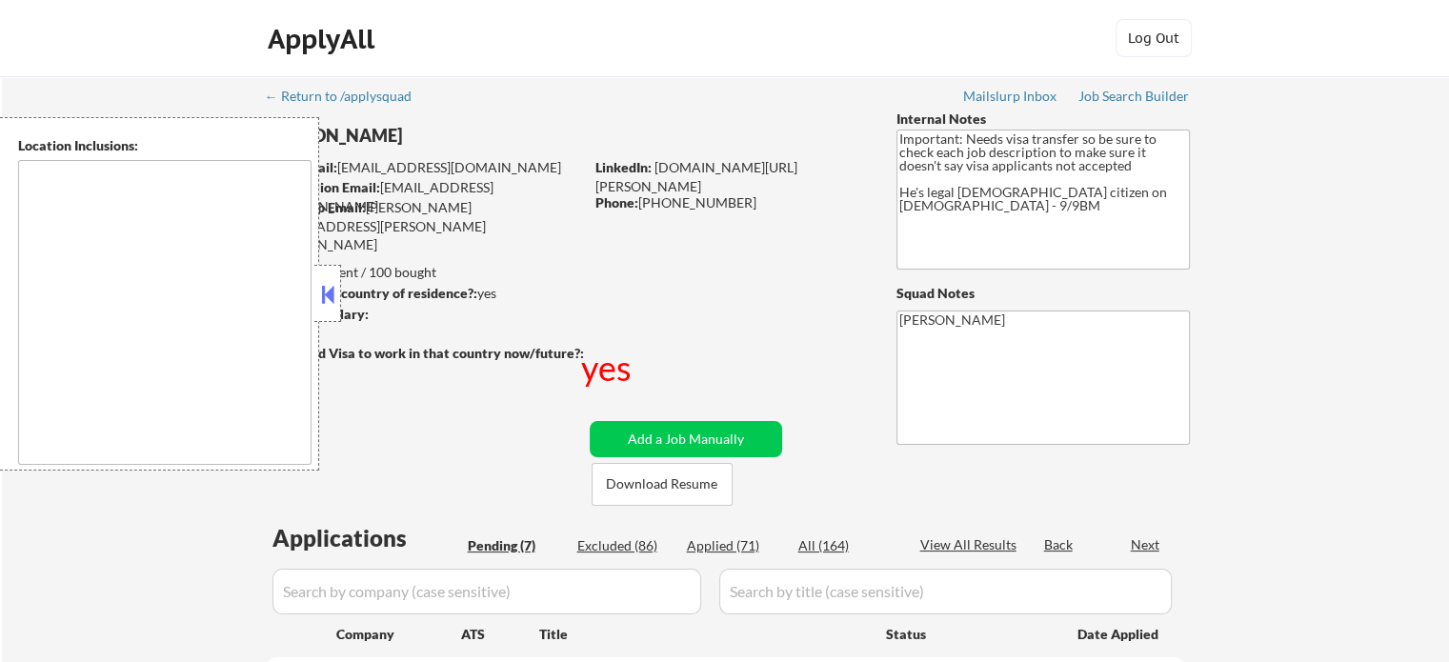
type textarea "[GEOGRAPHIC_DATA], [GEOGRAPHIC_DATA] [GEOGRAPHIC_DATA], [GEOGRAPHIC_DATA] [GEOG…"
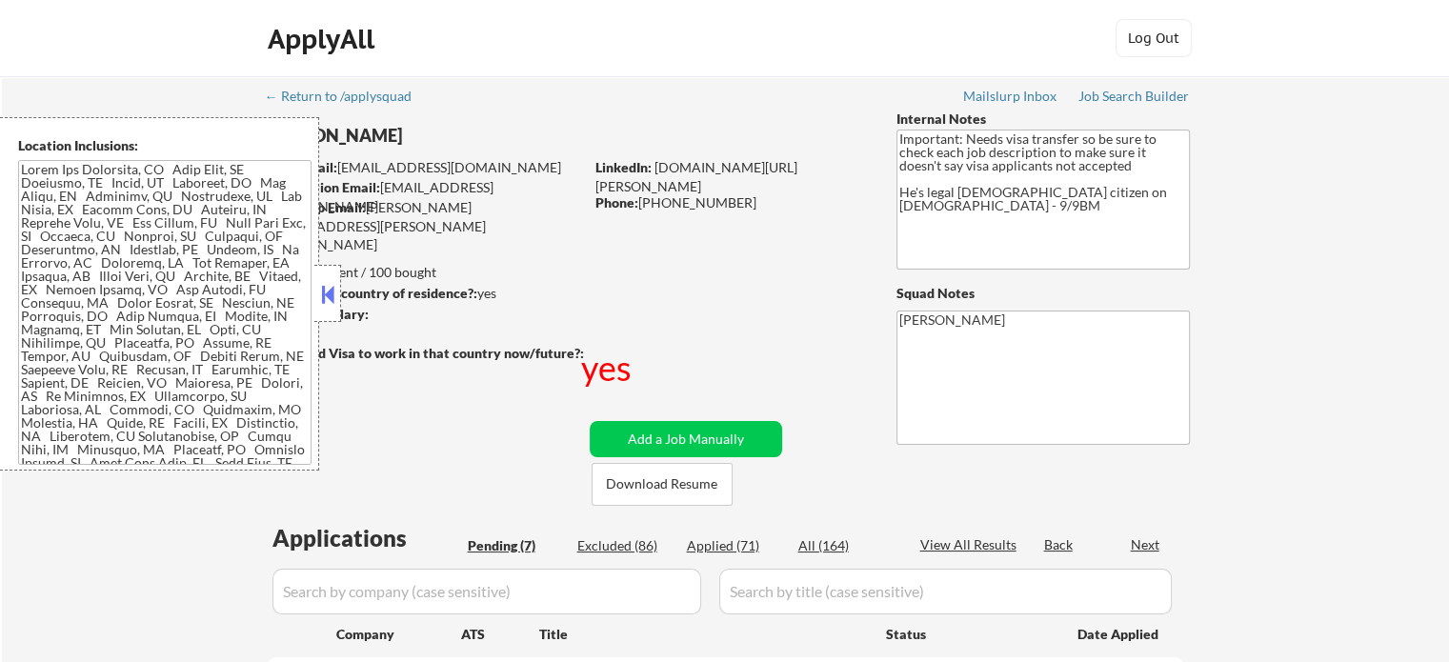
select select ""pending""
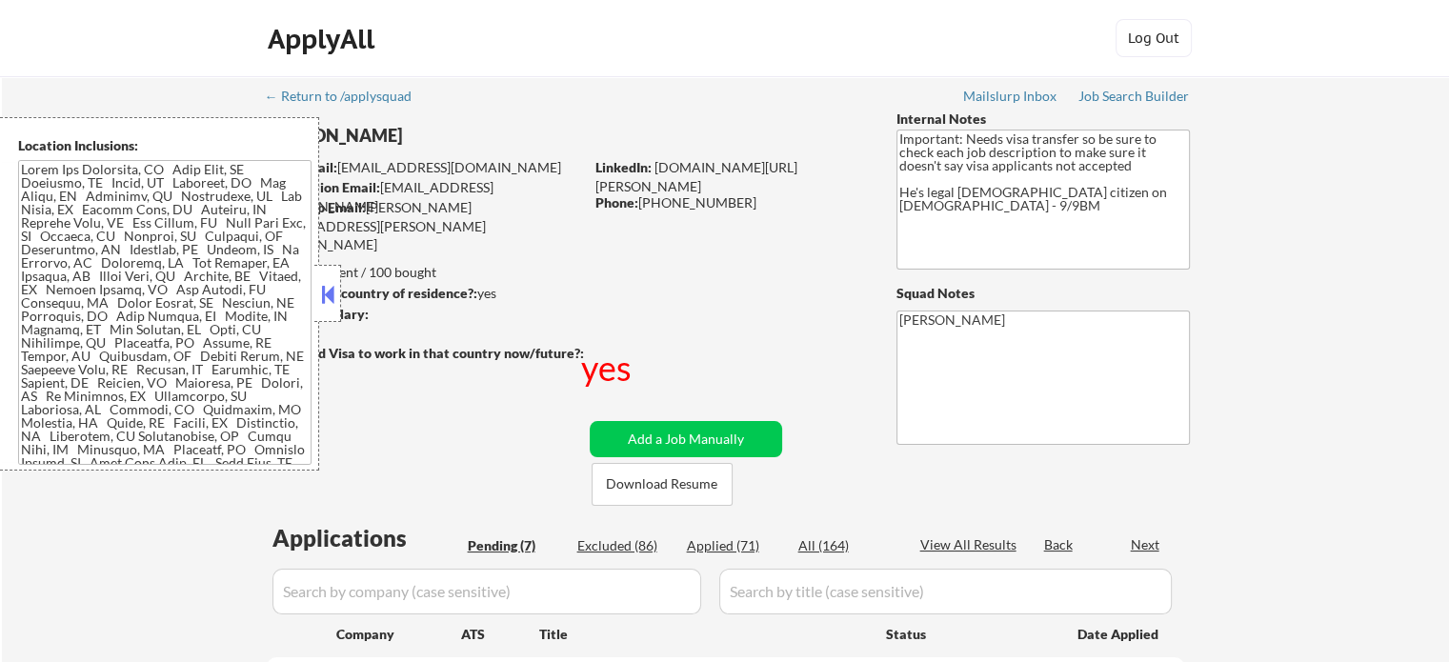
select select ""pending""
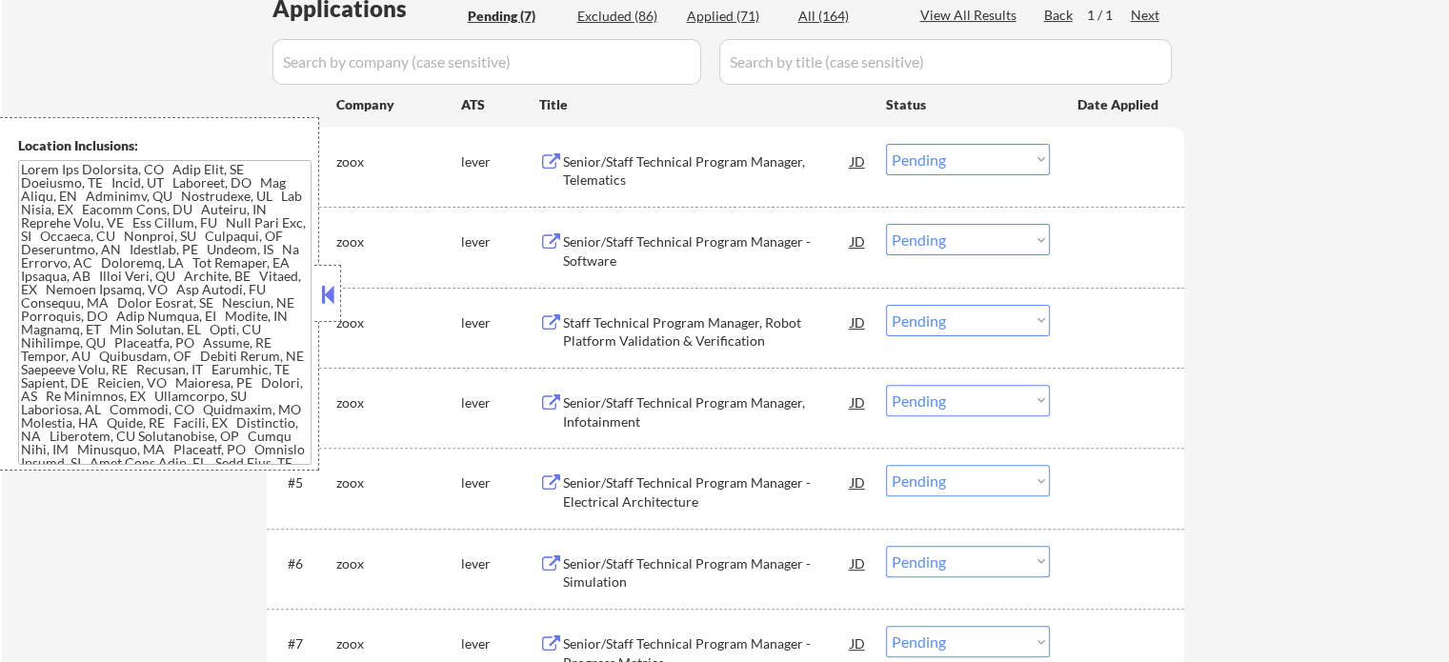
scroll to position [762, 0]
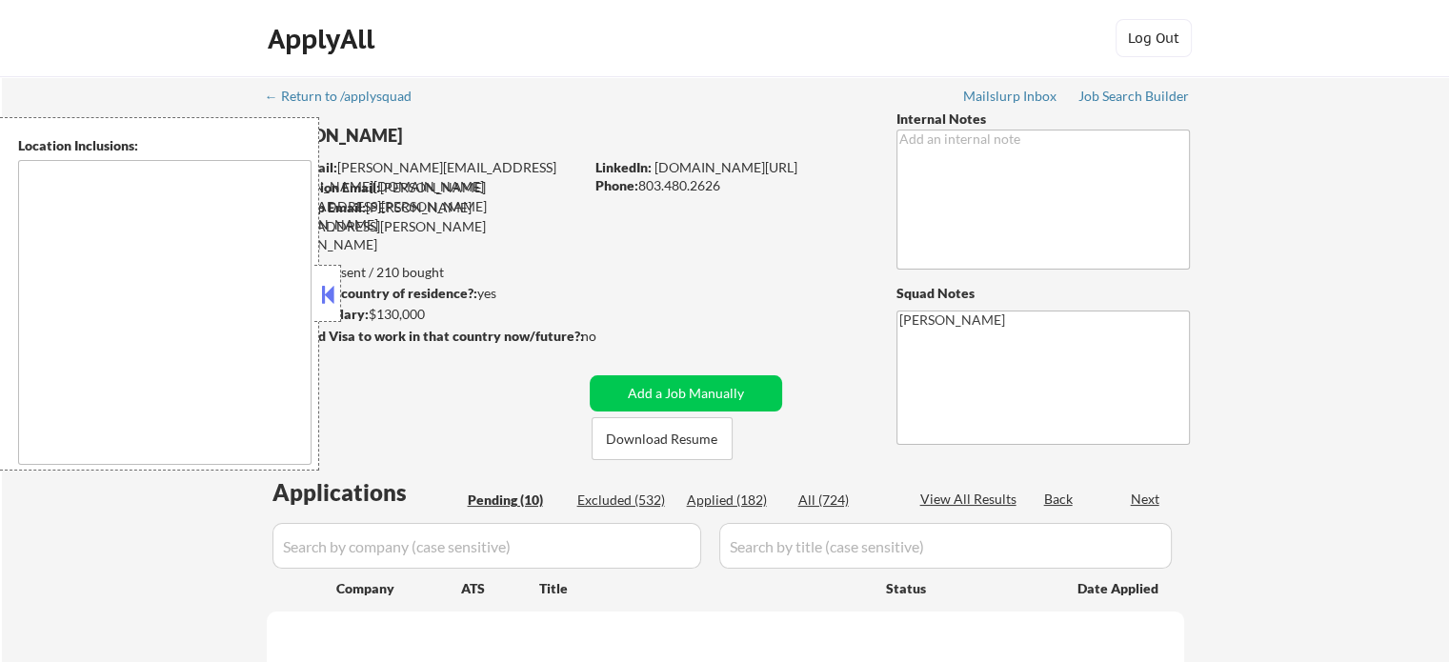
type textarea "[GEOGRAPHIC_DATA], [GEOGRAPHIC_DATA] [GEOGRAPHIC_DATA], [GEOGRAPHIC_DATA] [GEOG…"
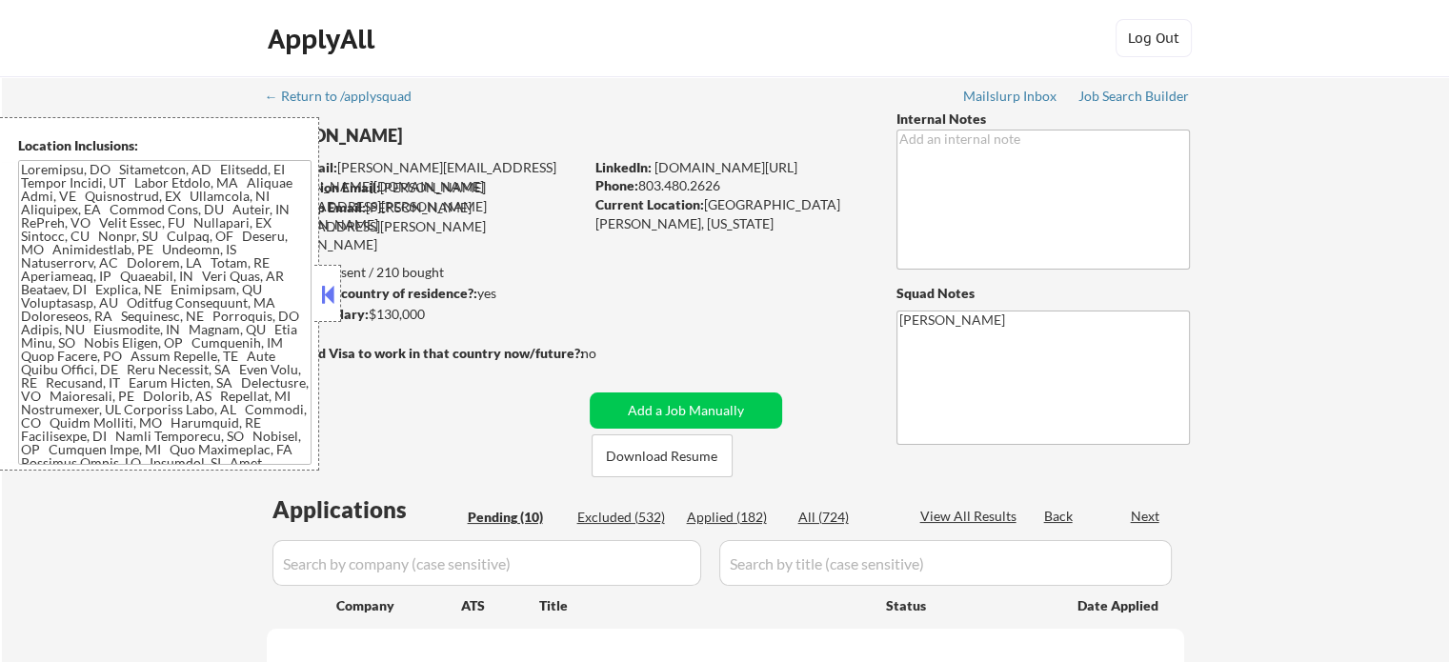
select select ""pending""
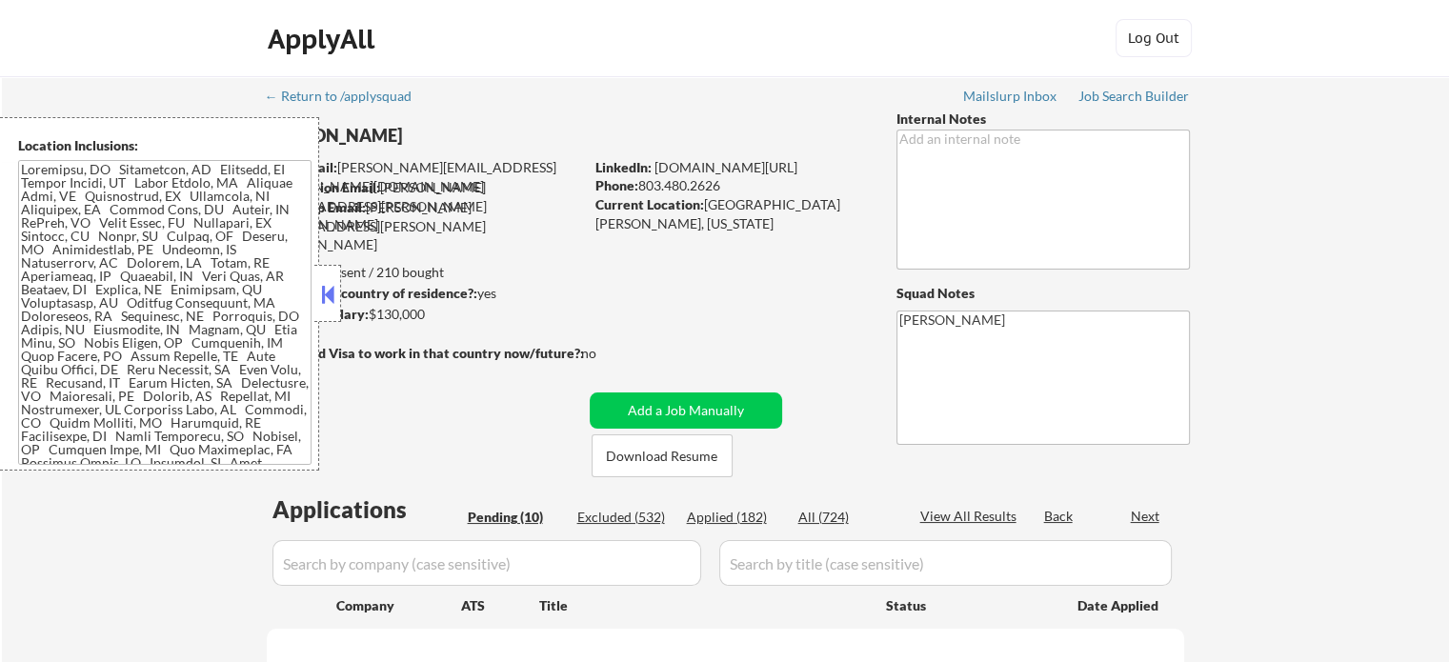
select select ""pending""
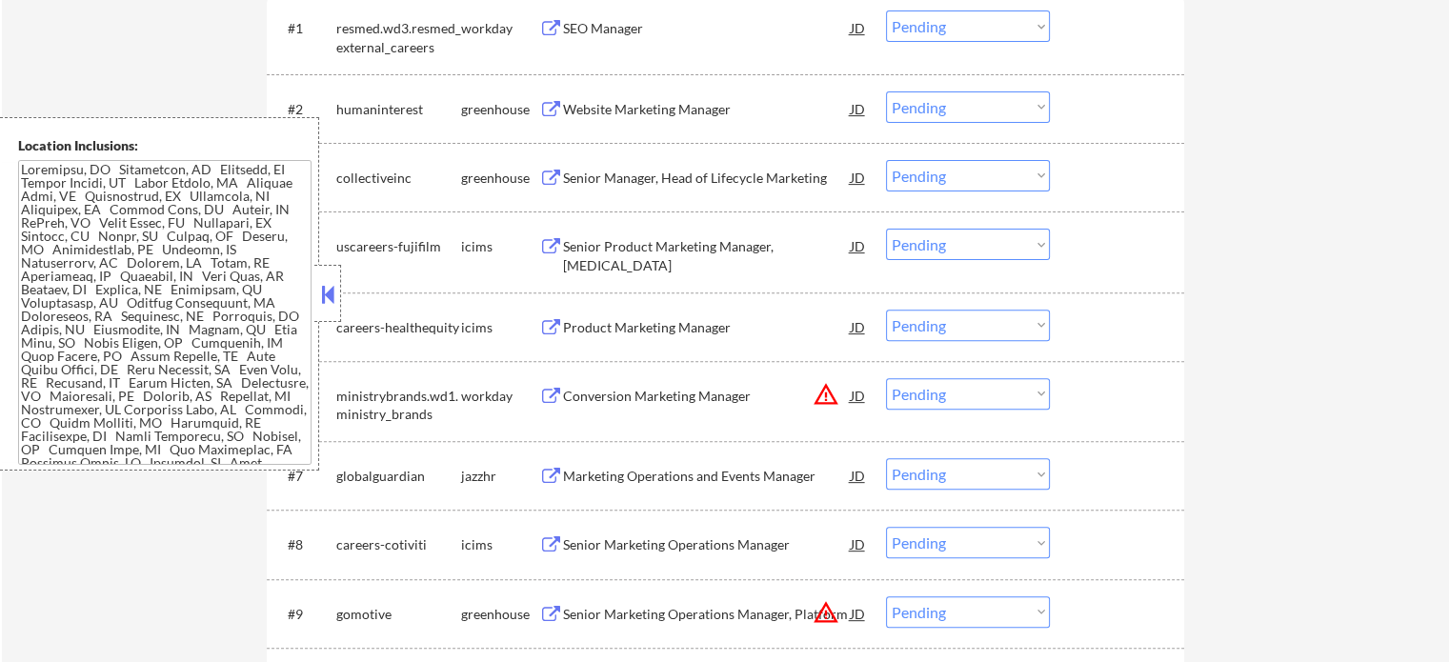
scroll to position [667, 0]
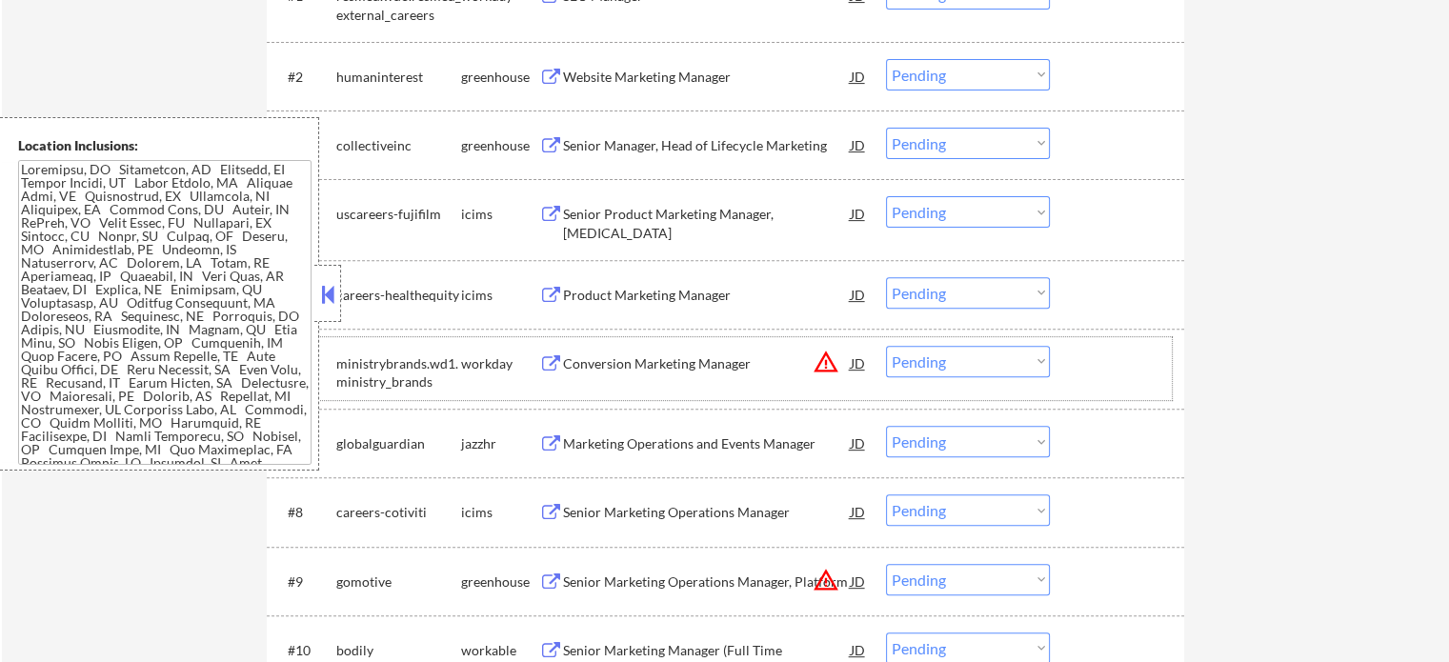
click at [618, 381] on div "#6 ministrybrands.wd1.ministry_brands workday Conversion Marketing Manager JD w…" at bounding box center [721, 368] width 899 height 63
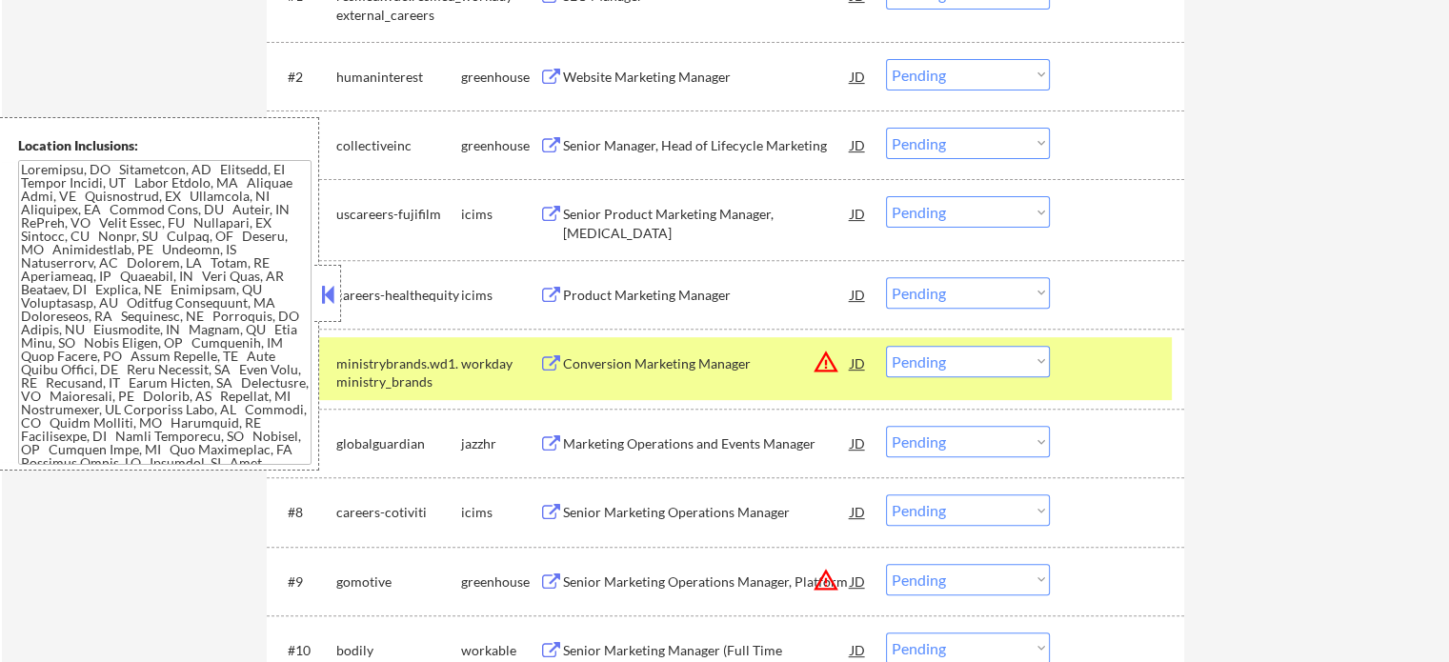
click at [1126, 369] on div at bounding box center [1119, 363] width 84 height 34
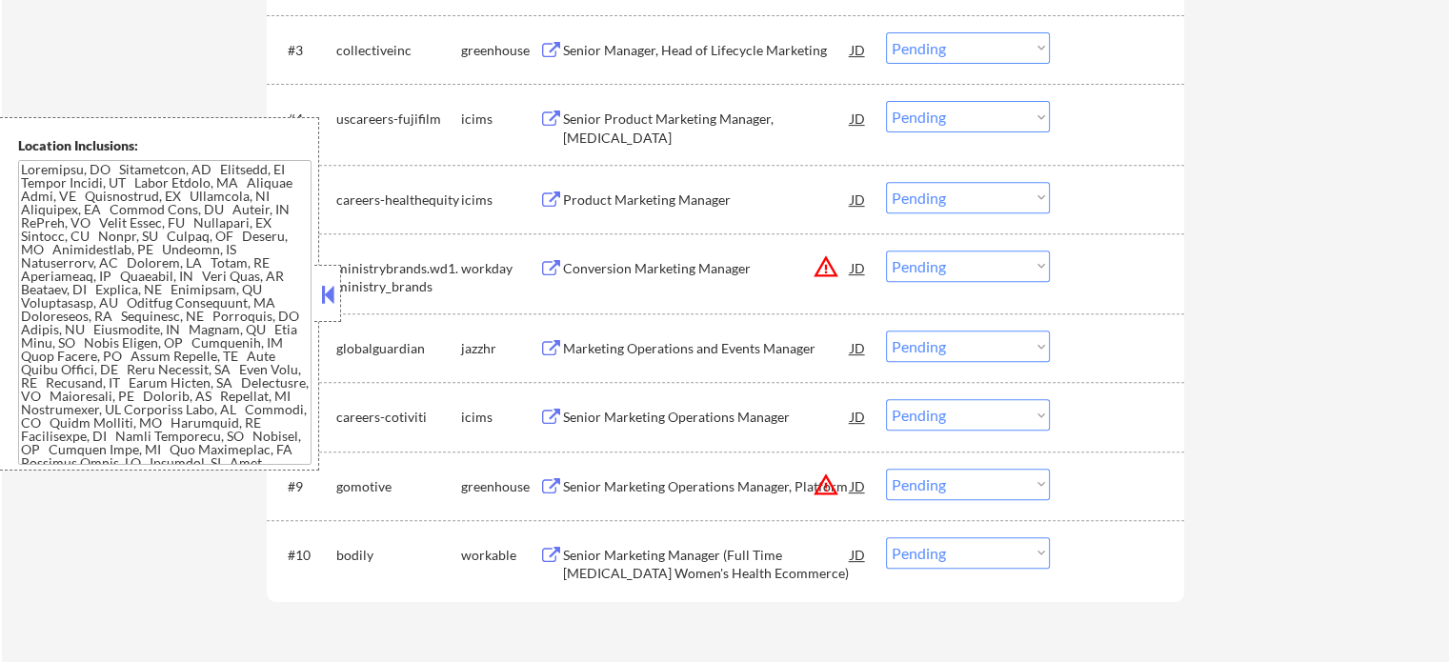
scroll to position [953, 0]
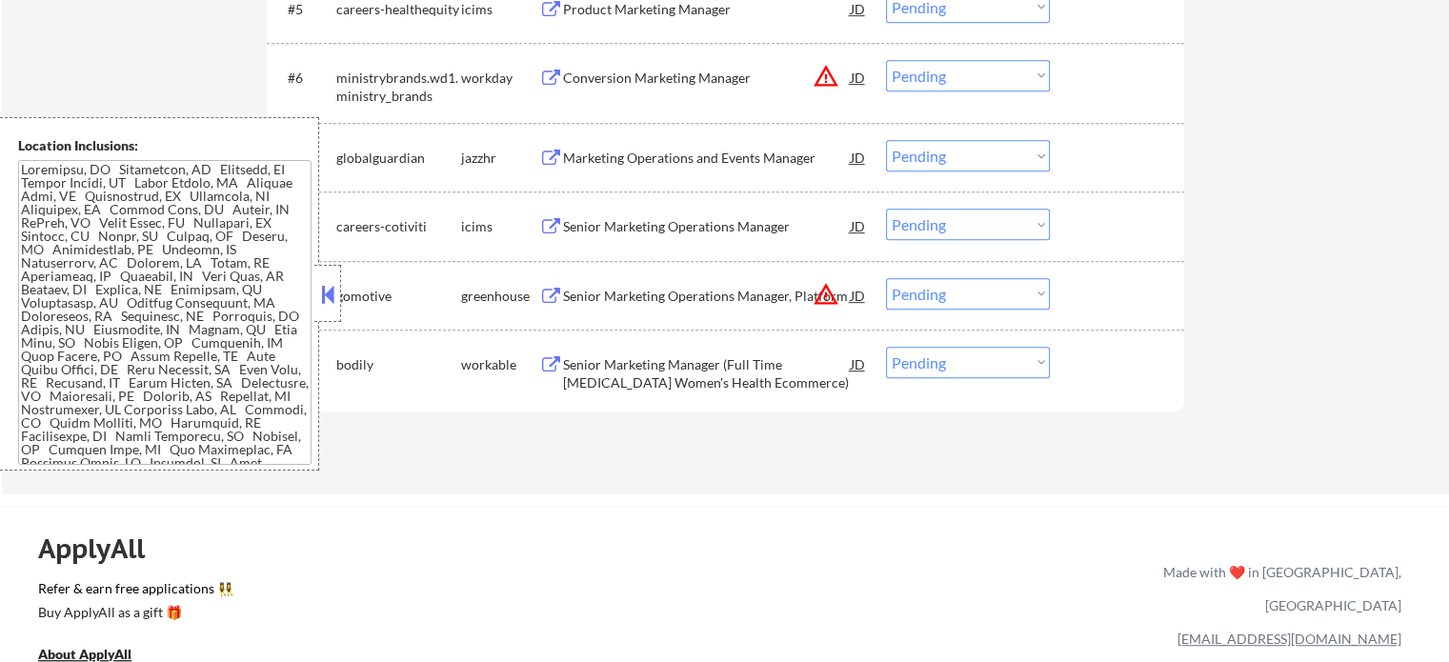
click at [636, 309] on div "Senior Marketing Operations Manager, Platform" at bounding box center [707, 295] width 288 height 34
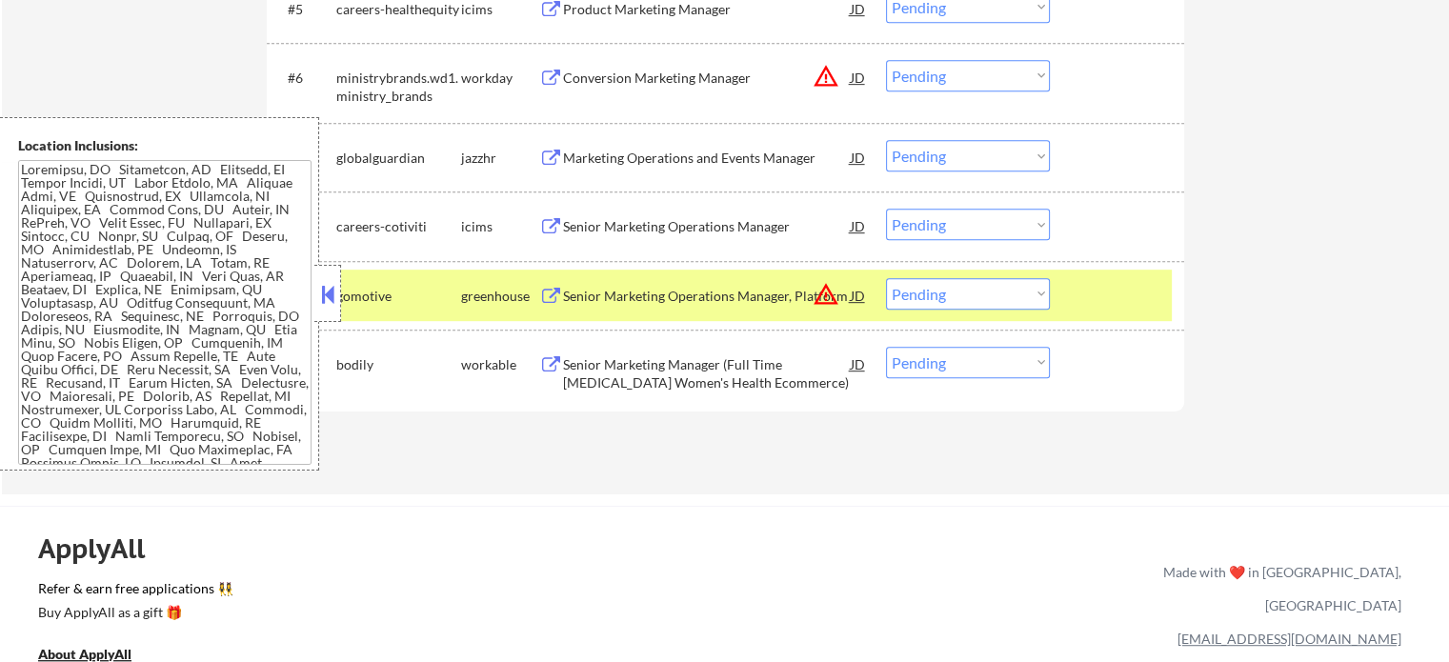
click at [1105, 324] on div "#9 gomotive greenhouse Senior Marketing Operations Manager, Platform JD warning…" at bounding box center [725, 295] width 917 height 69
click at [598, 64] on div "Conversion Marketing Manager" at bounding box center [707, 77] width 288 height 34
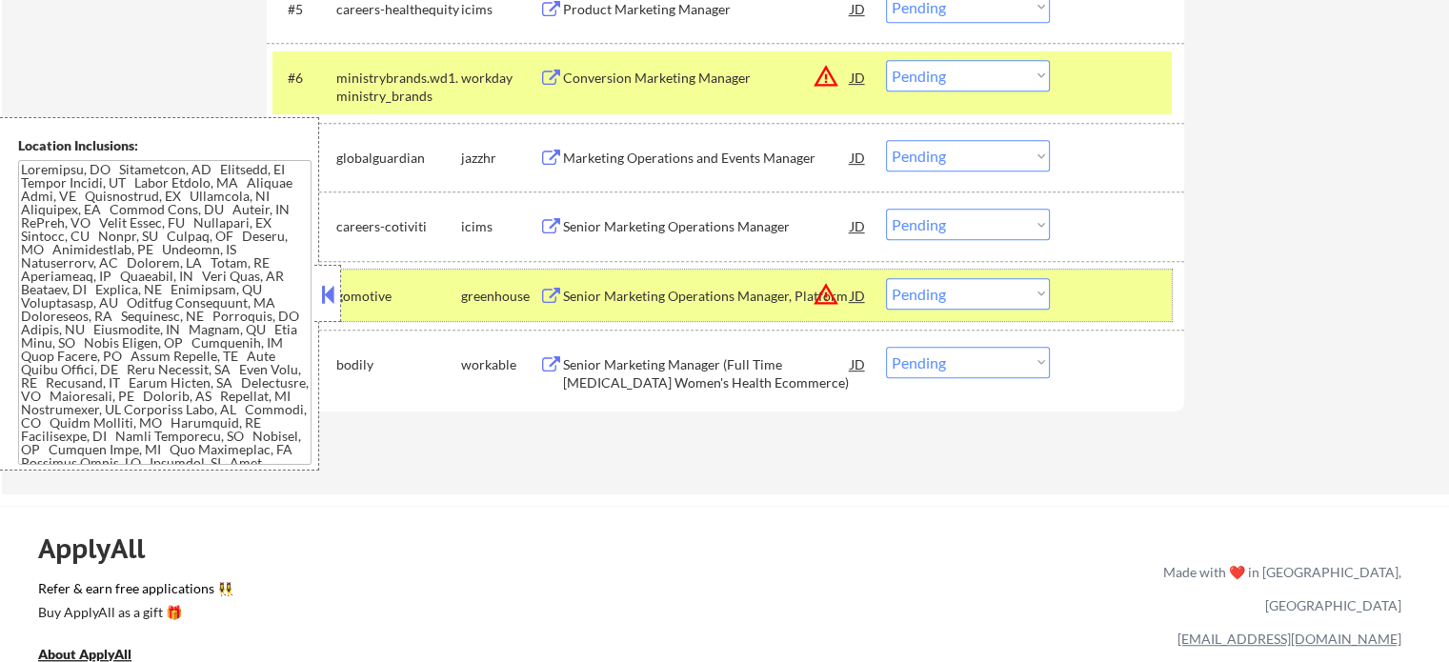
click at [1113, 290] on div at bounding box center [1119, 295] width 84 height 34
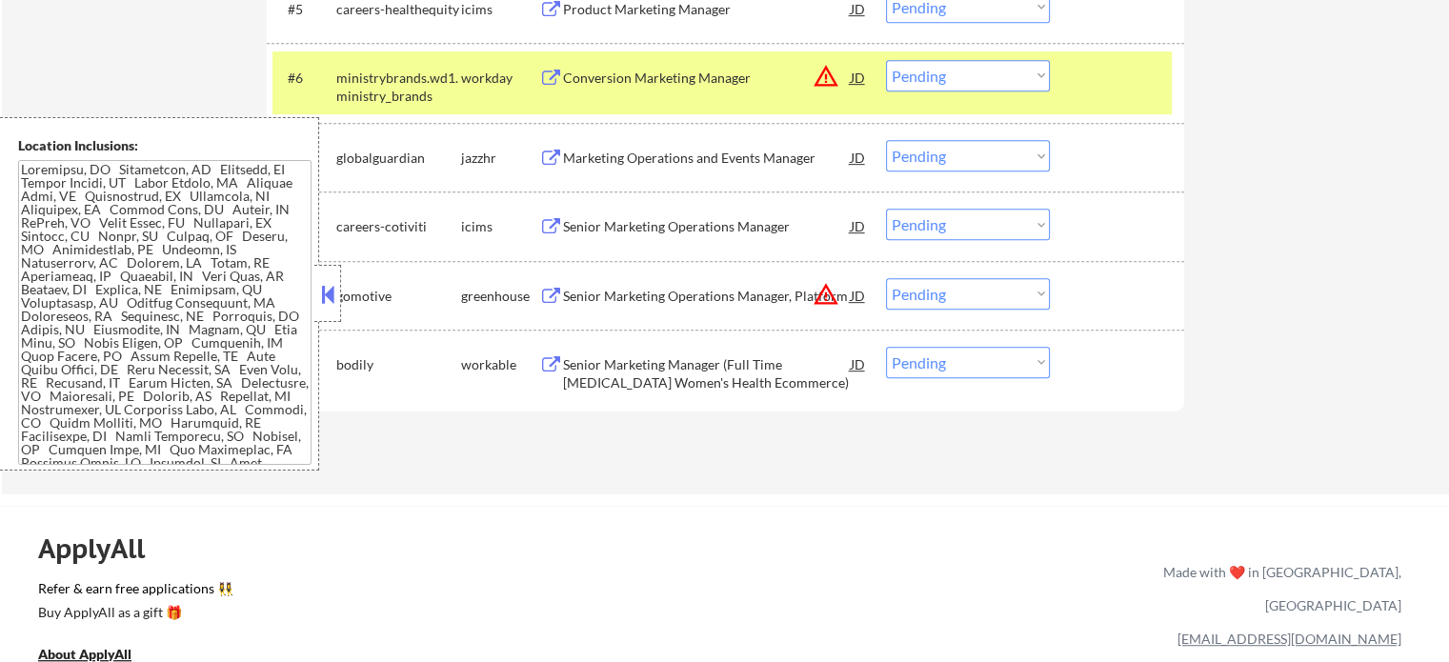
click at [1112, 95] on div "#6 ministrybrands.wd1.ministry_brands workday Conversion Marketing Manager JD w…" at bounding box center [721, 82] width 899 height 63
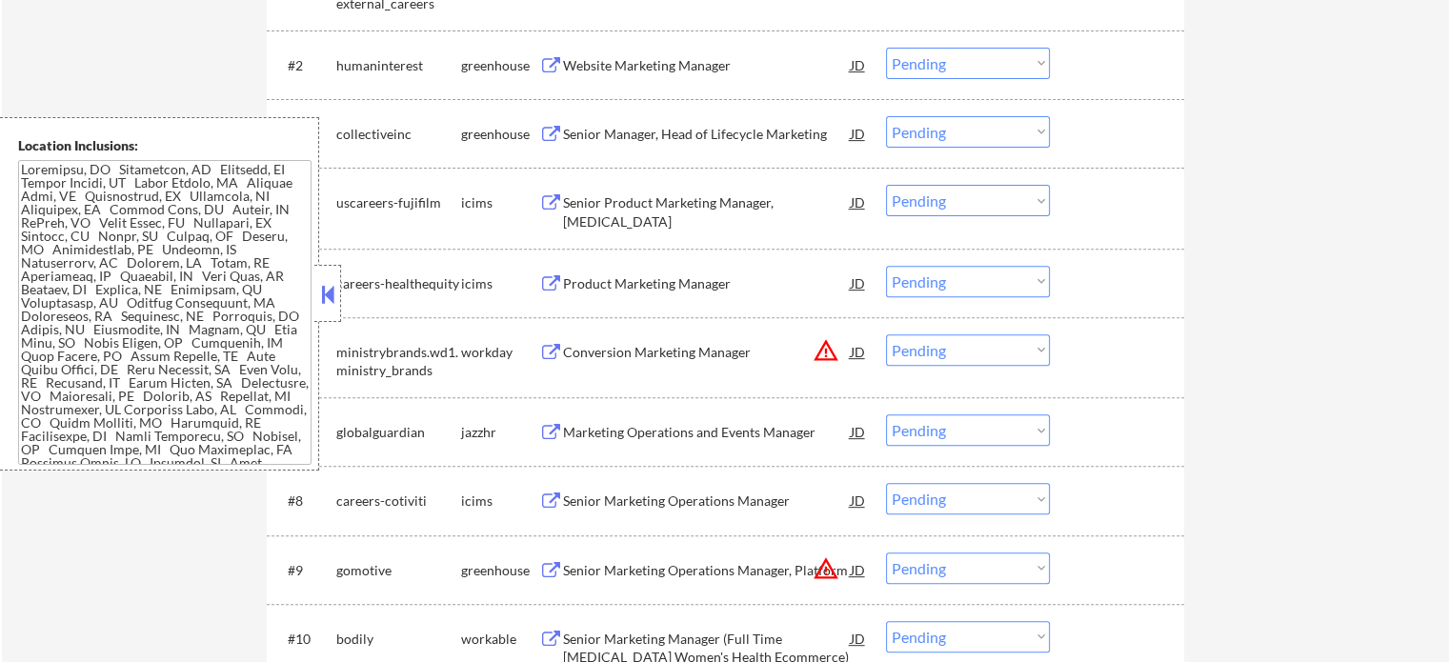
scroll to position [667, 0]
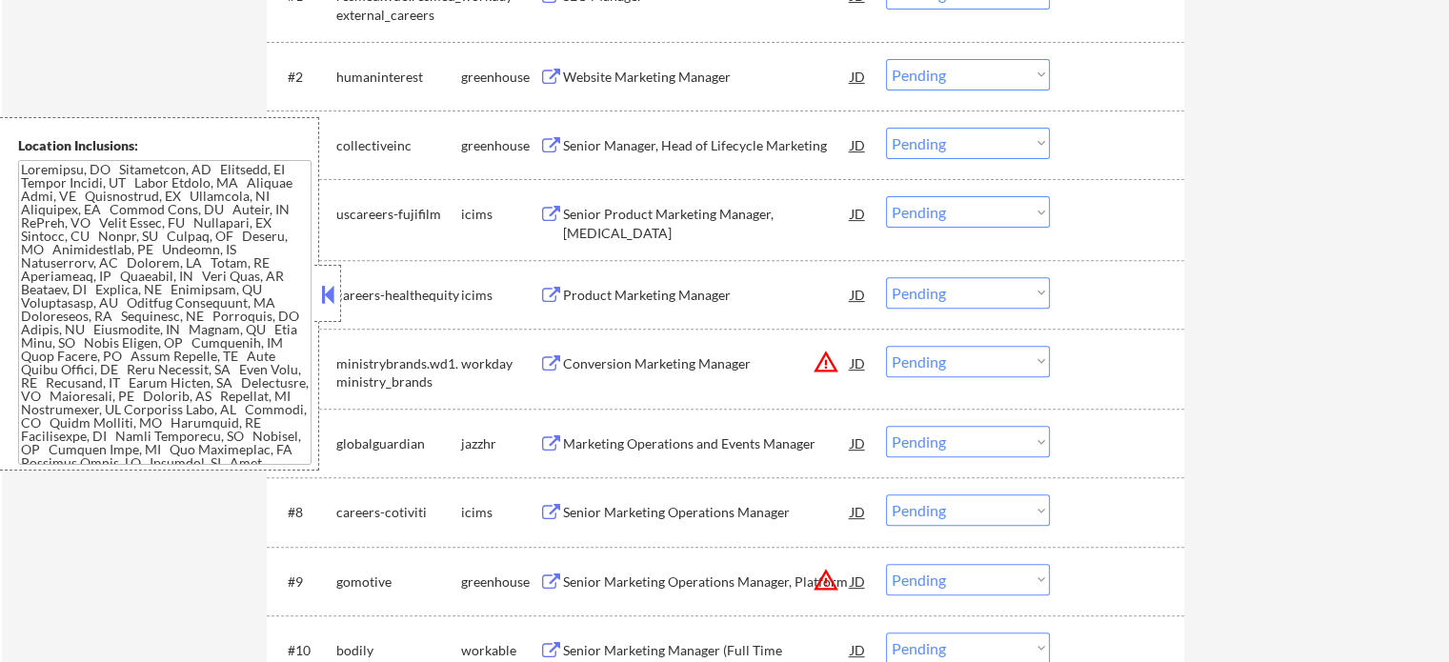
click at [607, 151] on div "Senior Manager, Head of Lifecycle Marketing" at bounding box center [707, 145] width 288 height 19
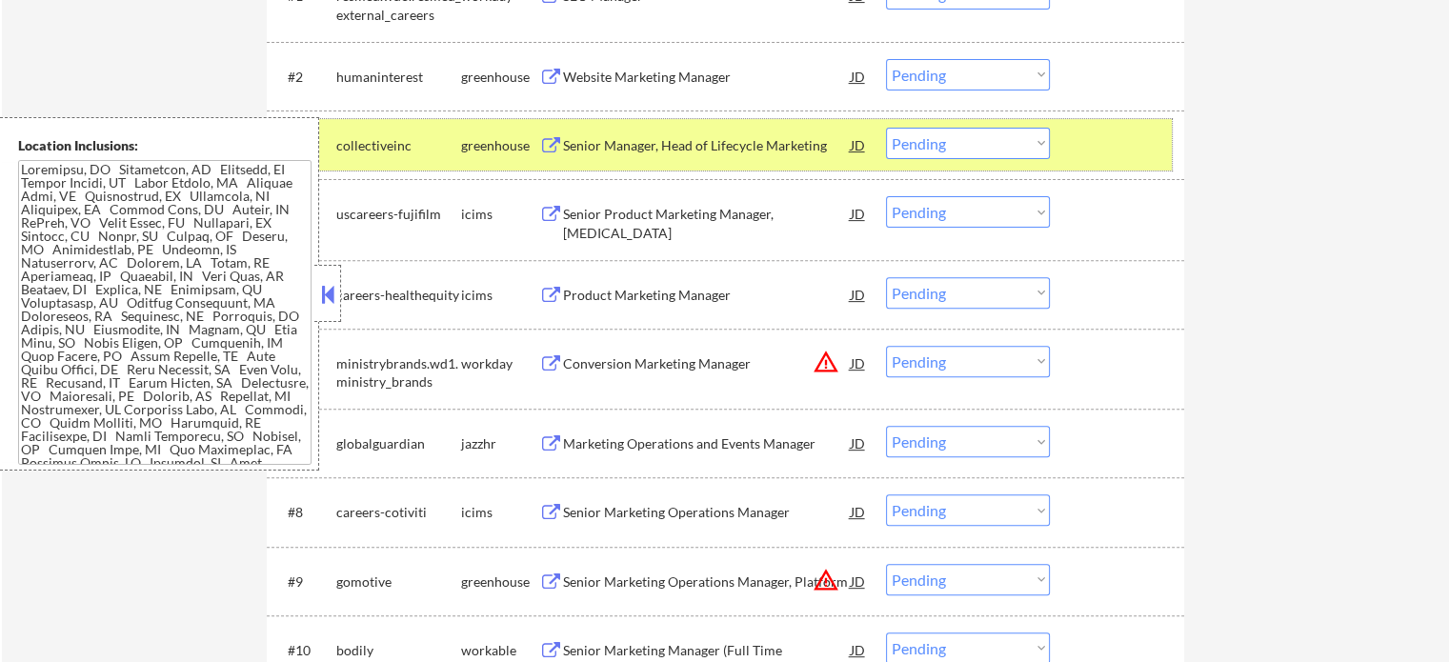
click at [1080, 158] on div at bounding box center [1119, 145] width 84 height 34
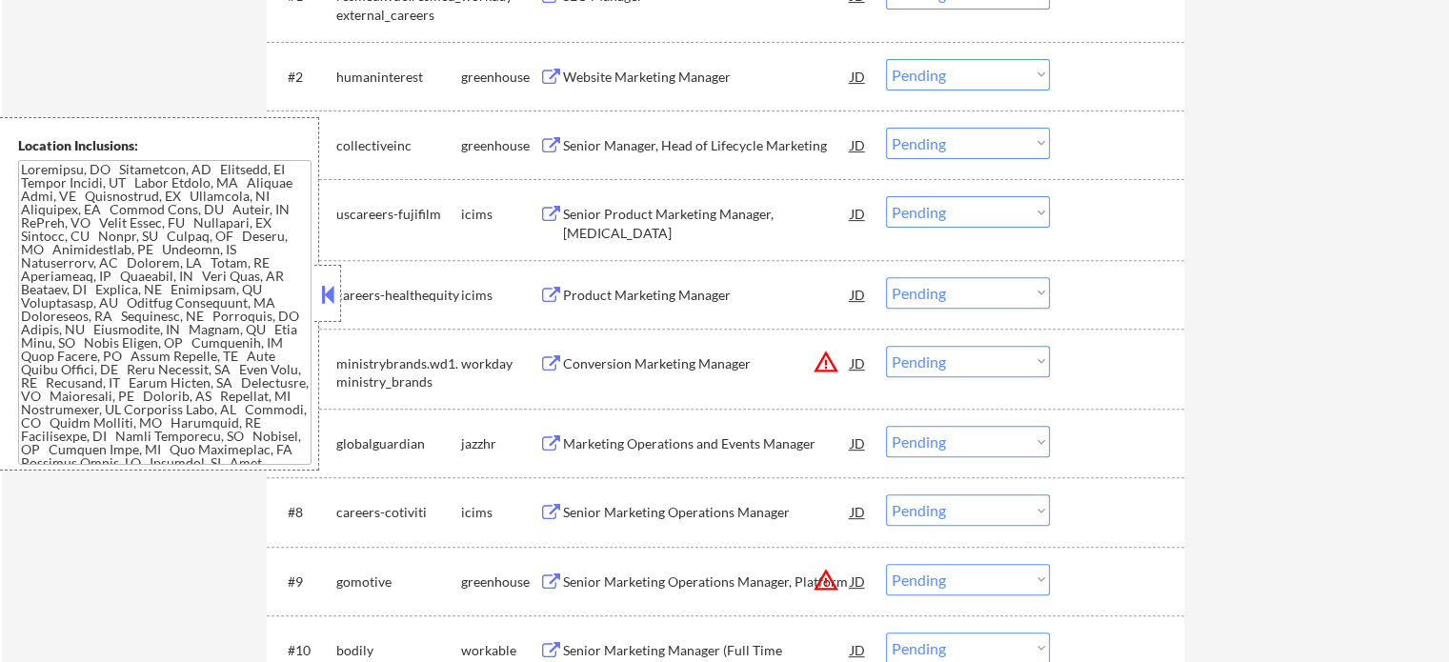
click at [636, 370] on div "Conversion Marketing Manager" at bounding box center [707, 363] width 288 height 19
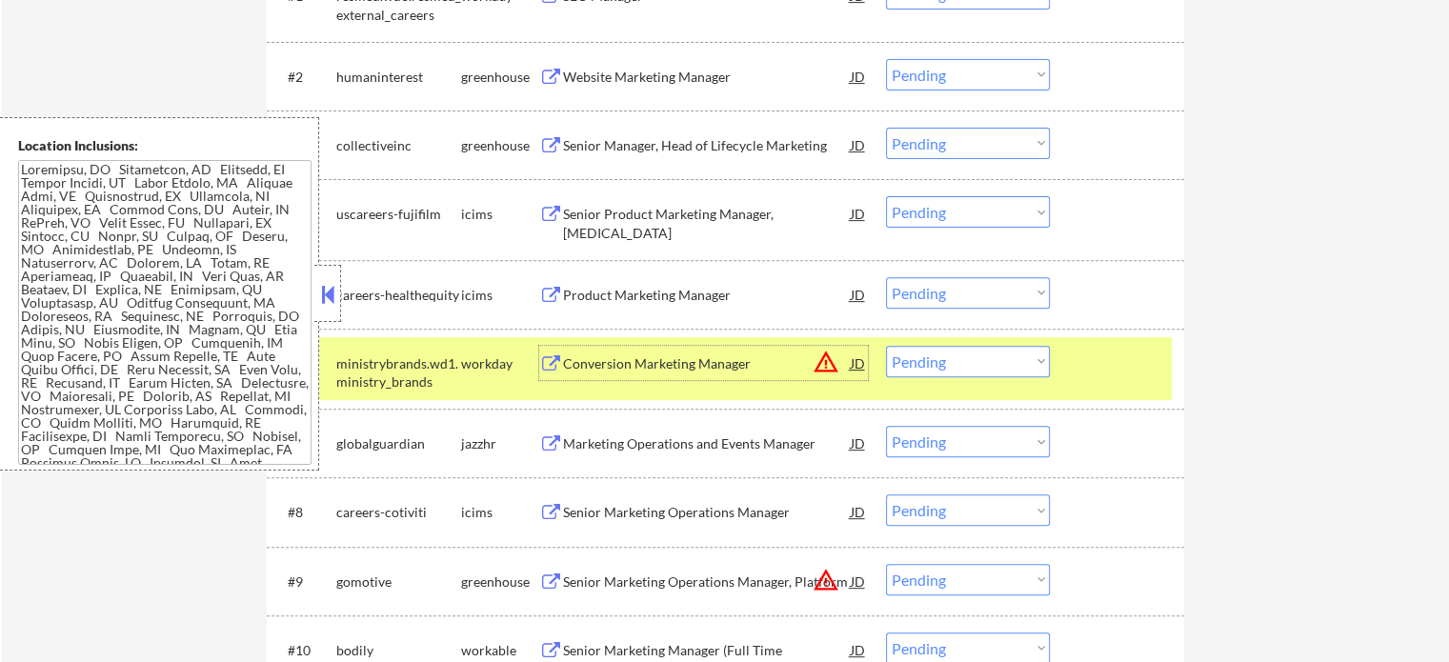
click at [1071, 365] on div "#6 ministrybrands.wd1.ministry_brands workday Conversion Marketing Manager JD w…" at bounding box center [721, 368] width 899 height 63
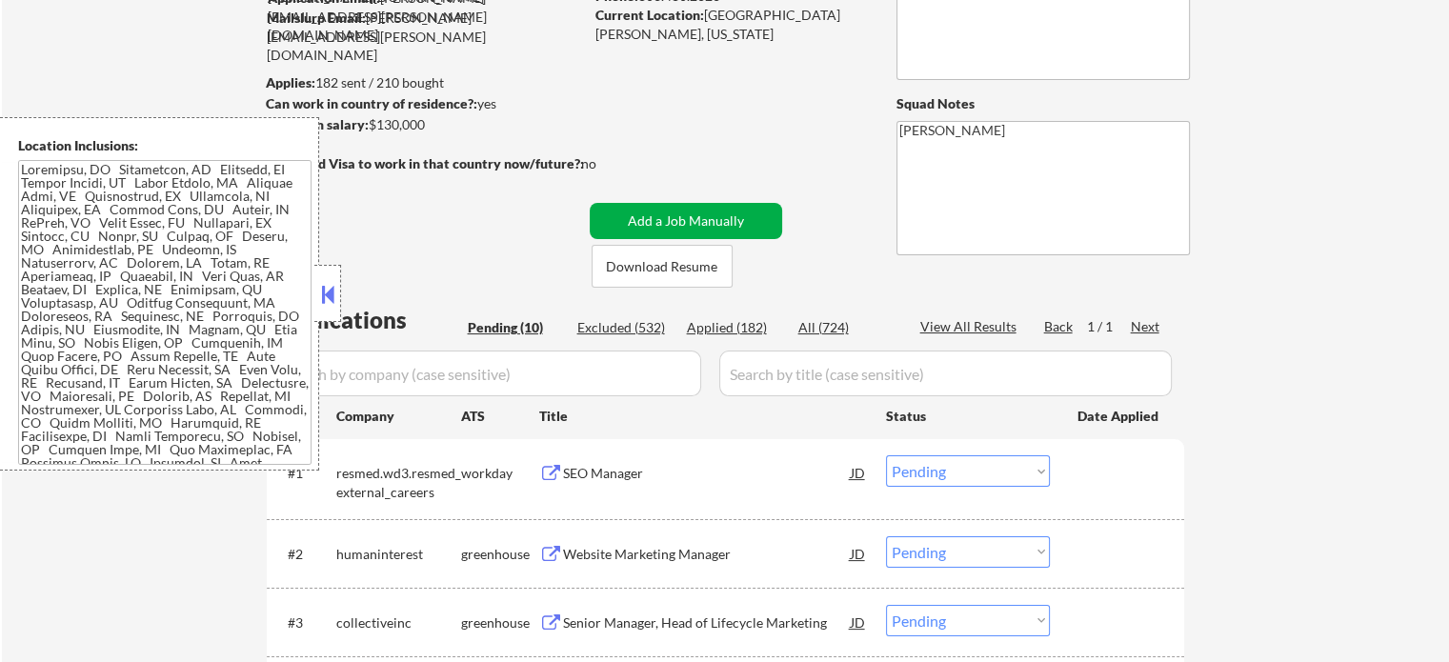
scroll to position [191, 0]
click at [604, 474] on div "SEO Manager" at bounding box center [707, 472] width 288 height 19
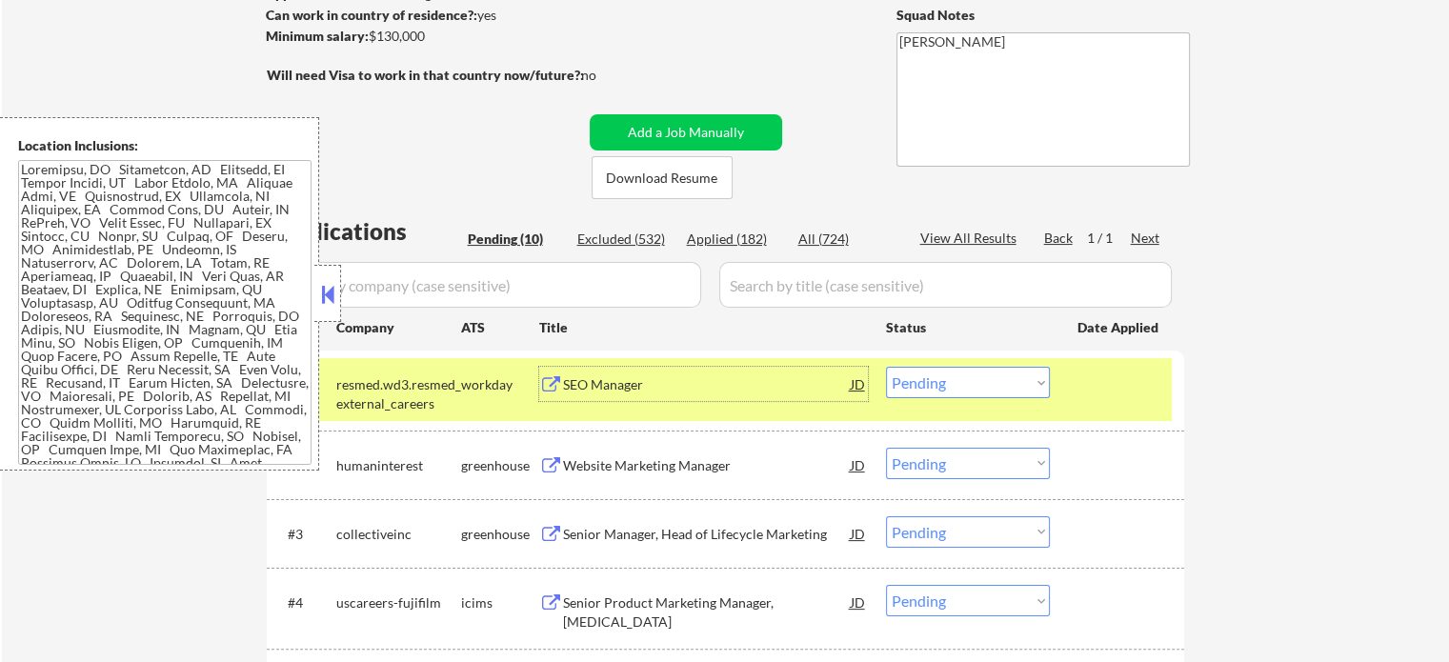
scroll to position [381, 0]
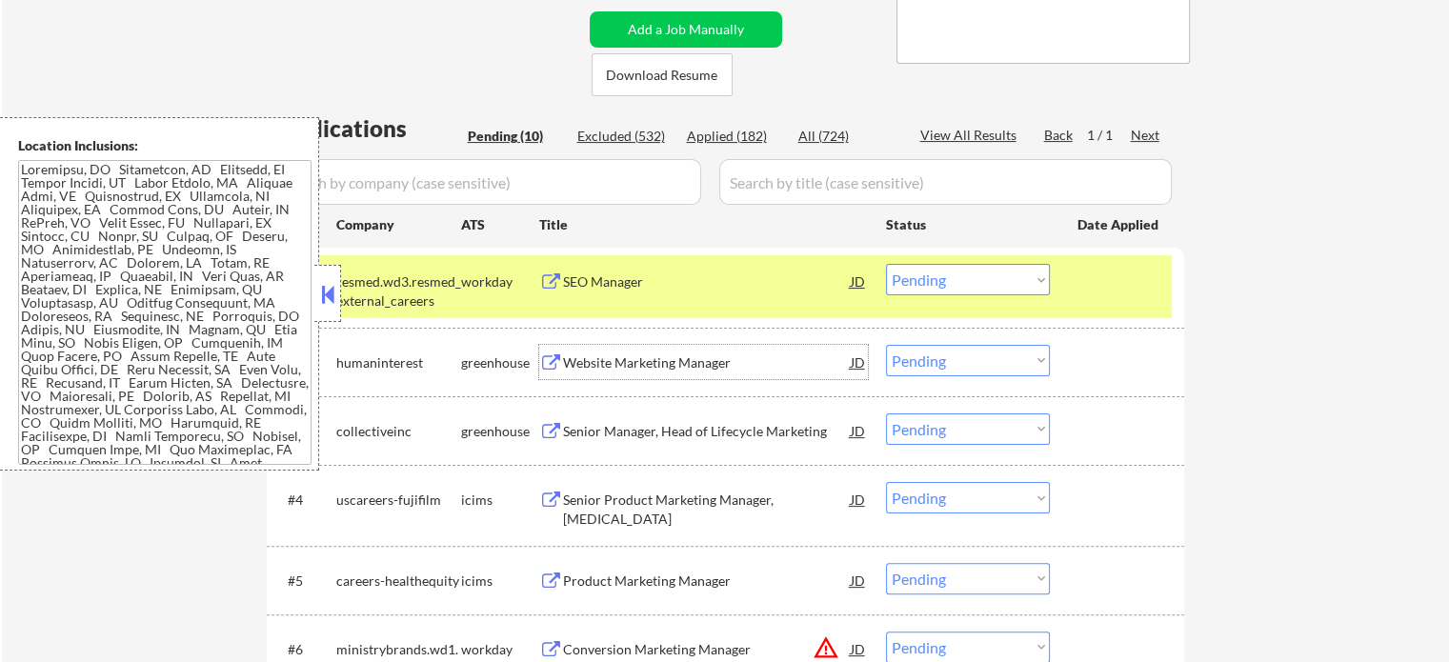
click at [650, 365] on div "Website Marketing Manager" at bounding box center [707, 362] width 288 height 19
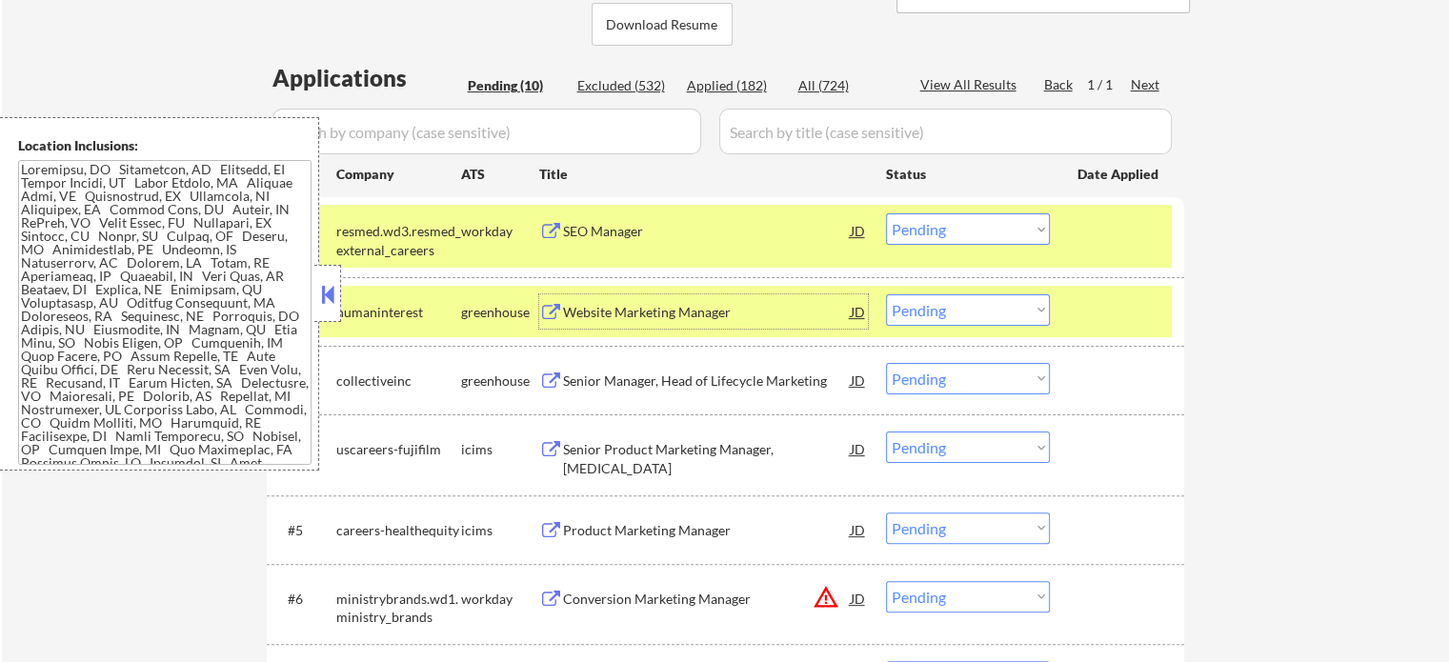
scroll to position [476, 0]
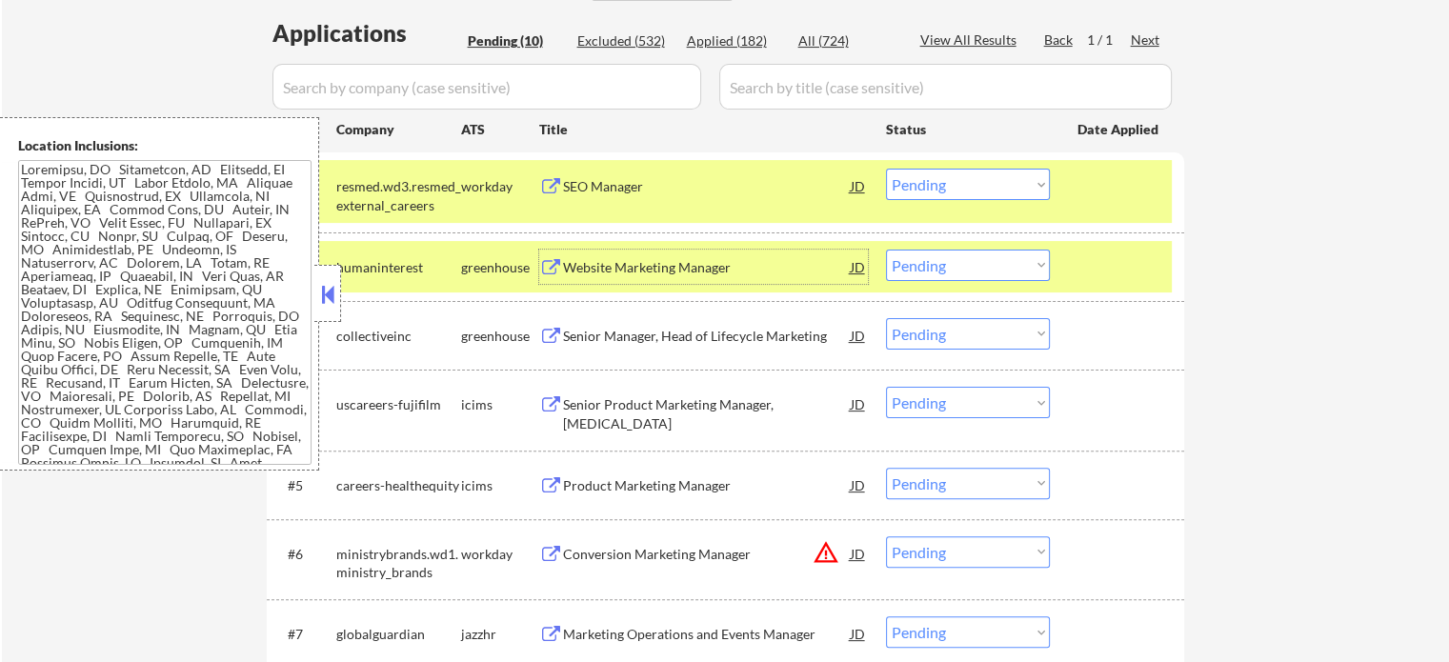
click at [708, 341] on div "Senior Manager, Head of Lifecycle Marketing" at bounding box center [707, 336] width 288 height 19
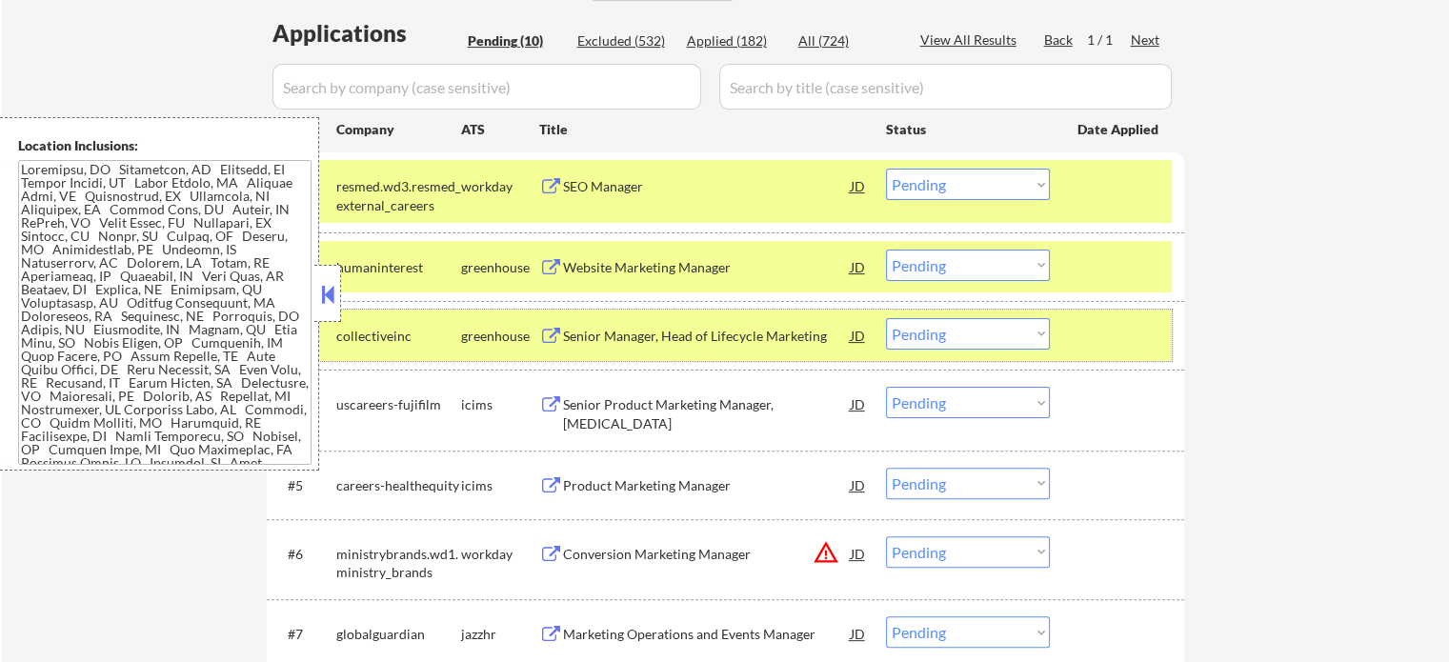
click at [1106, 338] on div at bounding box center [1119, 335] width 84 height 34
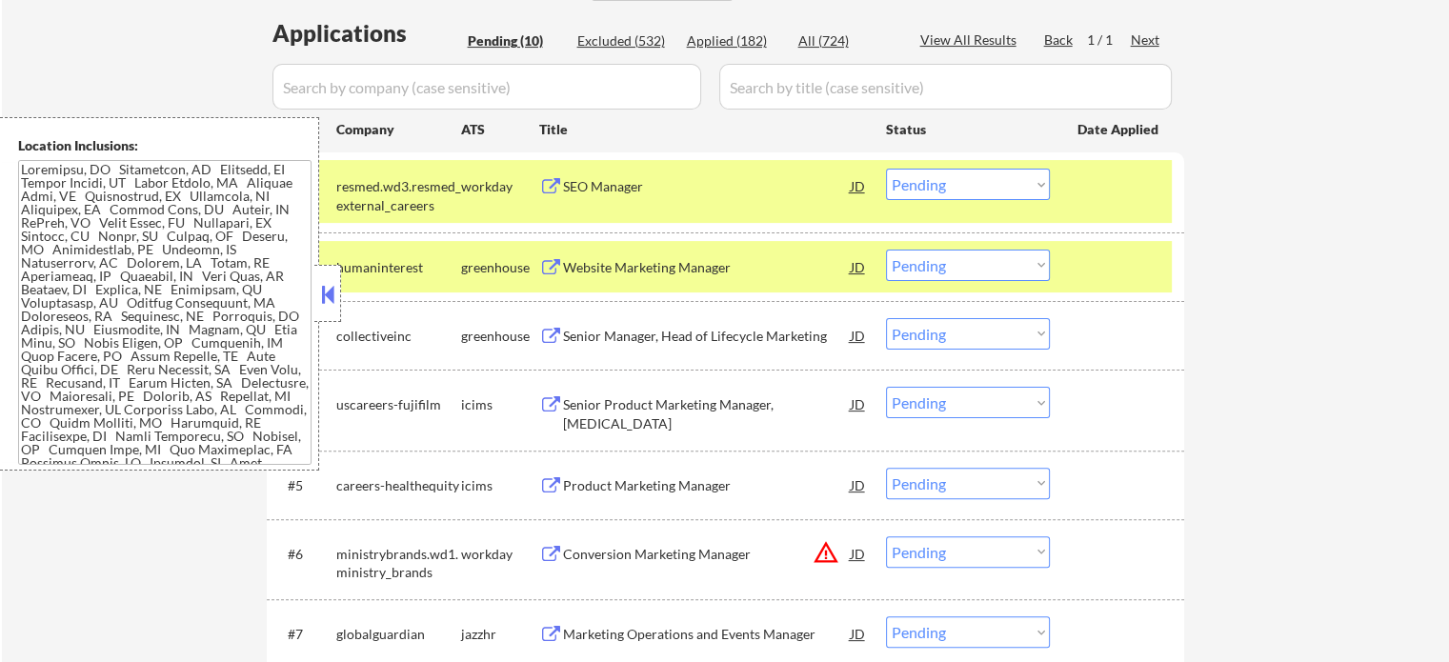
drag, startPoint x: 1106, startPoint y: 260, endPoint x: 1101, endPoint y: 197, distance: 63.1
click at [1105, 255] on div at bounding box center [1119, 267] width 84 height 34
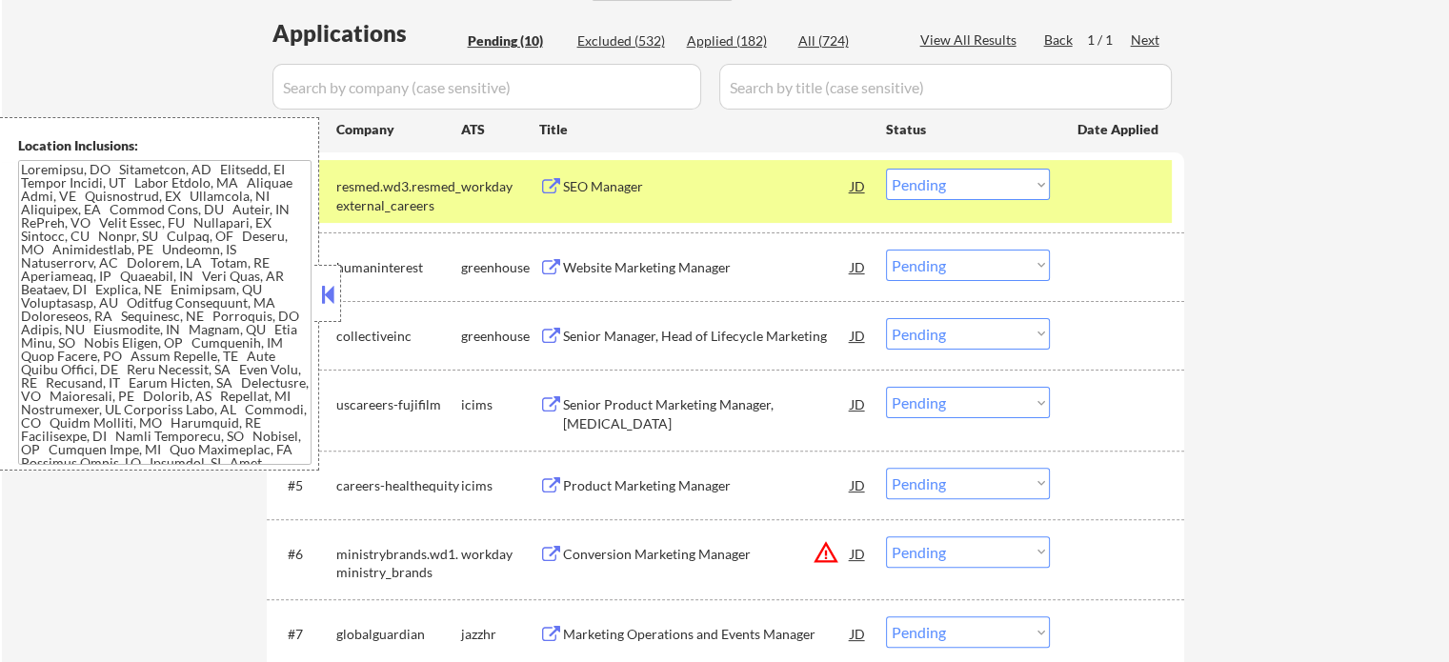
click at [1101, 196] on div at bounding box center [1119, 186] width 84 height 34
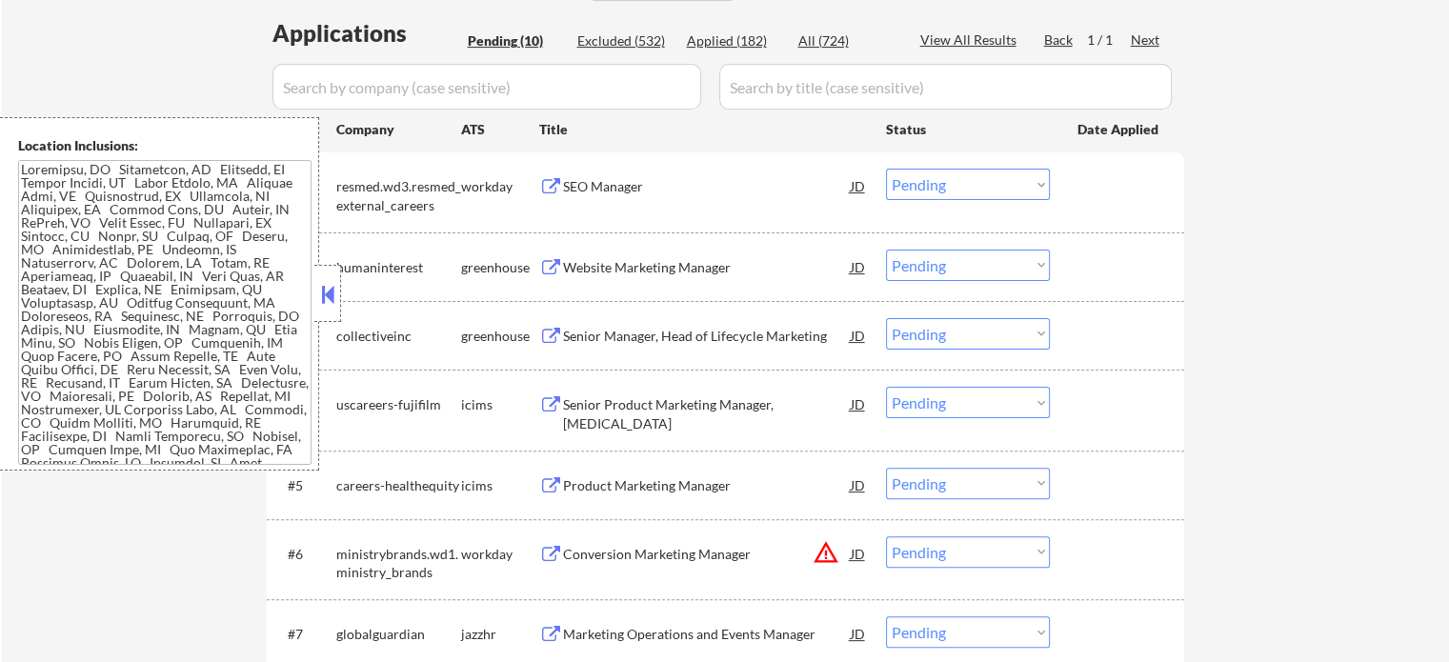
click at [569, 552] on div "Conversion Marketing Manager" at bounding box center [707, 554] width 288 height 19
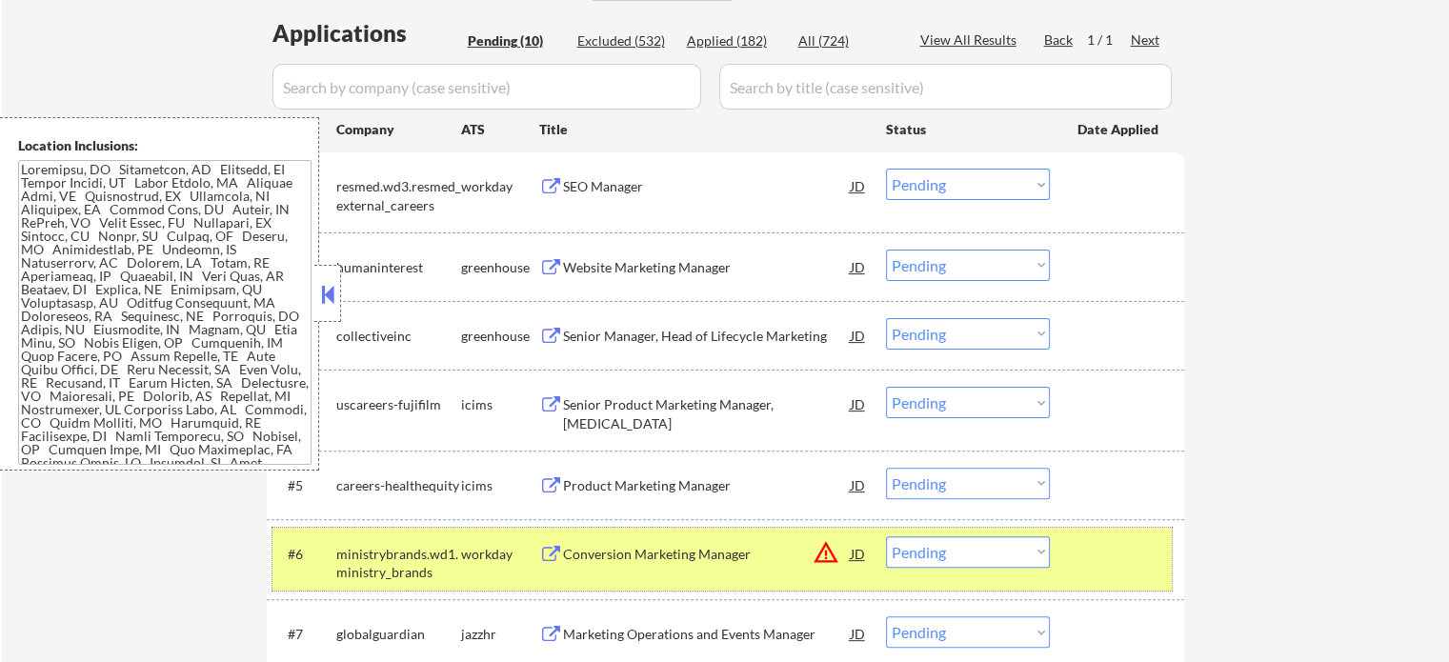
click at [1078, 566] on div at bounding box center [1119, 553] width 84 height 34
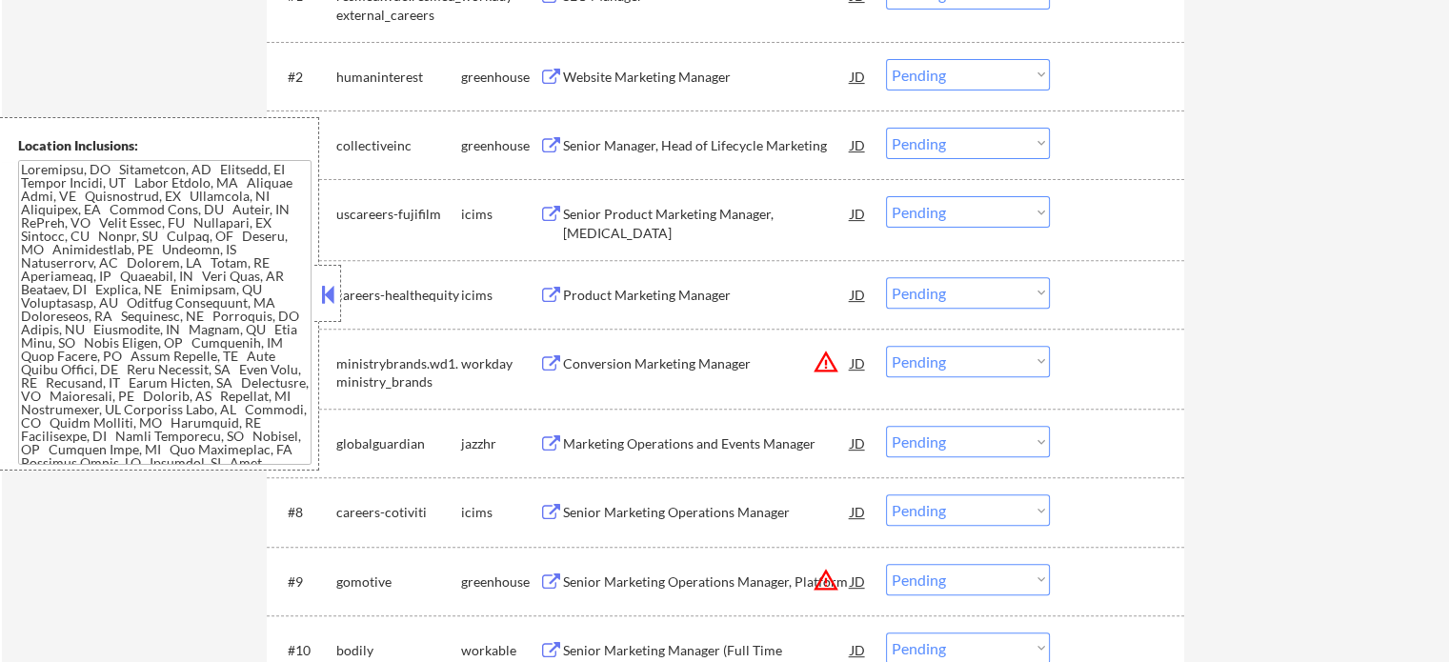
scroll to position [762, 0]
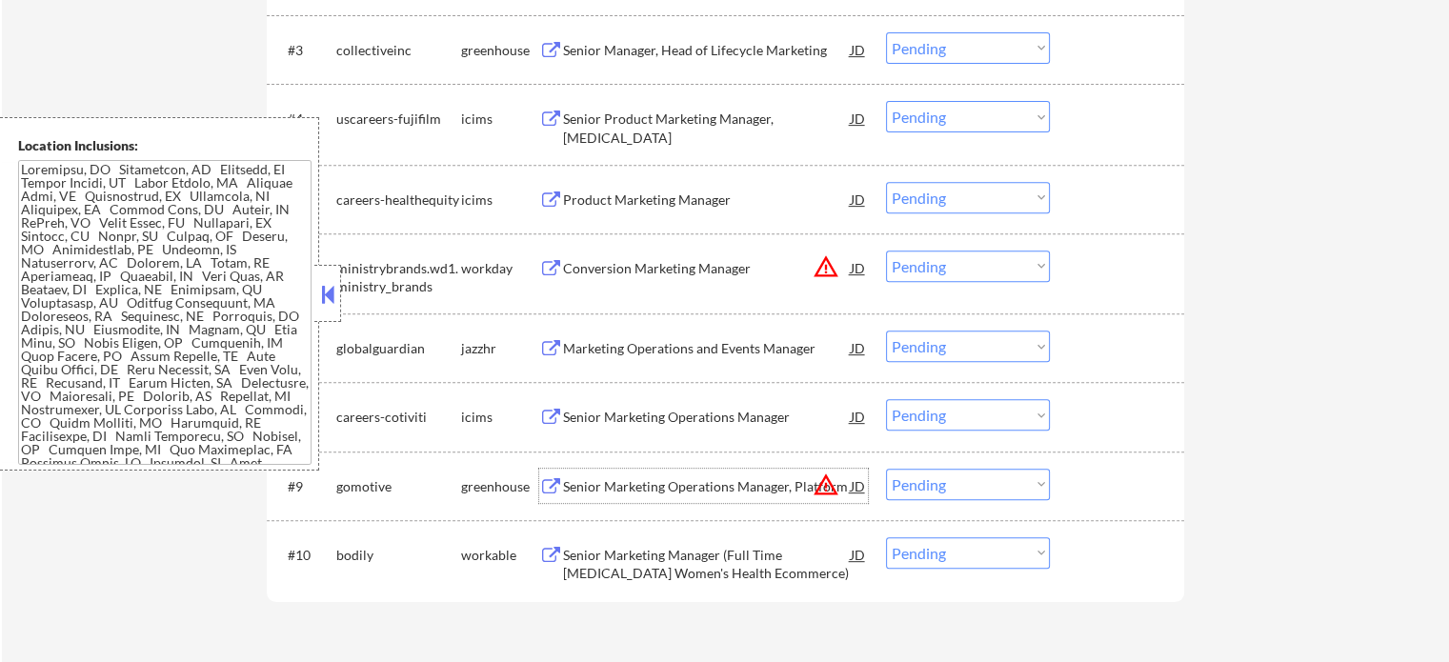
click at [636, 482] on div "Senior Marketing Operations Manager, Platform" at bounding box center [707, 486] width 288 height 19
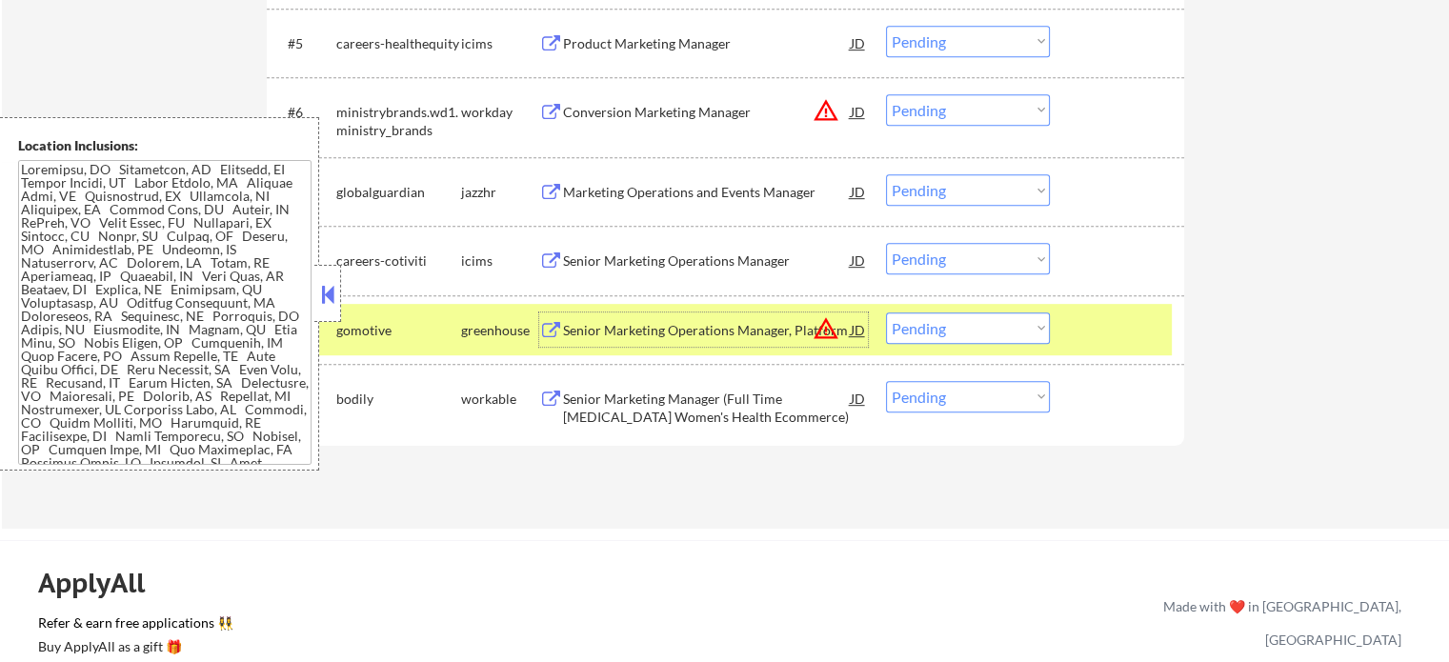
scroll to position [953, 0]
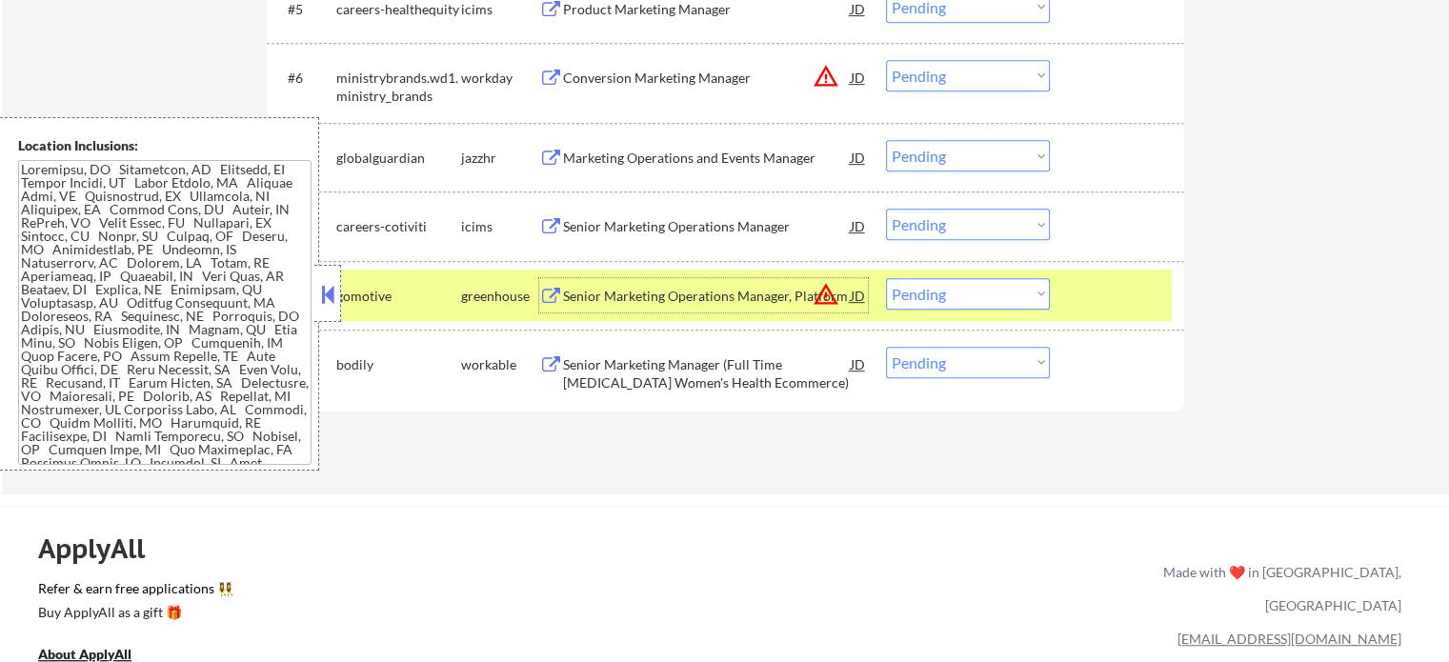
click at [1109, 291] on div at bounding box center [1119, 295] width 84 height 34
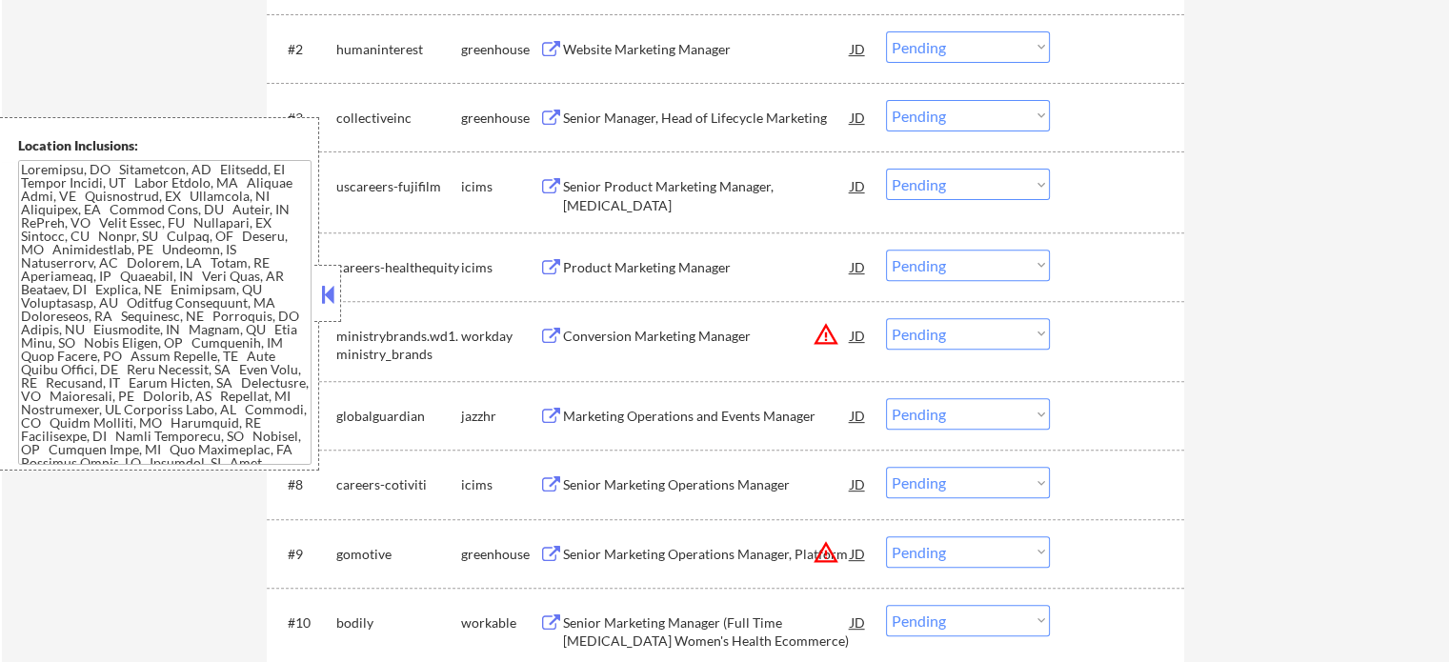
scroll to position [667, 0]
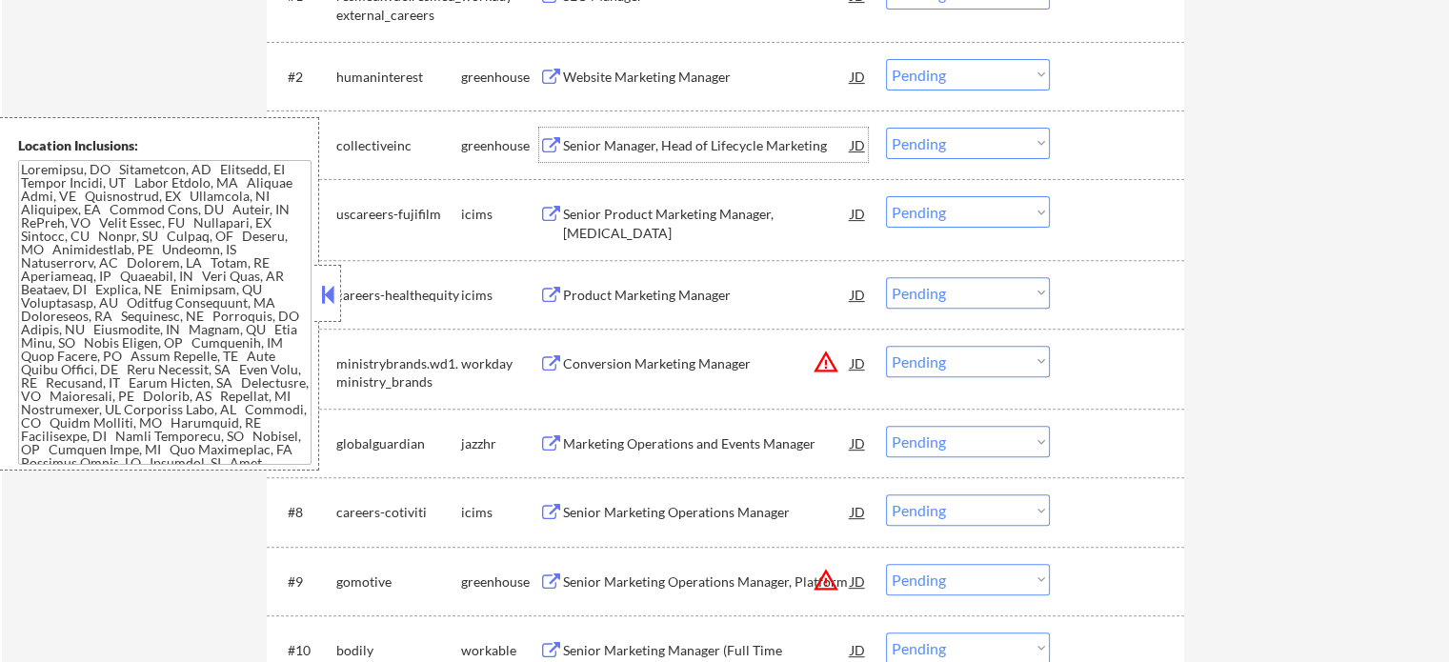
click at [621, 151] on div "Senior Manager, Head of Lifecycle Marketing" at bounding box center [707, 145] width 288 height 19
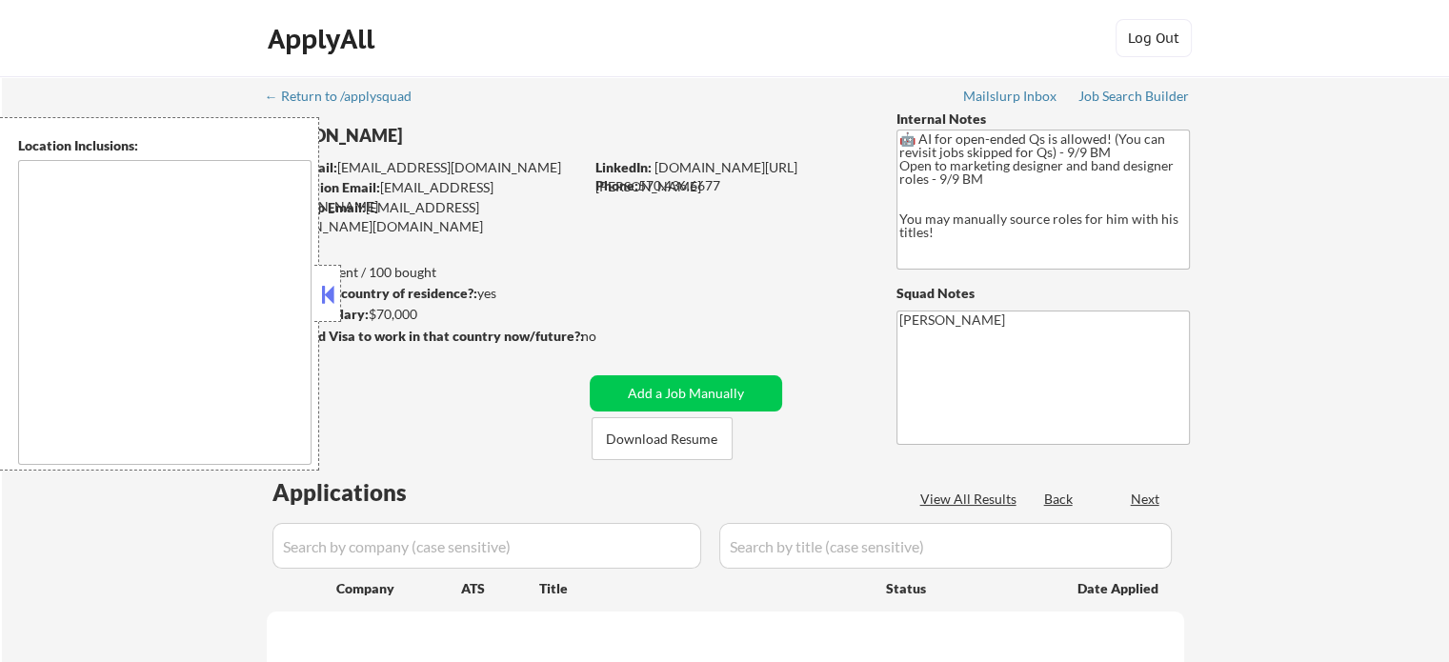
select select ""pending""
type textarea "remote"
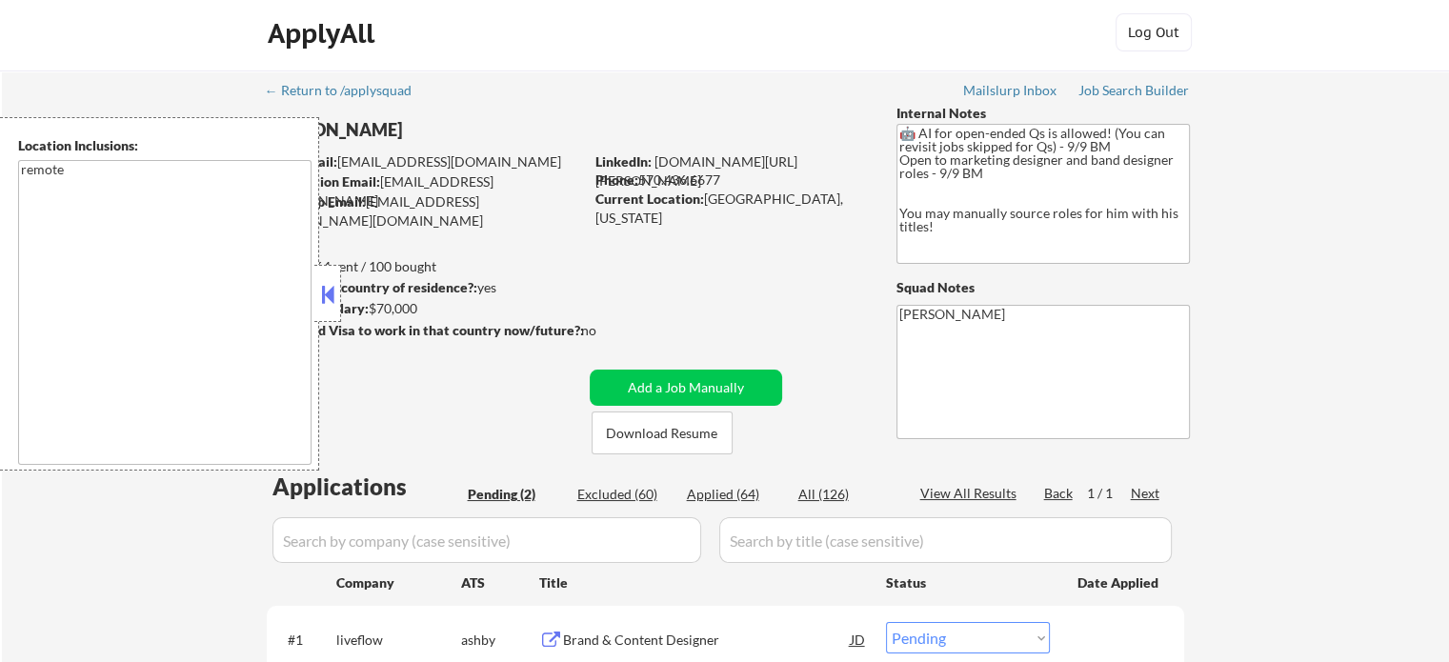
scroll to position [286, 0]
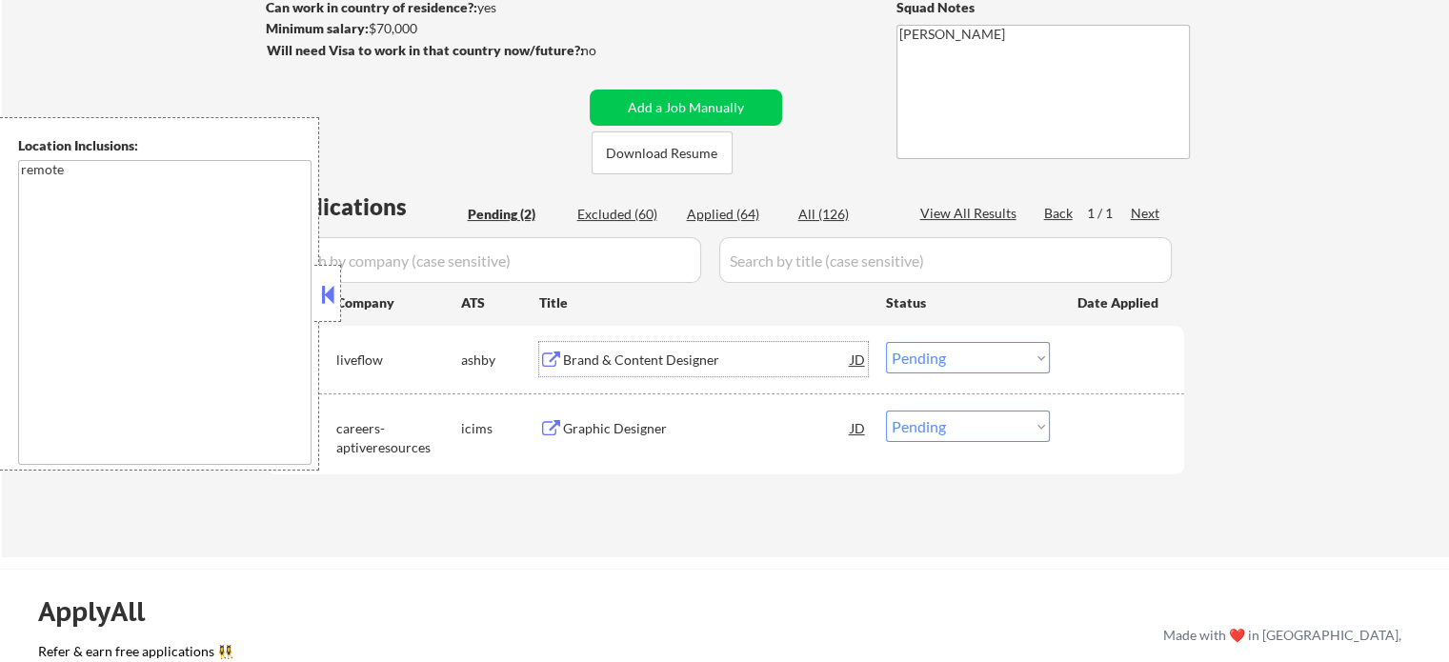
click at [564, 369] on div "Brand & Content Designer" at bounding box center [707, 360] width 288 height 19
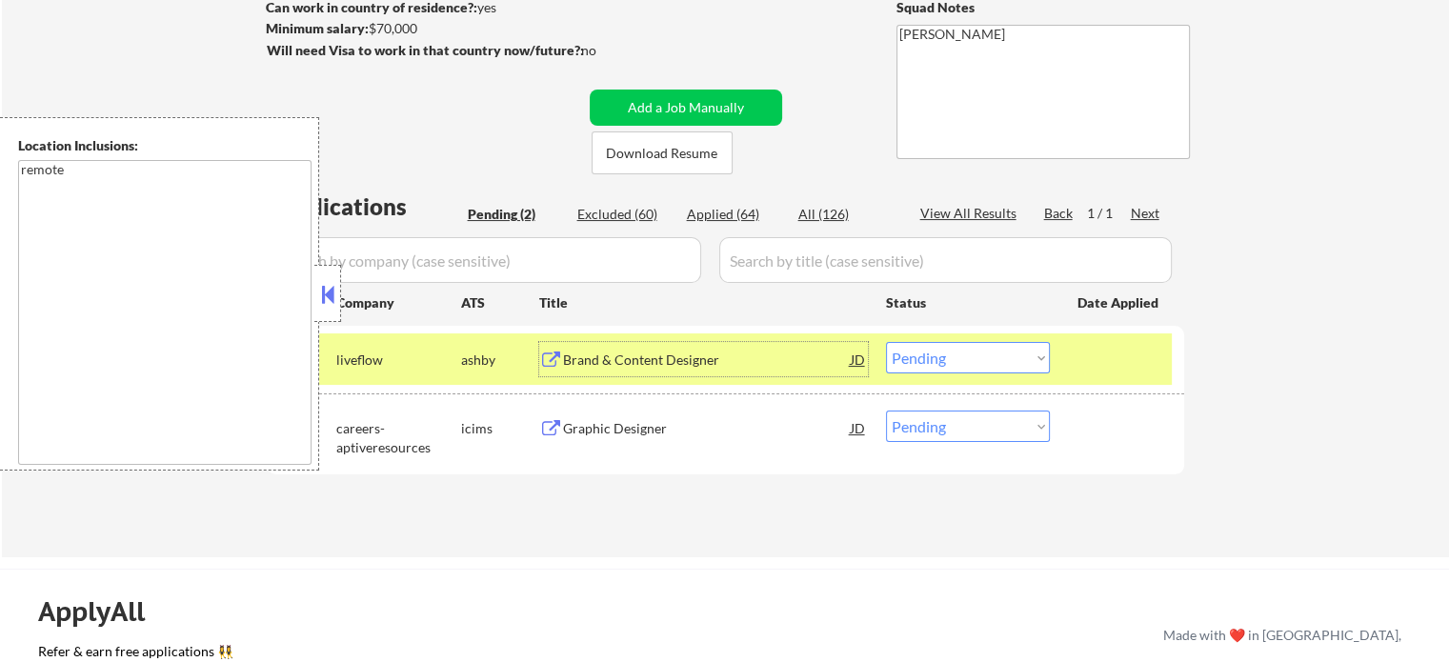
click at [669, 426] on div "Graphic Designer" at bounding box center [707, 428] width 288 height 19
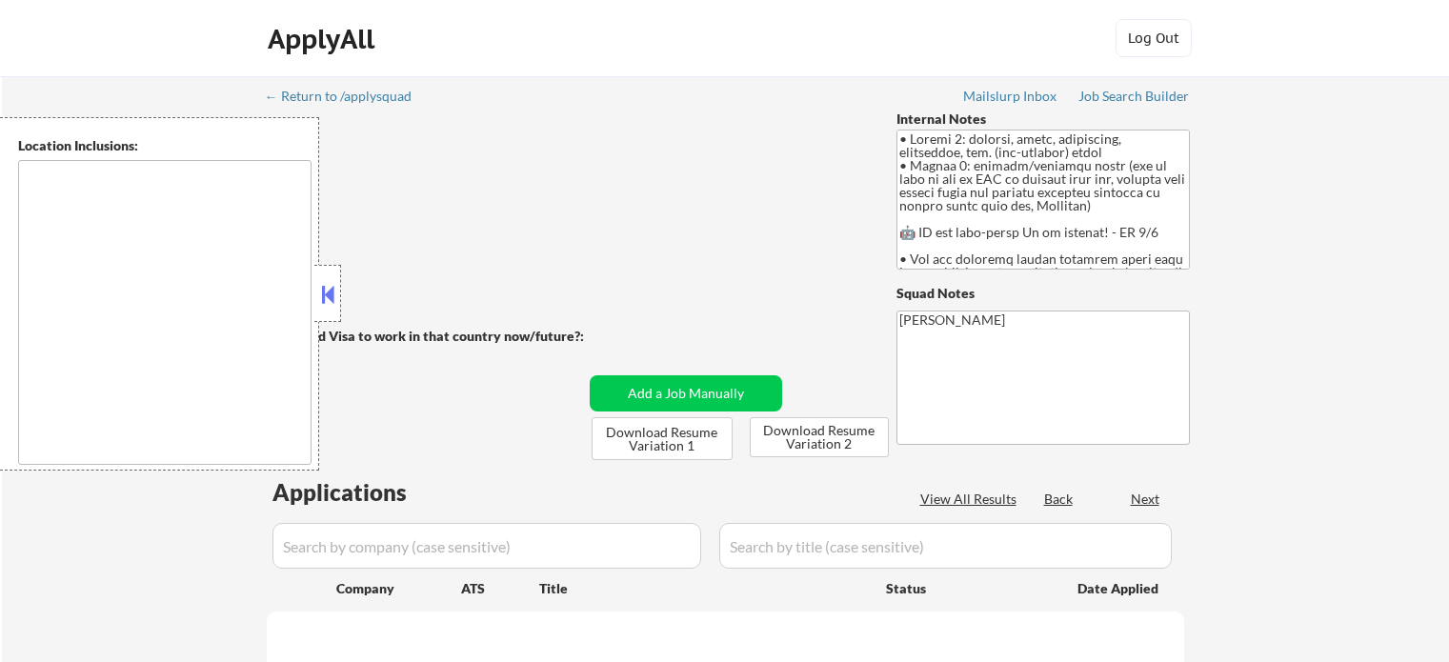
type textarea "[GEOGRAPHIC_DATA], [GEOGRAPHIC_DATA], [GEOGRAPHIC_DATA] [GEOGRAPHIC_DATA], [GEO…"
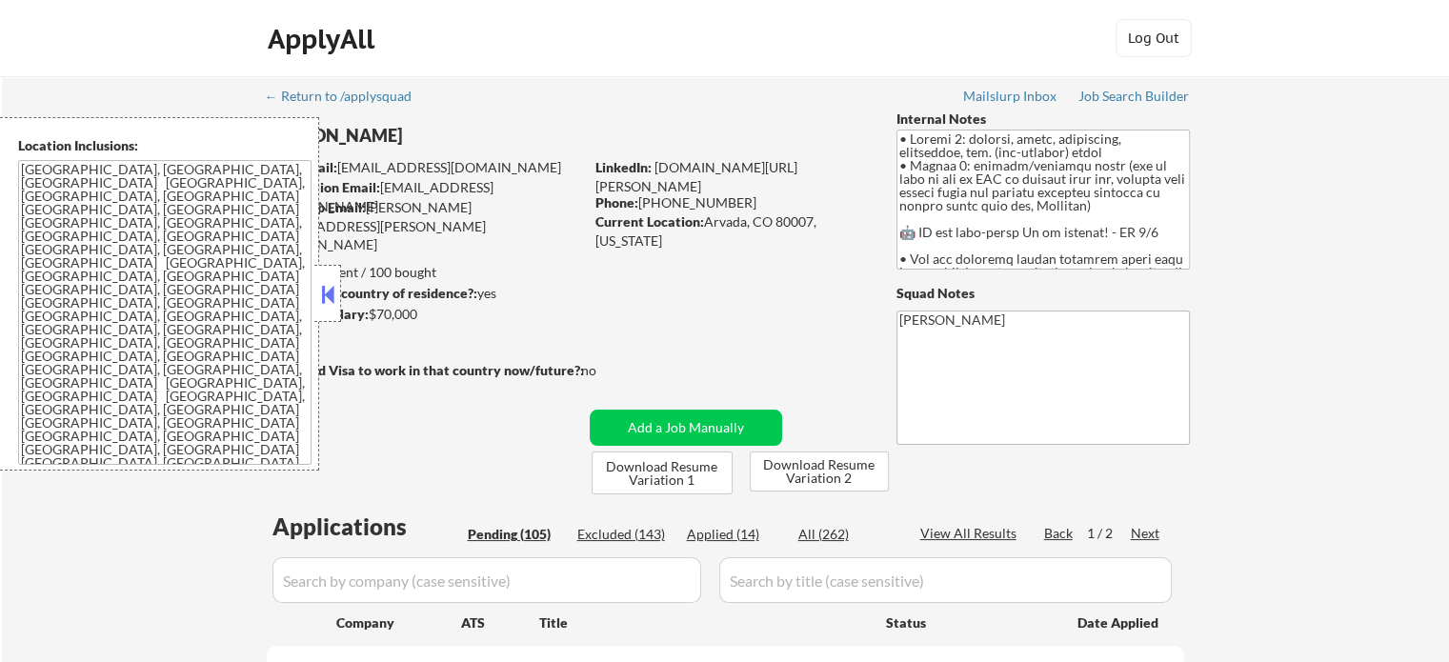
select select ""pending""
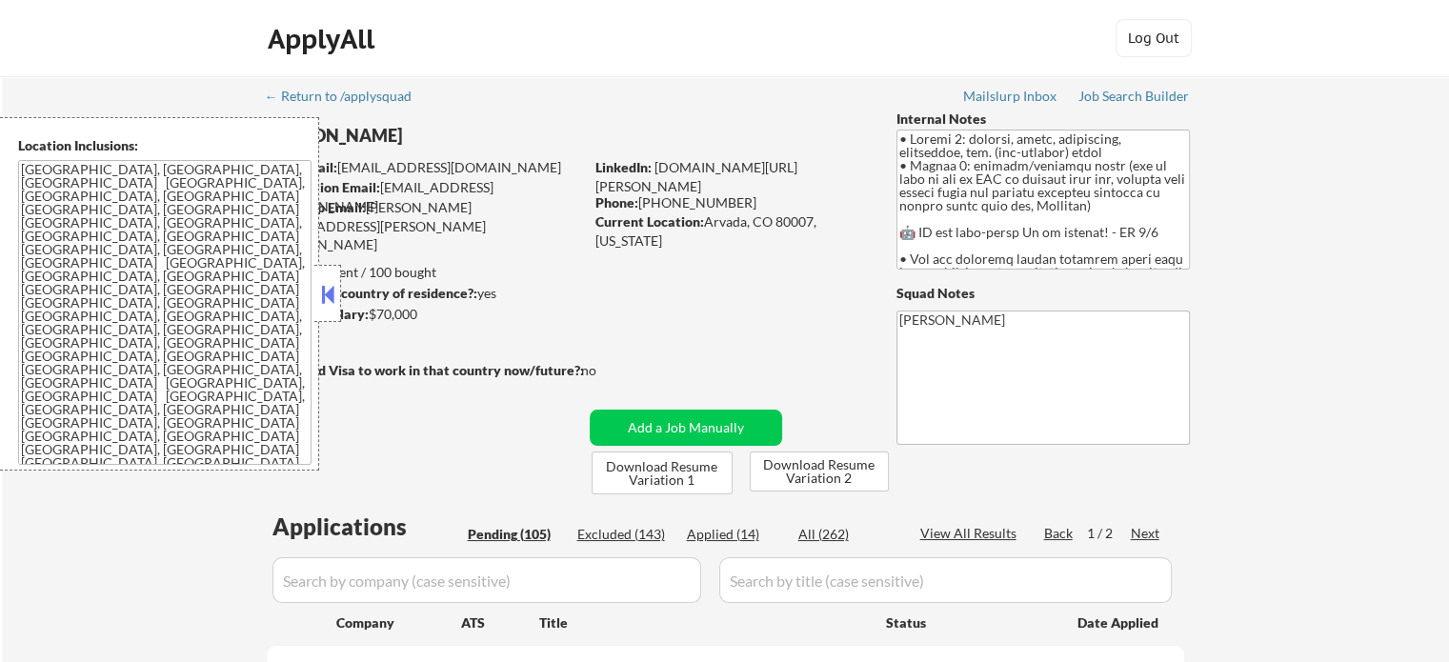
select select ""pending""
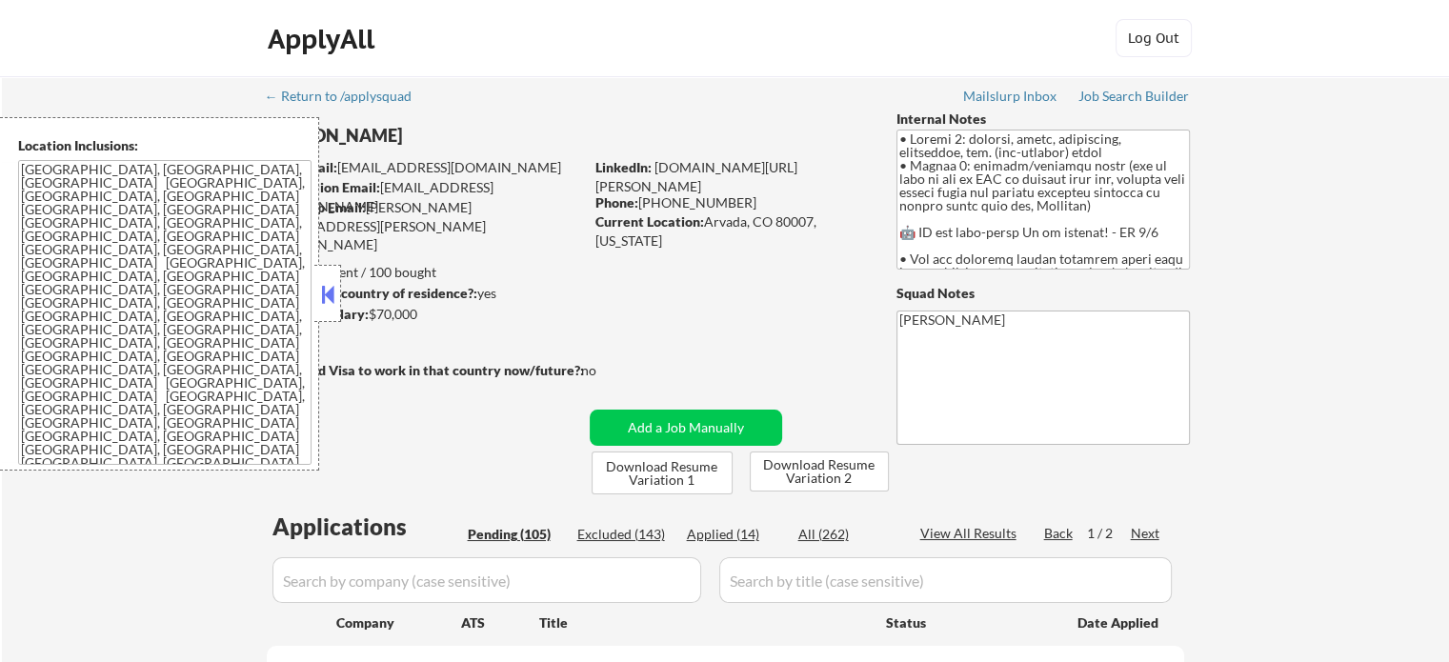
select select ""pending""
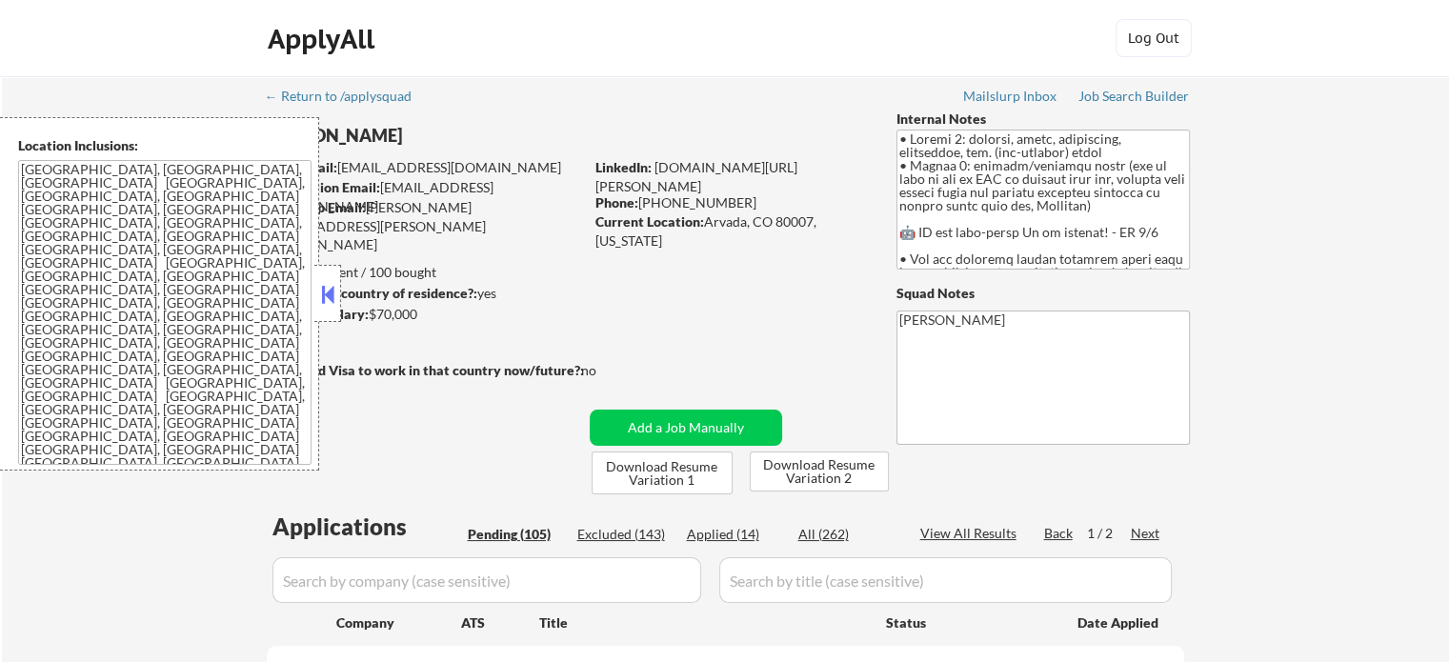
select select ""pending""
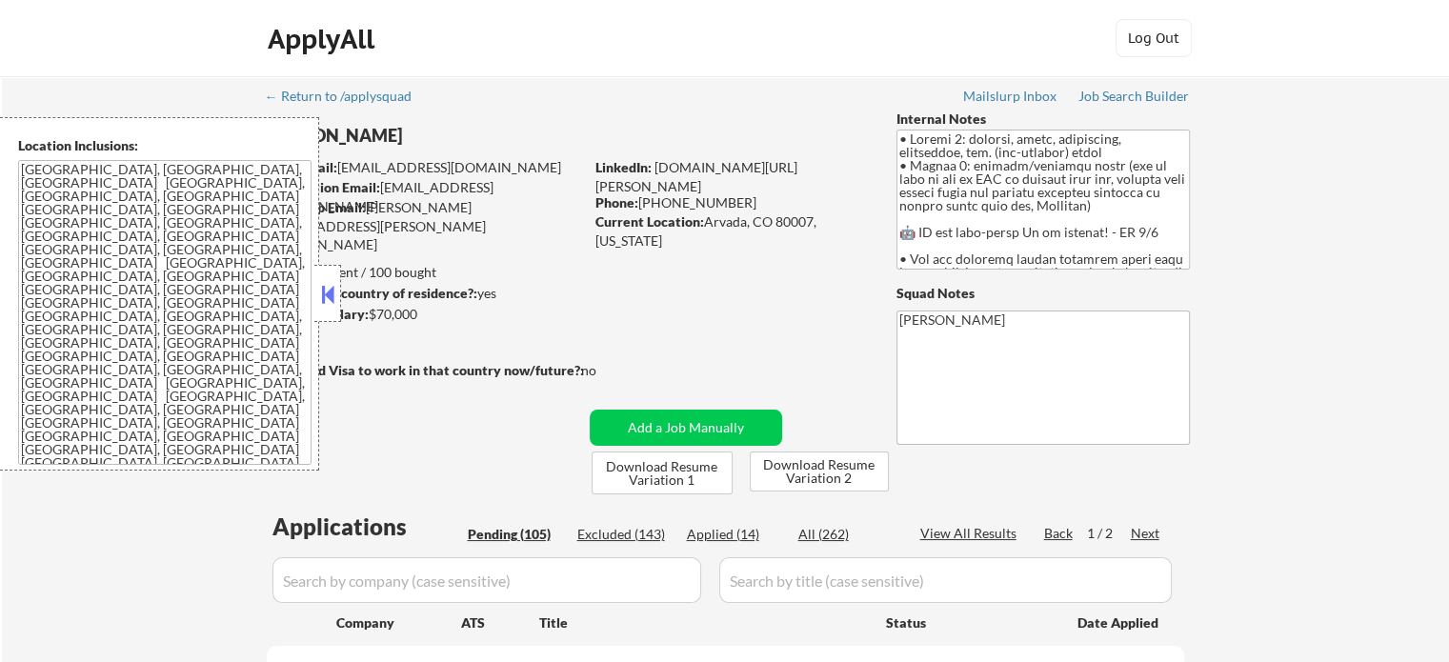
select select ""pending""
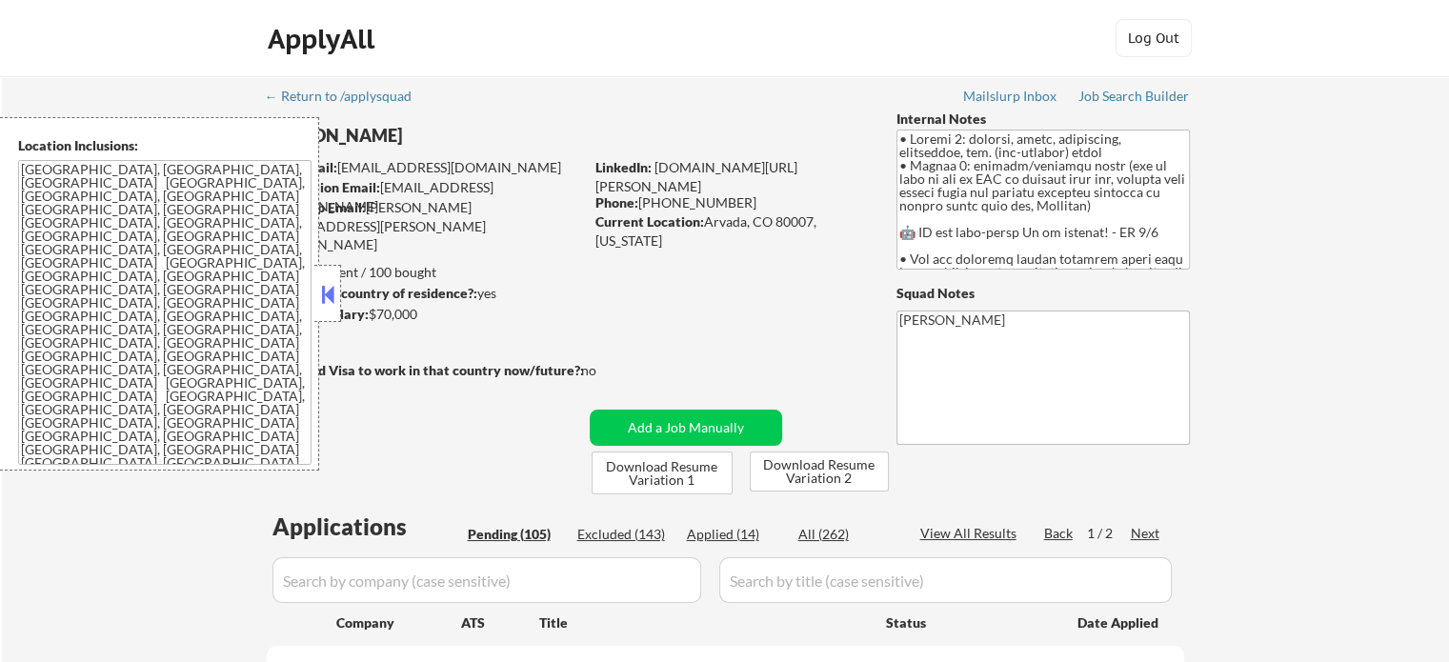
select select ""pending""
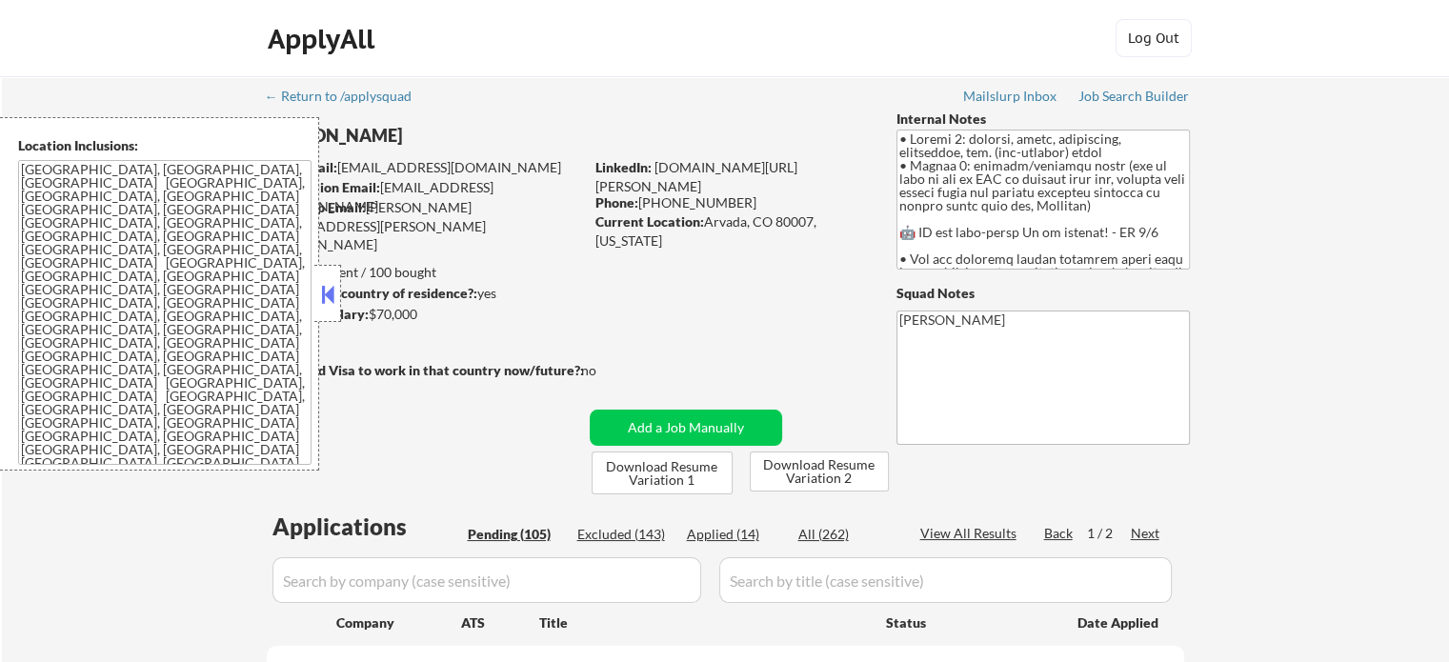
select select ""pending""
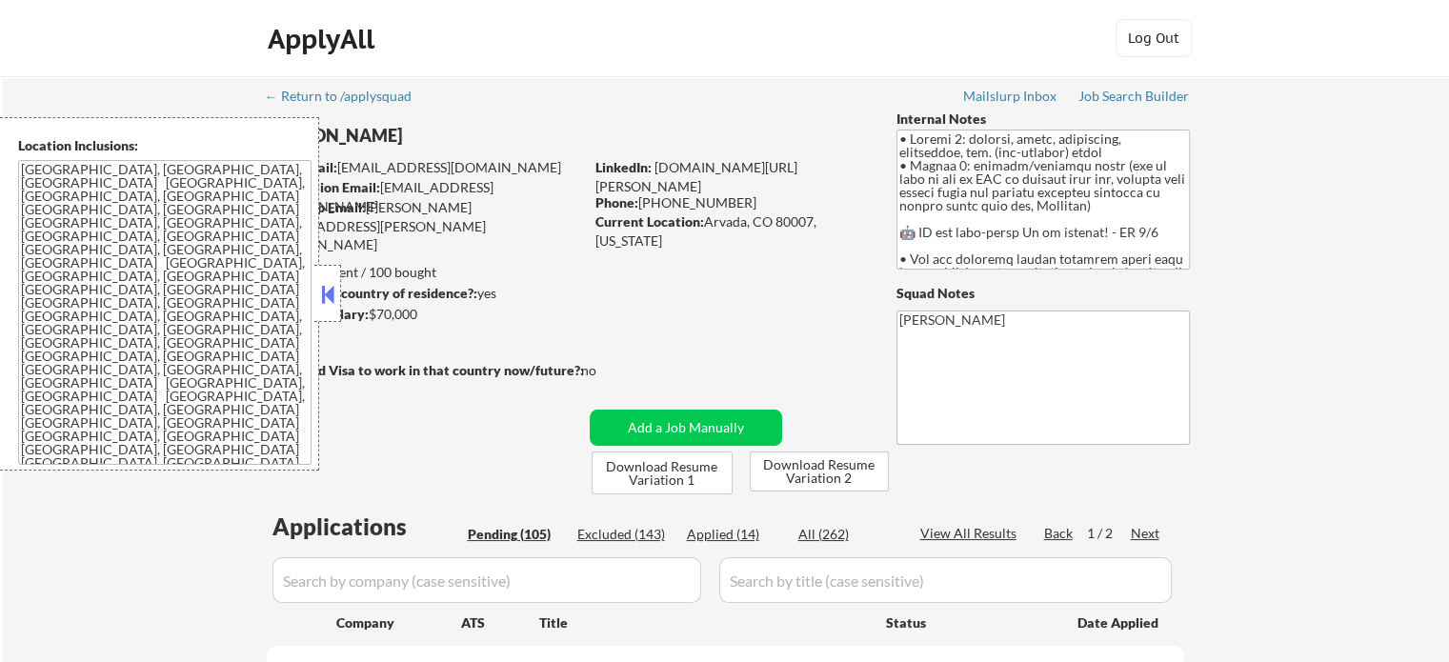
select select ""pending""
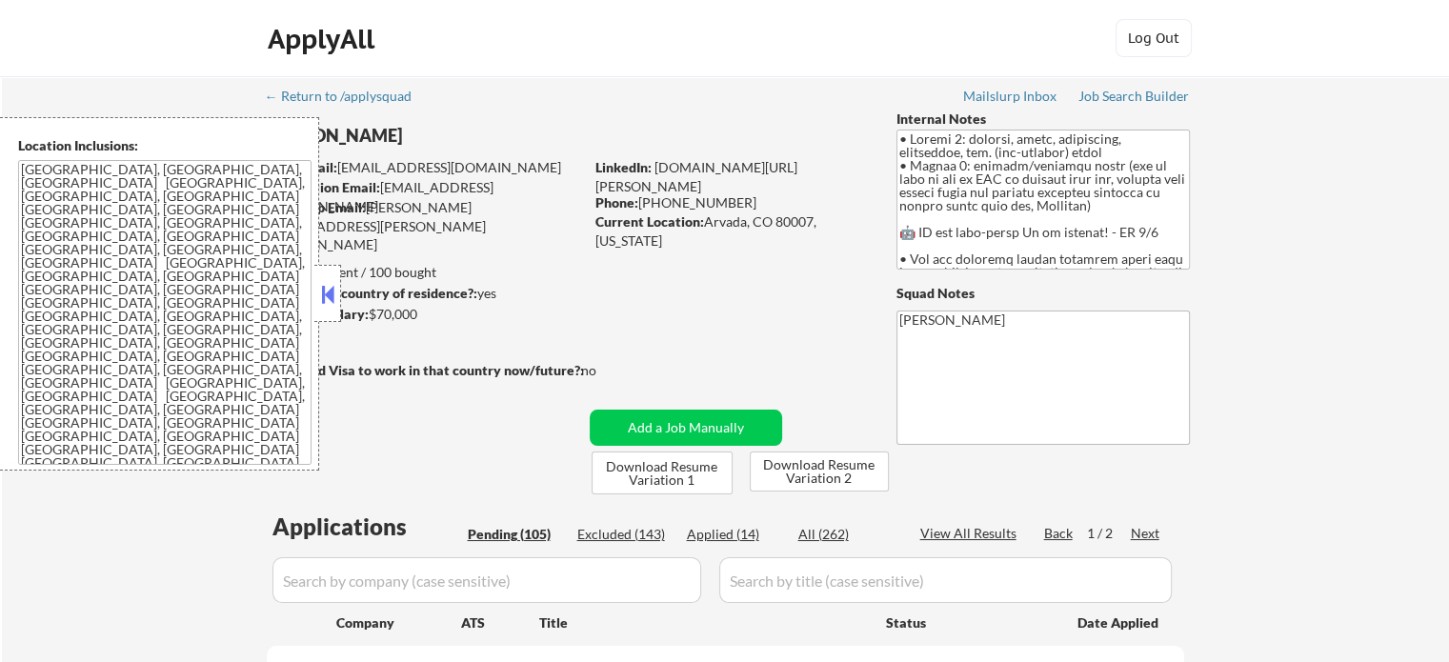
select select ""pending""
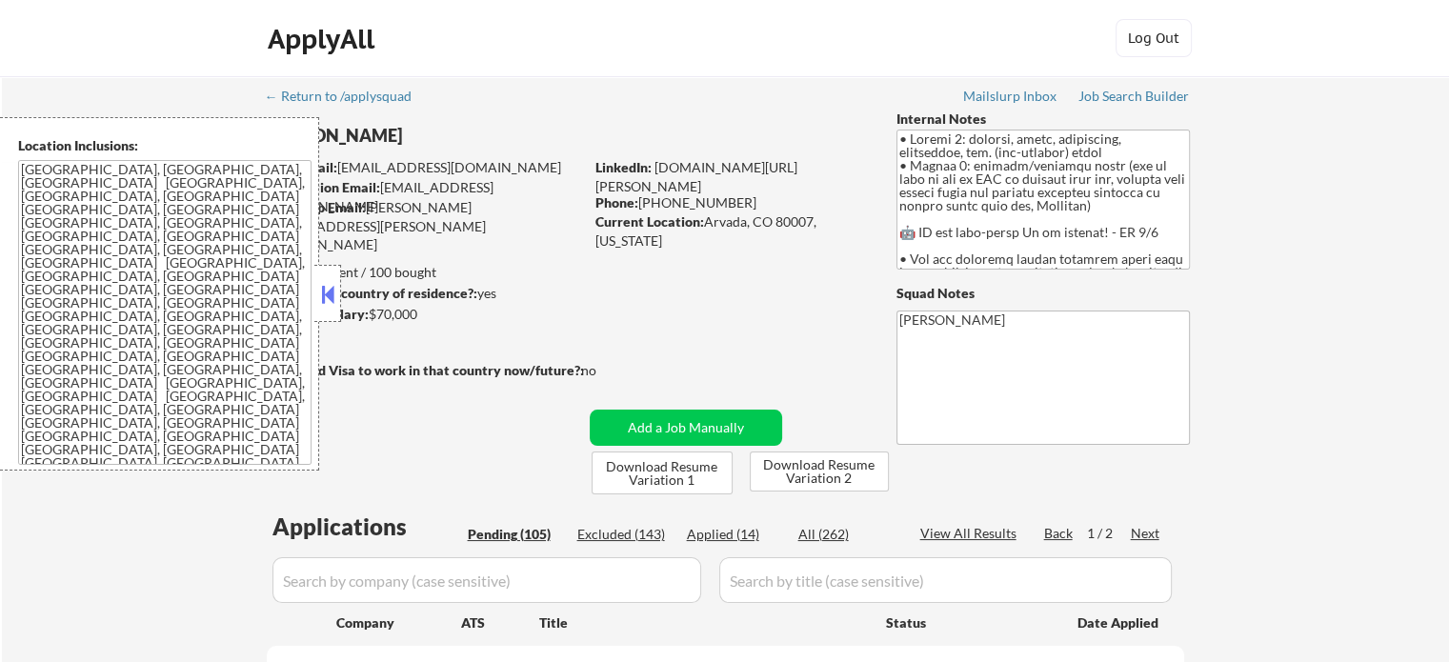
select select ""pending""
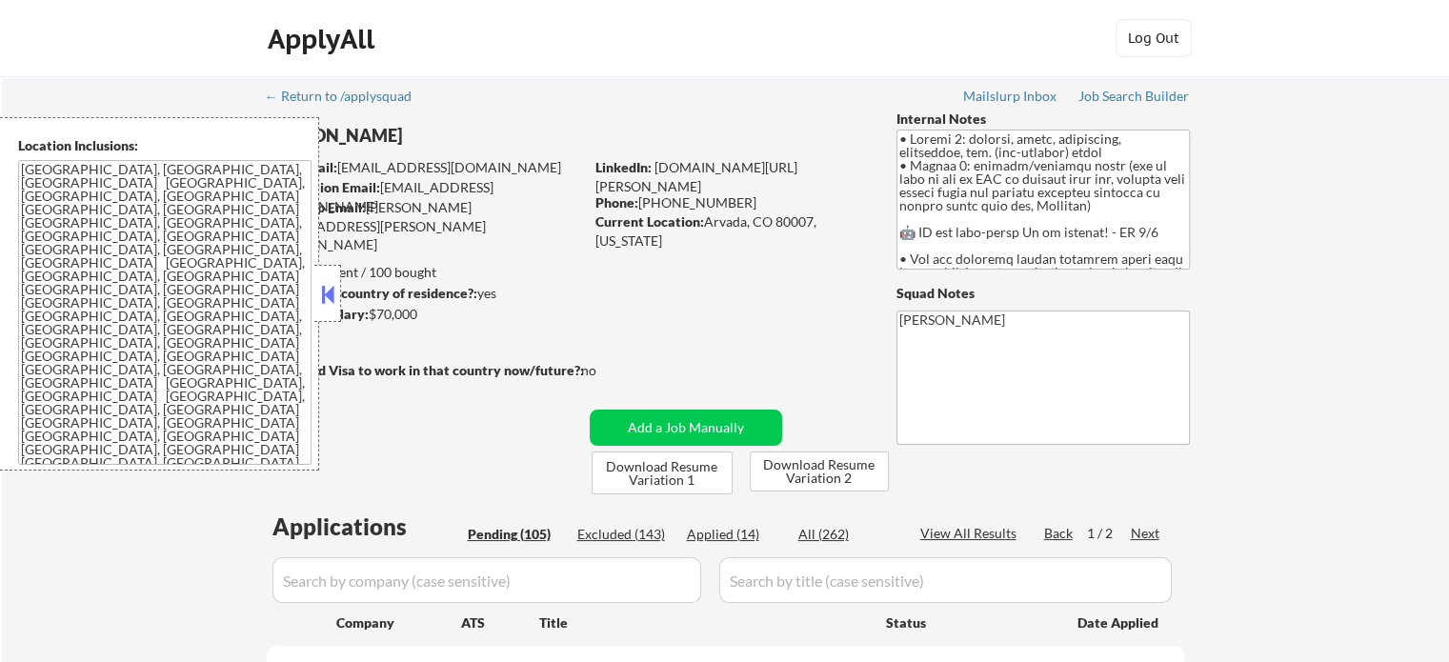
select select ""pending""
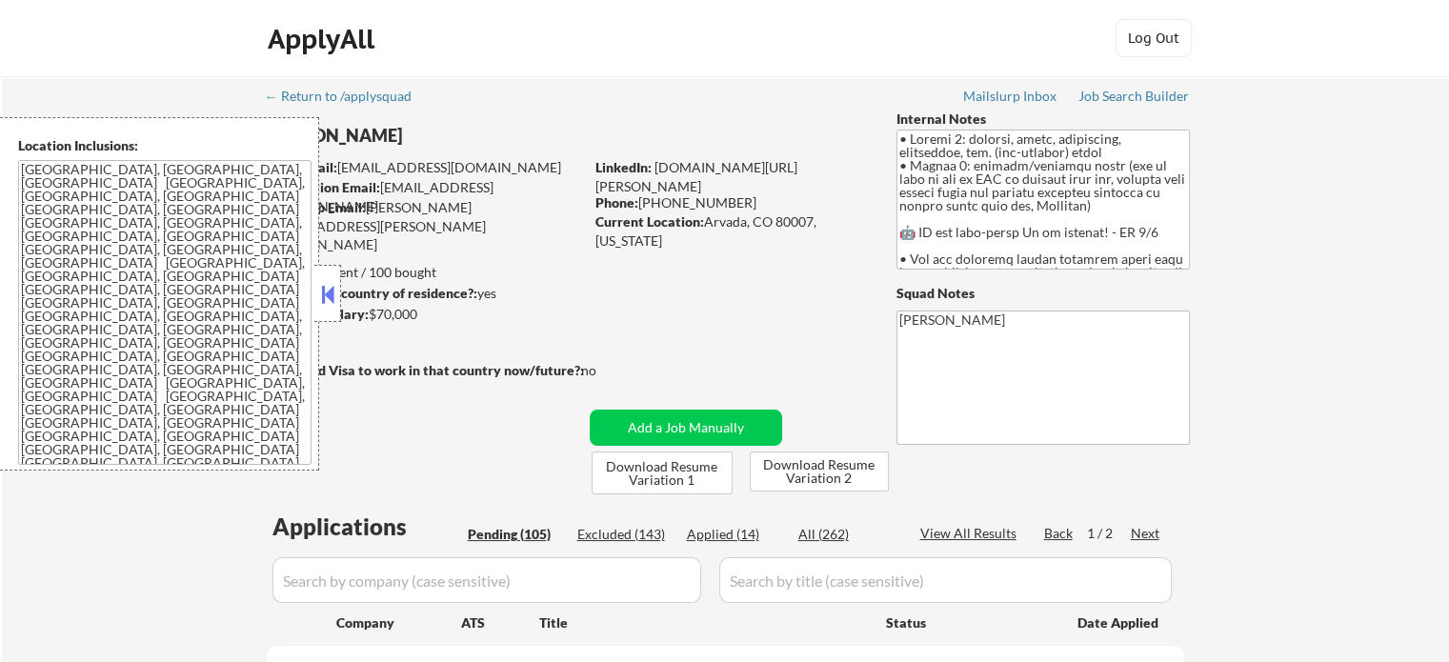
select select ""pending""
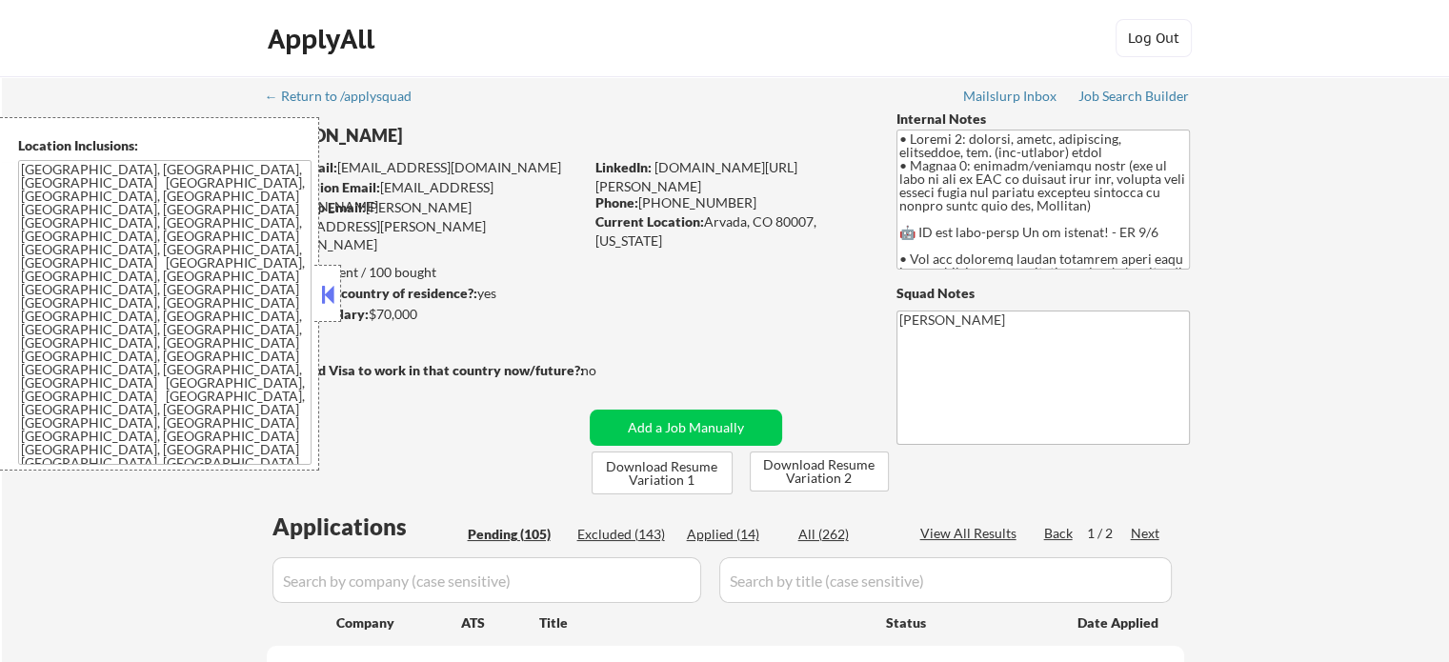
select select ""pending""
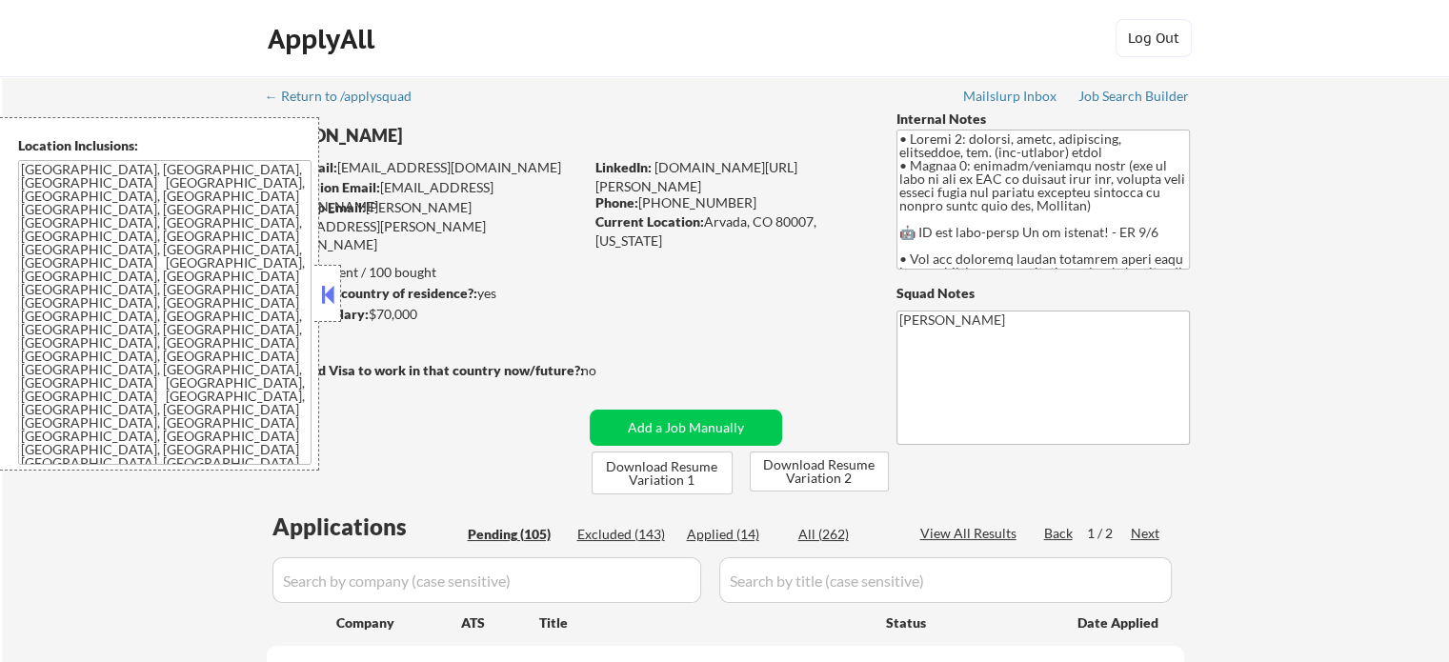
select select ""pending""
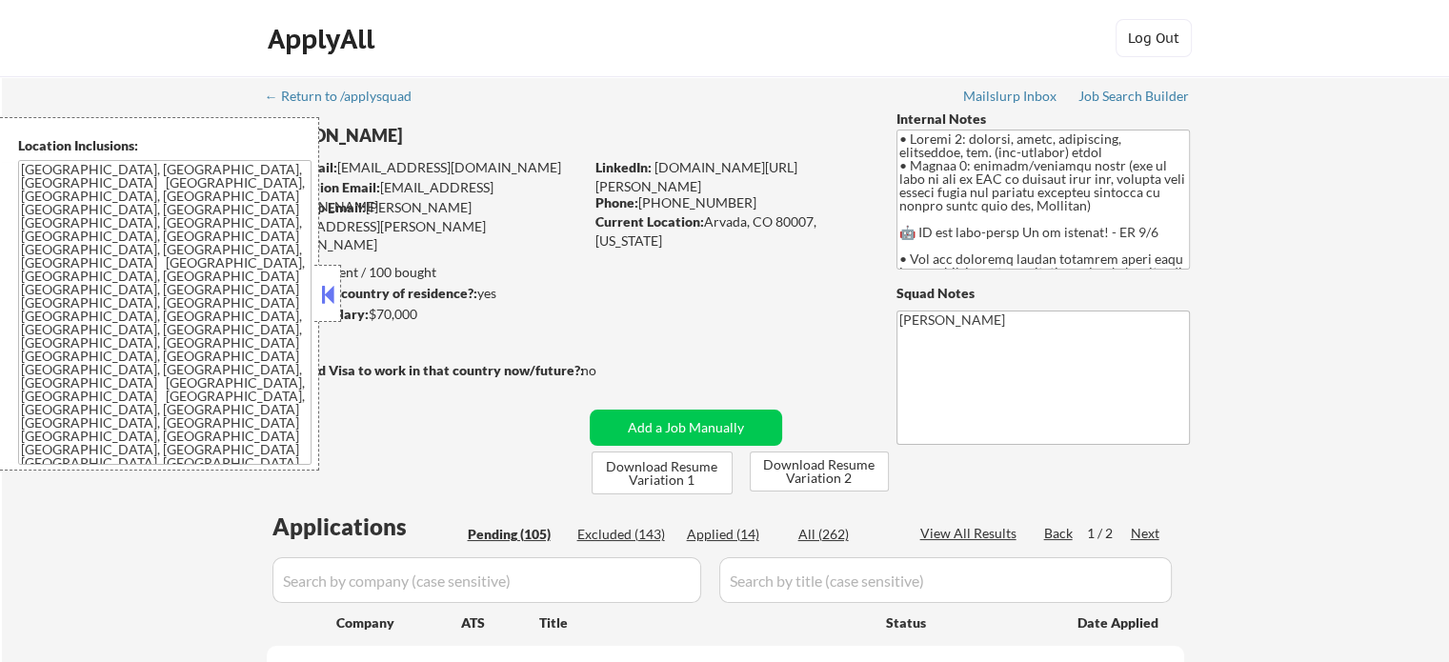
select select ""pending""
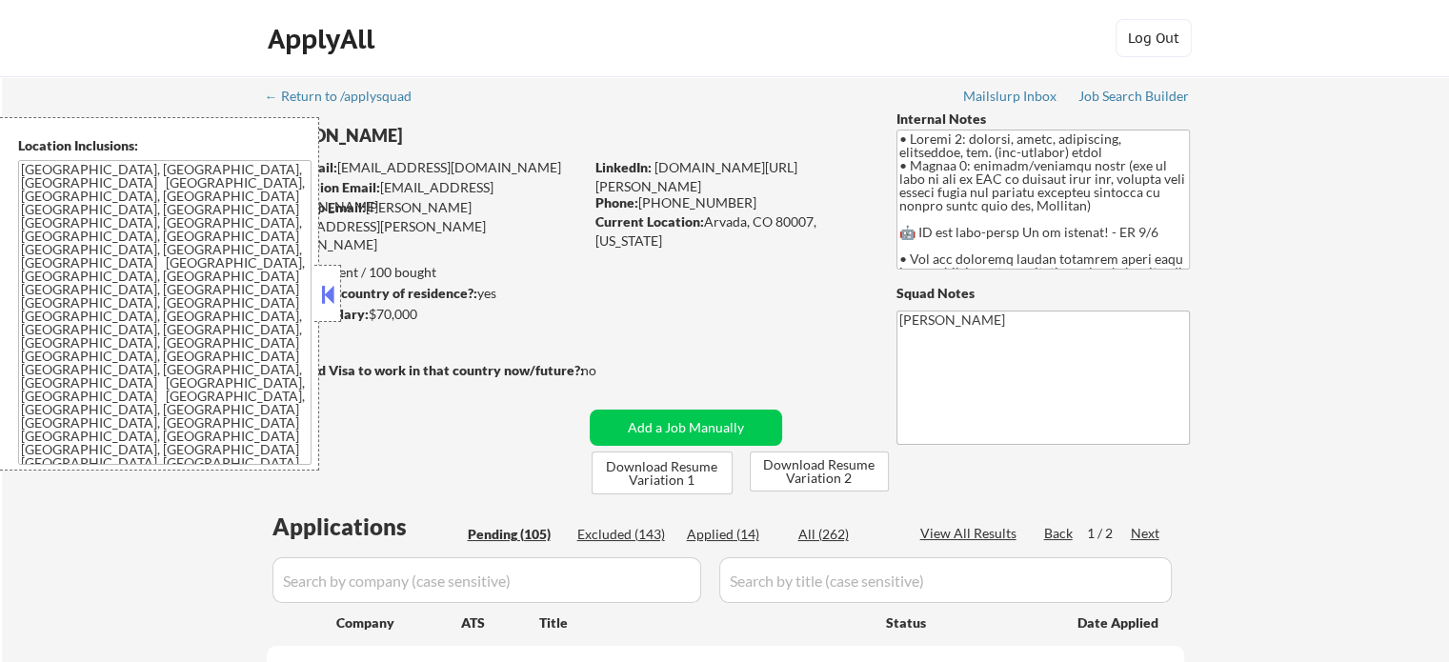
select select ""pending""
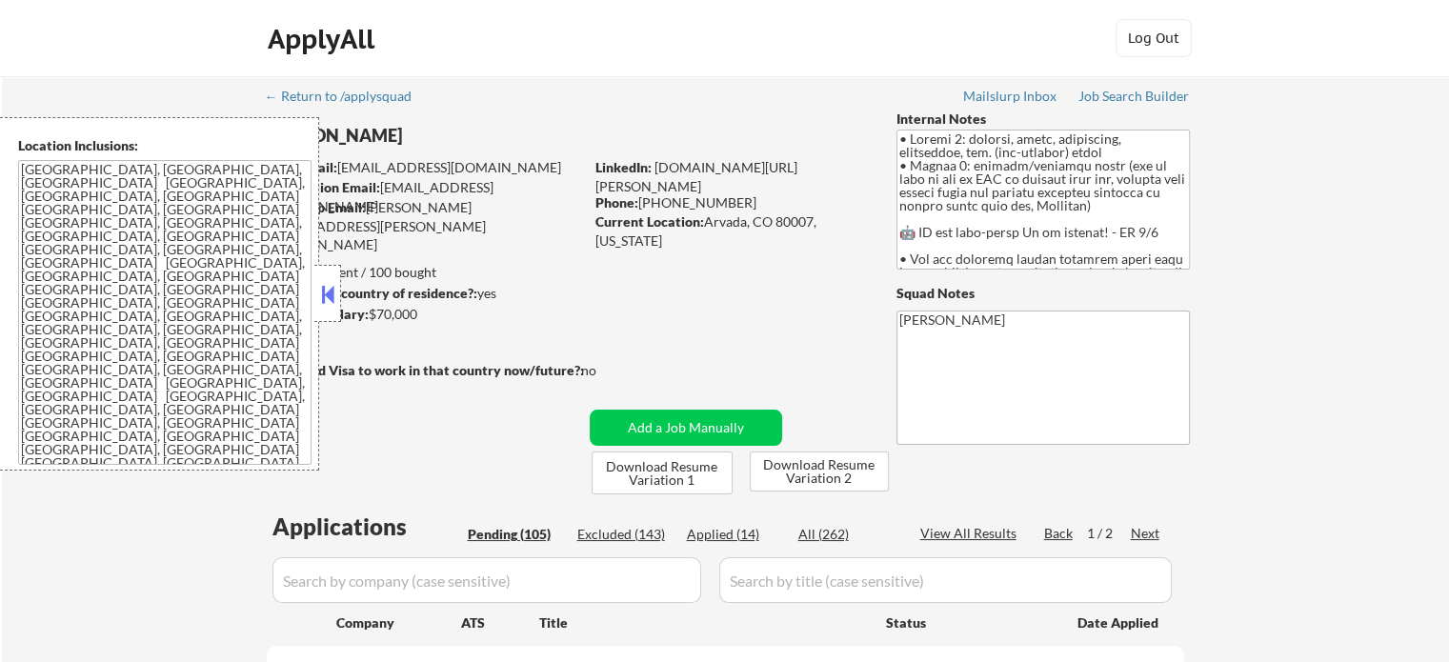
select select ""pending""
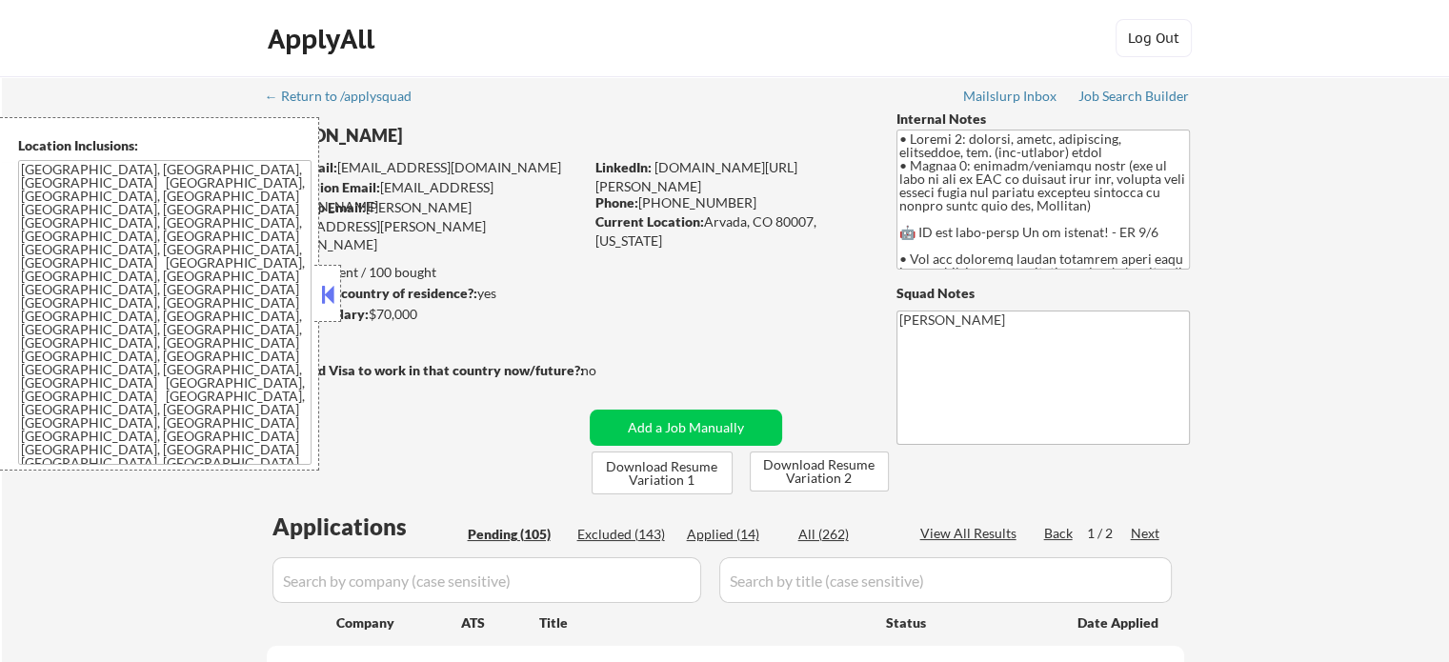
select select ""pending""
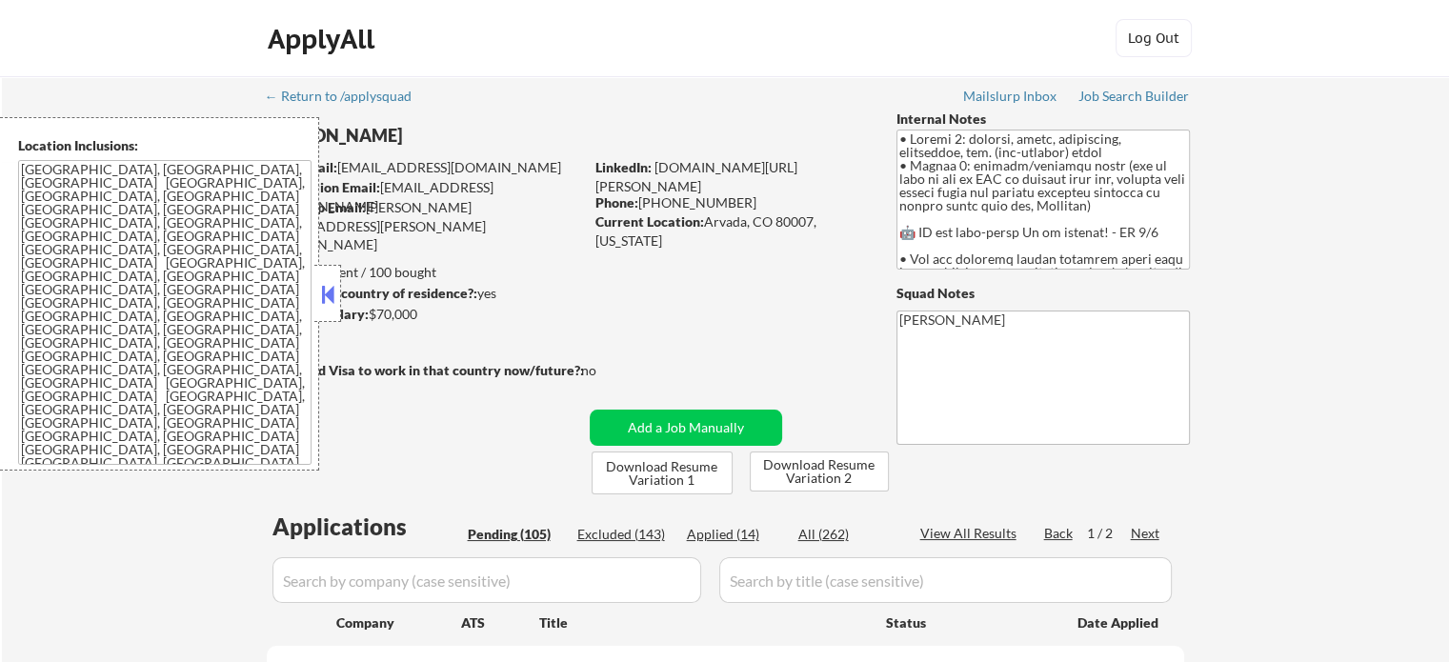
select select ""pending""
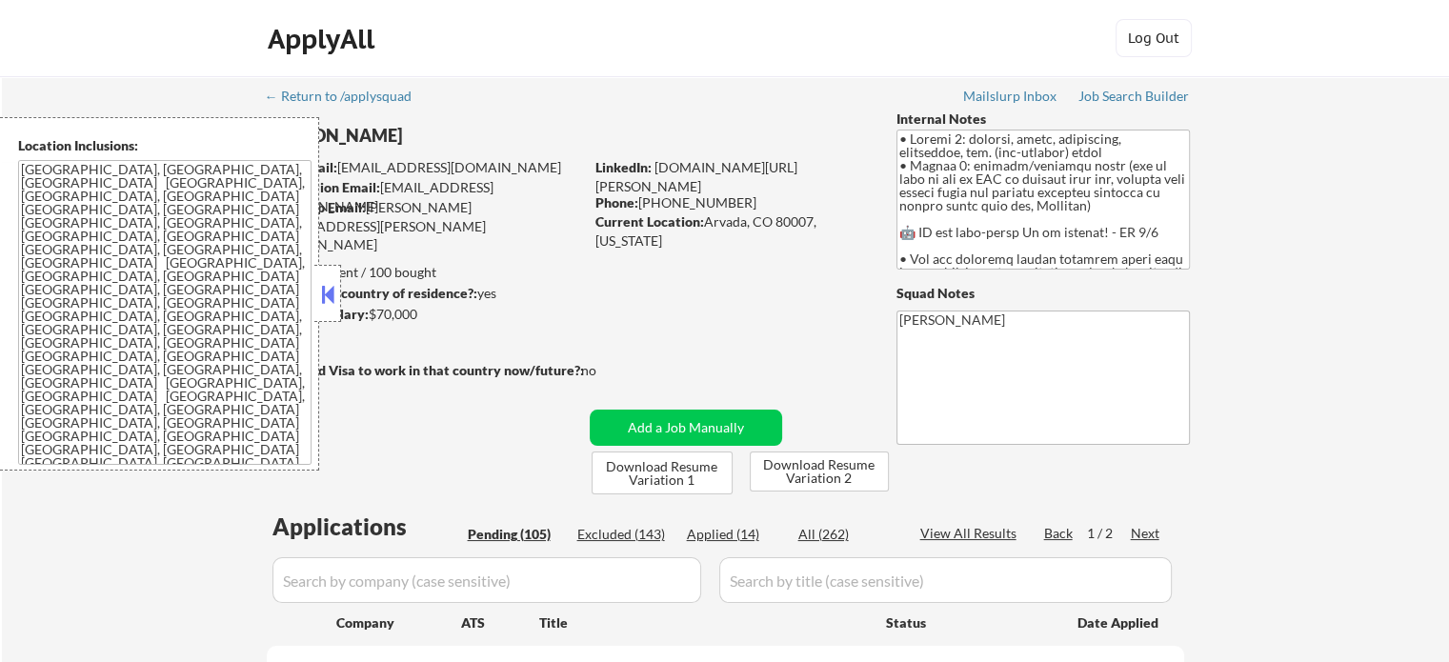
select select ""pending""
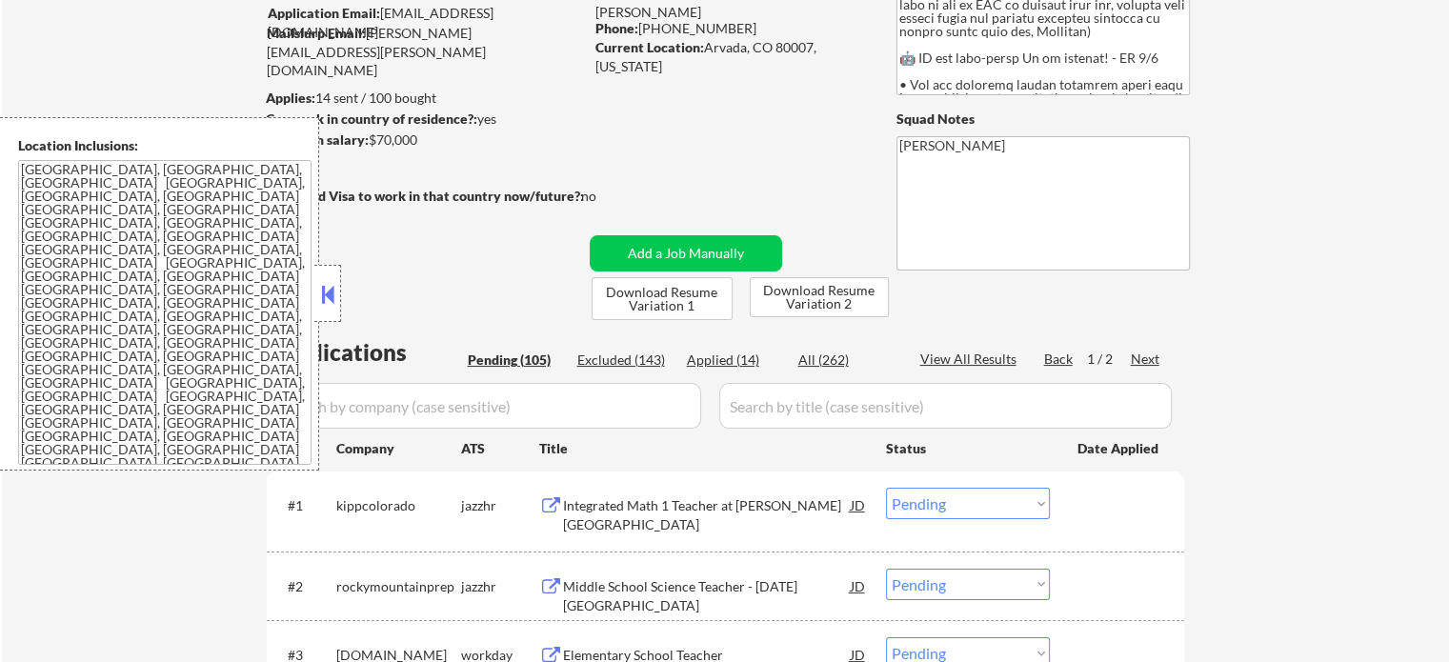
scroll to position [286, 0]
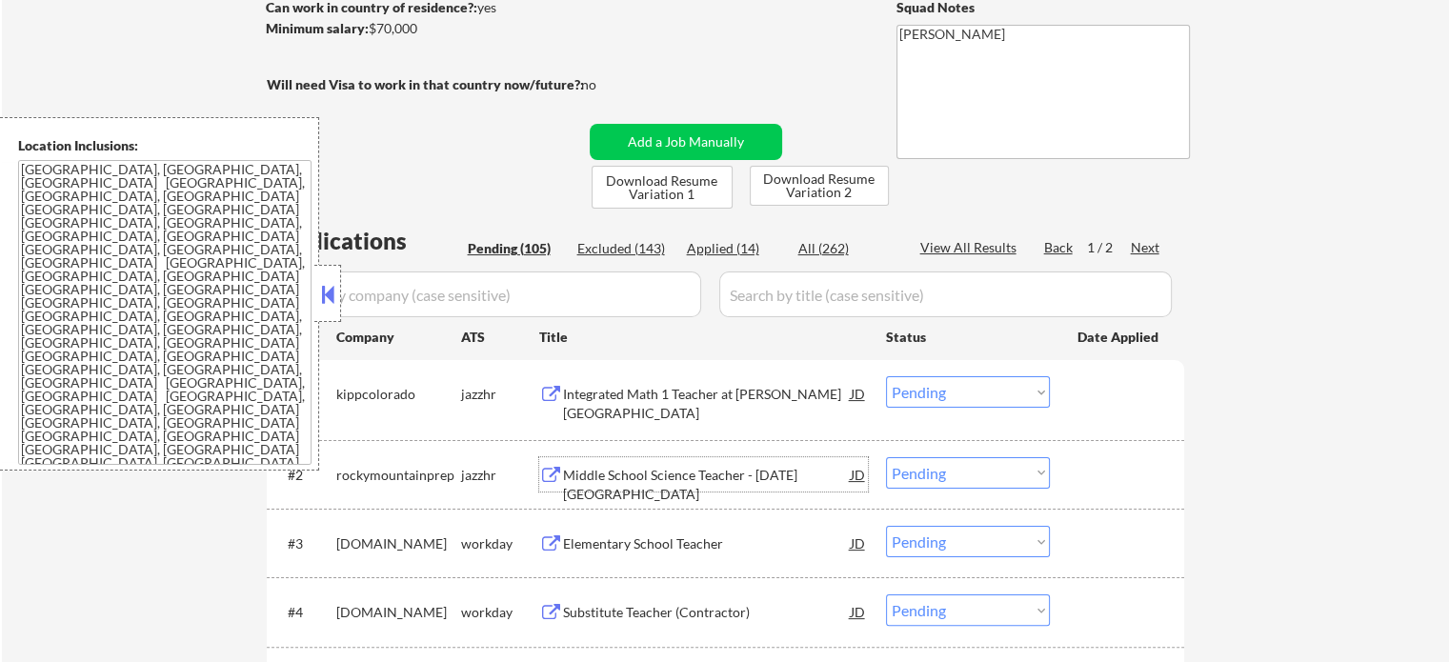
click at [627, 473] on div "Middle School Science Teacher - [DATE][GEOGRAPHIC_DATA]" at bounding box center [707, 484] width 288 height 37
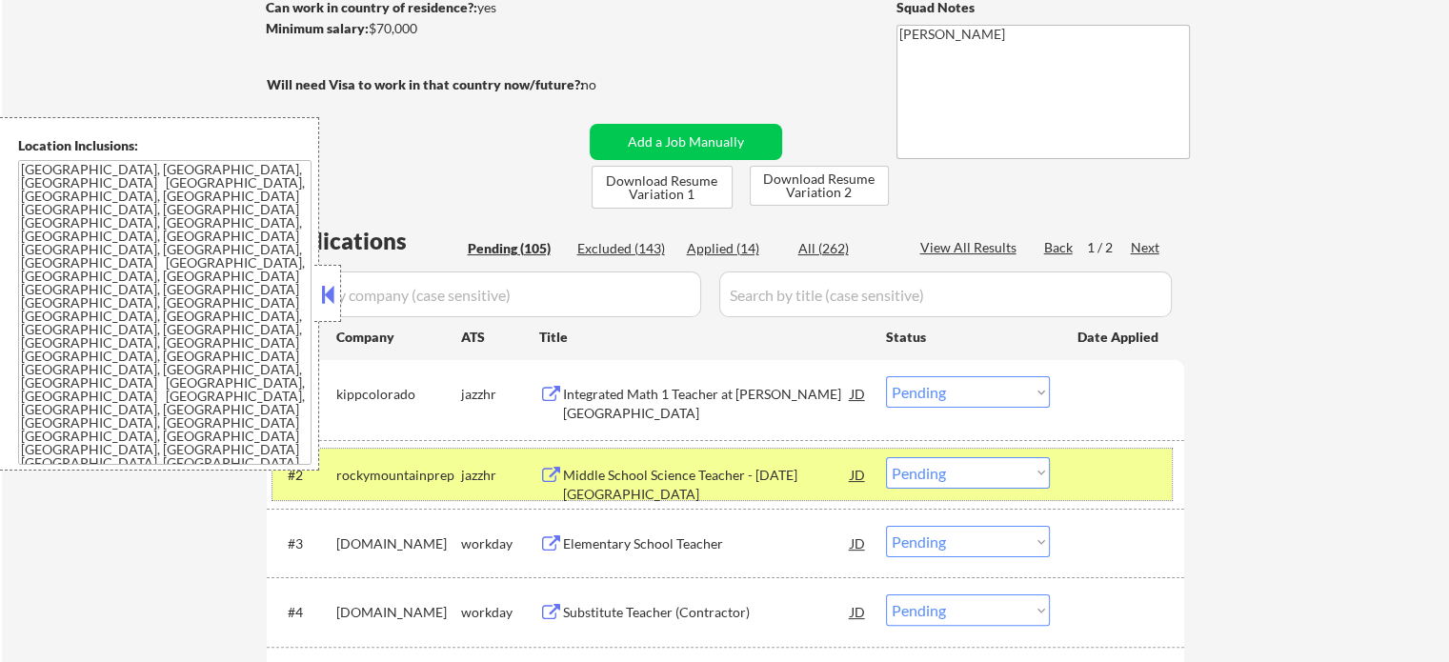
click at [1116, 472] on div at bounding box center [1119, 474] width 84 height 34
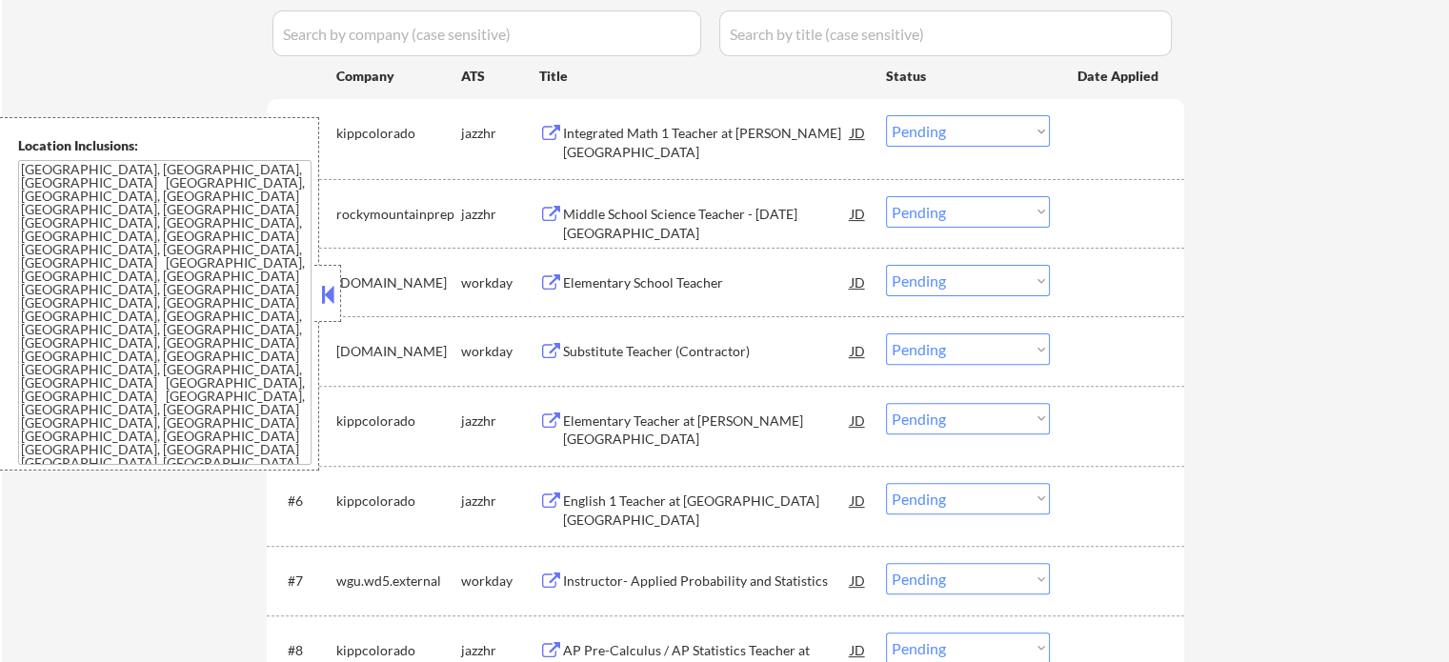
scroll to position [572, 0]
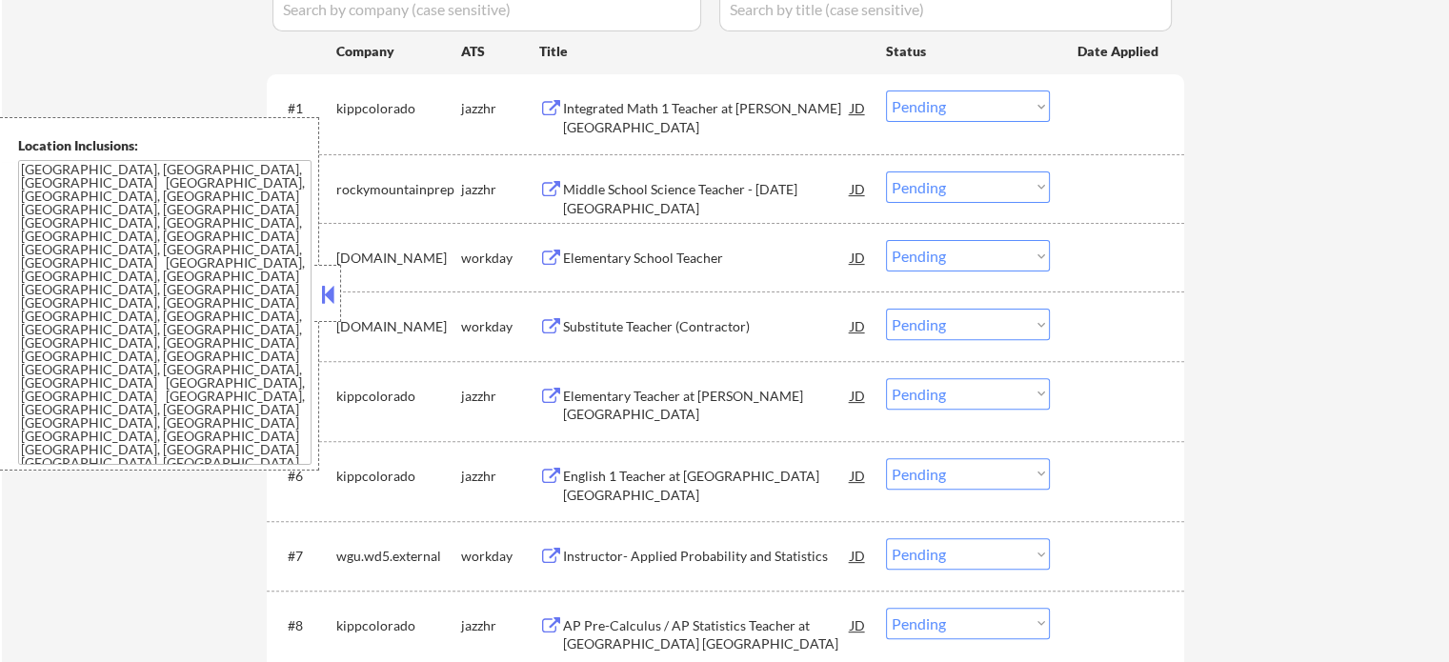
click at [610, 334] on div "Substitute Teacher (Contractor)" at bounding box center [707, 326] width 288 height 19
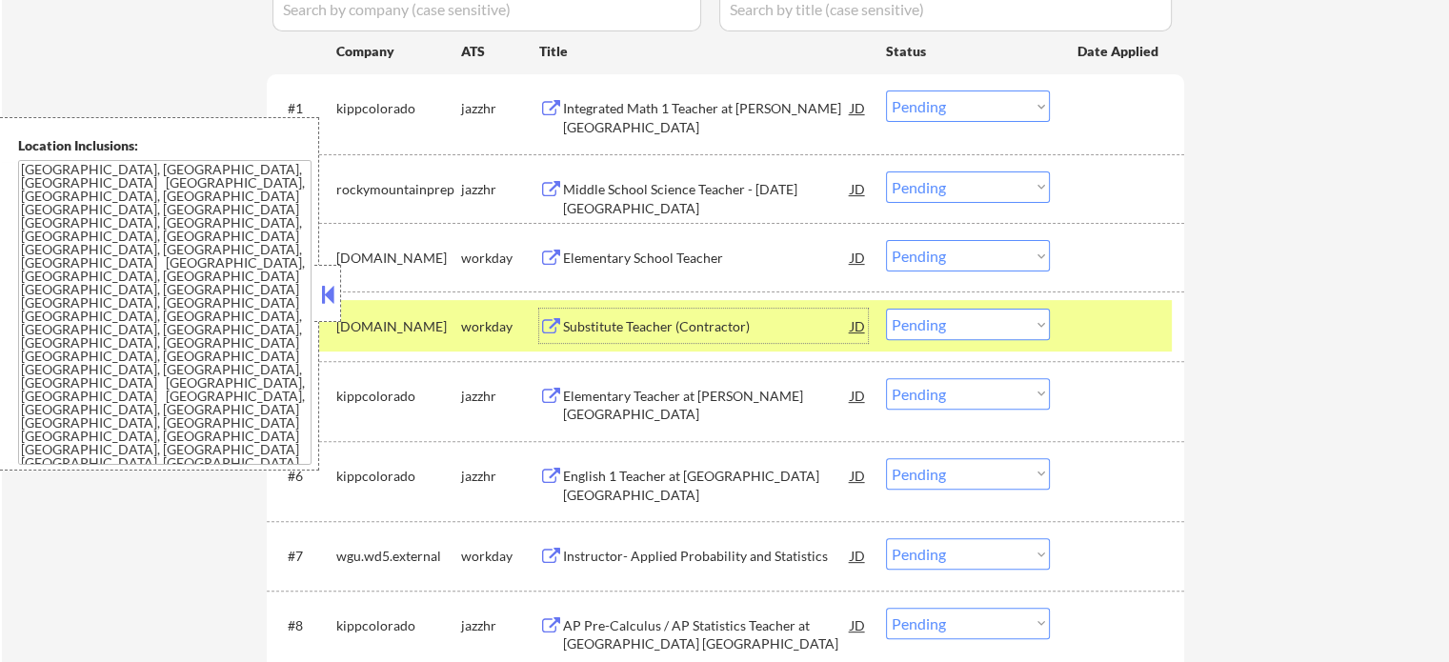
click at [1143, 338] on div at bounding box center [1119, 326] width 84 height 34
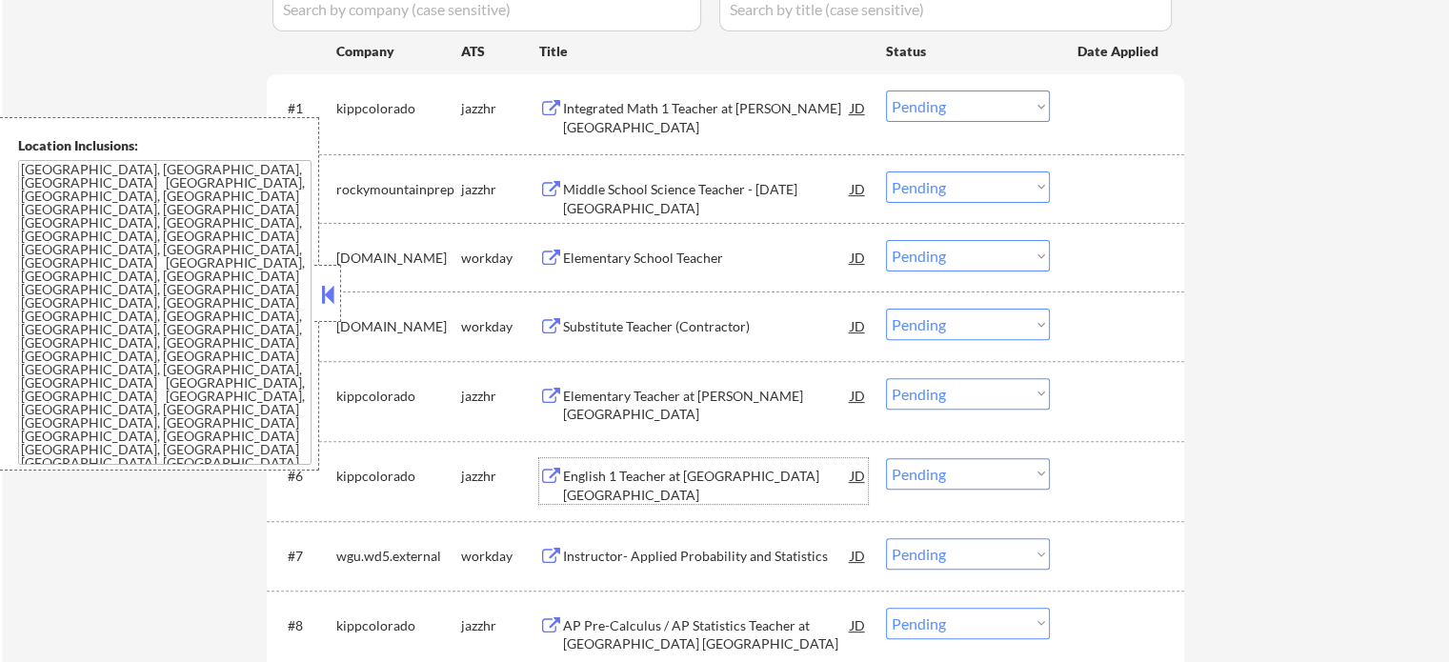
click at [643, 463] on div "English 1 Teacher at [GEOGRAPHIC_DATA] [GEOGRAPHIC_DATA]" at bounding box center [707, 481] width 288 height 46
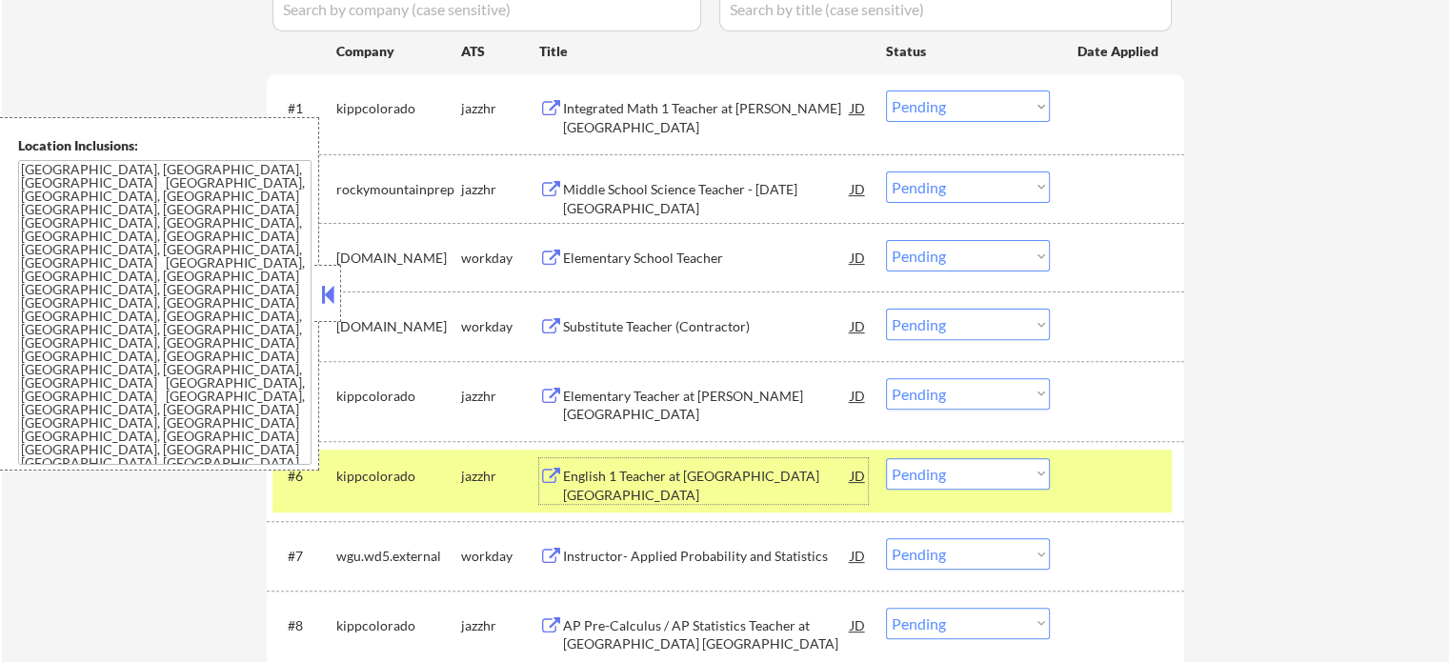
click at [1017, 468] on select "Choose an option... Pending Applied Excluded (Questions) Excluded (Expired) Exc…" at bounding box center [968, 473] width 164 height 31
click at [886, 458] on select "Choose an option... Pending Applied Excluded (Questions) Excluded (Expired) Exc…" at bounding box center [968, 473] width 164 height 31
click at [1105, 491] on div at bounding box center [1119, 475] width 84 height 34
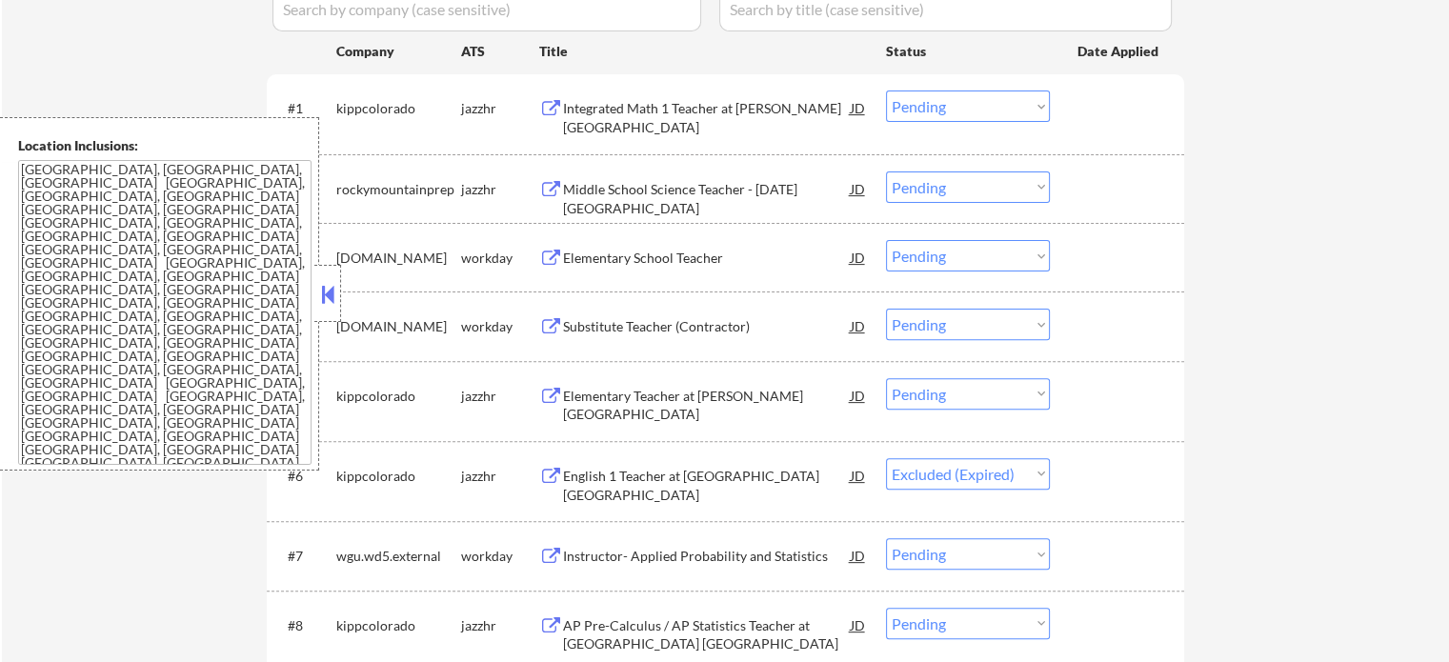
click at [706, 552] on div "Instructor- Applied Probability and Statistics" at bounding box center [707, 556] width 288 height 19
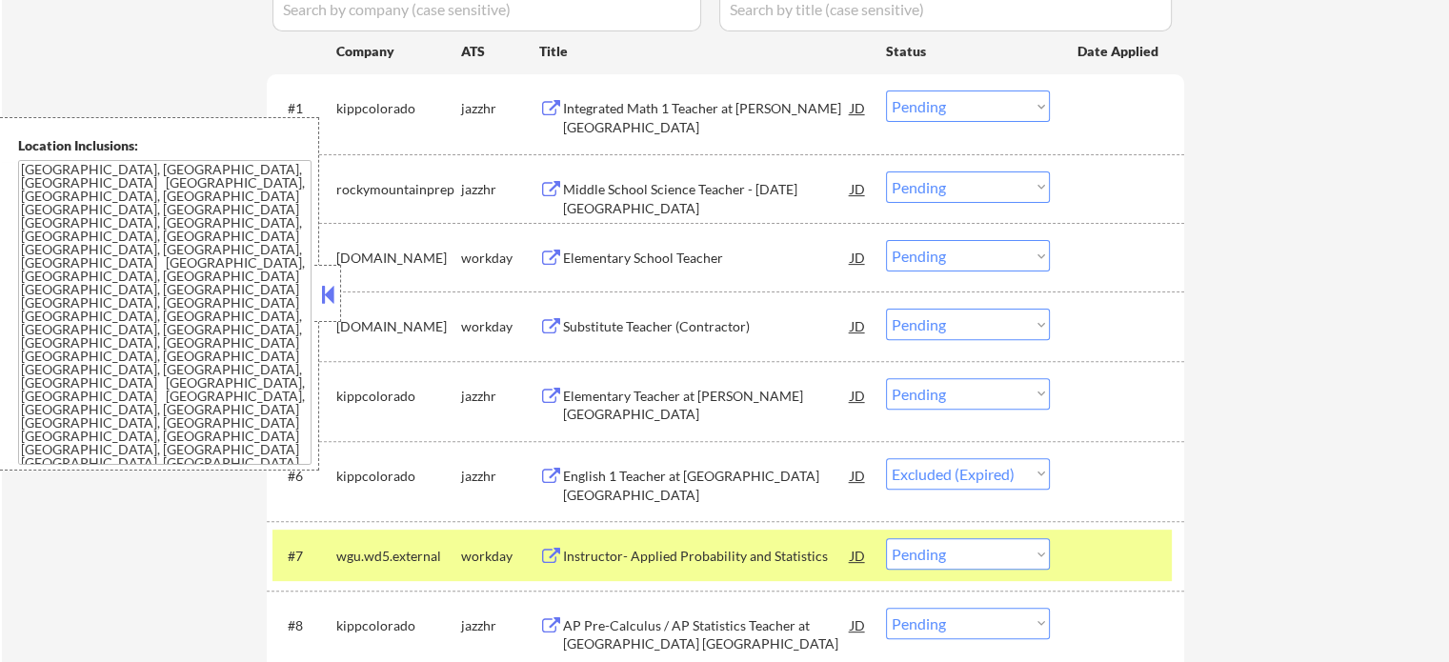
select select ""pending""
